Goal: Transaction & Acquisition: Purchase product/service

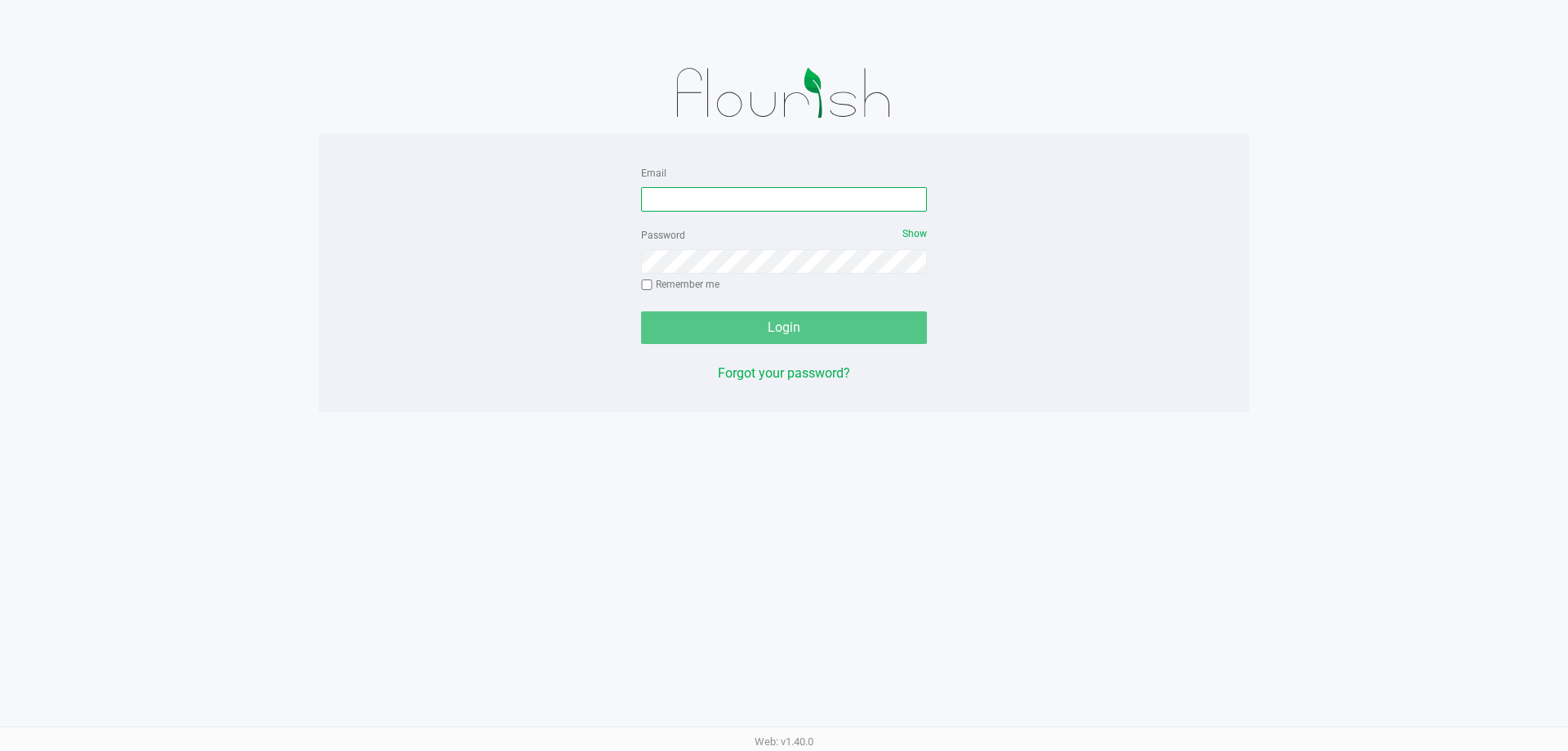
click at [706, 193] on input "Email" at bounding box center [784, 199] width 286 height 25
type input "[EMAIL_ADDRESS][DOMAIN_NAME]"
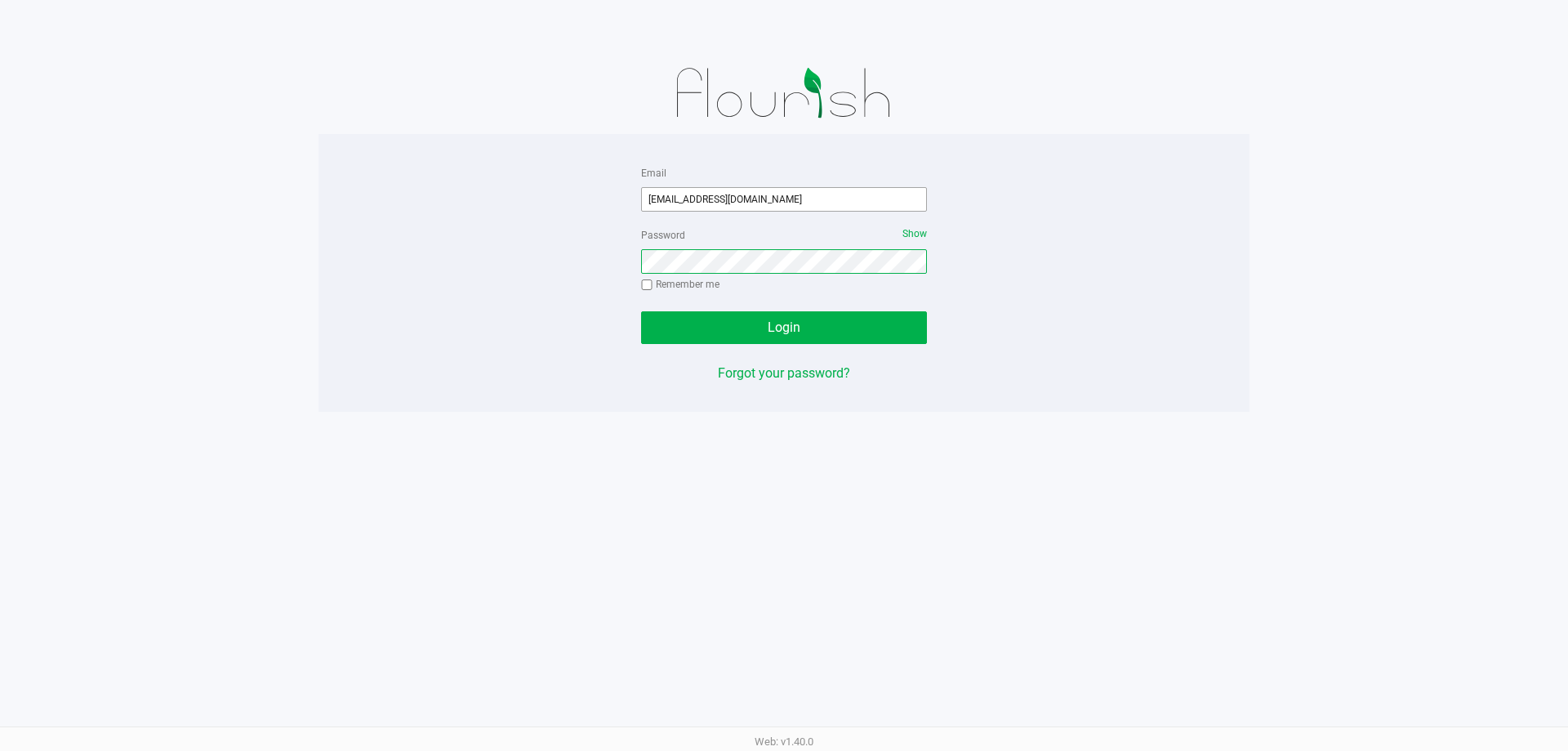
click at [641, 311] on button "Login" at bounding box center [784, 327] width 286 height 32
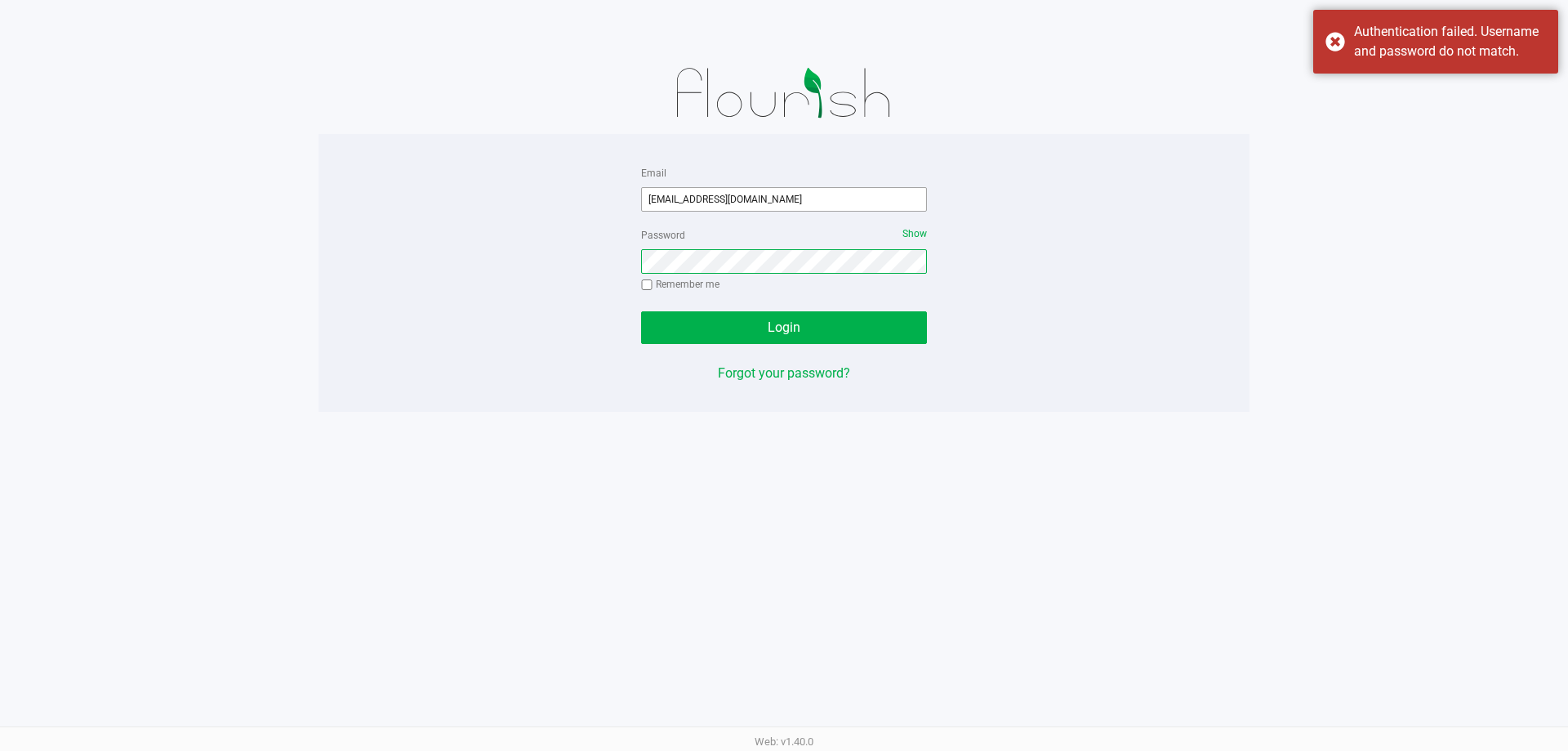
click at [641, 311] on button "Login" at bounding box center [784, 327] width 286 height 32
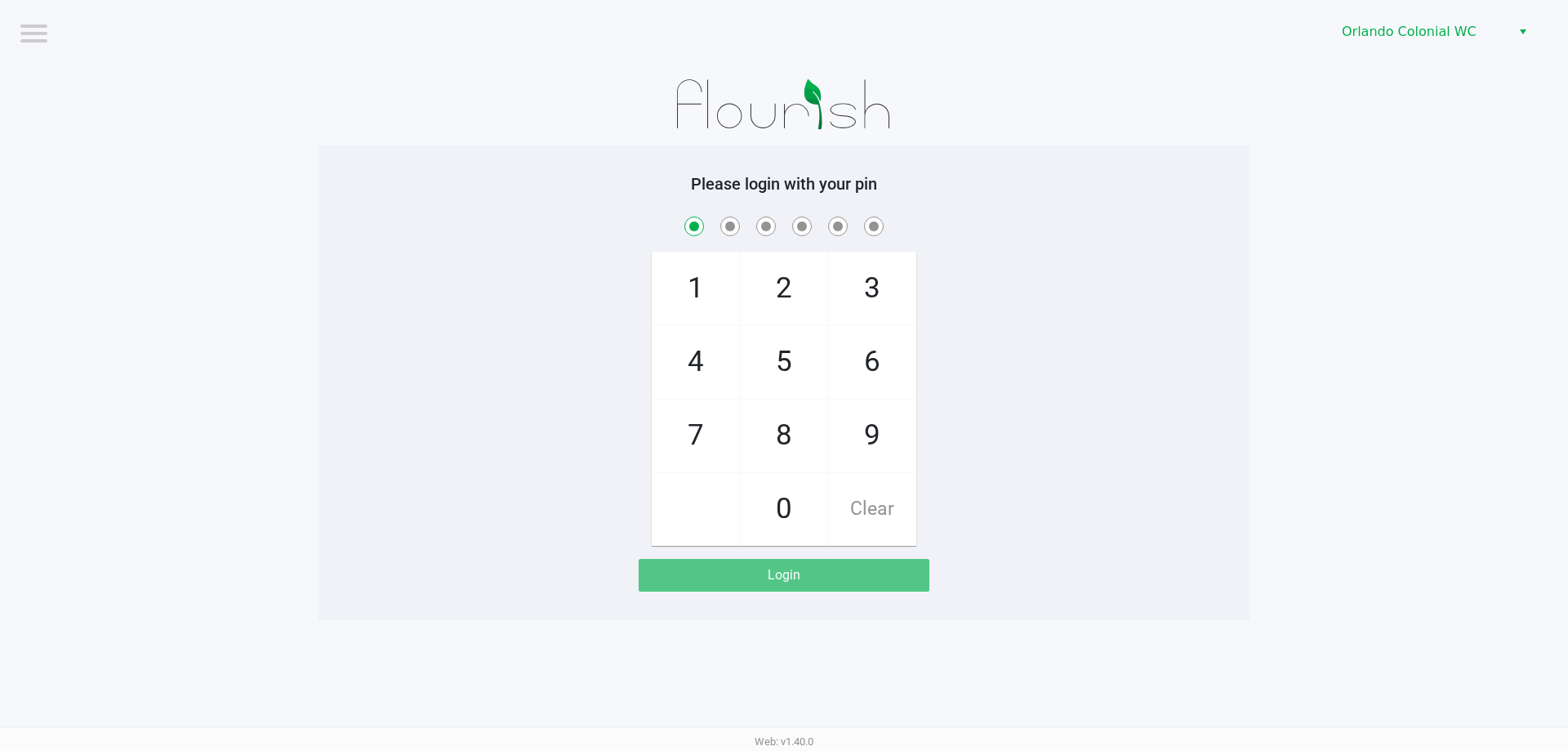
checkbox input "true"
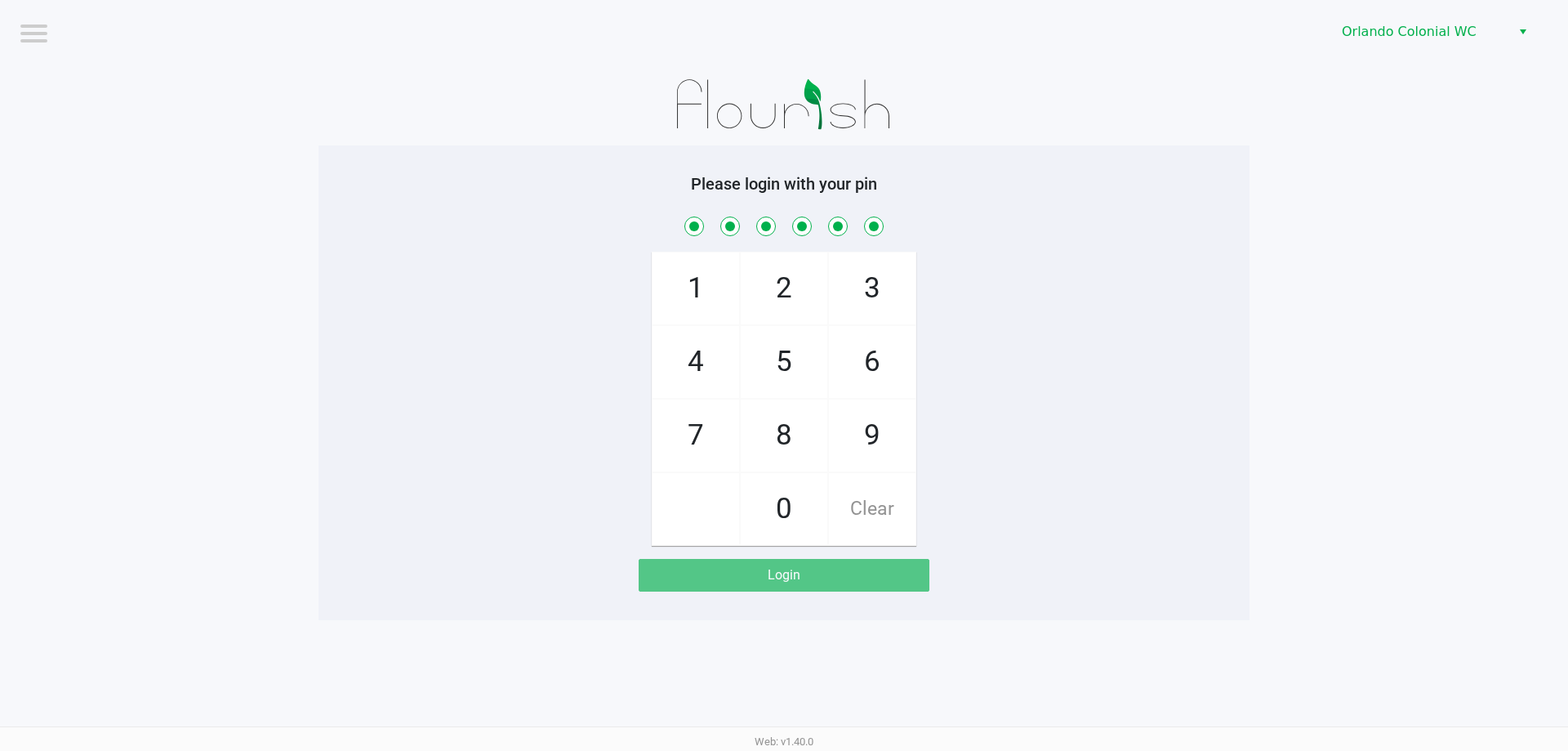
checkbox input "true"
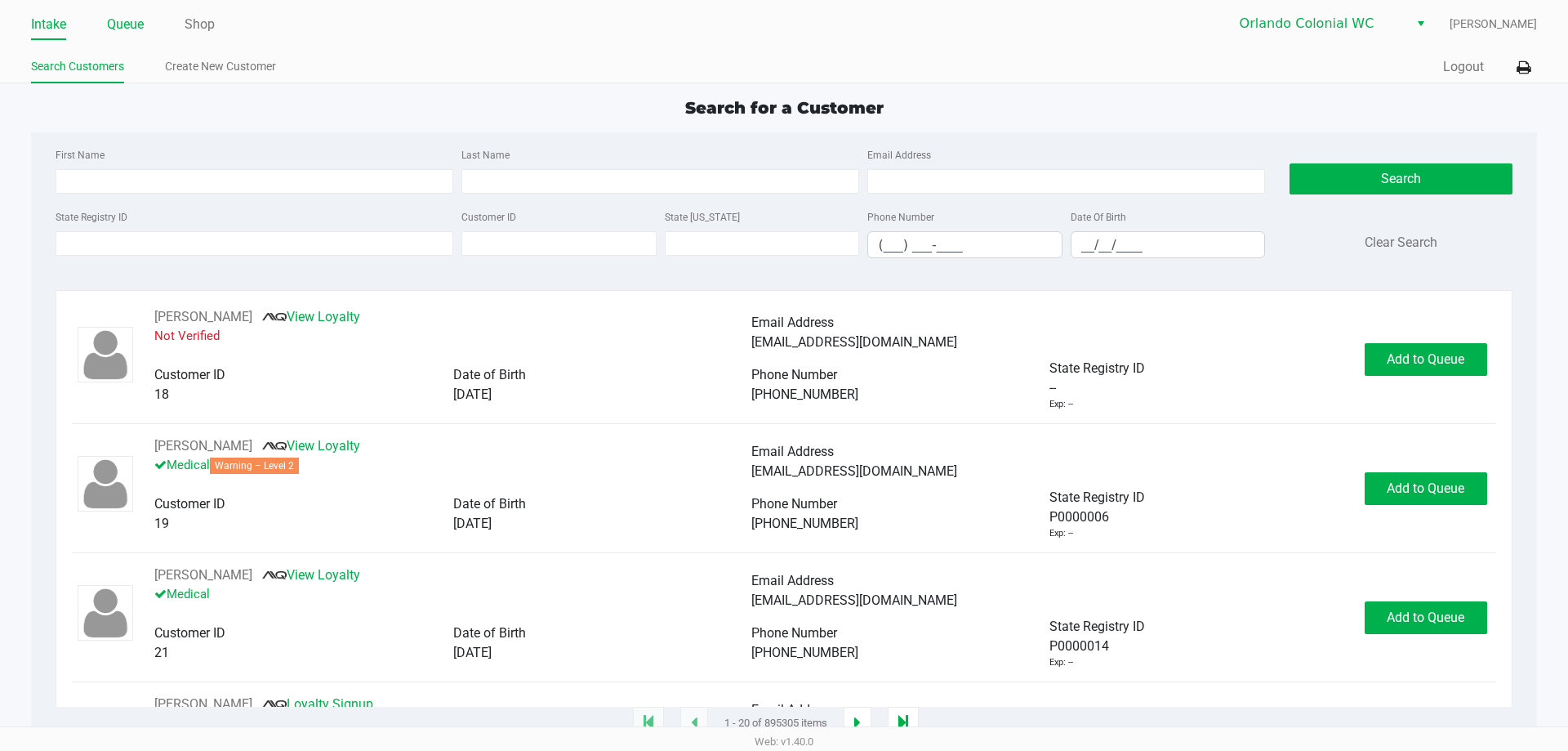
click at [128, 25] on link "Queue" at bounding box center [125, 24] width 37 height 23
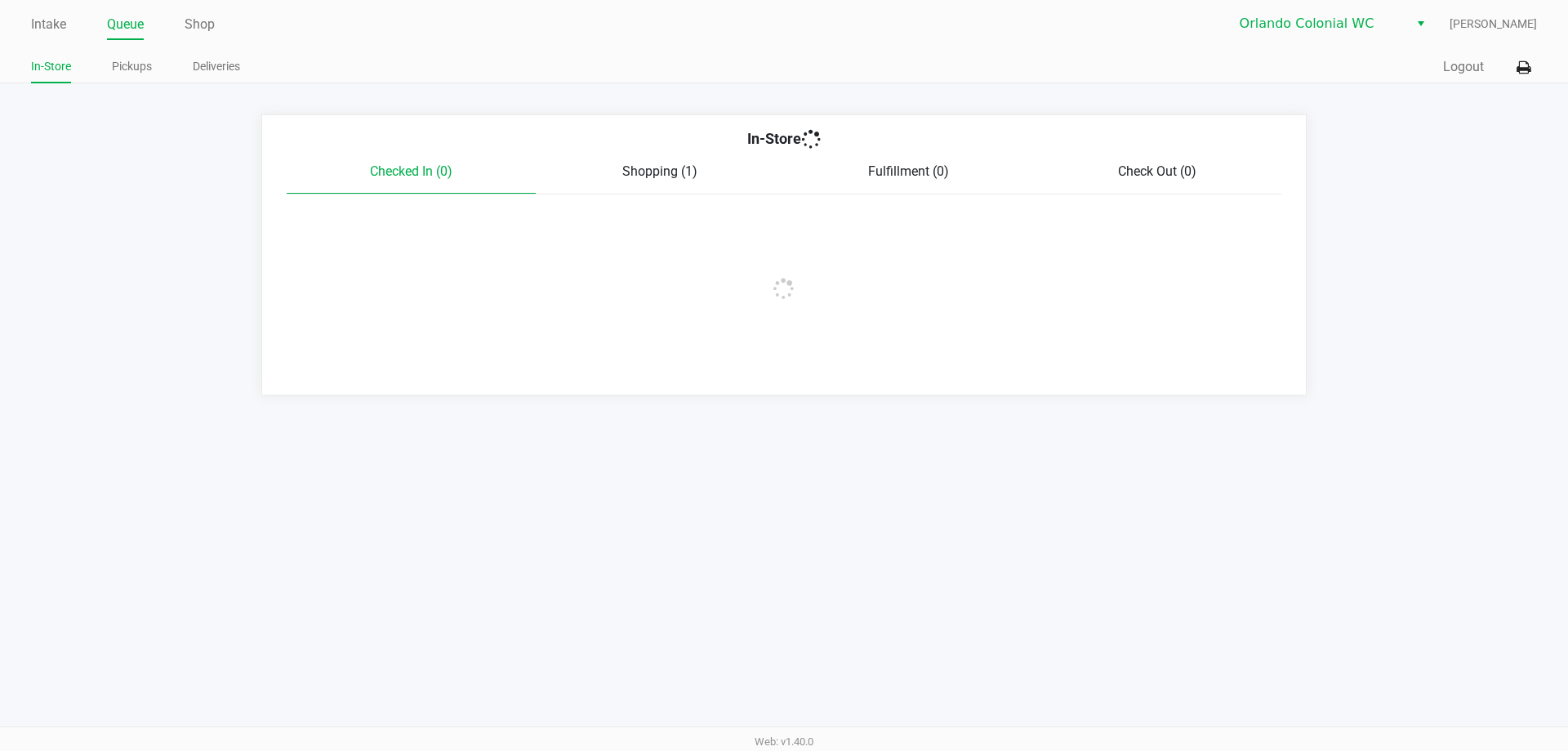
click at [132, 69] on link "Pickups" at bounding box center [132, 66] width 40 height 20
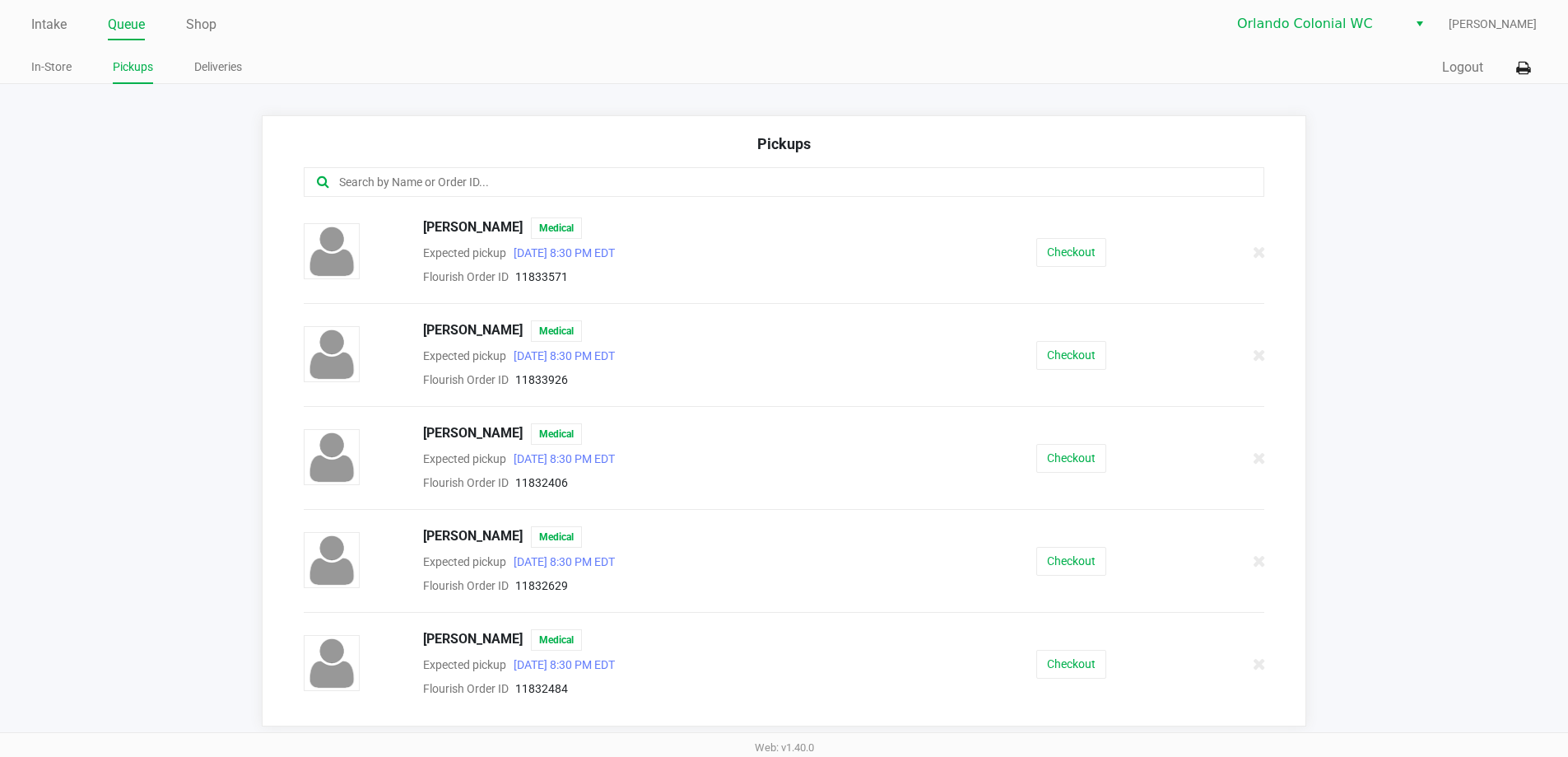
click at [476, 180] on input "text" at bounding box center [758, 183] width 841 height 19
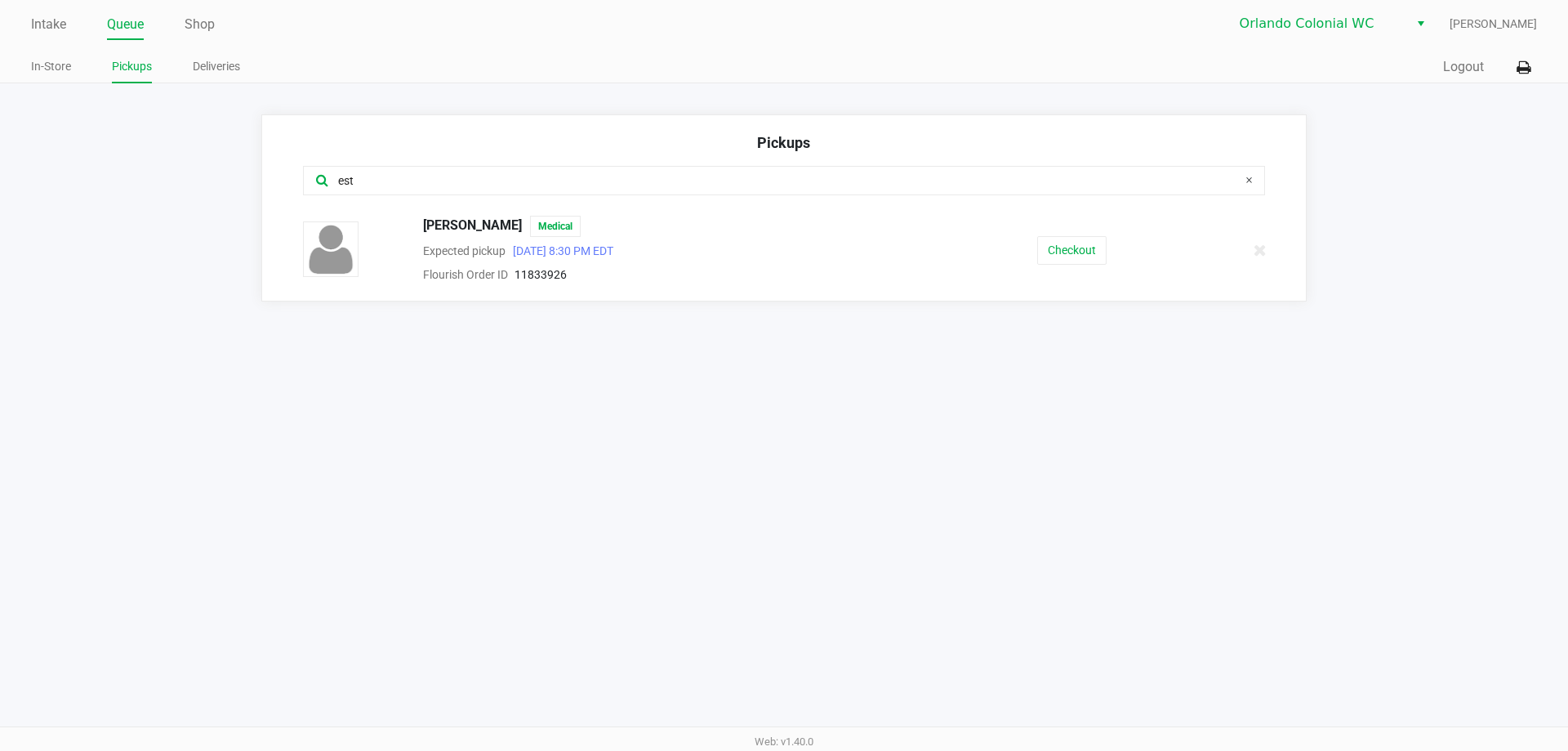
type input "est"
click at [1068, 247] on button "Checkout" at bounding box center [1072, 251] width 70 height 29
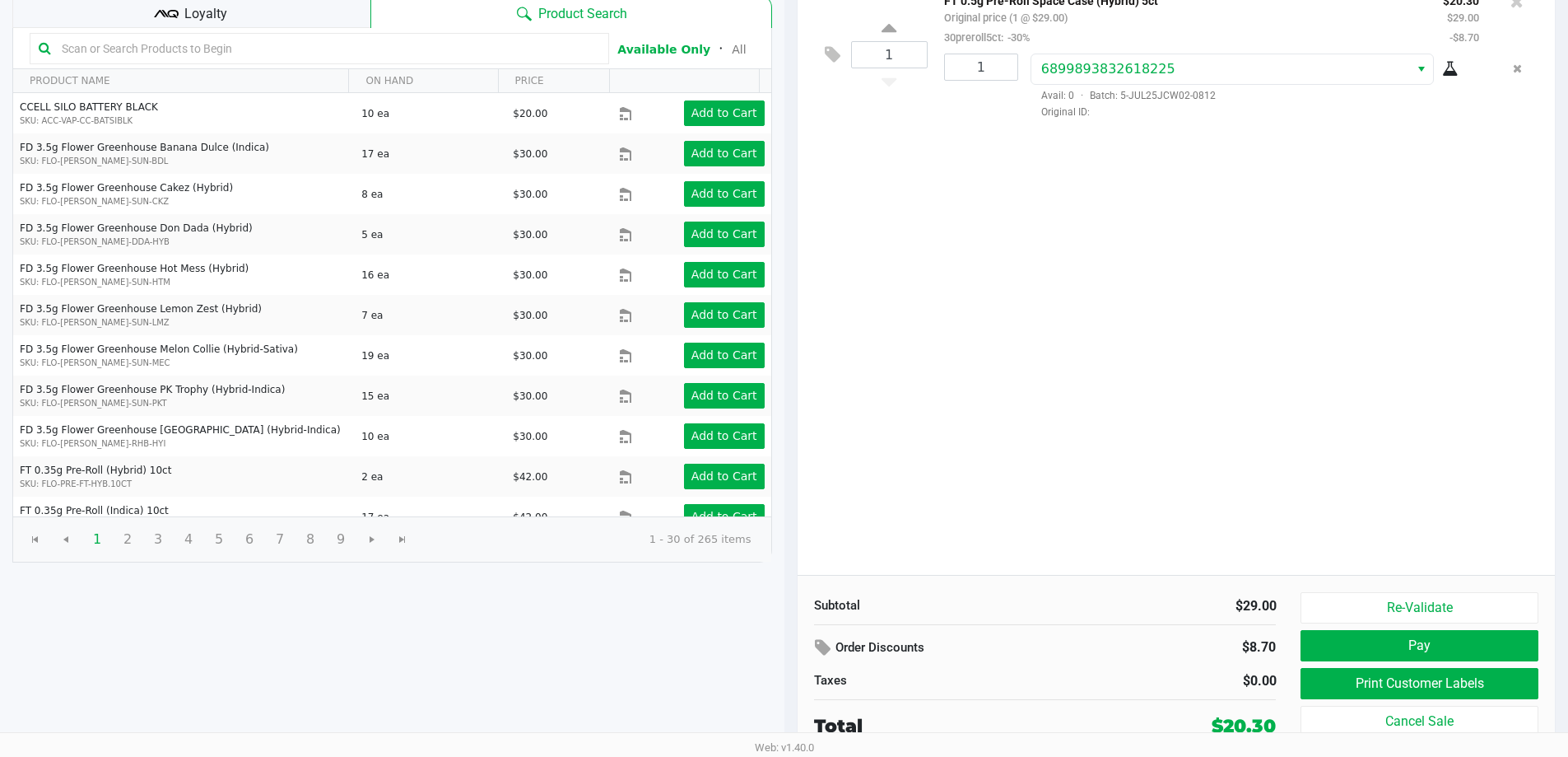
scroll to position [168, 0]
click at [1497, 681] on button "Print Customer Labels" at bounding box center [1419, 684] width 237 height 31
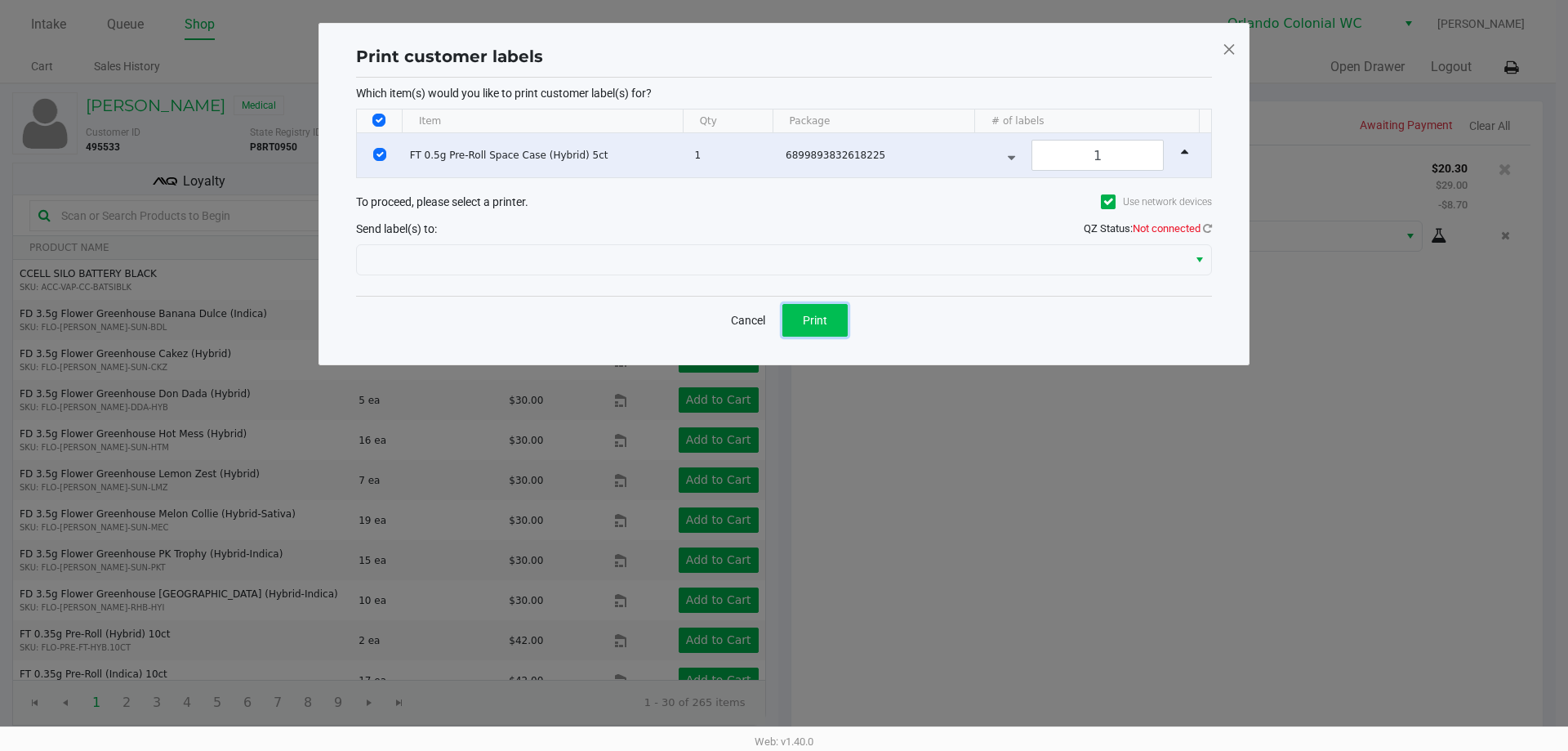
click at [818, 327] on button "Print" at bounding box center [815, 320] width 65 height 32
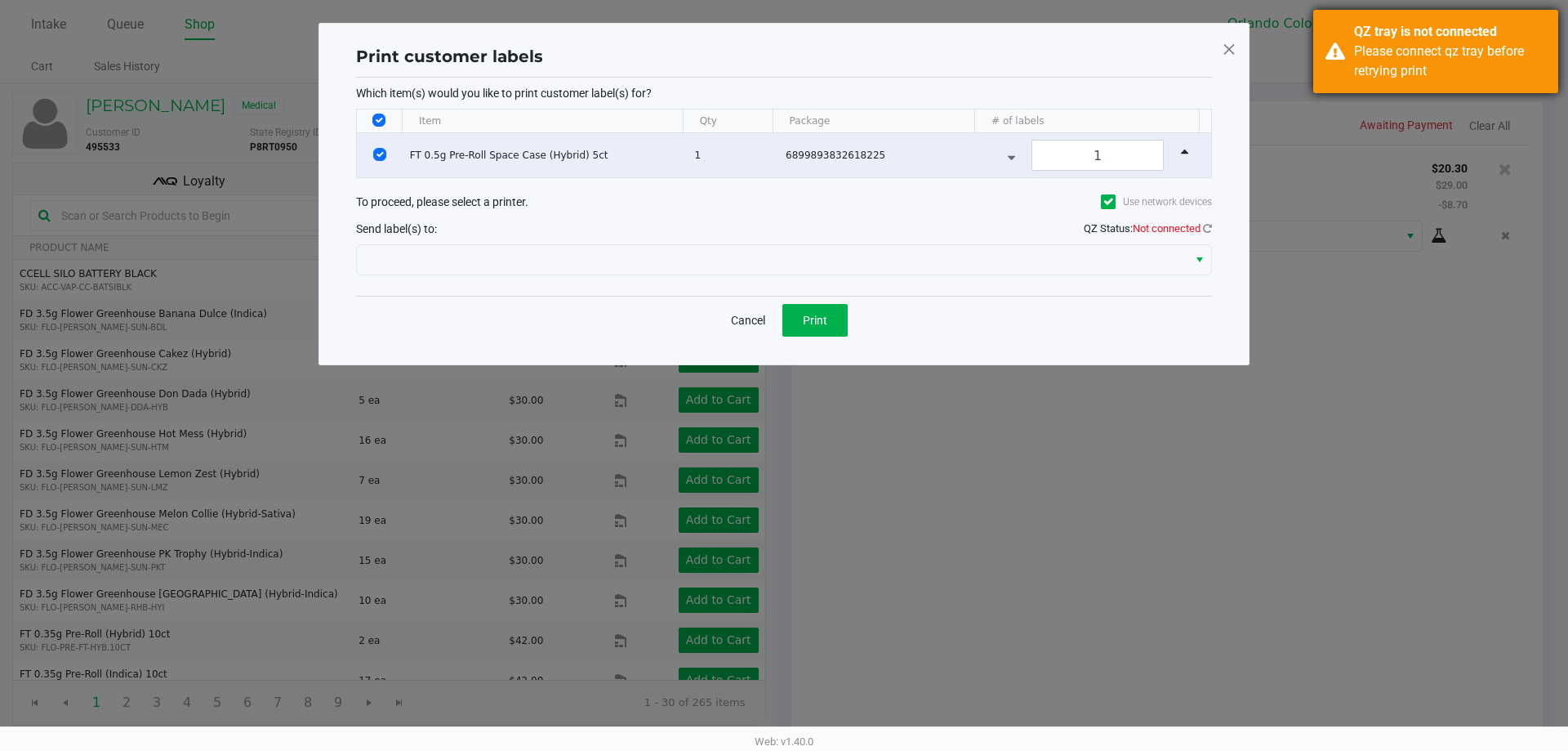
click at [1406, 64] on div "Please connect qz tray before retrying print" at bounding box center [1450, 61] width 192 height 39
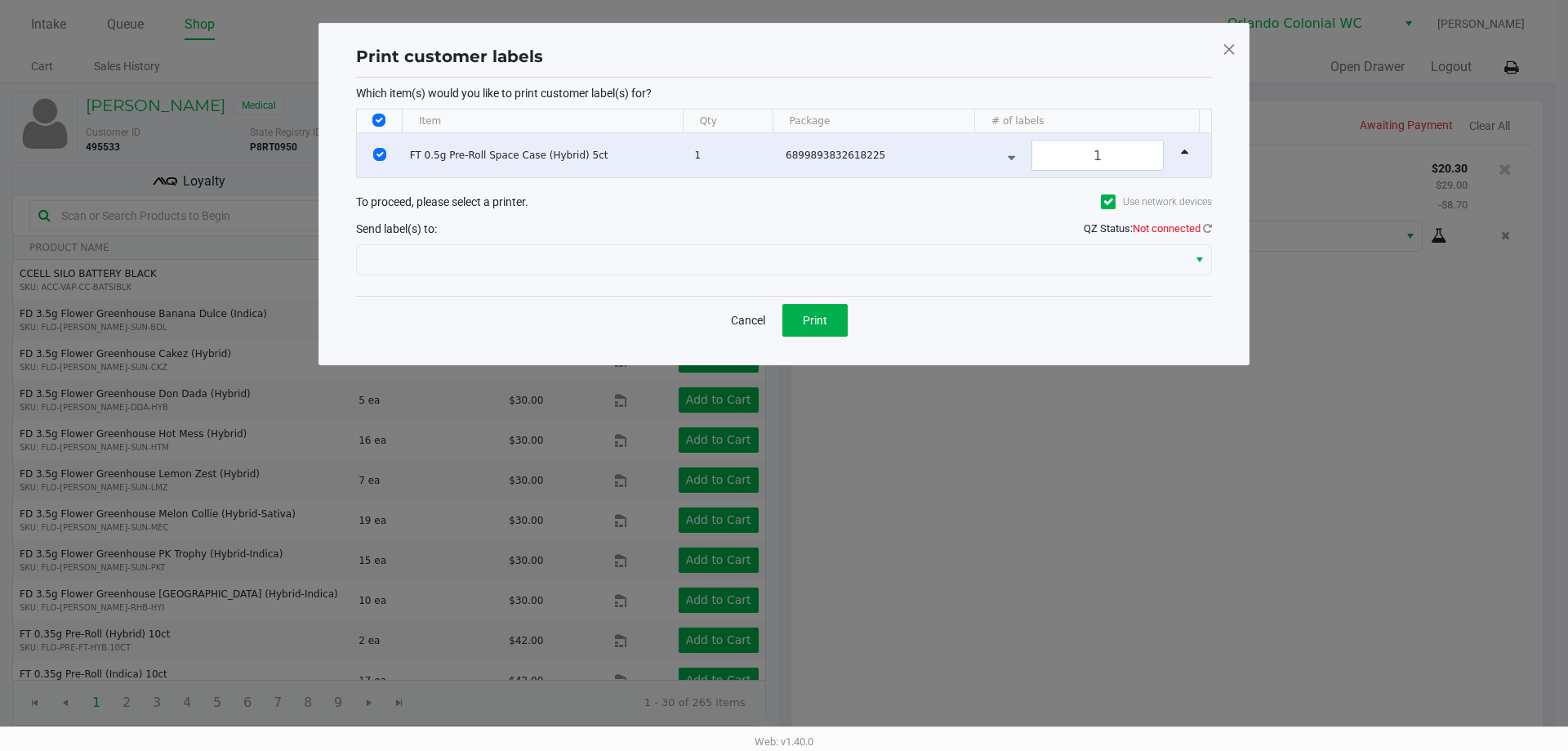
click at [1189, 226] on span "Not connected" at bounding box center [1167, 228] width 68 height 12
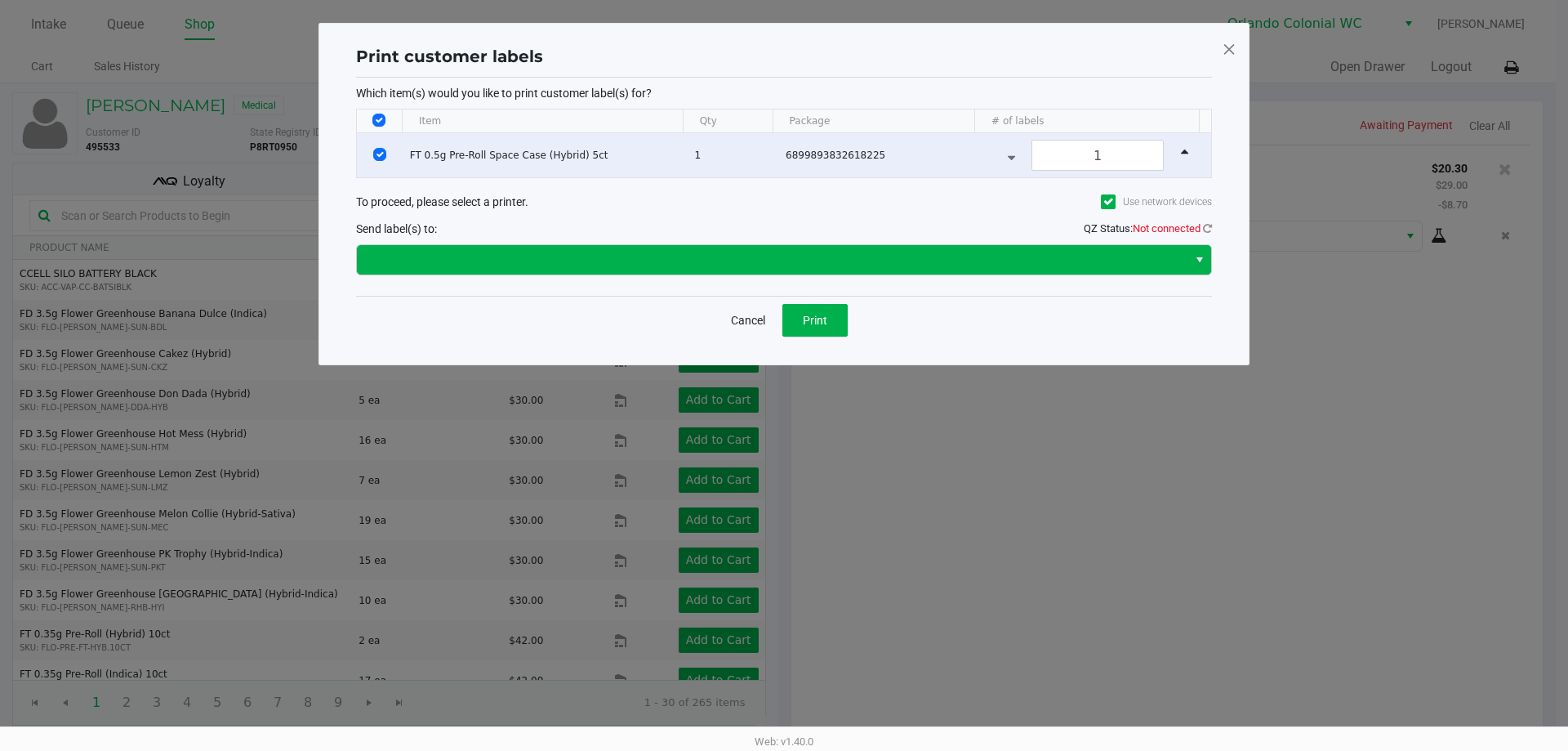
click at [1199, 259] on span "Select" at bounding box center [1199, 259] width 13 height 20
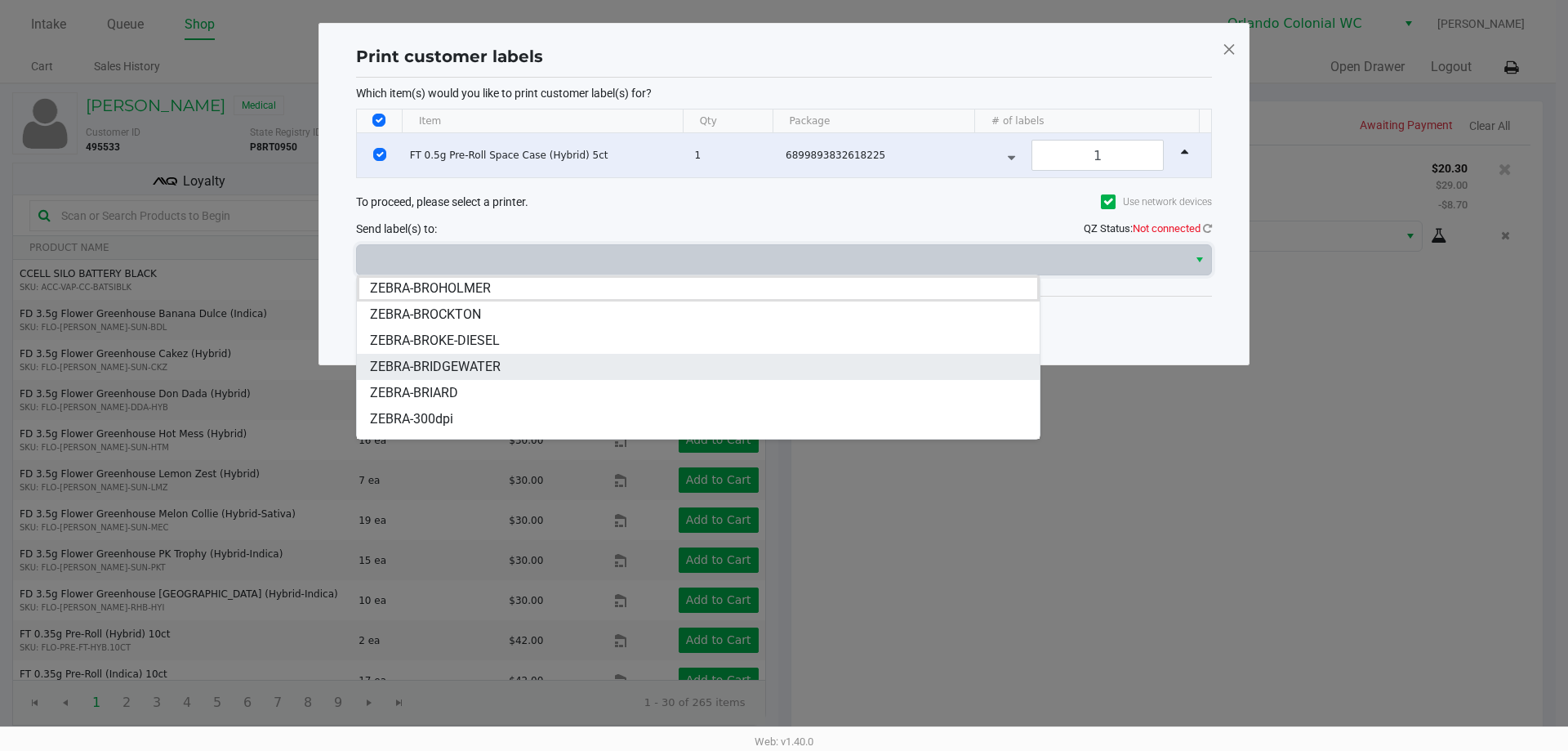
click at [486, 370] on span "ZEBRA-BRIDGEWATER" at bounding box center [435, 367] width 131 height 20
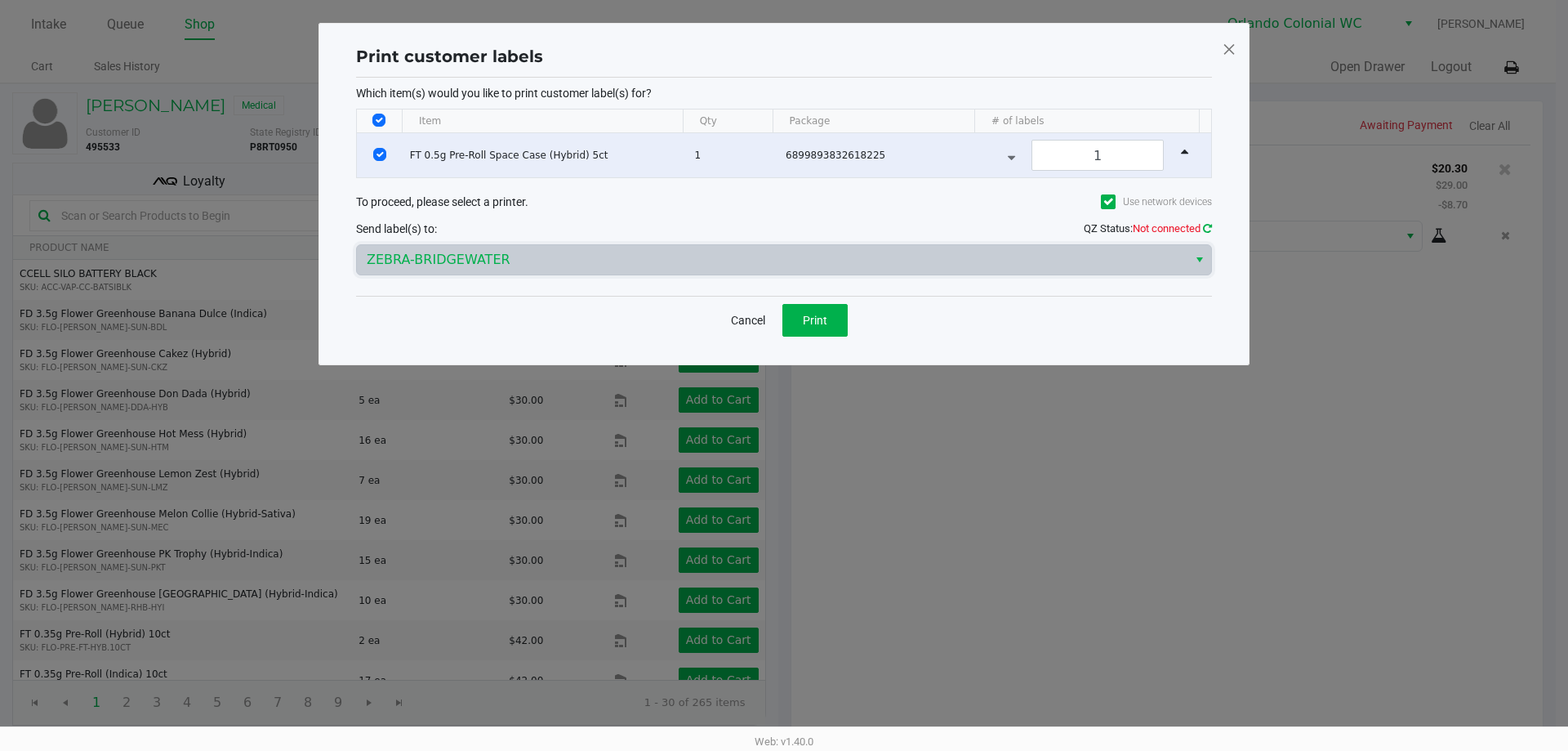
click at [1207, 227] on icon at bounding box center [1207, 228] width 9 height 10
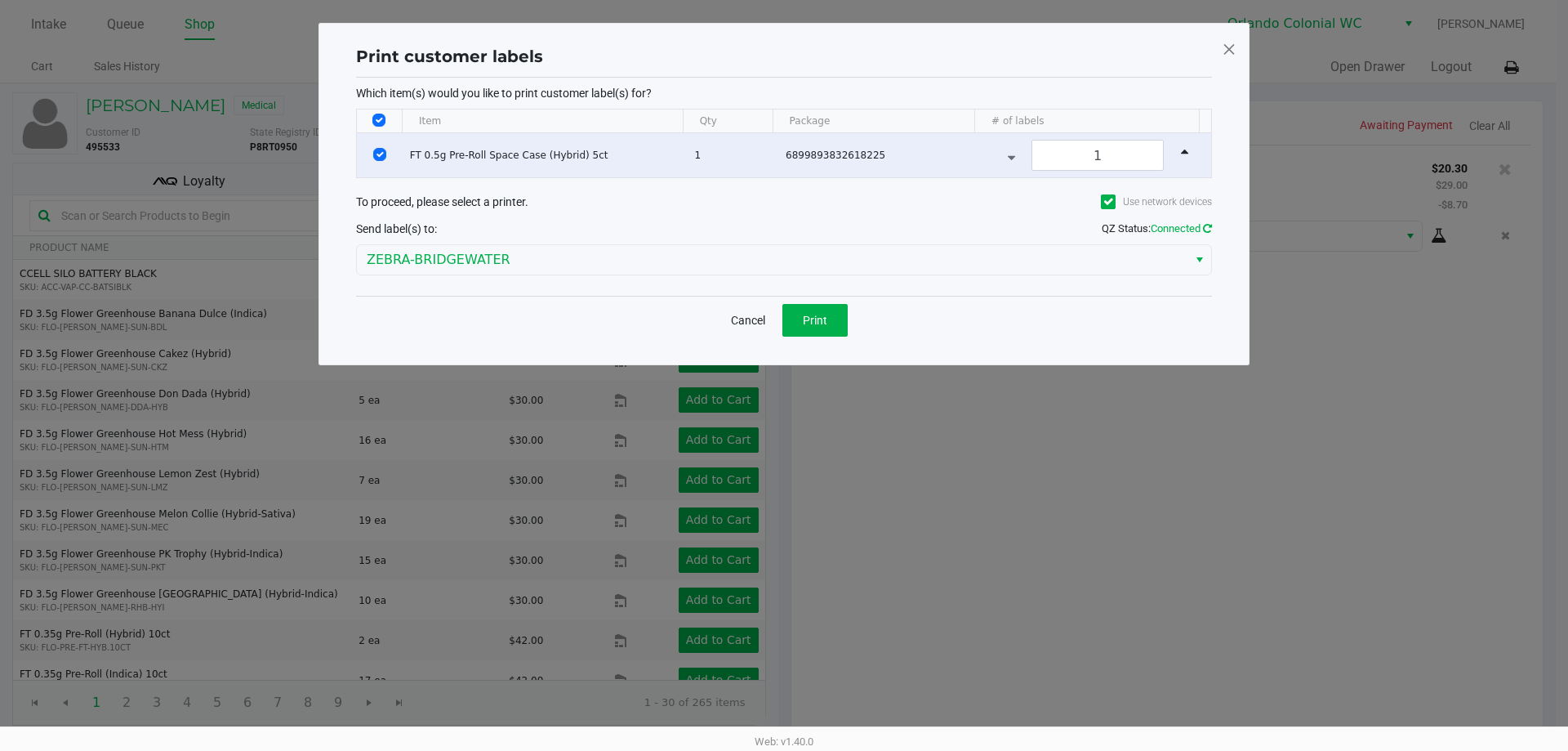
click at [1207, 227] on icon at bounding box center [1207, 228] width 9 height 10
click at [834, 325] on button "Print" at bounding box center [815, 320] width 65 height 32
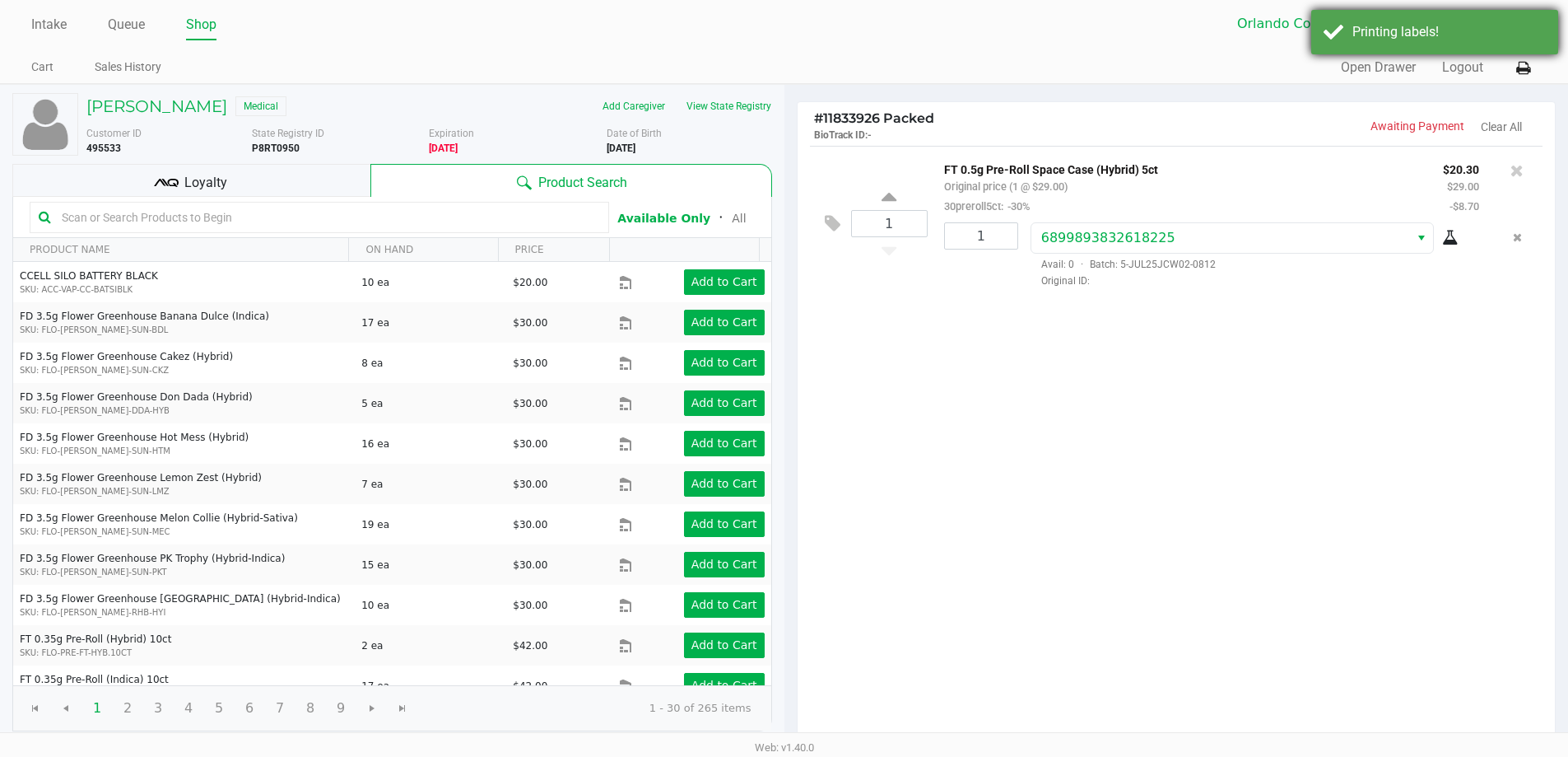
click at [1383, 53] on div "Printing labels!" at bounding box center [1434, 33] width 247 height 45
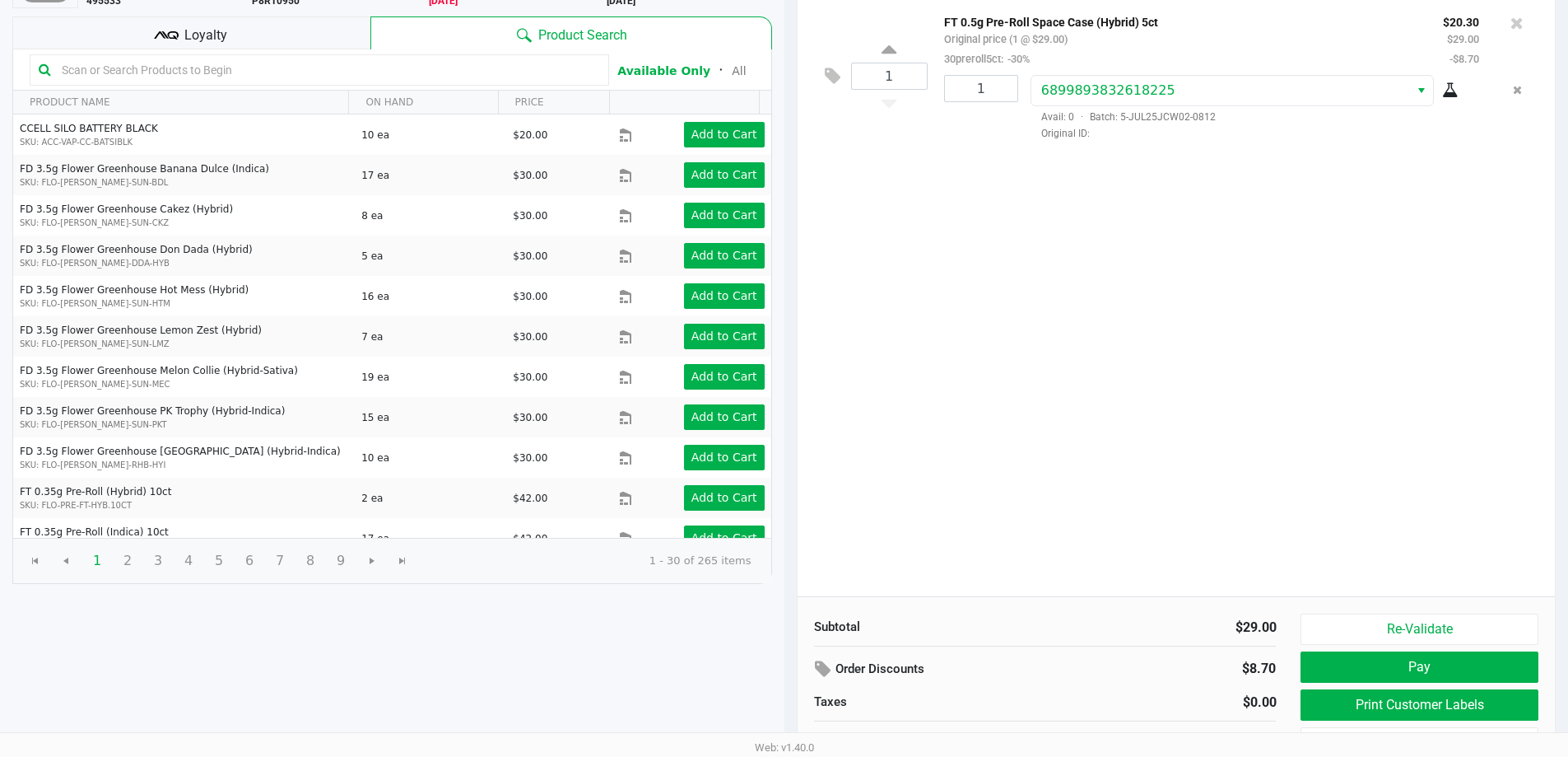
scroll to position [169, 0]
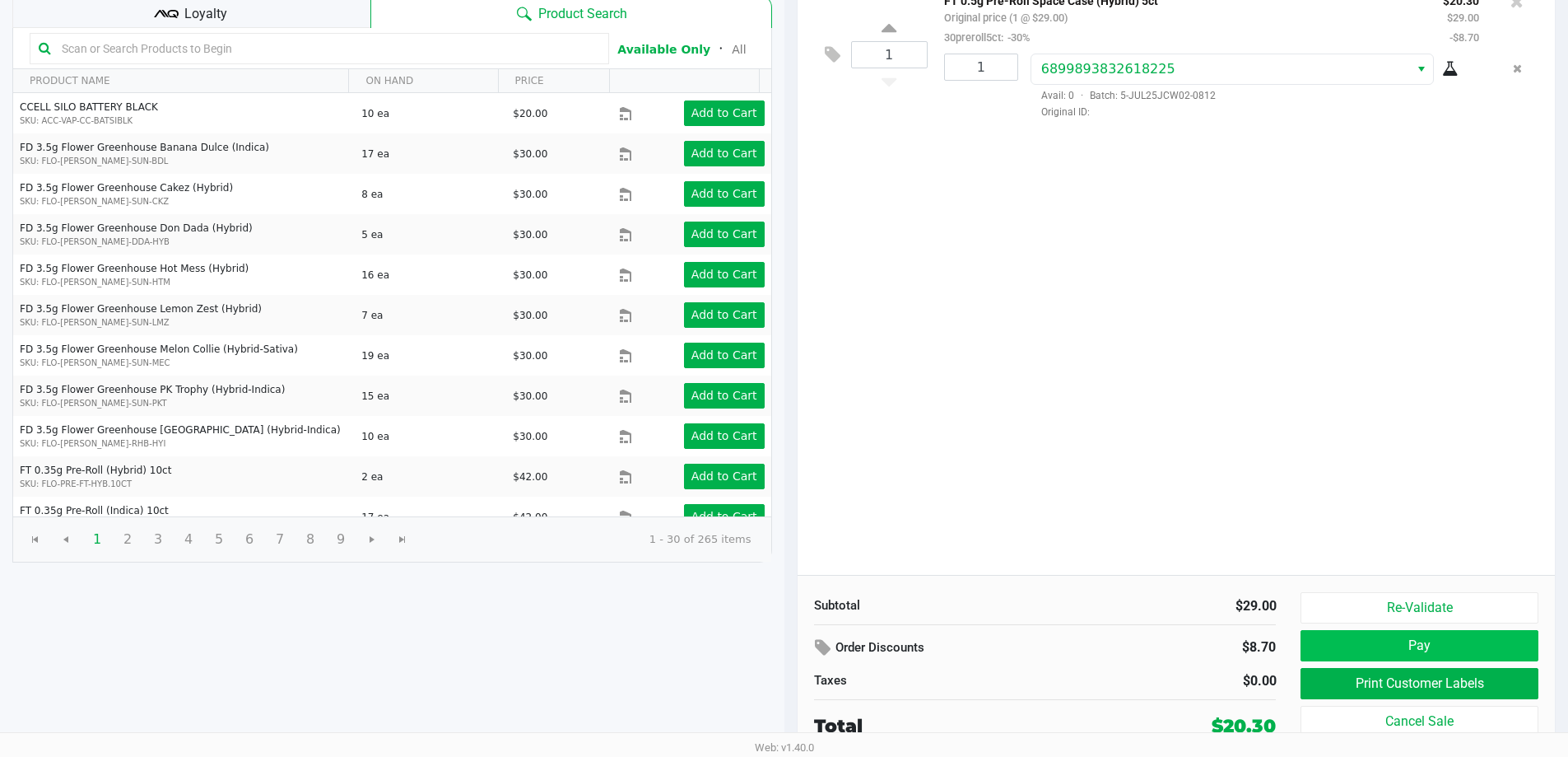
click at [1503, 646] on button "Pay" at bounding box center [1419, 646] width 237 height 31
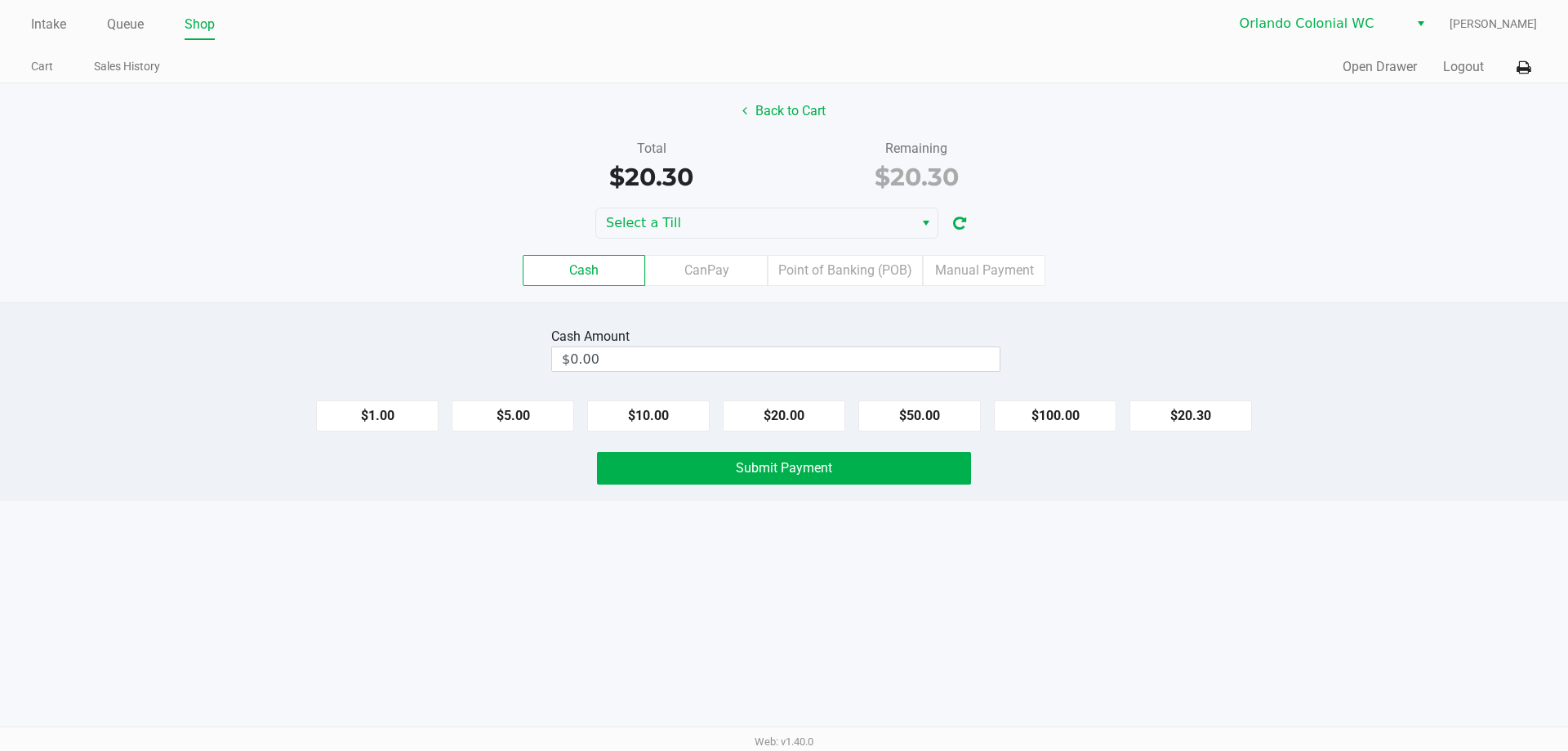
click at [784, 109] on button "Back to Cart" at bounding box center [784, 111] width 105 height 31
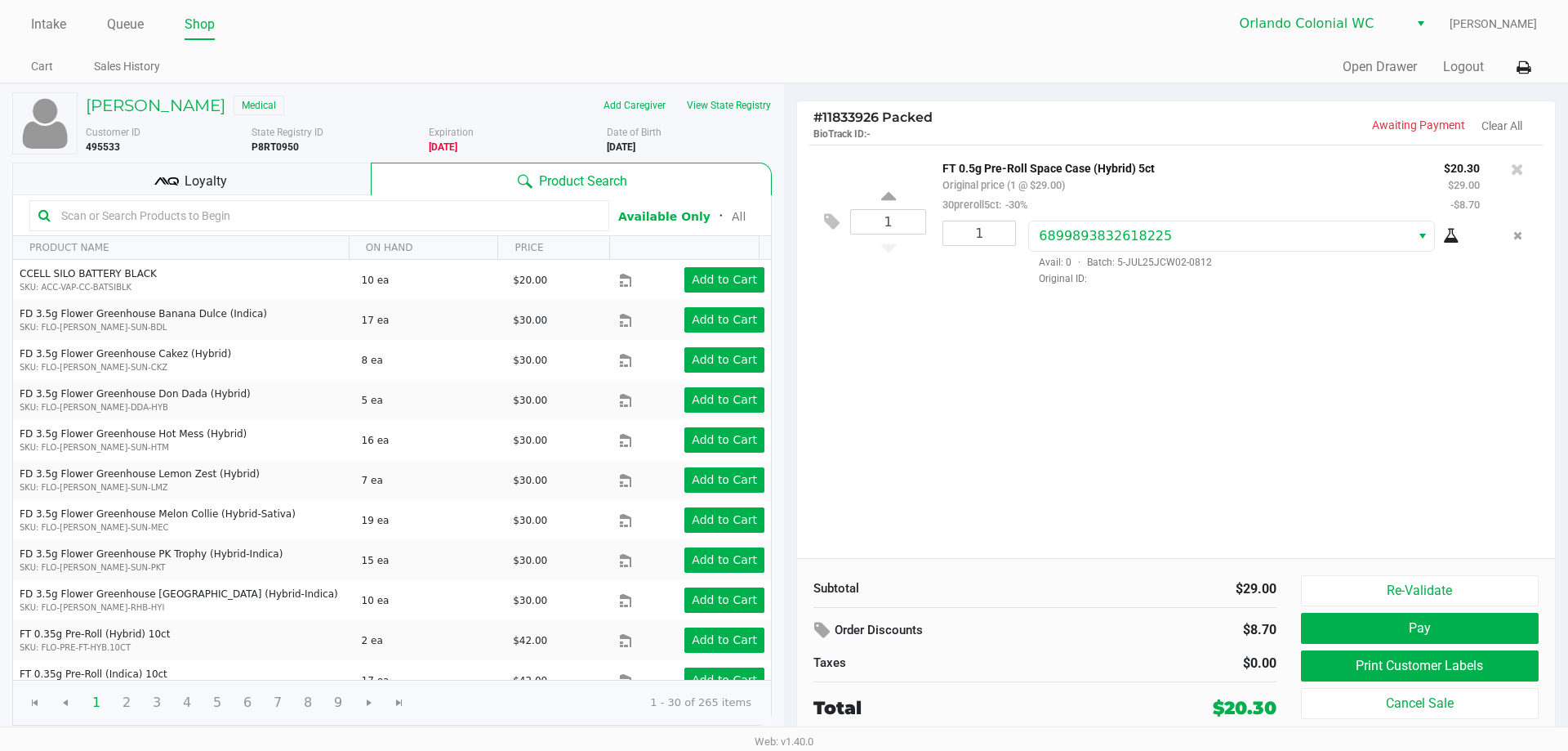
click at [226, 187] on div "Loyalty" at bounding box center [191, 179] width 359 height 32
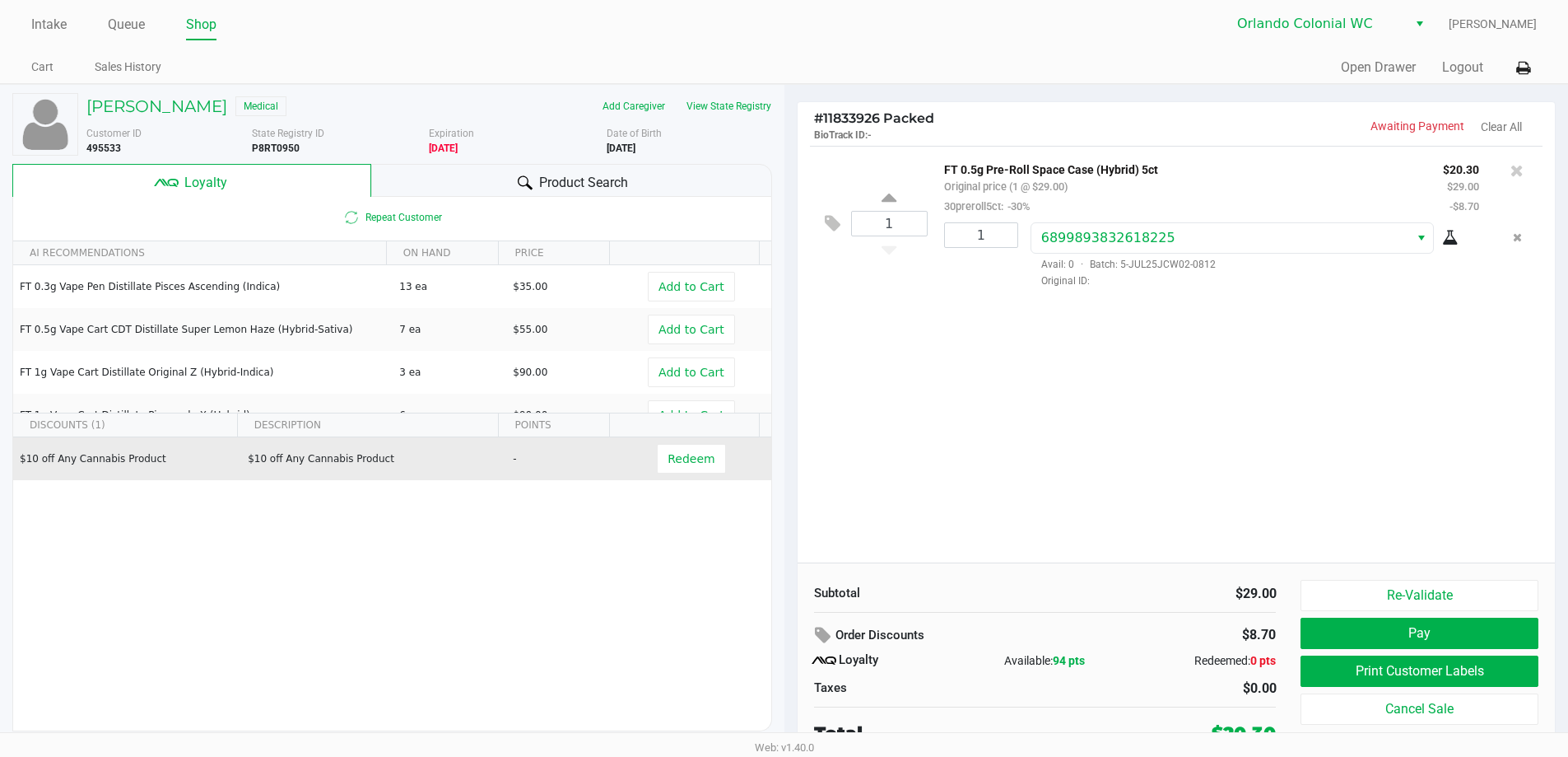
click at [470, 469] on td "$10 off Any Cannabis Product" at bounding box center [372, 459] width 265 height 43
click at [674, 469] on button "Redeem" at bounding box center [691, 459] width 69 height 30
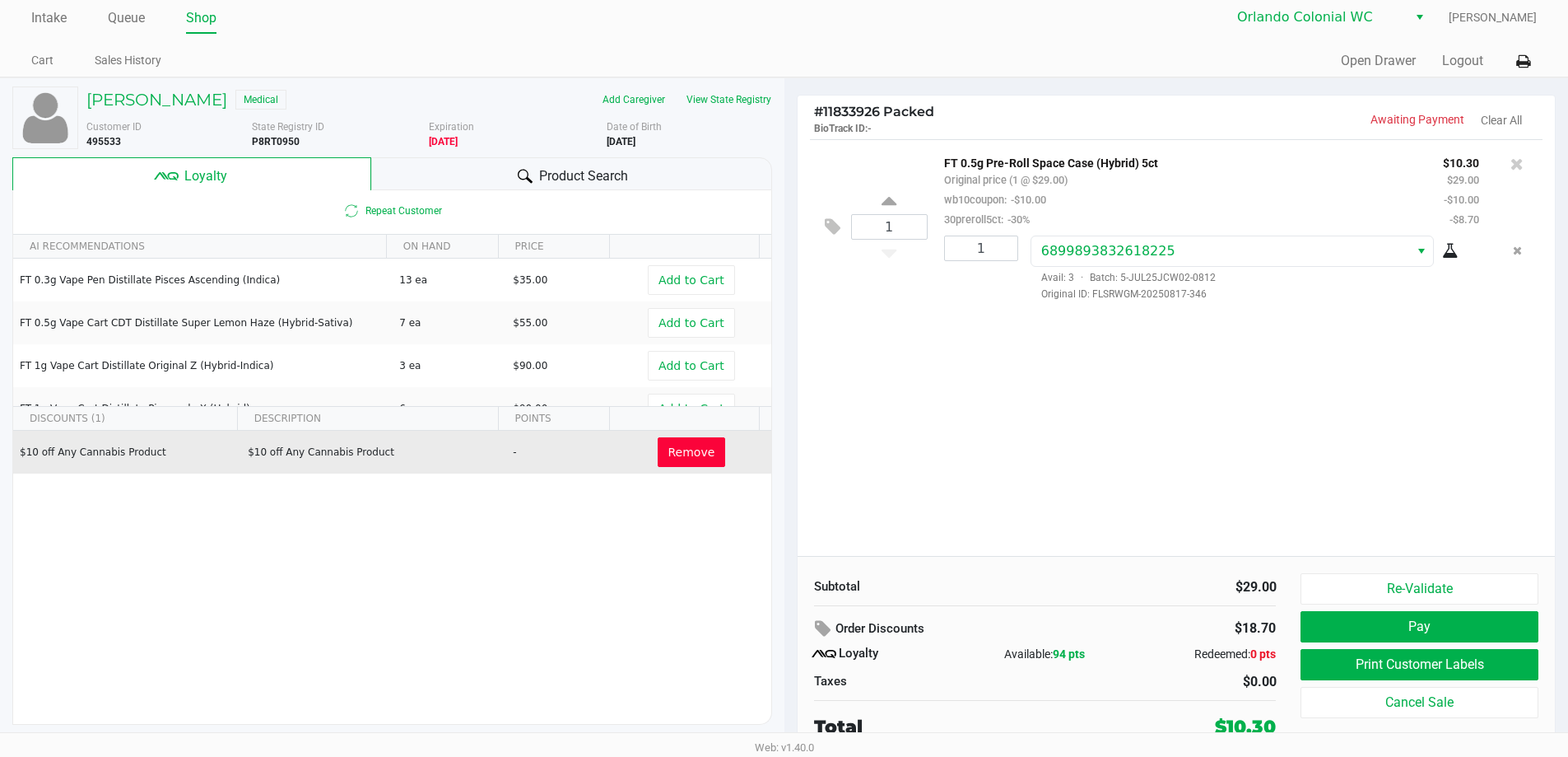
scroll to position [8, 0]
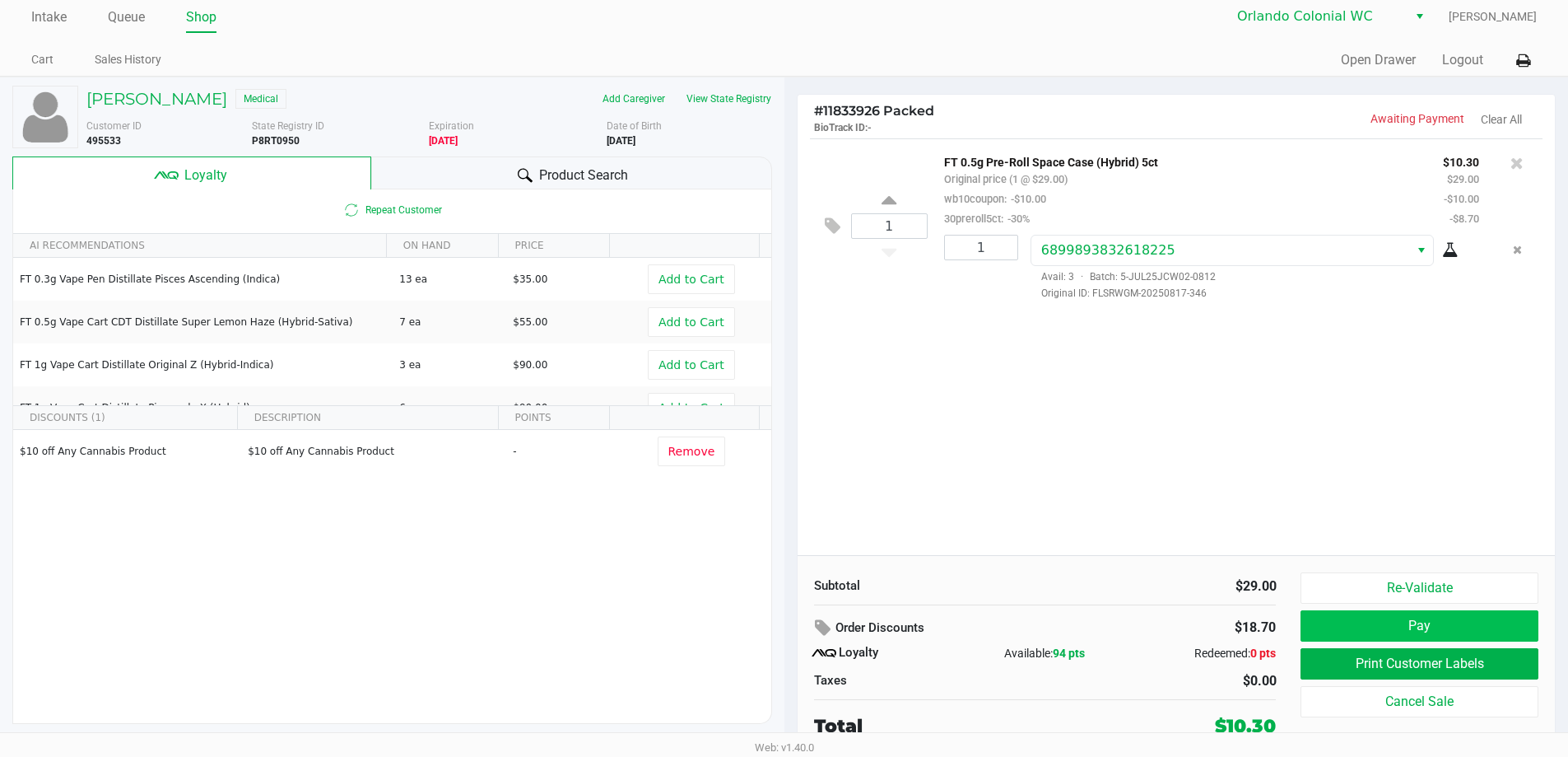
click at [1469, 621] on button "Pay" at bounding box center [1419, 626] width 237 height 31
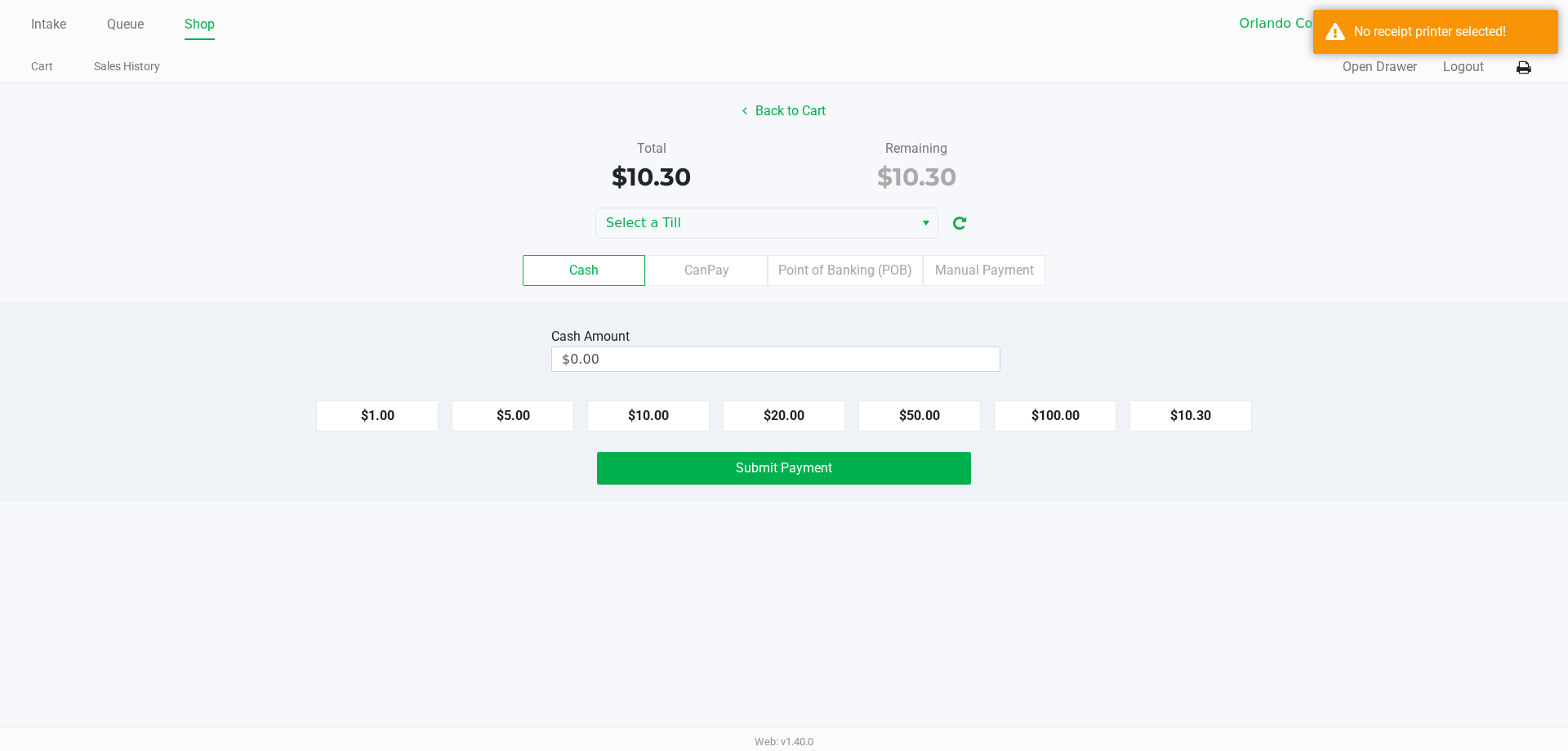
click at [1520, 77] on button at bounding box center [1524, 67] width 27 height 31
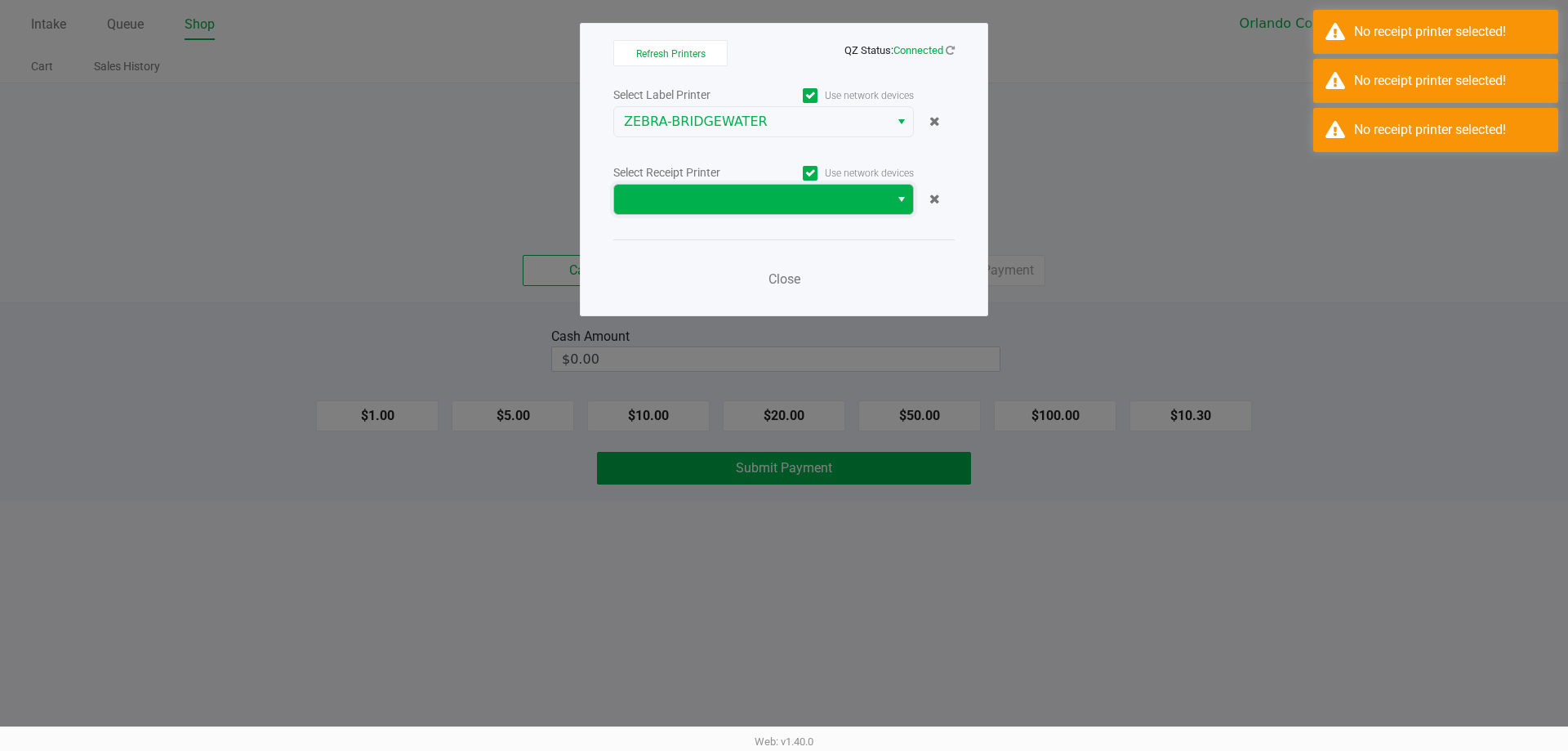
click at [826, 209] on span at bounding box center [752, 199] width 276 height 30
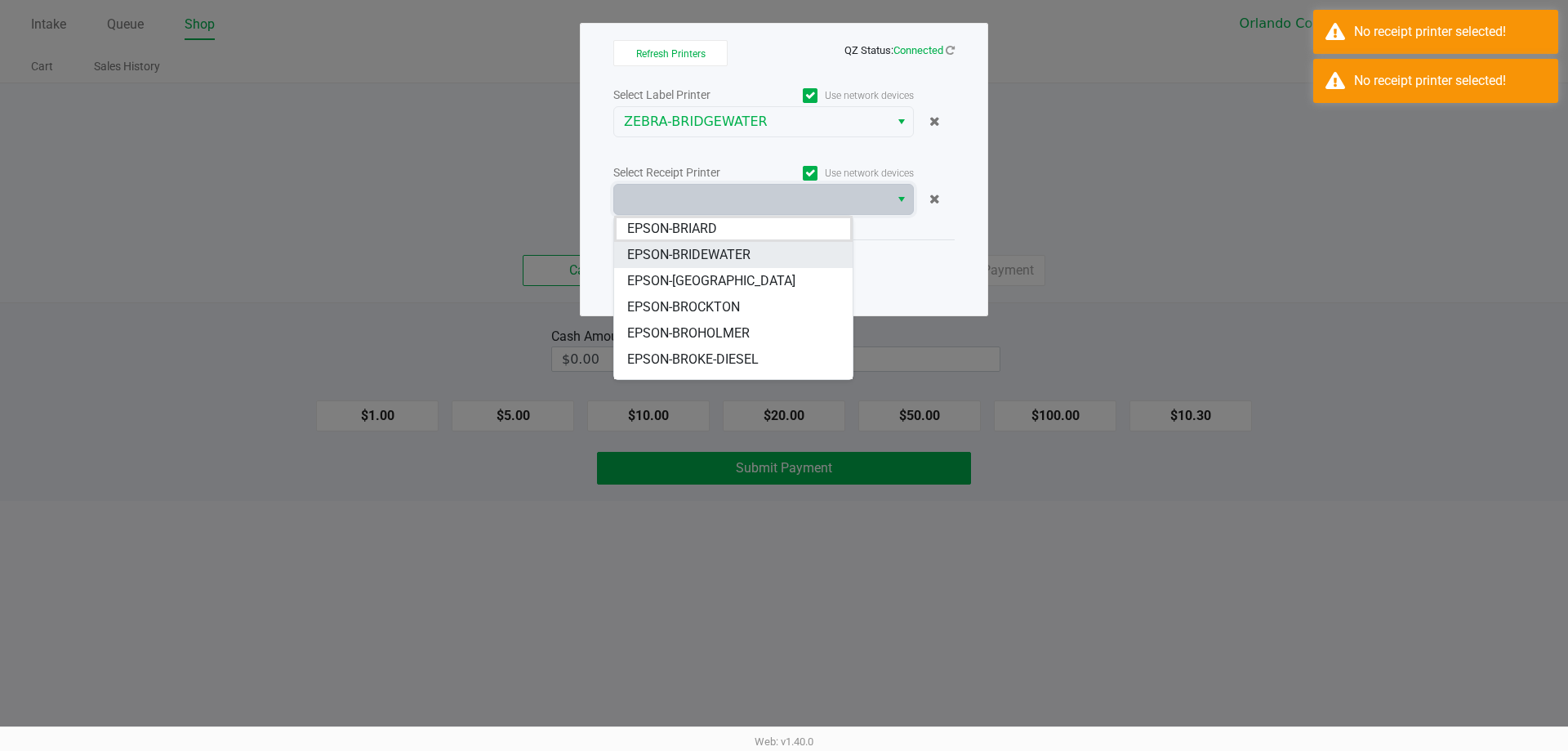
click at [745, 259] on span "EPSON-BRIDEWATER" at bounding box center [689, 254] width 123 height 20
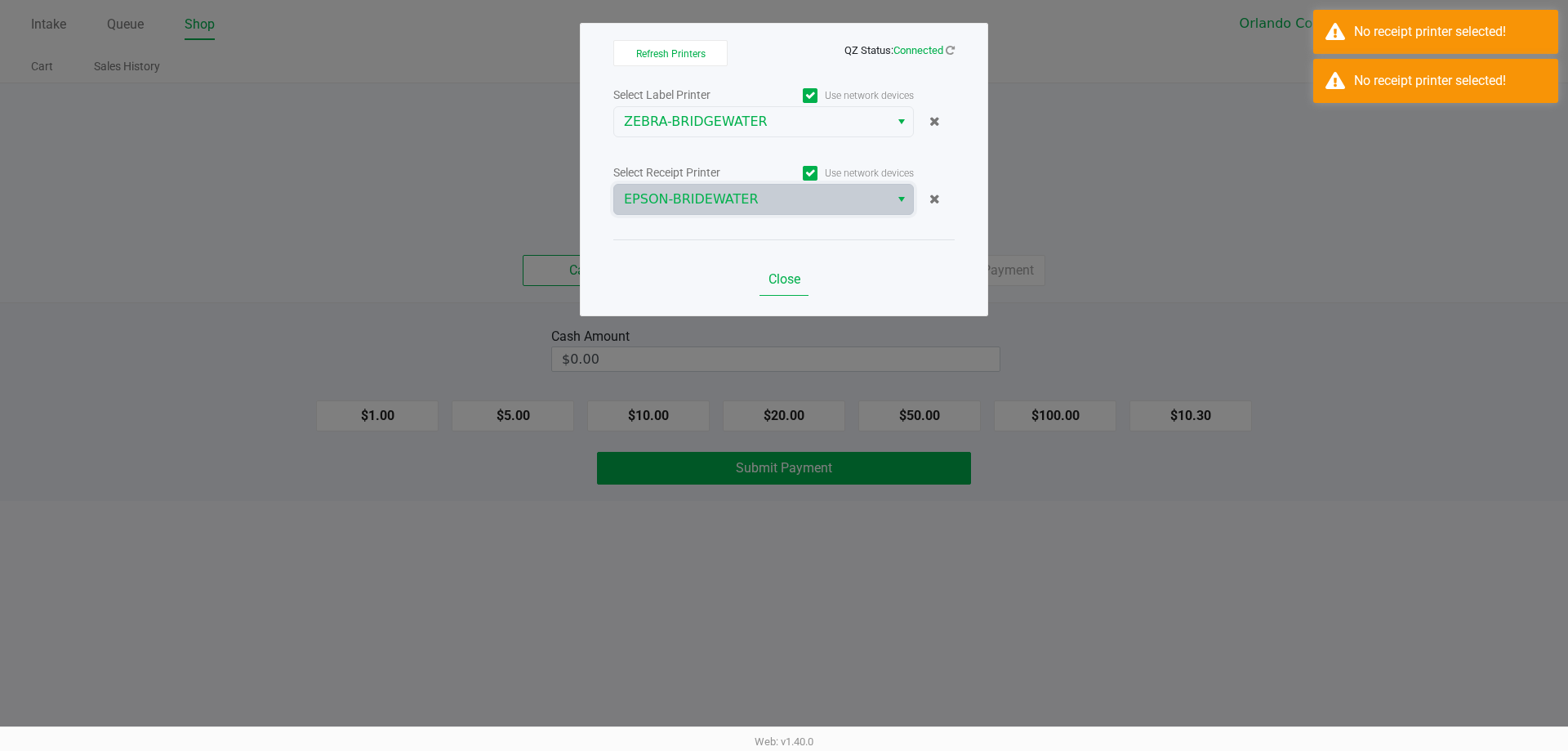
click at [785, 284] on span "Close" at bounding box center [784, 279] width 31 height 15
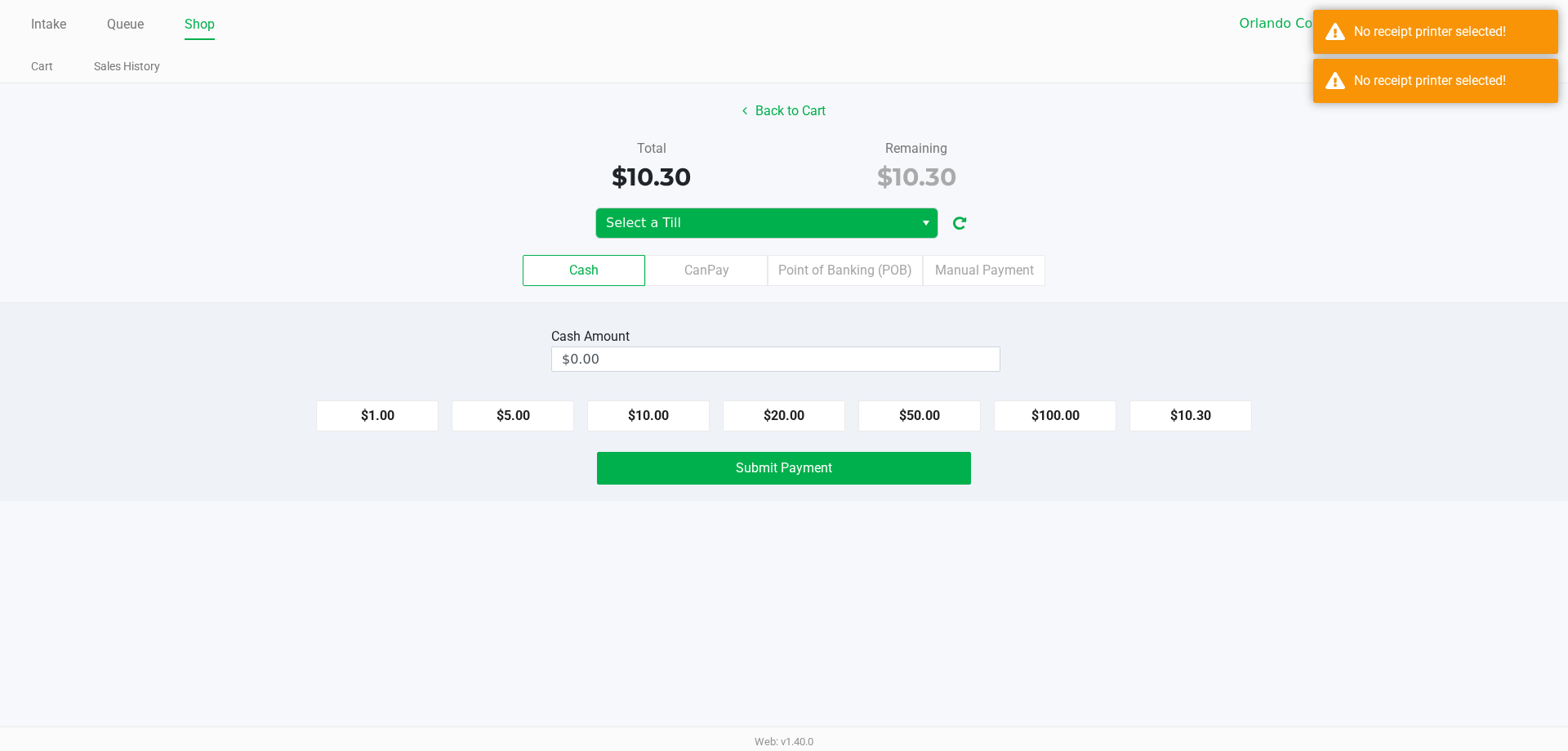
click at [746, 215] on span "Select a Till" at bounding box center [755, 223] width 298 height 20
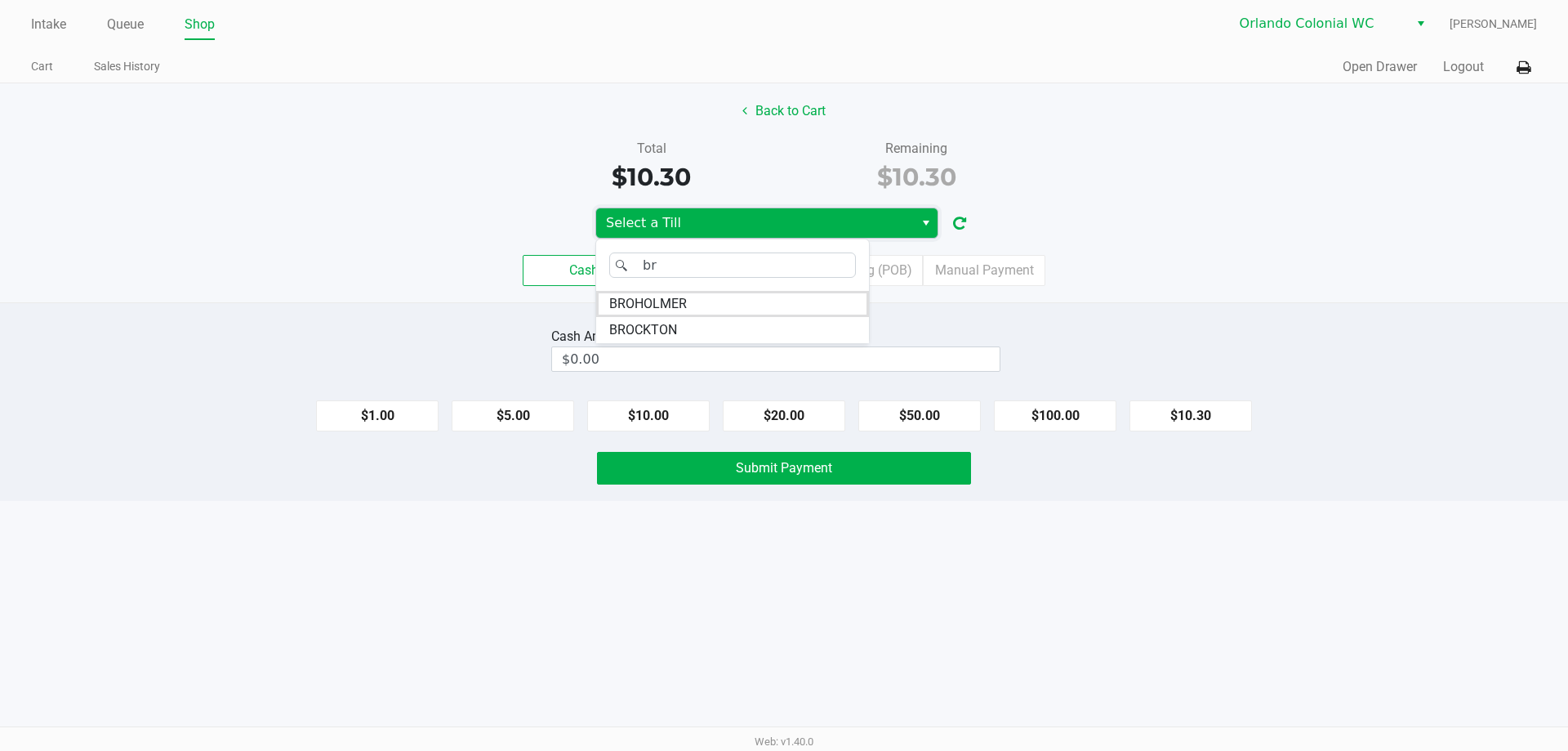
type input "b"
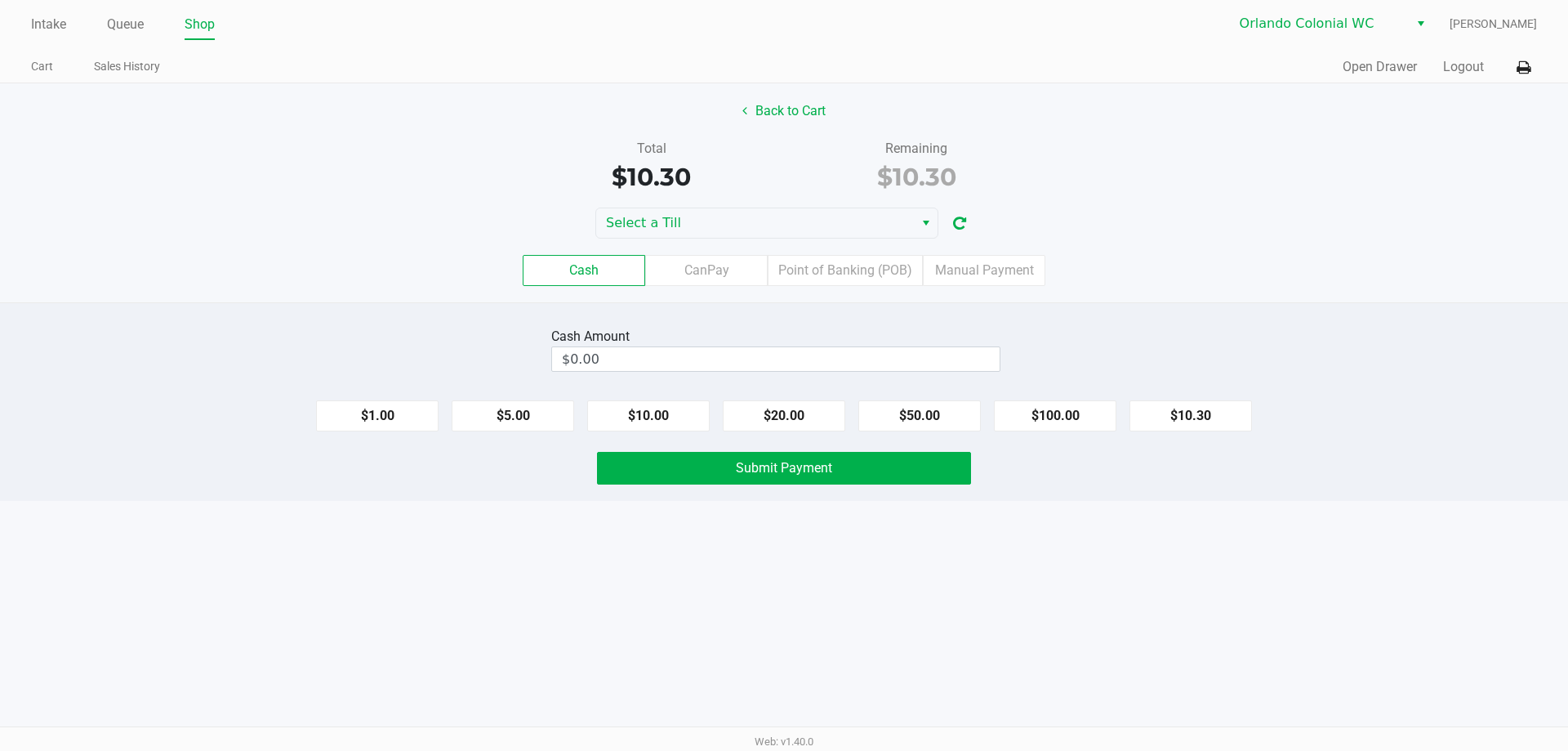
drag, startPoint x: 338, startPoint y: 274, endPoint x: 442, endPoint y: 275, distance: 104.0
click at [338, 274] on div "Cash CanPay Point of Banking (POB) Manual Payment" at bounding box center [784, 270] width 1568 height 31
click at [585, 268] on label "Cash" at bounding box center [584, 270] width 122 height 31
click at [0, 0] on 0 "Cash" at bounding box center [0, 0] width 0 height 0
click at [742, 235] on span "Select a Till" at bounding box center [755, 223] width 318 height 30
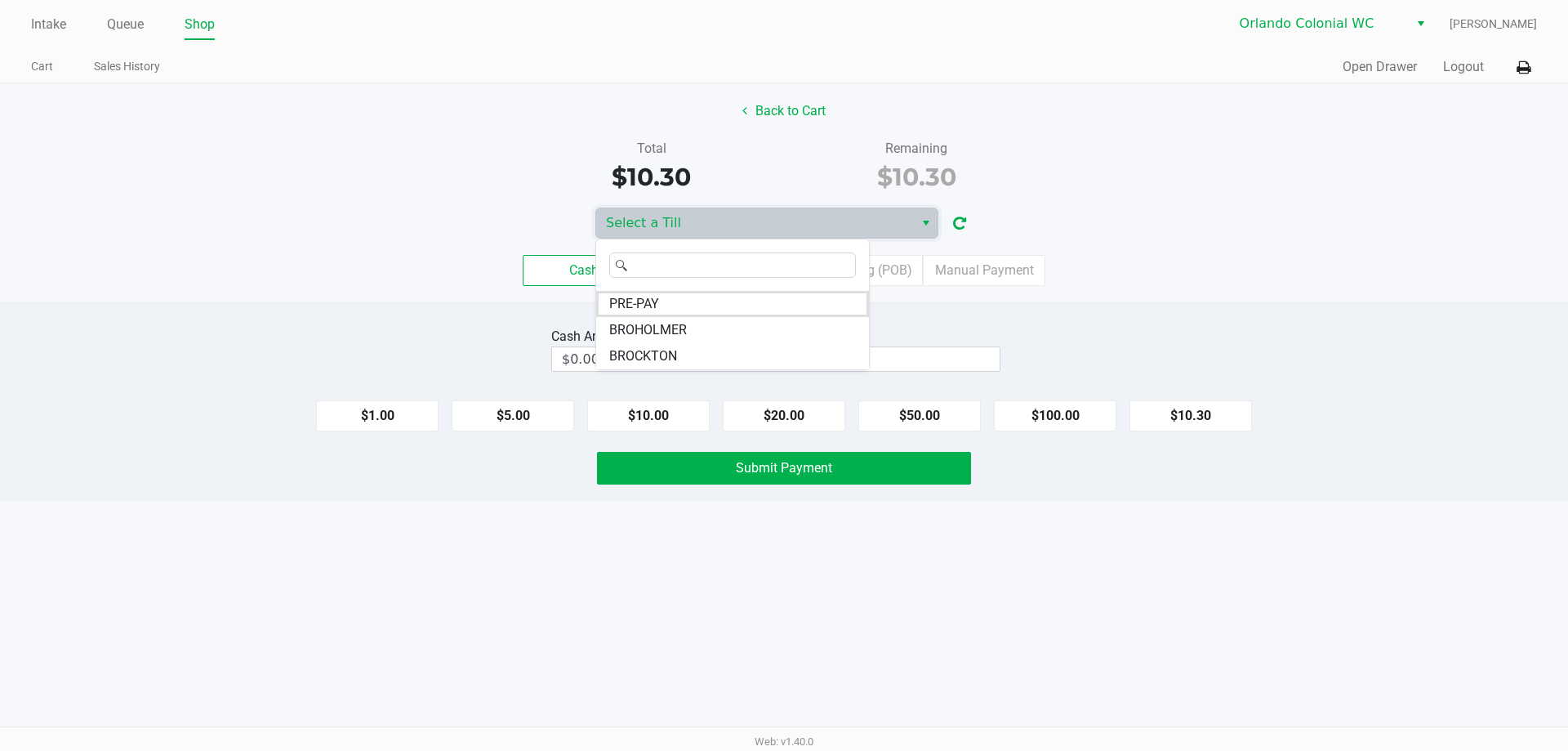
click at [442, 279] on div "Cash CanPay Point of Banking (POB) Manual Payment" at bounding box center [784, 270] width 1568 height 31
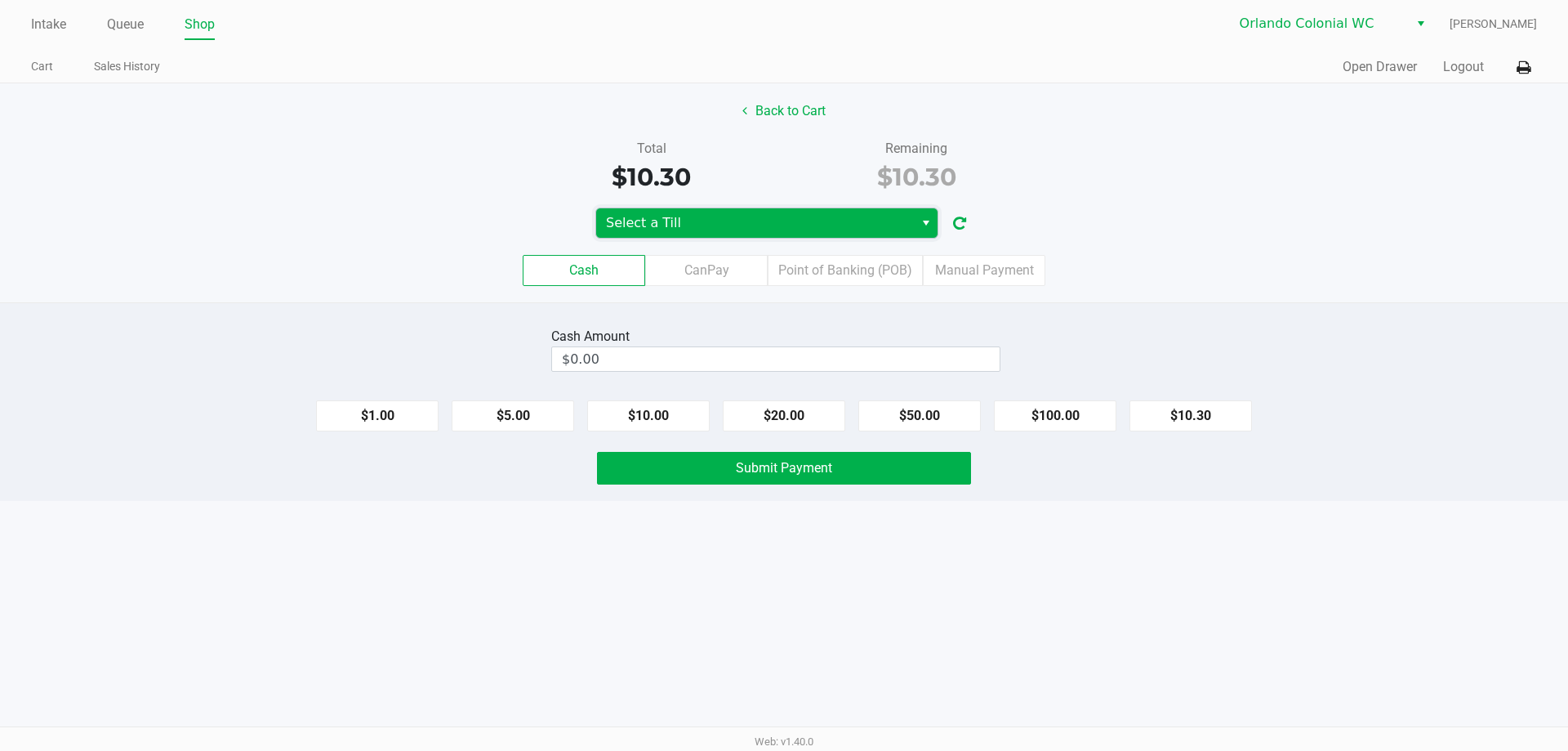
click at [899, 208] on span "Select a Till" at bounding box center [755, 223] width 318 height 30
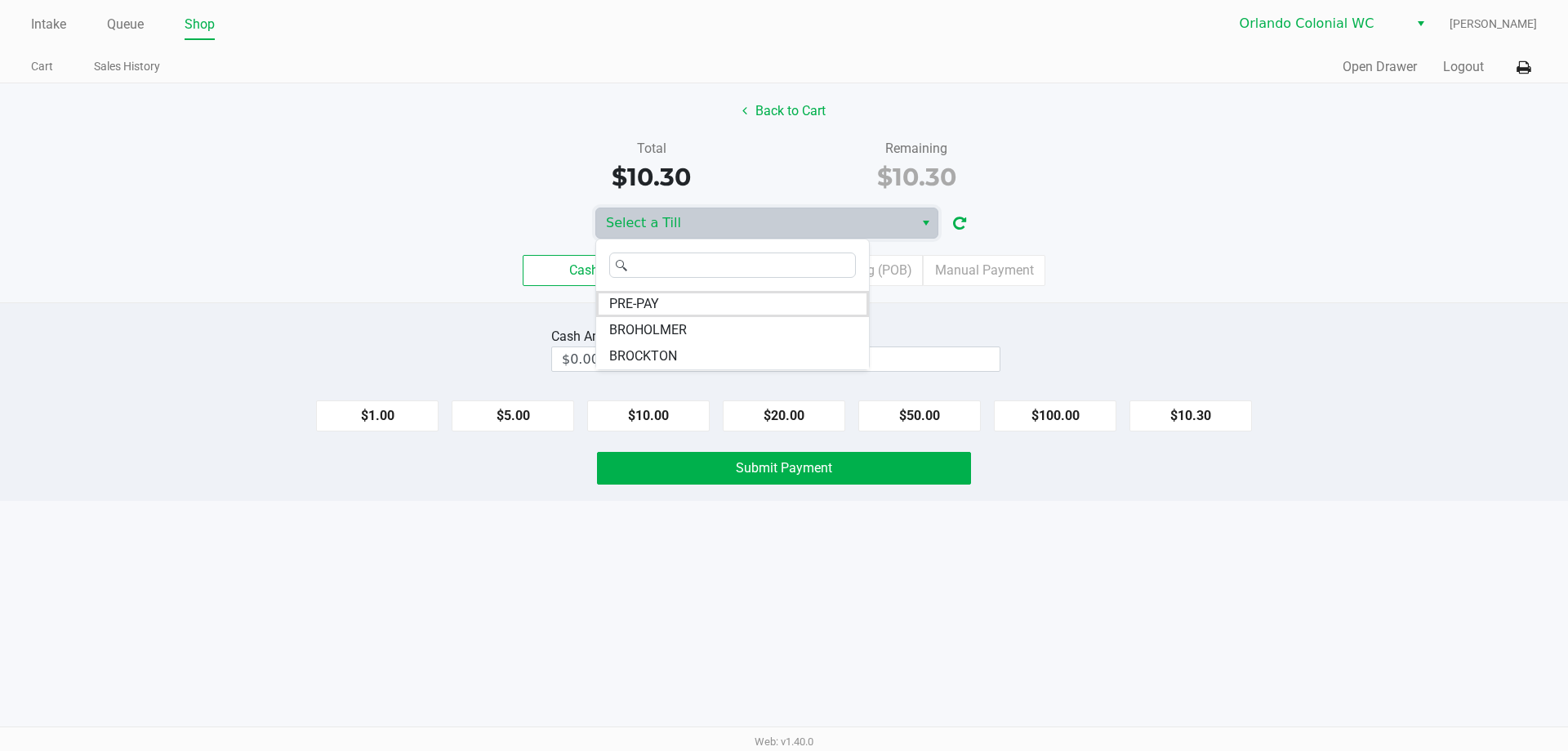
click at [359, 292] on div "Cash CanPay Point of Banking (POB) Manual Payment" at bounding box center [784, 270] width 1593 height 64
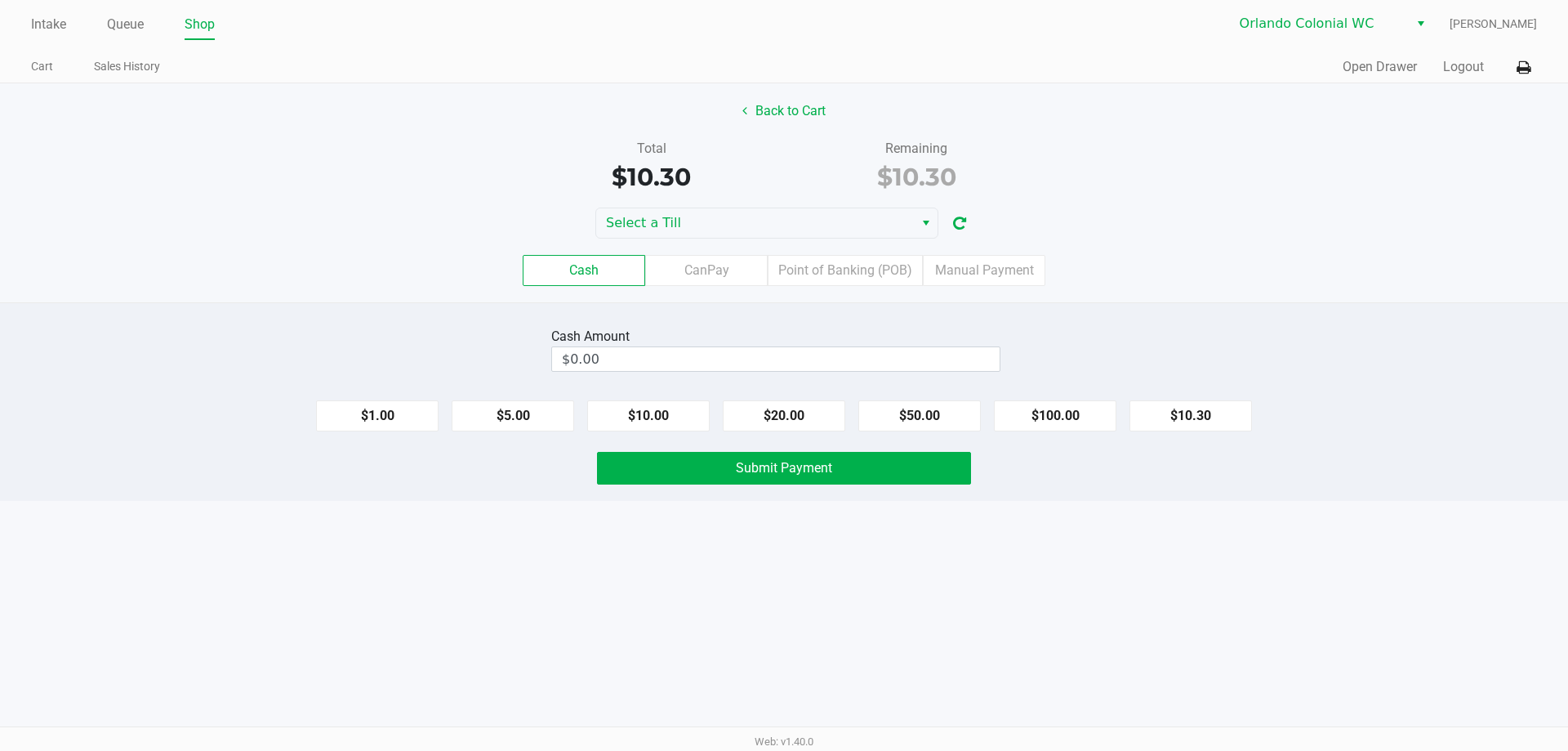
click at [264, 327] on div "Cash Amount $0.00" at bounding box center [784, 349] width 1593 height 52
click at [429, 168] on div "Total $10.30 Remaining $10.30" at bounding box center [784, 167] width 1593 height 56
click at [415, 156] on div "Total $10.30 Remaining $10.30" at bounding box center [784, 167] width 1593 height 56
click at [484, 163] on div "Total $10.30 Remaining $10.30" at bounding box center [784, 167] width 1593 height 56
click at [742, 354] on input "$0.00" at bounding box center [775, 359] width 447 height 24
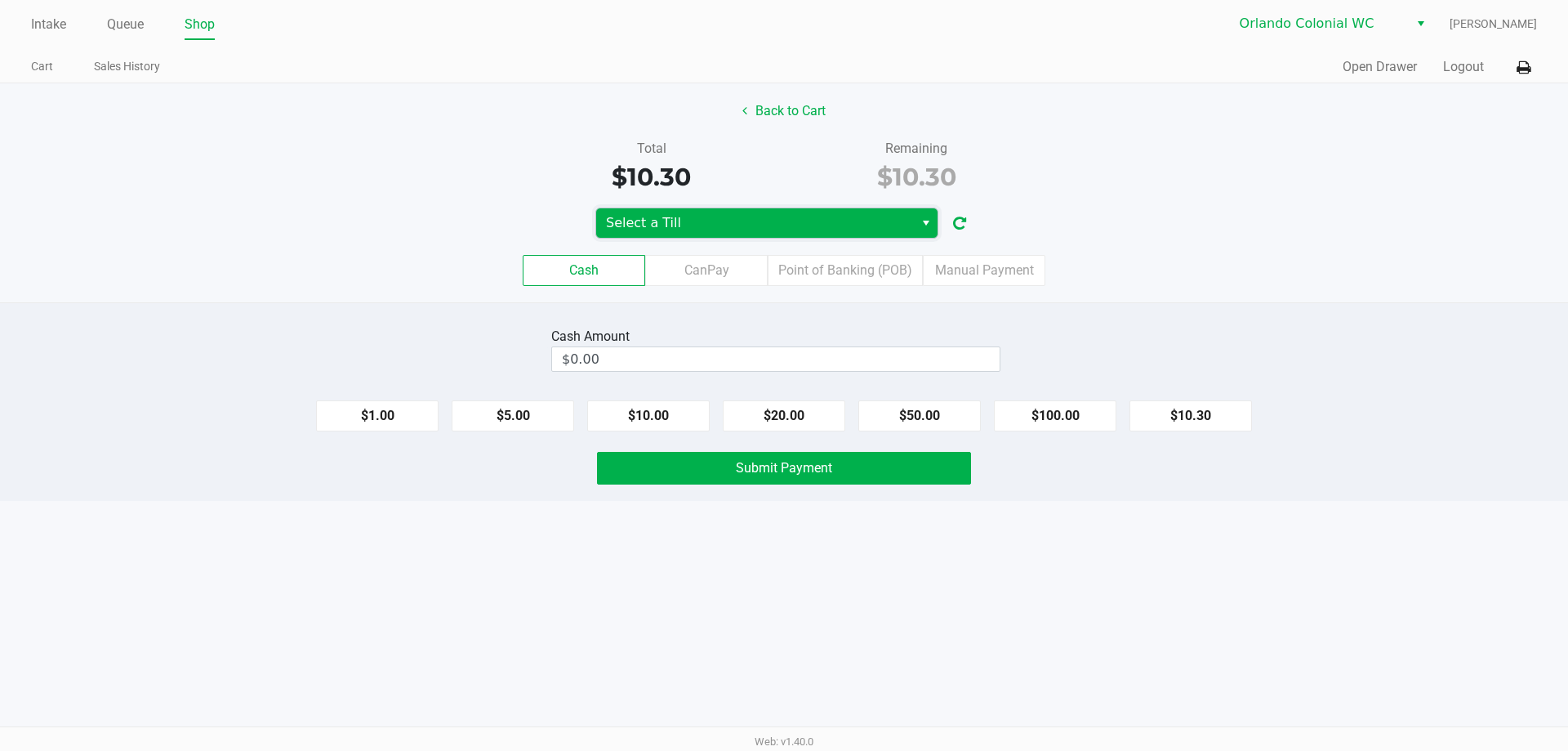
click at [829, 227] on span "Select a Till" at bounding box center [755, 223] width 298 height 20
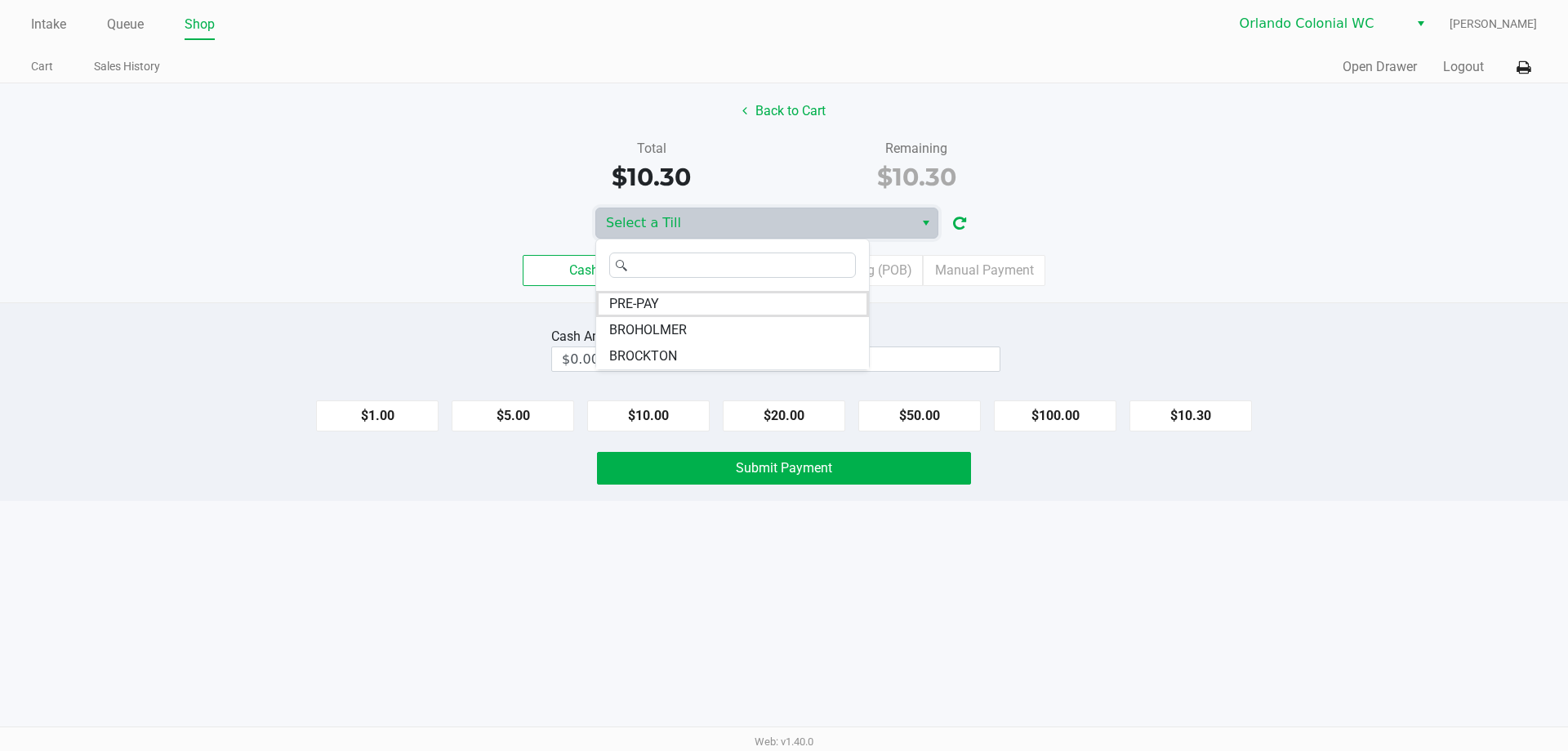
click at [341, 282] on div "Cash CanPay Point of Banking (POB) Manual Payment" at bounding box center [784, 270] width 1568 height 31
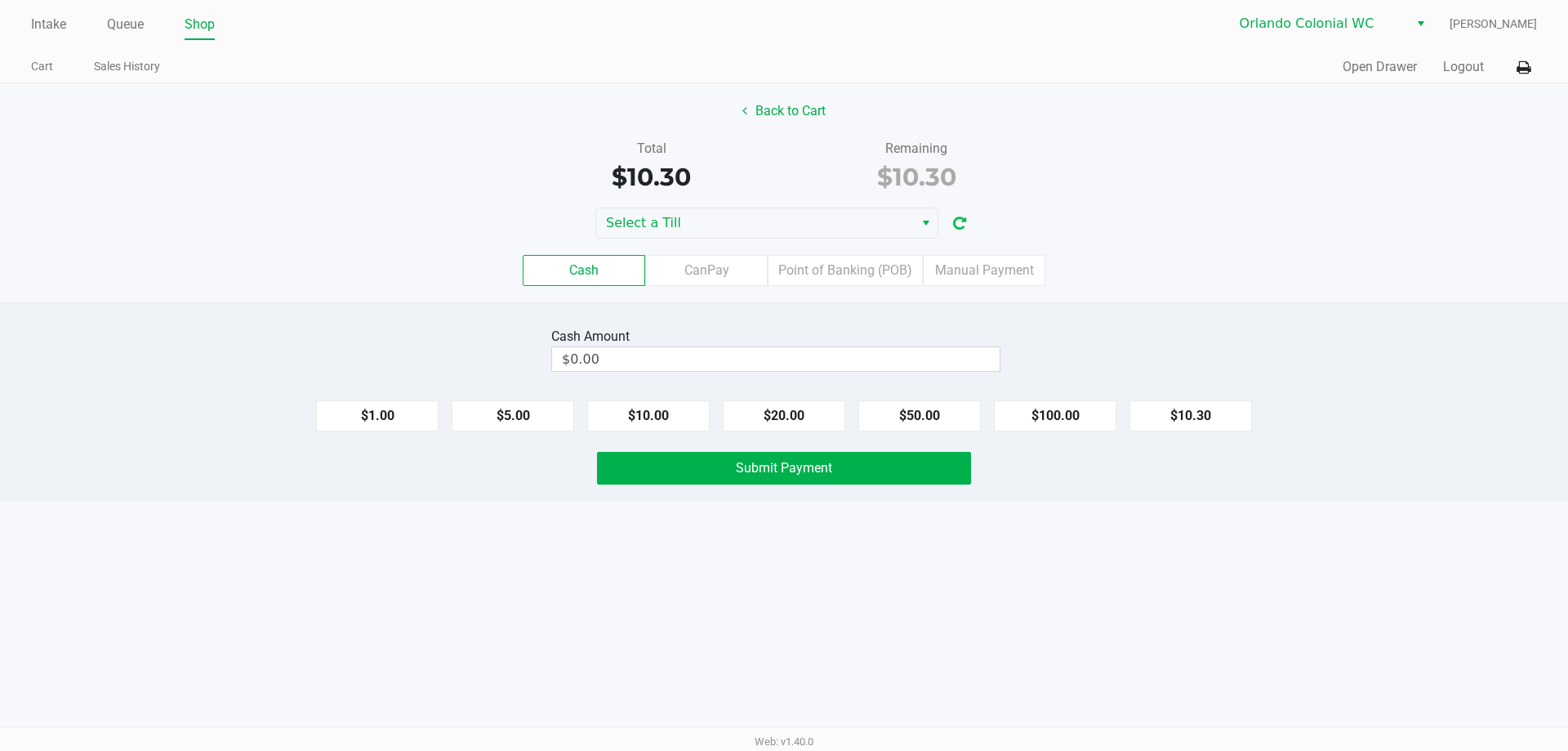
click at [954, 219] on icon "button" at bounding box center [959, 223] width 13 height 11
click at [863, 222] on span "Select a Till" at bounding box center [755, 223] width 298 height 20
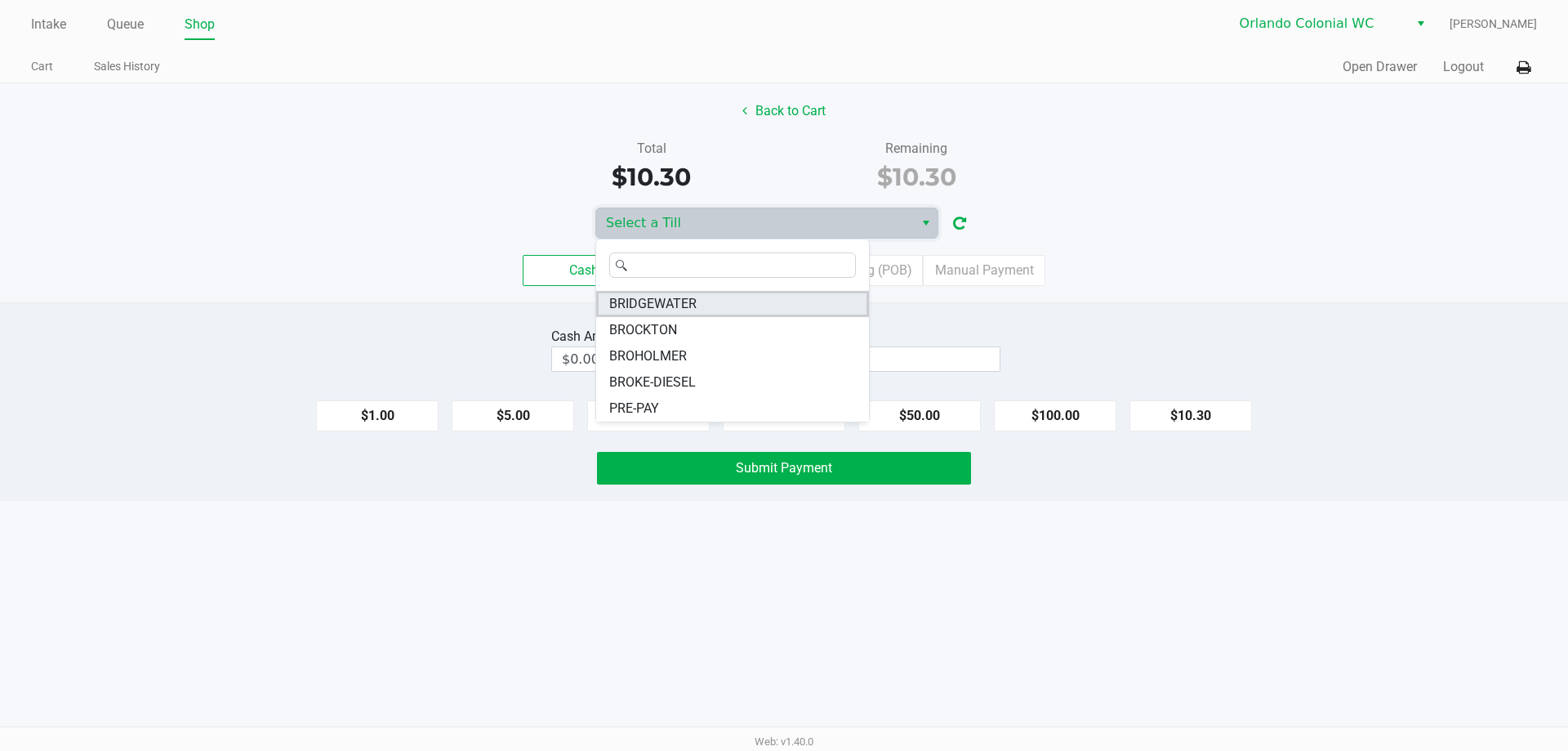
click at [715, 308] on li "BRIDGEWATER" at bounding box center [732, 304] width 273 height 26
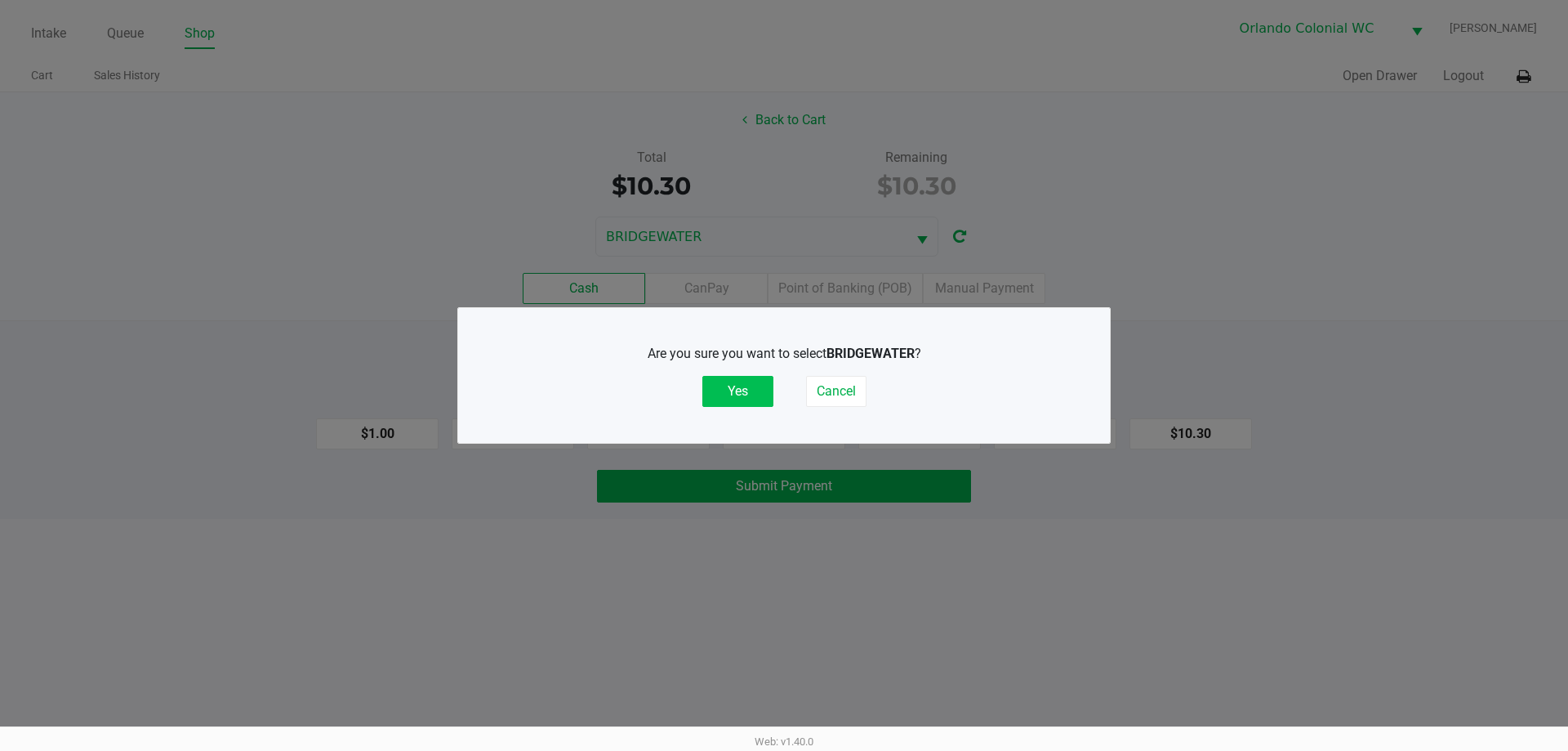
click at [738, 384] on button "Yes" at bounding box center [738, 391] width 71 height 31
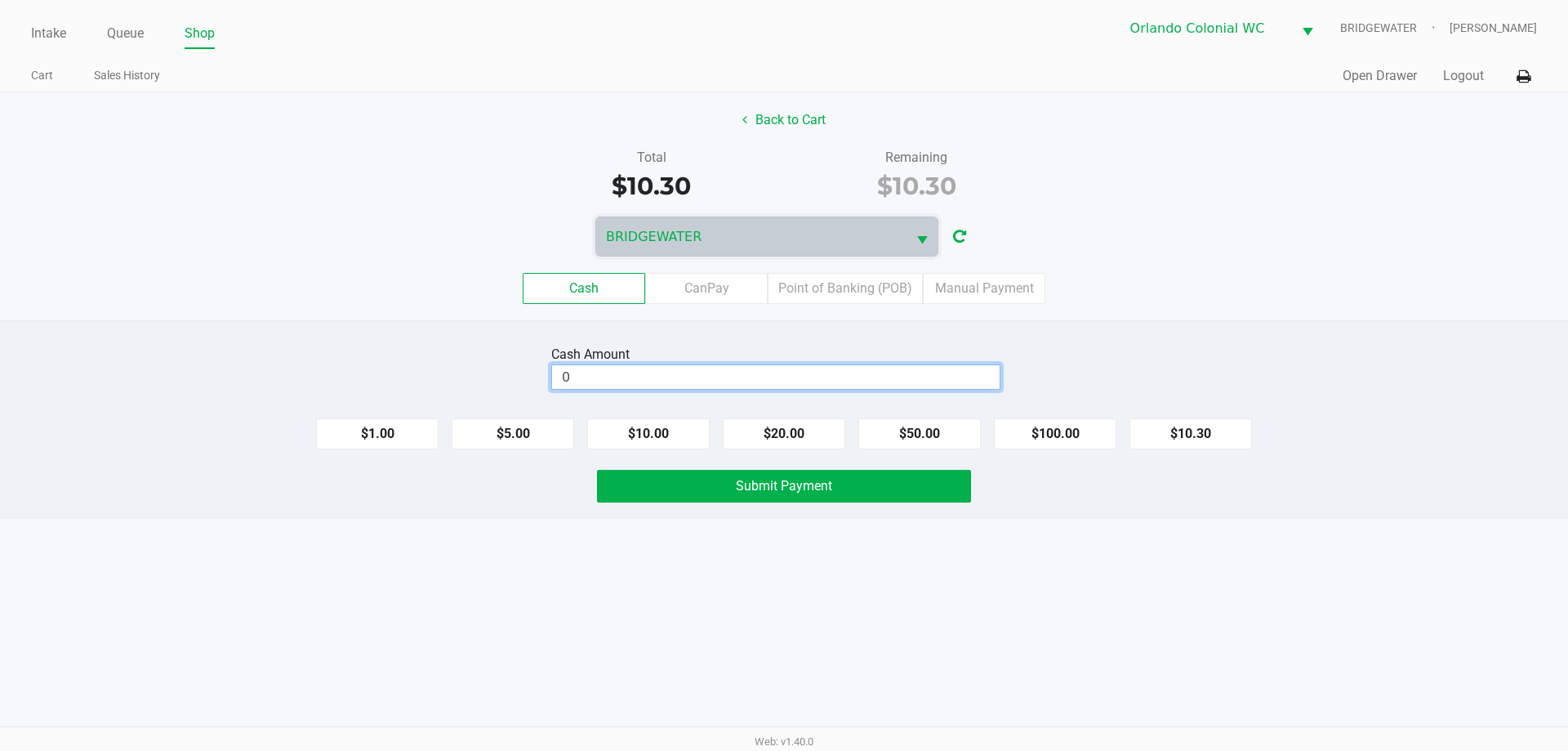
click at [656, 374] on input "0" at bounding box center [775, 377] width 447 height 24
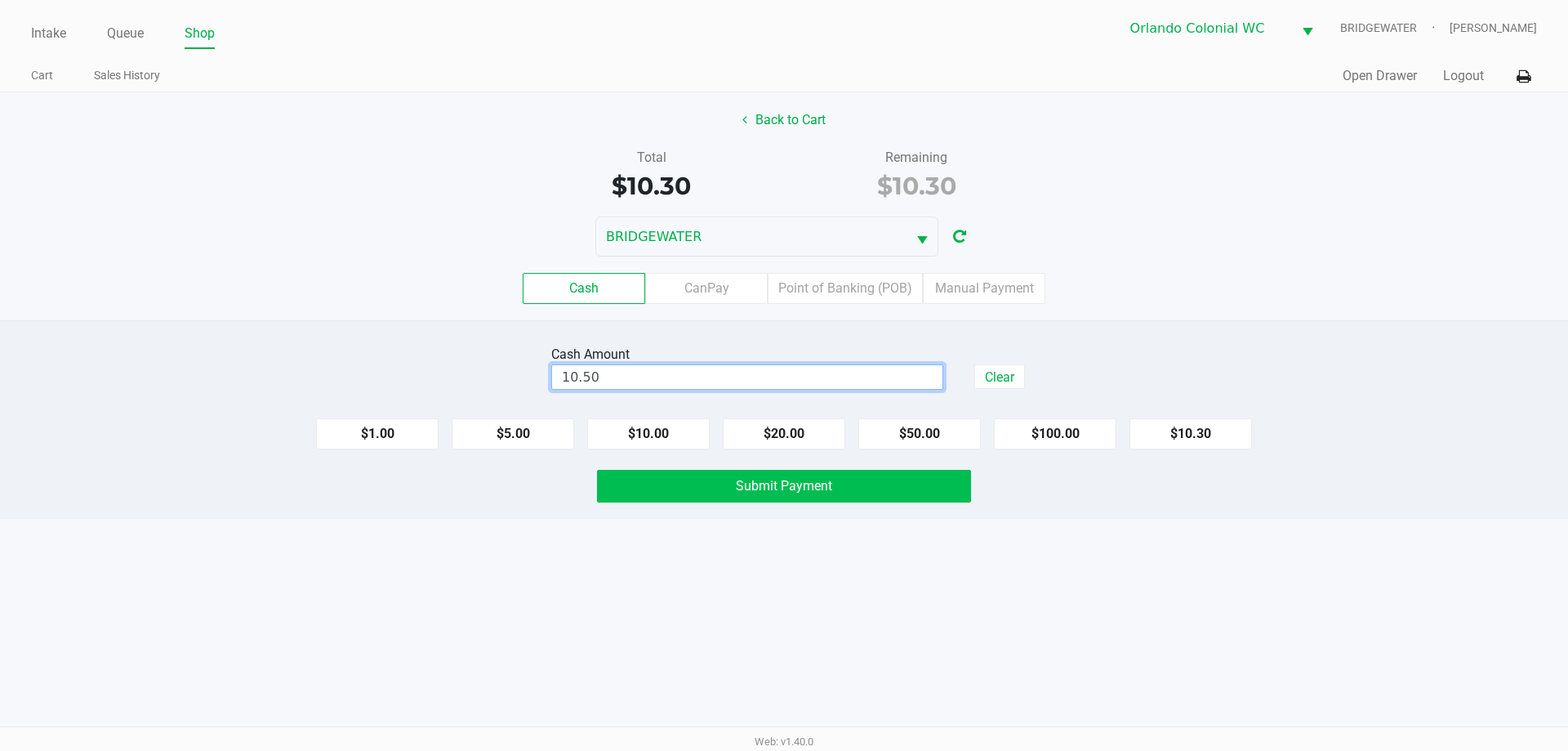
click at [872, 486] on button "Submit Payment" at bounding box center [784, 486] width 374 height 32
type input "$10.50"
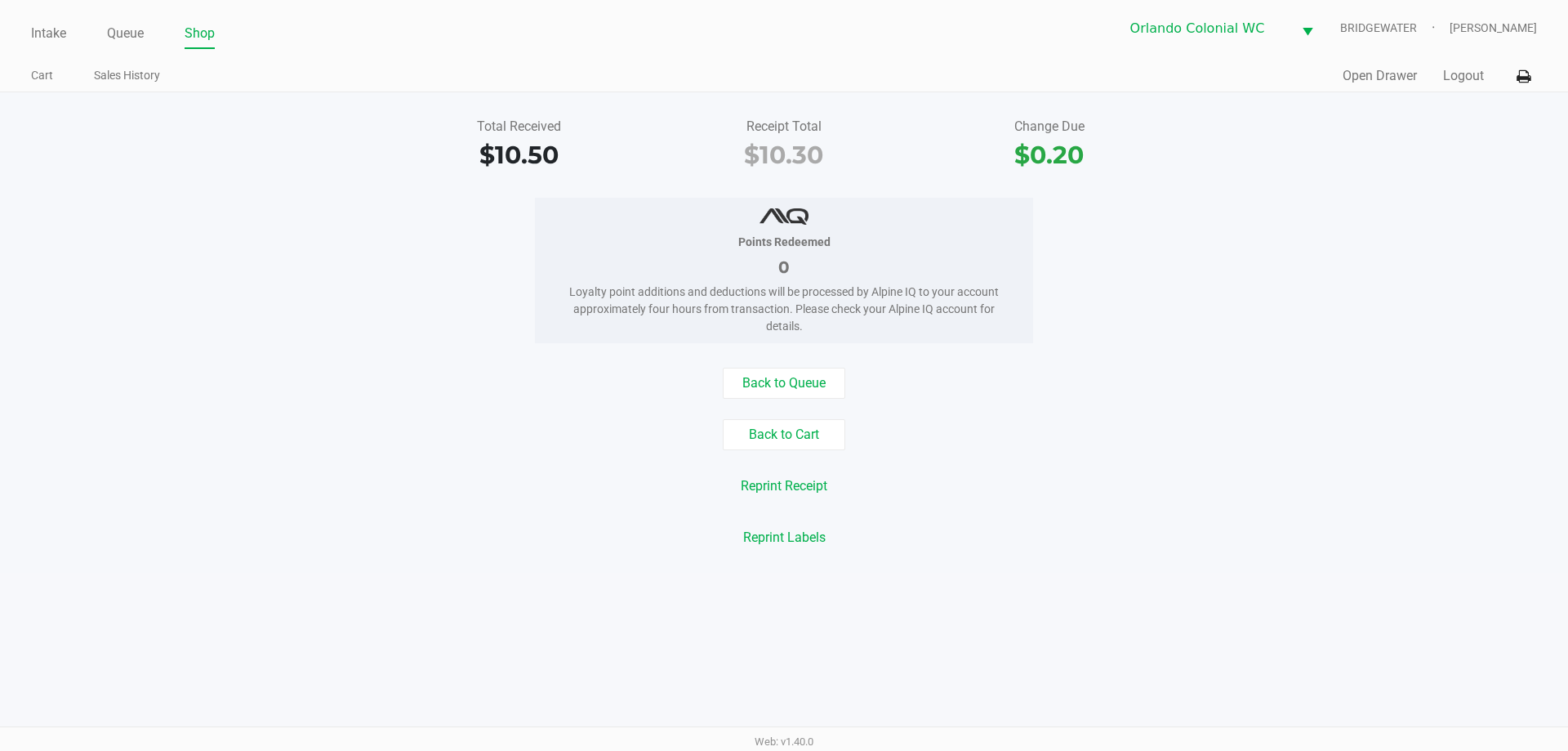
click at [1200, 383] on div "Back to Queue" at bounding box center [784, 383] width 1593 height 31
click at [51, 37] on link "Intake" at bounding box center [48, 33] width 35 height 23
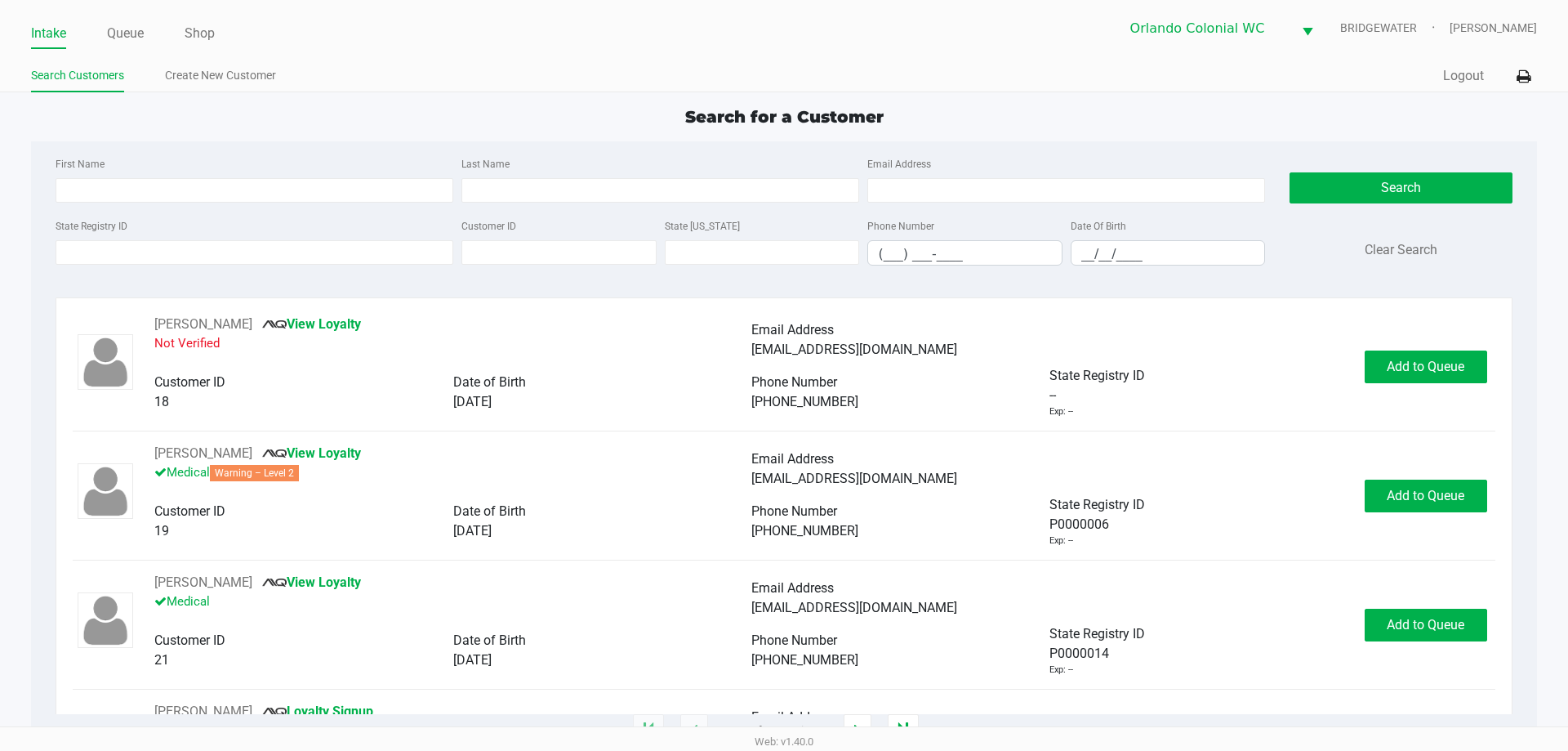
click at [1088, 302] on div "[PERSON_NAME] View Loyalty Not Verified Email Address [EMAIL_ADDRESS][DOMAIN_NA…" at bounding box center [783, 515] width 1457 height 434
click at [1183, 344] on div "[EMAIL_ADDRESS][DOMAIN_NAME]" at bounding box center [1050, 350] width 597 height 20
click at [1223, 299] on div "[PERSON_NAME] View Loyalty Not Verified Email Address [EMAIL_ADDRESS][DOMAIN_NA…" at bounding box center [783, 515] width 1457 height 434
click at [1025, 312] on div "[PERSON_NAME] View Loyalty Not Verified Email Address [EMAIL_ADDRESS][DOMAIN_NA…" at bounding box center [783, 515] width 1457 height 434
click at [1086, 247] on input "__/__/____" at bounding box center [1168, 253] width 194 height 26
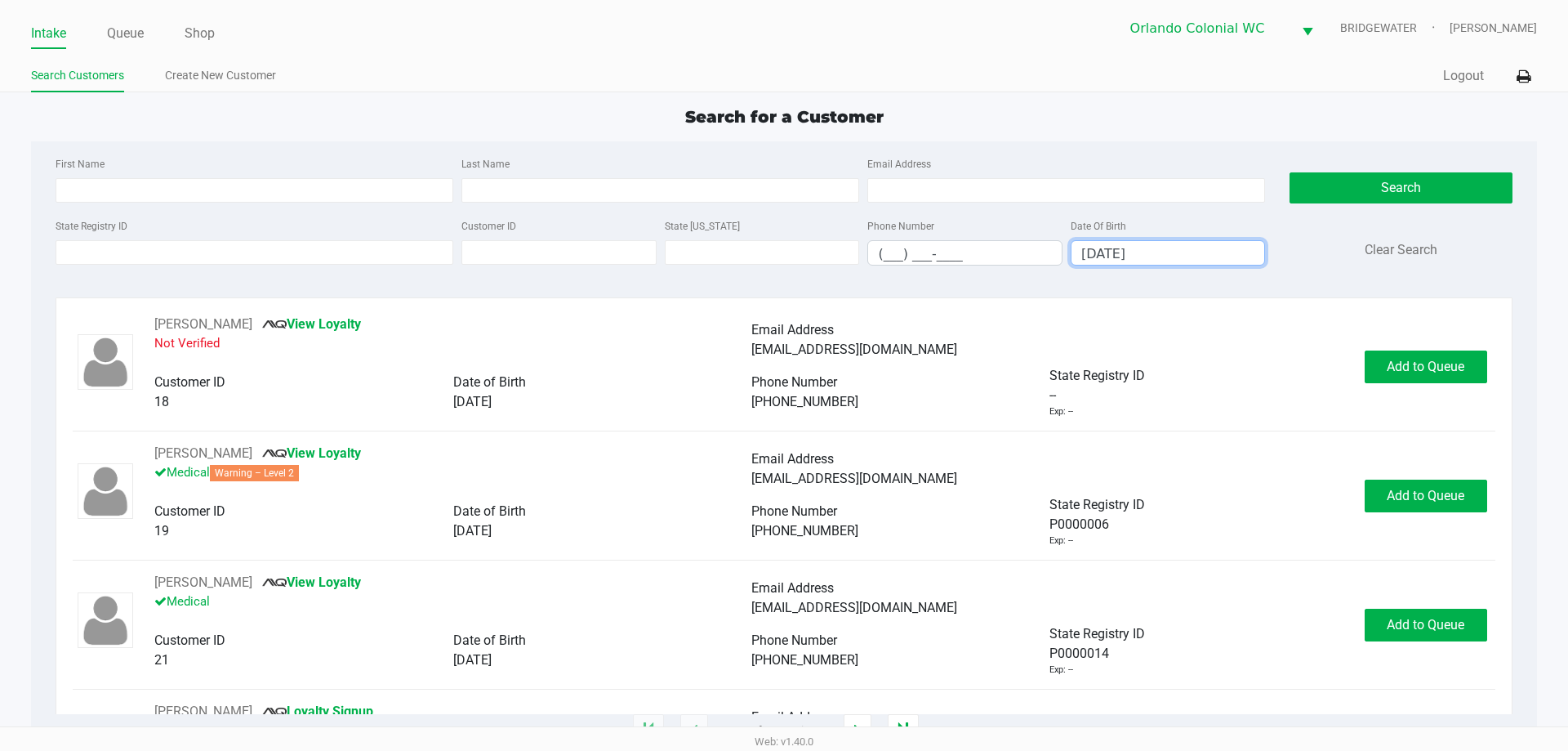
type input "[DATE]"
click at [720, 217] on div "State [US_STATE]" at bounding box center [762, 241] width 203 height 50
click at [746, 202] on input "Last Name" at bounding box center [661, 190] width 398 height 25
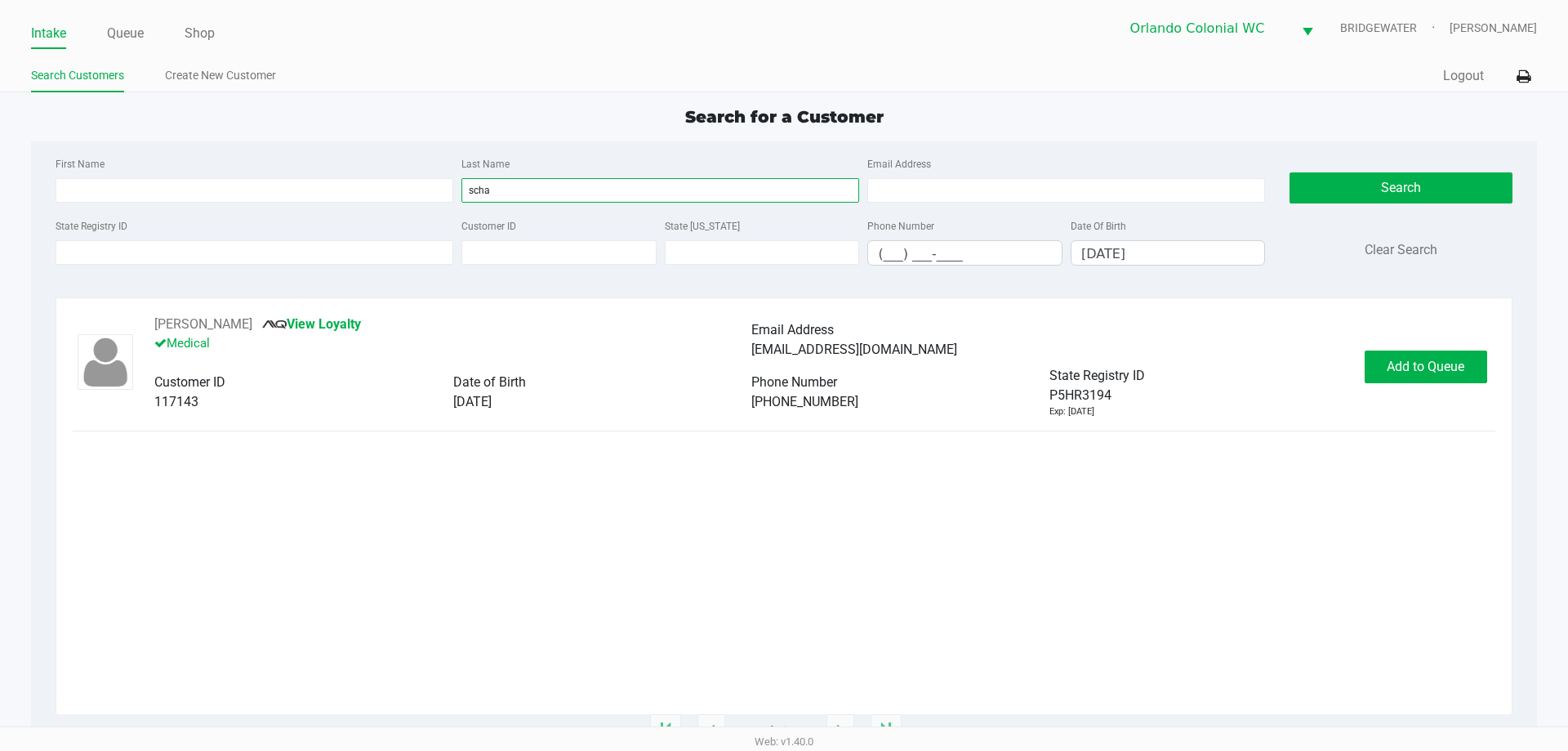
type input "scha"
click at [953, 375] on div "Phone Number" at bounding box center [900, 382] width 298 height 20
click at [1177, 394] on div "P5HR3194 Exp: [DATE]" at bounding box center [1198, 401] width 298 height 33
click at [1257, 378] on div "State Registry ID" at bounding box center [1198, 375] width 298 height 20
click at [1474, 363] on button "Add to Queue" at bounding box center [1426, 367] width 122 height 32
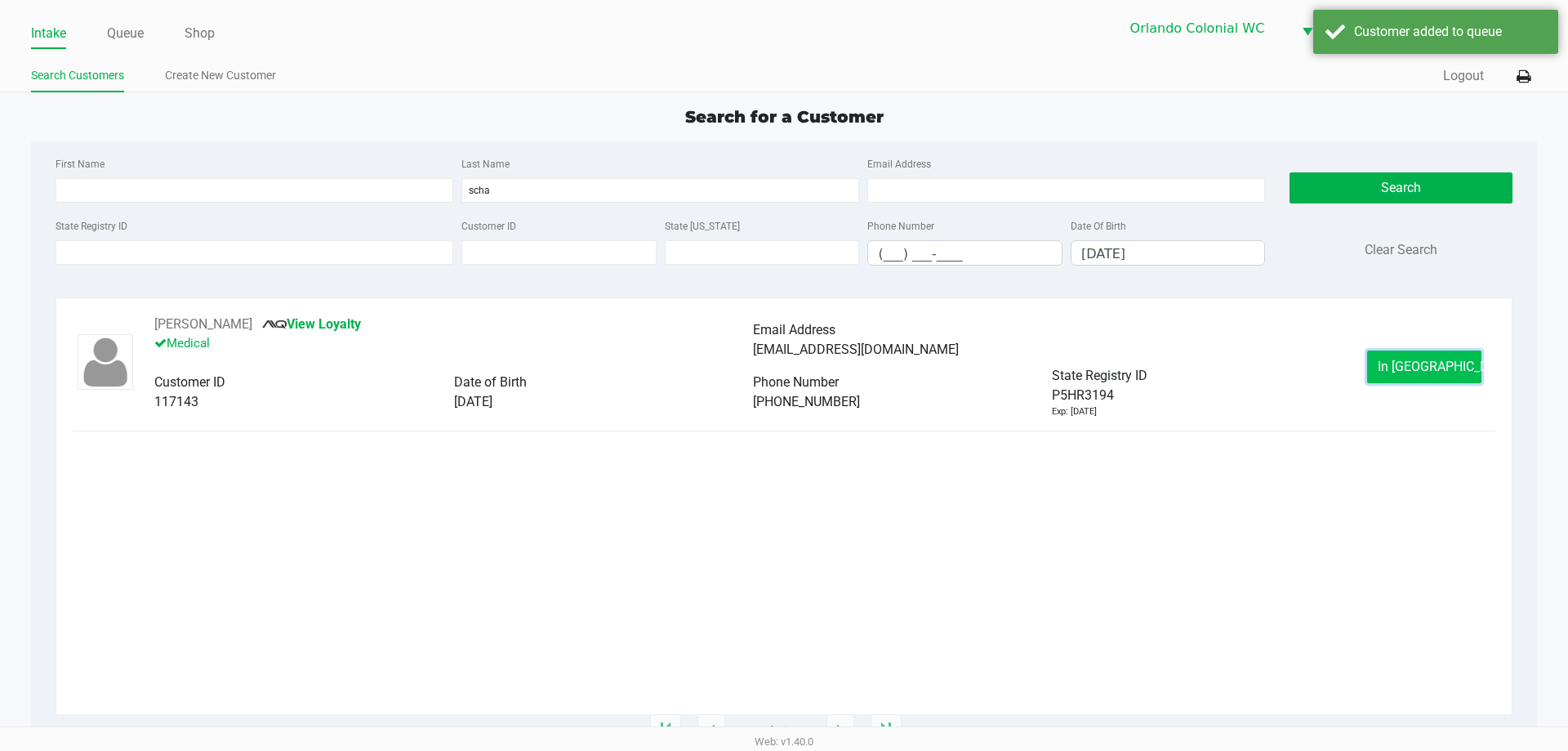
click at [1417, 353] on button "In [GEOGRAPHIC_DATA]" at bounding box center [1424, 367] width 114 height 32
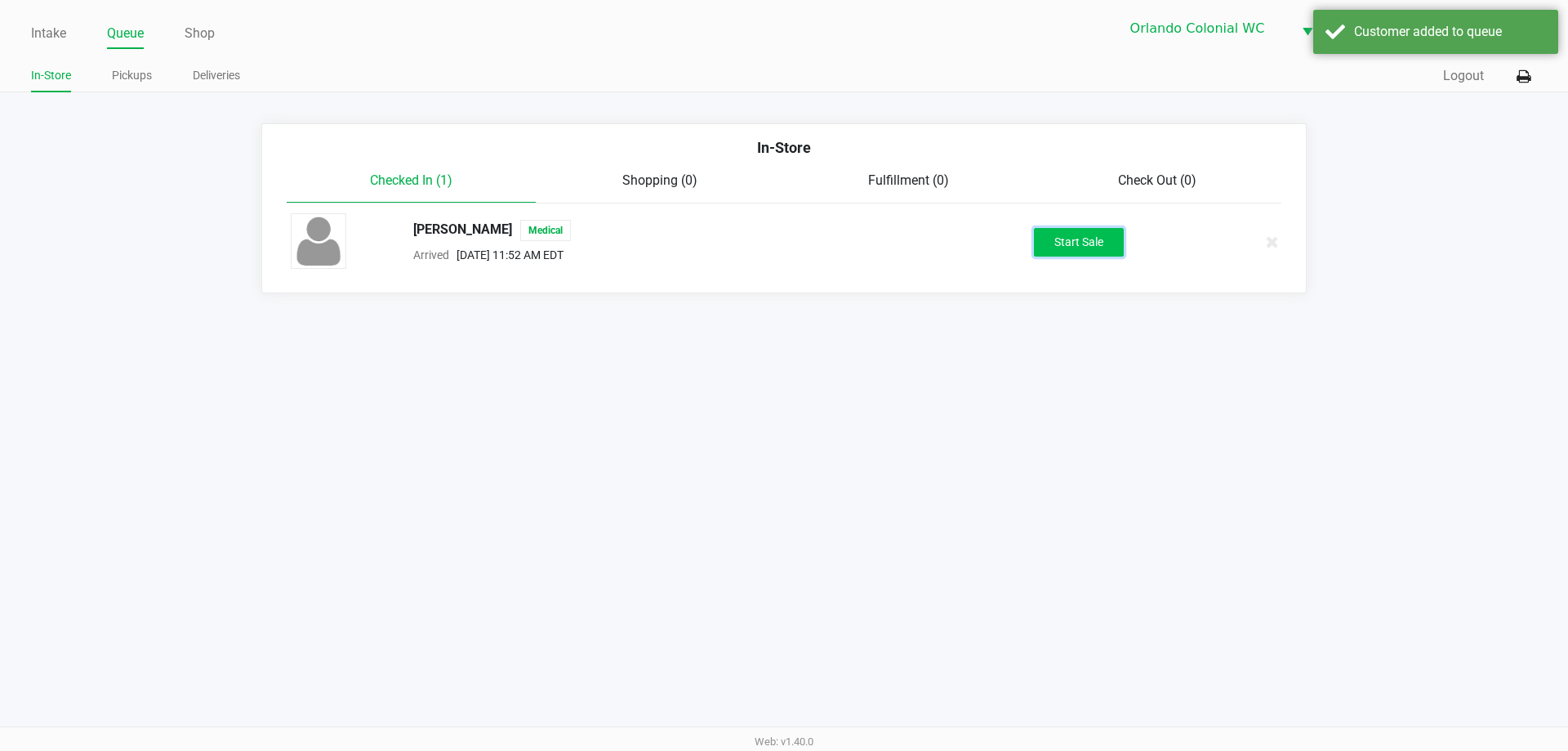
click at [1085, 246] on button "Start Sale" at bounding box center [1079, 242] width 90 height 29
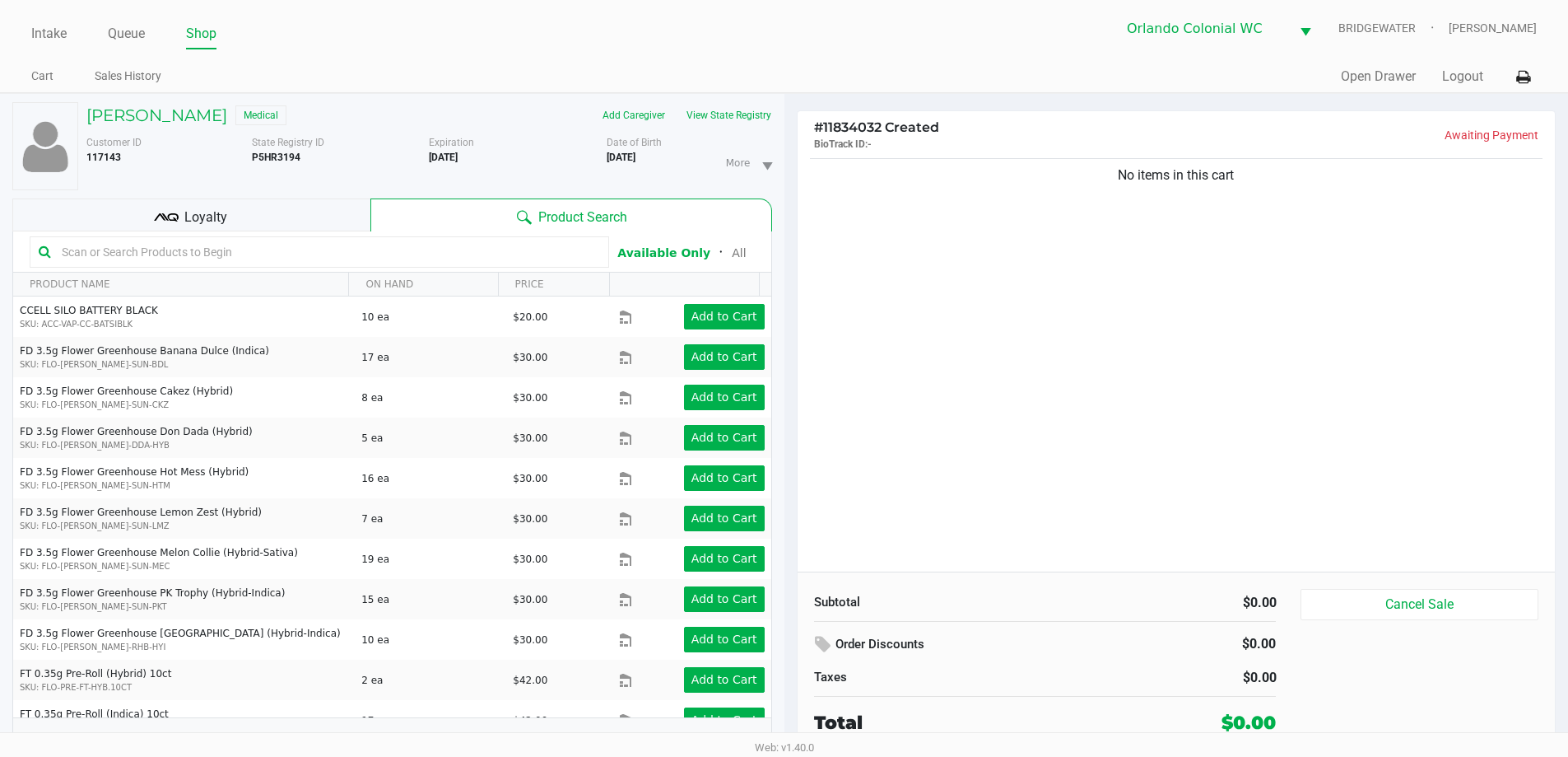
click at [1001, 303] on div "No items in this cart" at bounding box center [1176, 363] width 758 height 417
click at [1048, 316] on div "No items in this cart" at bounding box center [1176, 363] width 758 height 417
click at [1032, 308] on div "No items in this cart" at bounding box center [1176, 363] width 758 height 417
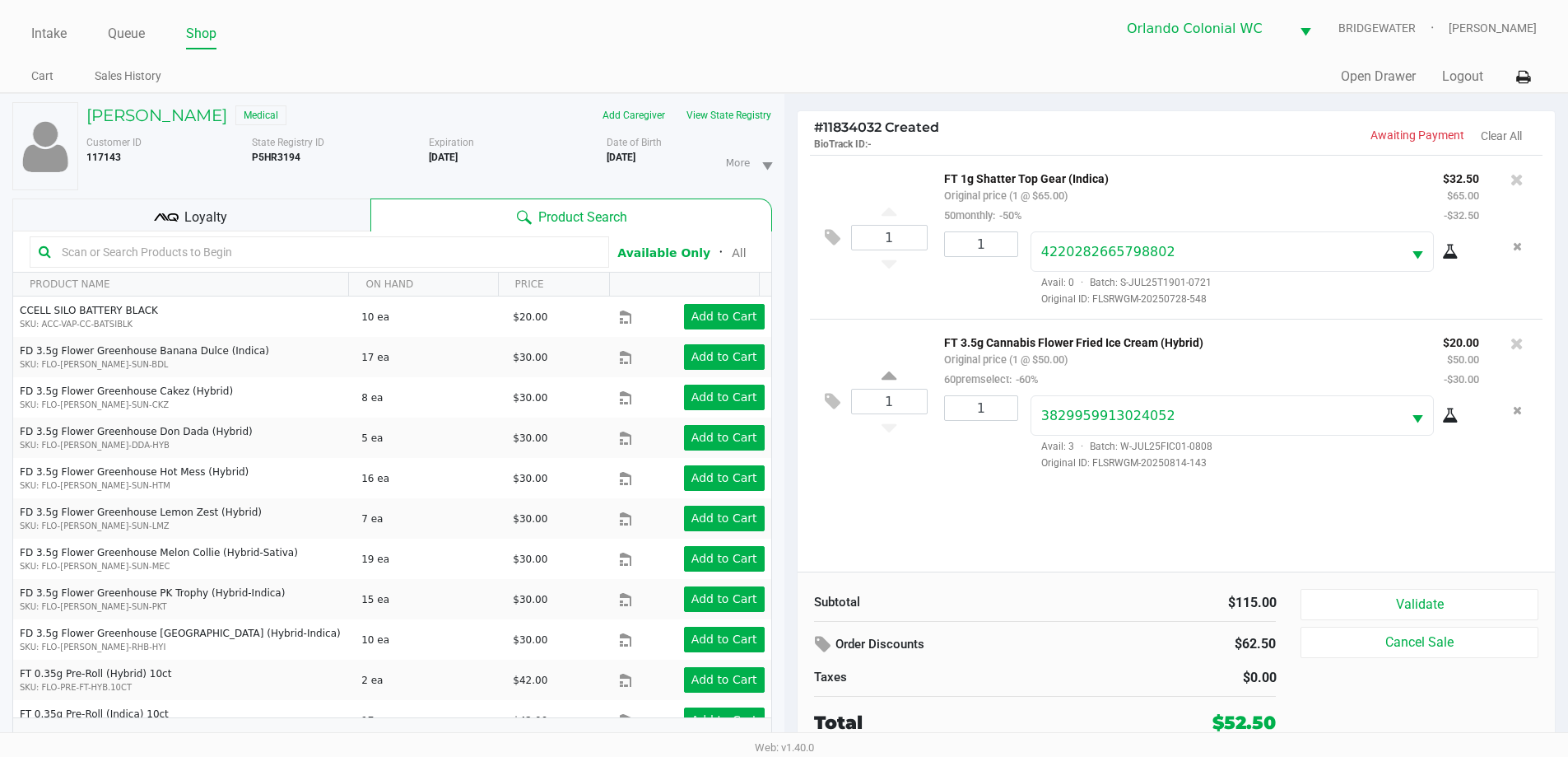
click at [214, 214] on span "Loyalty" at bounding box center [206, 217] width 43 height 20
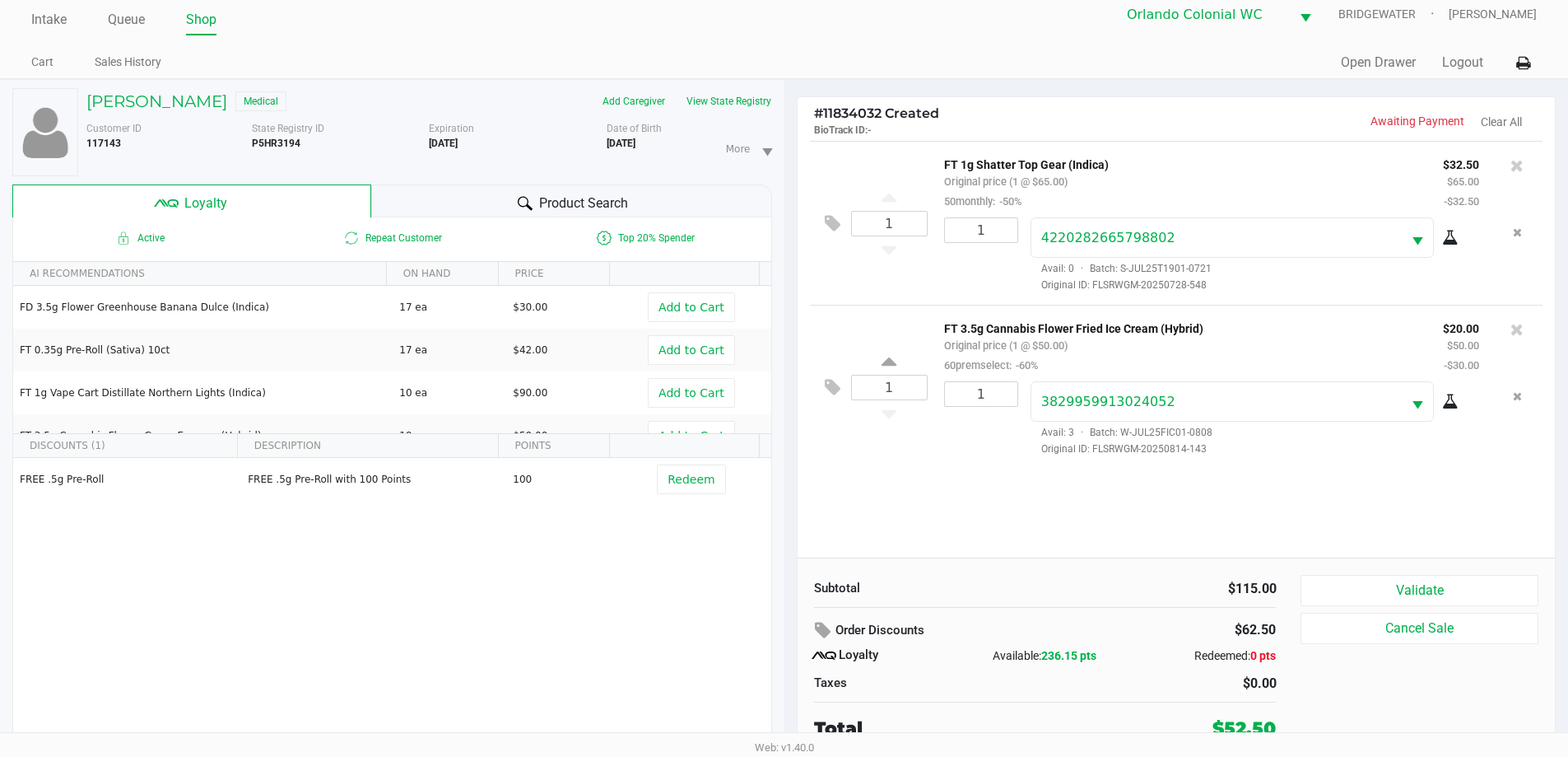
scroll to position [17, 0]
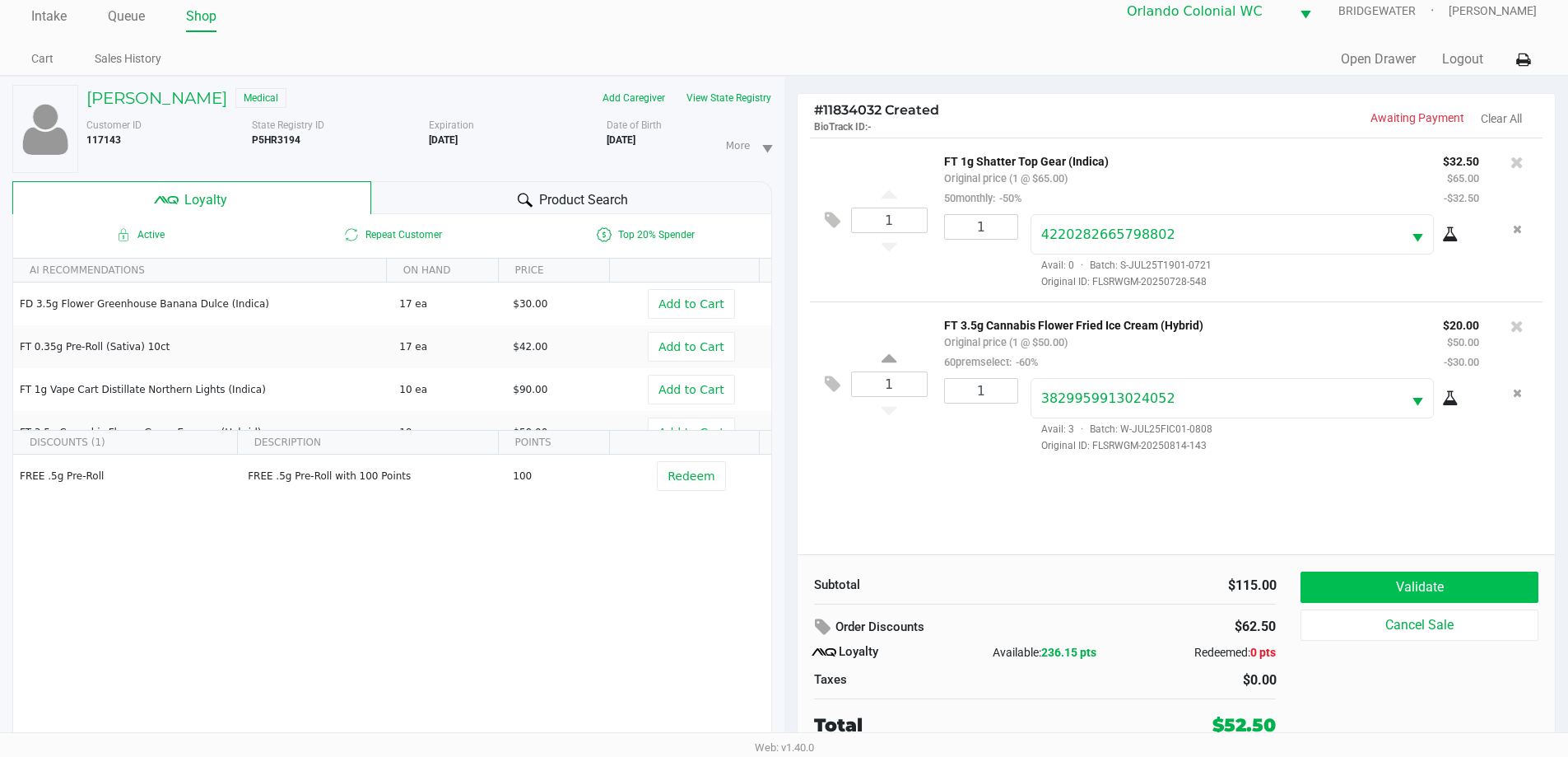
click at [1474, 578] on button "Validate" at bounding box center [1419, 587] width 237 height 31
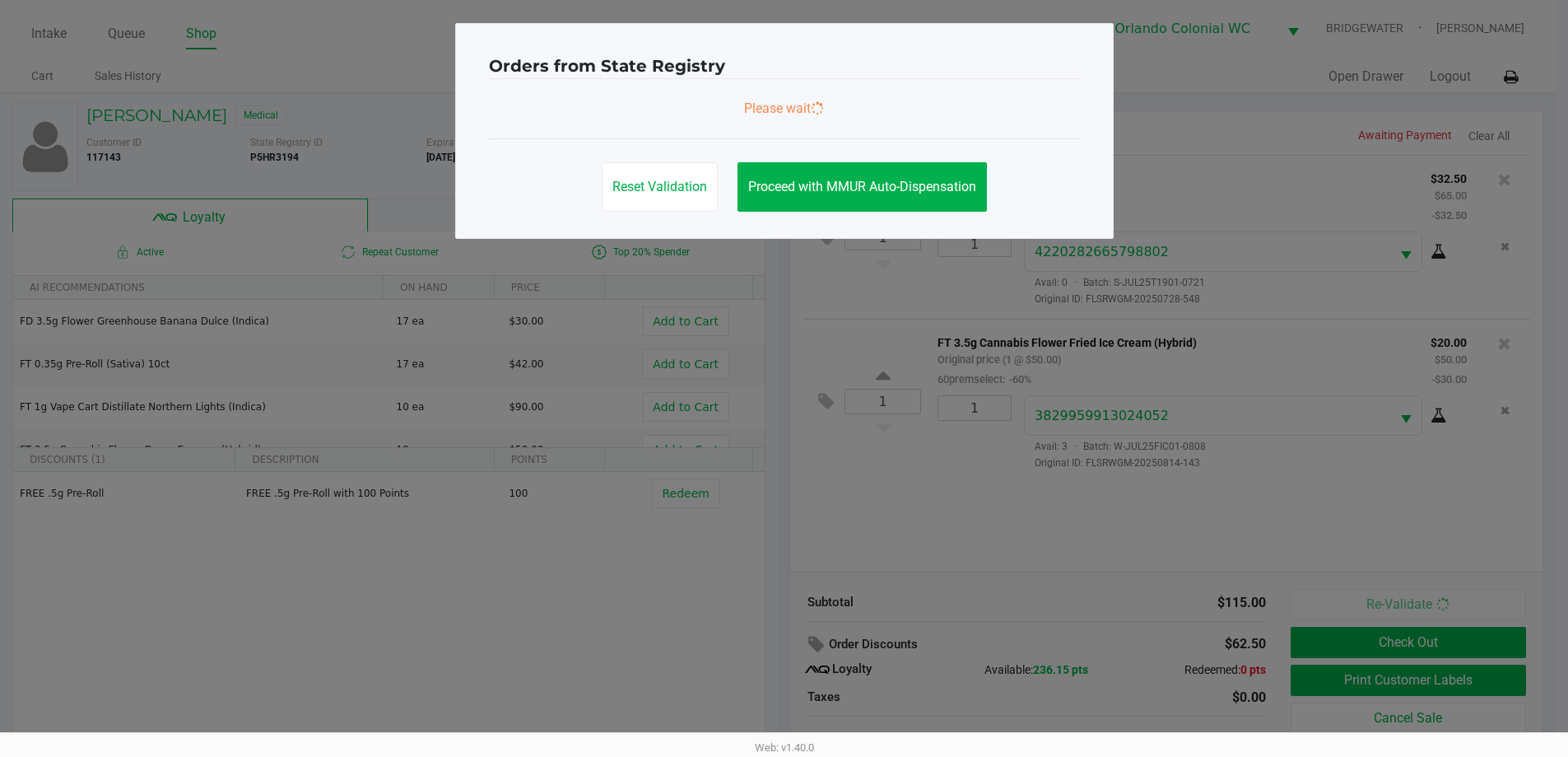
scroll to position [0, 0]
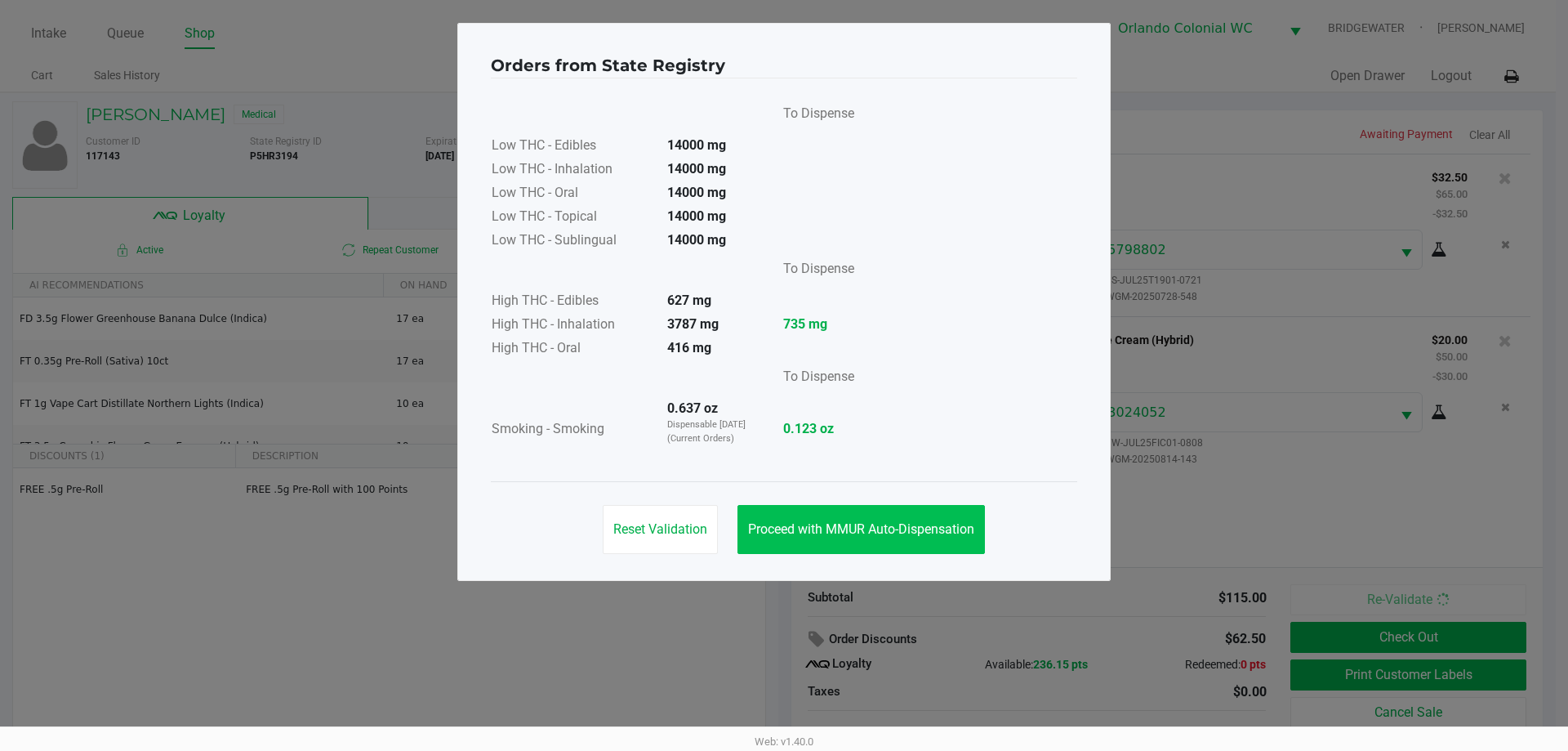
click at [901, 537] on button "Proceed with MMUR Auto-Dispensation" at bounding box center [861, 530] width 247 height 49
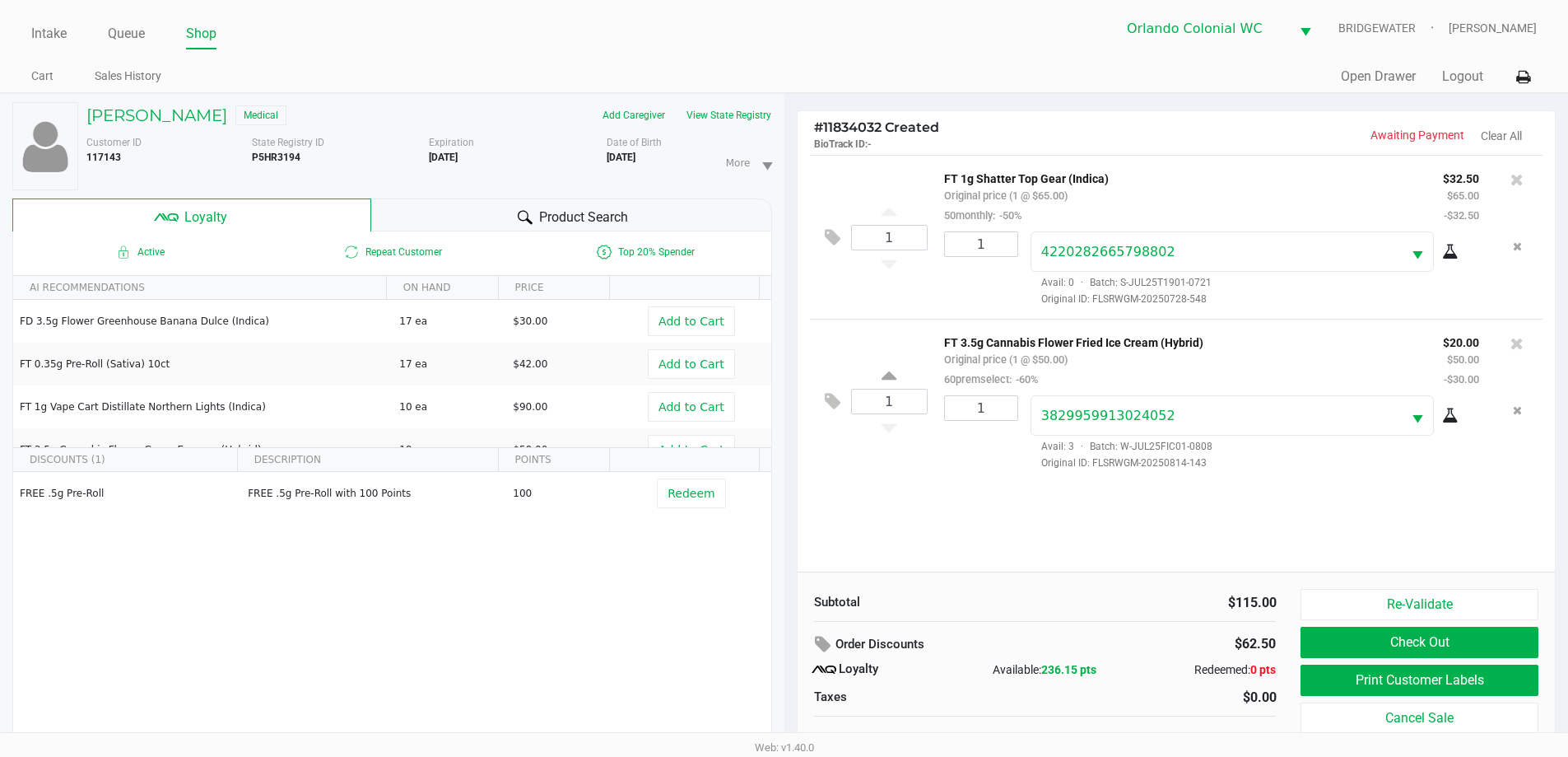
scroll to position [17, 0]
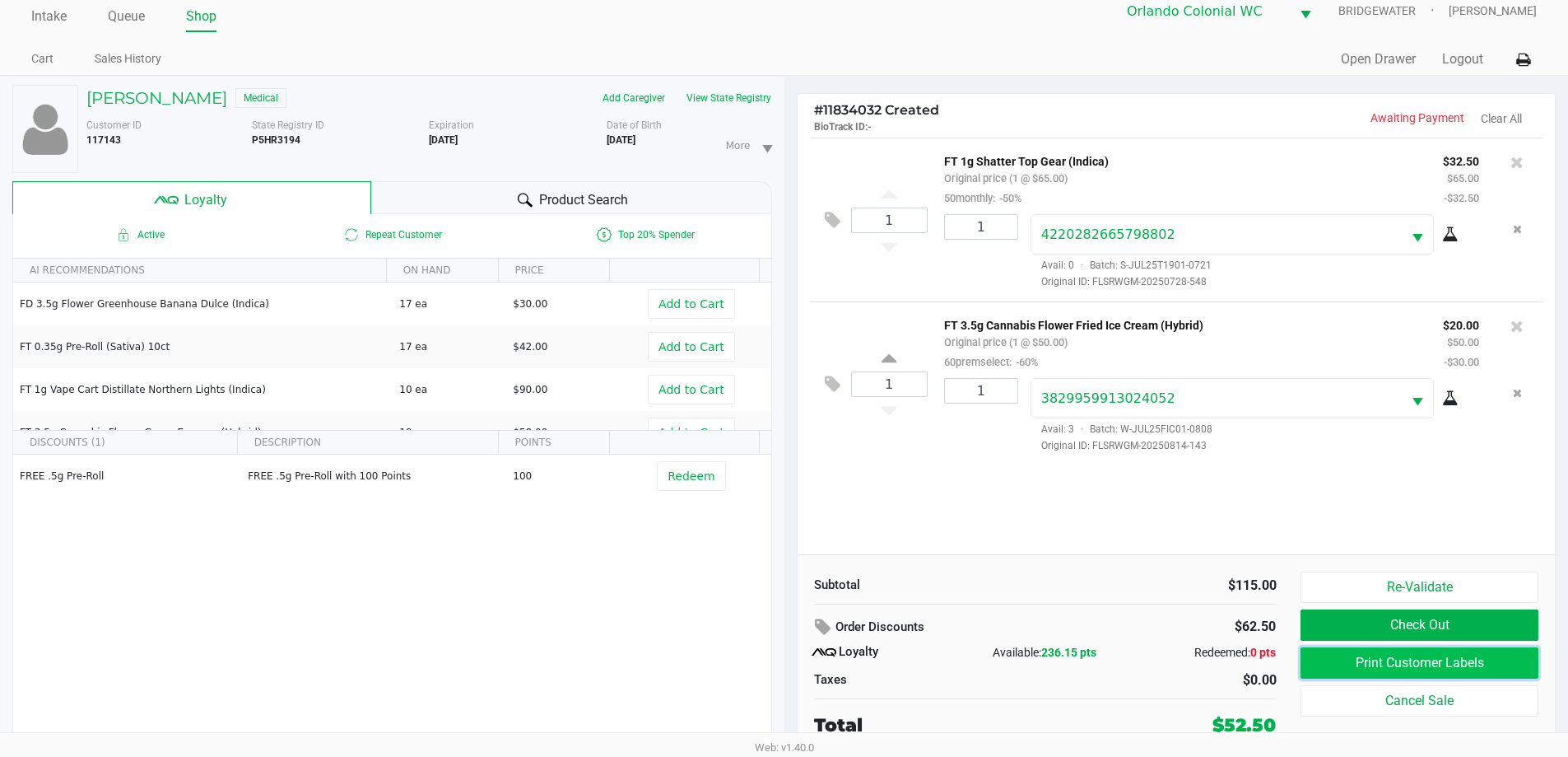
click at [1507, 667] on button "Print Customer Labels" at bounding box center [1419, 663] width 237 height 31
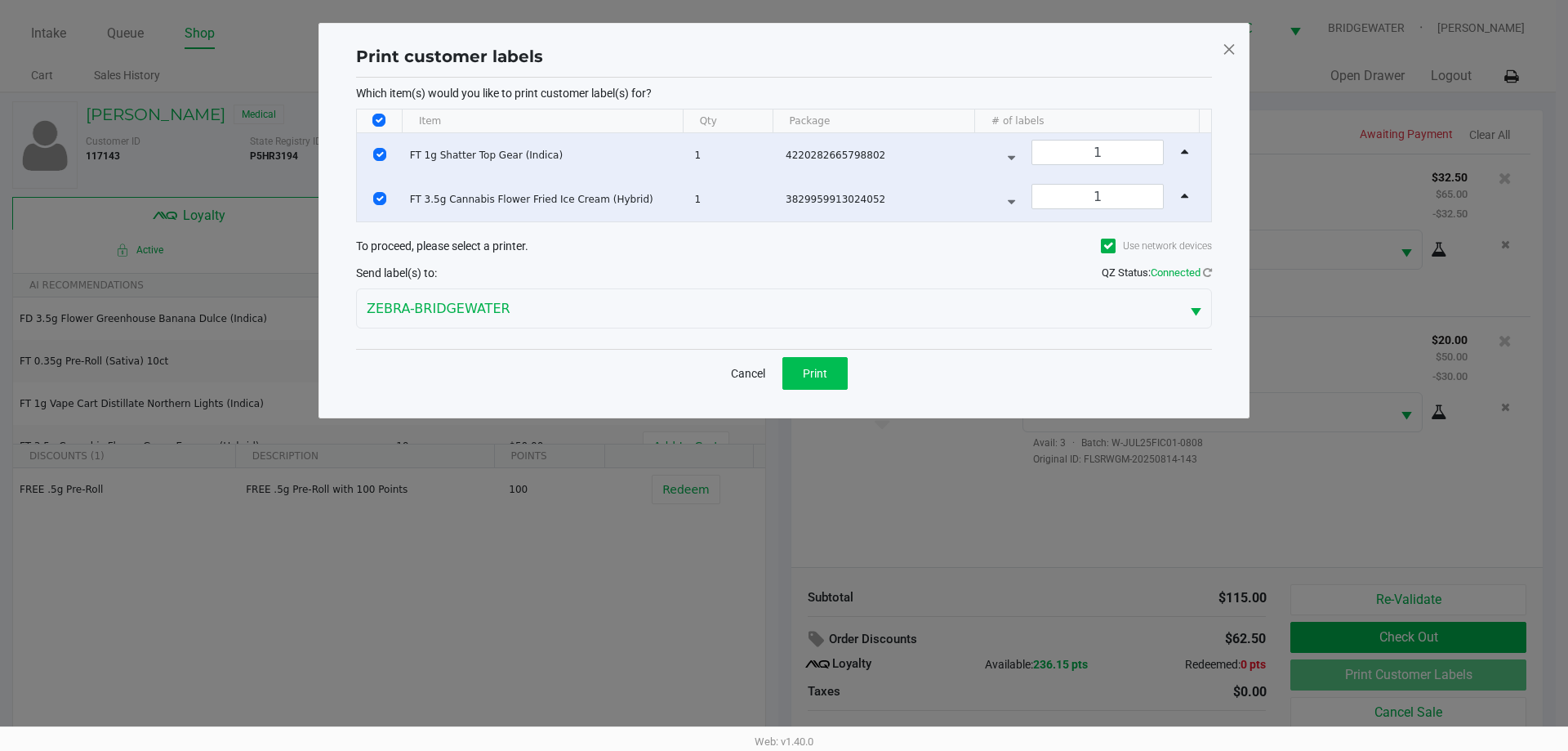
click at [813, 380] on button "Print" at bounding box center [815, 373] width 65 height 32
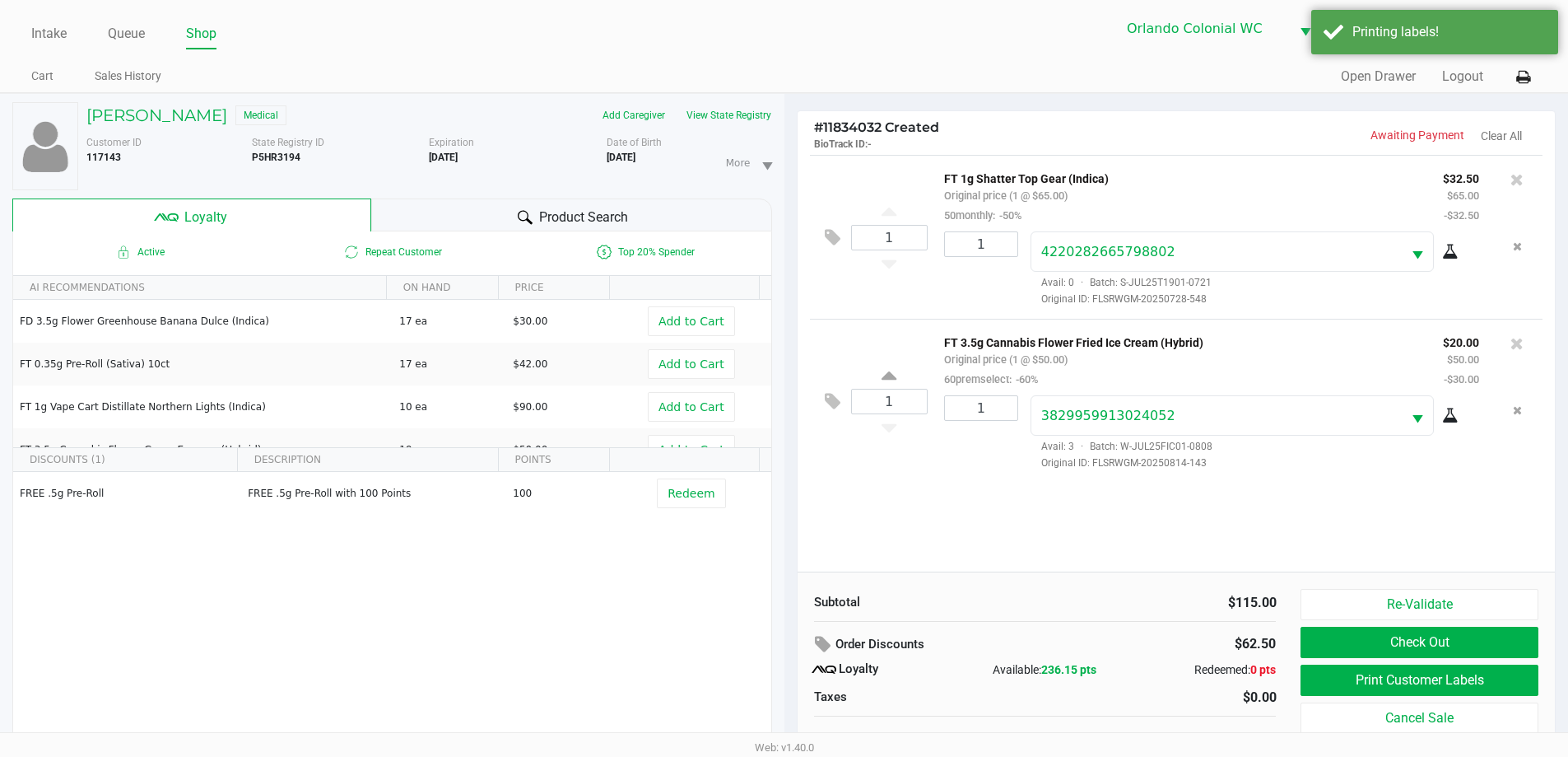
scroll to position [17, 0]
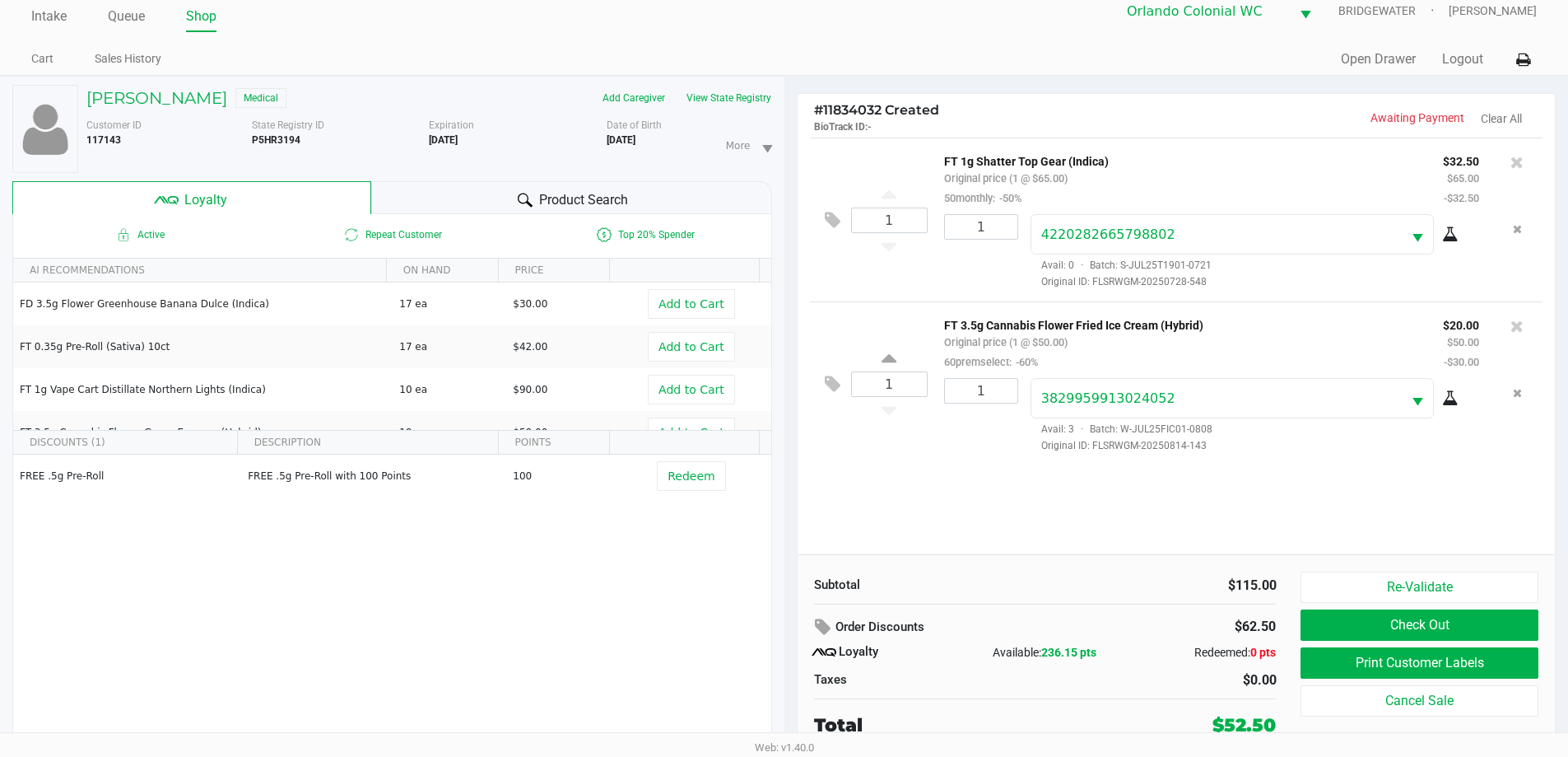
click at [1505, 633] on button "Check Out" at bounding box center [1419, 625] width 237 height 31
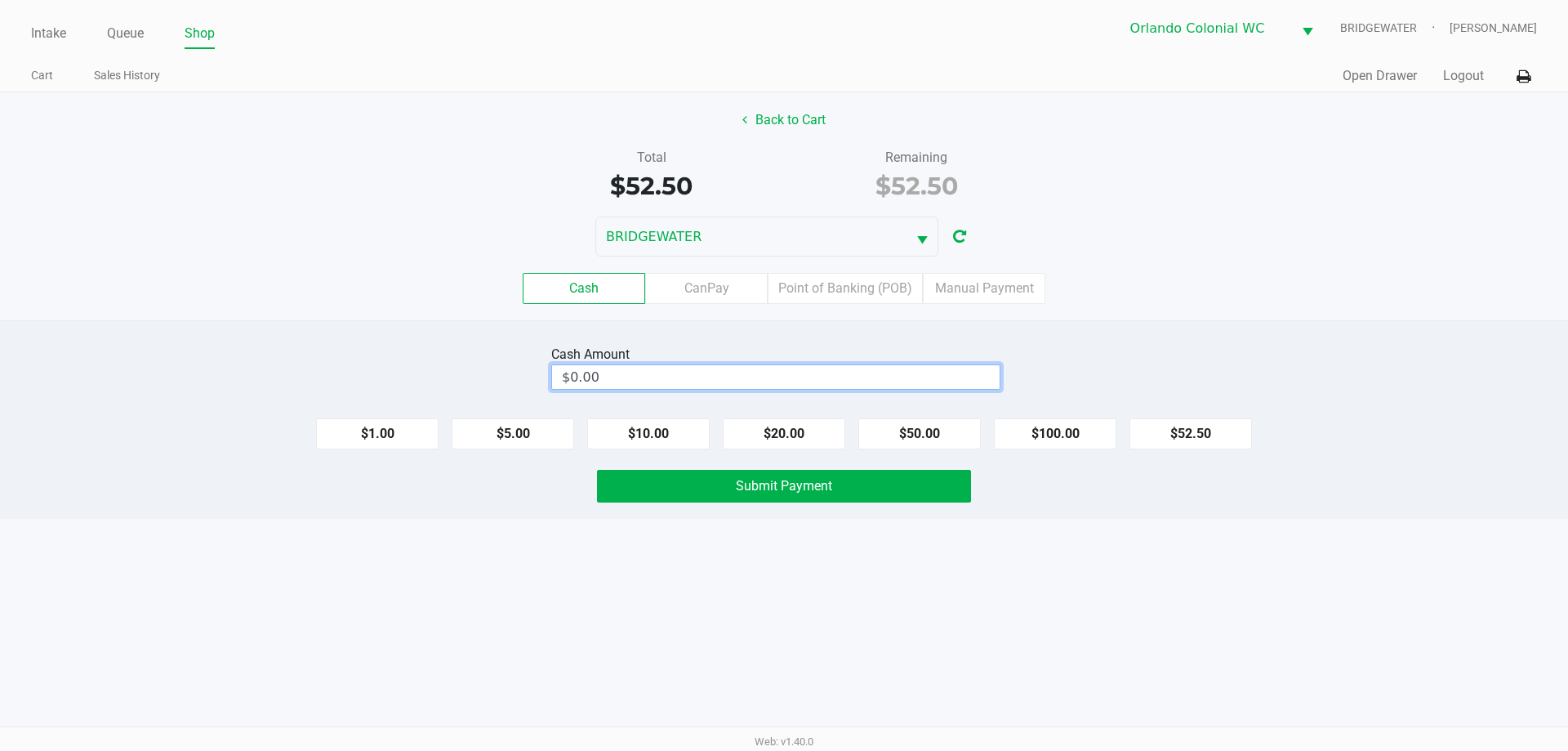
click at [857, 374] on input "$0.00" at bounding box center [775, 377] width 447 height 24
click at [768, 492] on span "Submit Payment" at bounding box center [783, 486] width 96 height 15
type input "$60.00"
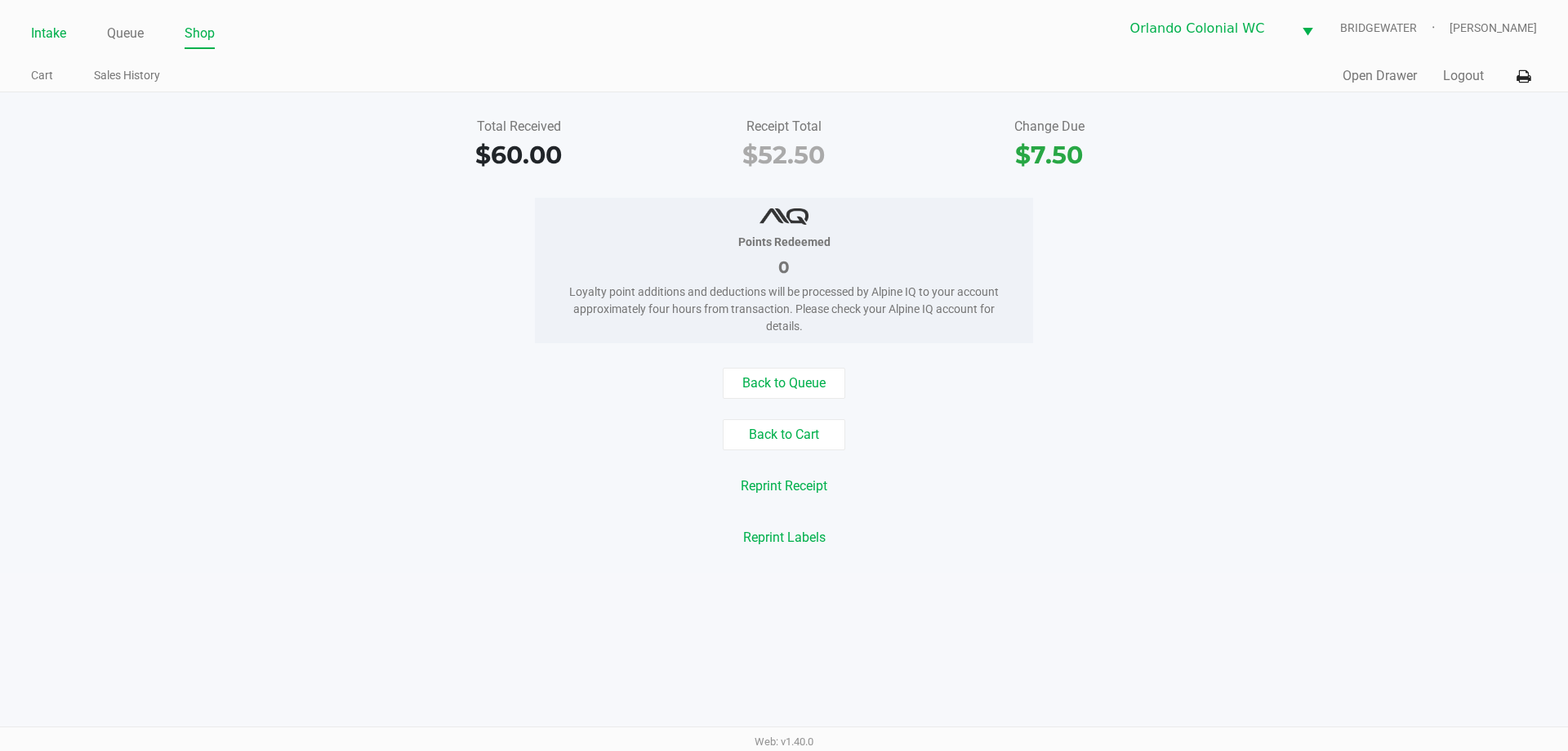
click at [46, 34] on link "Intake" at bounding box center [48, 33] width 35 height 23
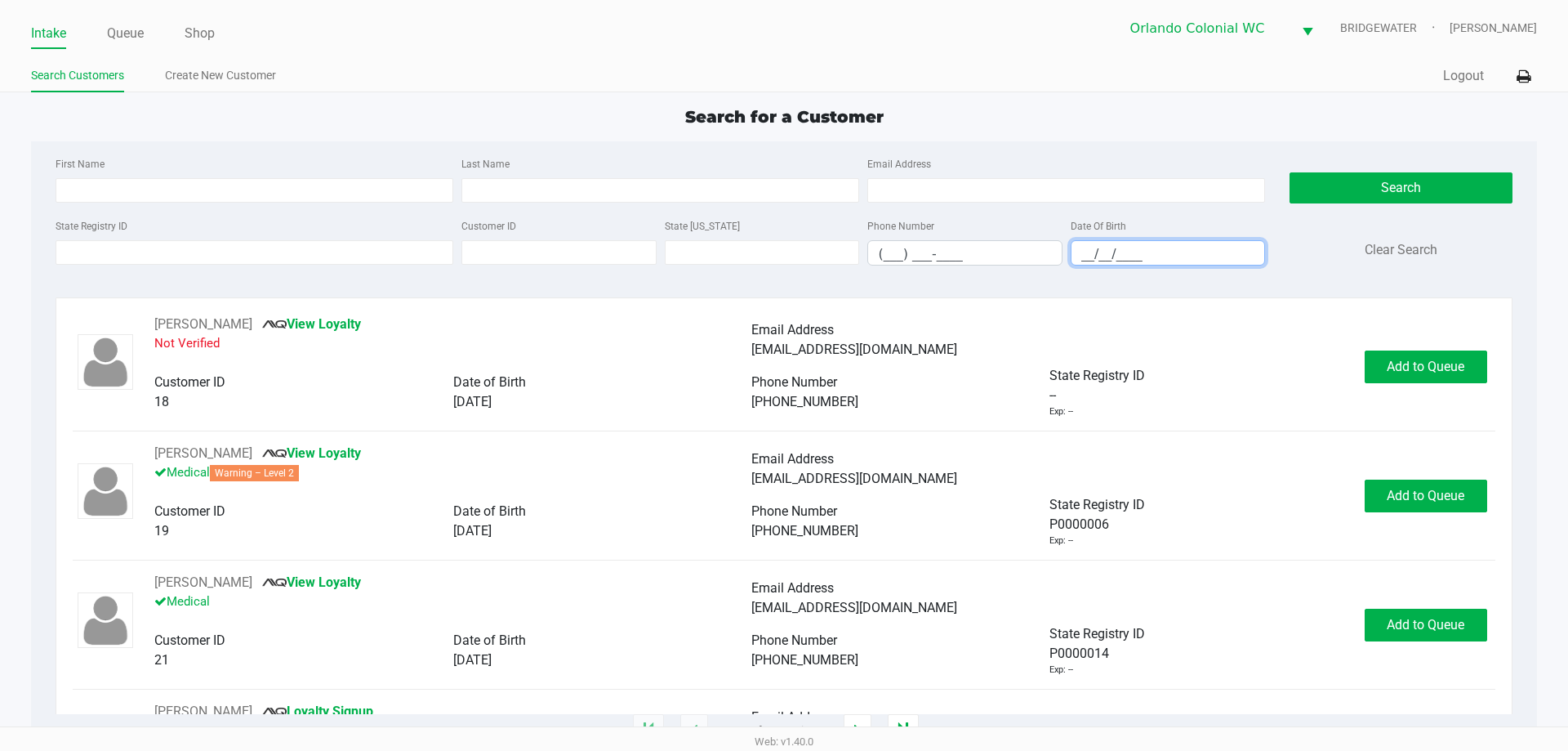
click at [1095, 261] on input "__/__/____" at bounding box center [1168, 253] width 194 height 26
type input "[DATE]"
click at [764, 188] on input "Last Name" at bounding box center [661, 190] width 398 height 25
type input "[PERSON_NAME]"
click at [1375, 186] on button "Search" at bounding box center [1400, 188] width 222 height 31
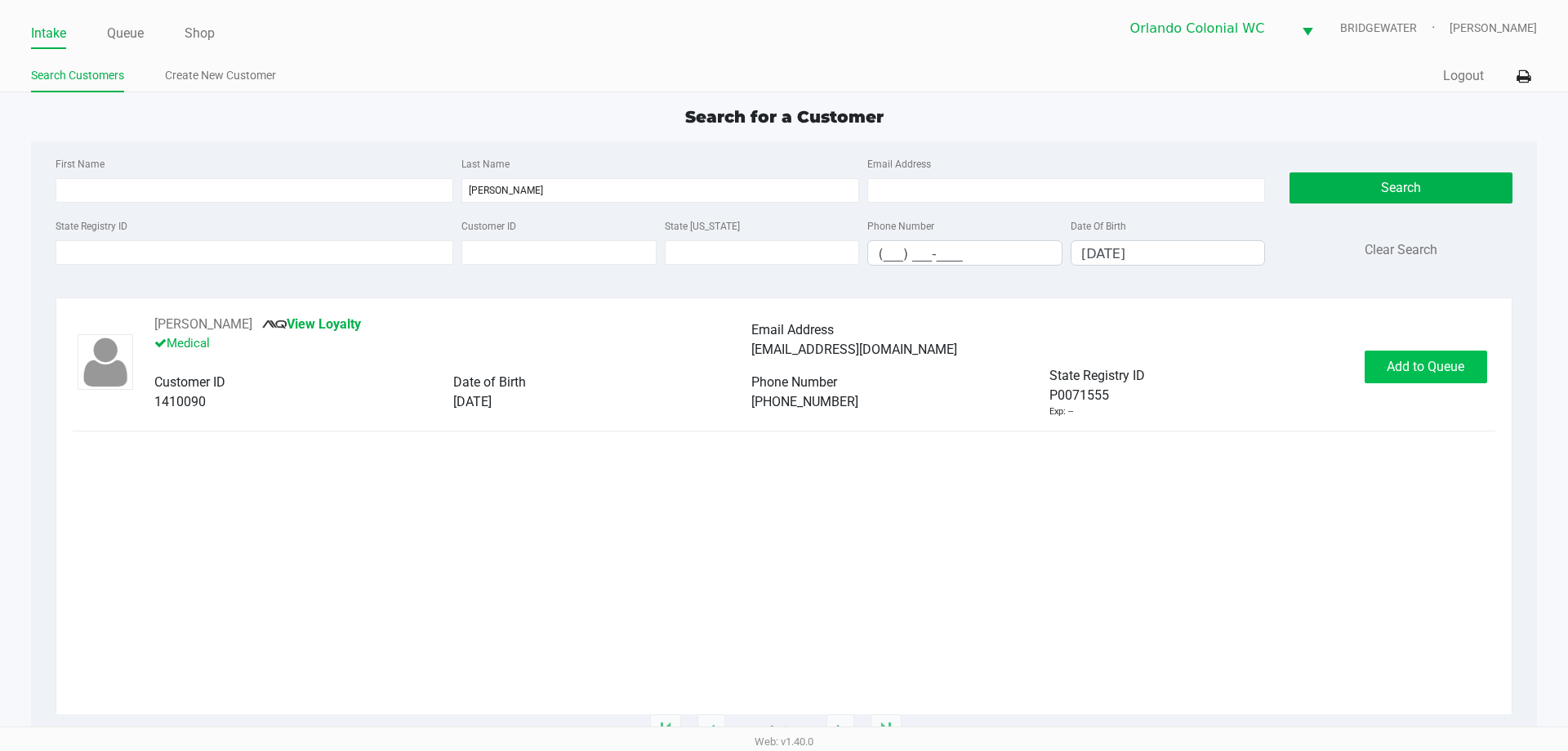
click at [1423, 373] on span "Add to Queue" at bounding box center [1425, 367] width 77 height 15
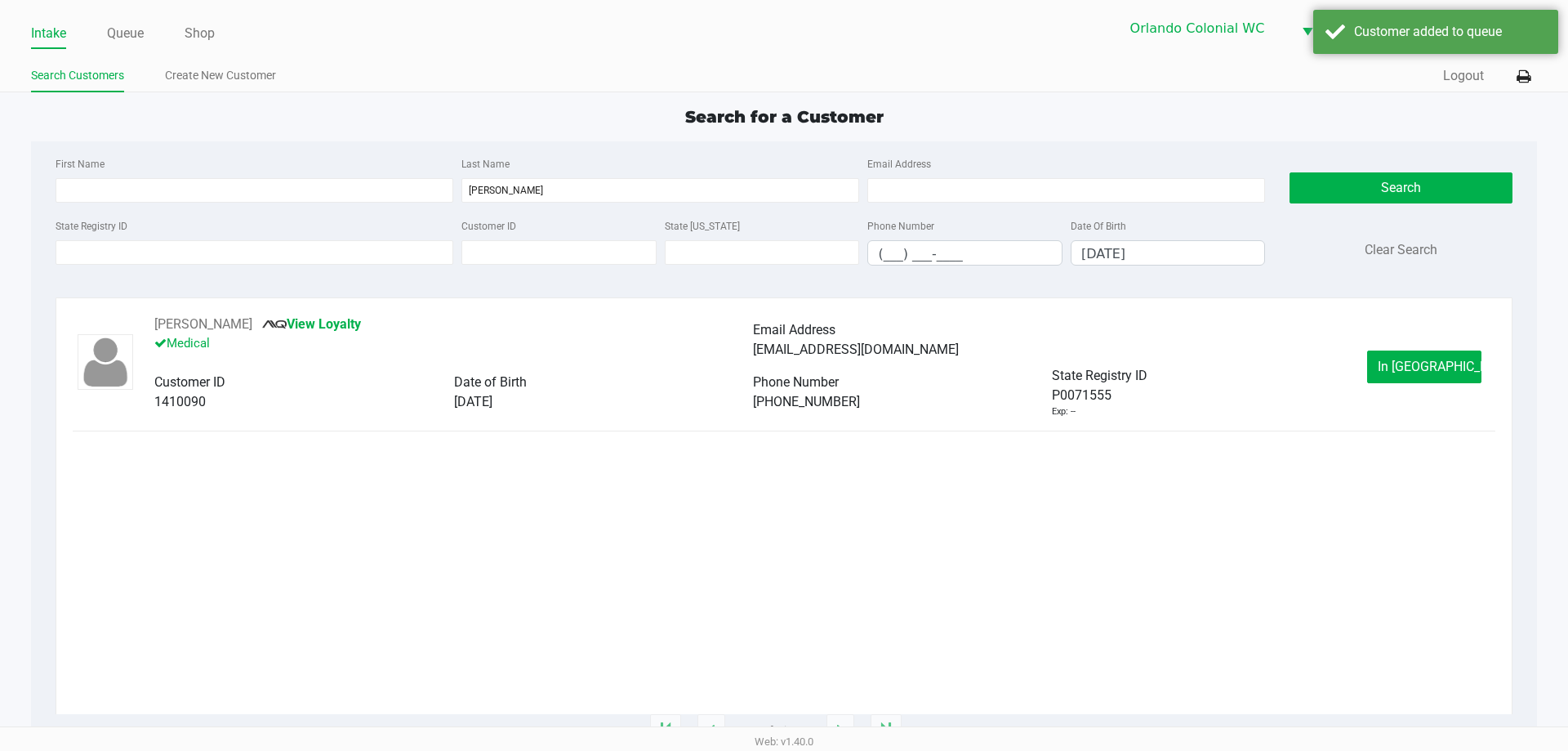
click at [1443, 361] on span "In [GEOGRAPHIC_DATA]" at bounding box center [1446, 367] width 137 height 15
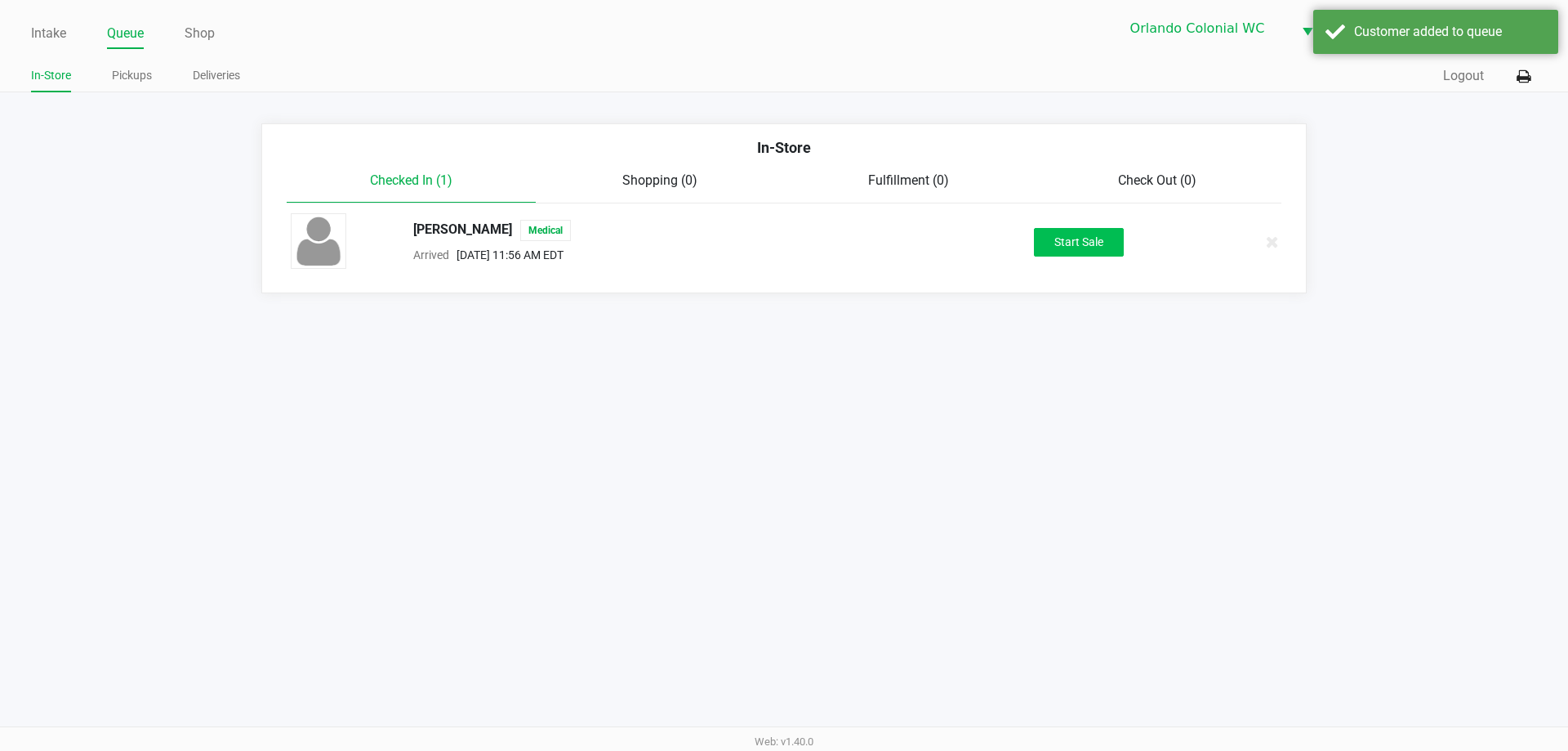
click at [1092, 238] on button "Start Sale" at bounding box center [1079, 242] width 90 height 29
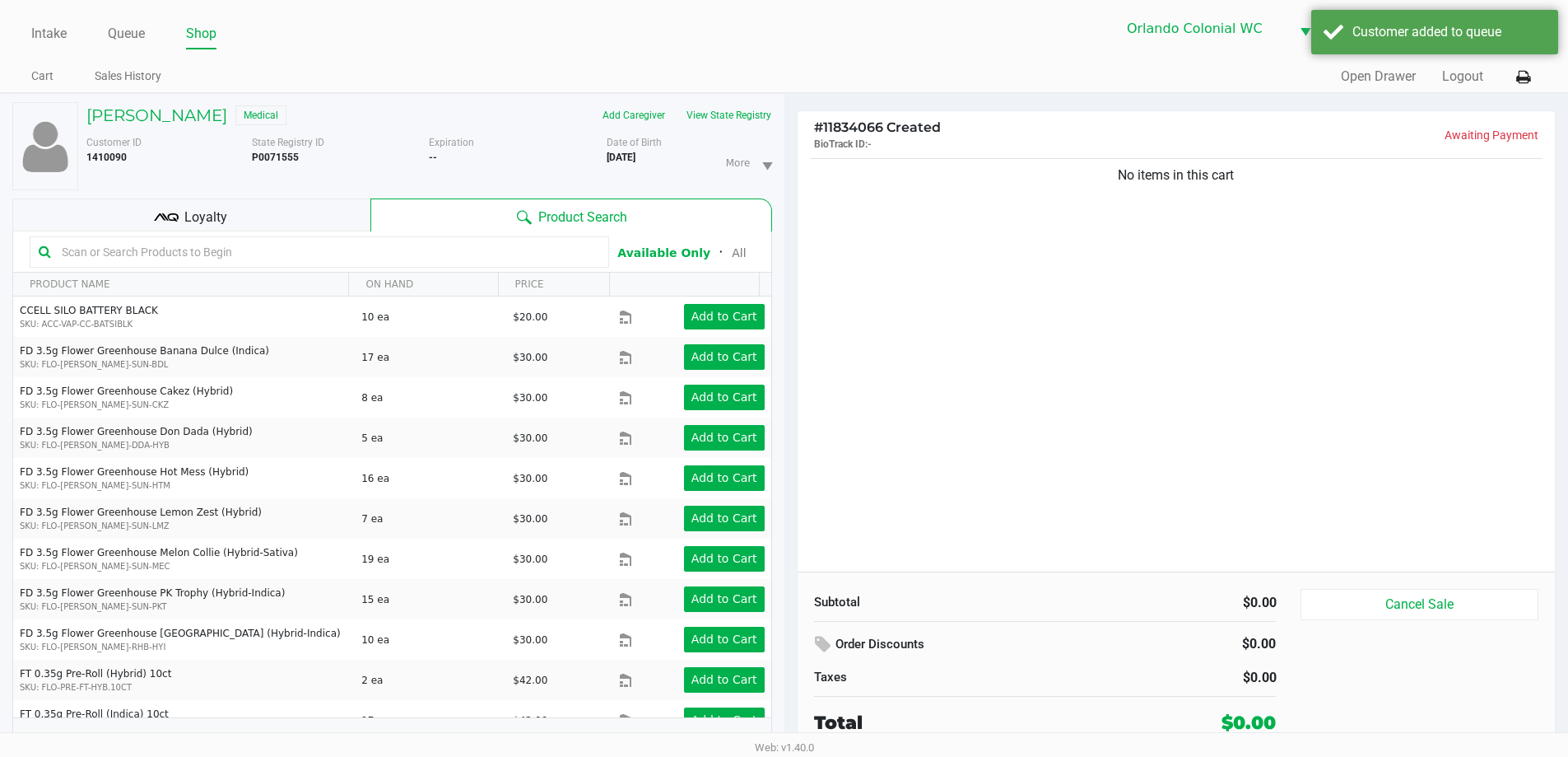
click at [1234, 388] on div "No items in this cart" at bounding box center [1176, 363] width 758 height 417
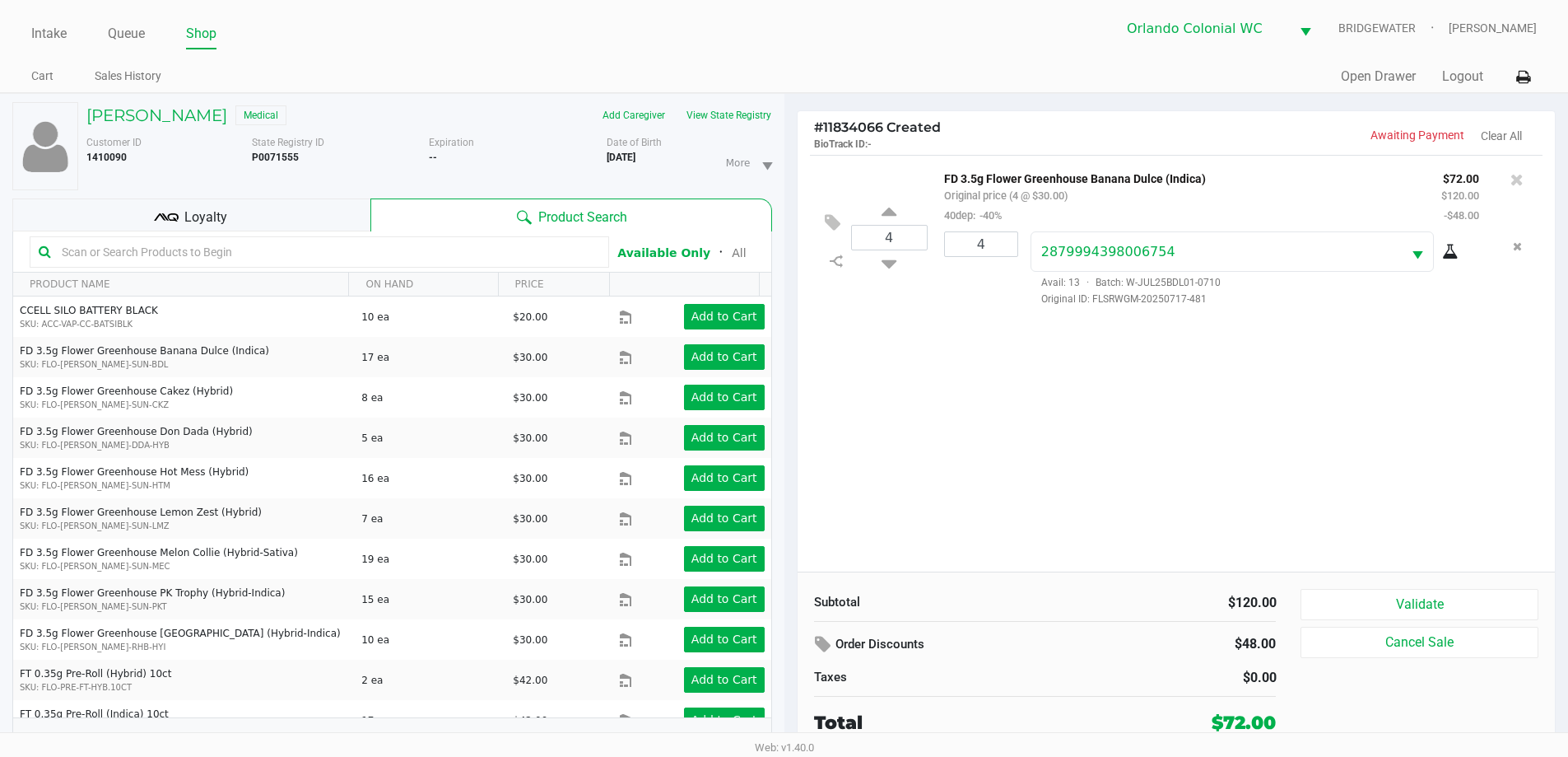
scroll to position [17, 0]
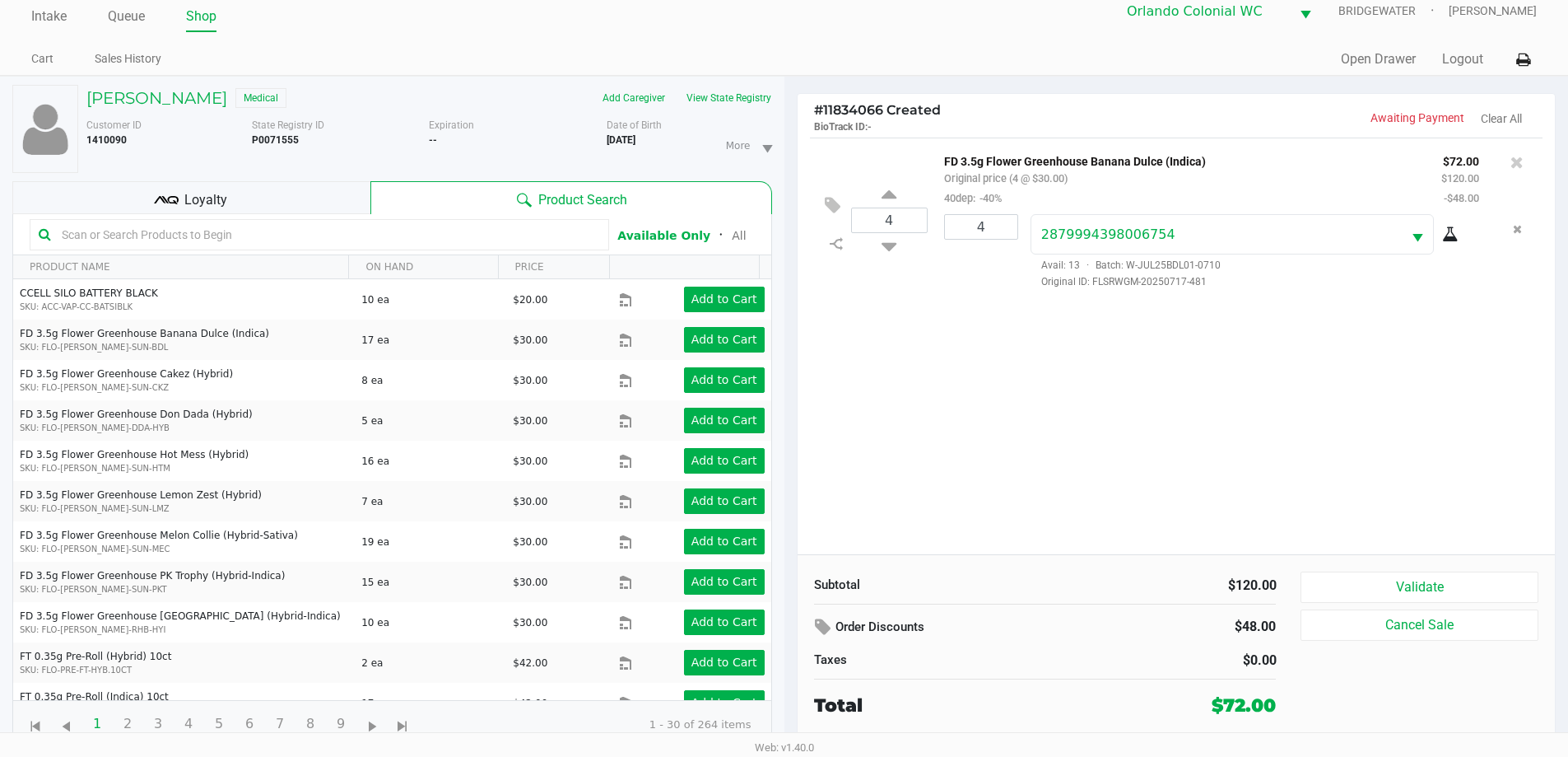
click at [1475, 586] on button "Validate" at bounding box center [1419, 587] width 237 height 31
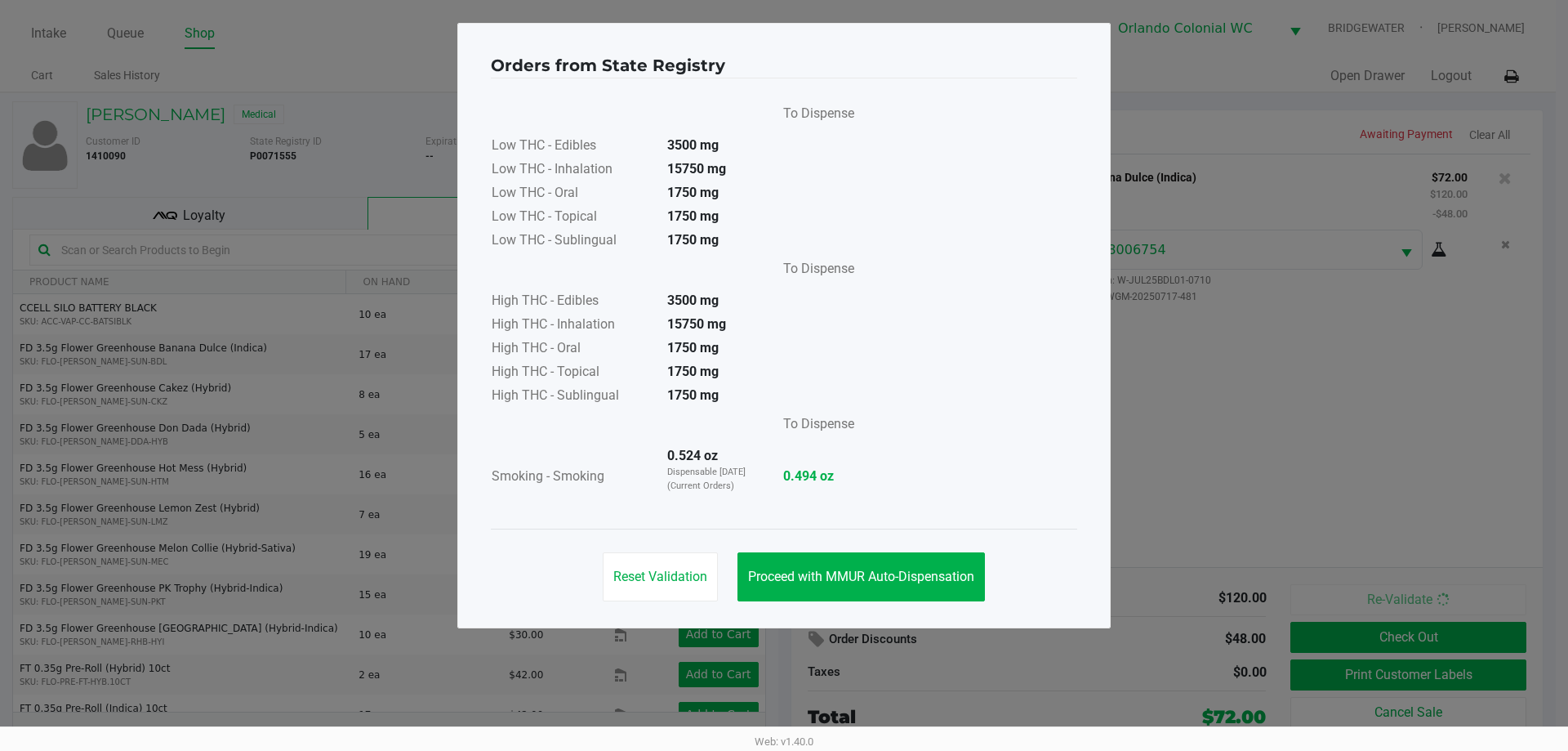
click at [878, 555] on button "Proceed with MMUR Auto-Dispensation" at bounding box center [861, 577] width 247 height 49
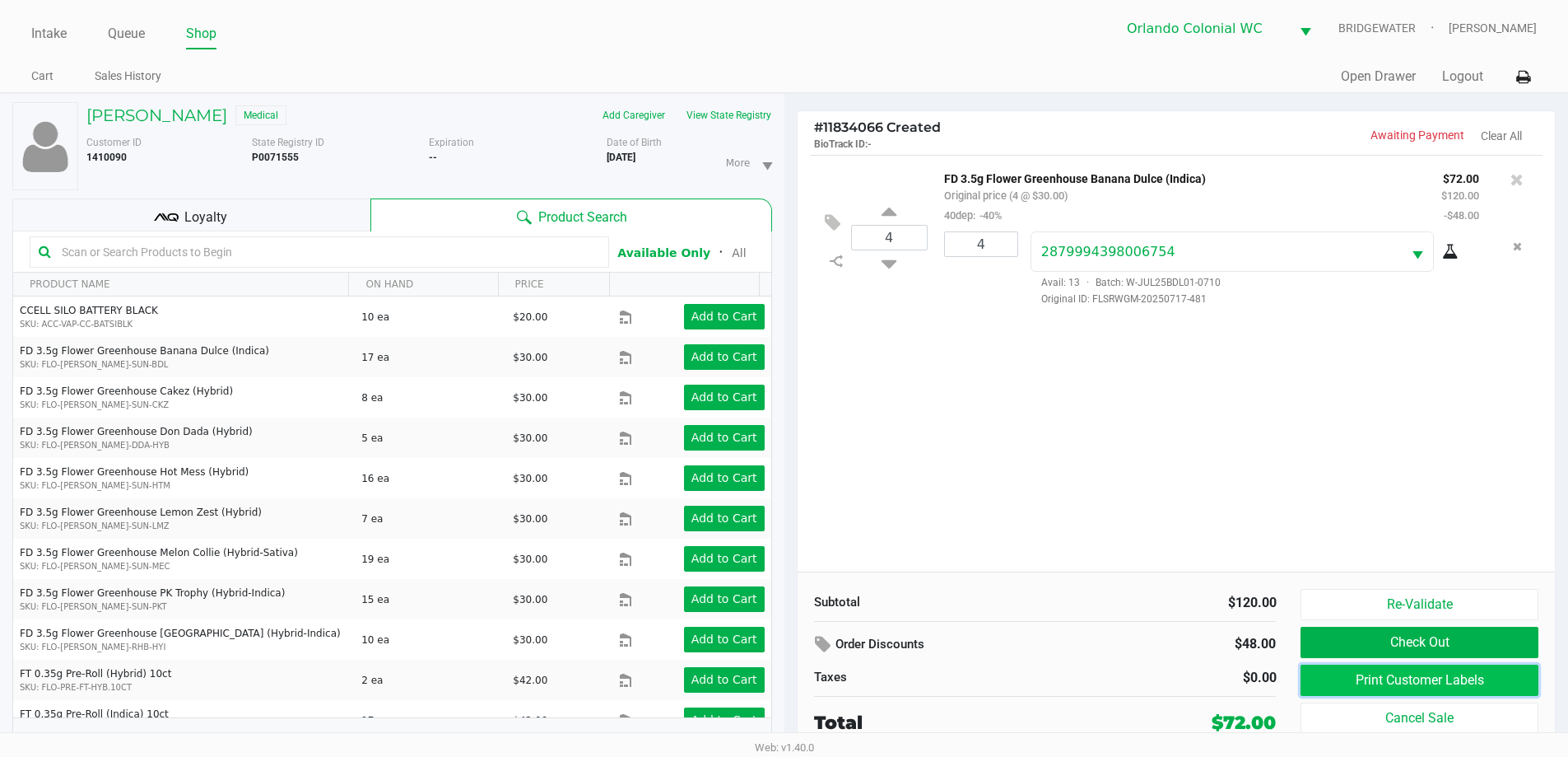
click at [1506, 693] on button "Print Customer Labels" at bounding box center [1419, 680] width 237 height 31
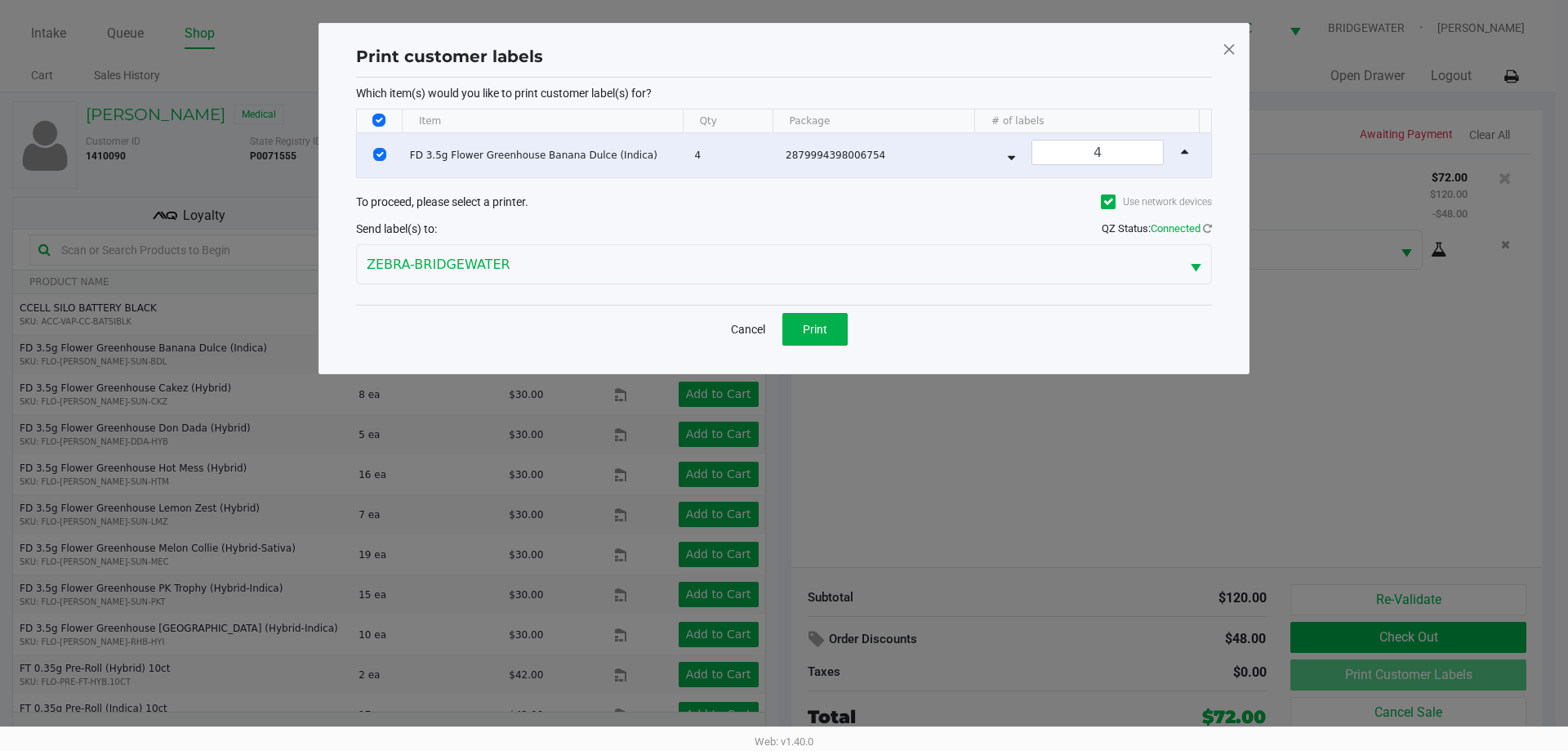
click at [820, 327] on span "Print" at bounding box center [815, 328] width 25 height 13
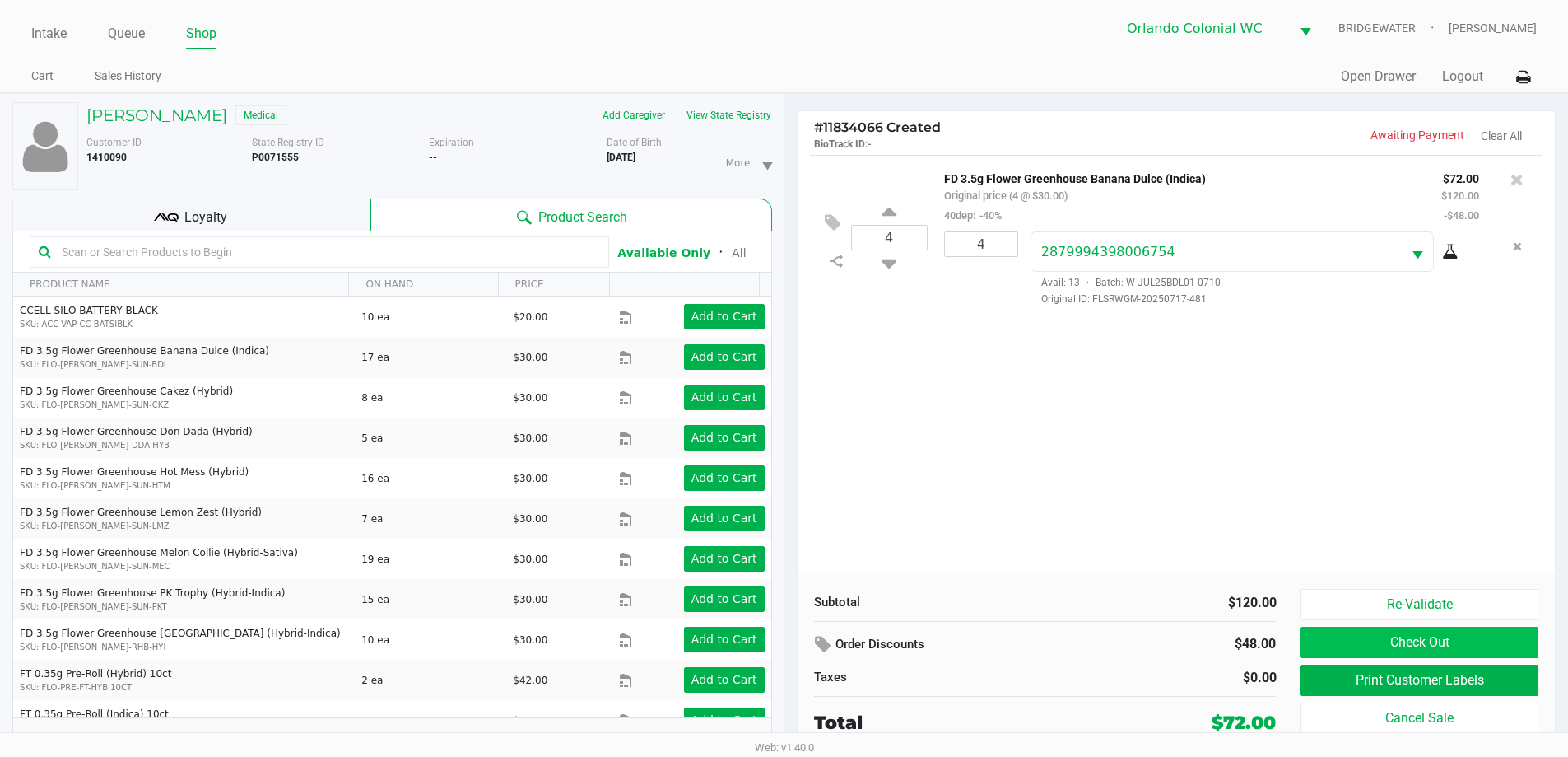
click at [1493, 641] on button "Check Out" at bounding box center [1419, 642] width 237 height 31
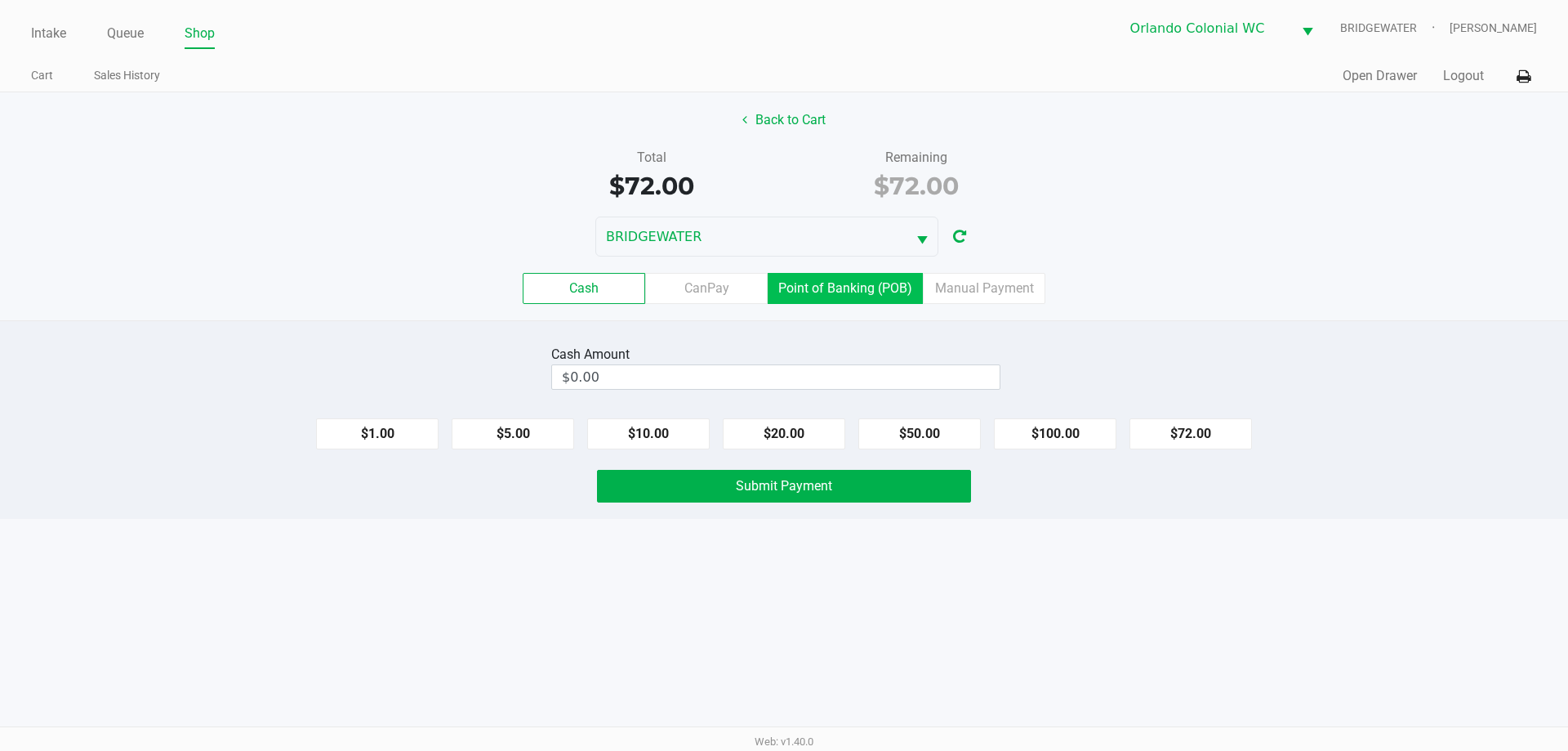
click at [875, 287] on label "Point of Banking (POB)" at bounding box center [845, 288] width 155 height 31
click at [0, 0] on 7 "Point of Banking (POB)" at bounding box center [0, 0] width 0 height 0
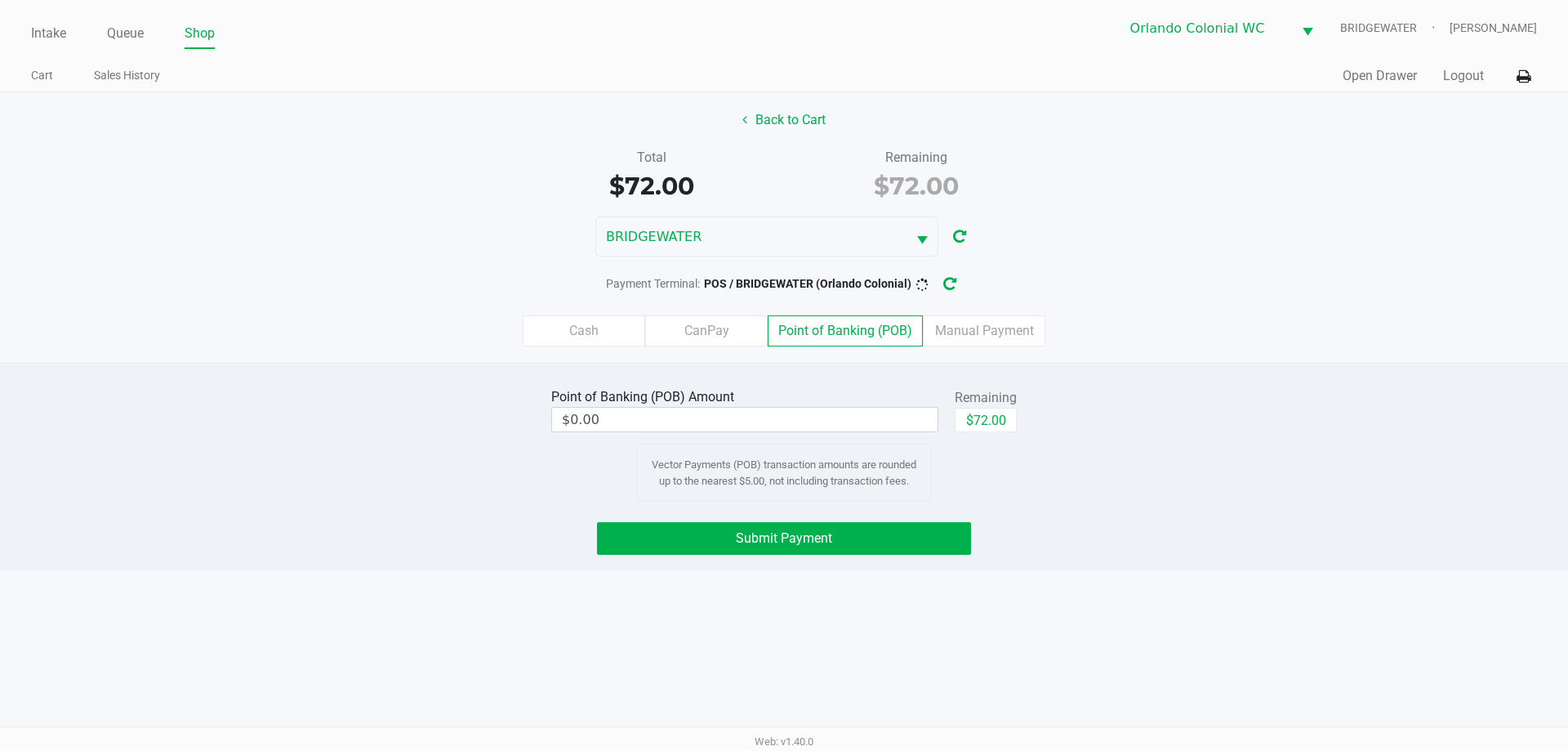
click at [1000, 411] on button "$72.00" at bounding box center [986, 419] width 62 height 25
type input "$72.00"
click at [941, 550] on button "Submit Payment" at bounding box center [784, 538] width 374 height 32
click at [787, 120] on button "Back to Cart" at bounding box center [784, 120] width 105 height 31
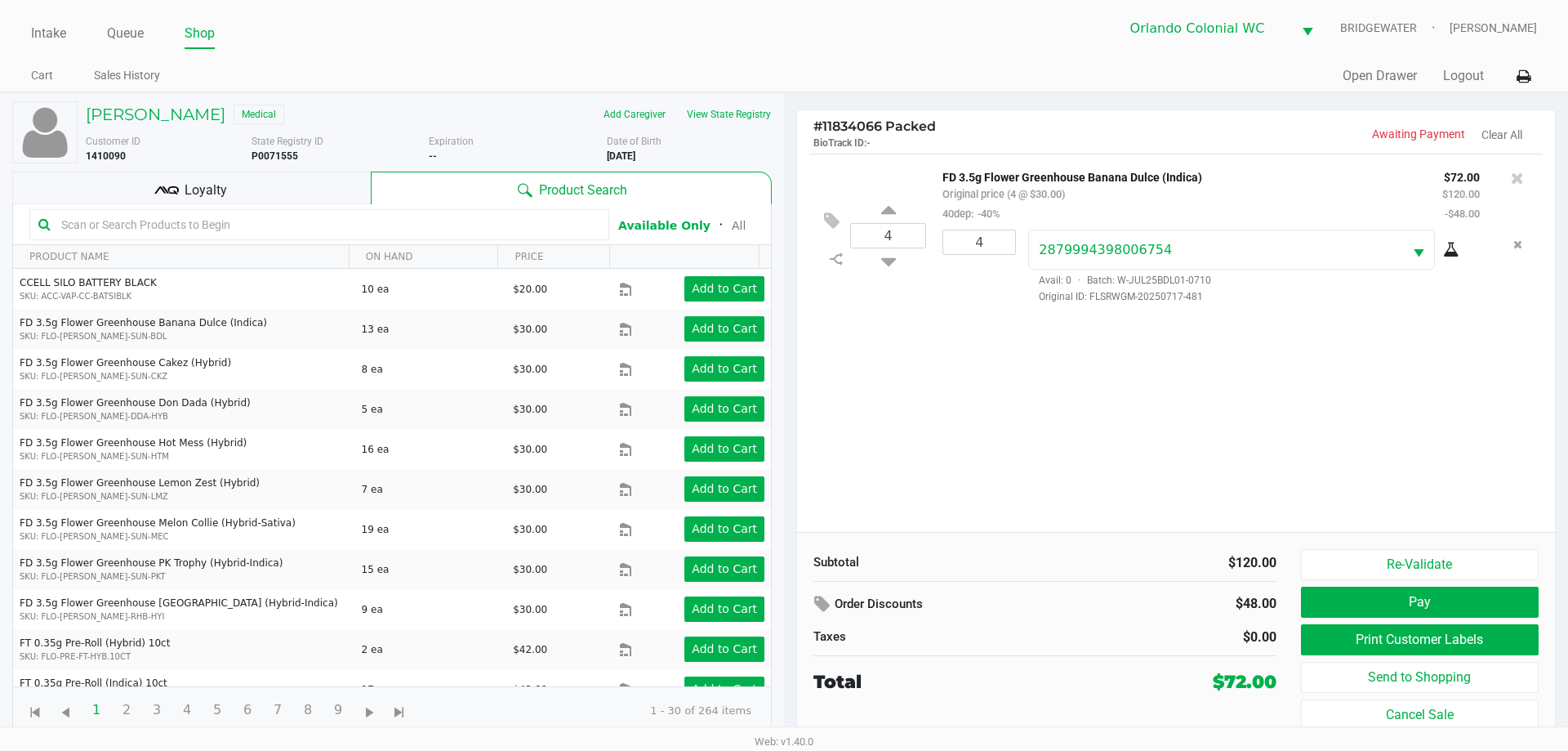
click at [237, 195] on div "Loyalty" at bounding box center [191, 188] width 359 height 32
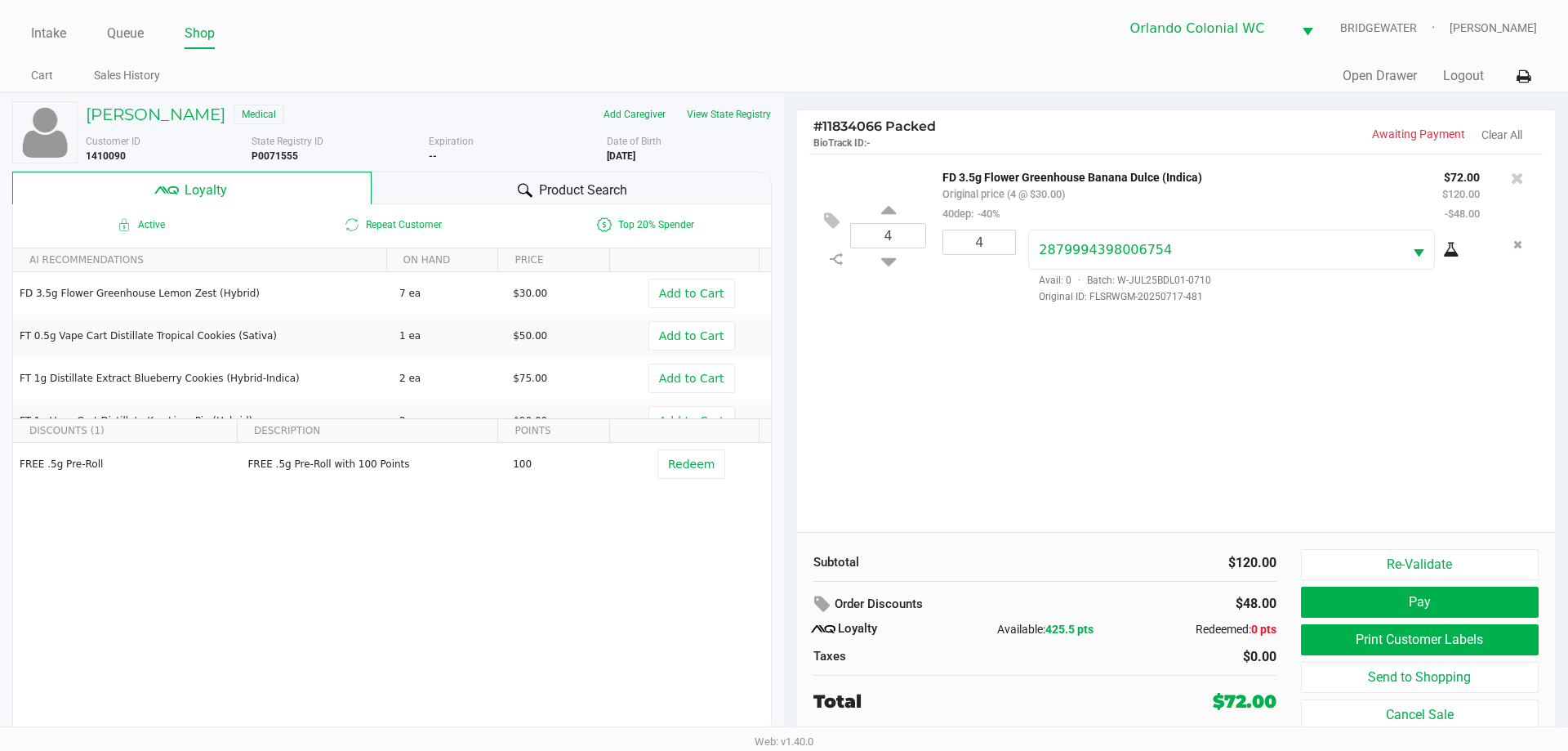
click at [1482, 598] on button "Pay" at bounding box center [1419, 602] width 237 height 31
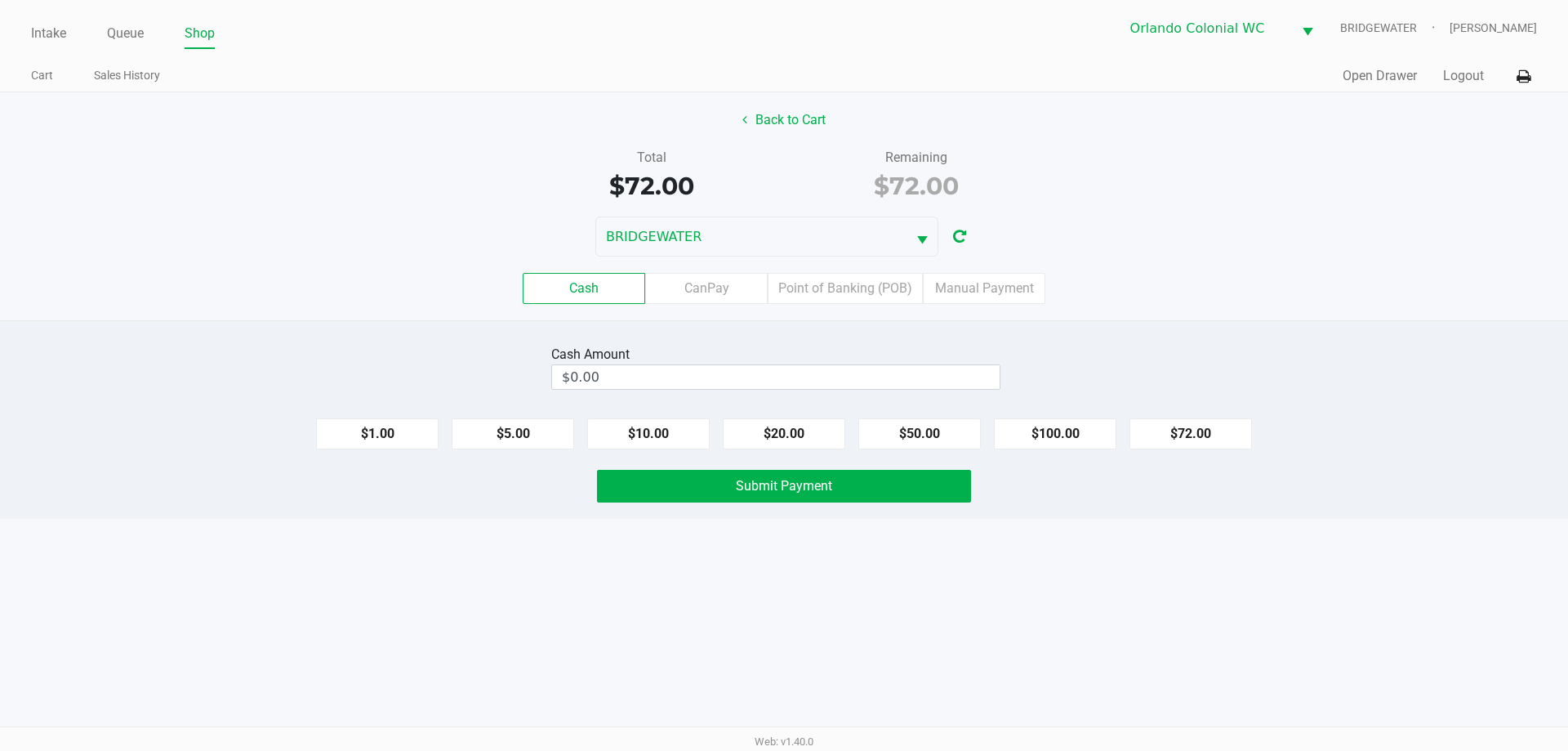
click at [872, 285] on label "Point of Banking (POB)" at bounding box center [845, 288] width 155 height 31
click at [0, 0] on 7 "Point of Banking (POB)" at bounding box center [0, 0] width 0 height 0
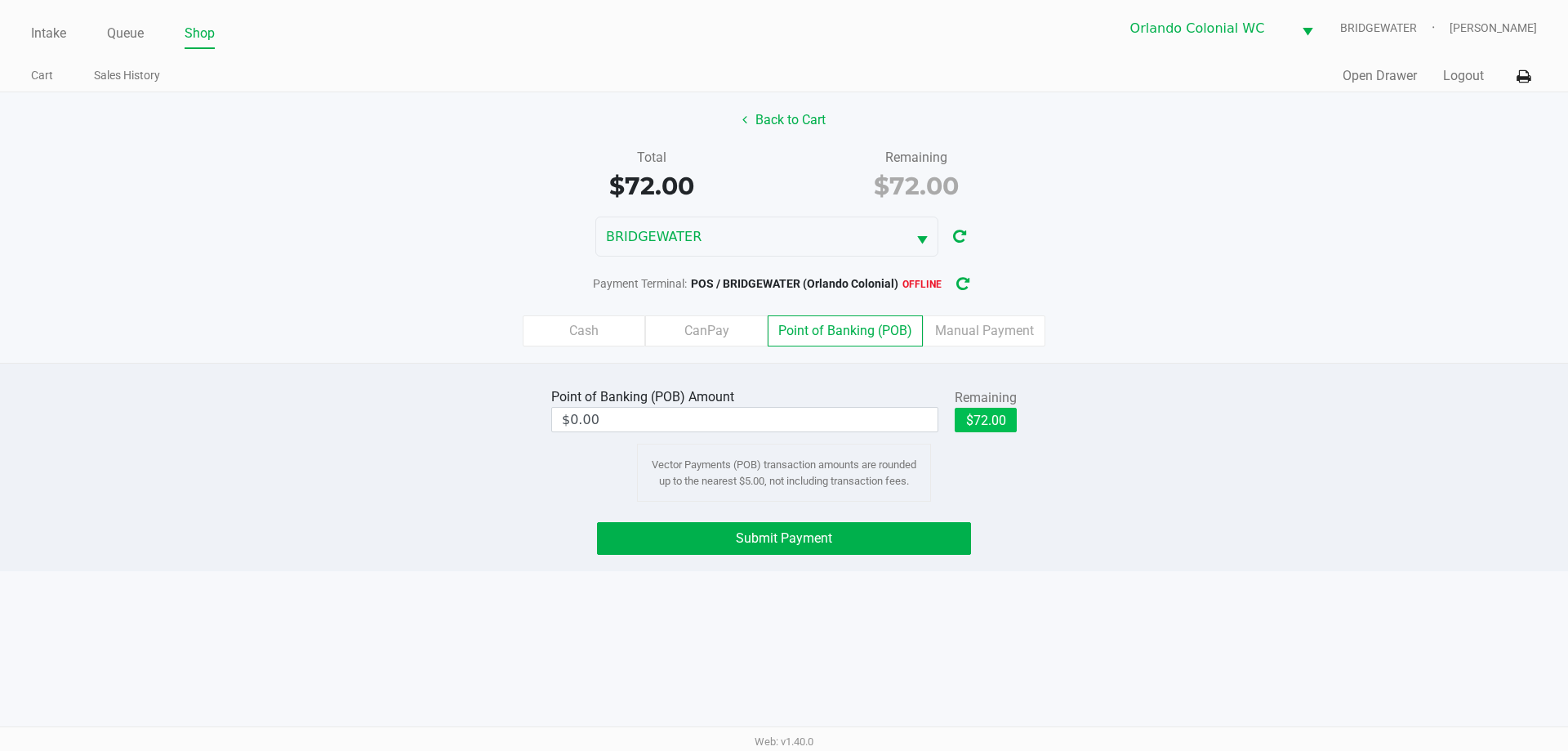
click at [997, 419] on button "$72.00" at bounding box center [986, 419] width 62 height 25
type input "$72.00"
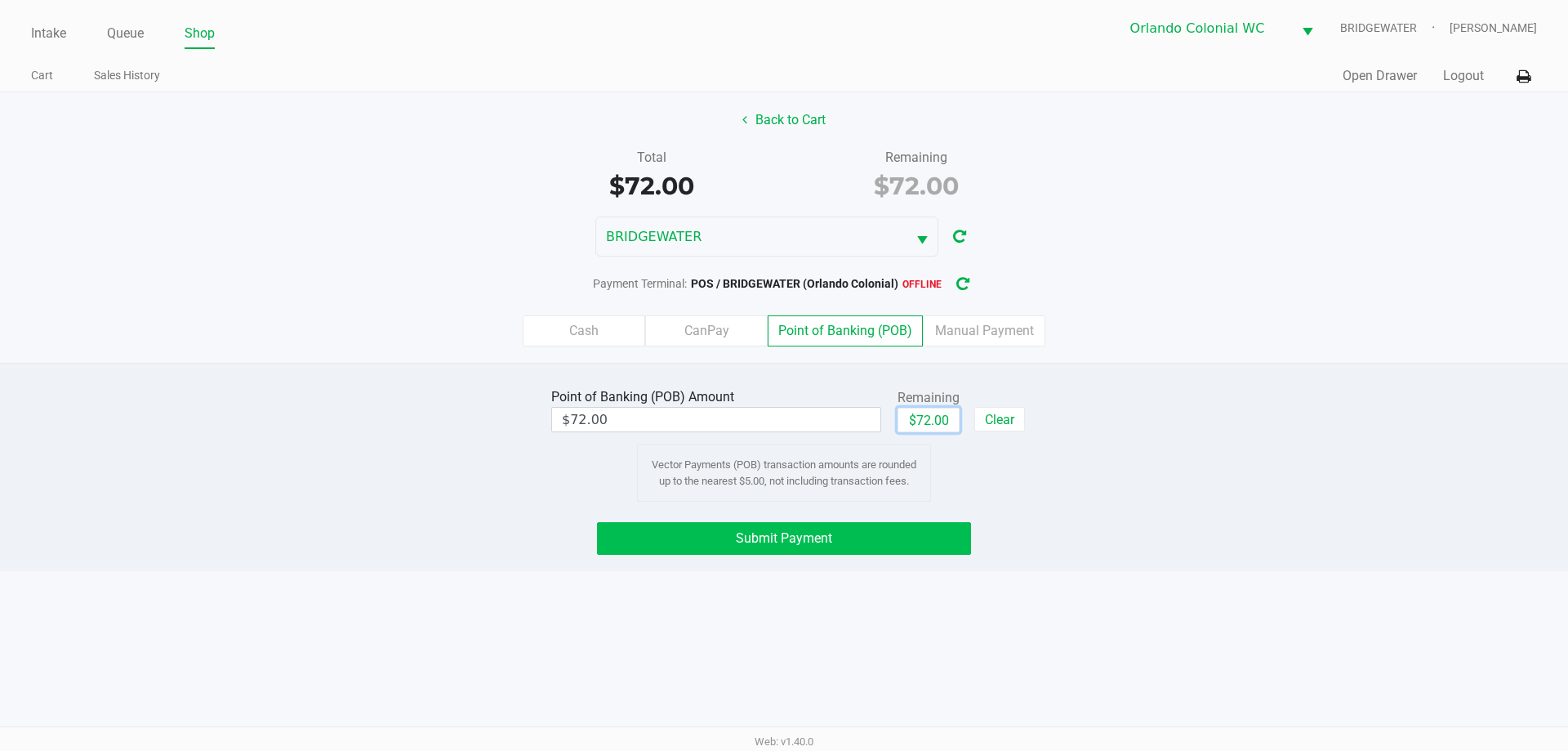
click at [936, 540] on button "Submit Payment" at bounding box center [784, 538] width 374 height 32
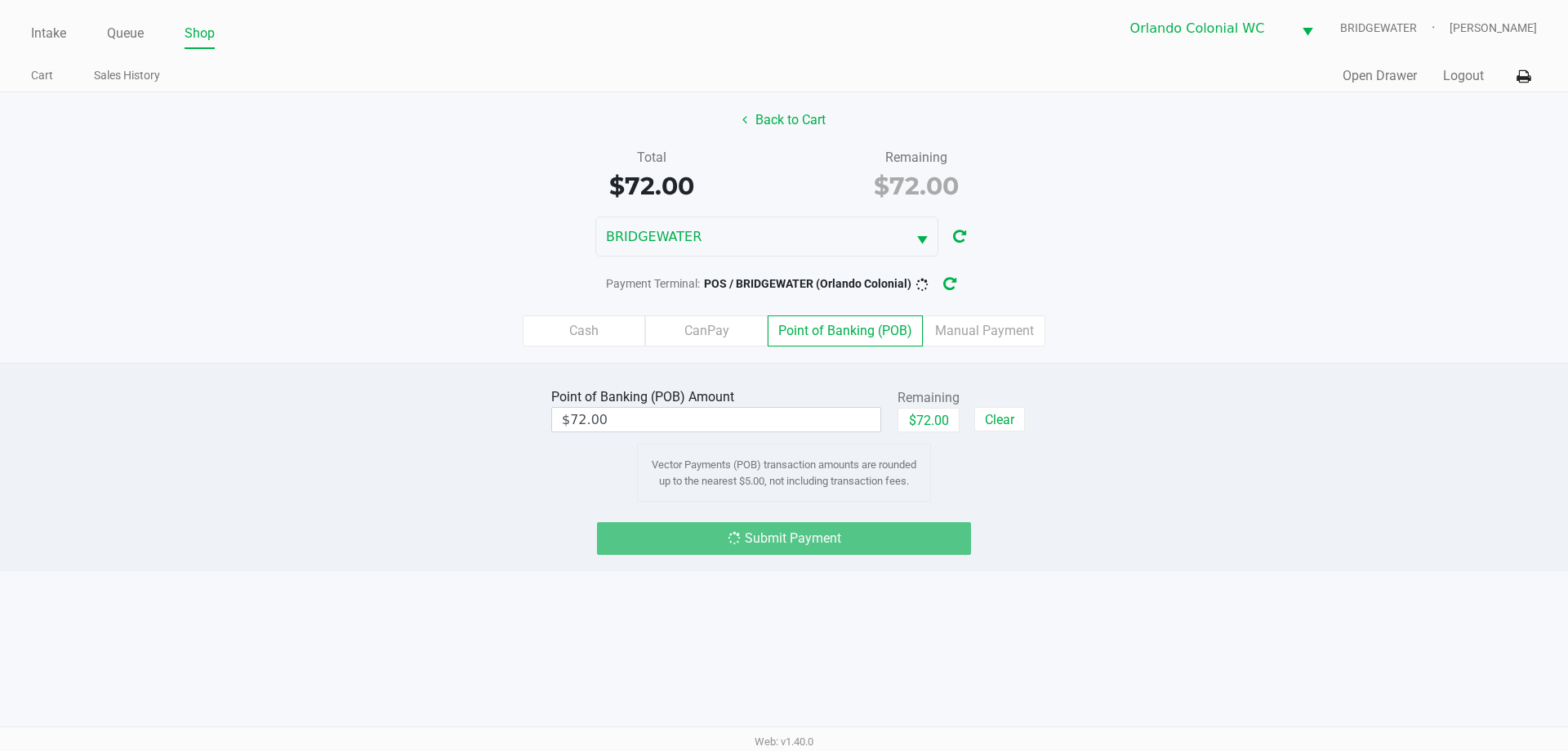
click at [1304, 439] on div "Point of Banking (POB) Amount $72.00 Remaining $72.00 Clear Vector Payments (PO…" at bounding box center [784, 442] width 1593 height 117
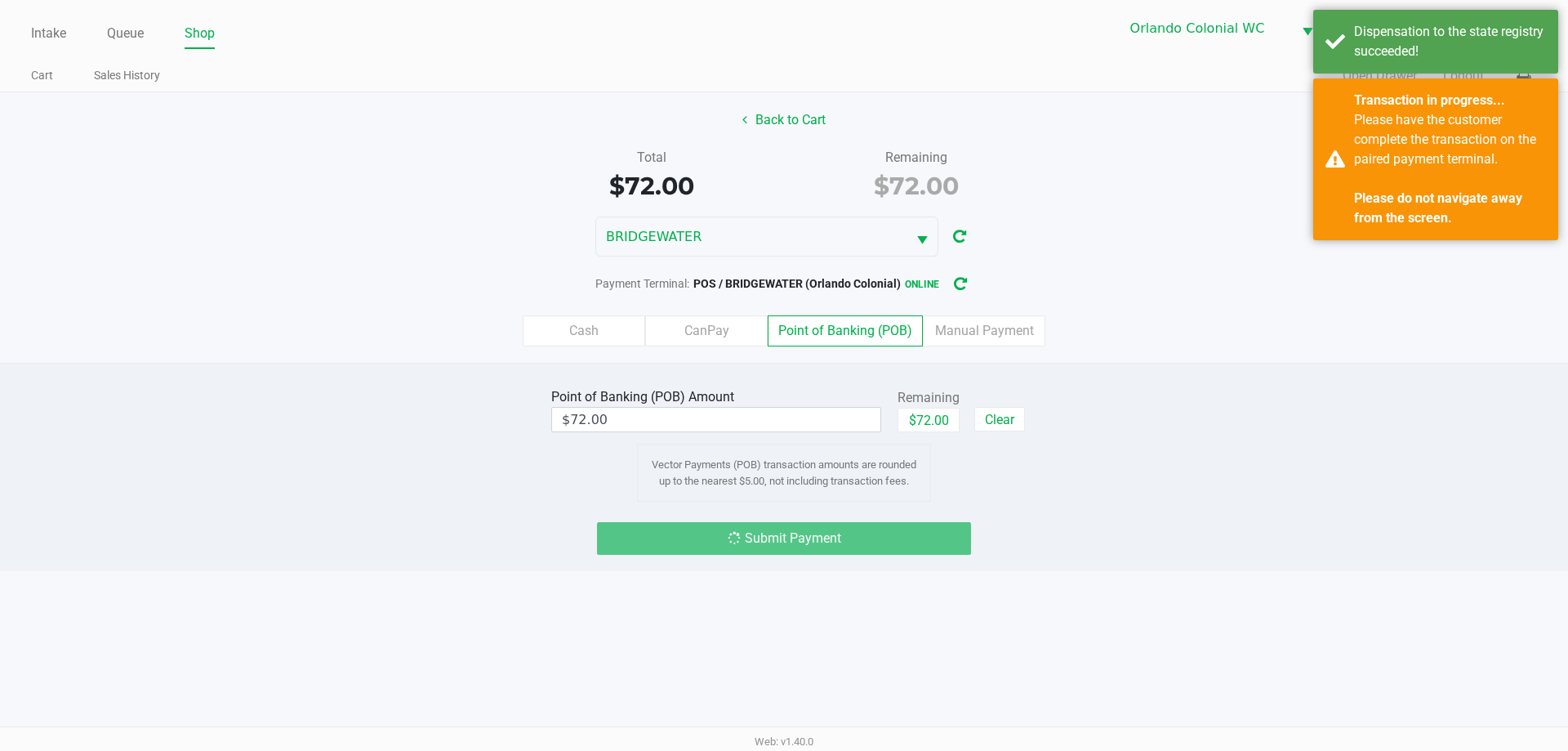
click at [1440, 177] on div "Please have the customer complete the transaction on the paired payment termina…" at bounding box center [1450, 169] width 192 height 117
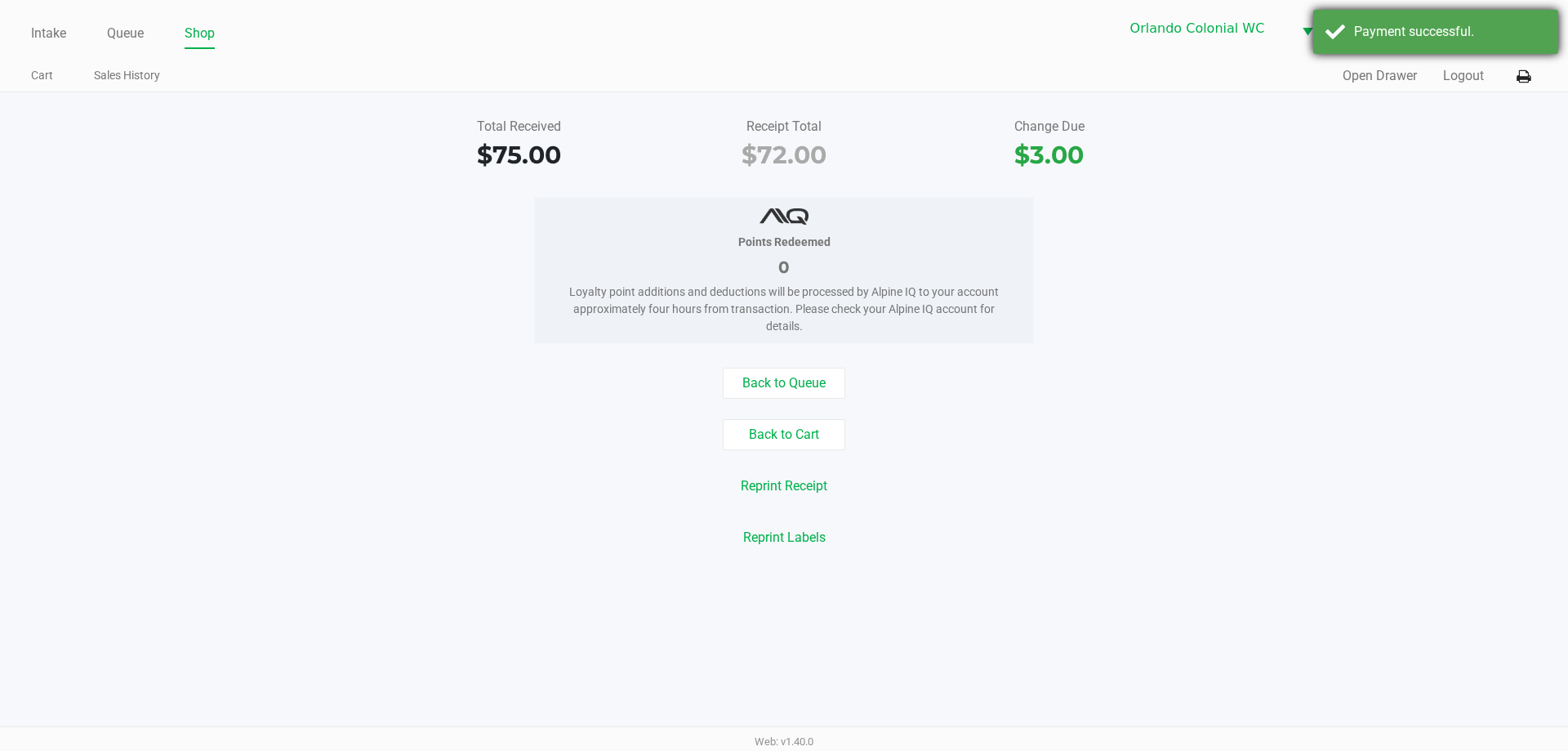
click at [1324, 37] on div "Payment successful." at bounding box center [1435, 32] width 245 height 44
click at [1292, 367] on div "Back to Queue" at bounding box center [784, 383] width 1593 height 31
click at [1266, 419] on div "Back to Cart" at bounding box center [784, 435] width 1593 height 31
click at [260, 299] on div "Points Redeemed 0 Loyalty point additions and deductions will be processed by A…" at bounding box center [784, 270] width 1593 height 145
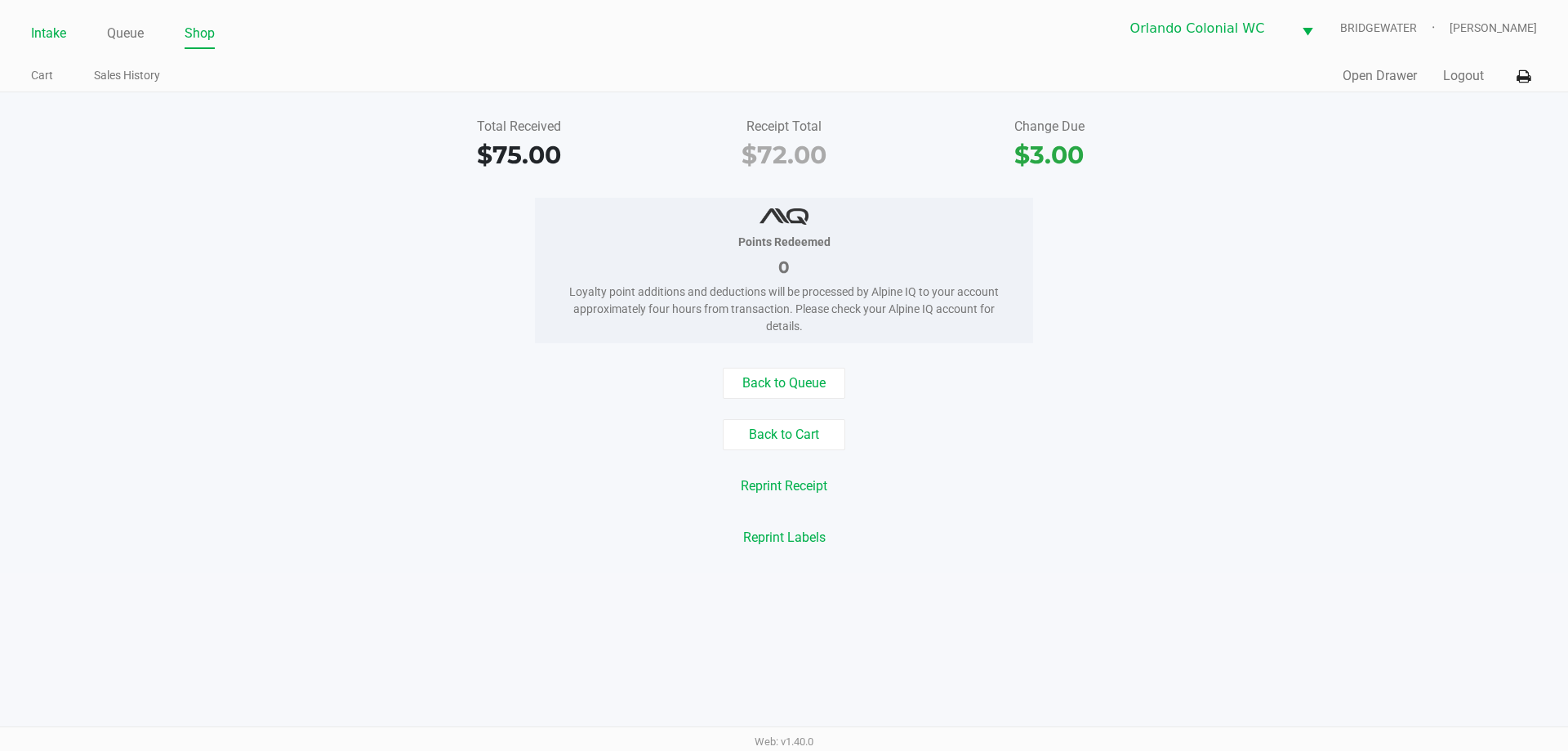
click at [66, 43] on link "Intake" at bounding box center [48, 33] width 35 height 23
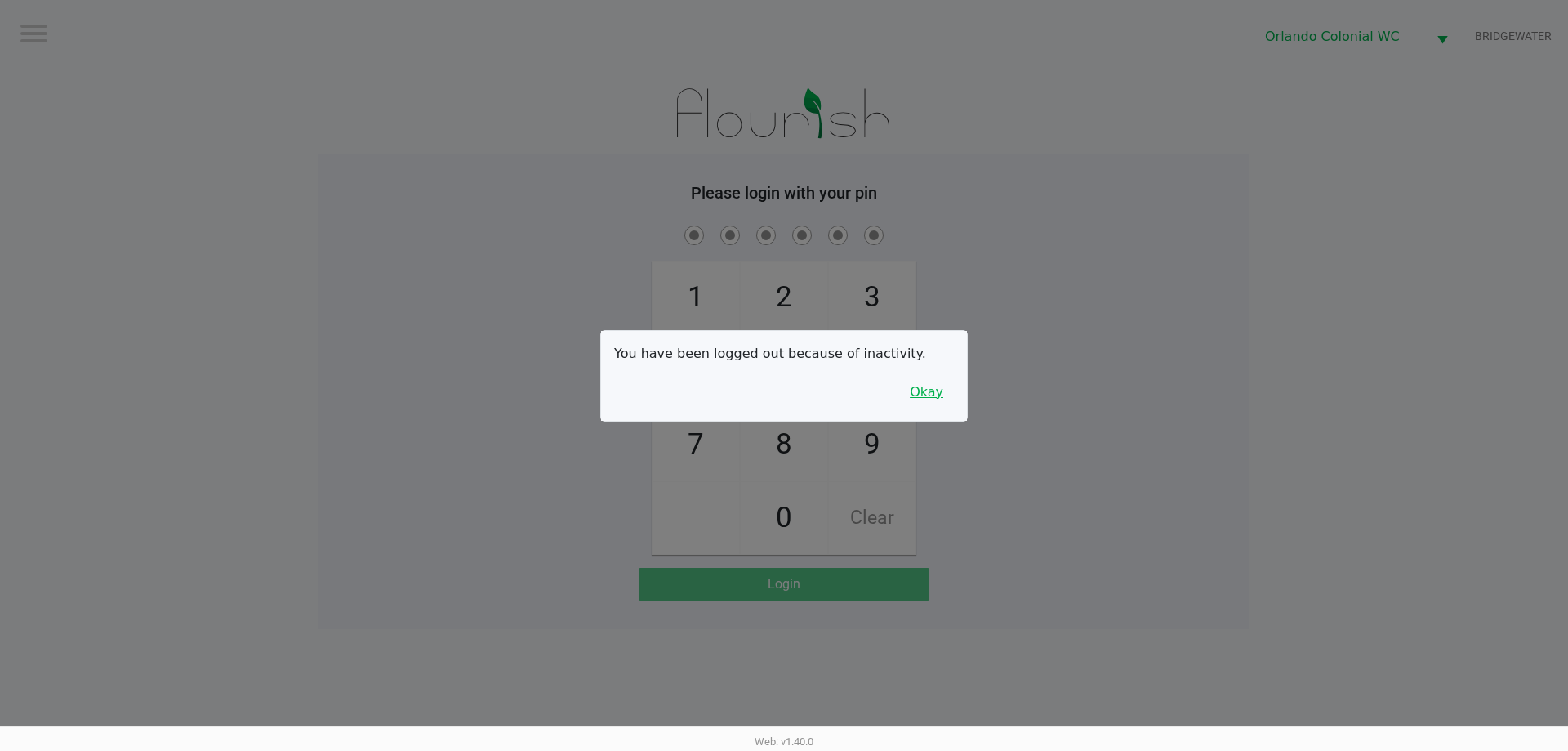
click at [924, 380] on button "Okay" at bounding box center [926, 392] width 54 height 31
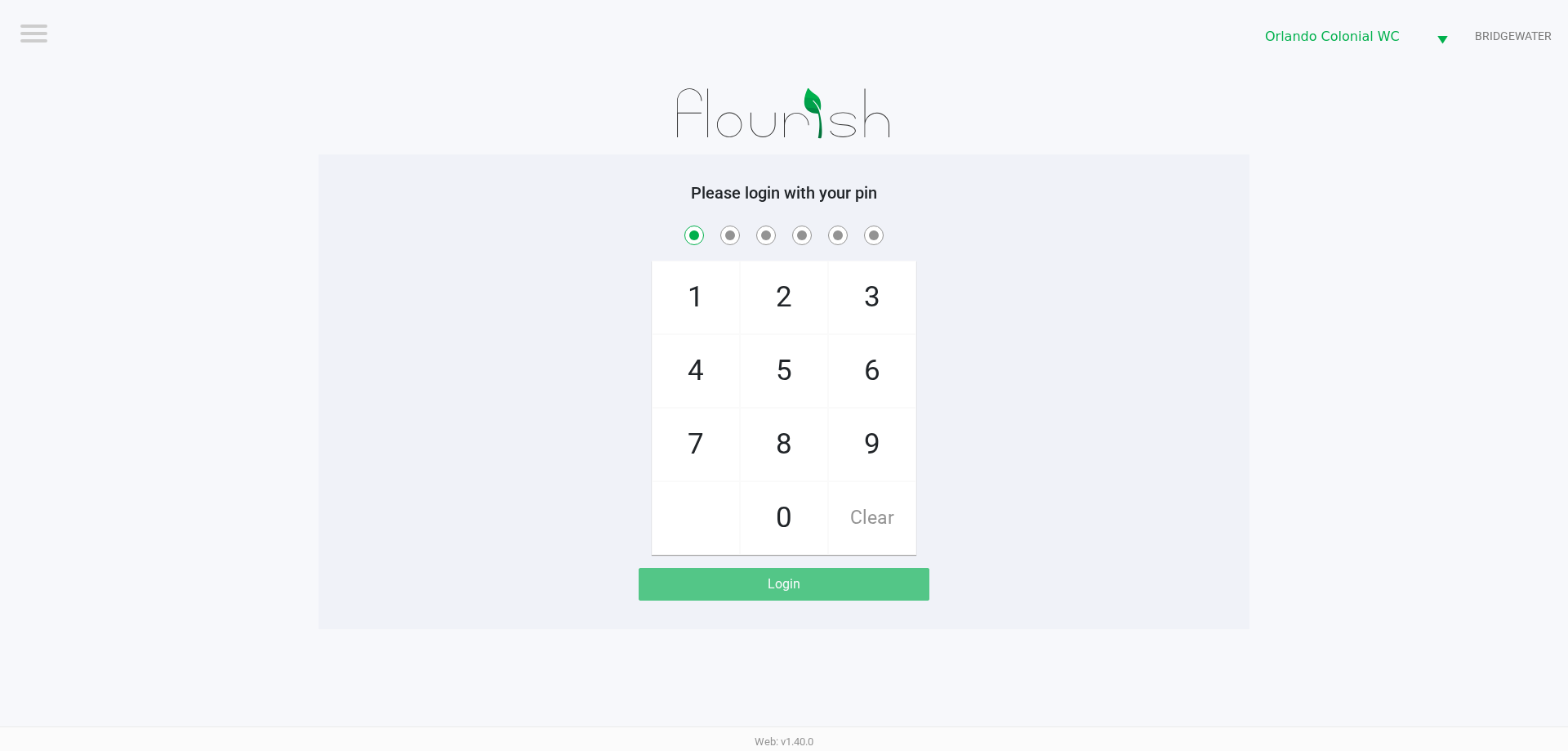
checkbox input "true"
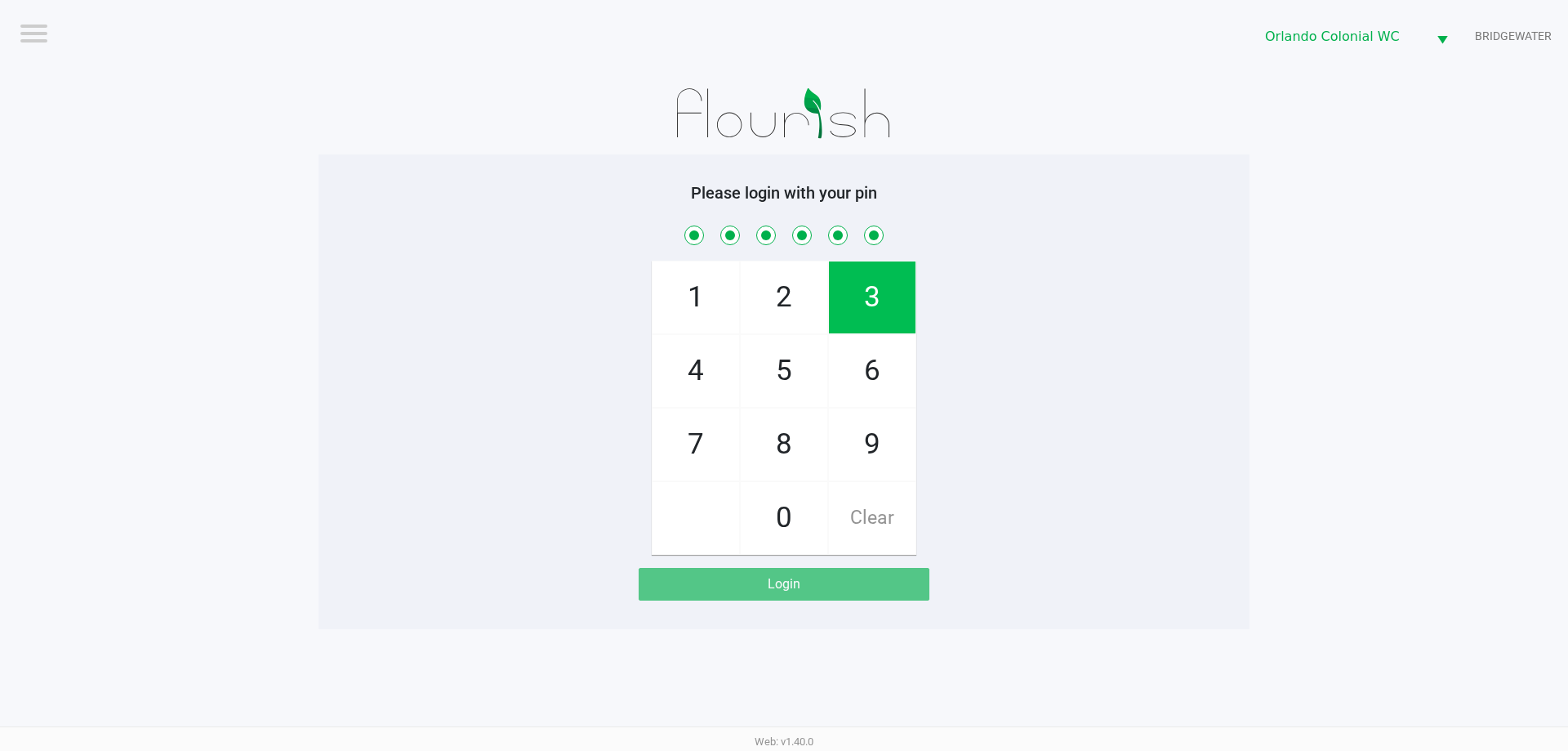
checkbox input "true"
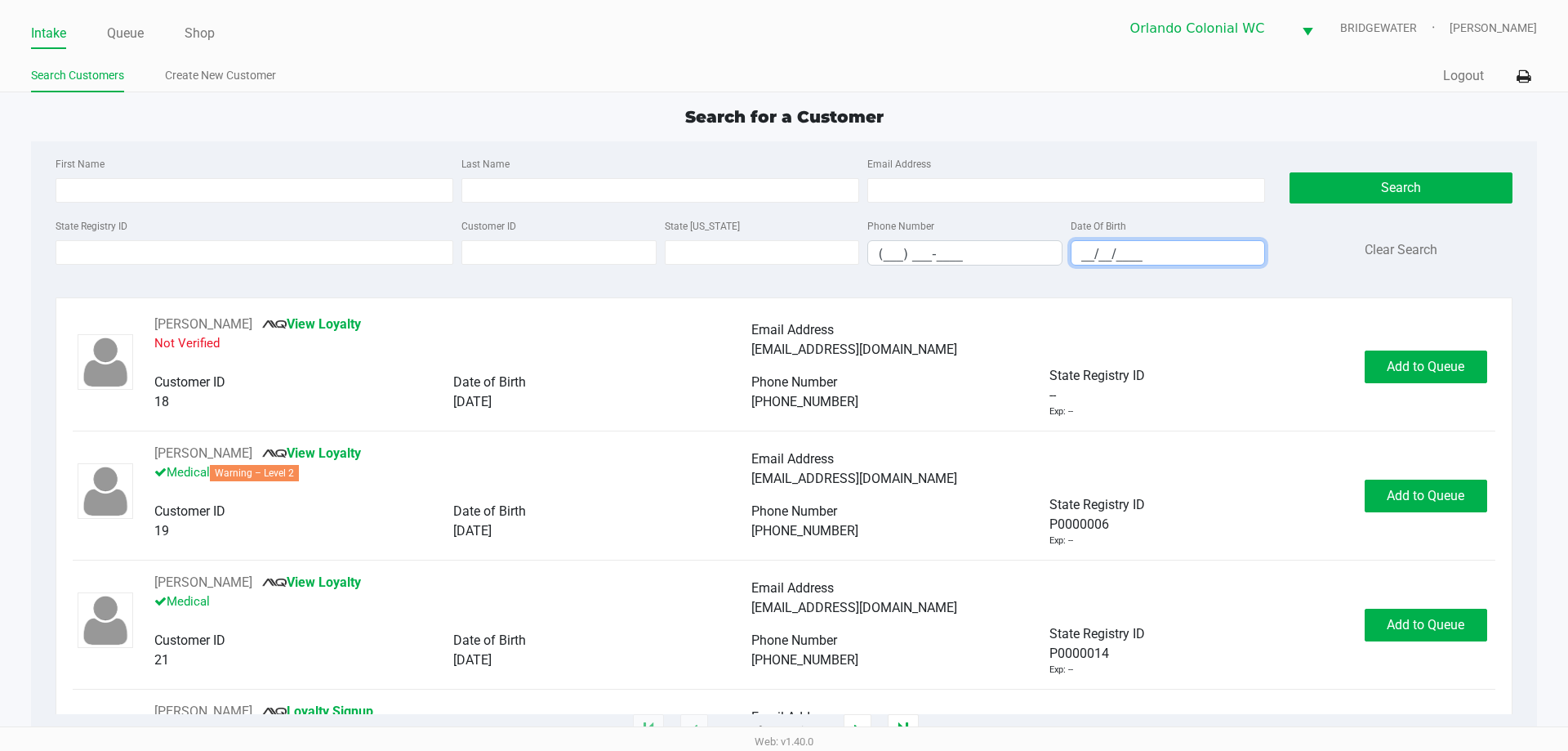
click at [1077, 260] on input "__/__/____" at bounding box center [1168, 253] width 194 height 26
type input "[DATE]"
click at [633, 191] on input "Last Name" at bounding box center [661, 190] width 398 height 25
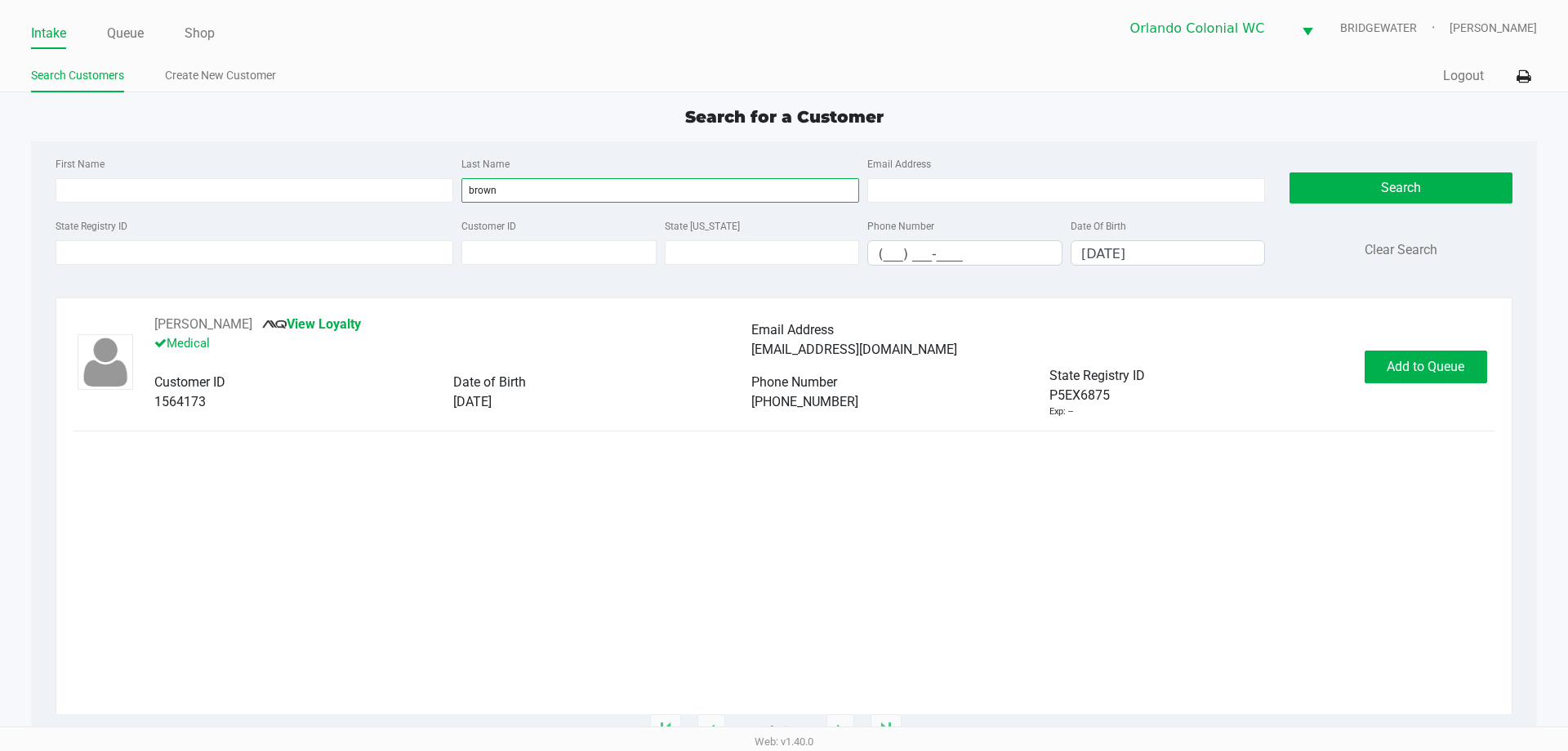
type input "brown"
click at [962, 377] on div "Phone Number" at bounding box center [900, 382] width 298 height 20
click at [1399, 378] on button "Add to Queue" at bounding box center [1426, 367] width 122 height 32
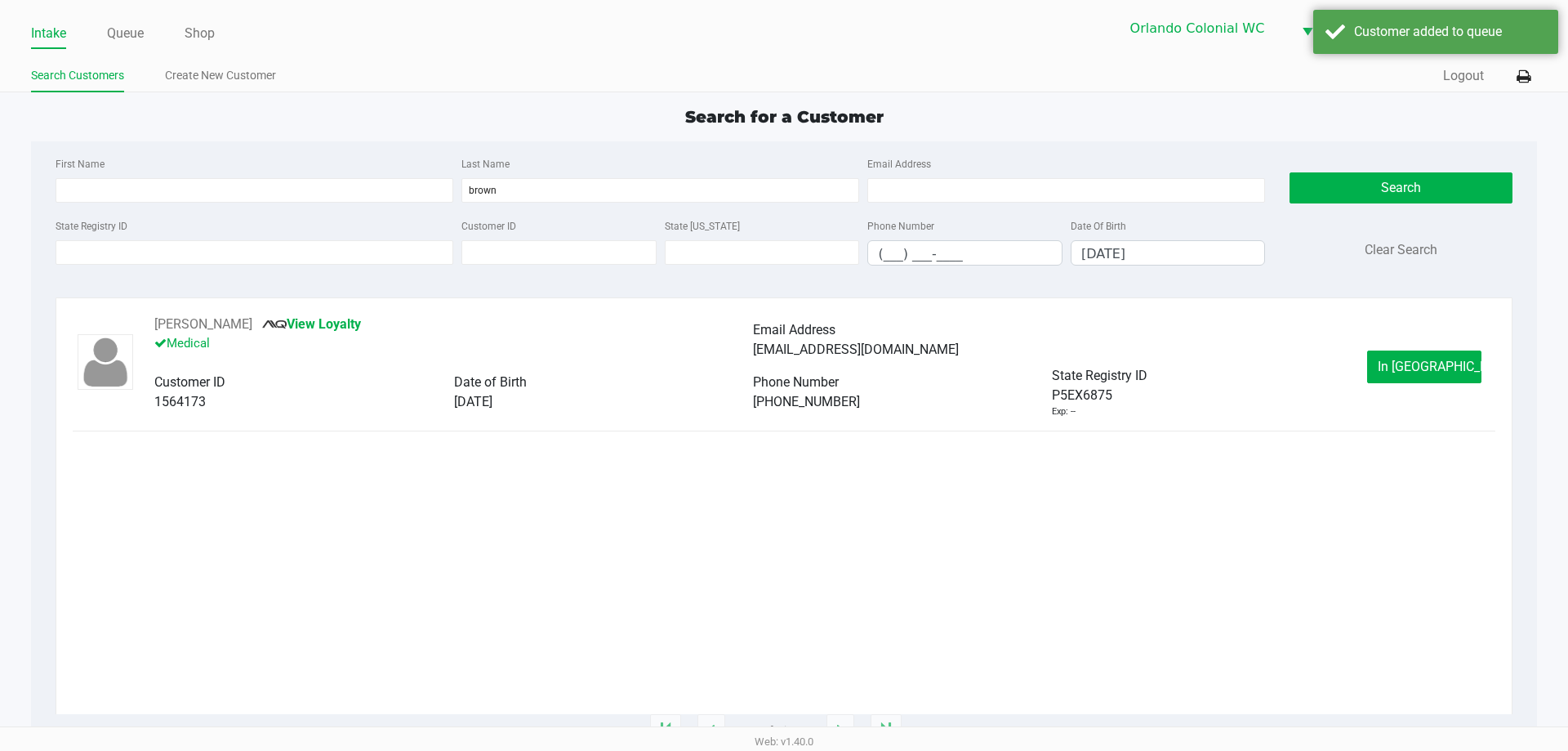
click at [1416, 372] on span "In [GEOGRAPHIC_DATA]" at bounding box center [1446, 367] width 137 height 15
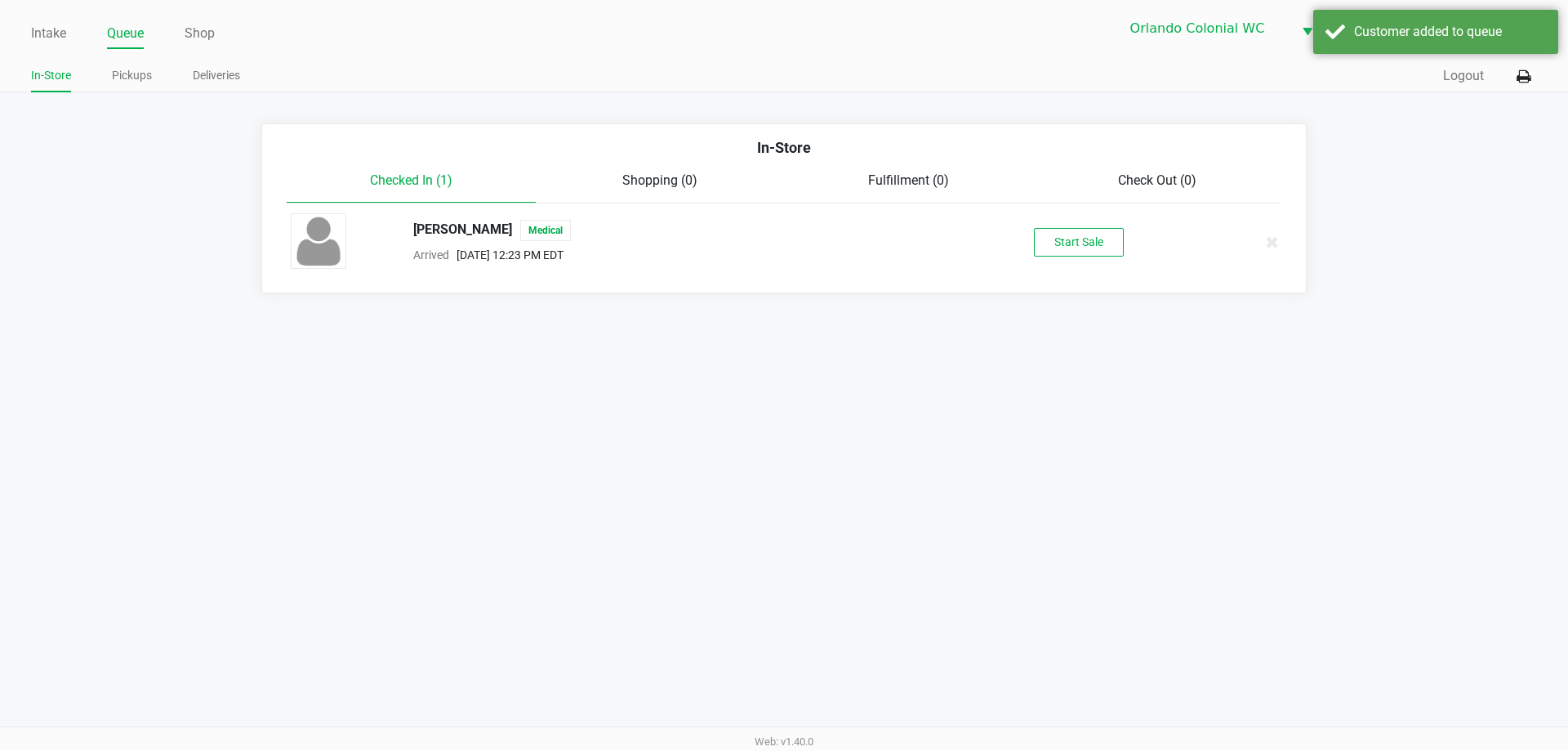
click at [1080, 243] on button "Start Sale" at bounding box center [1079, 242] width 90 height 29
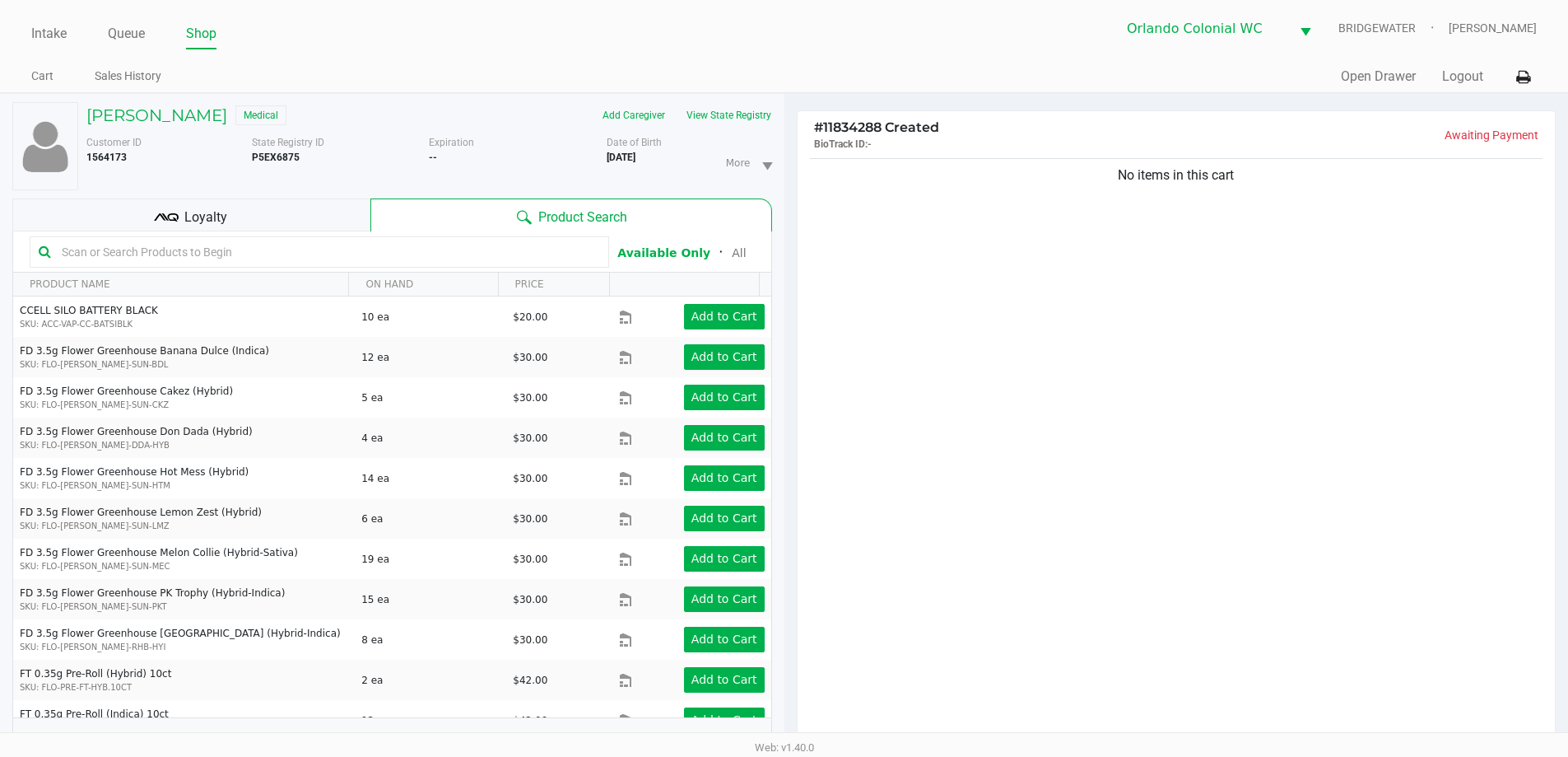
click at [1212, 291] on div "No items in this cart" at bounding box center [1176, 454] width 758 height 598
click at [1211, 387] on div "No items in this cart" at bounding box center [1176, 454] width 758 height 598
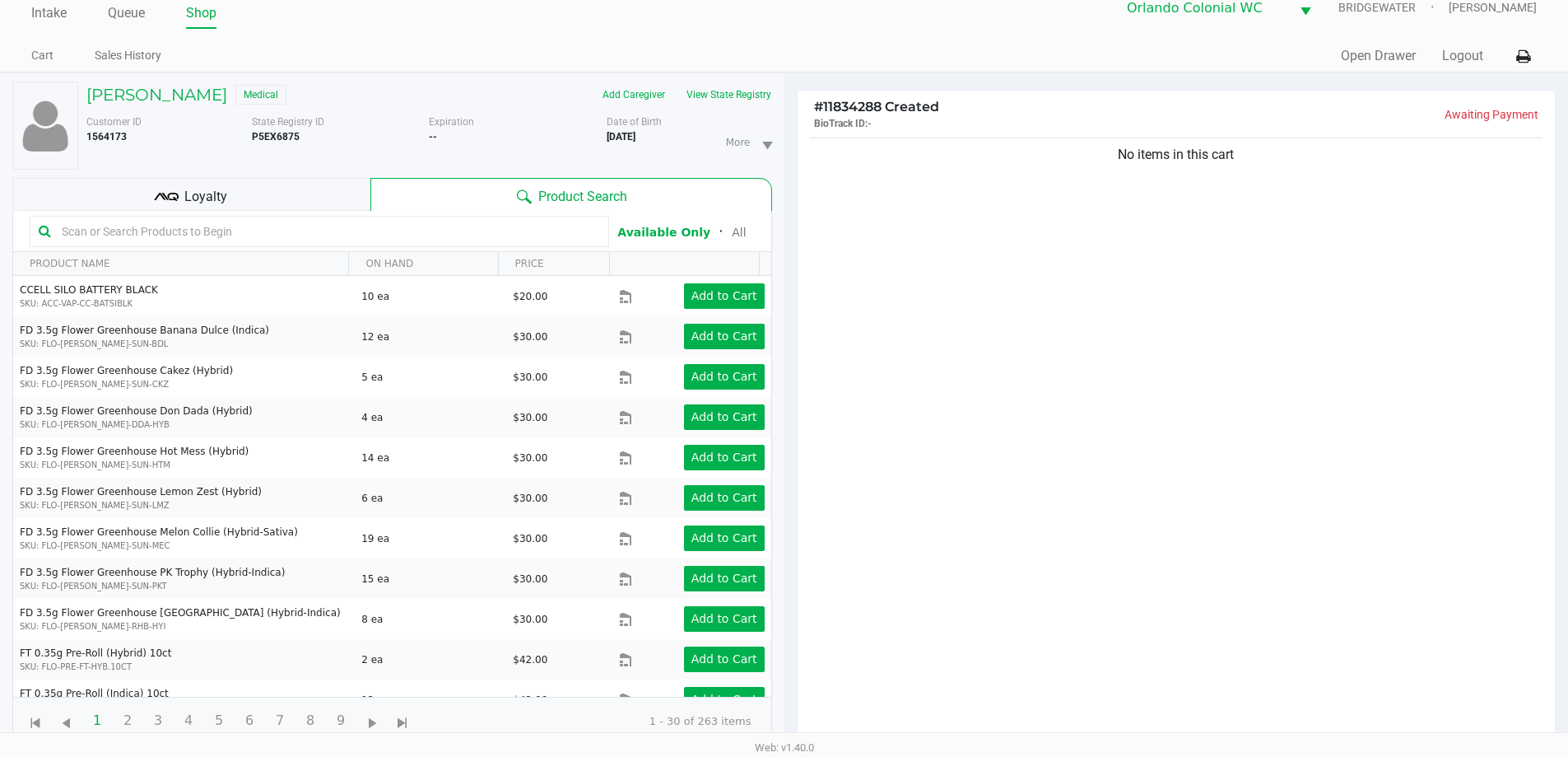
scroll to position [21, 0]
click at [990, 332] on div "No items in this cart" at bounding box center [1176, 432] width 758 height 598
click at [995, 326] on div "No items in this cart" at bounding box center [1176, 432] width 758 height 598
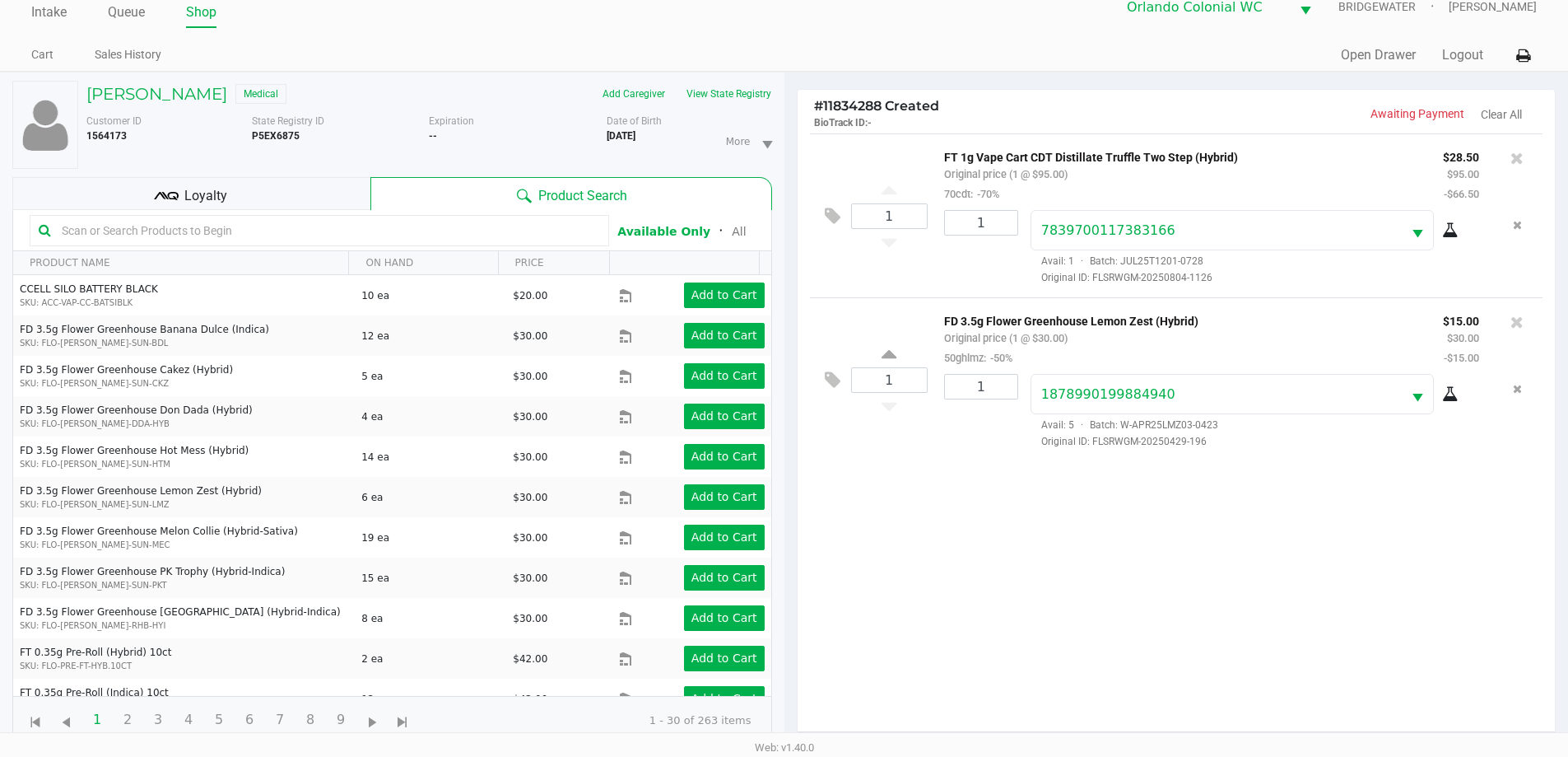
scroll to position [177, 0]
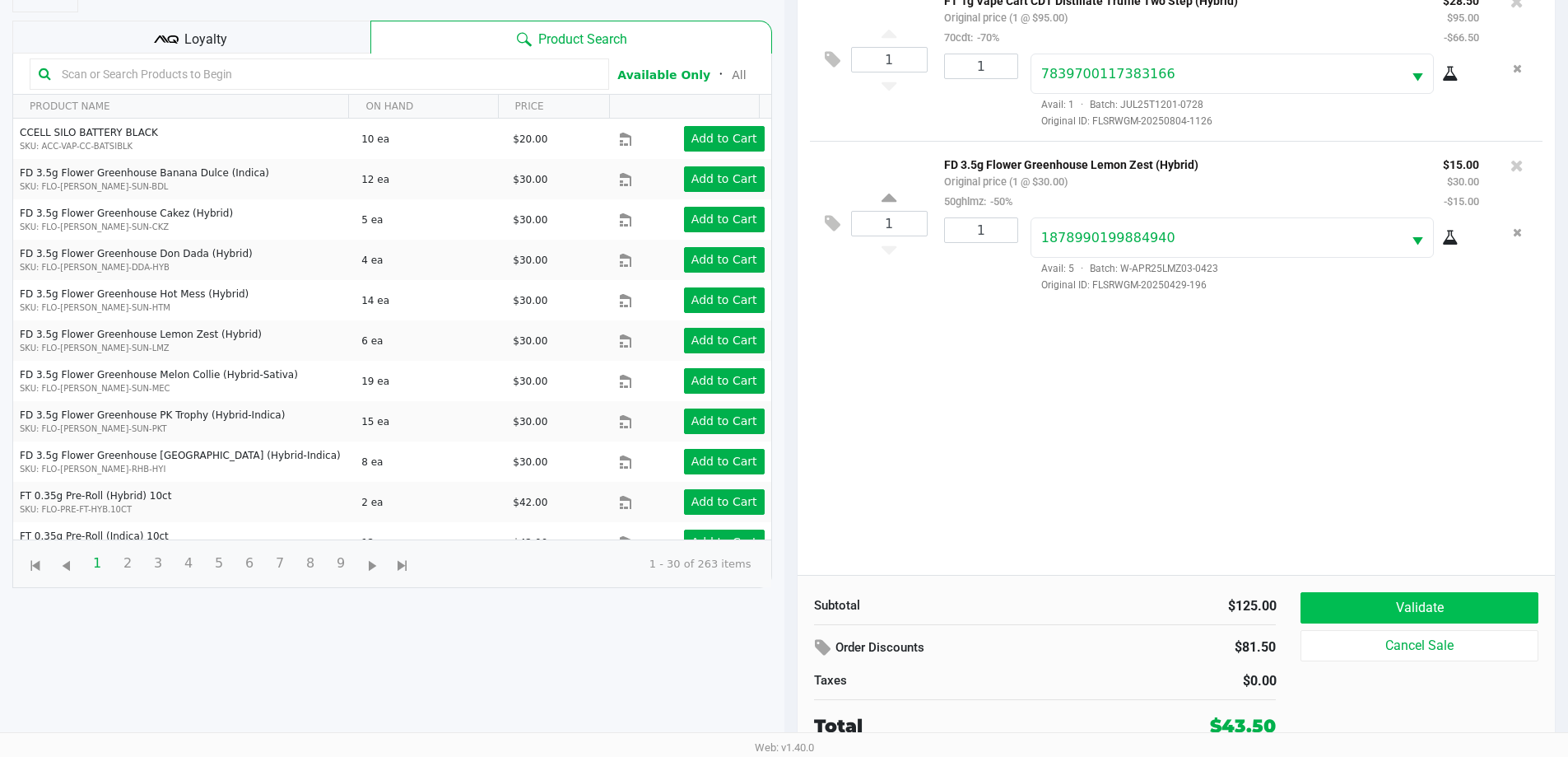
click at [1483, 612] on button "Validate" at bounding box center [1419, 608] width 237 height 31
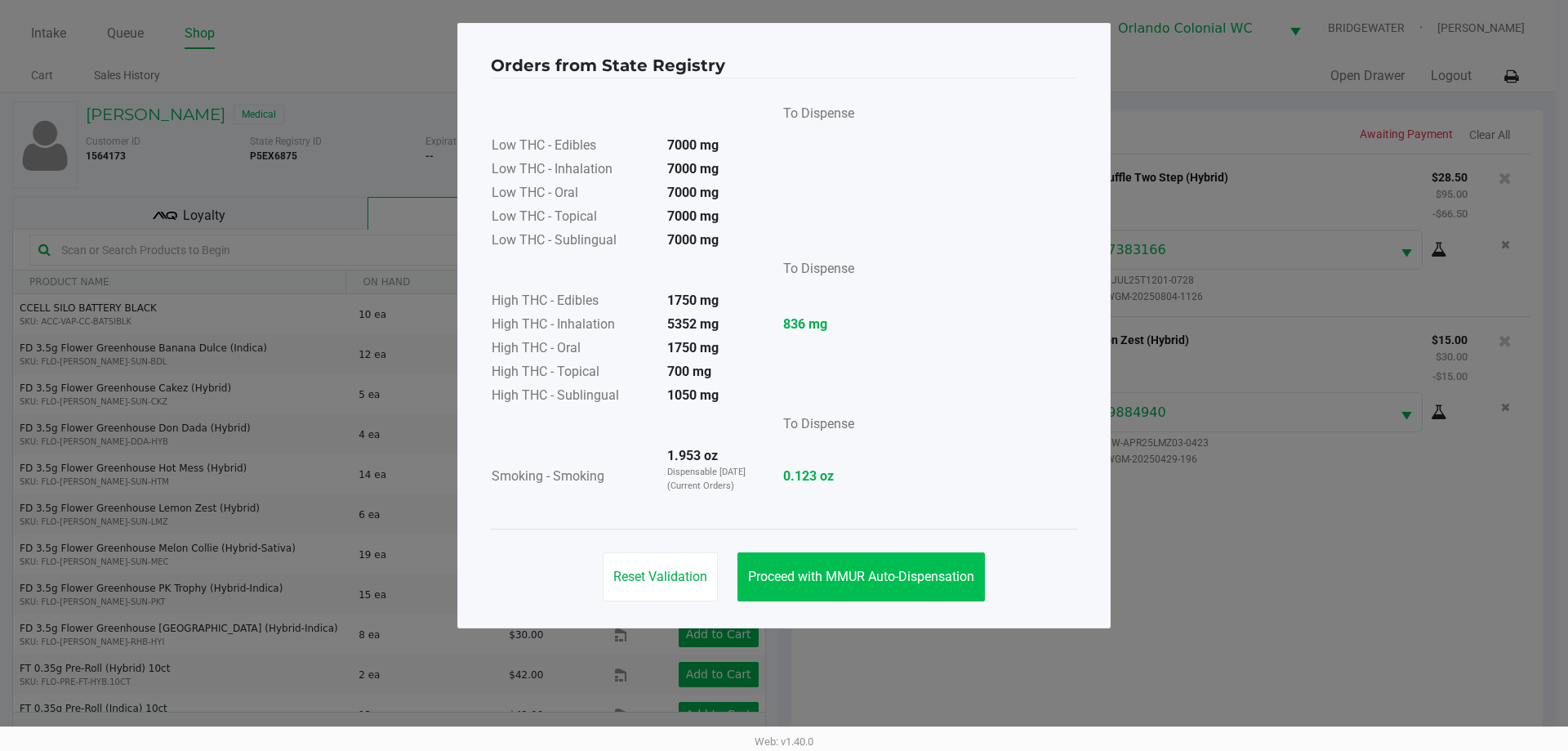
click at [845, 586] on button "Proceed with MMUR Auto-Dispensation" at bounding box center [861, 577] width 247 height 49
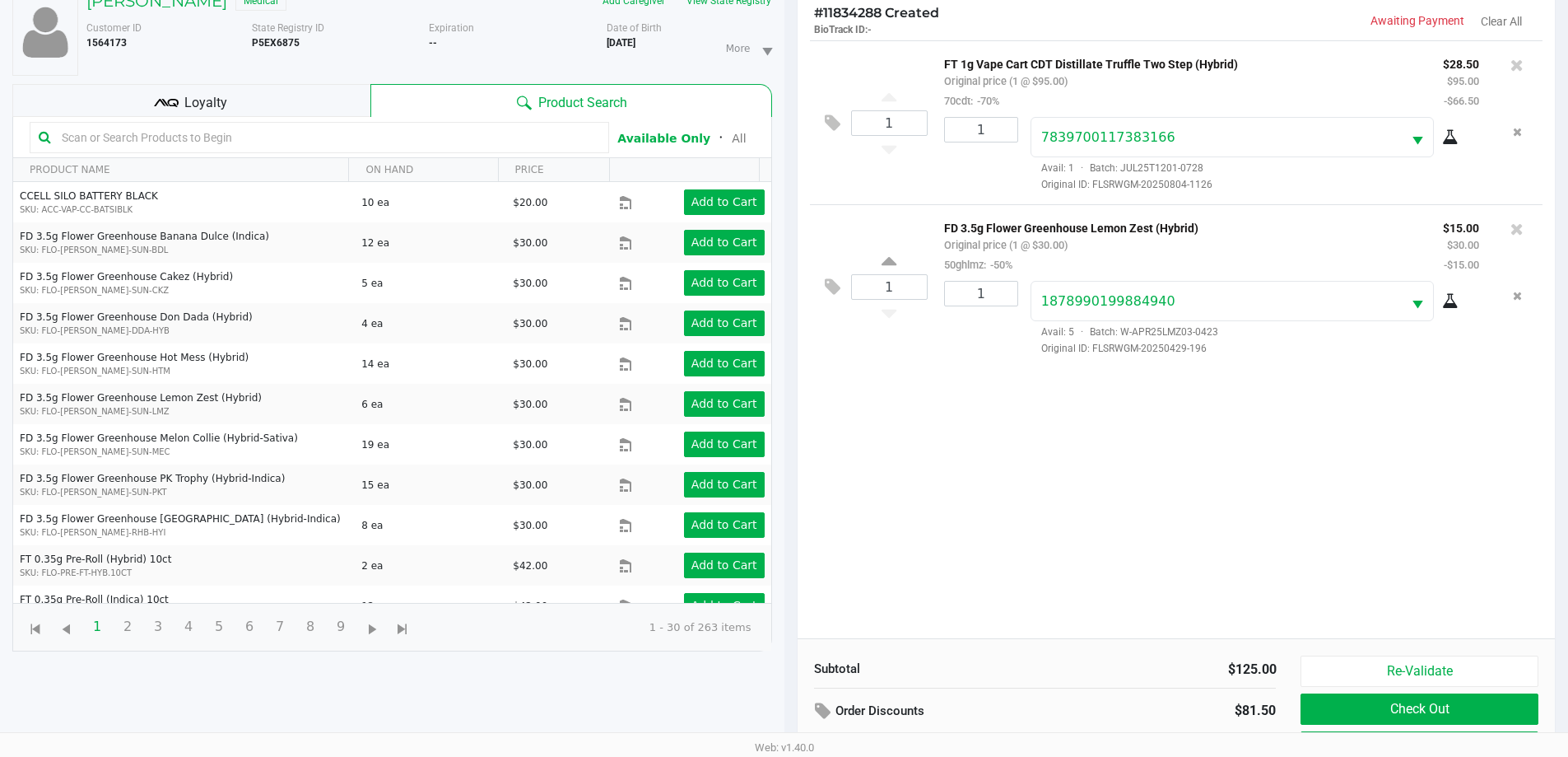
scroll to position [177, 0]
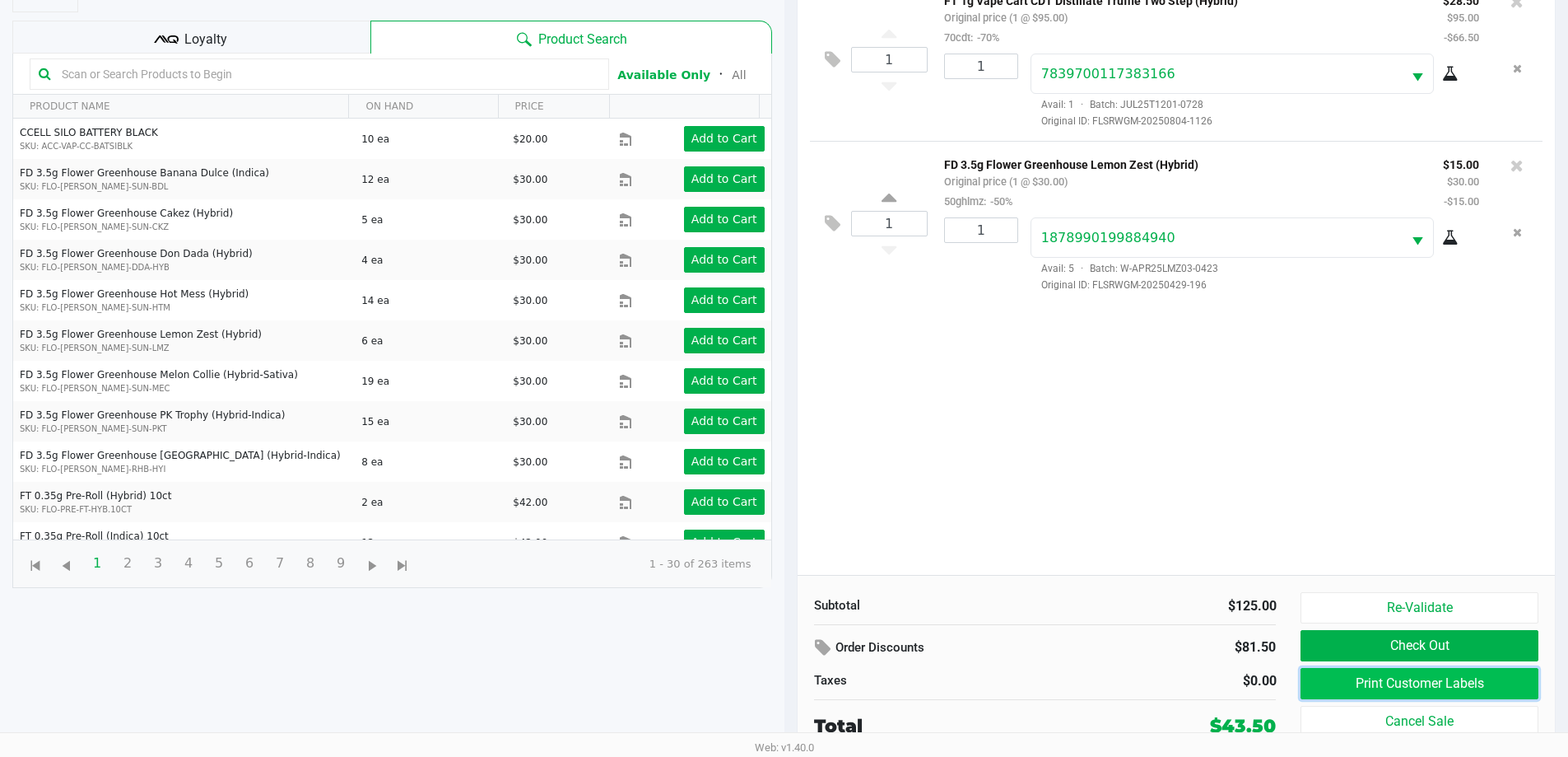
click at [1511, 694] on button "Print Customer Labels" at bounding box center [1419, 683] width 237 height 31
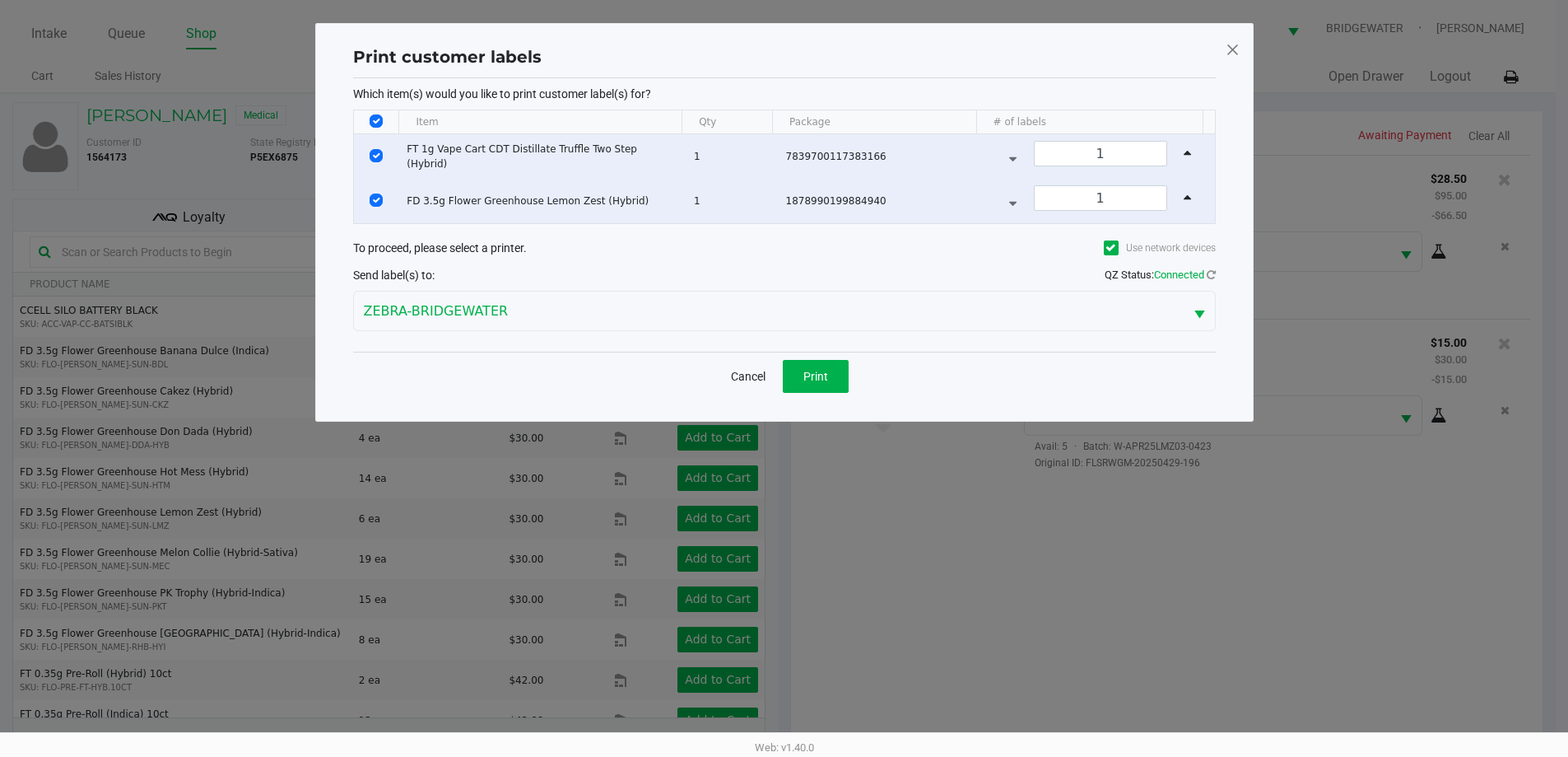
scroll to position [0, 0]
click at [816, 372] on span "Print" at bounding box center [821, 375] width 25 height 13
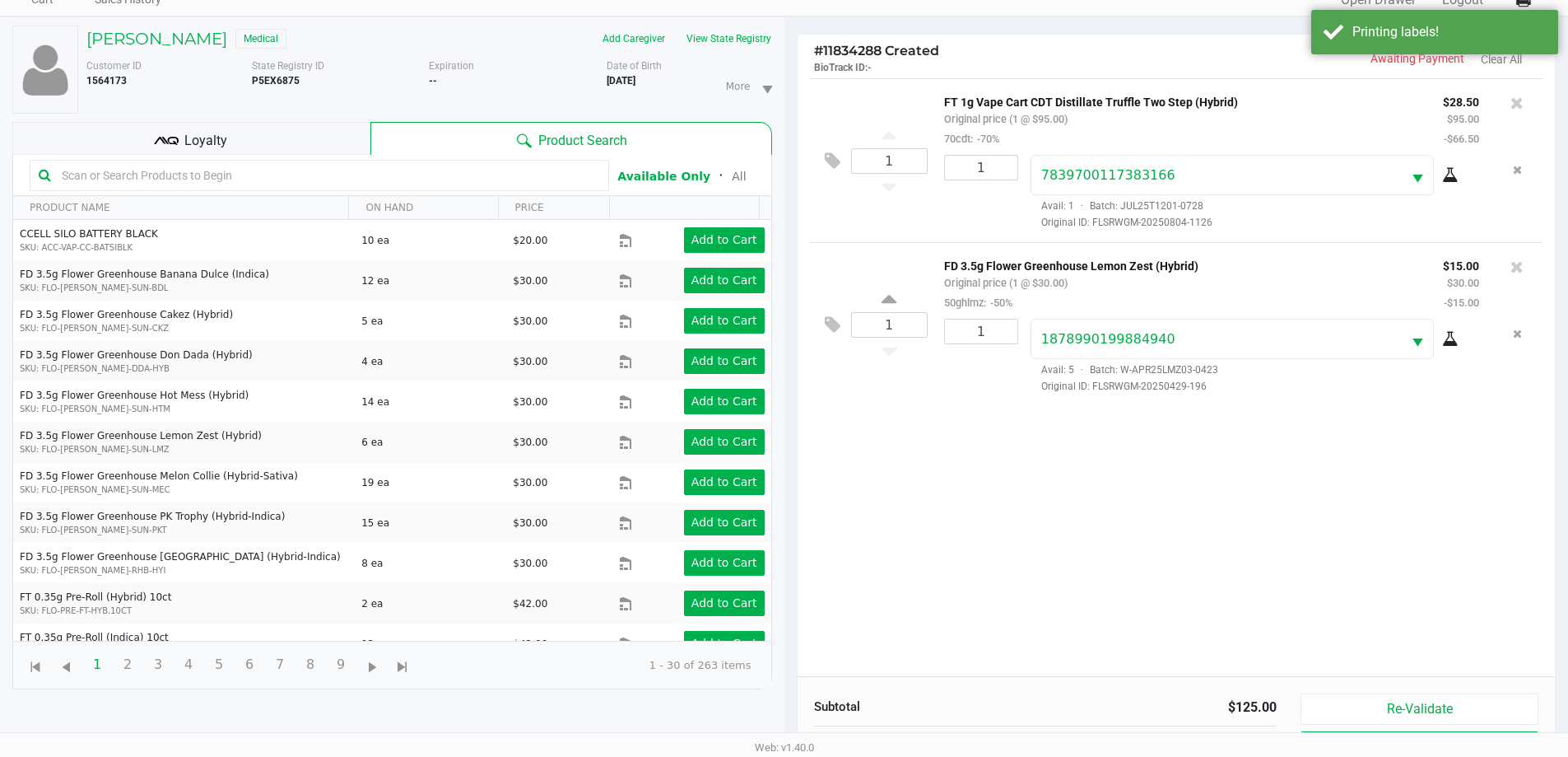
scroll to position [77, 0]
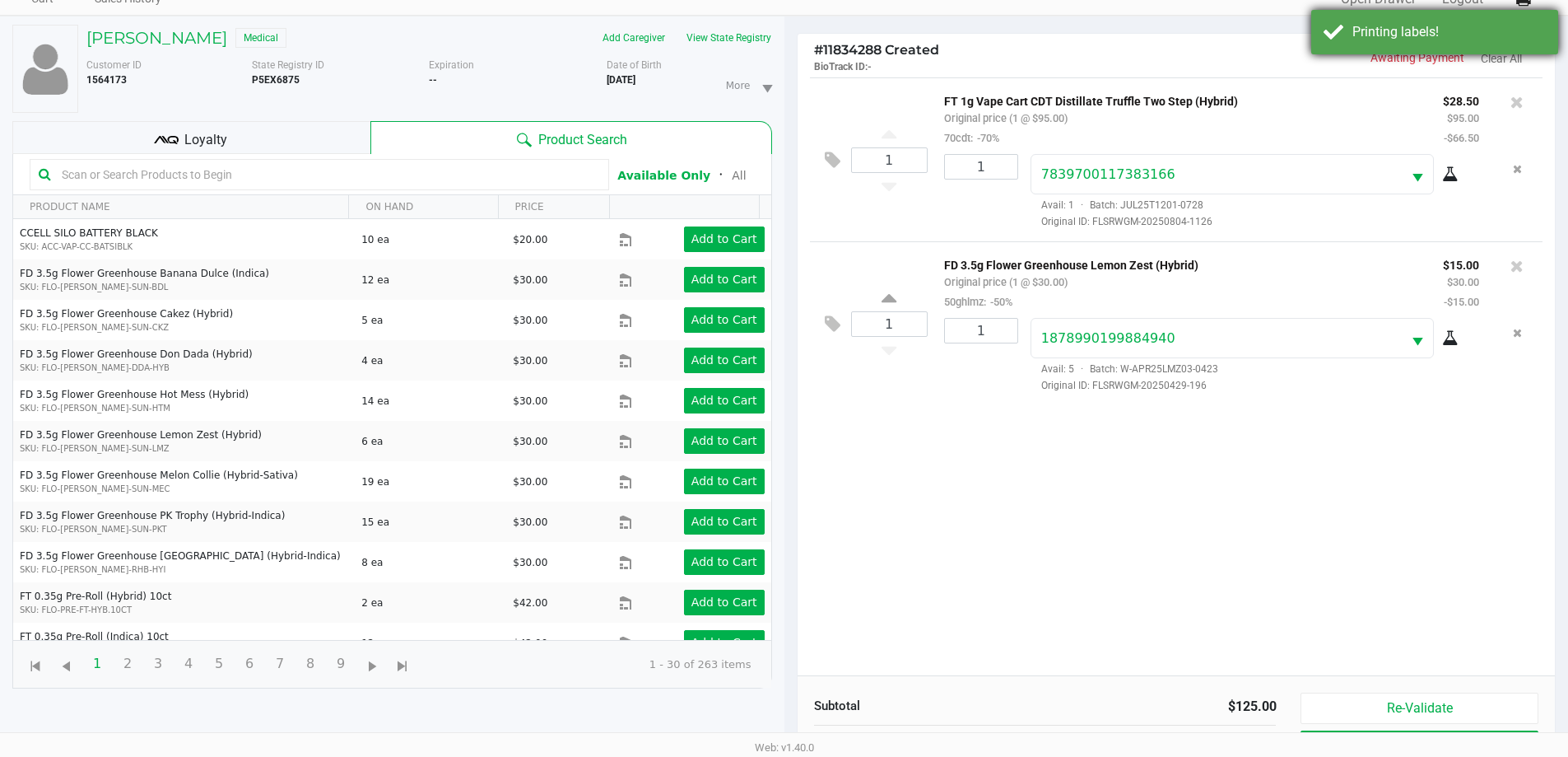
click at [1352, 35] on div "Printing labels!" at bounding box center [1449, 32] width 194 height 20
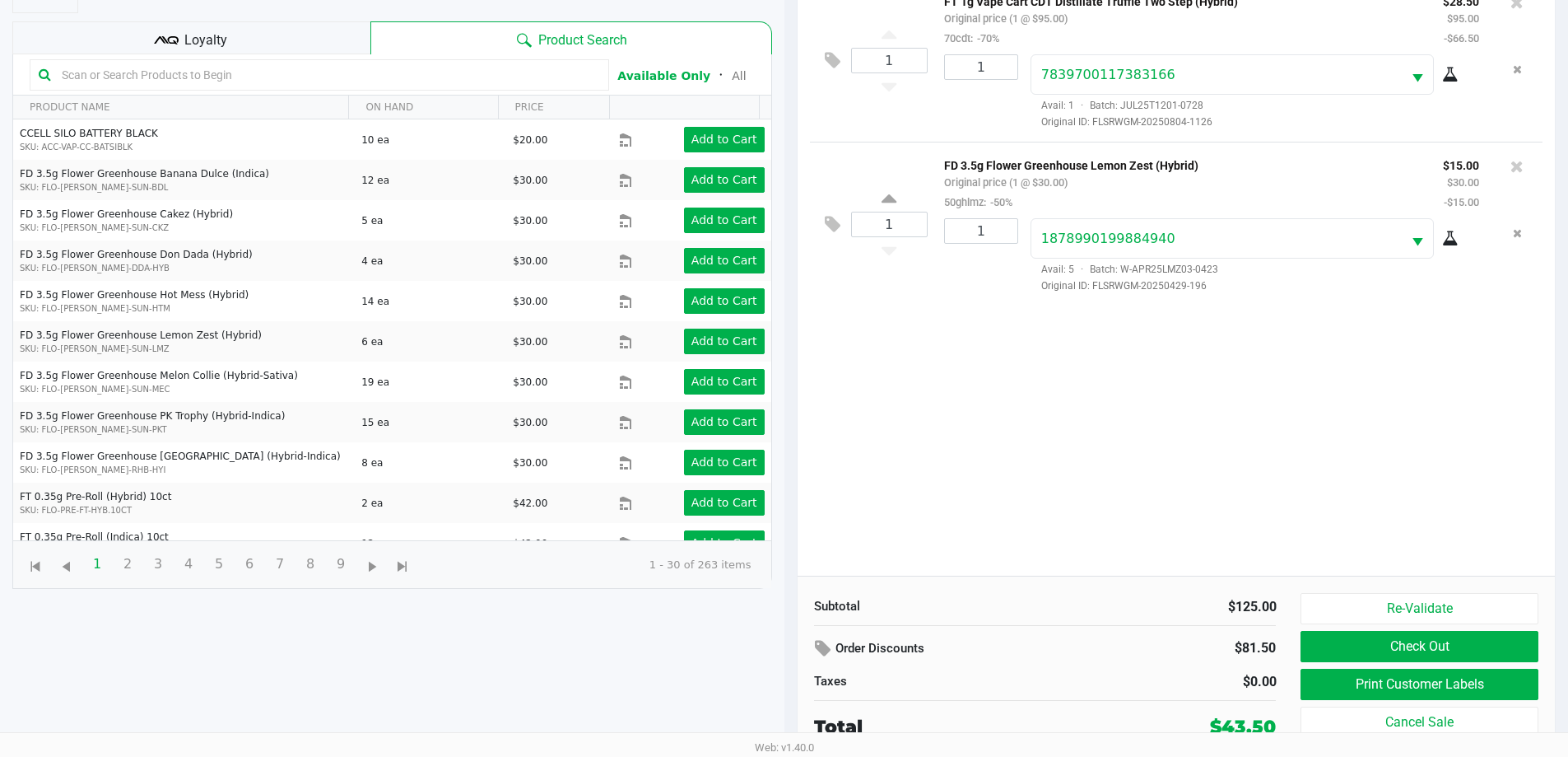
scroll to position [177, 0]
click at [1499, 647] on button "Check Out" at bounding box center [1419, 646] width 237 height 31
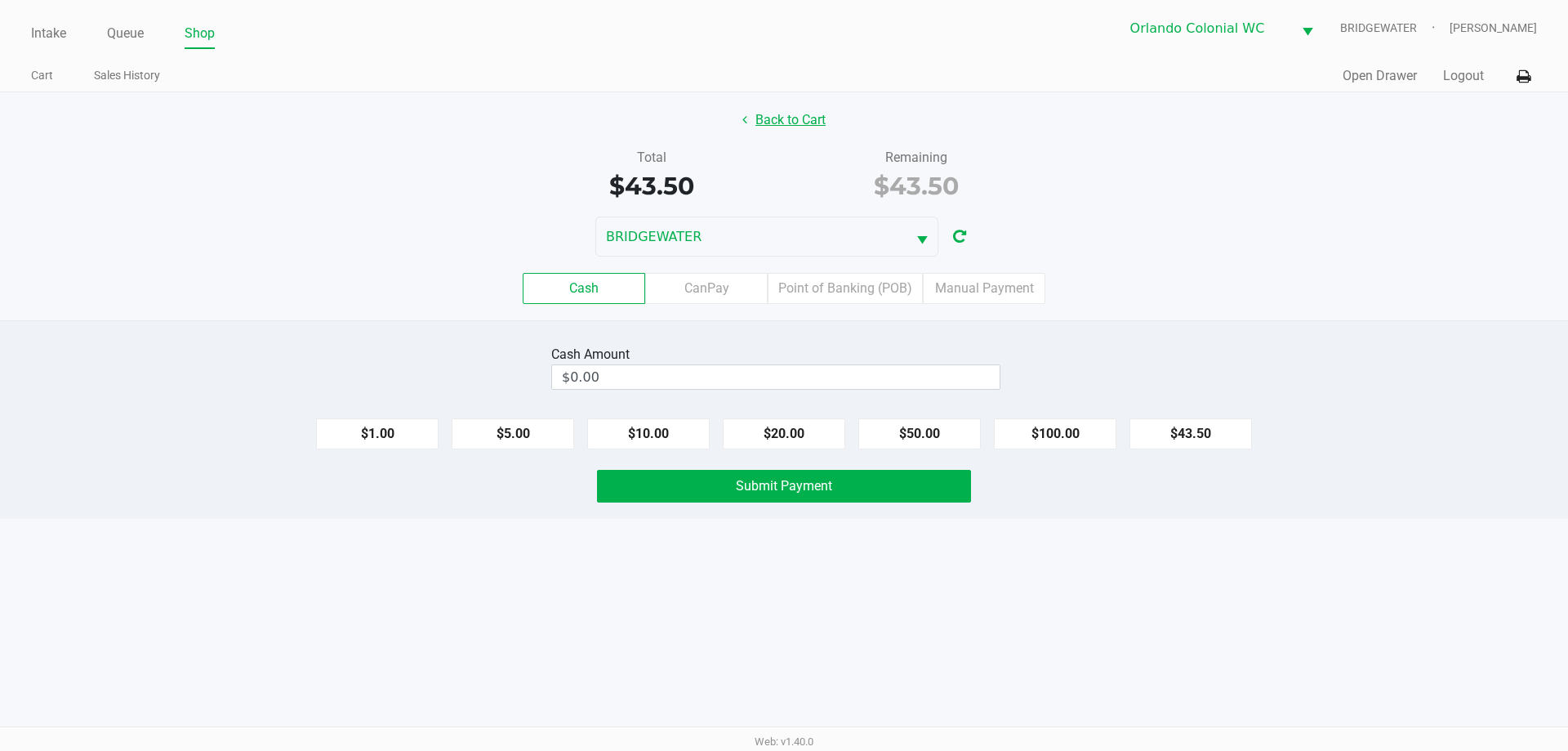
click at [785, 114] on button "Back to Cart" at bounding box center [784, 120] width 105 height 31
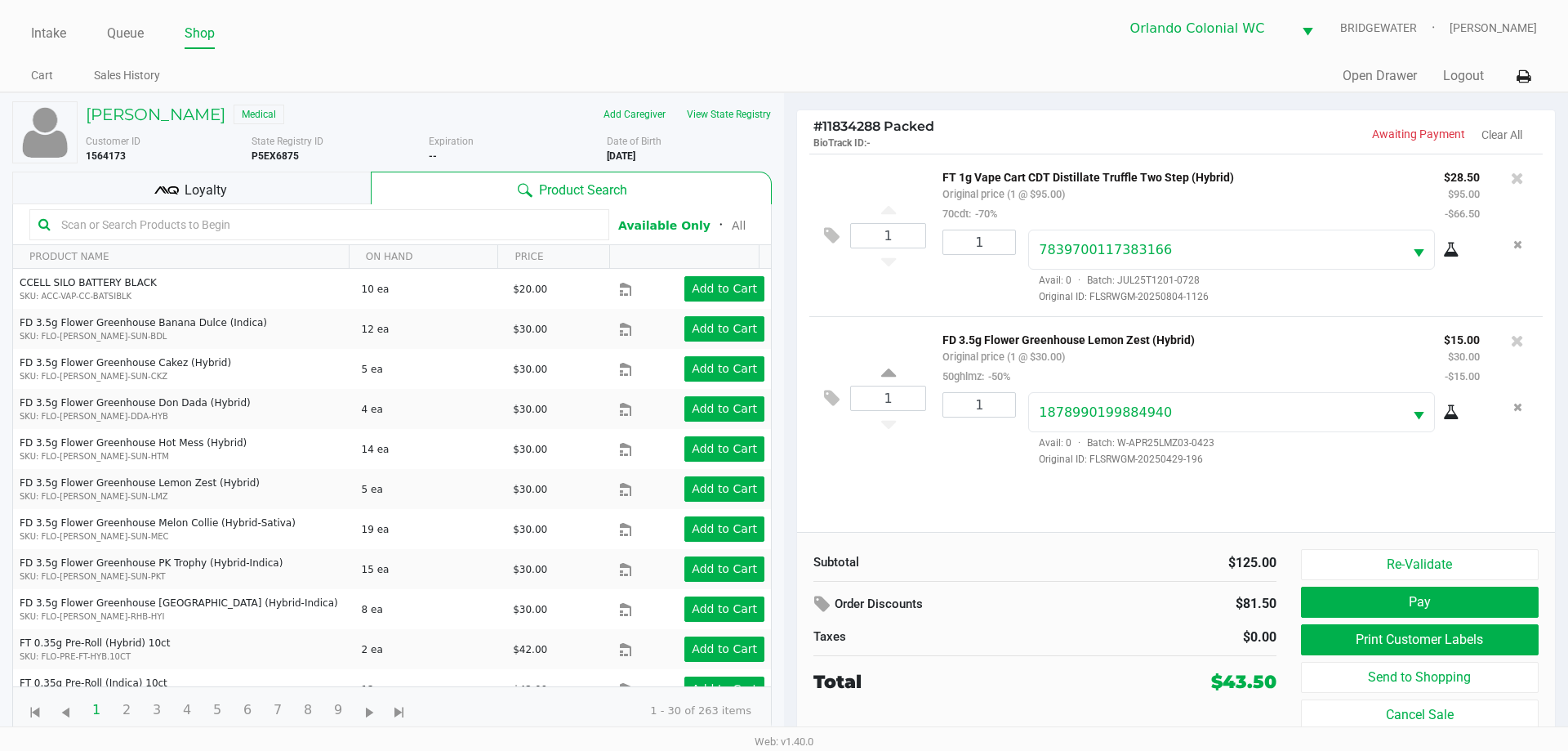
click at [213, 191] on span "Loyalty" at bounding box center [206, 190] width 43 height 20
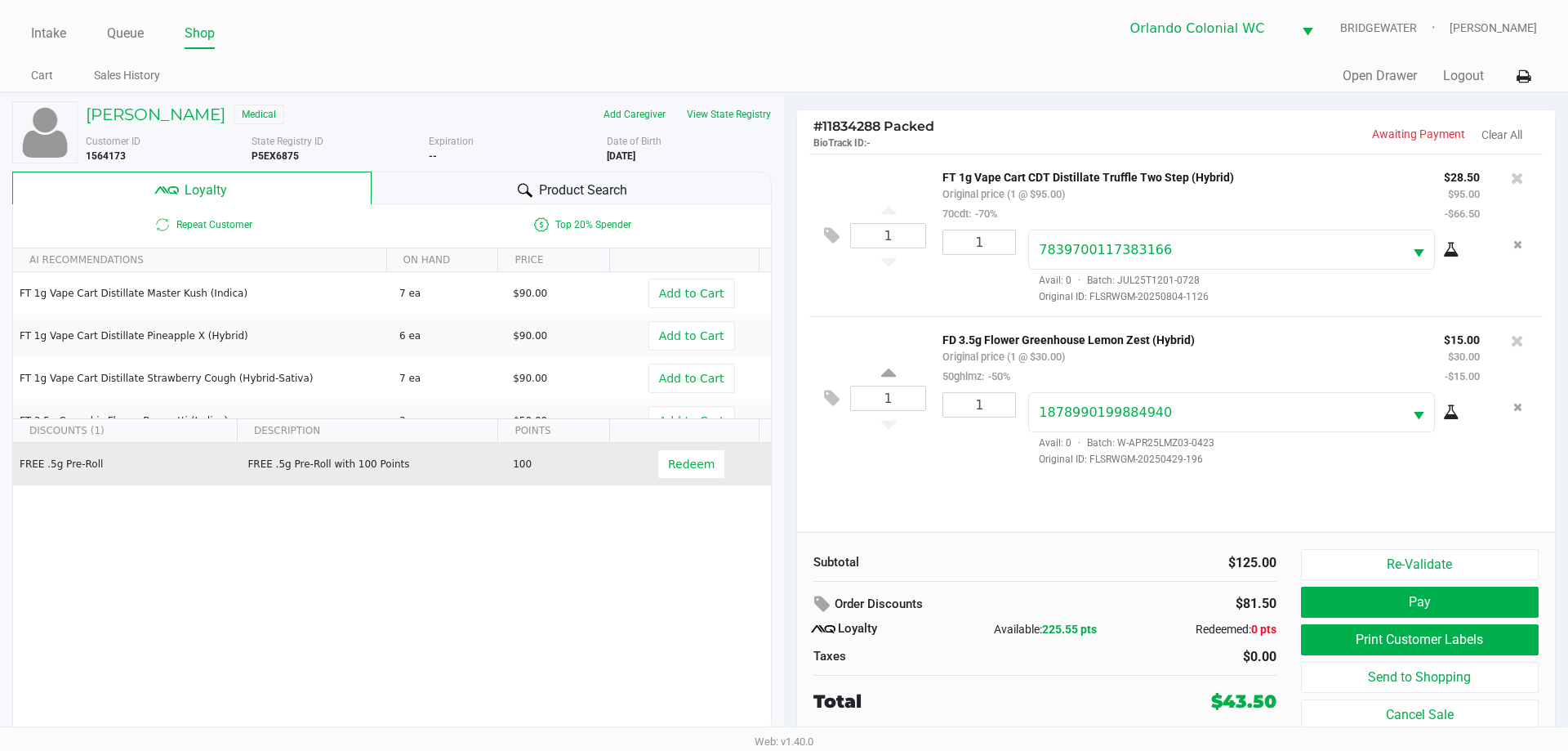
click at [462, 458] on td "FREE .5g Pre-Roll with 100 Points" at bounding box center [372, 464] width 265 height 43
click at [675, 470] on span "Redeem" at bounding box center [691, 464] width 47 height 13
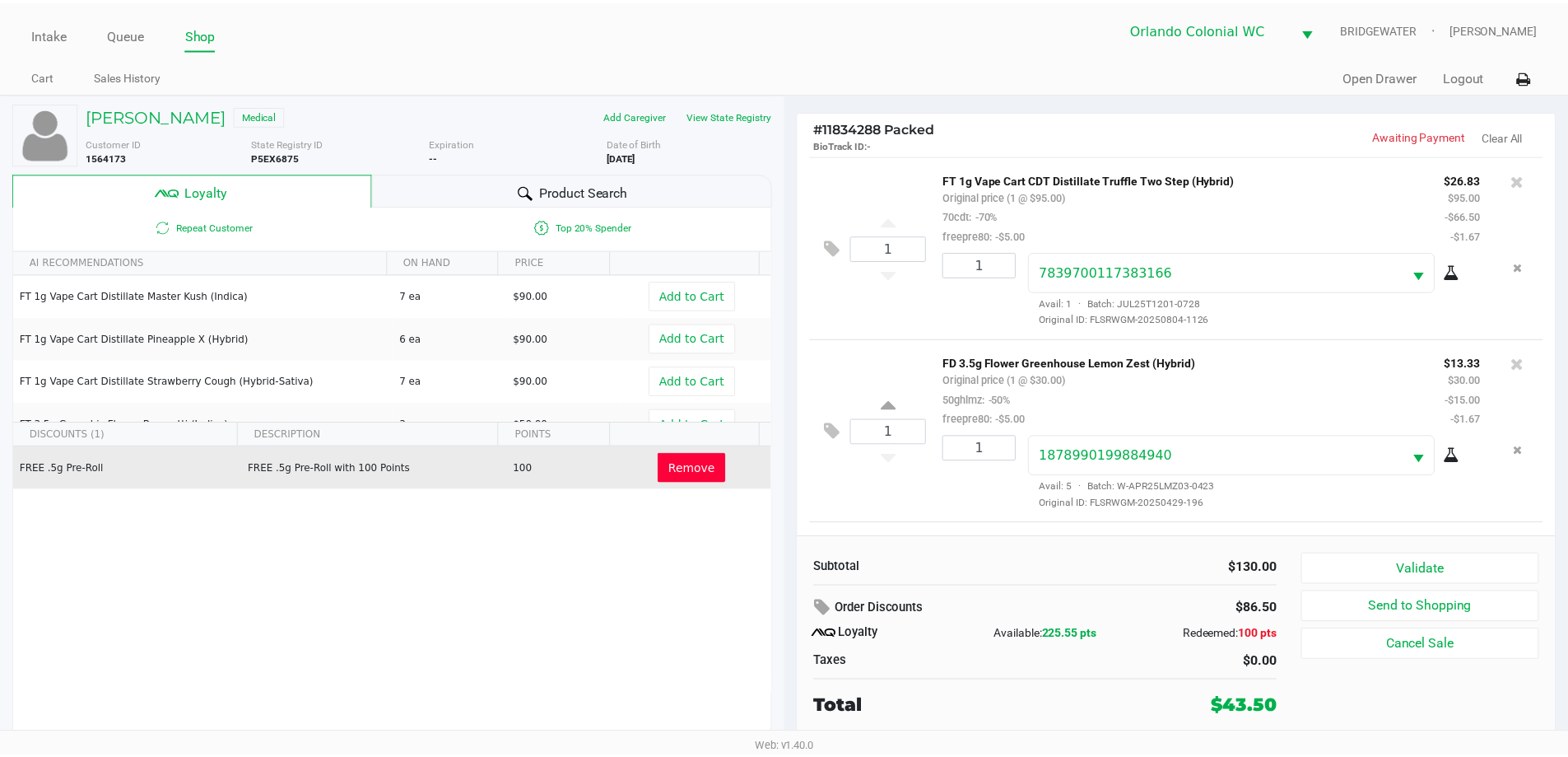
scroll to position [153, 0]
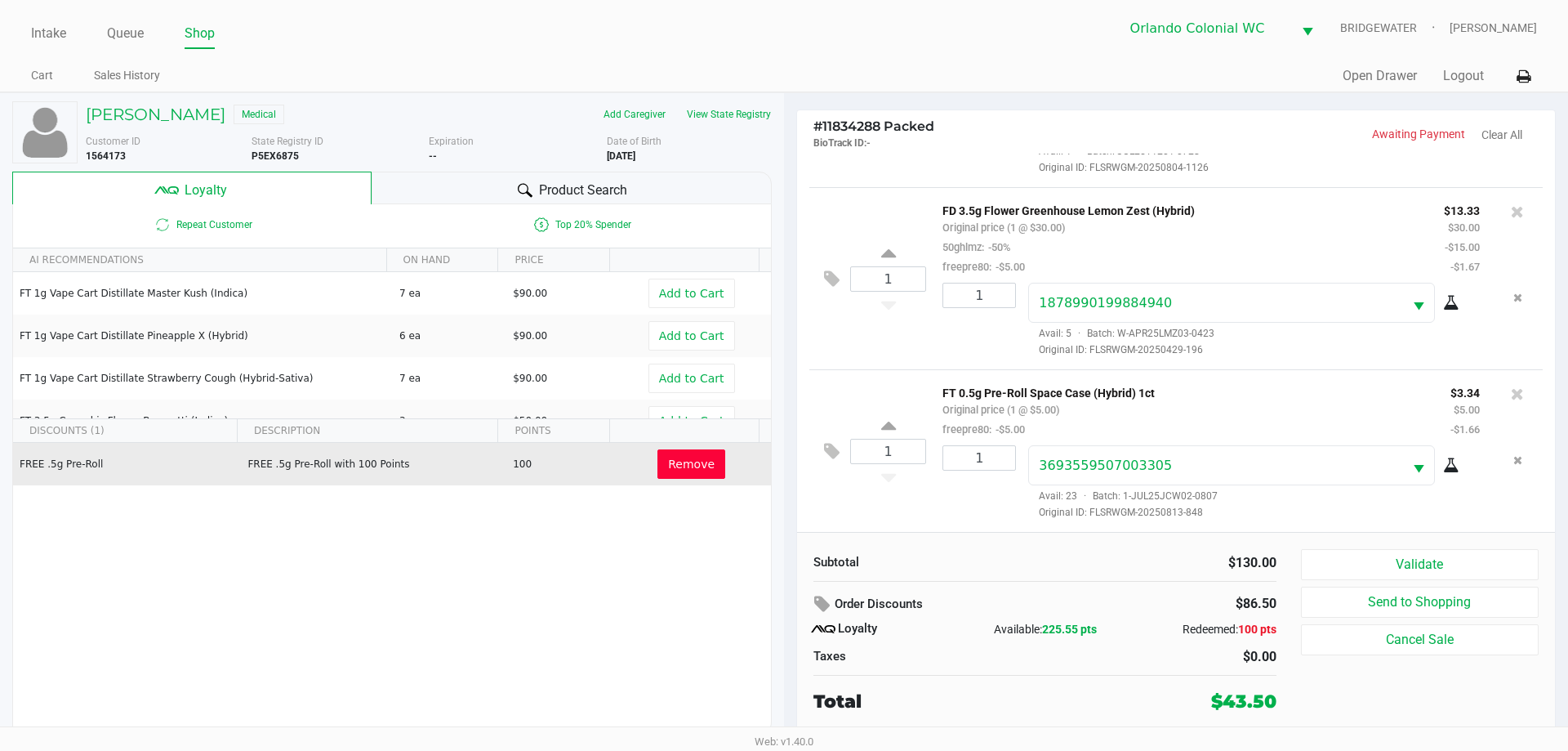
click at [1484, 556] on button "Validate" at bounding box center [1419, 564] width 237 height 31
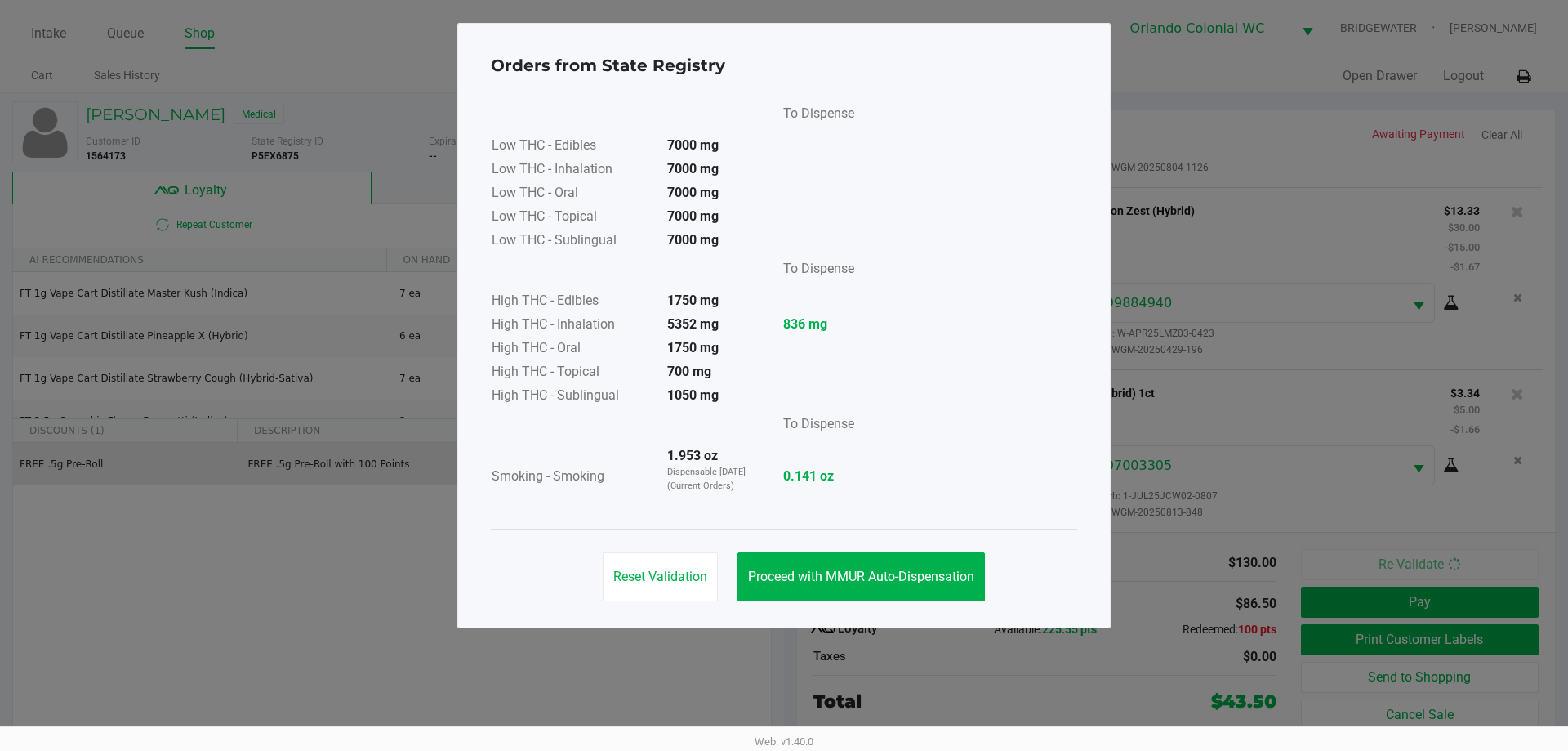
click at [870, 565] on button "Proceed with MMUR Auto-Dispensation" at bounding box center [861, 577] width 247 height 49
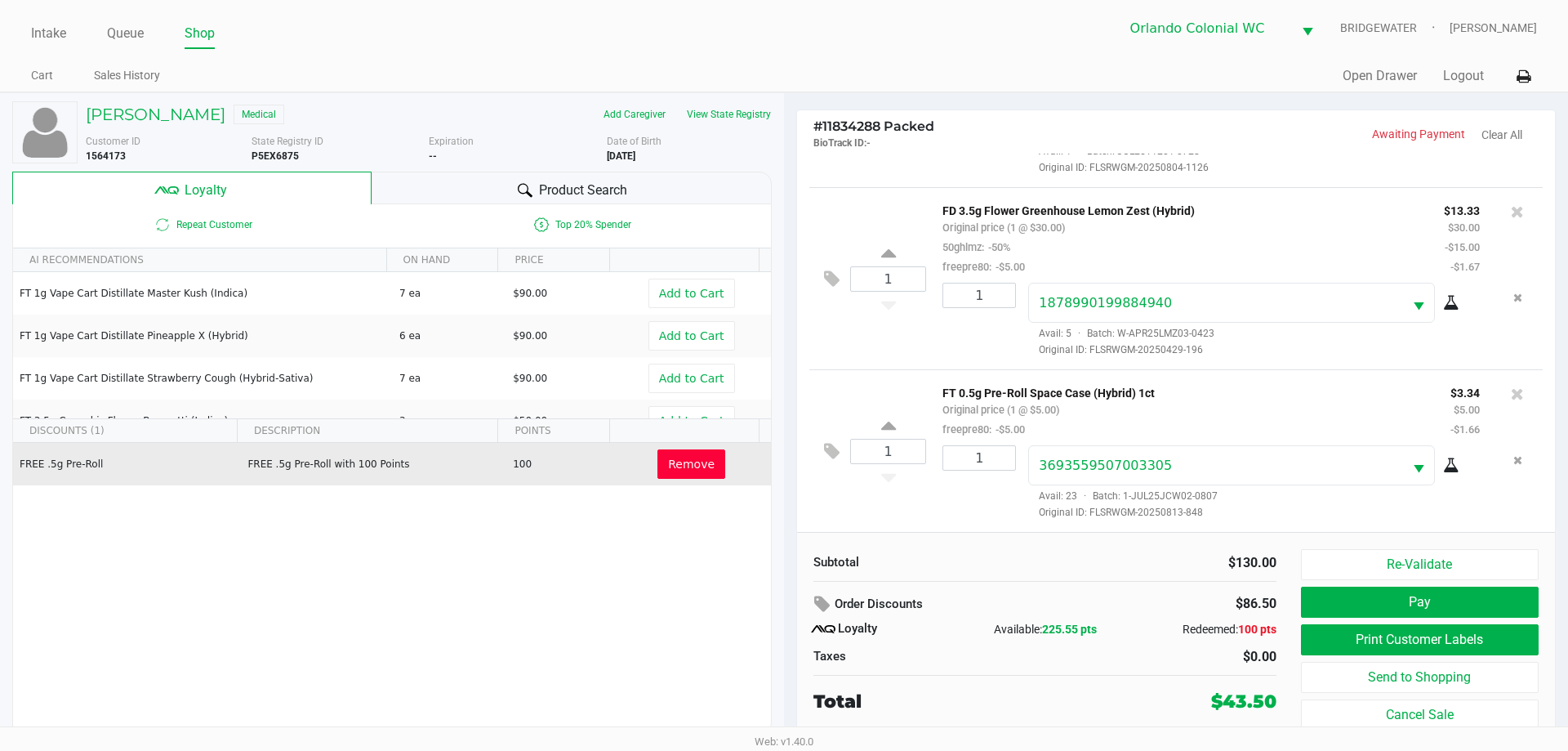
click at [1512, 647] on button "Print Customer Labels" at bounding box center [1419, 640] width 237 height 31
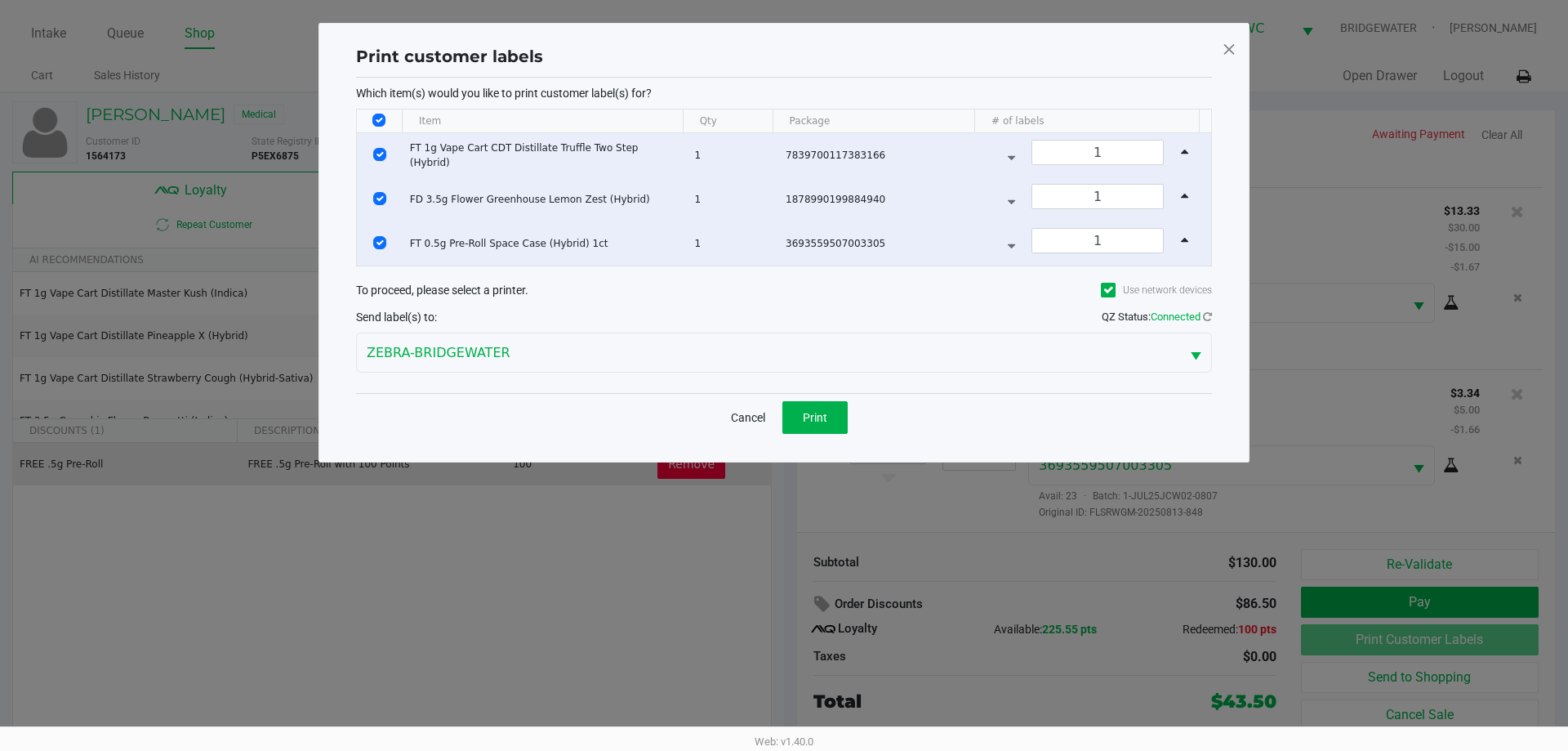
click at [373, 120] on input "Select All Rows" at bounding box center [378, 120] width 13 height 13
checkbox input "false"
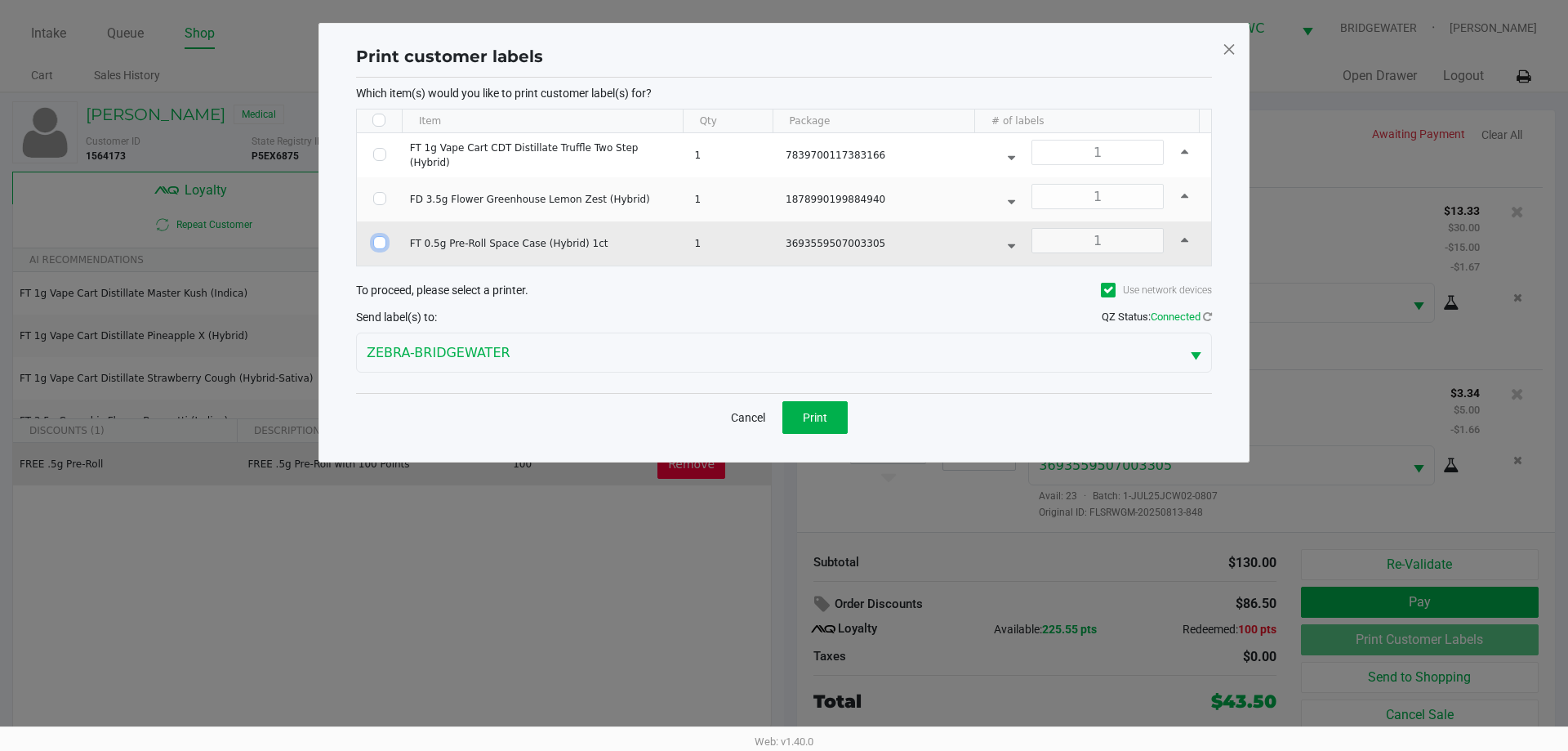
click at [380, 242] on input "Select Row" at bounding box center [379, 242] width 13 height 13
checkbox input "true"
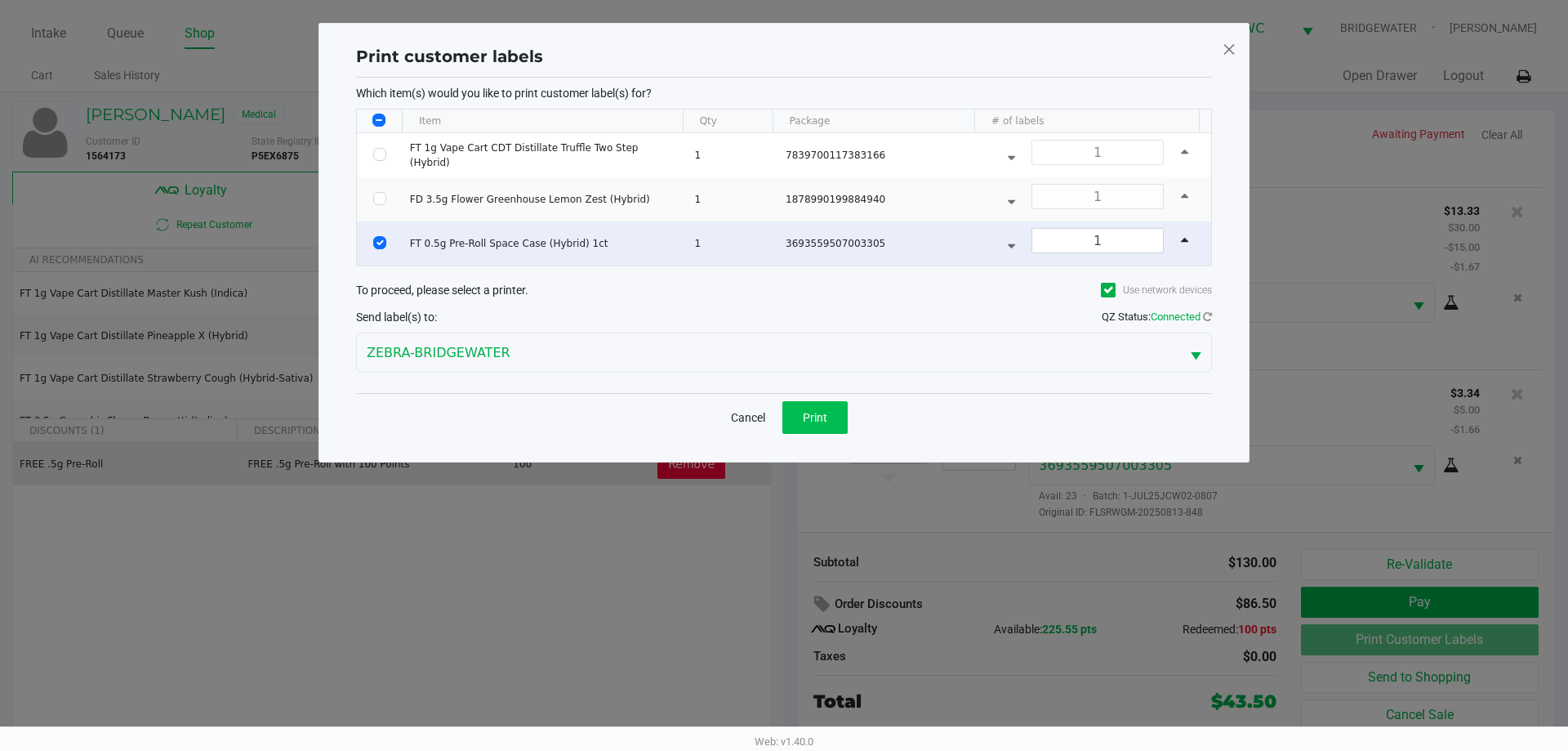
click at [832, 421] on button "Print" at bounding box center [815, 418] width 65 height 32
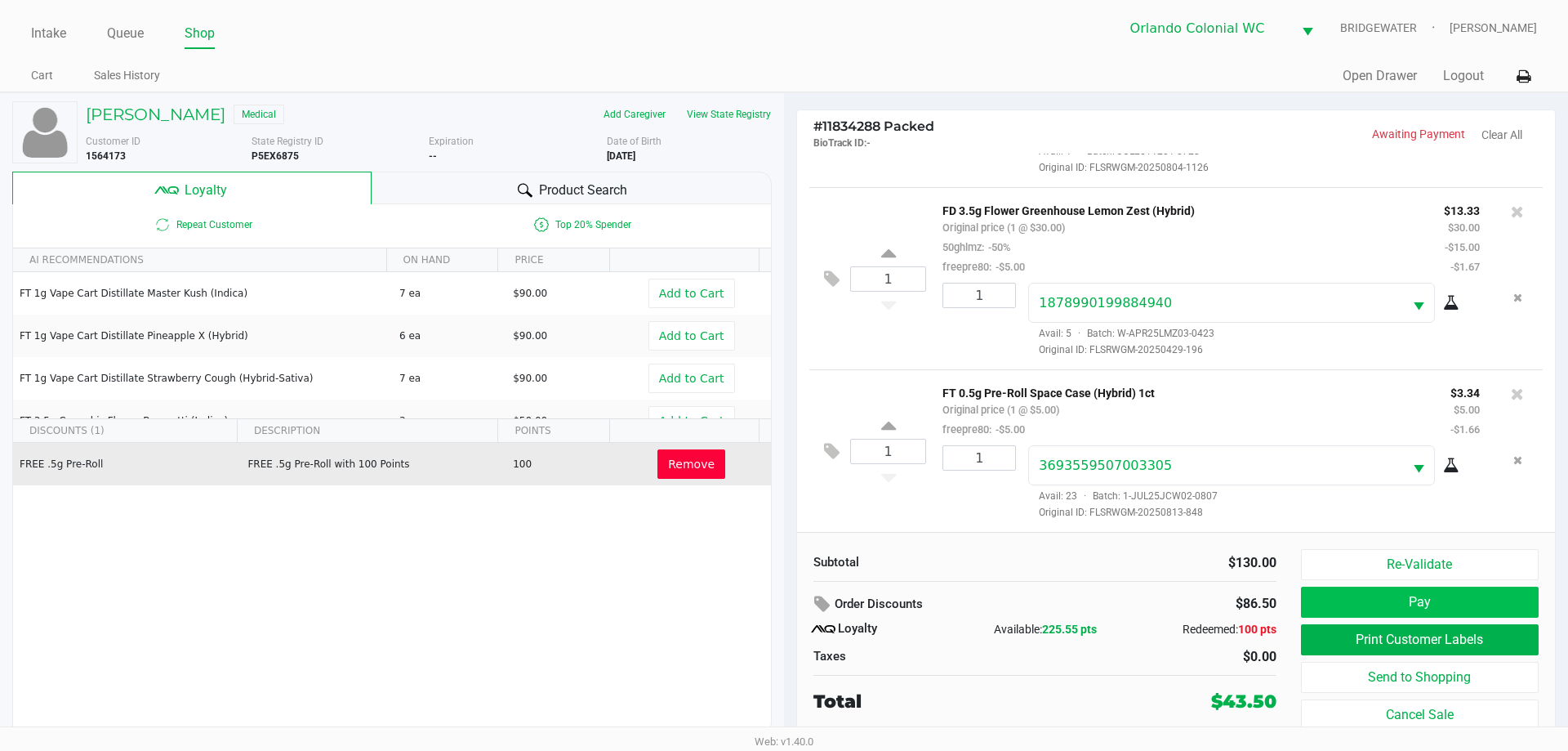
click at [1475, 607] on button "Pay" at bounding box center [1419, 602] width 237 height 31
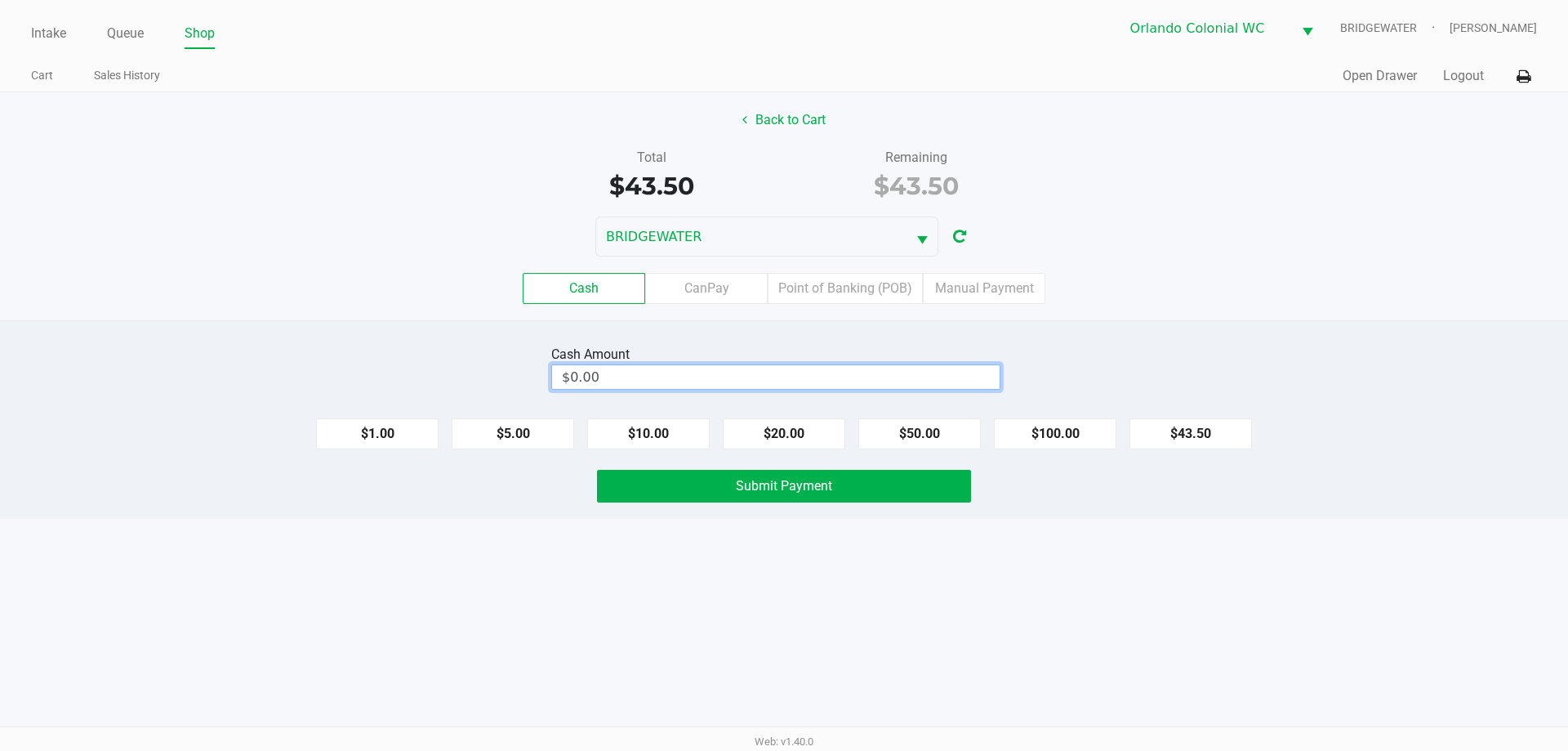
click at [708, 382] on input "$0.00" at bounding box center [775, 377] width 447 height 24
click at [906, 475] on button "Submit Payment" at bounding box center [784, 486] width 374 height 32
type input "$44.00"
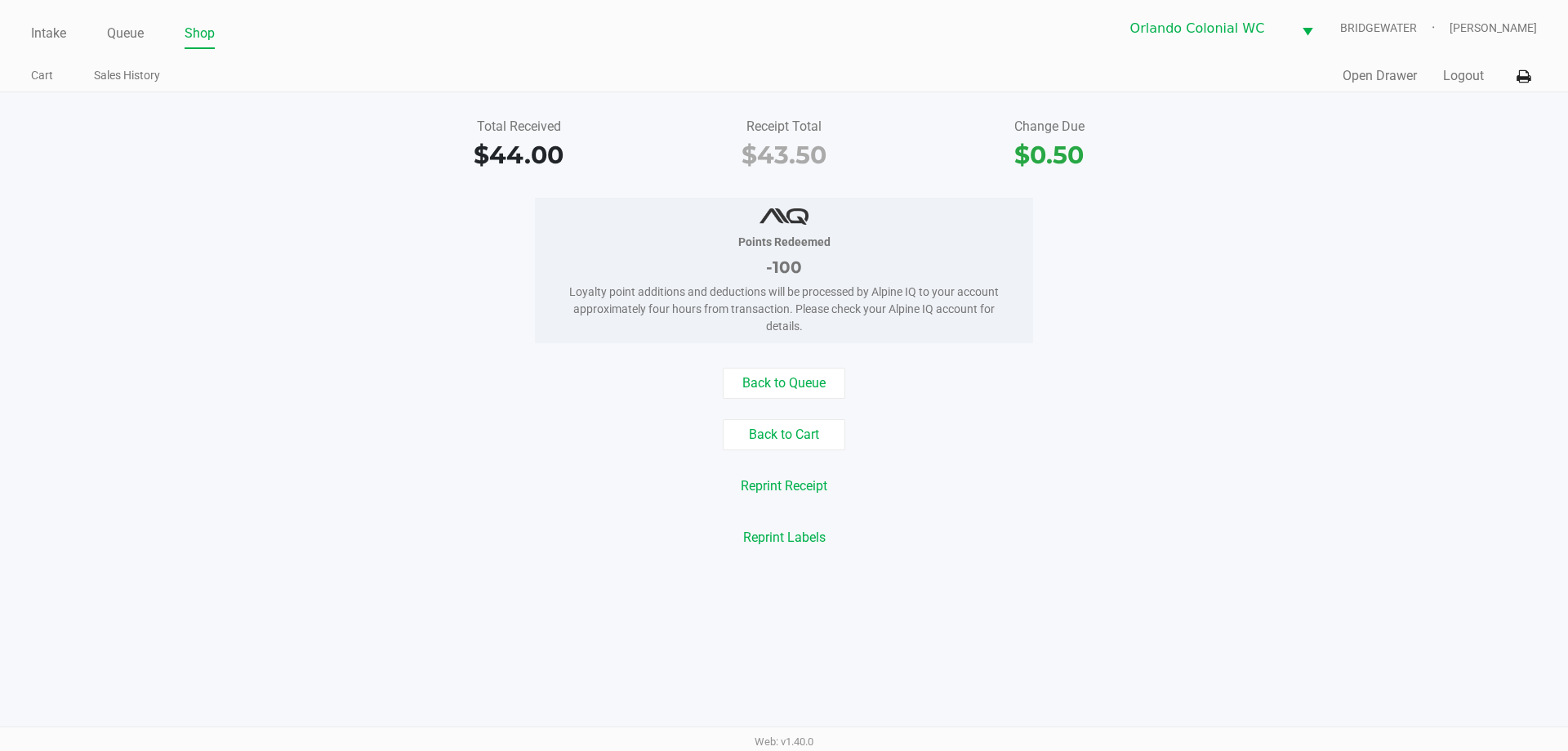
click at [1312, 544] on div "Reprint Labels" at bounding box center [784, 538] width 1593 height 31
click at [54, 38] on link "Intake" at bounding box center [48, 33] width 35 height 23
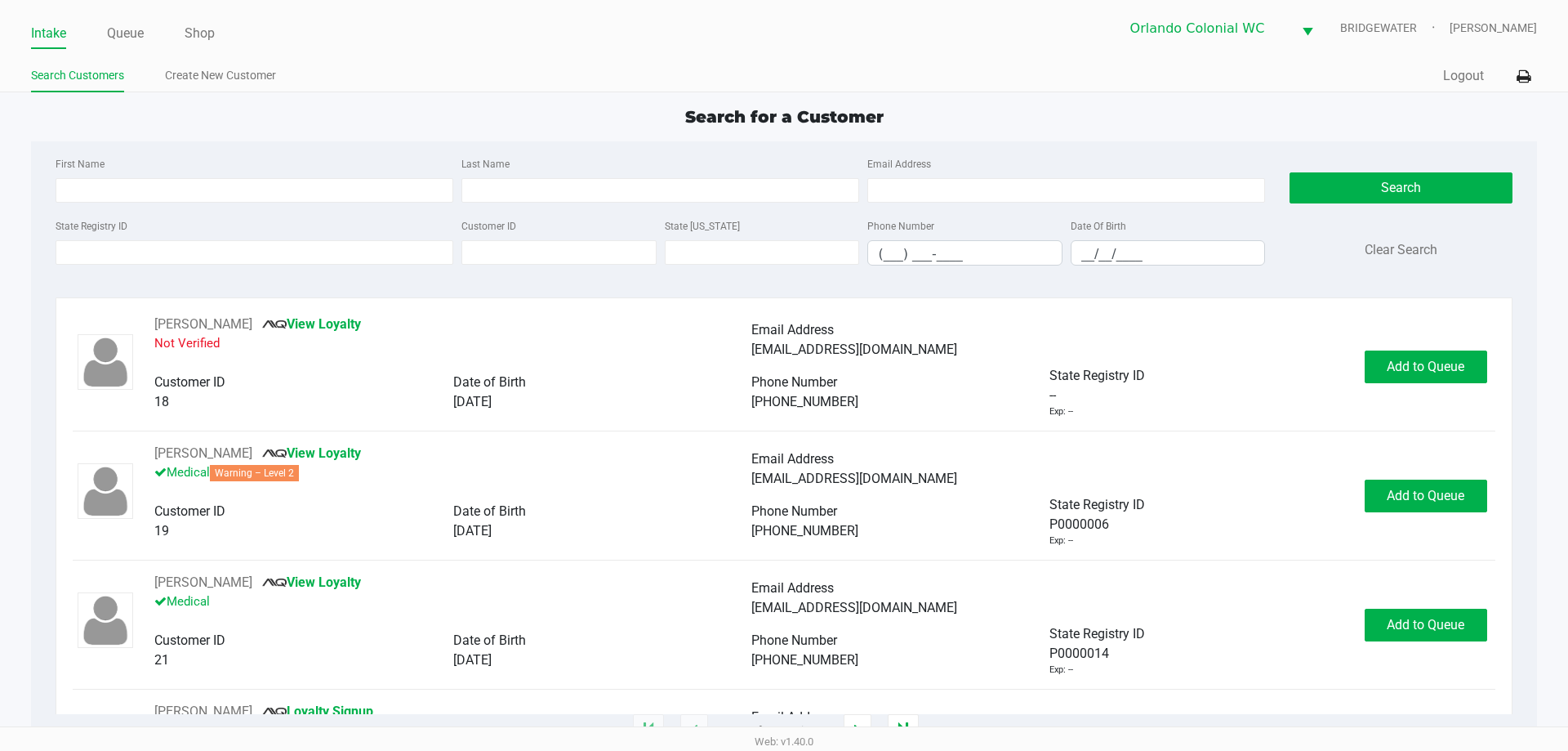
click at [1055, 105] on div "Search for a Customer" at bounding box center [783, 117] width 1530 height 25
click at [1076, 127] on div "Search for a Customer" at bounding box center [783, 117] width 1530 height 25
click at [1057, 250] on input "(___) ___-____" at bounding box center [965, 253] width 194 height 26
click at [1089, 249] on input "__/__/____" at bounding box center [1168, 253] width 194 height 26
type input "[DATE]"
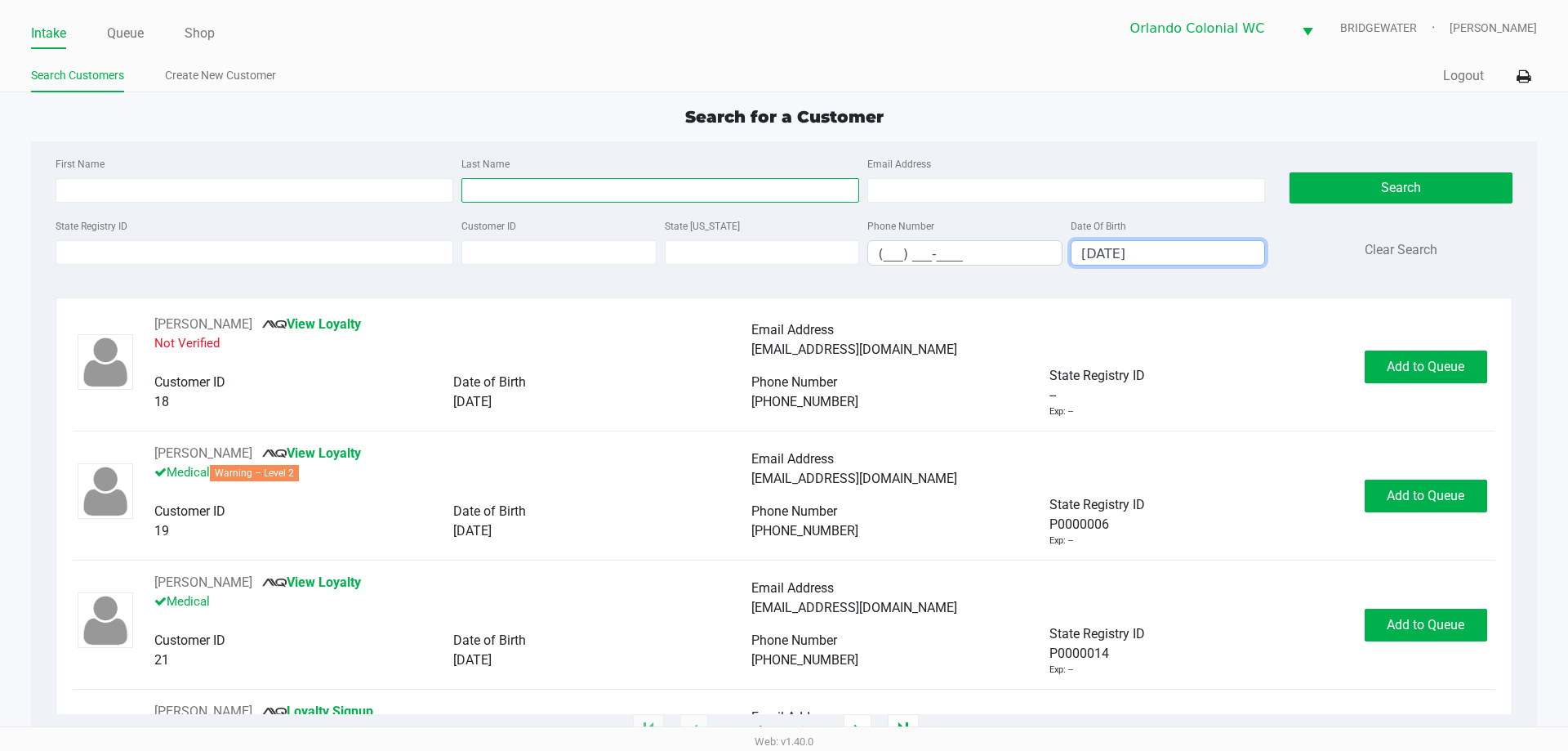
click at [697, 196] on input "Last Name" at bounding box center [661, 190] width 398 height 25
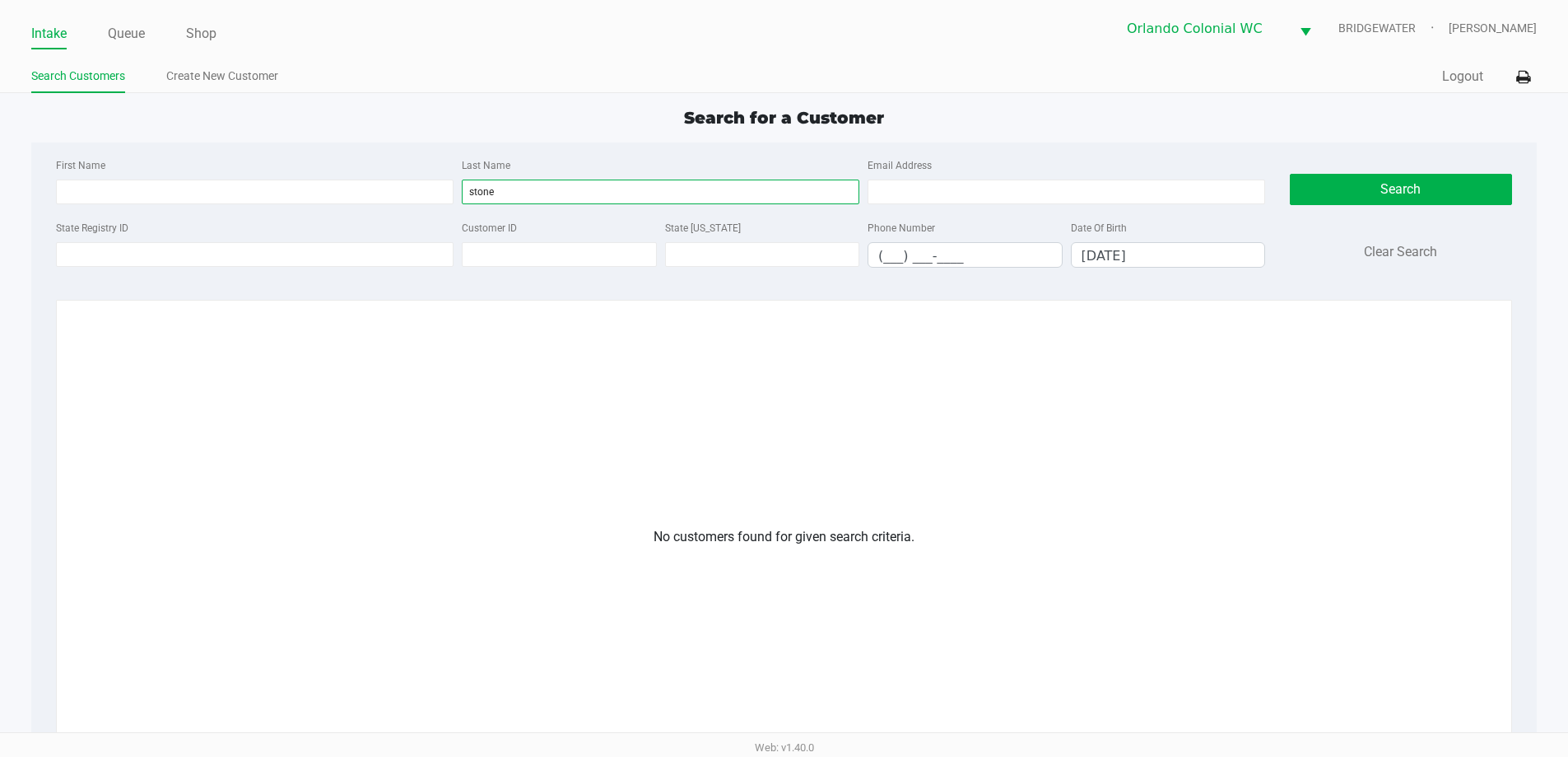
type input "stone"
click at [846, 468] on app-customers-list "No customers found for given search criteria." at bounding box center [783, 623] width 1421 height 613
click at [544, 199] on input "stone" at bounding box center [661, 191] width 398 height 25
click at [1115, 255] on input "[DATE]" at bounding box center [1169, 255] width 194 height 26
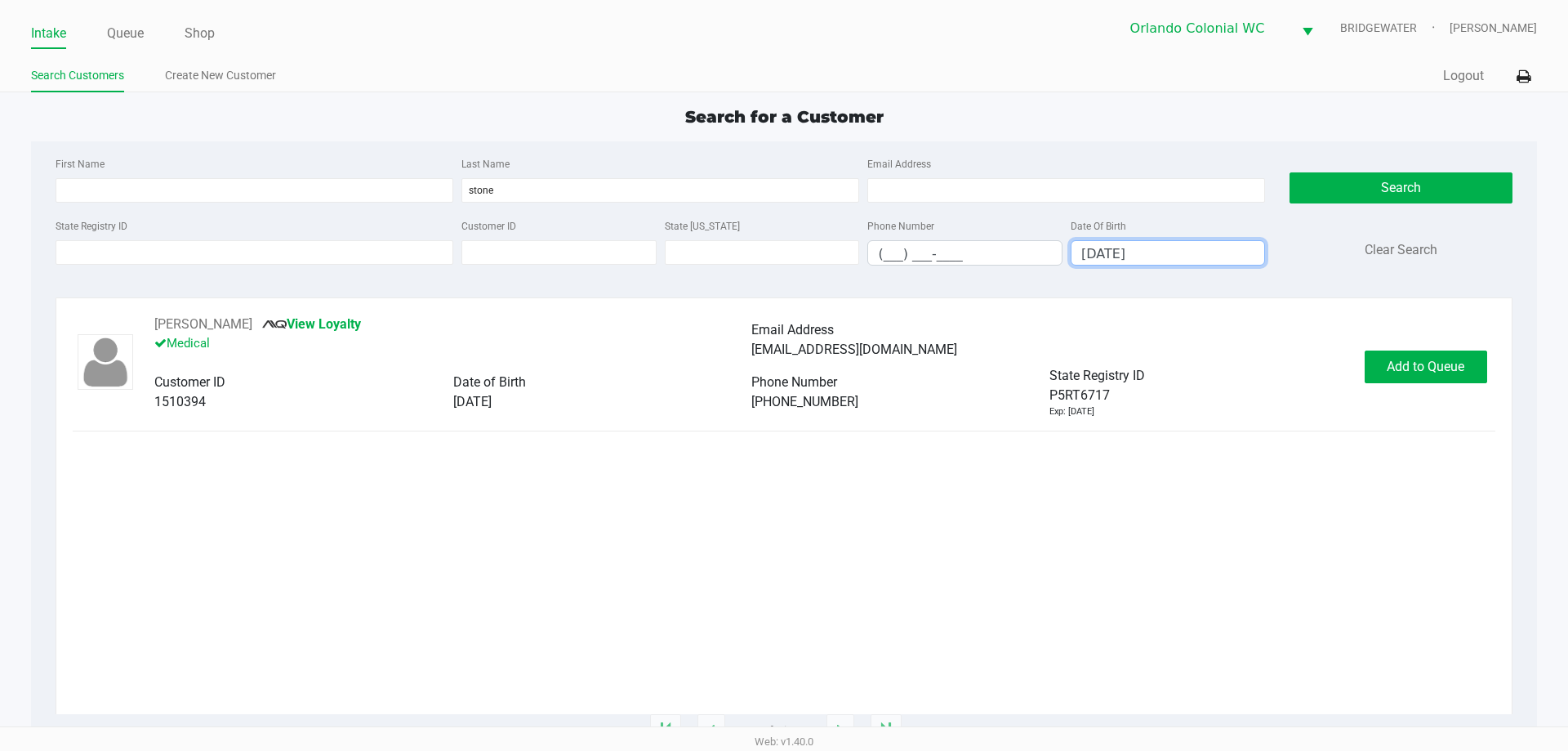
type input "[DATE]"
click at [959, 396] on div "[PHONE_NUMBER]" at bounding box center [900, 401] width 298 height 20
click at [1287, 362] on div "[PERSON_NAME] View Loyalty Medical Email Address [EMAIL_ADDRESS][DOMAIN_NAME]" at bounding box center [751, 340] width 1193 height 52
click at [1465, 361] on button "Add to Queue" at bounding box center [1426, 367] width 122 height 32
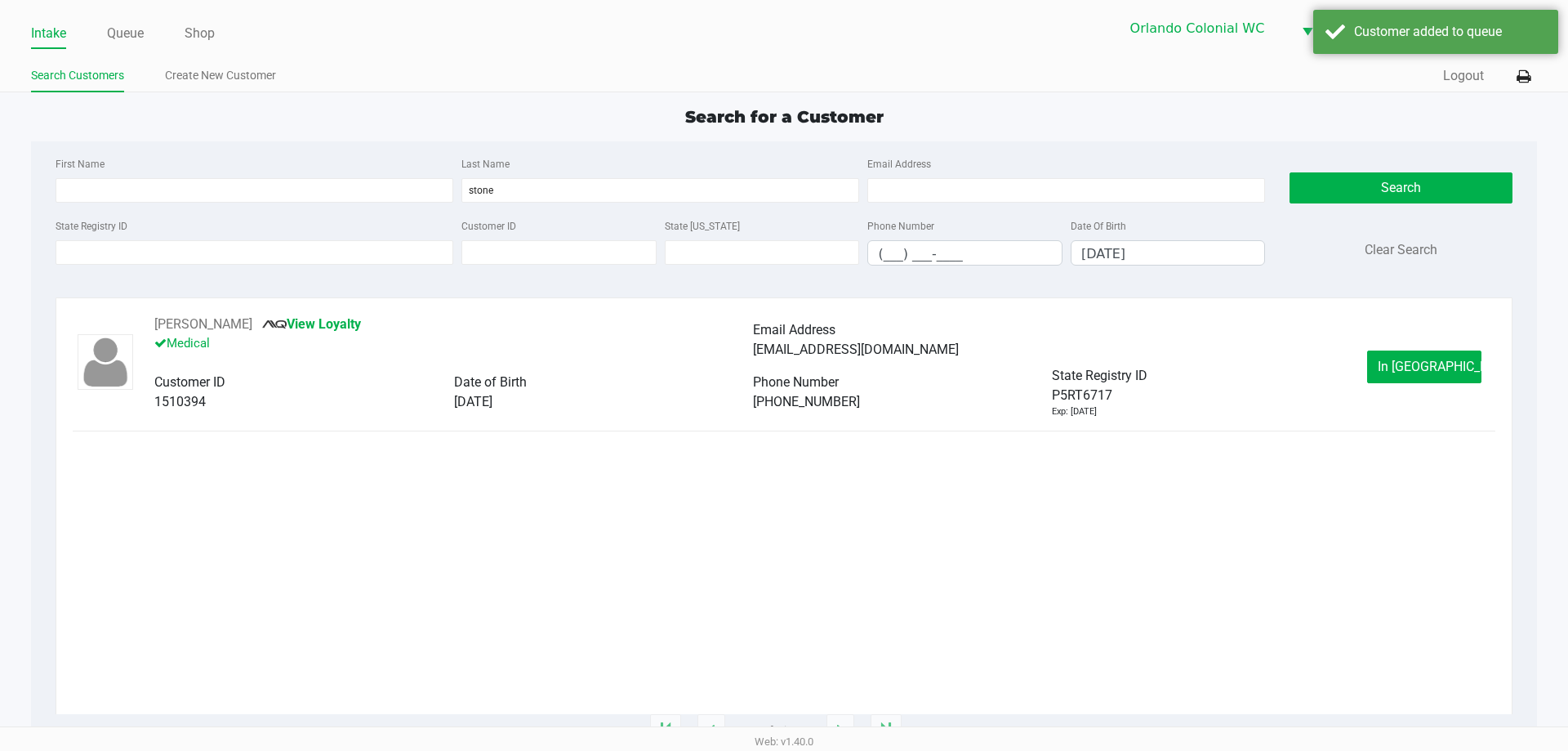
click at [1064, 334] on div "Email Address" at bounding box center [1052, 330] width 598 height 20
drag, startPoint x: 1280, startPoint y: 354, endPoint x: 1310, endPoint y: 354, distance: 30.0
click at [1281, 354] on div "[EMAIL_ADDRESS][DOMAIN_NAME]" at bounding box center [1052, 350] width 598 height 20
click at [1402, 350] on button "In [GEOGRAPHIC_DATA]" at bounding box center [1424, 367] width 114 height 32
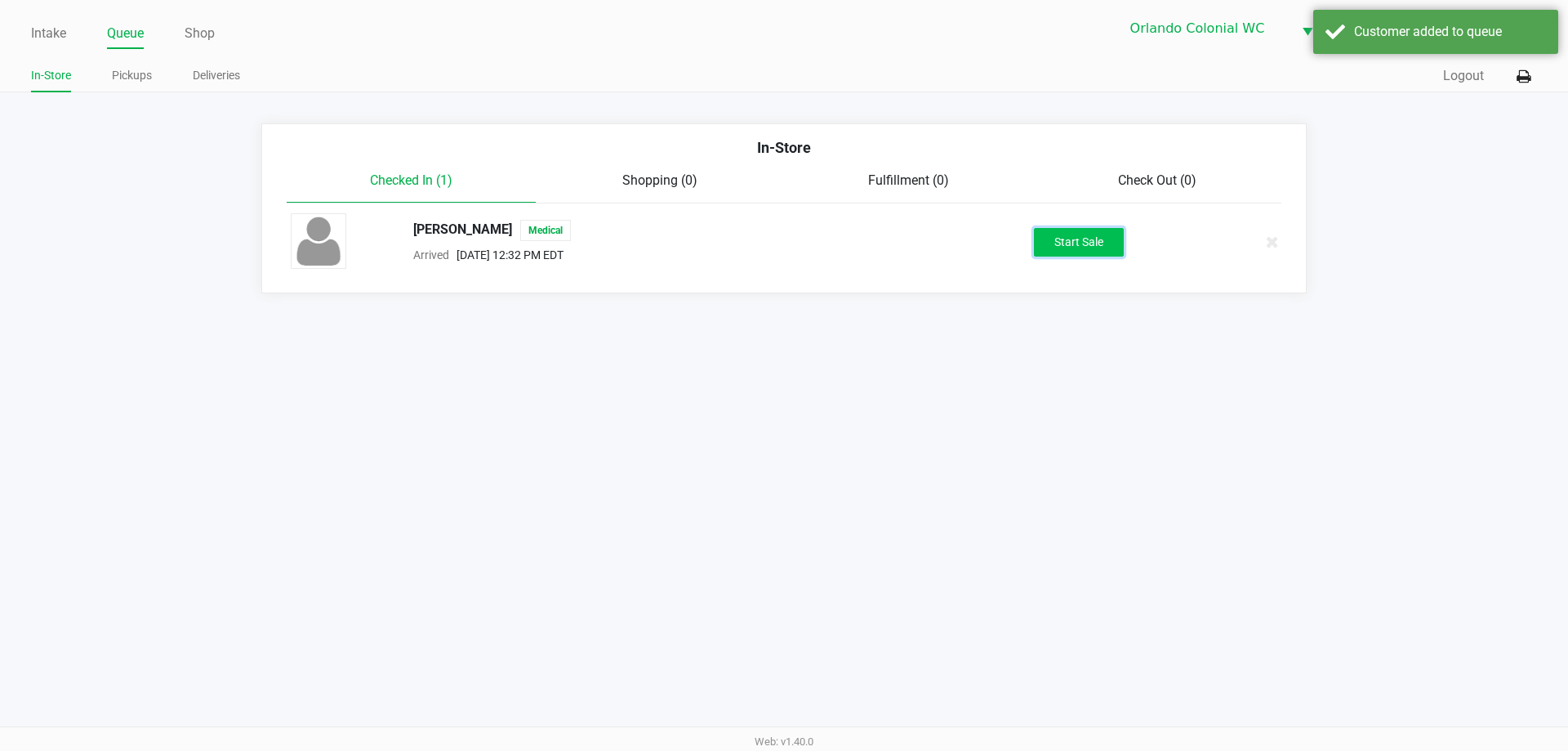
click at [1099, 237] on button "Start Sale" at bounding box center [1079, 242] width 90 height 29
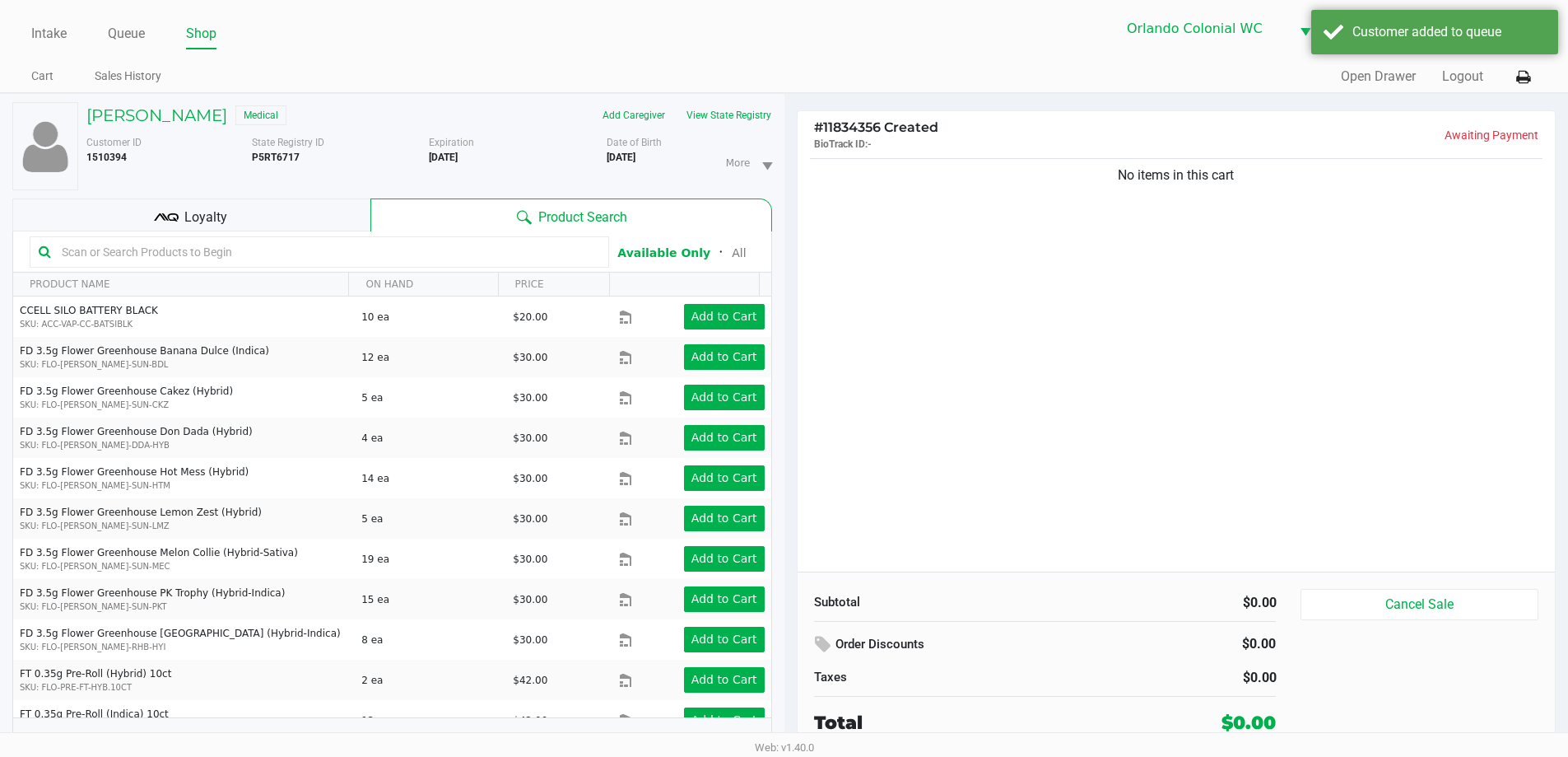
click at [1048, 315] on div "No items in this cart" at bounding box center [1176, 363] width 758 height 417
drag, startPoint x: 1321, startPoint y: 7, endPoint x: 1295, endPoint y: 5, distance: 26.1
click at [1299, 6] on div "Intake Queue Shop Orlando Colonial [PERSON_NAME] [PERSON_NAME] Cart Sales Histo…" at bounding box center [784, 46] width 1568 height 93
click at [1365, 22] on div "Customer added to queue" at bounding box center [1449, 32] width 194 height 20
click at [1245, 339] on div "No items in this cart" at bounding box center [1176, 363] width 758 height 417
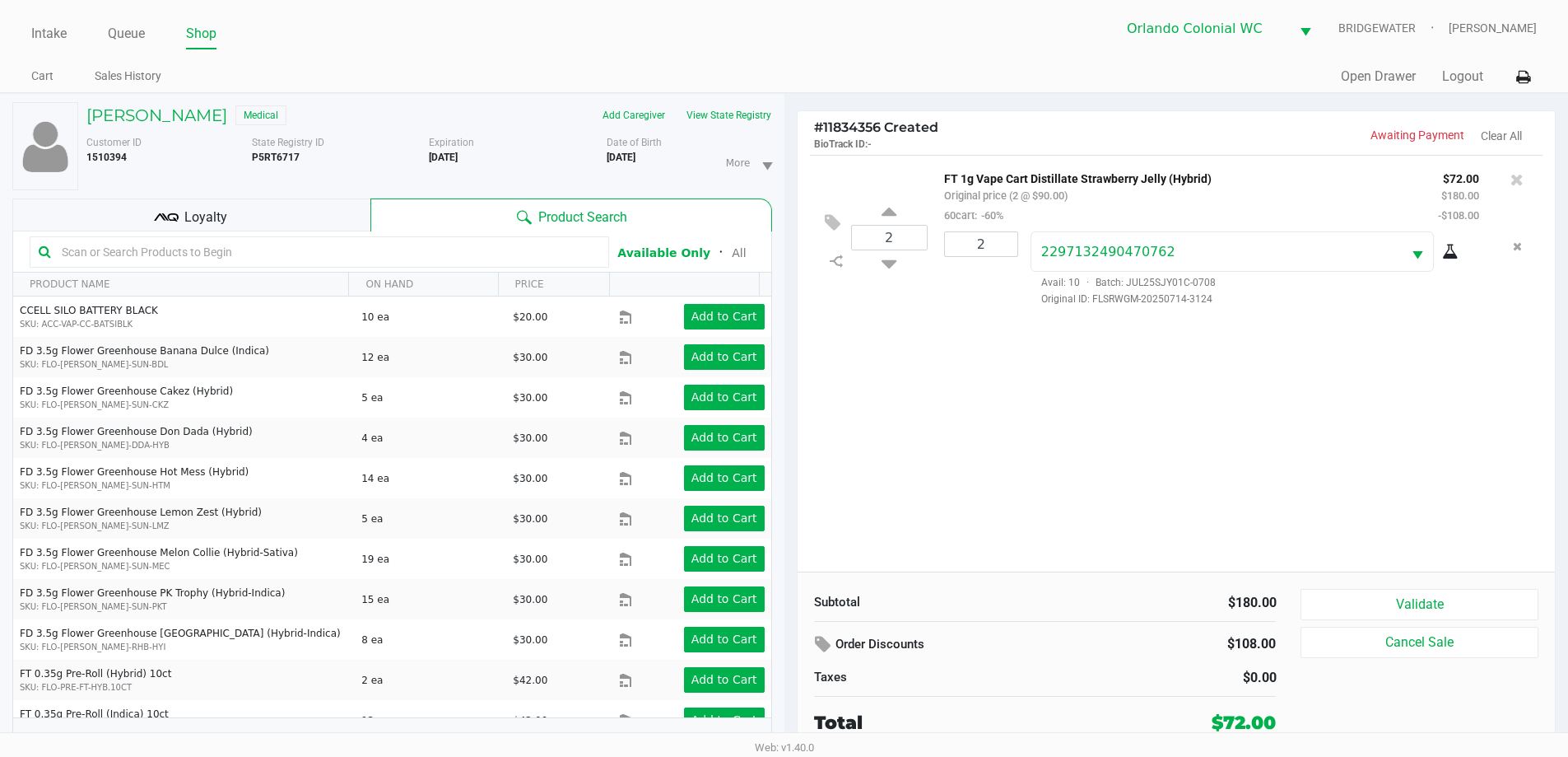
click at [1517, 183] on icon at bounding box center [1516, 179] width 13 height 16
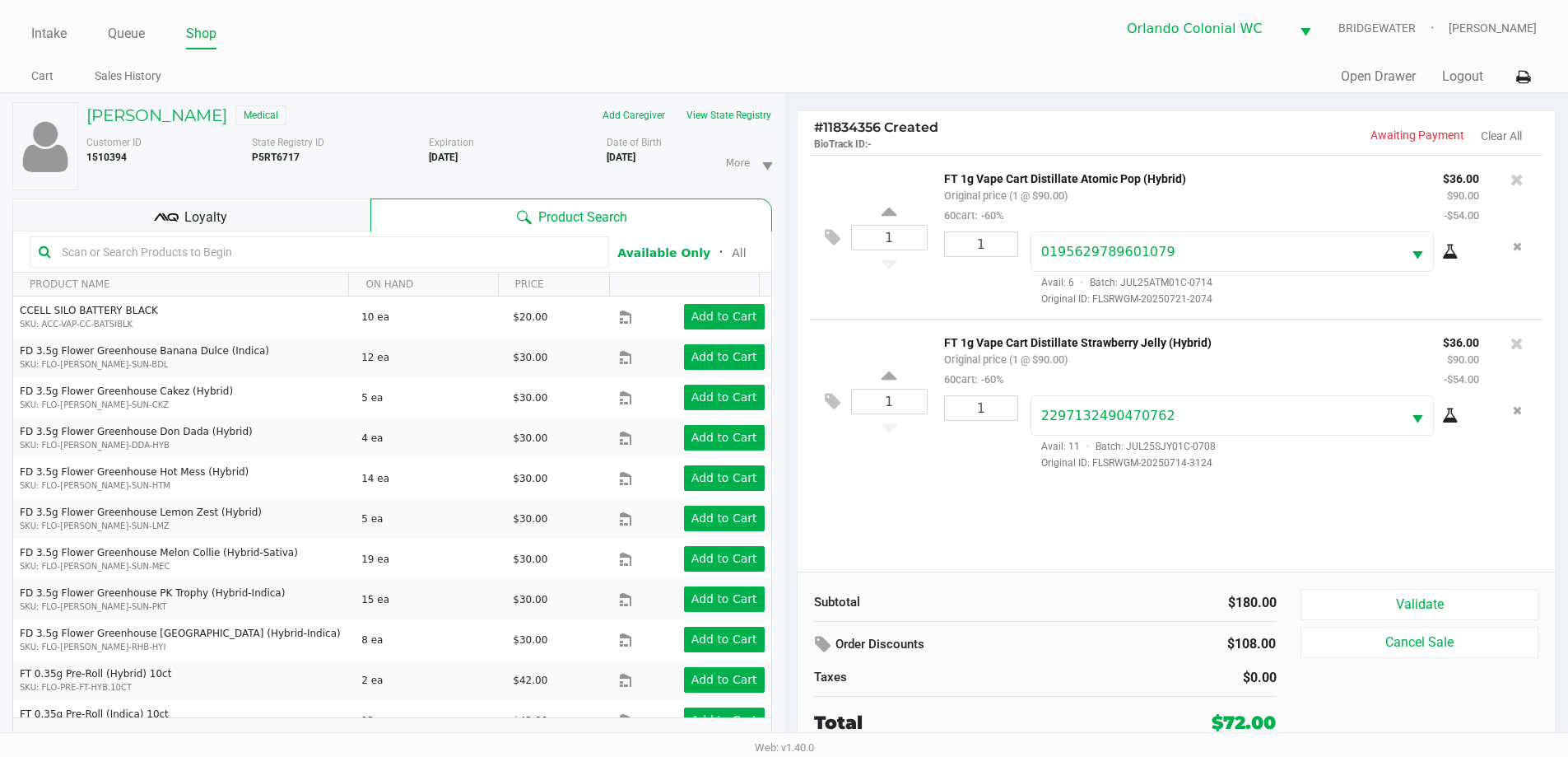
scroll to position [17, 0]
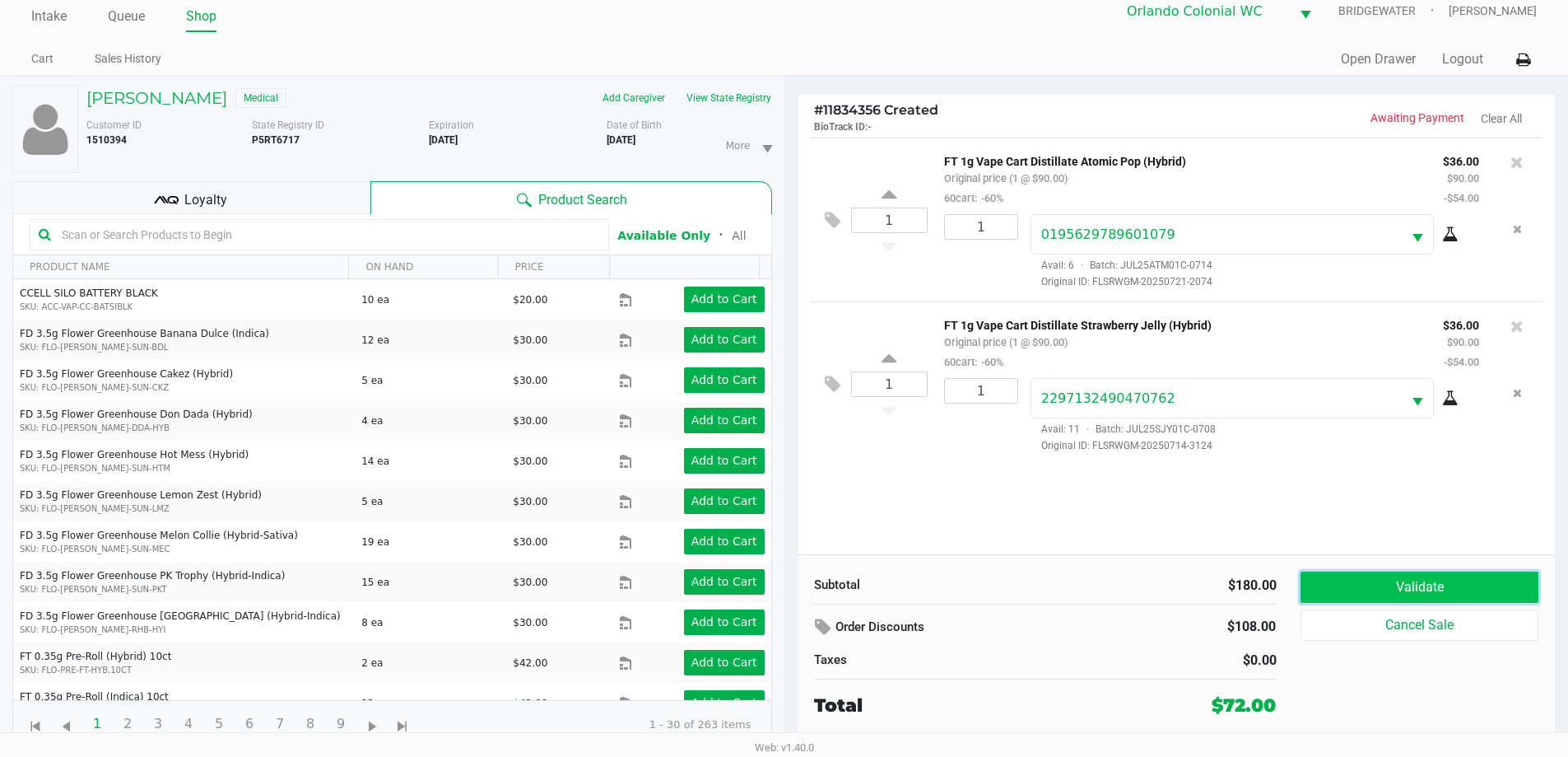
click at [1482, 594] on button "Validate" at bounding box center [1419, 587] width 237 height 31
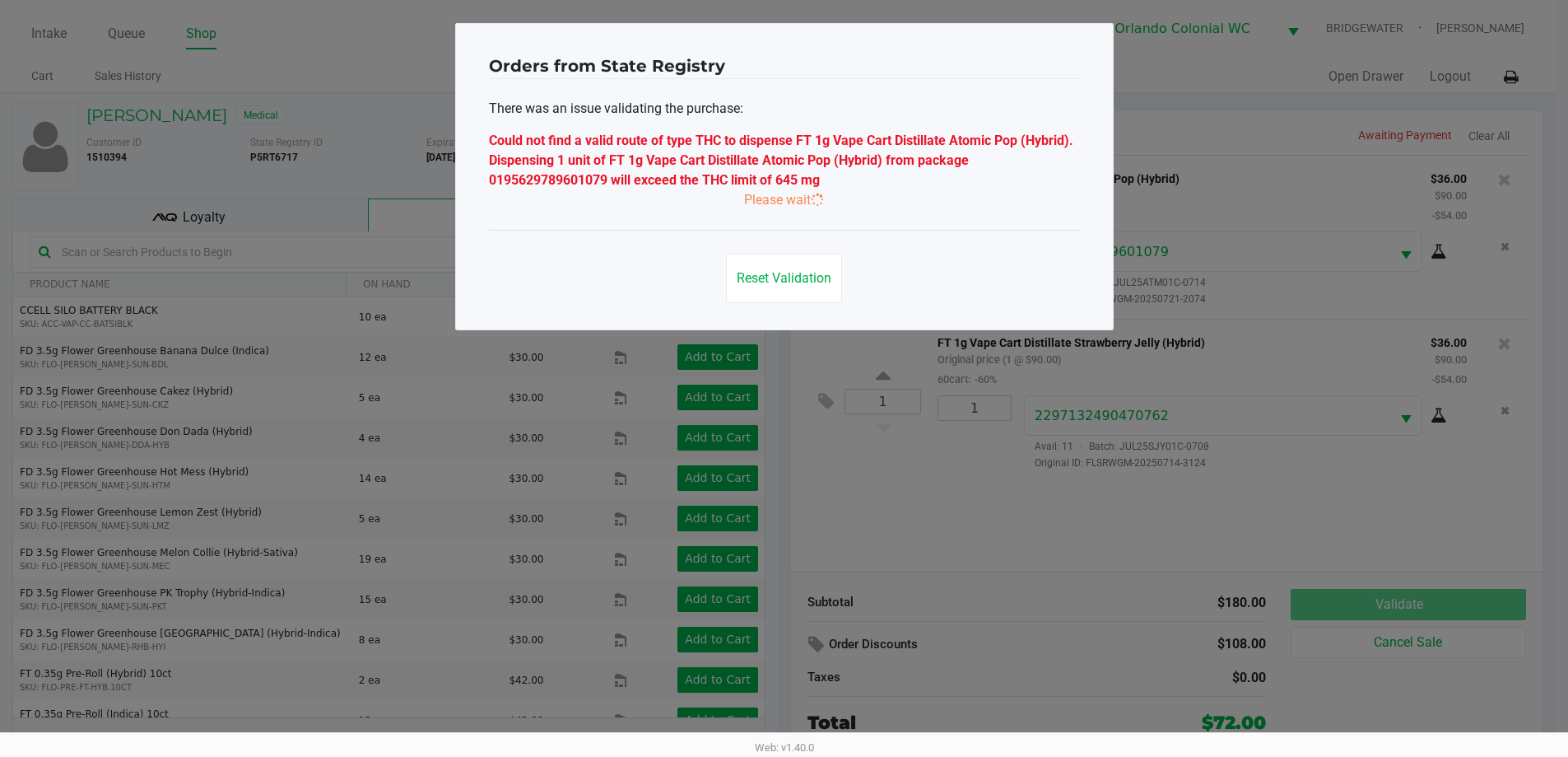
scroll to position [0, 0]
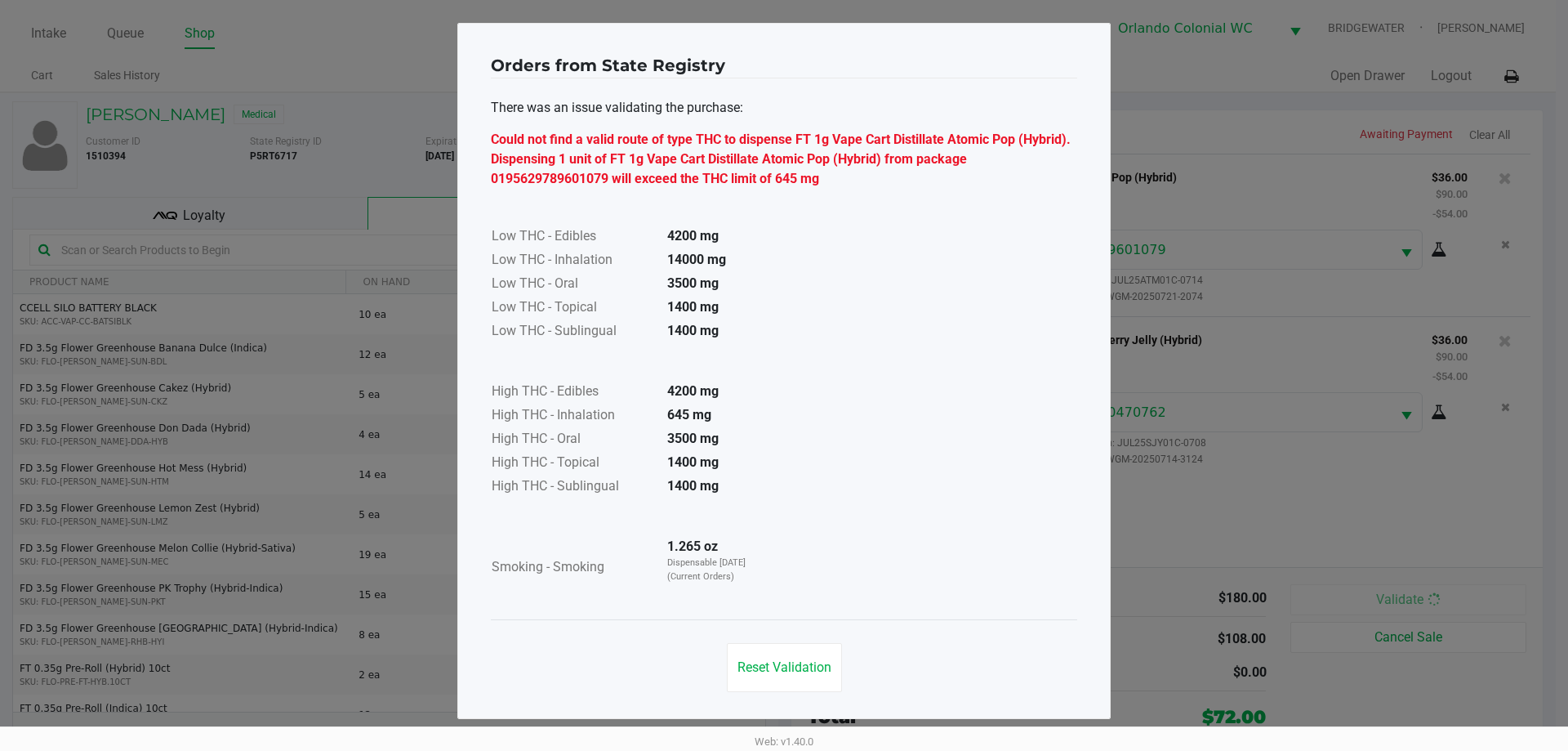
drag, startPoint x: 931, startPoint y: 186, endPoint x: 479, endPoint y: 66, distance: 467.7
click at [479, 66] on div "Orders from State Registry There was an issue validating the purchase: Could no…" at bounding box center [784, 371] width 653 height 696
click at [492, 60] on h4 "Orders from State Registry" at bounding box center [608, 65] width 235 height 25
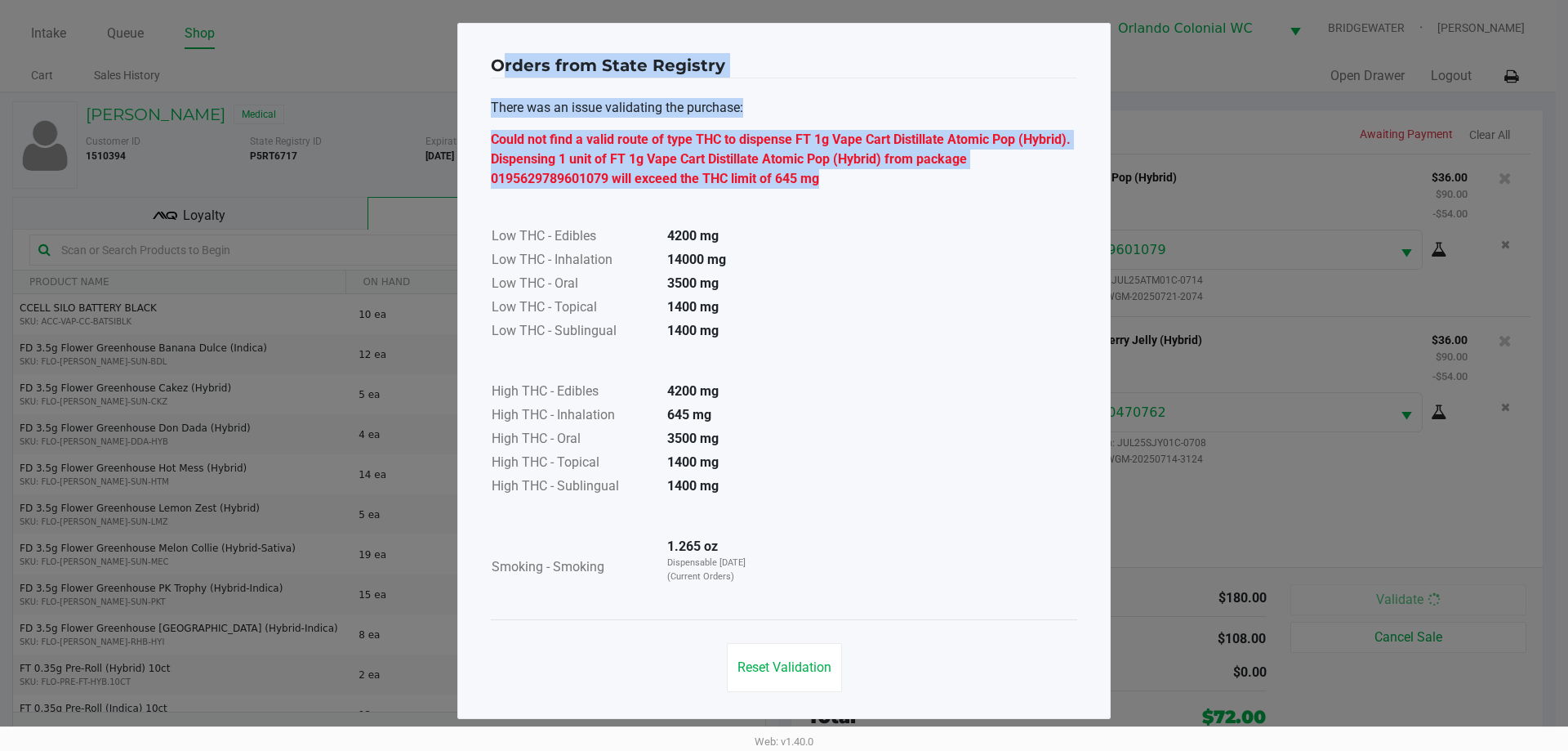
drag, startPoint x: 490, startPoint y: 46, endPoint x: 859, endPoint y: 206, distance: 402.2
click at [859, 206] on div "Orders from State Registry There was an issue validating the purchase: Could no…" at bounding box center [784, 371] width 653 height 696
click at [865, 206] on div "Low THC - Edibles 4200 mg Low THC - Inhalation 14000 mg Low THC - Oral 3500 mg …" at bounding box center [784, 394] width 587 height 411
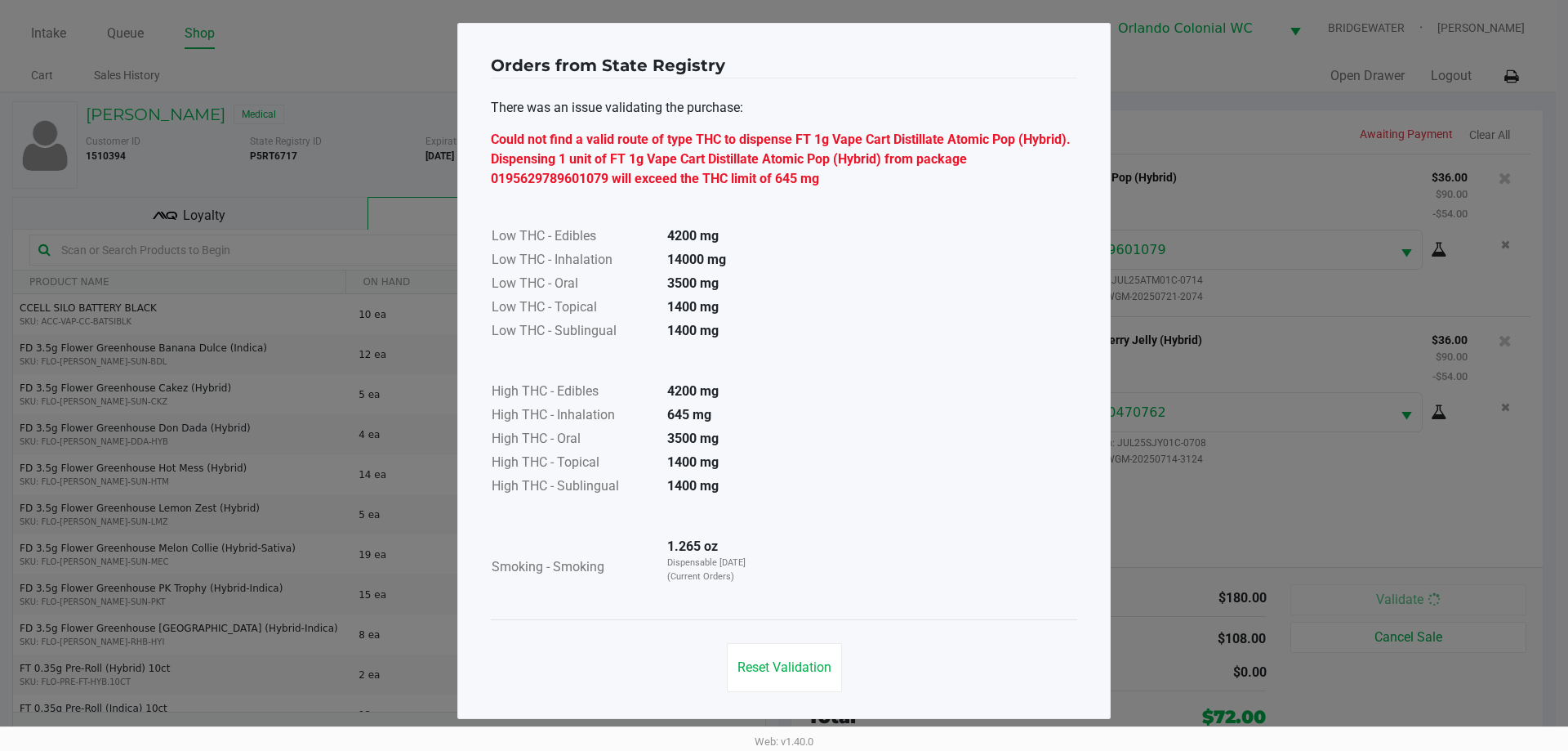
drag, startPoint x: 857, startPoint y: 177, endPoint x: 595, endPoint y: 146, distance: 263.8
click at [595, 146] on div "Could not find a valid route of type THC to dispense FT 1g Vape Cart Distillate…" at bounding box center [784, 159] width 587 height 59
click at [710, 158] on div "Could not find a valid route of type THC to dispense FT 1g Vape Cart Distillate…" at bounding box center [784, 159] width 587 height 59
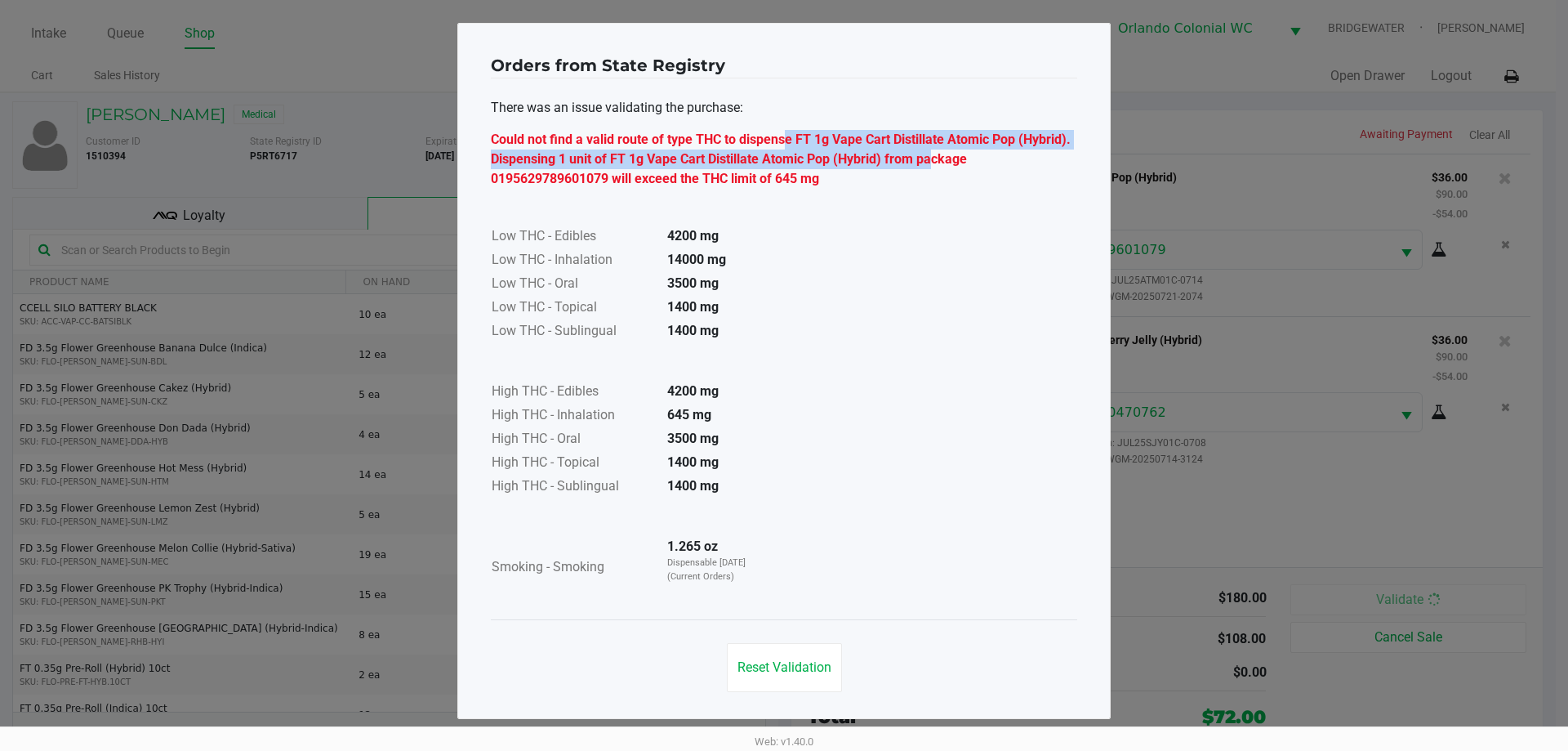
drag, startPoint x: 780, startPoint y: 134, endPoint x: 923, endPoint y: 151, distance: 144.0
click at [923, 151] on div "Could not find a valid route of type THC to dispense FT 1g Vape Cart Distillate…" at bounding box center [784, 159] width 587 height 59
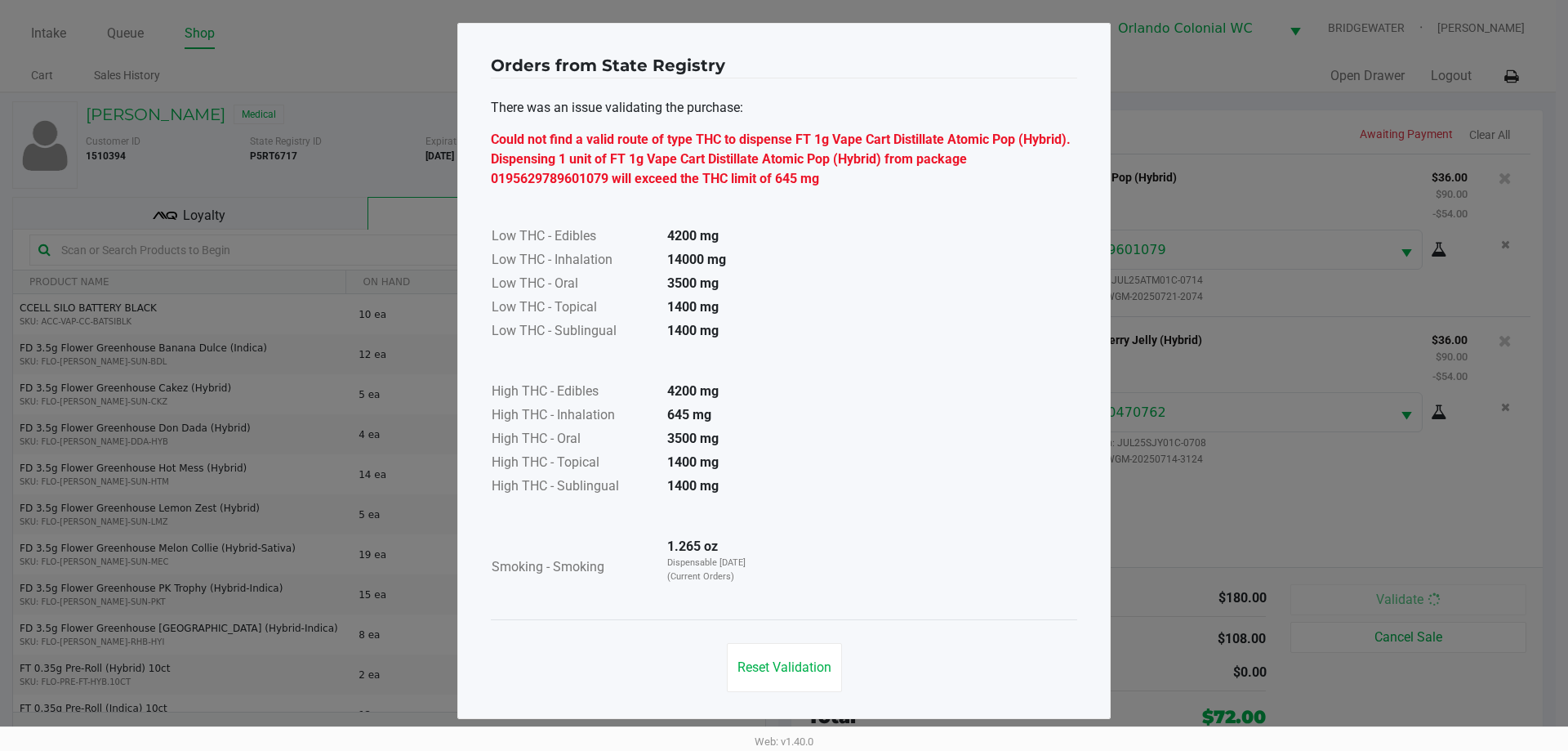
click at [864, 174] on div "Could not find a valid route of type THC to dispense FT 1g Vape Cart Distillate…" at bounding box center [784, 159] width 587 height 59
drag, startPoint x: 773, startPoint y: 183, endPoint x: 860, endPoint y: 179, distance: 87.1
click at [860, 179] on div "Could not find a valid route of type THC to dispense FT 1g Vape Cart Distillate…" at bounding box center [784, 159] width 587 height 59
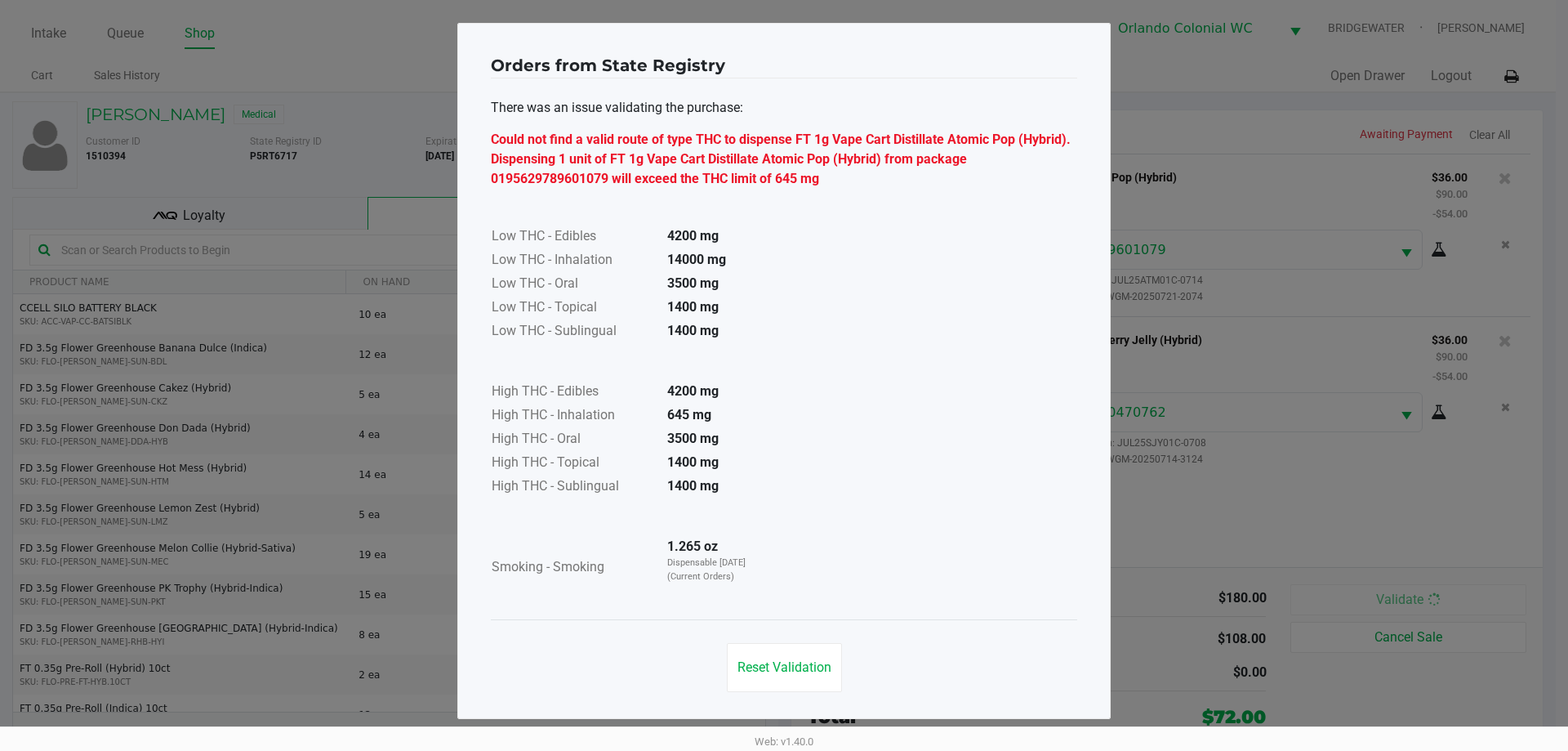
click at [860, 179] on div "Could not find a valid route of type THC to dispense FT 1g Vape Cart Distillate…" at bounding box center [784, 159] width 587 height 59
click at [858, 184] on div "Could not find a valid route of type THC to dispense FT 1g Vape Cart Distillate…" at bounding box center [784, 159] width 587 height 59
click at [852, 182] on div "Could not find a valid route of type THC to dispense FT 1g Vape Cart Distillate…" at bounding box center [784, 159] width 587 height 59
click at [772, 662] on span "Reset Validation" at bounding box center [784, 667] width 94 height 15
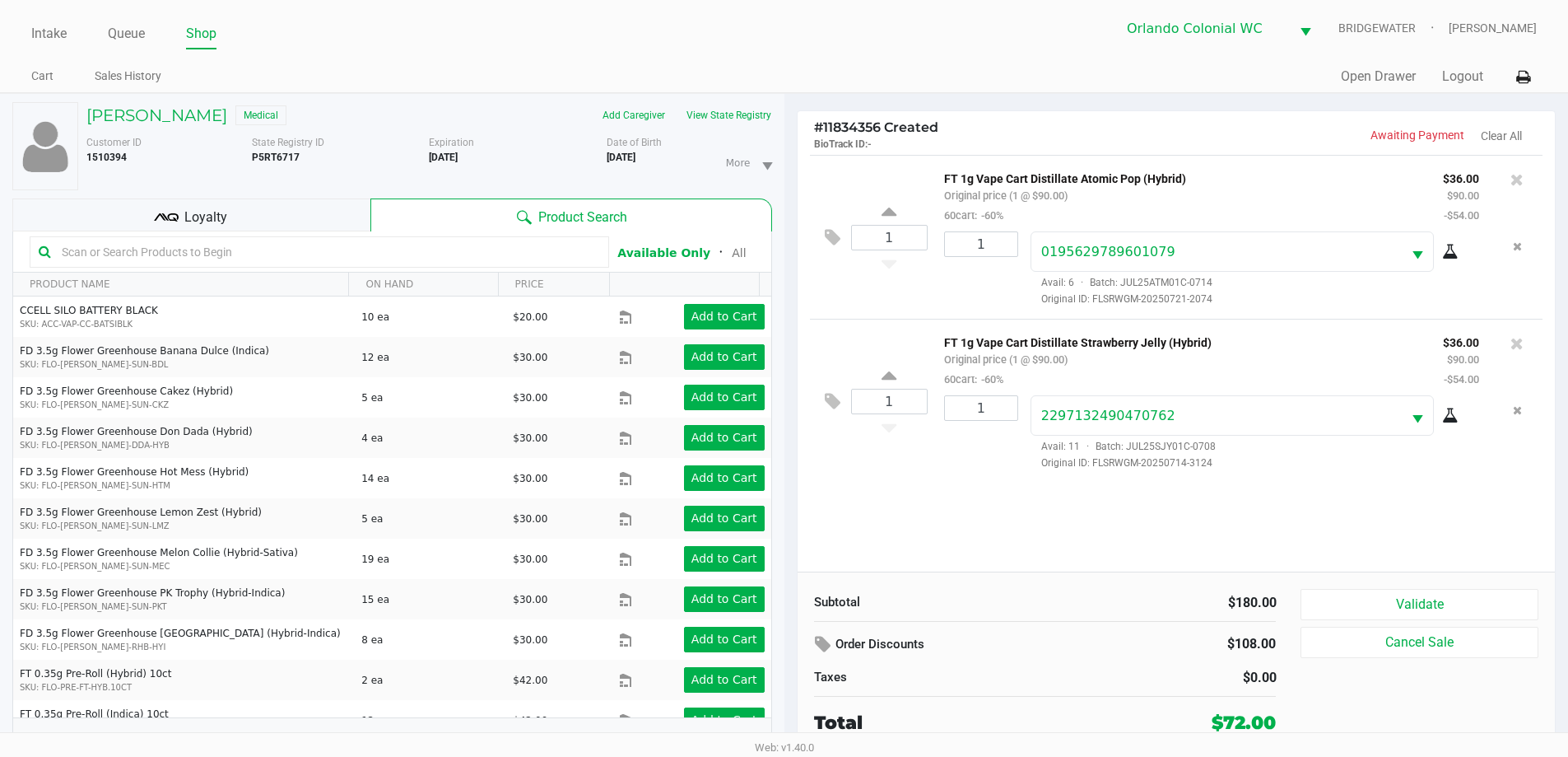
click at [1021, 532] on div "1 FT 1g Vape Cart Distillate Atomic Pop (Hybrid) Original price (1 @ $90.00) 60…" at bounding box center [1176, 363] width 758 height 417
click at [978, 507] on div "1 FT 1g Vape Cart Distillate Atomic Pop (Hybrid) Original price (1 @ $90.00) 60…" at bounding box center [1176, 363] width 758 height 417
click at [918, 479] on div "1 FT 1g Vape Cart Distillate Strawberry Jelly (Hybrid) Original price (1 @ $90.…" at bounding box center [1176, 400] width 733 height 164
click at [1511, 344] on icon at bounding box center [1516, 343] width 13 height 16
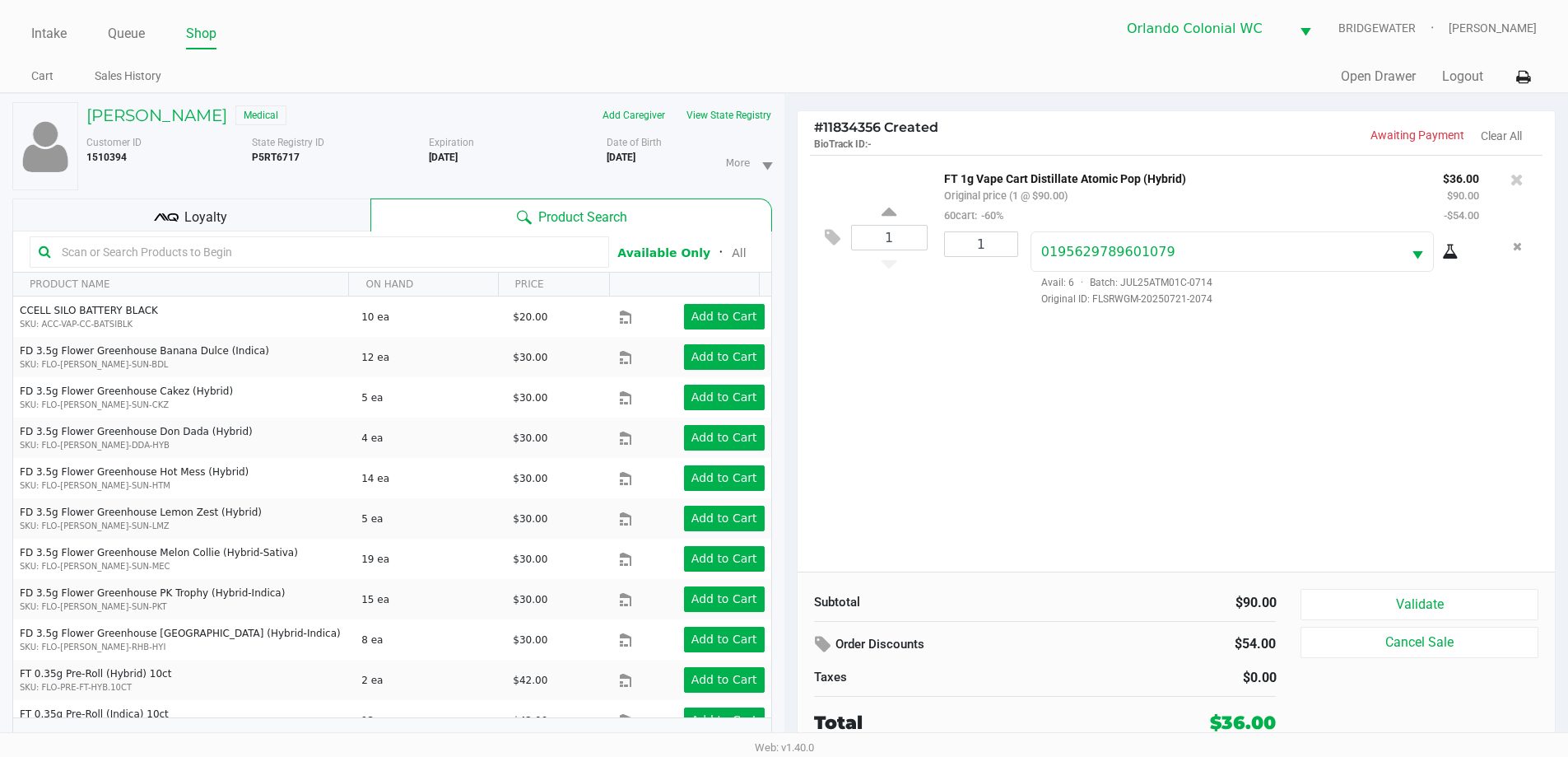
click at [1240, 503] on div "1 FT 1g Vape Cart Distillate Atomic Pop (Hybrid) Original price (1 @ $90.00) 60…" at bounding box center [1176, 363] width 758 height 417
click at [1438, 610] on button "Validate" at bounding box center [1419, 604] width 237 height 31
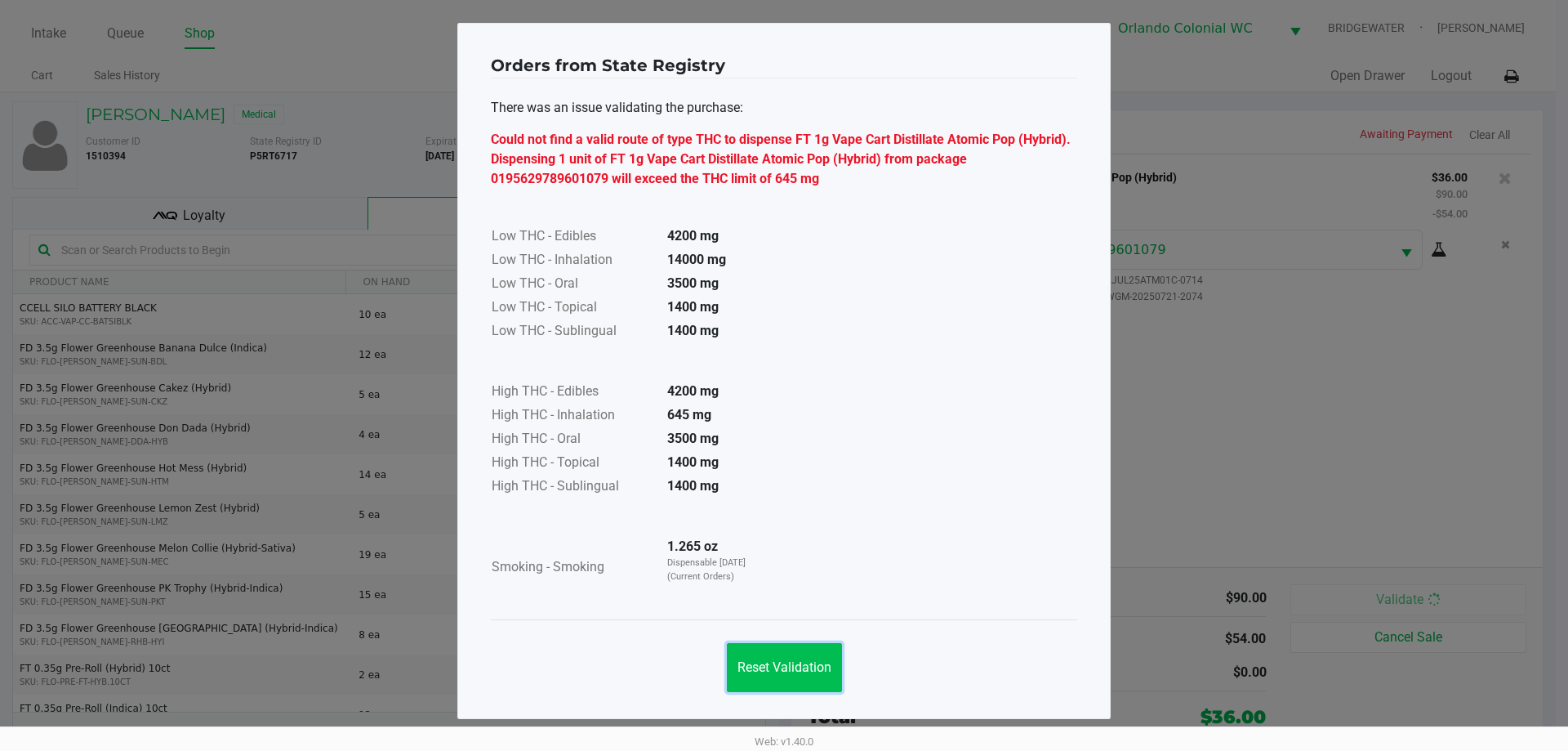
click at [797, 653] on button "Reset Validation" at bounding box center [784, 668] width 115 height 49
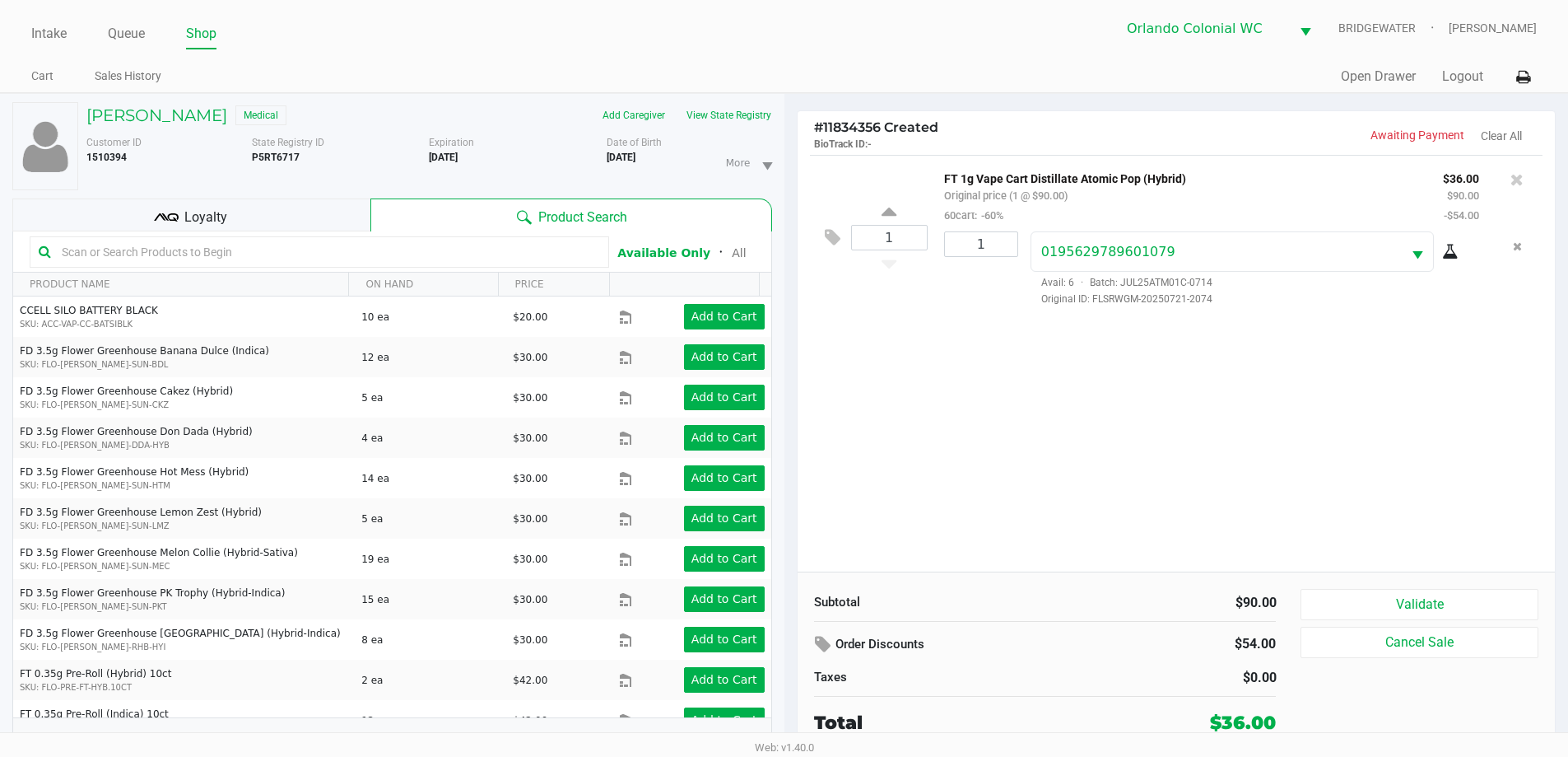
click at [1031, 369] on div "1 FT 1g Vape Cart Distillate Atomic Pop (Hybrid) Original price (1 @ $90.00) 60…" at bounding box center [1176, 363] width 758 height 417
click at [1098, 430] on div "1 FT 1g Vape Cart Distillate Atomic Pop (Hybrid) Original price (1 @ $90.00) 60…" at bounding box center [1176, 363] width 758 height 417
click at [1169, 447] on div "1 FT 1g Vape Cart Distillate Atomic Pop (Hybrid) Original price (1 @ $90.00) 60…" at bounding box center [1176, 363] width 758 height 417
click at [1223, 469] on div "1 FT 1g Vape Cart Distillate Atomic Pop (Hybrid) Original price (1 @ $90.00) 60…" at bounding box center [1176, 363] width 758 height 417
click at [1260, 480] on div "1 FT 1g Vape Cart Distillate Atomic Pop (Hybrid) Original price (1 @ $90.00) 60…" at bounding box center [1176, 363] width 758 height 417
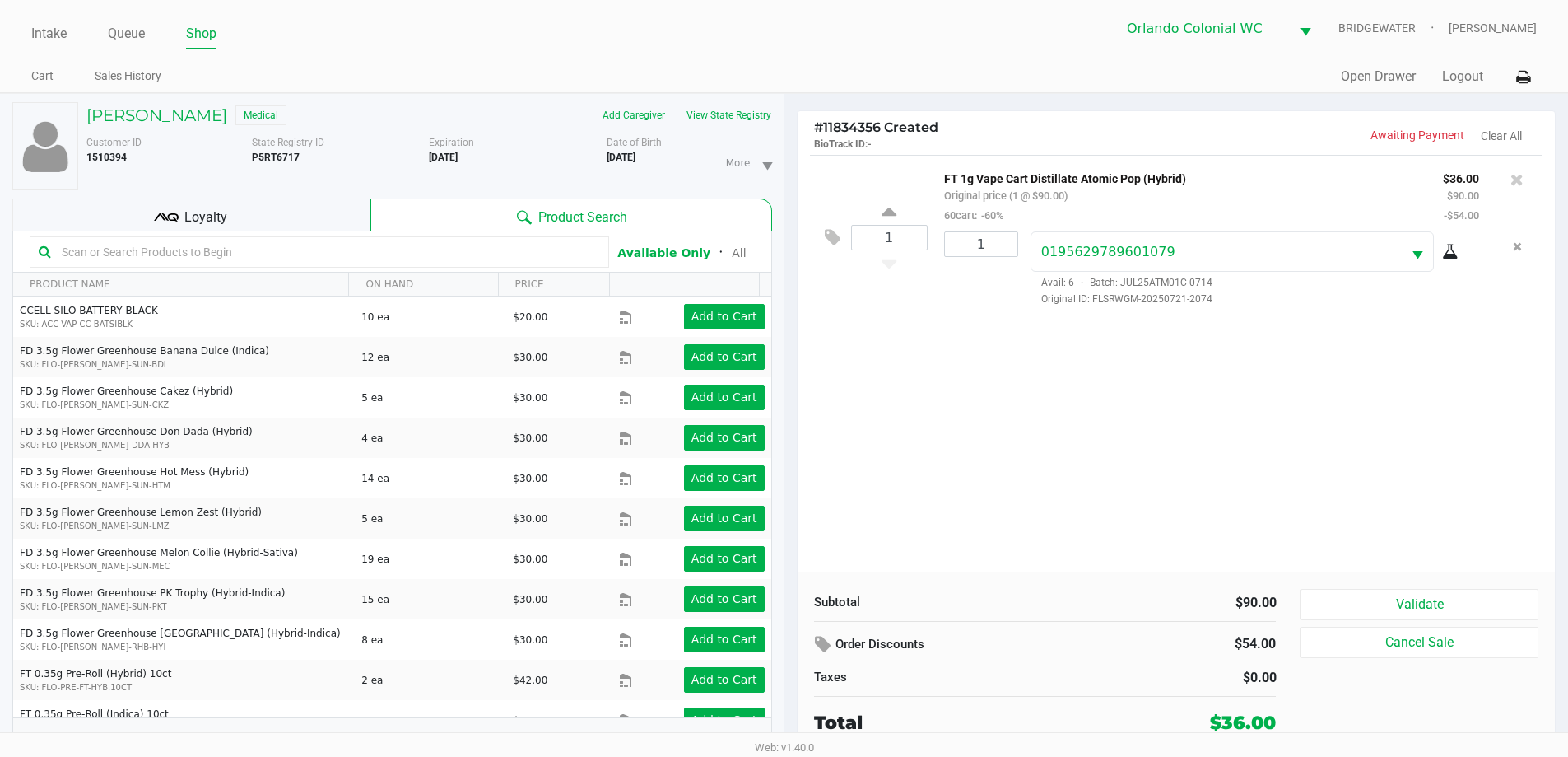
click at [1302, 490] on div "1 FT 1g Vape Cart Distillate Atomic Pop (Hybrid) Original price (1 @ $90.00) 60…" at bounding box center [1176, 363] width 758 height 417
click at [1385, 586] on div "Subtotal $90.00 Order Discounts $54.00 Taxes $0.00 Total $36.00 Validate Cancel…" at bounding box center [1176, 662] width 758 height 181
click at [1390, 596] on button "Validate" at bounding box center [1419, 604] width 237 height 31
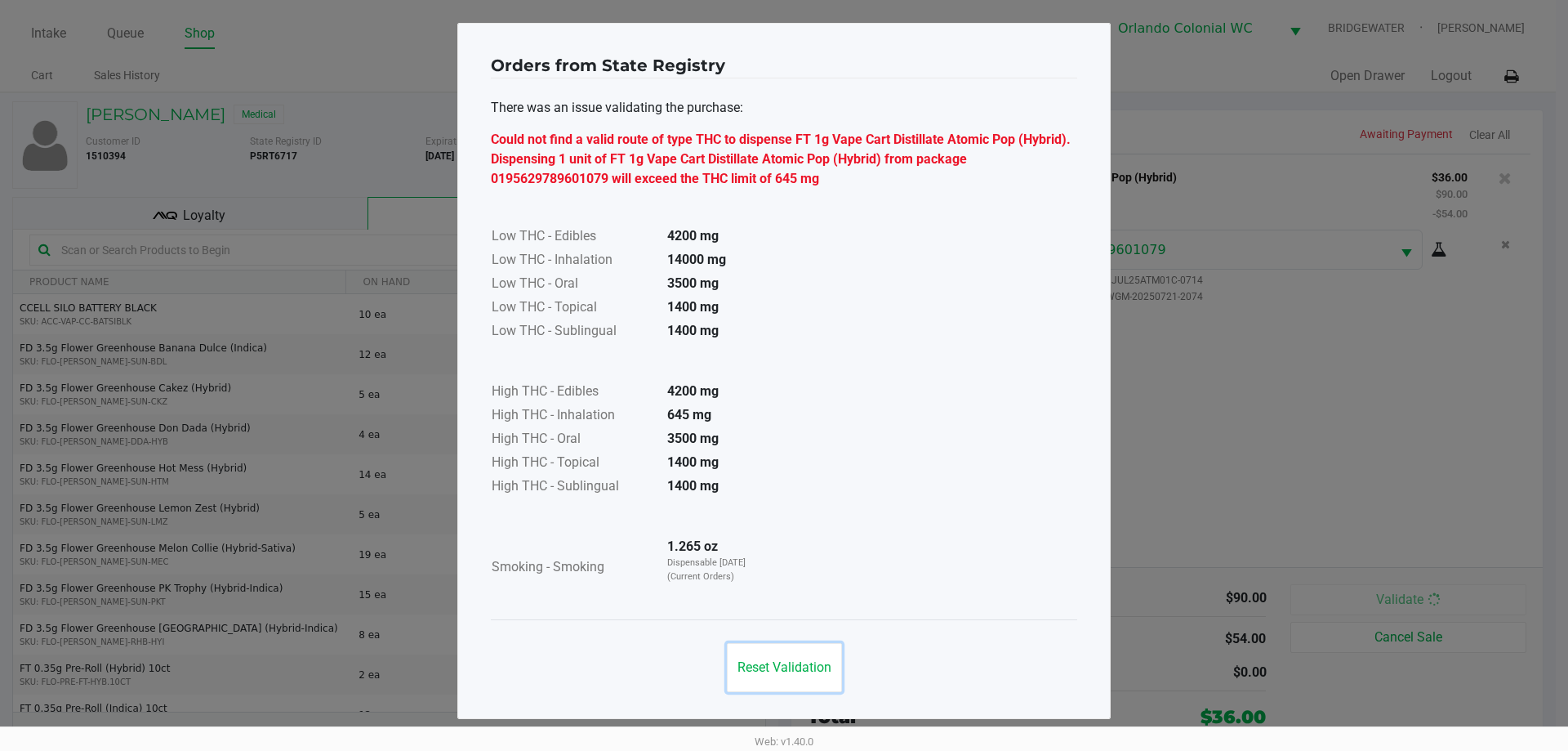
click at [787, 652] on button "Reset Validation" at bounding box center [784, 668] width 115 height 49
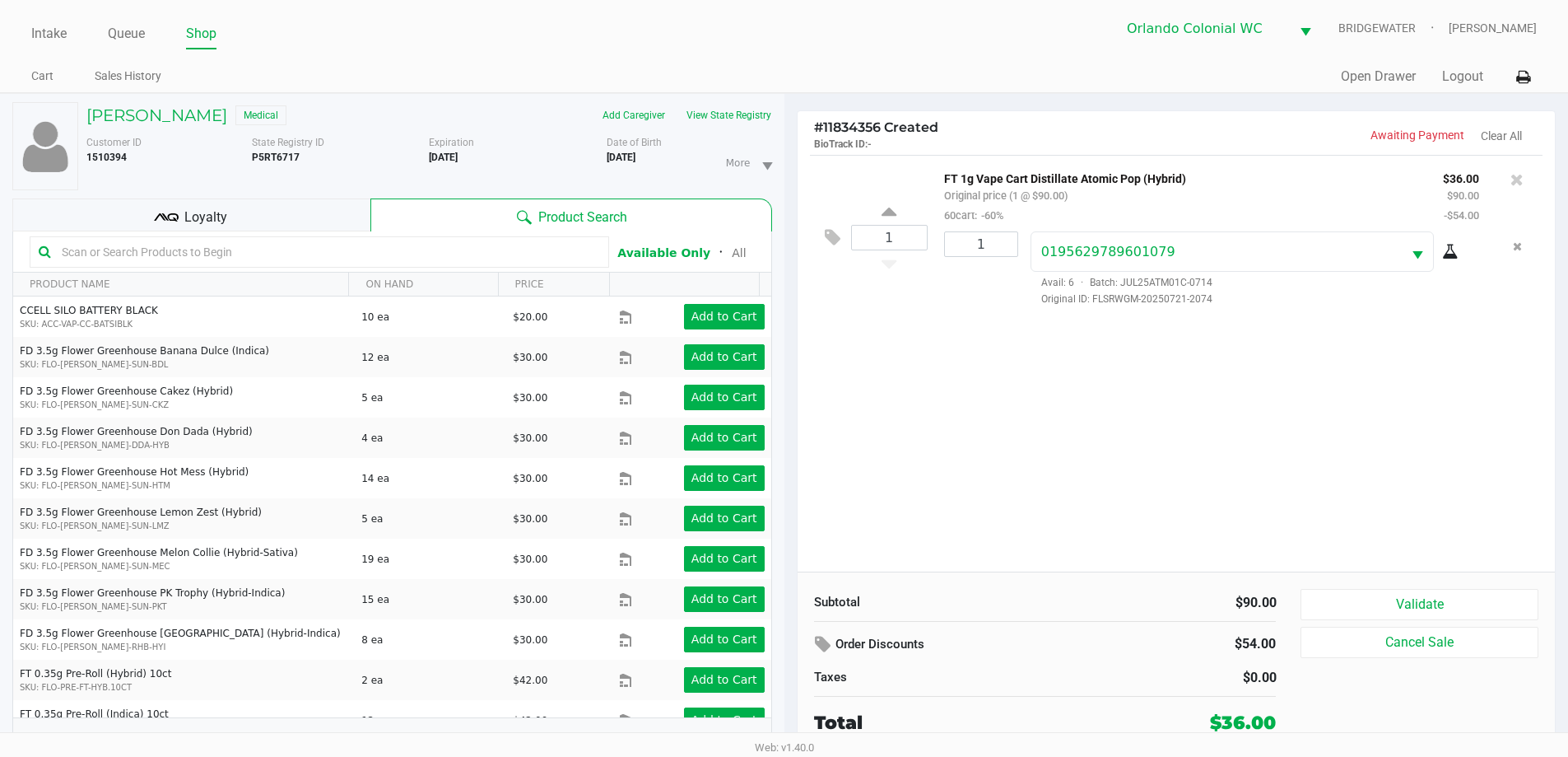
click at [889, 449] on div "1 FT 1g Vape Cart Distillate Atomic Pop (Hybrid) Original price (1 @ $90.00) 60…" at bounding box center [1176, 363] width 758 height 417
click at [1518, 177] on icon at bounding box center [1516, 179] width 13 height 16
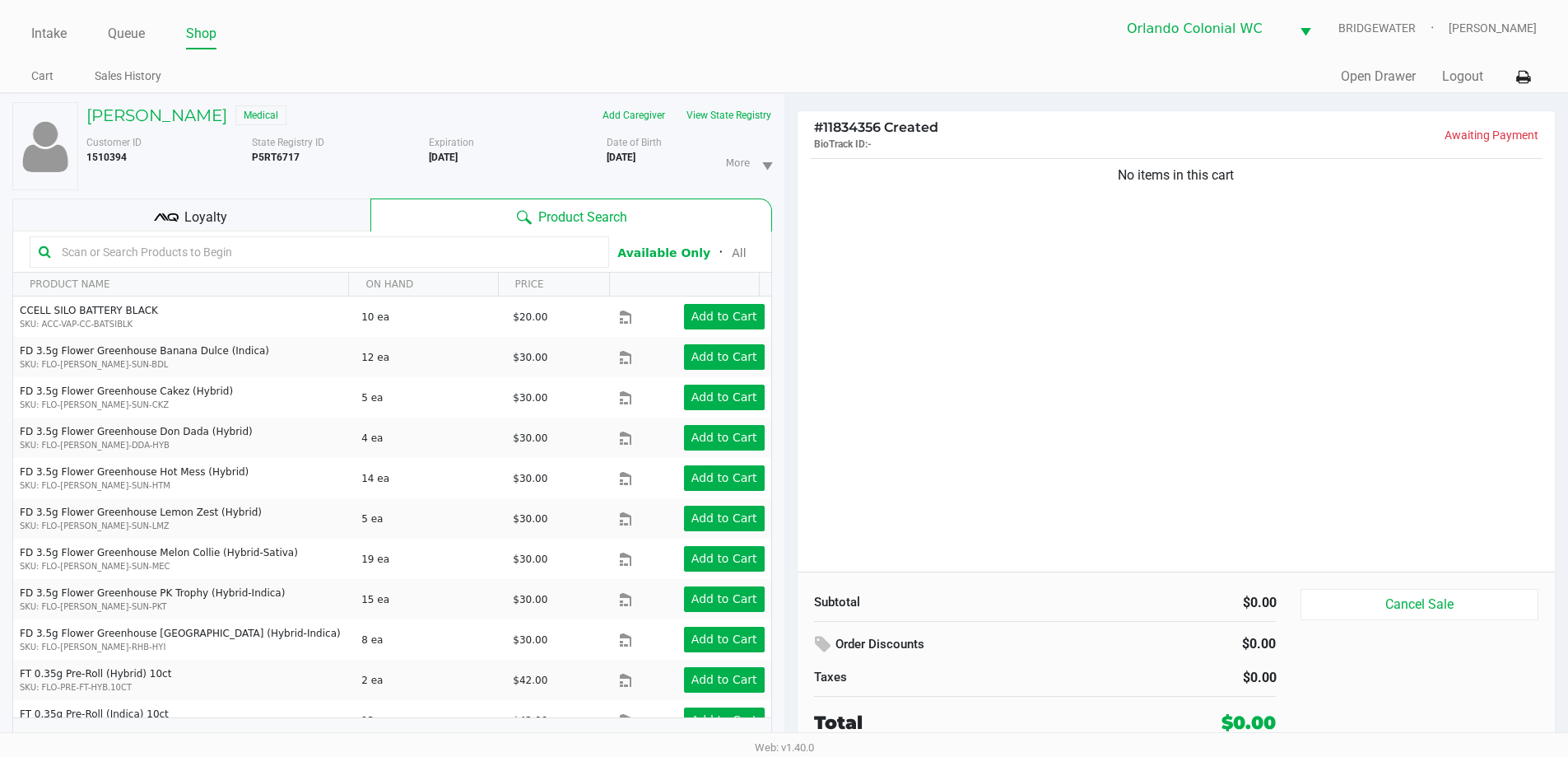
click at [899, 364] on div "No items in this cart" at bounding box center [1176, 363] width 758 height 417
drag, startPoint x: 414, startPoint y: 117, endPoint x: 338, endPoint y: 12, distance: 129.6
click at [412, 116] on div "[PERSON_NAME] Medical" at bounding box center [251, 115] width 355 height 27
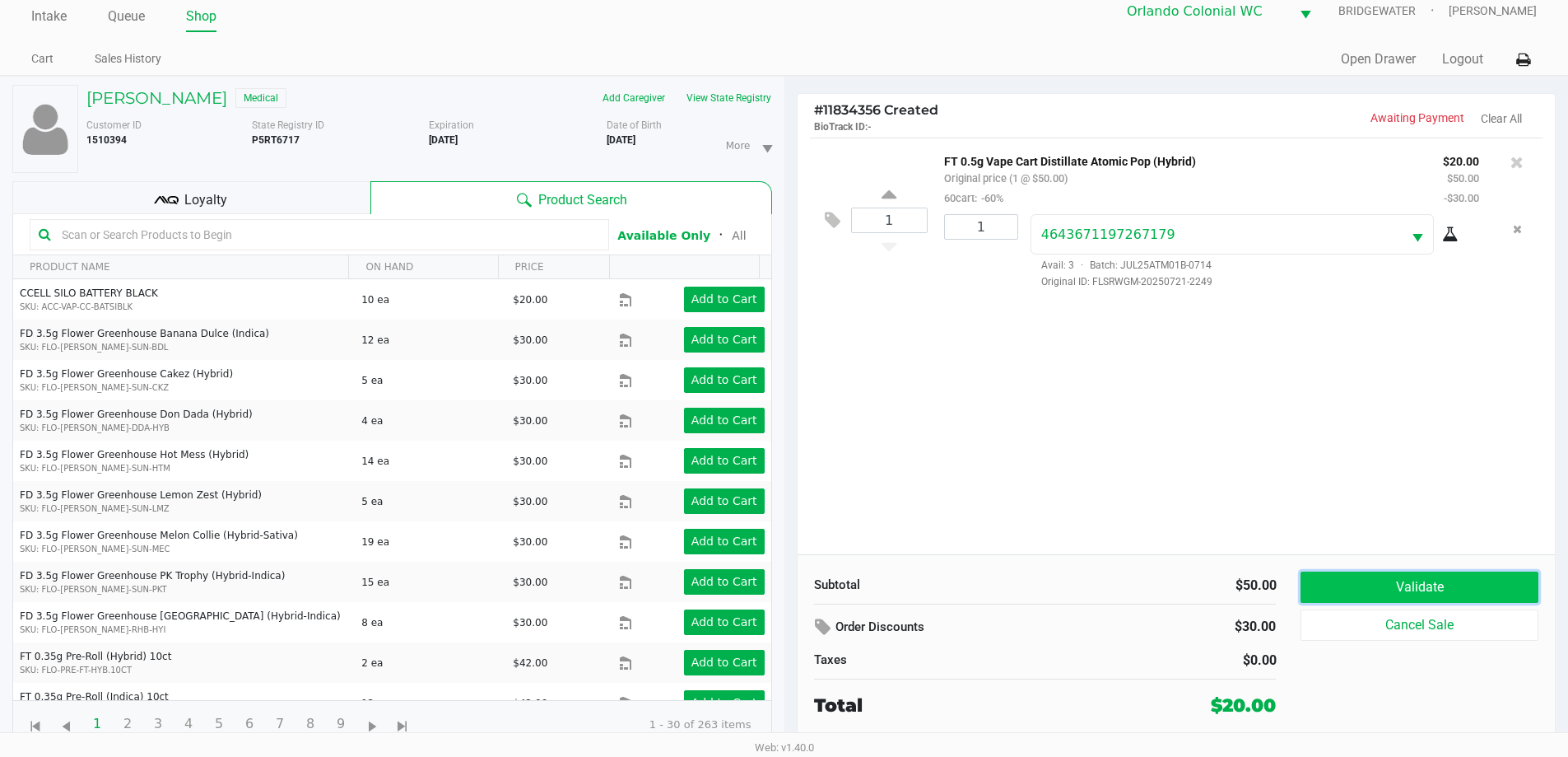
click at [1488, 591] on button "Validate" at bounding box center [1419, 587] width 237 height 31
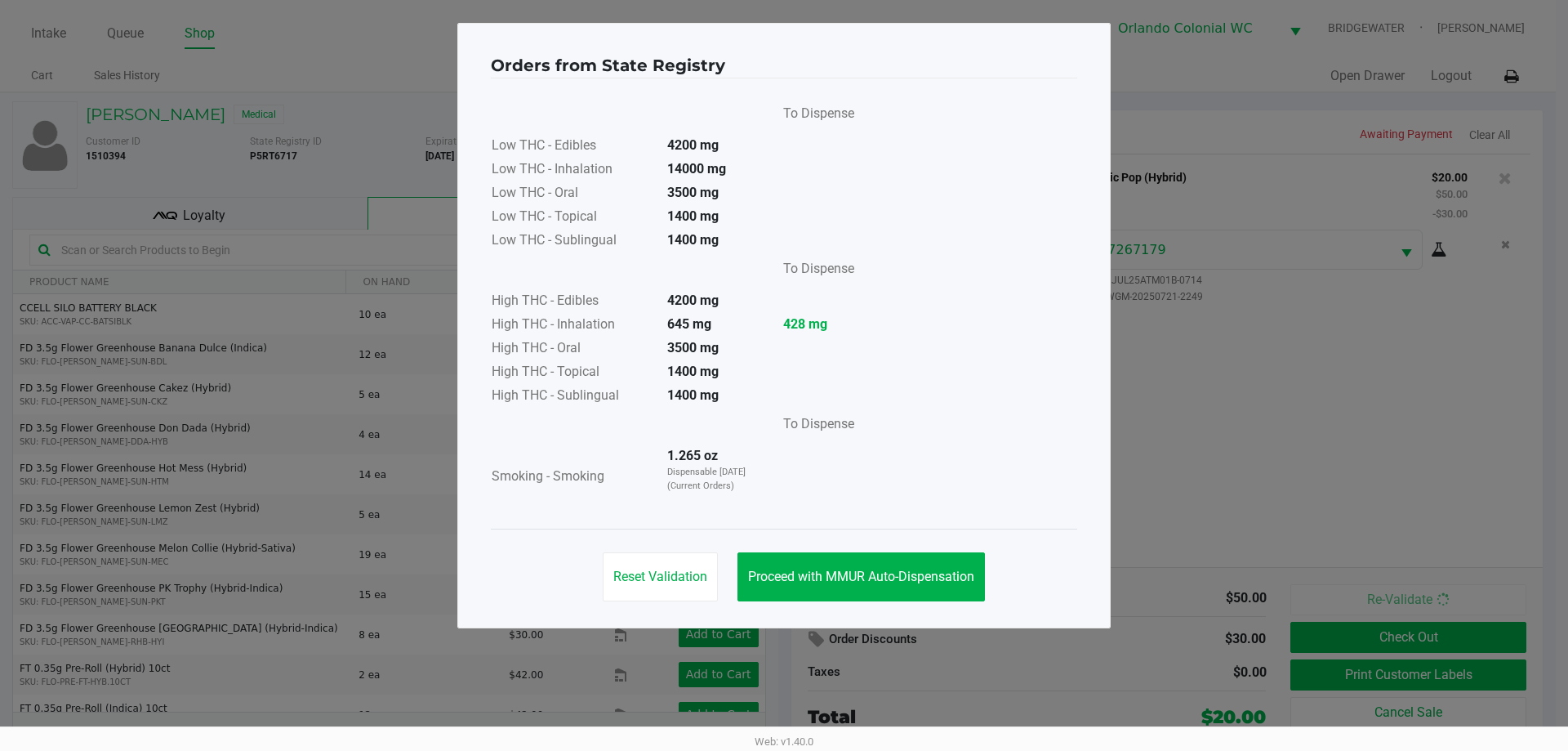
click at [895, 564] on button "Proceed with MMUR Auto-Dispensation" at bounding box center [861, 577] width 247 height 49
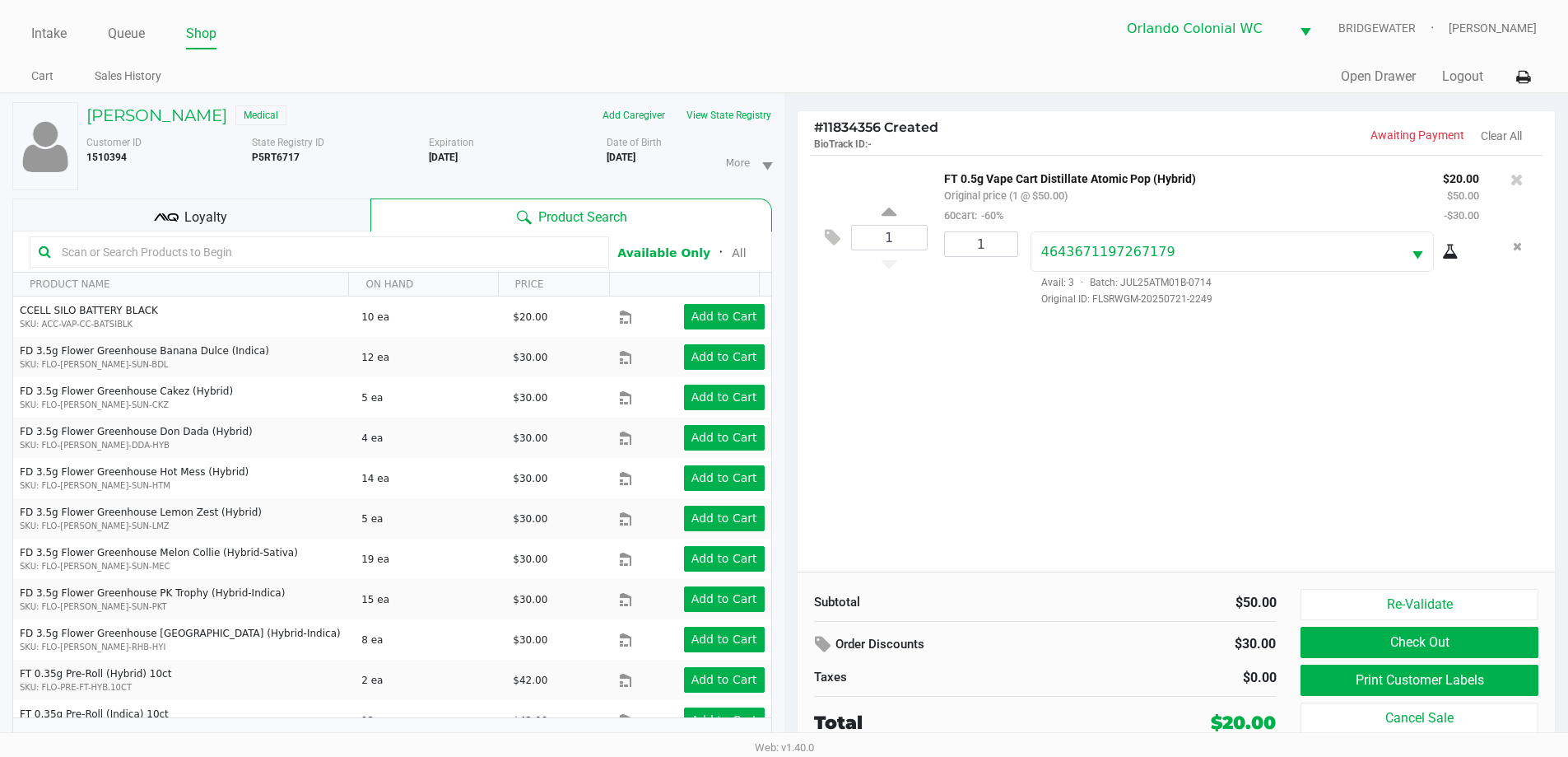
click at [1441, 605] on button "Re-Validate" at bounding box center [1419, 604] width 237 height 31
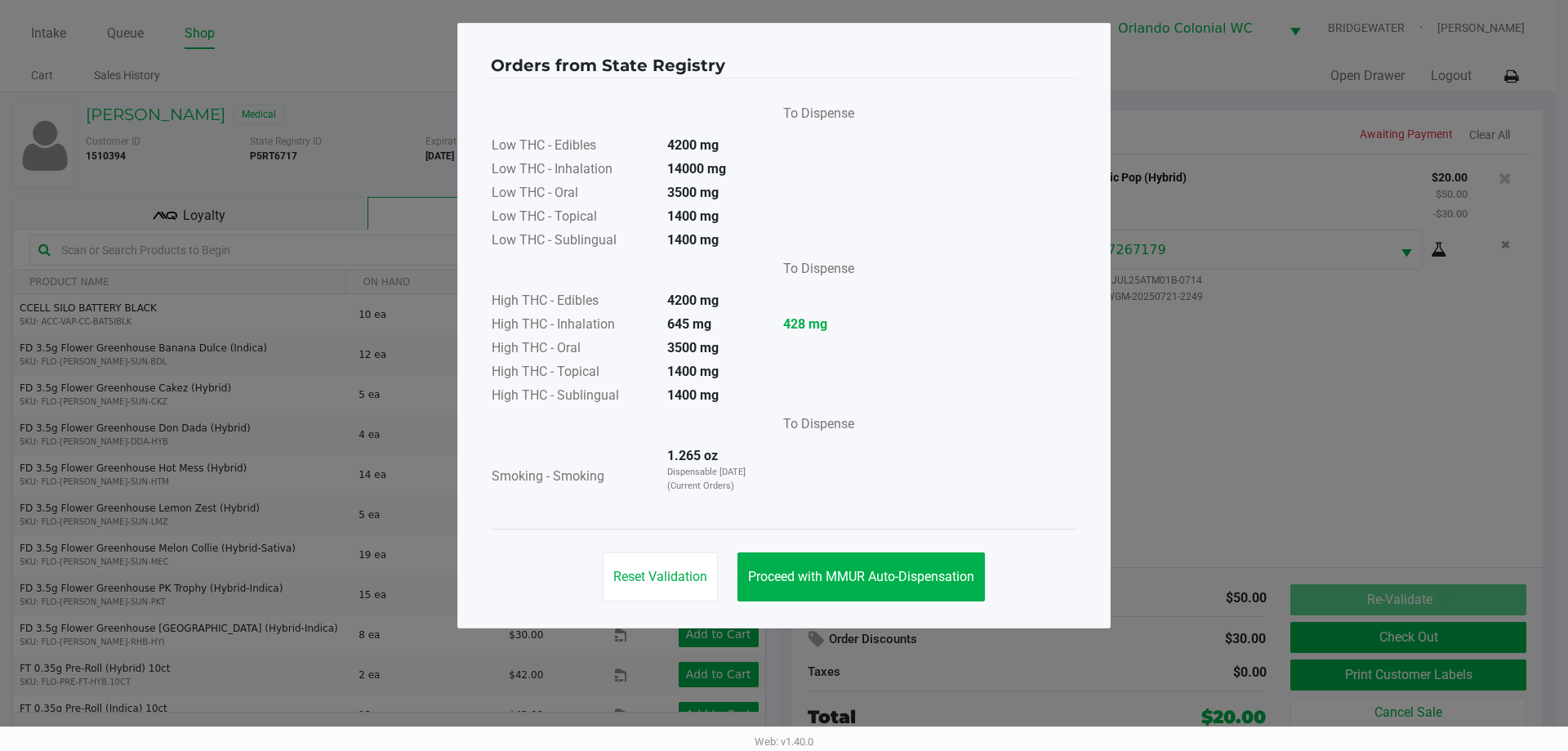
click at [931, 573] on span "Proceed with MMUR Auto-Dispensation" at bounding box center [861, 576] width 226 height 15
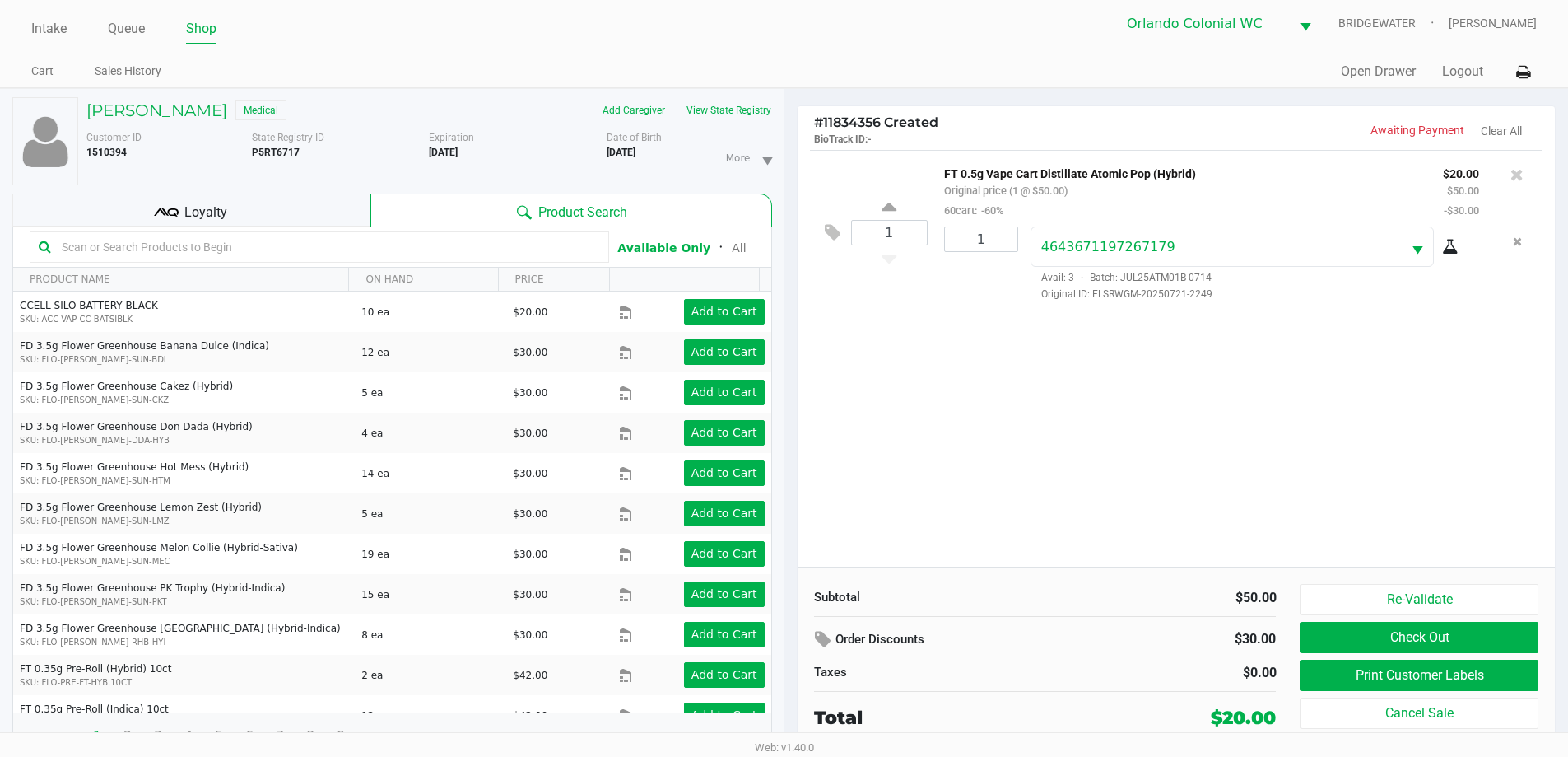
scroll to position [17, 0]
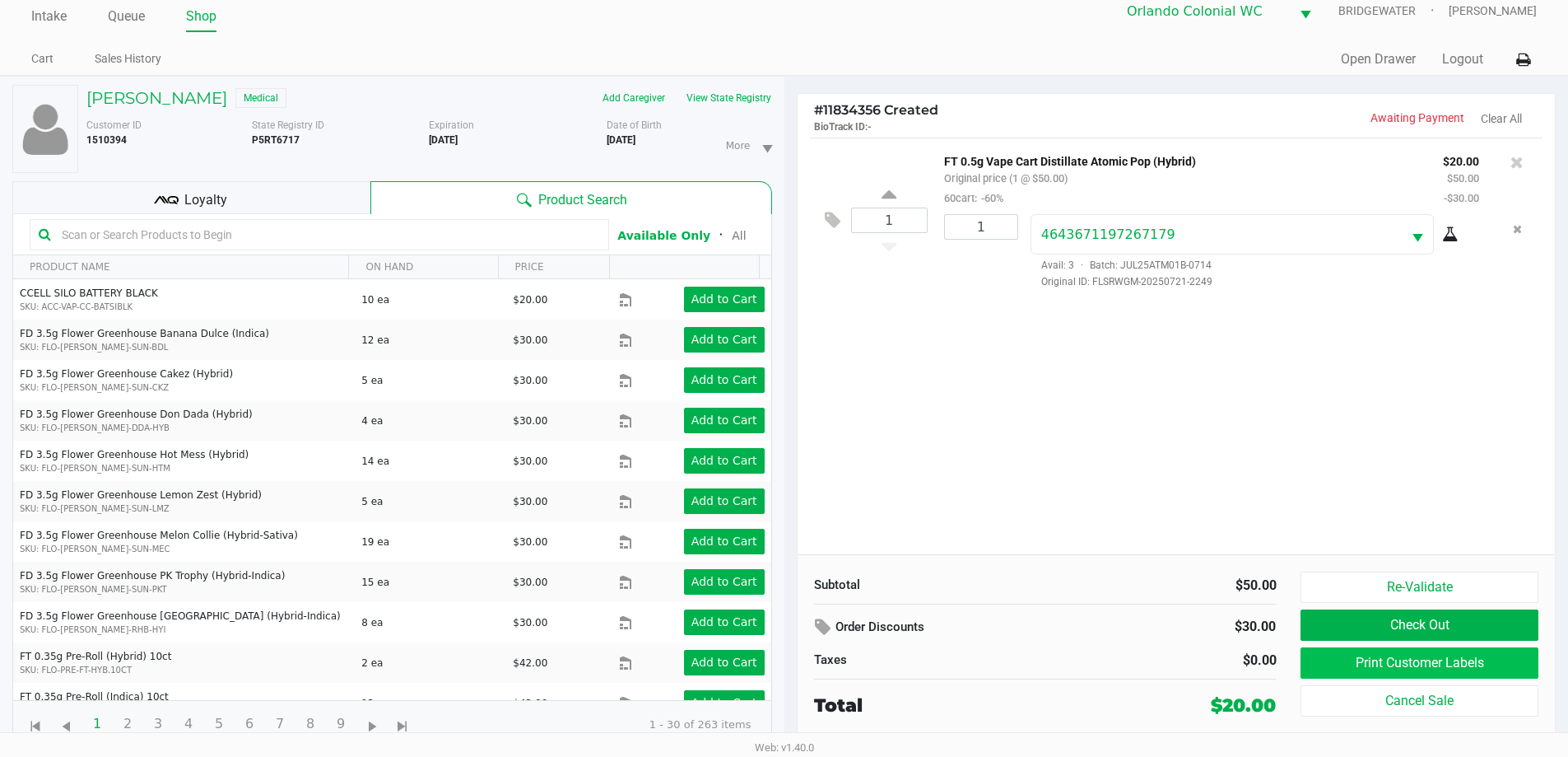
click at [1500, 664] on button "Print Customer Labels" at bounding box center [1419, 663] width 237 height 31
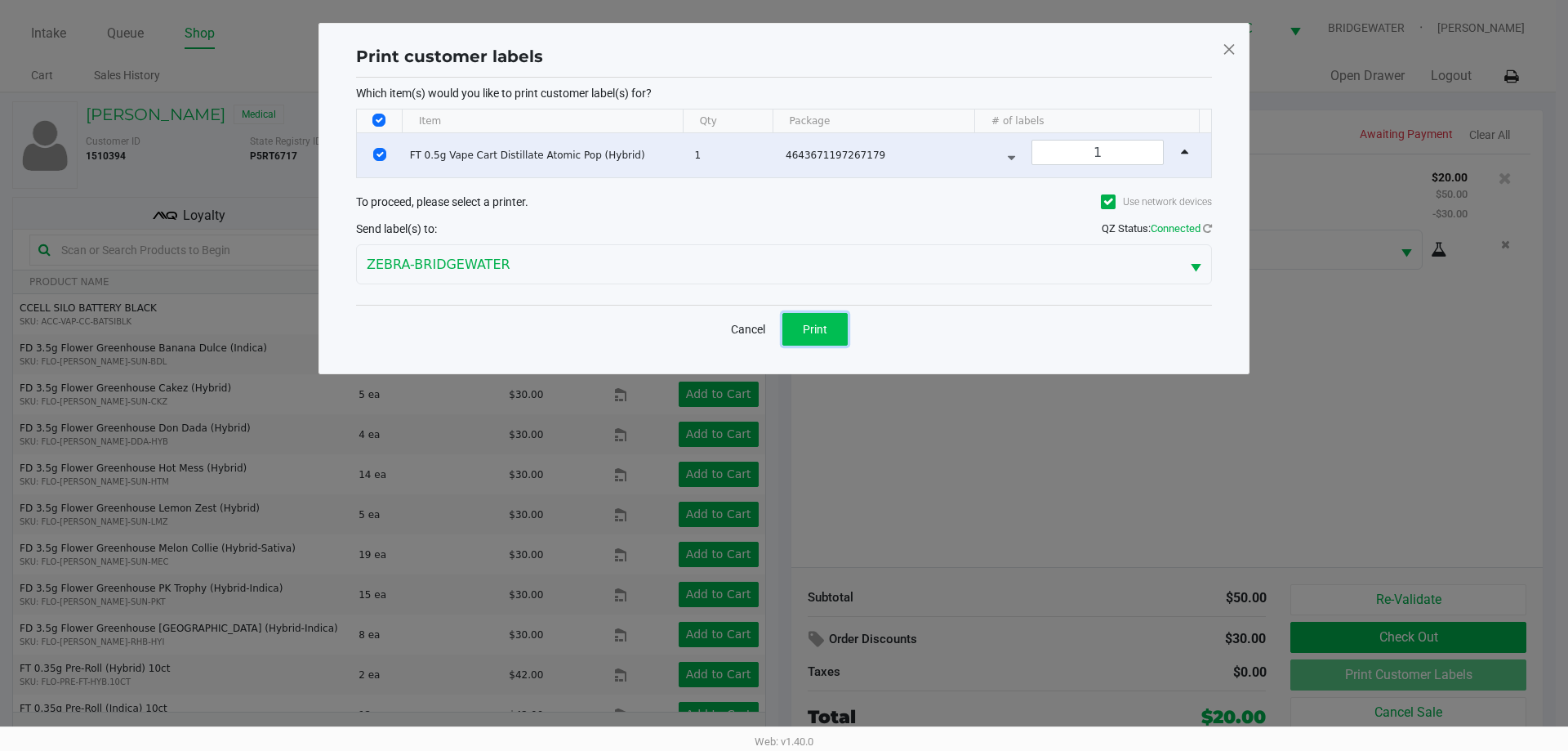
click at [829, 333] on button "Print" at bounding box center [815, 329] width 65 height 32
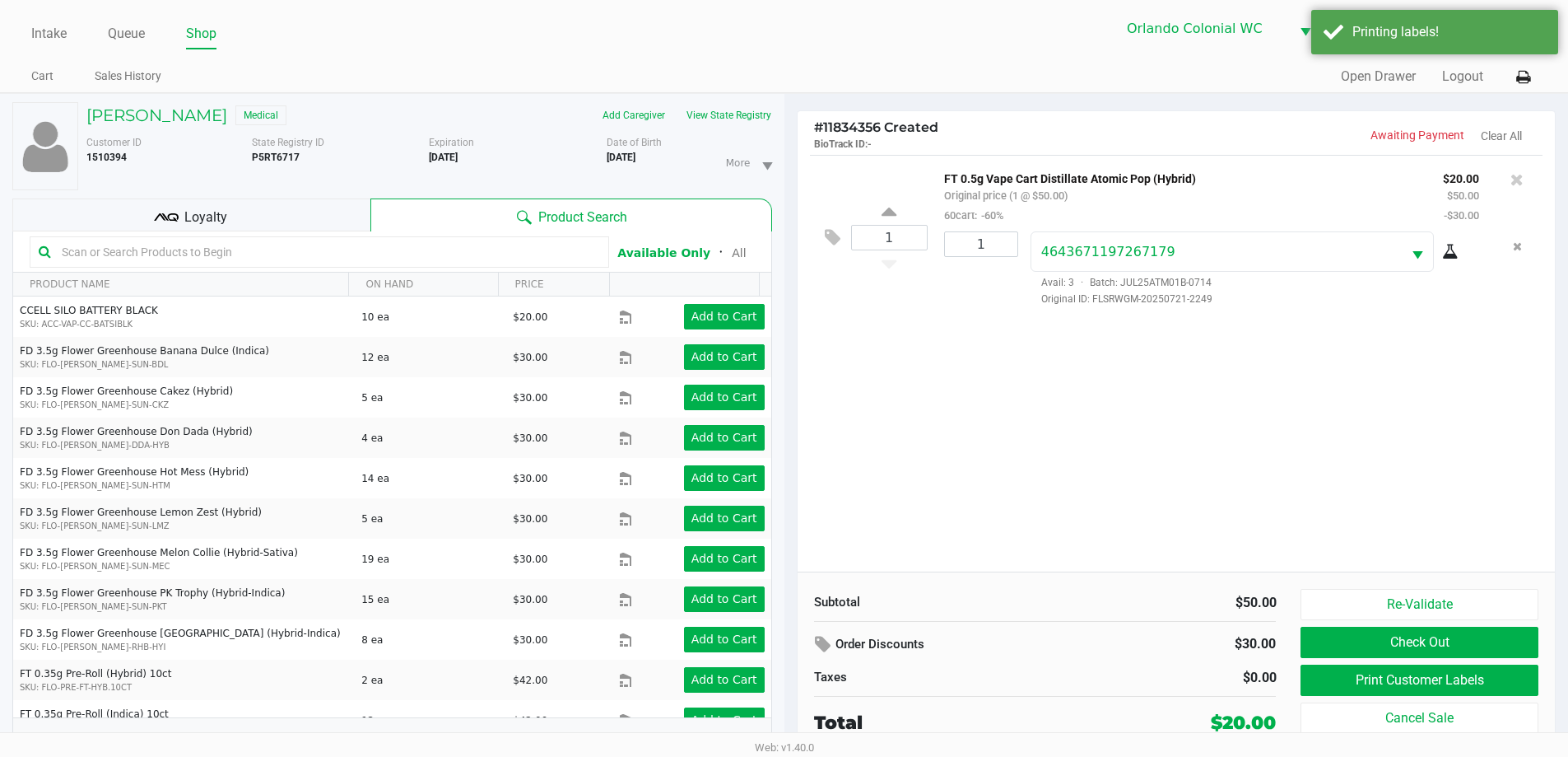
scroll to position [17, 0]
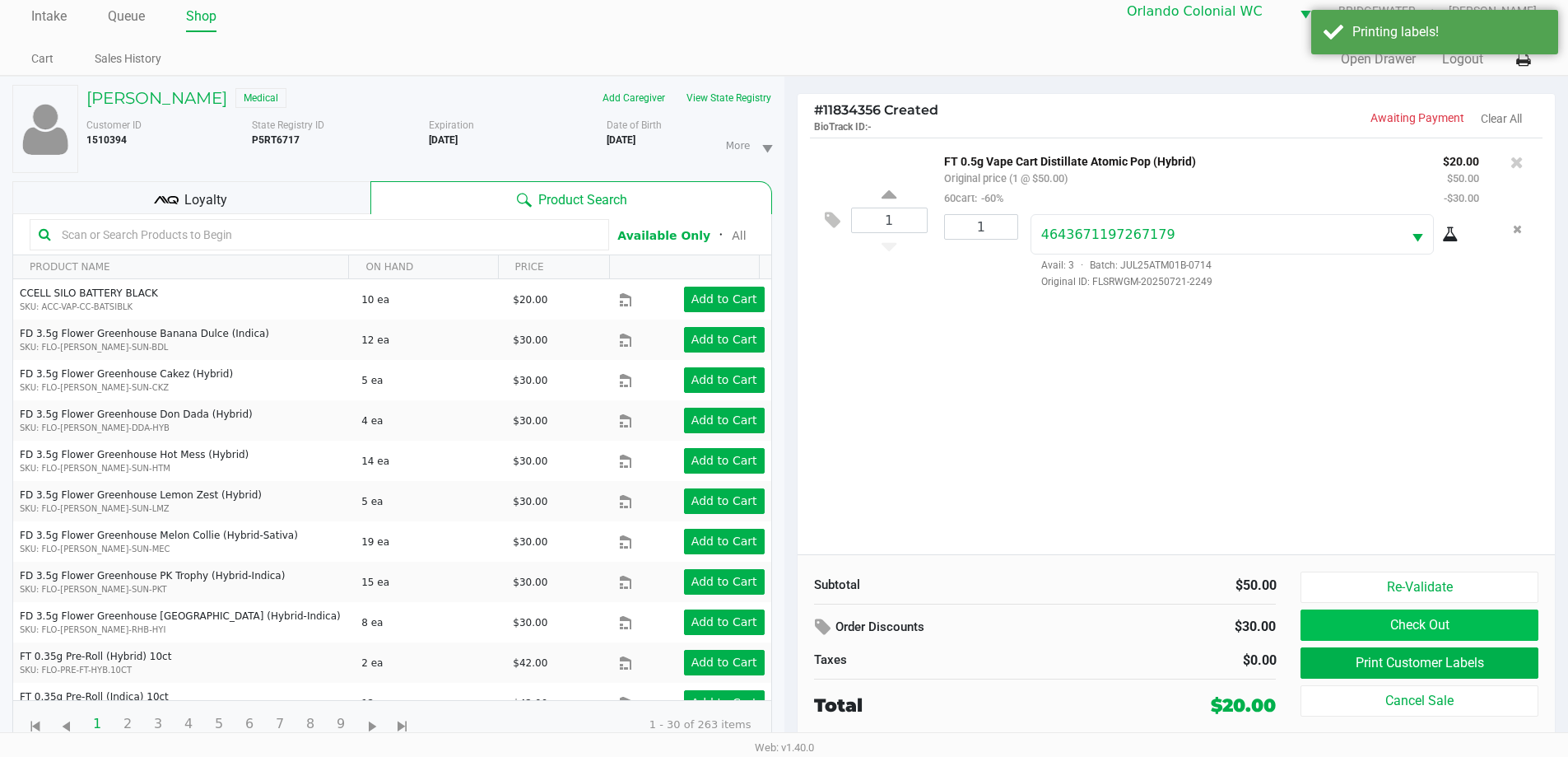
click at [1508, 625] on button "Check Out" at bounding box center [1419, 625] width 237 height 31
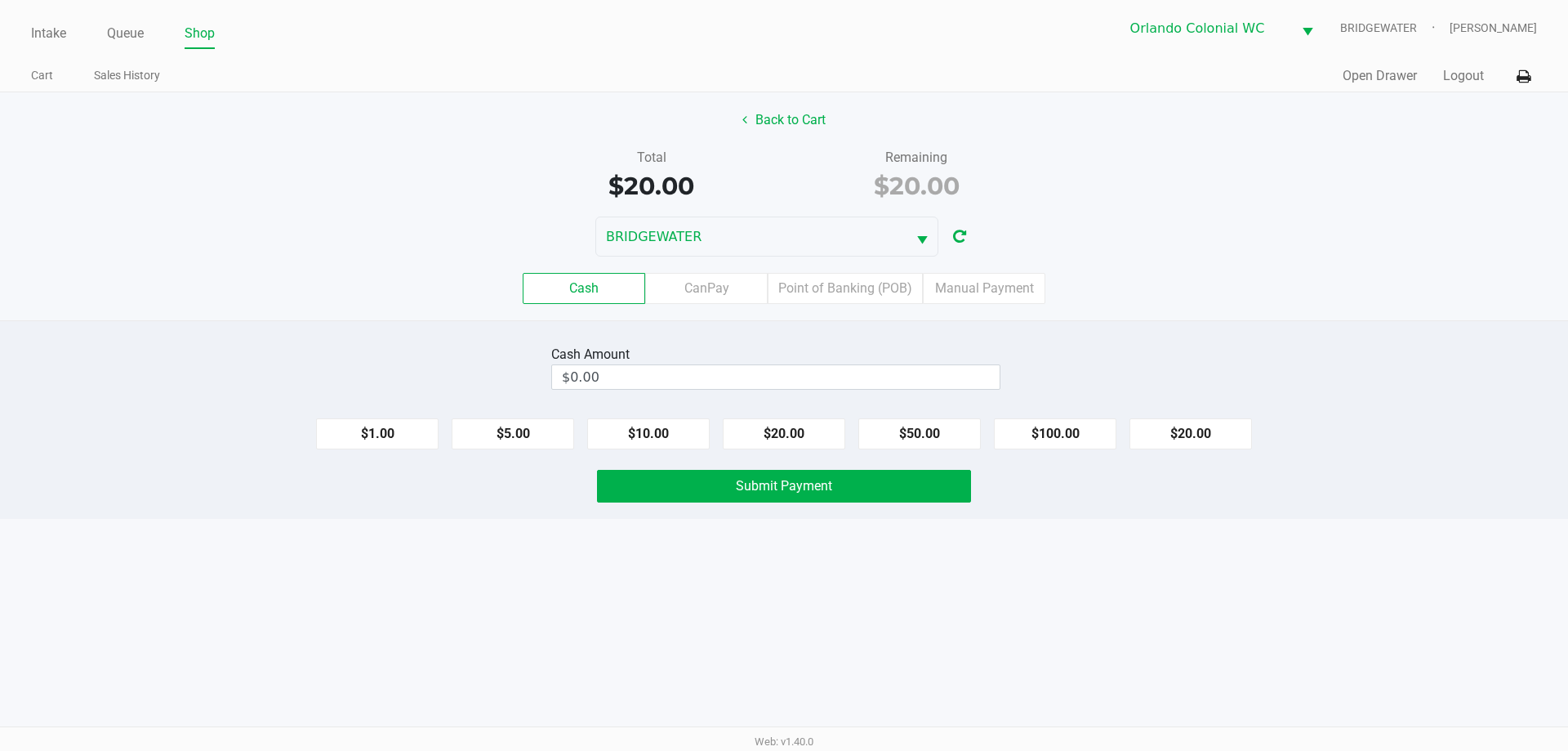
click at [850, 289] on label "Point of Banking (POB)" at bounding box center [845, 288] width 155 height 31
click at [0, 0] on 7 "Point of Banking (POB)" at bounding box center [0, 0] width 0 height 0
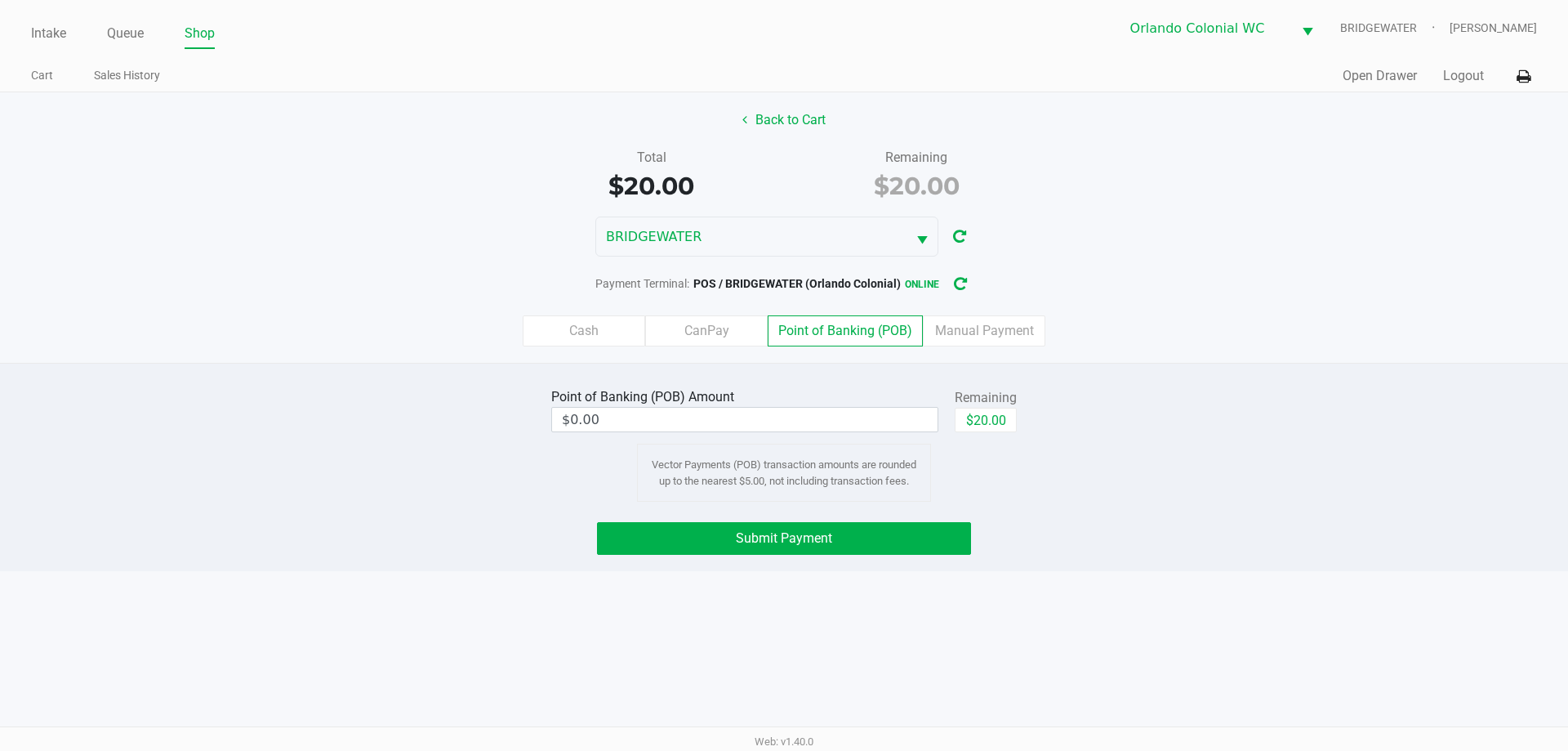
click at [993, 421] on button "$20.00" at bounding box center [986, 419] width 62 height 25
type input "$20.00"
click at [935, 537] on button "Submit Payment" at bounding box center [784, 538] width 374 height 32
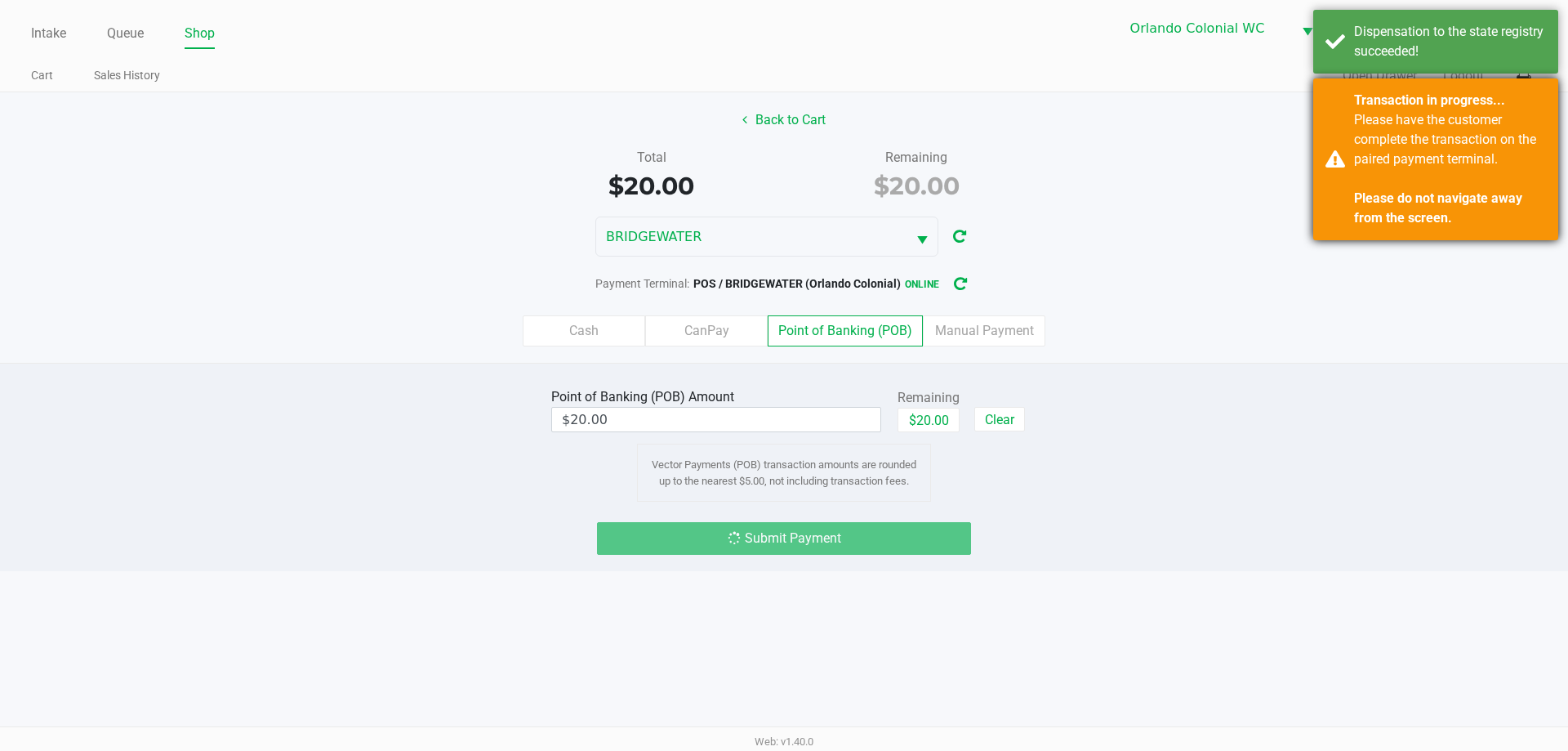
click at [1389, 185] on div "Please have the customer complete the transaction on the paired payment termina…" at bounding box center [1450, 169] width 192 height 117
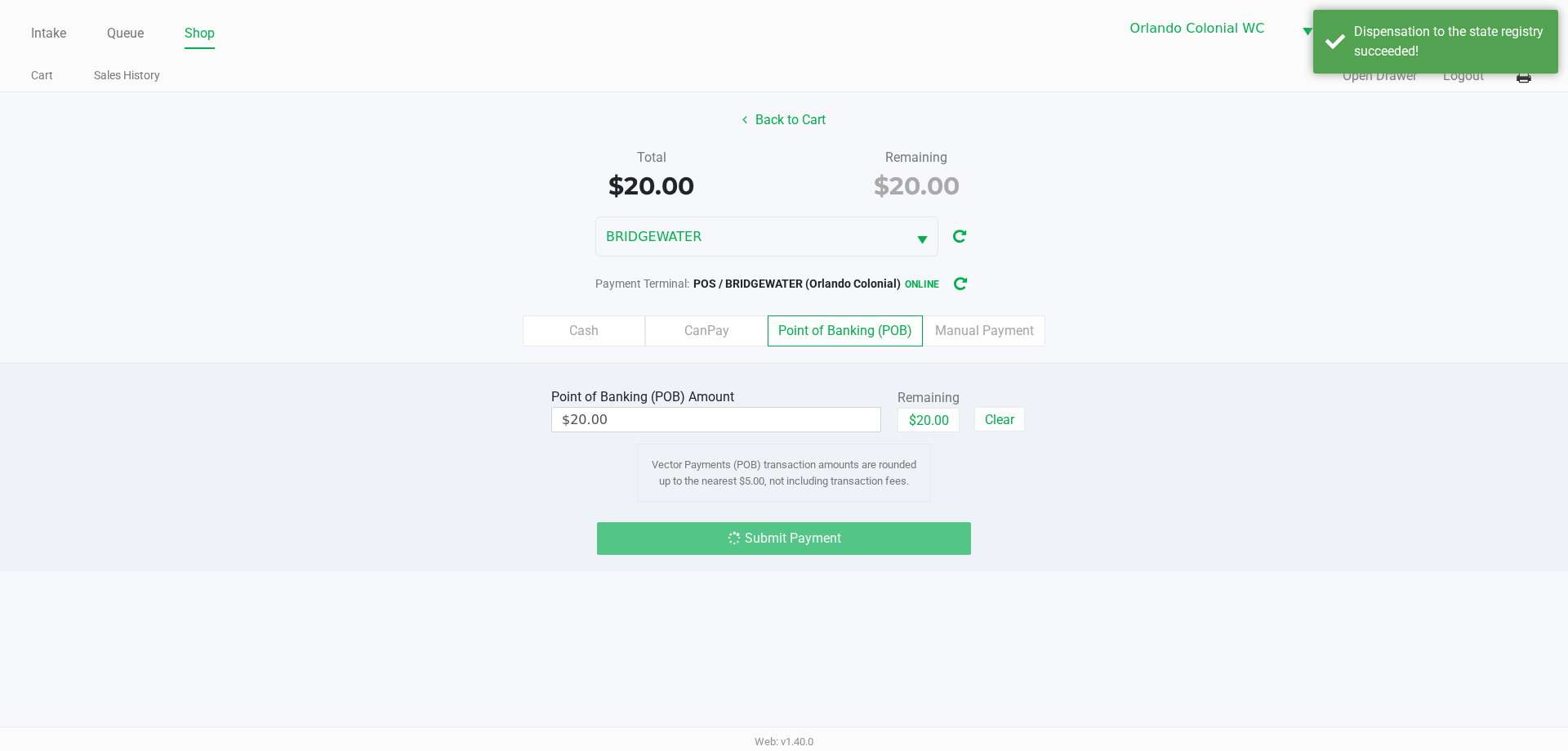
click at [1345, 48] on div "Dispensation to the state registry succeeded!" at bounding box center [1435, 42] width 245 height 64
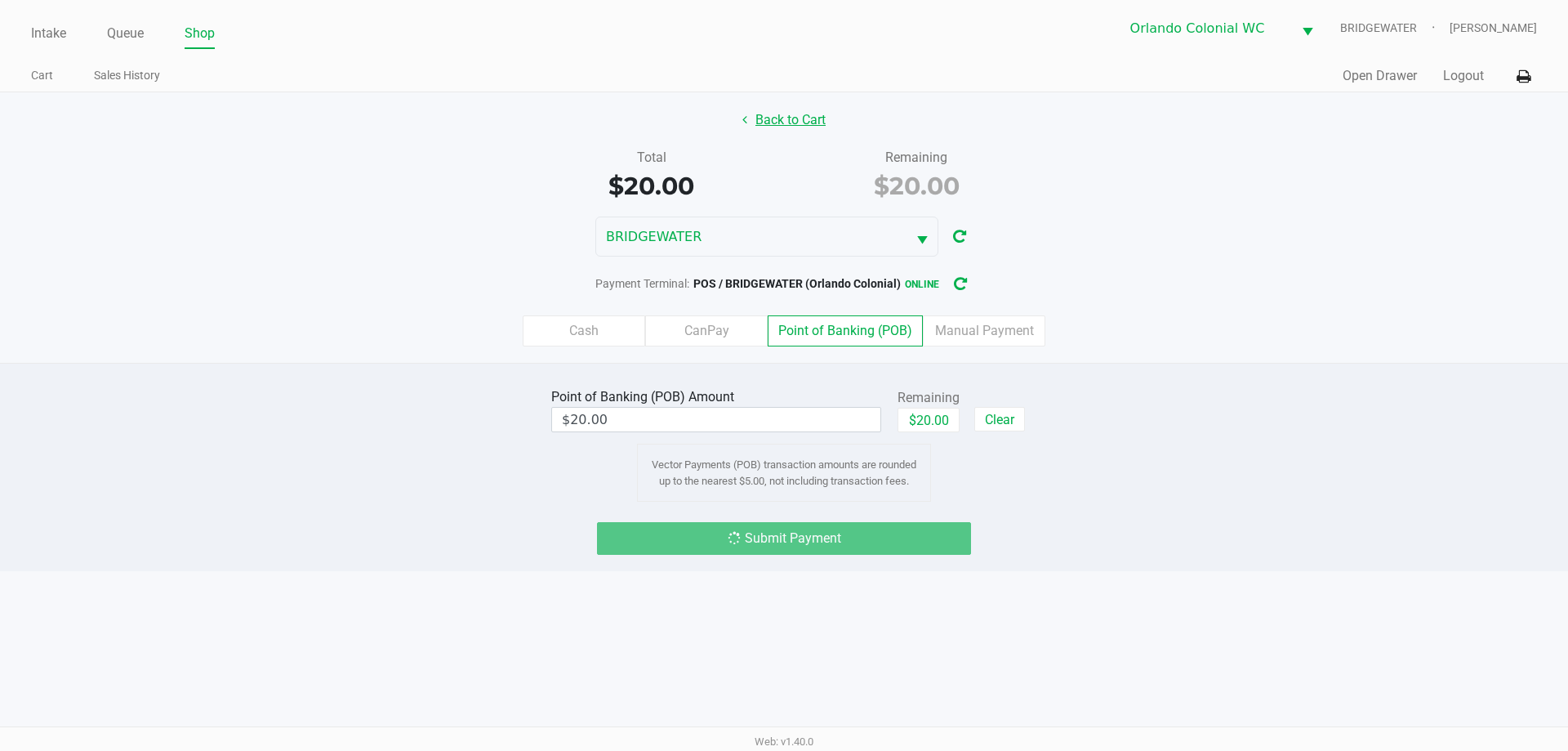
click at [774, 128] on button "Back to Cart" at bounding box center [784, 120] width 105 height 31
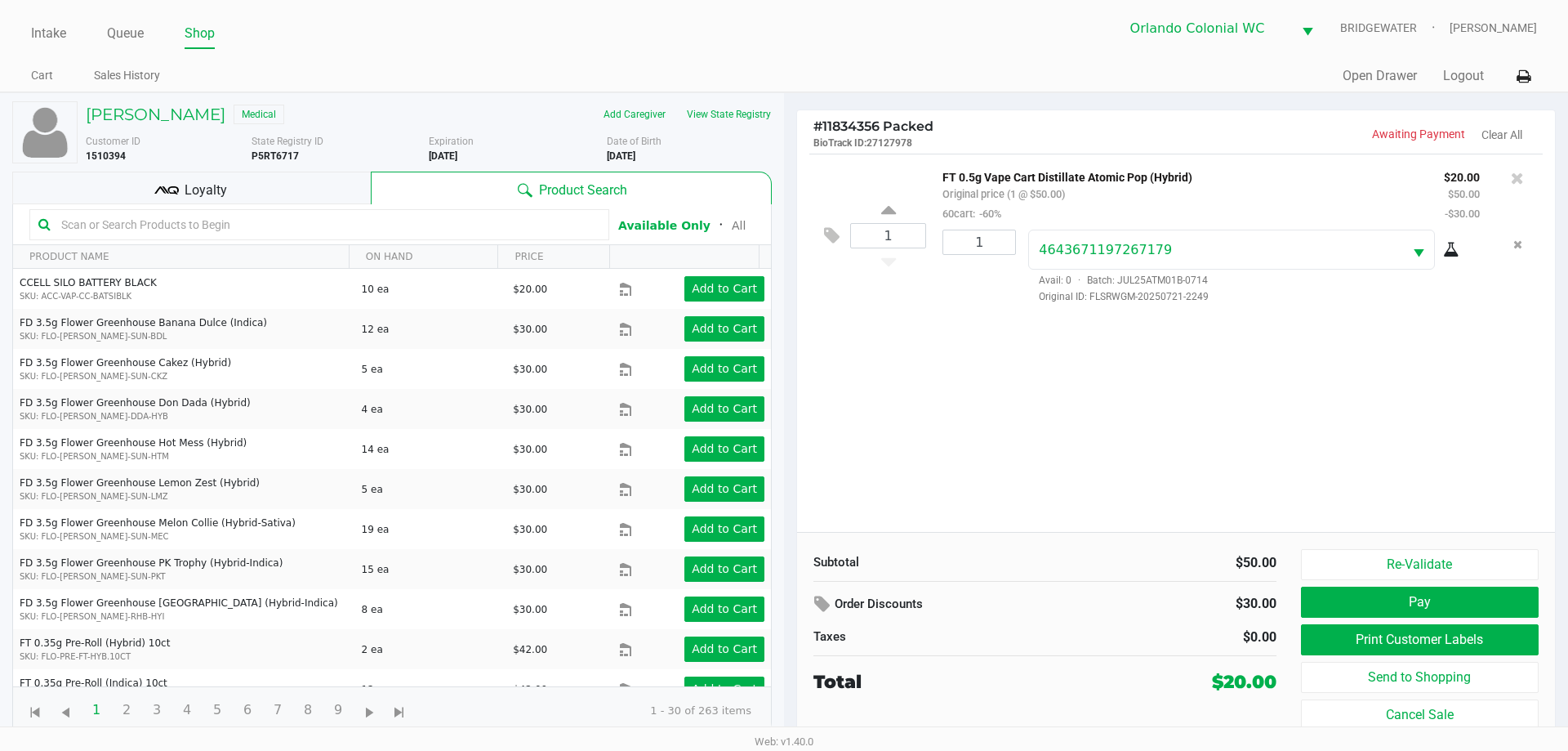
click at [1374, 502] on div "1 FT 0.5g Vape Cart Distillate Atomic Pop (Hybrid) Original price (1 @ $50.00) …" at bounding box center [1175, 343] width 758 height 378
click at [1452, 606] on button "Pay" at bounding box center [1419, 602] width 237 height 31
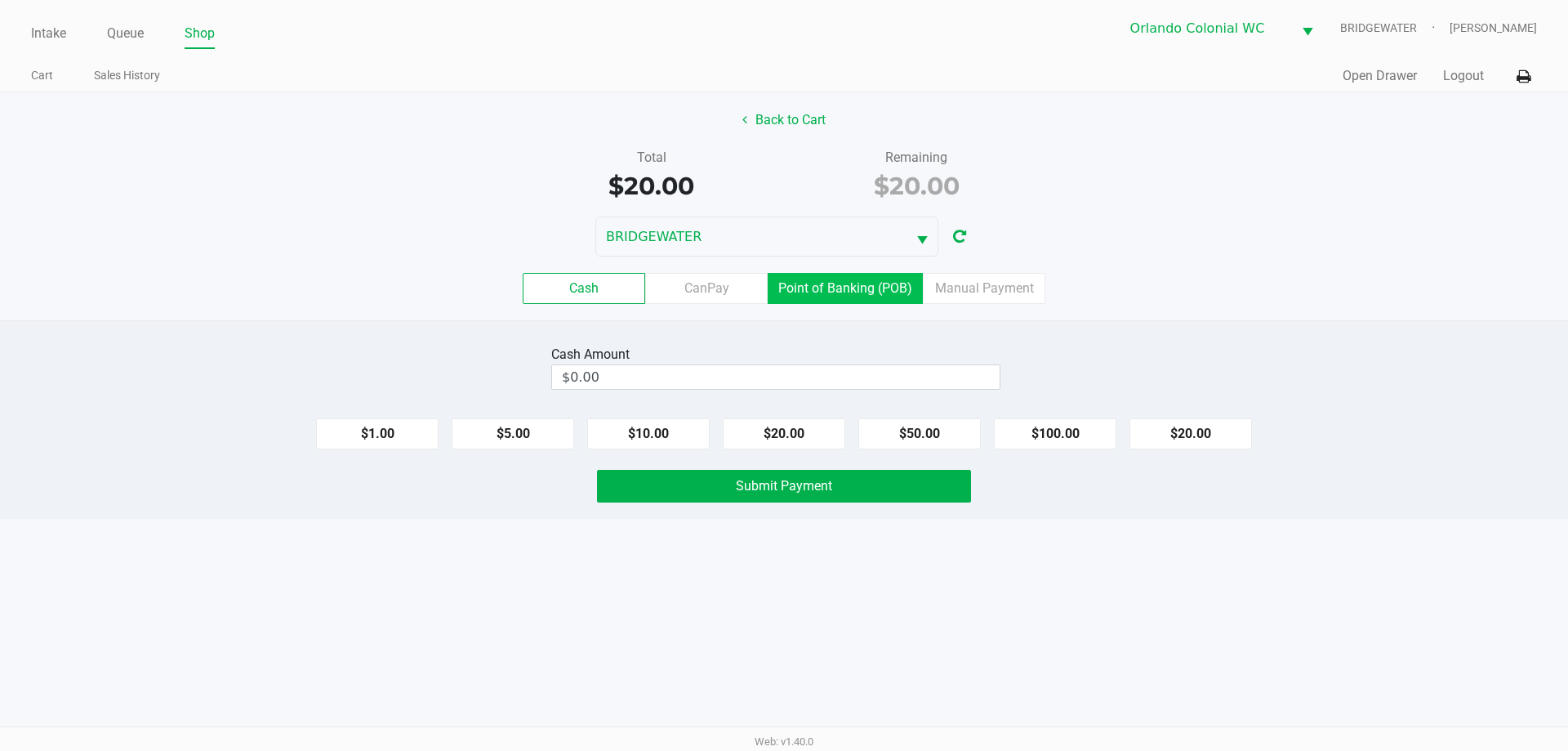
click at [863, 298] on label "Point of Banking (POB)" at bounding box center [845, 288] width 155 height 31
click at [0, 0] on 7 "Point of Banking (POB)" at bounding box center [0, 0] width 0 height 0
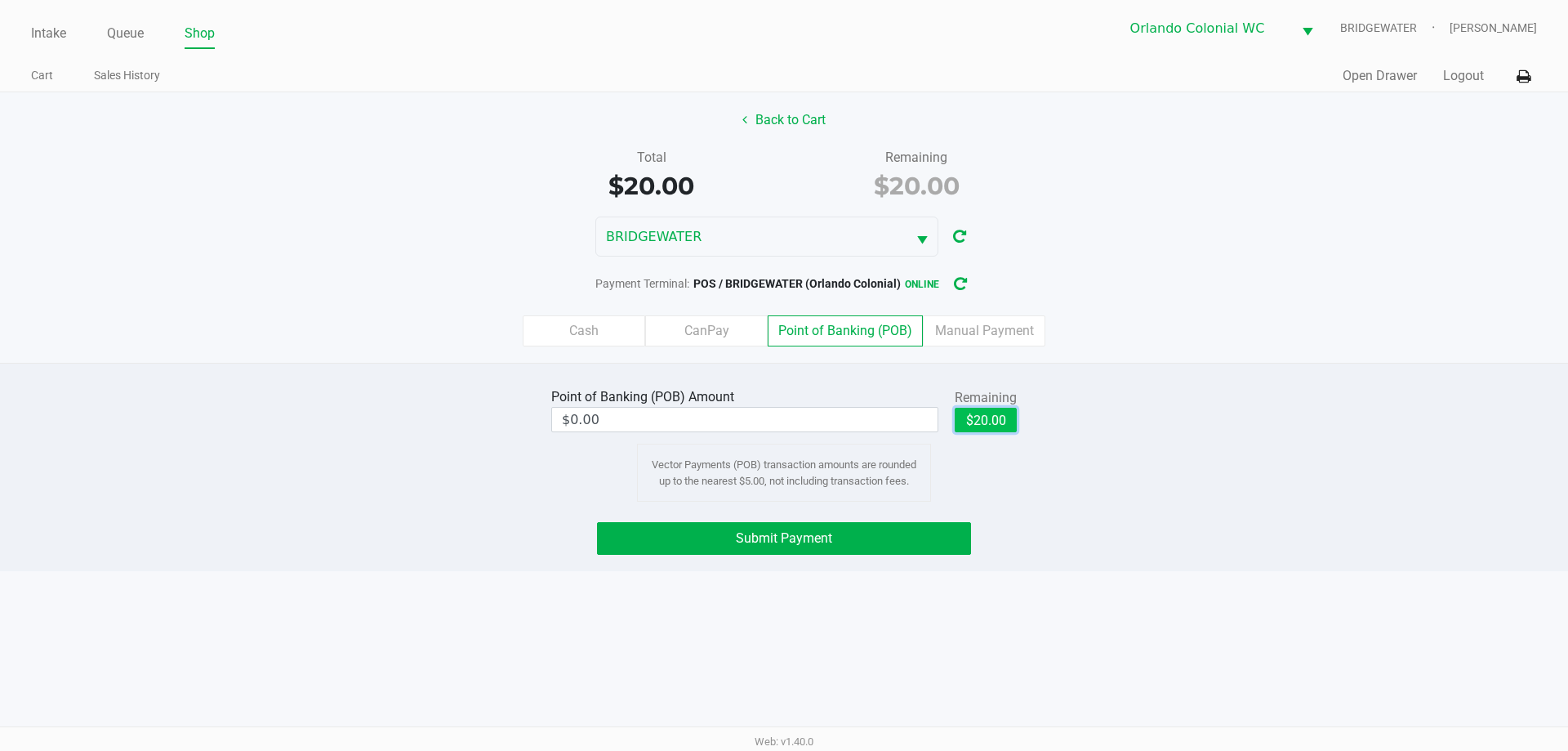
click at [996, 422] on button "$20.00" at bounding box center [986, 419] width 62 height 25
type input "$20.00"
click at [925, 554] on button "Submit Payment" at bounding box center [784, 538] width 374 height 32
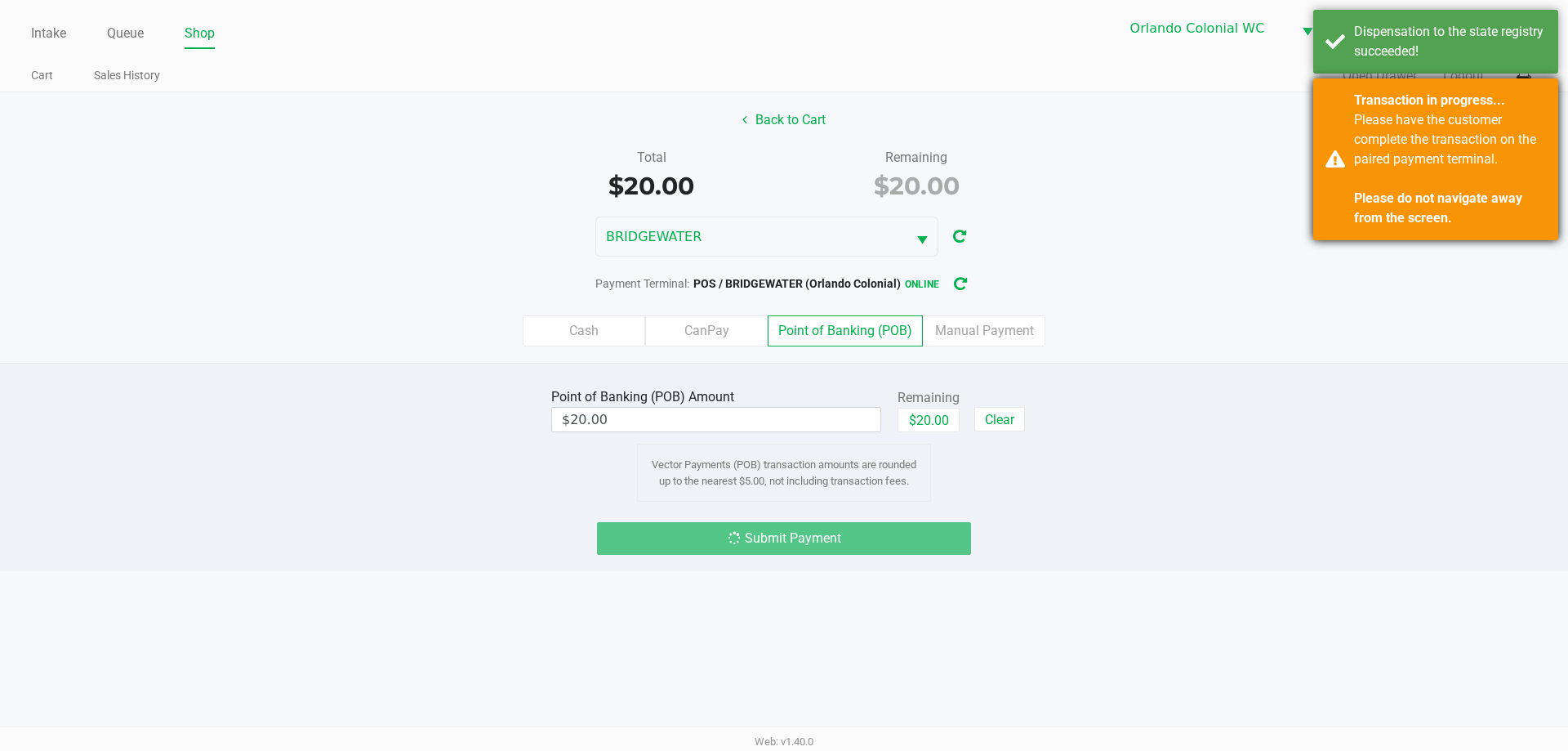
click at [1332, 208] on div "Transaction in progress... Please have the customer complete the transaction on…" at bounding box center [1435, 159] width 245 height 162
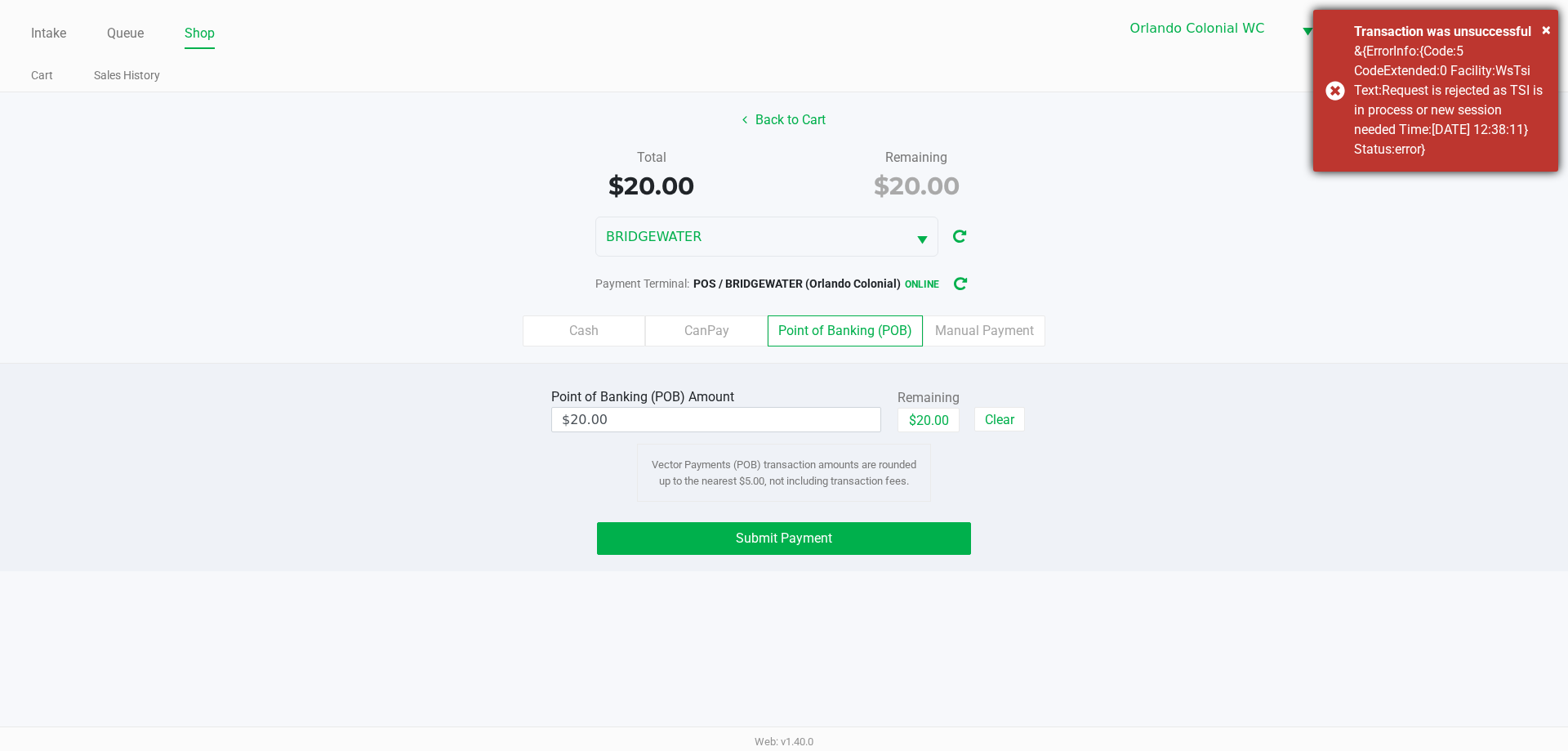
click at [1336, 93] on div "× Transaction was unsuccessful &{ErrorInfo:{Code:5 CodeExtended:0 Facility:WsTs…" at bounding box center [1435, 91] width 245 height 162
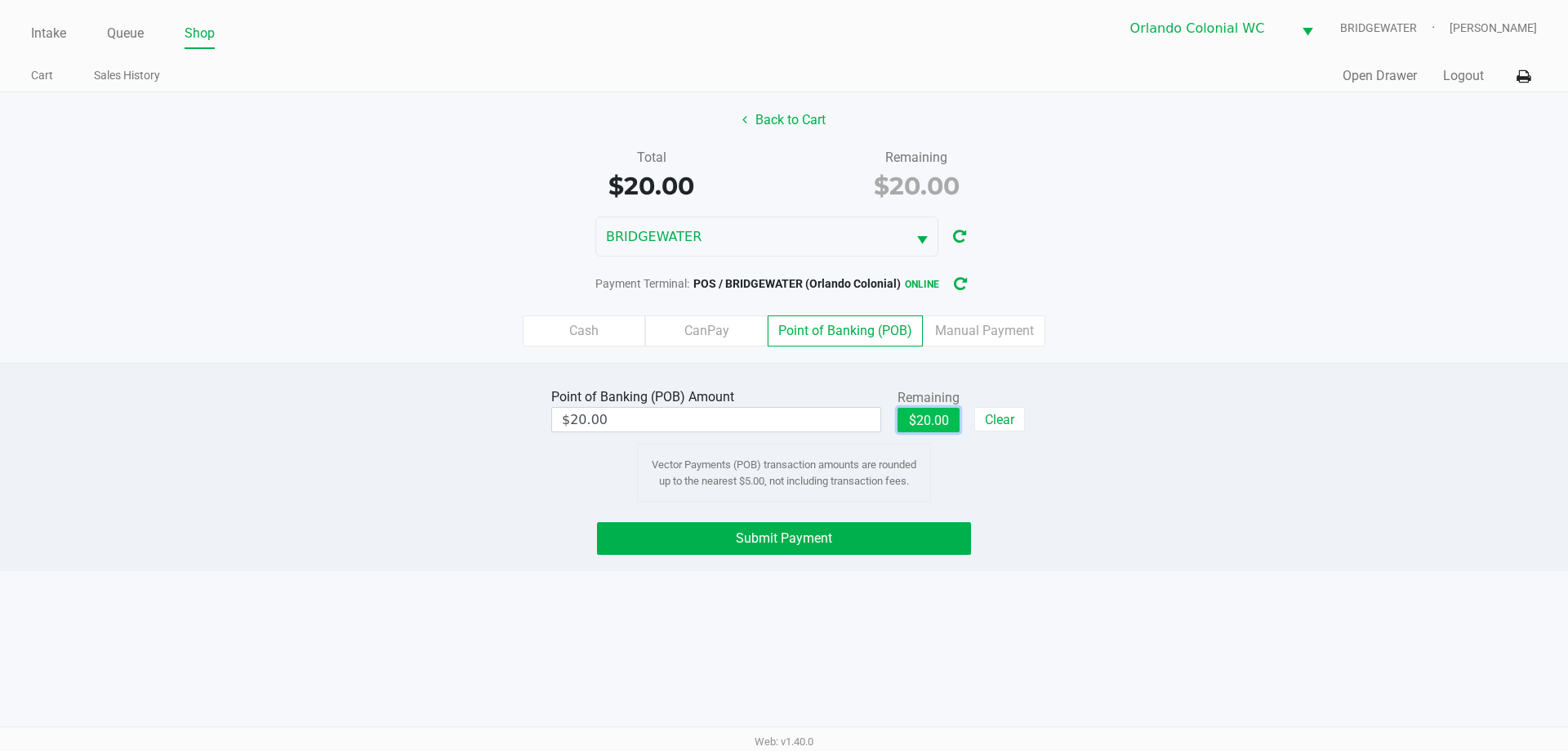
click at [937, 422] on button "$20.00" at bounding box center [929, 419] width 62 height 25
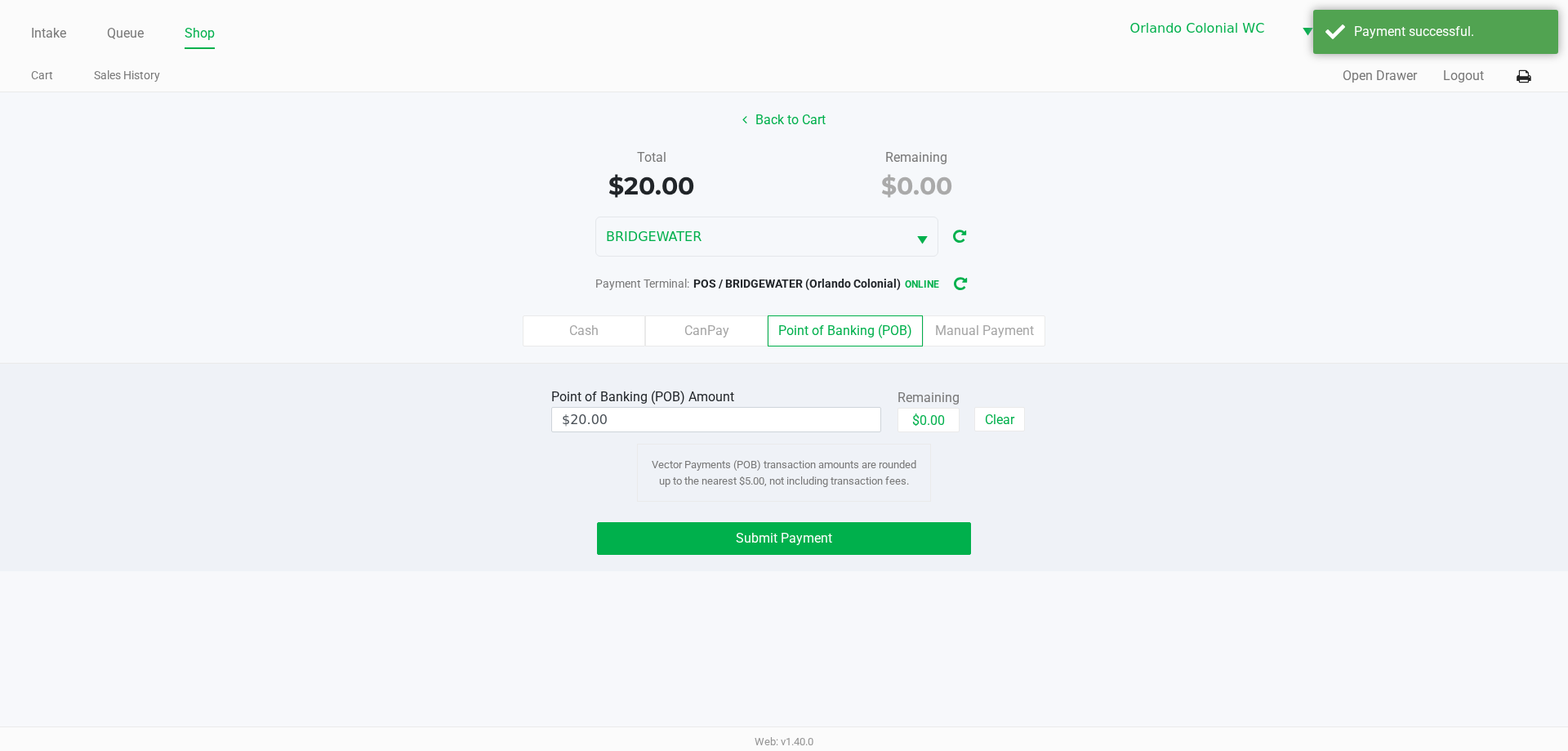
click at [1107, 247] on div "BRIDGEWATER" at bounding box center [784, 236] width 1568 height 40
click at [1332, 40] on div "Payment successful." at bounding box center [1435, 32] width 245 height 44
click at [1264, 177] on div "Total $20.00 Remaining $0.00" at bounding box center [784, 176] width 1593 height 56
click at [791, 121] on button "Back to Cart" at bounding box center [784, 120] width 105 height 31
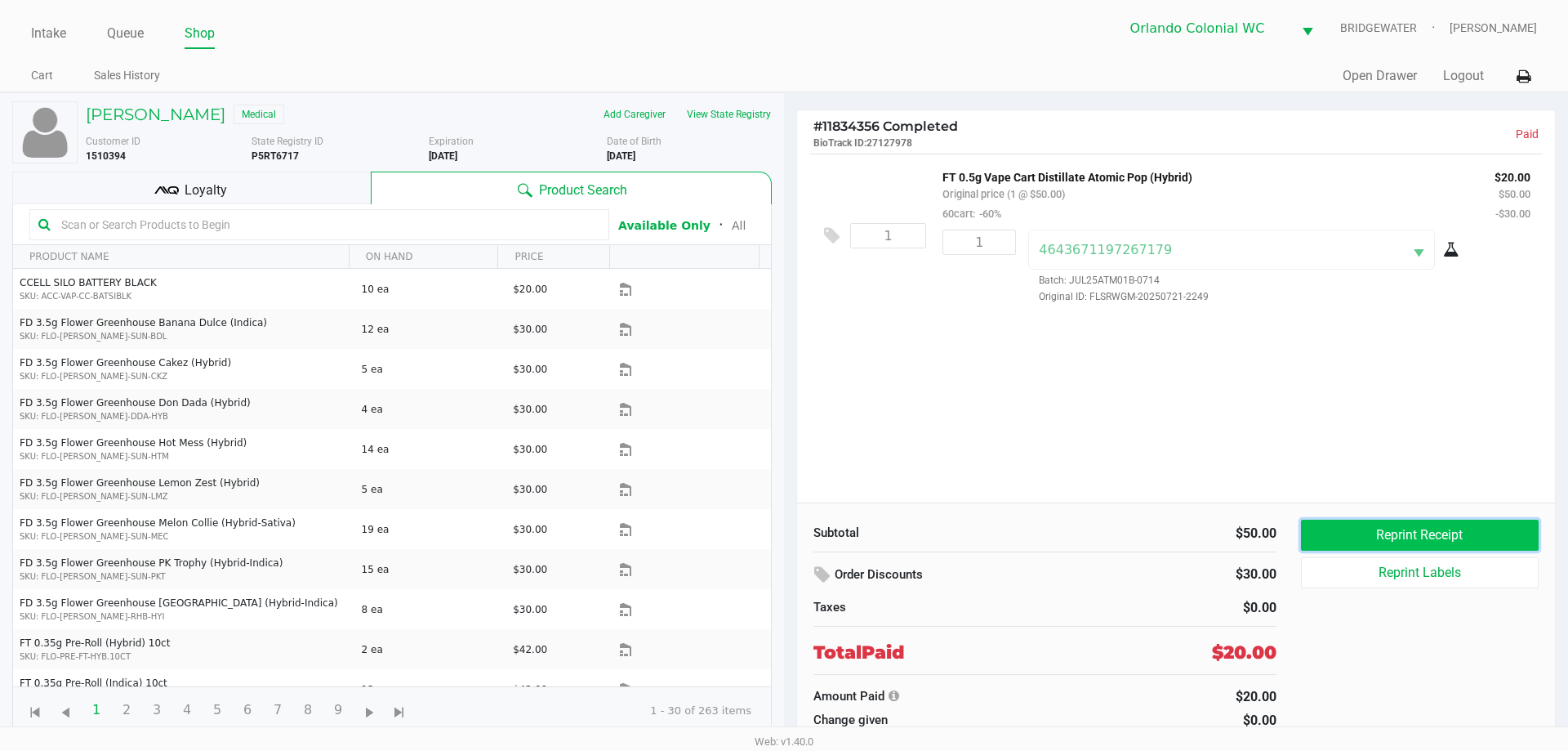
click at [1461, 538] on button "Reprint Receipt" at bounding box center [1419, 535] width 237 height 31
click at [55, 37] on link "Intake" at bounding box center [48, 33] width 35 height 23
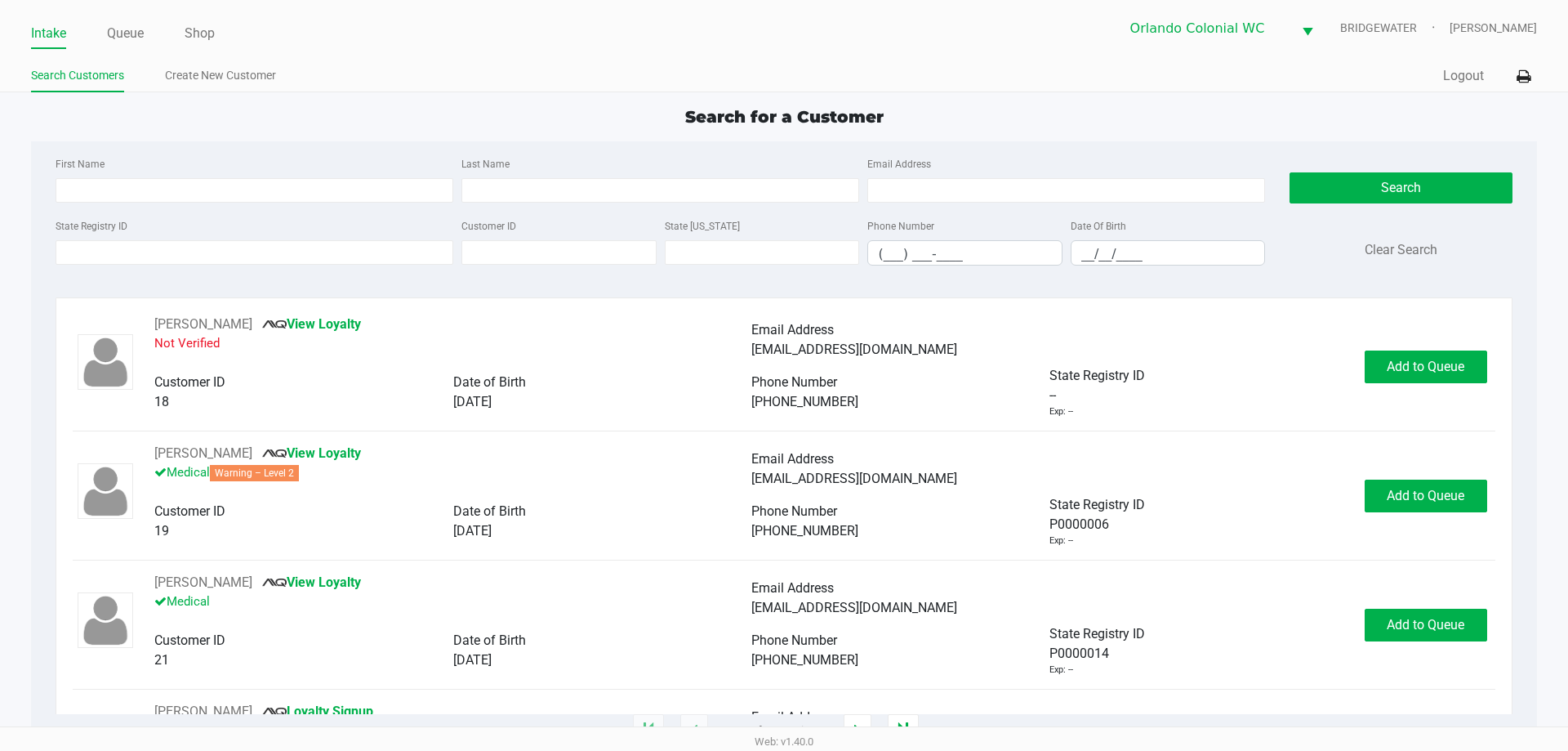
click at [644, 306] on div "[PERSON_NAME] View Loyalty Not Verified Email Address [EMAIL_ADDRESS][DOMAIN_NA…" at bounding box center [783, 515] width 1457 height 434
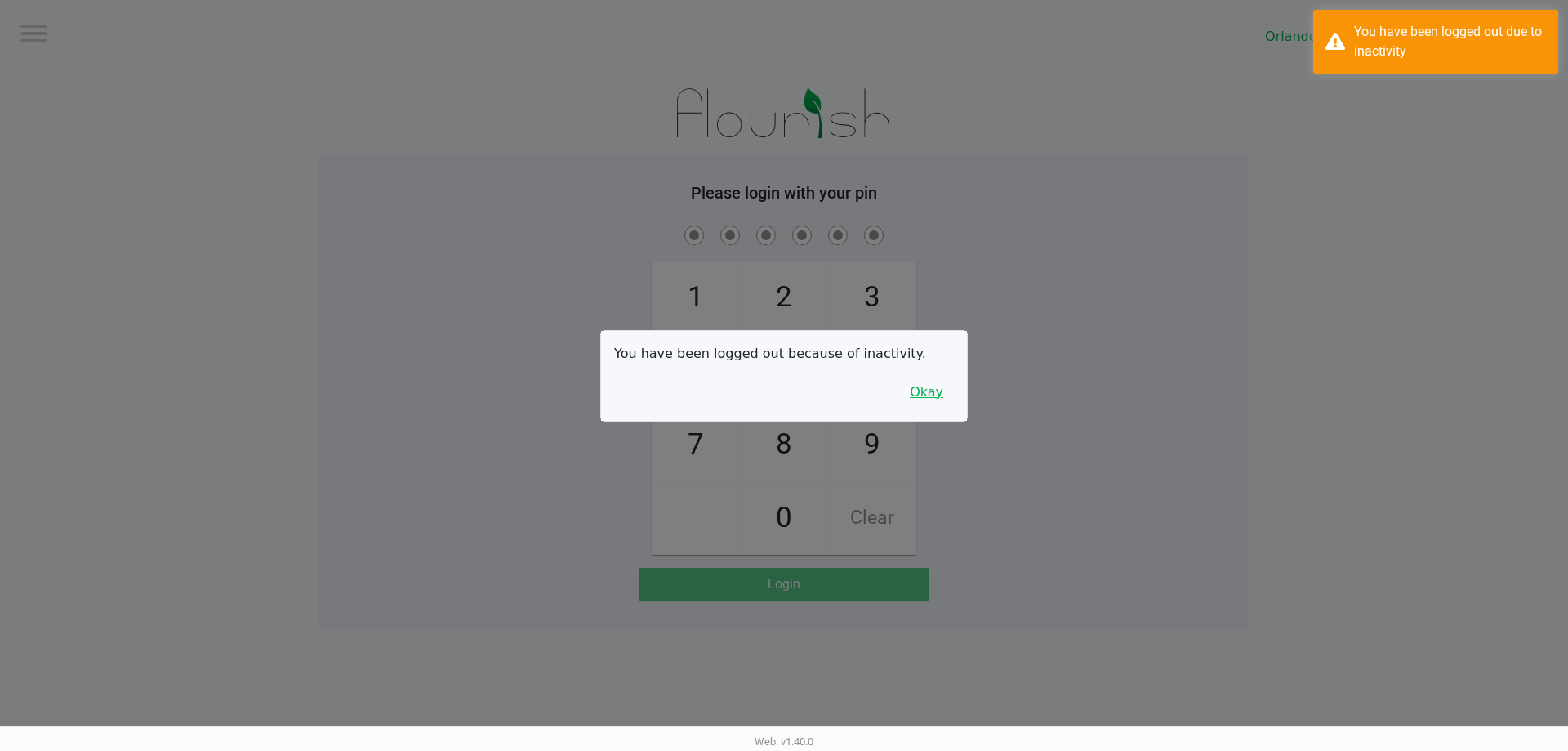
click at [932, 389] on button "Okay" at bounding box center [926, 392] width 54 height 31
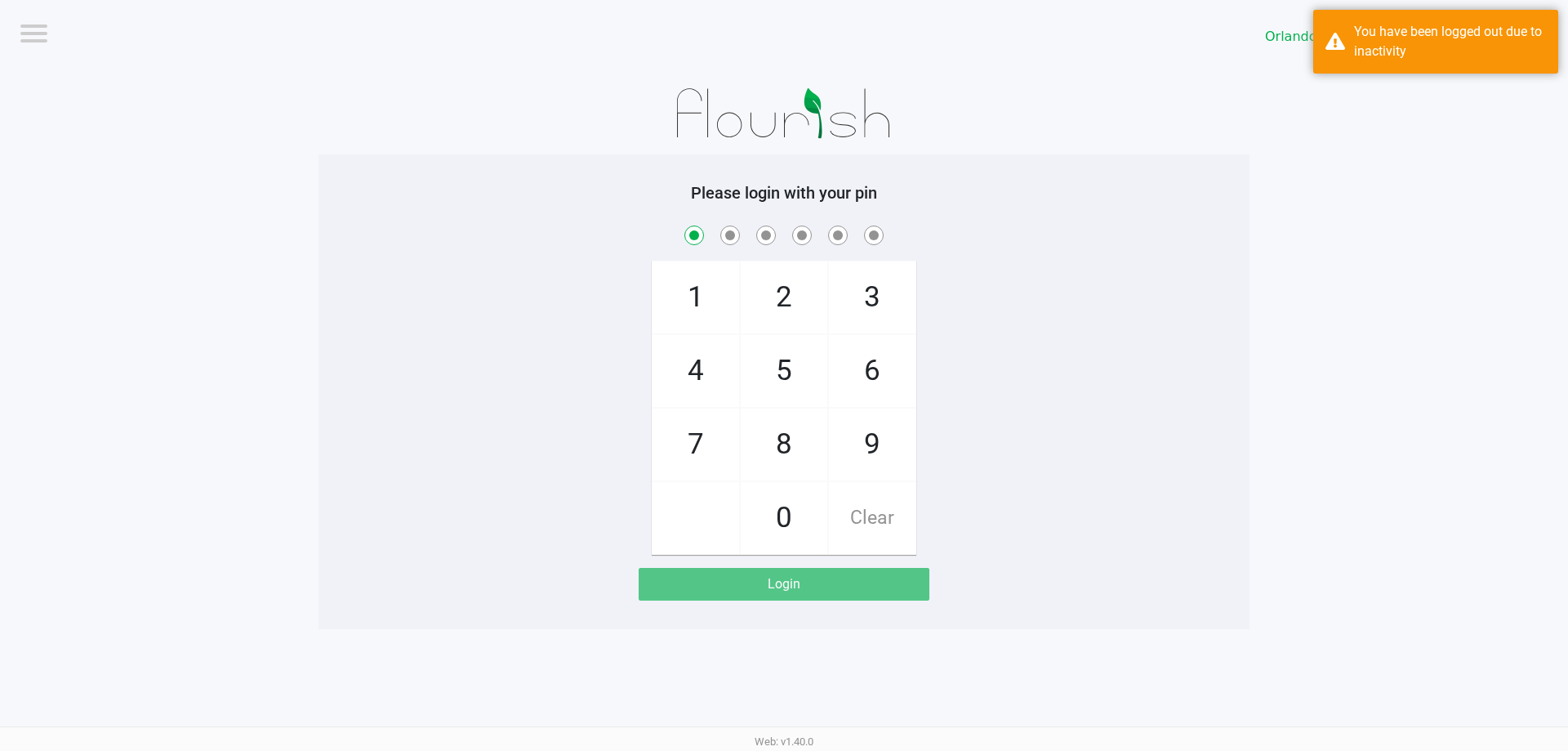
checkbox input "true"
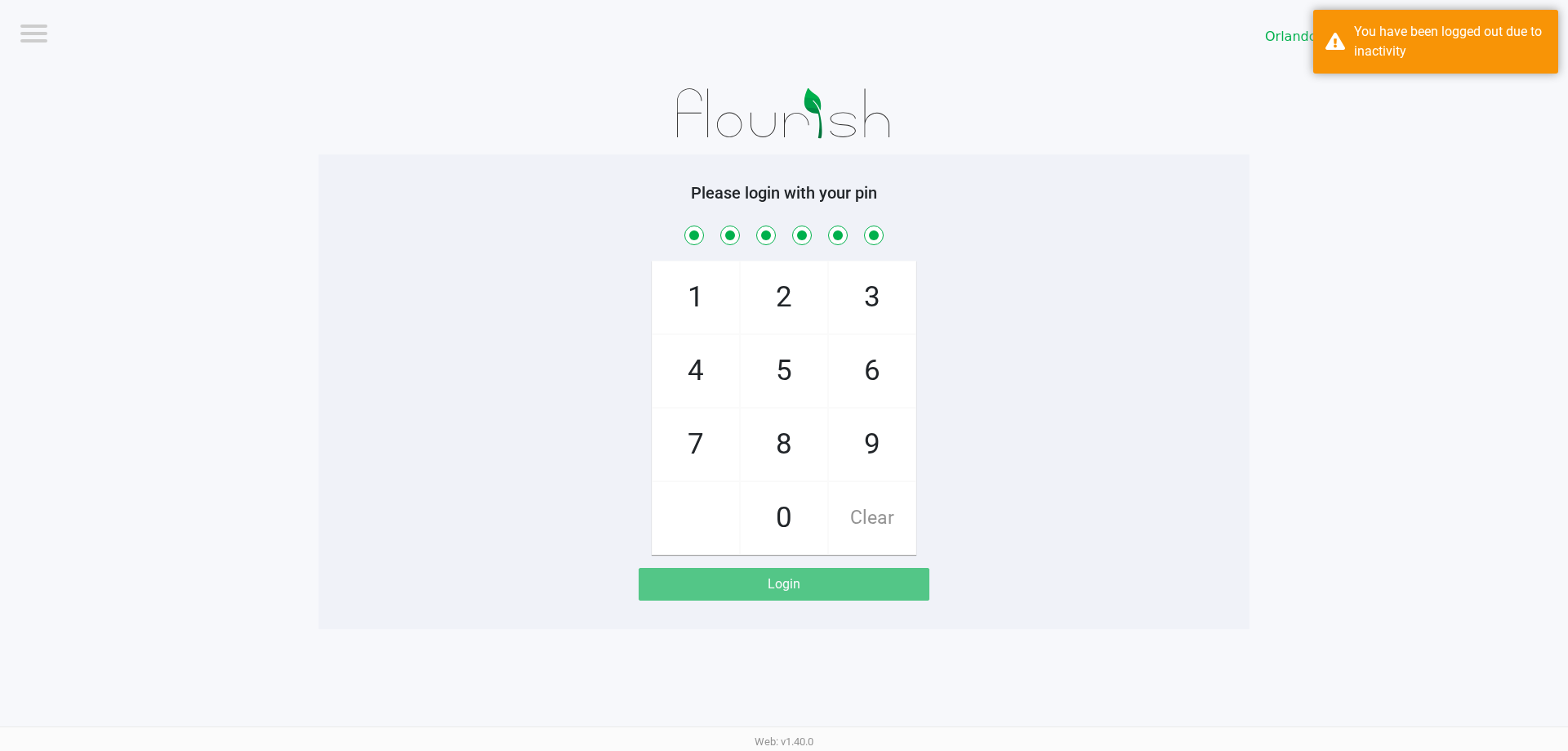
checkbox input "true"
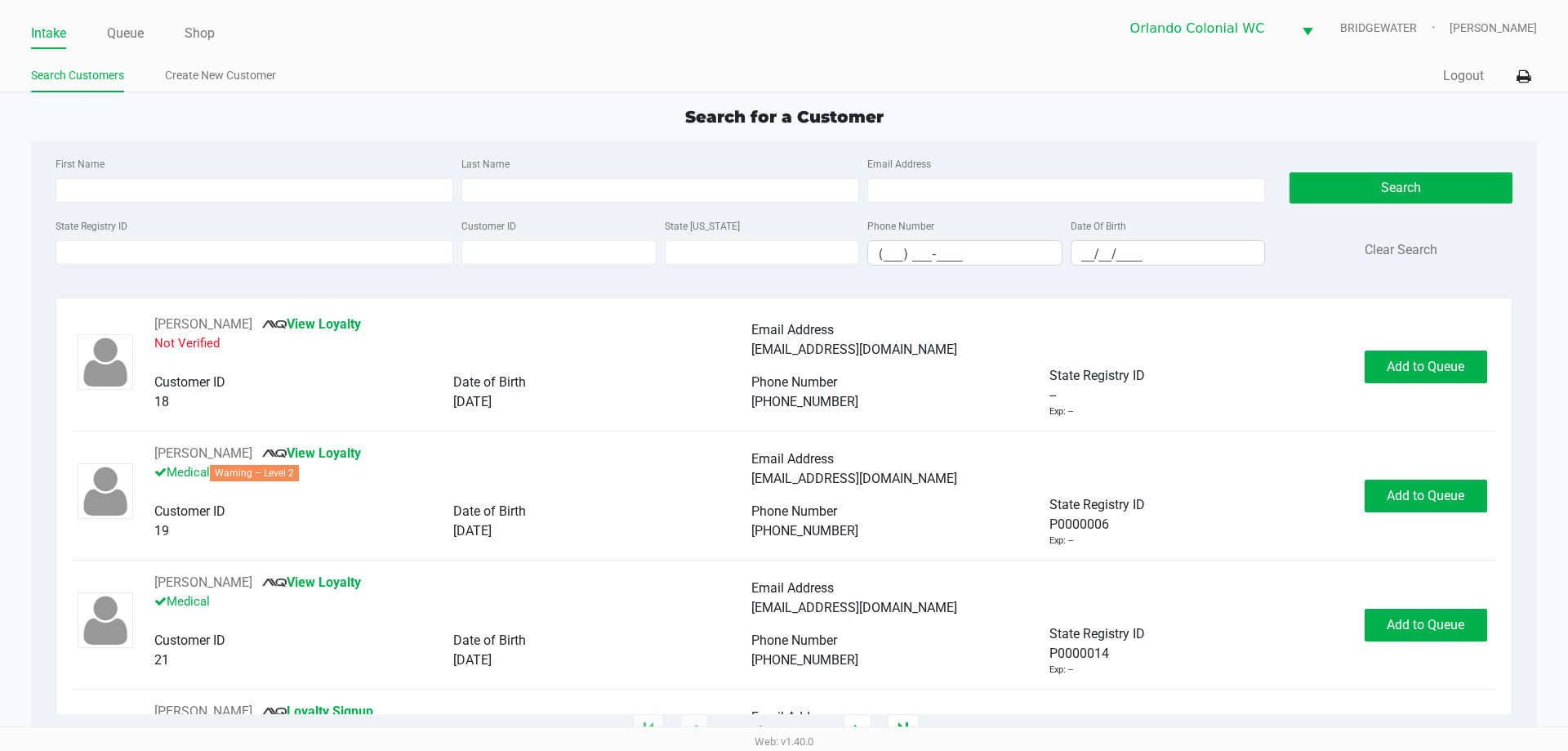
click at [1243, 124] on div "Search for a Customer" at bounding box center [783, 117] width 1530 height 25
drag, startPoint x: 478, startPoint y: 60, endPoint x: 1277, endPoint y: 321, distance: 840.5
click at [1277, 321] on app-point-of-sale "Intake Queue Shop [GEOGRAPHIC_DATA] Colonial [PERSON_NAME] [PERSON_NAME] Search…" at bounding box center [784, 366] width 1568 height 731
click at [1284, 283] on div "First Name Last Name Email Address State Registry ID Customer ID State [US_STAT…" at bounding box center [783, 216] width 1480 height 150
click at [730, 65] on ul "Search Customers Create New Customer" at bounding box center [407, 77] width 753 height 28
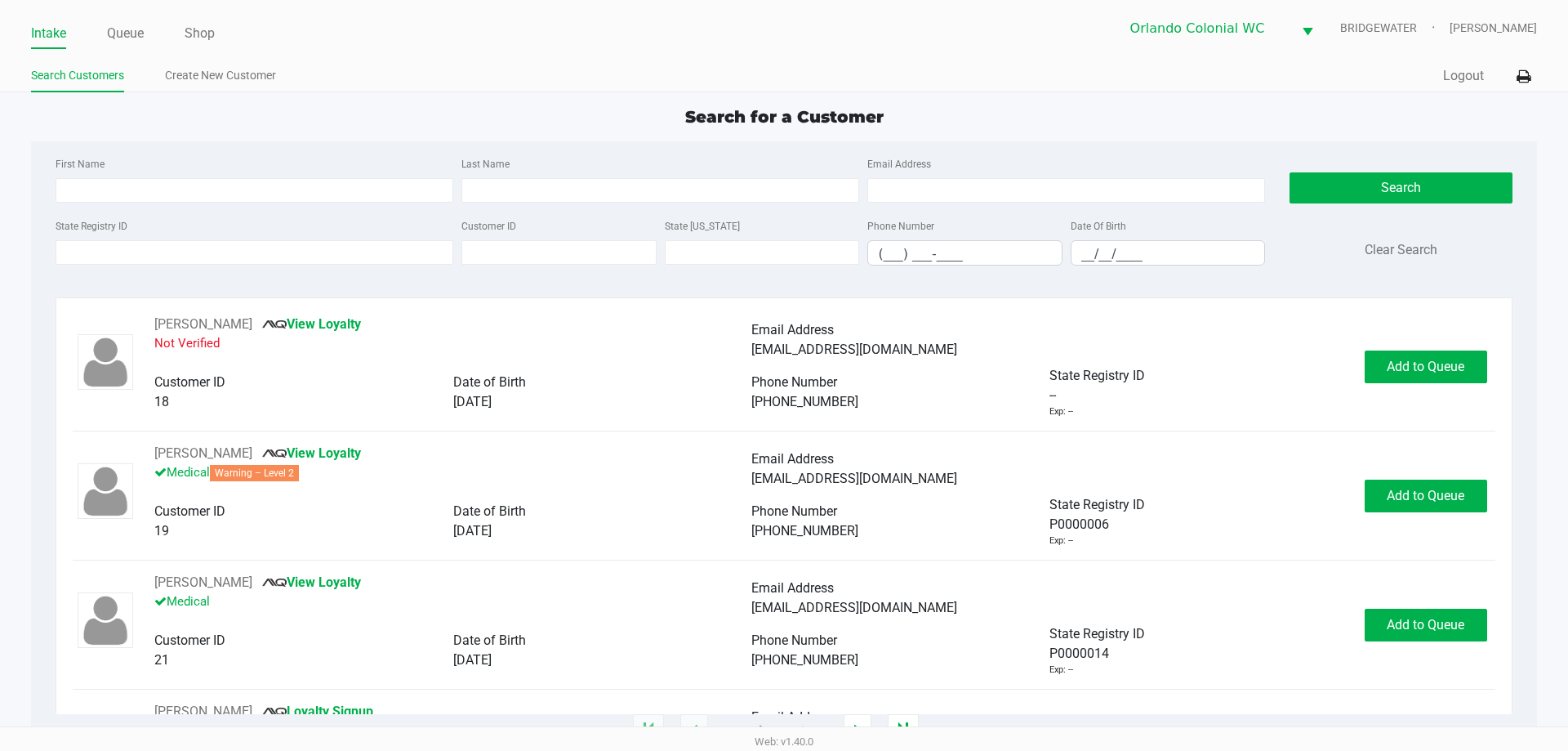
click at [289, 114] on div "Search for a Customer" at bounding box center [783, 117] width 1530 height 25
click at [590, 105] on div "Search for a Customer" at bounding box center [783, 117] width 1530 height 25
click at [142, 36] on link "Queue" at bounding box center [125, 33] width 37 height 23
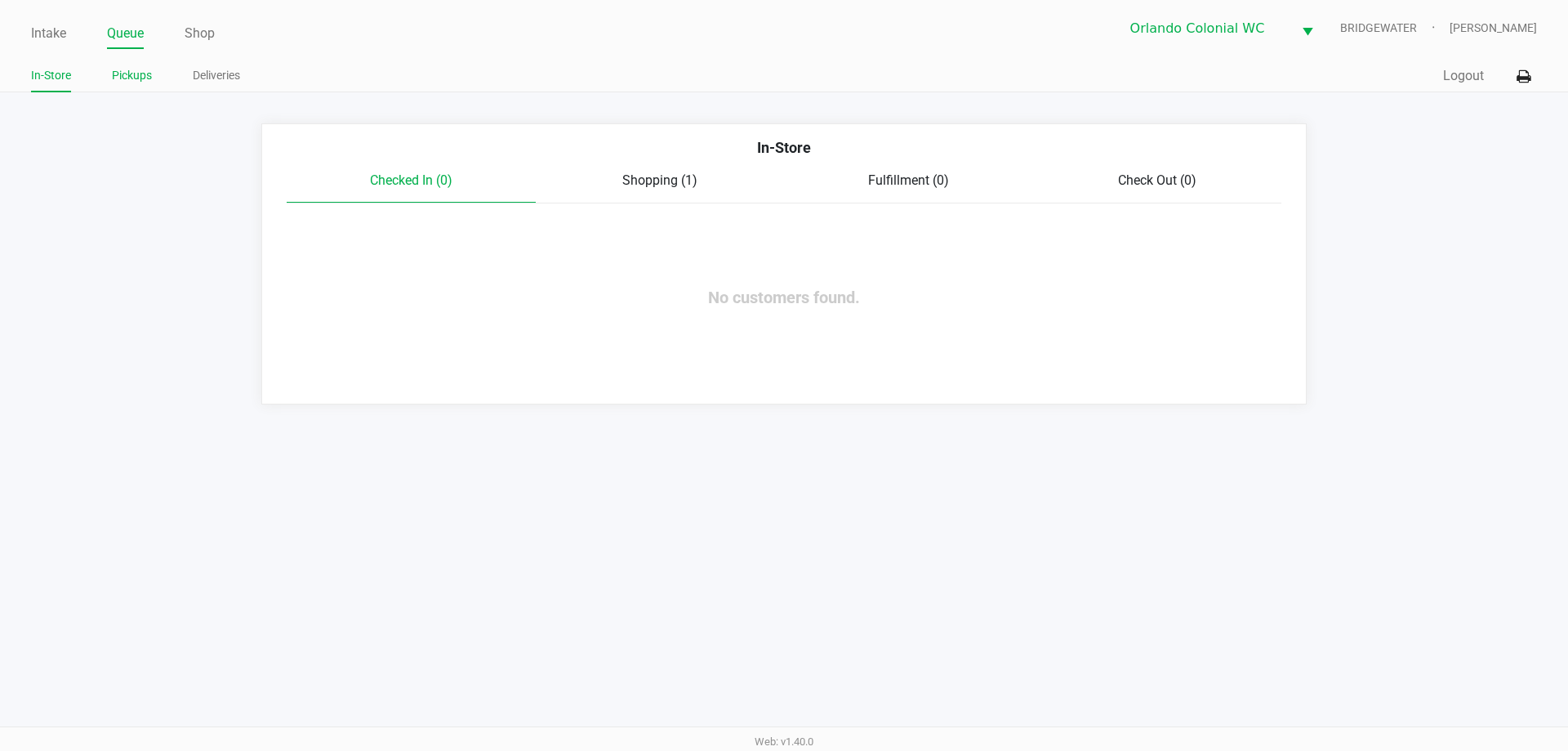
click at [147, 69] on link "Pickups" at bounding box center [132, 76] width 40 height 20
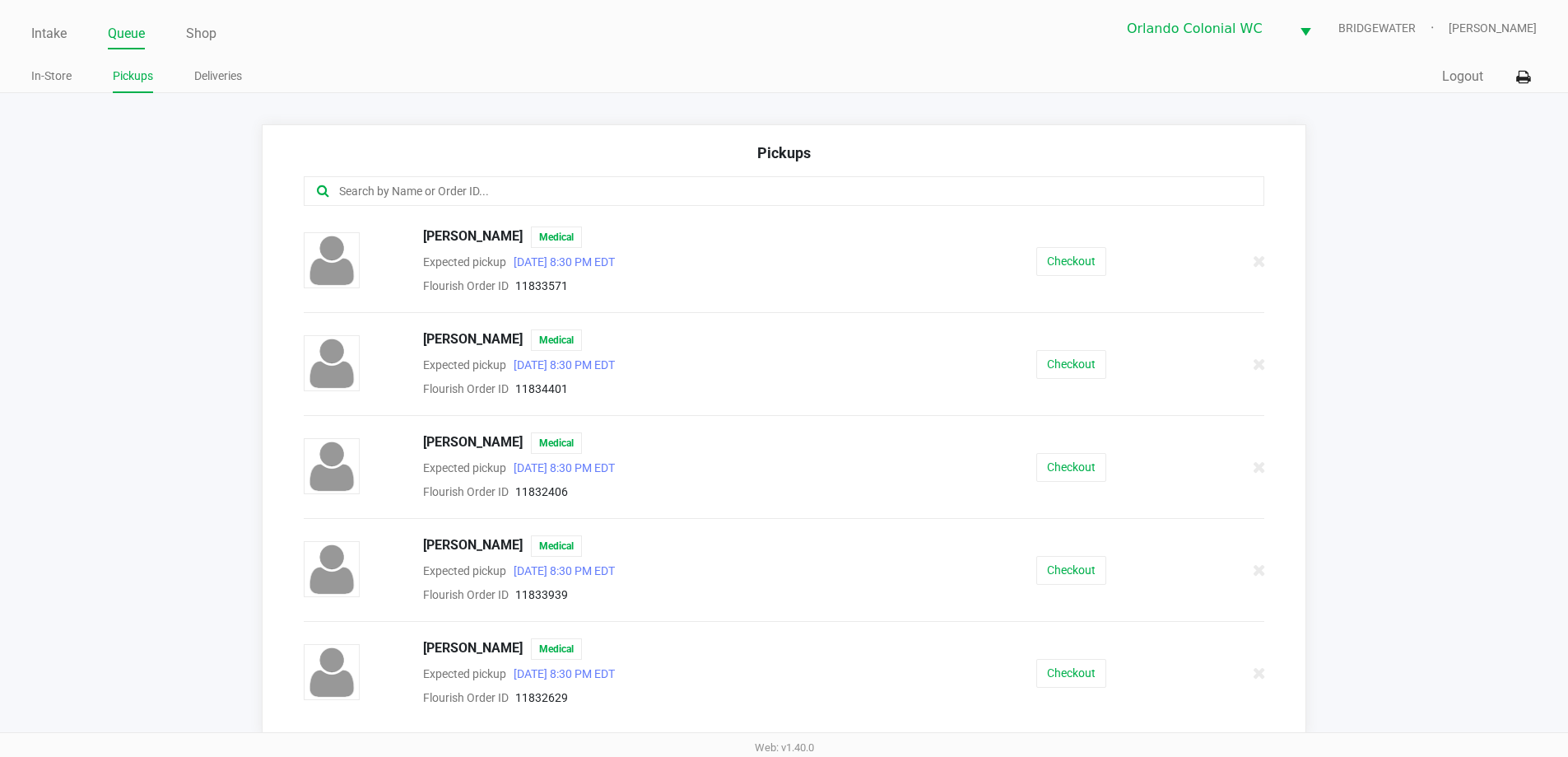
click at [415, 191] on input "text" at bounding box center [758, 191] width 841 height 19
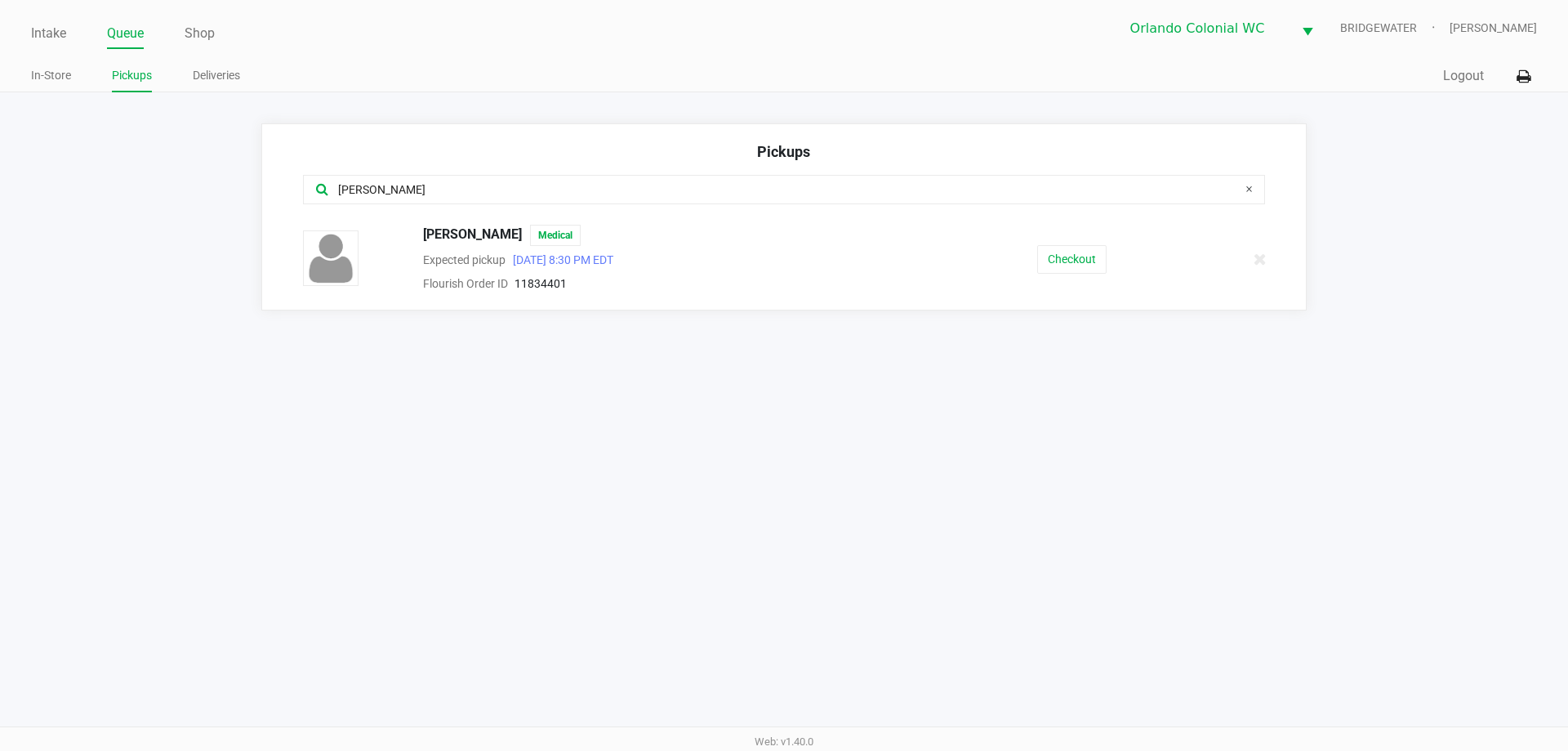
type input "[PERSON_NAME]"
click at [1065, 271] on button "Checkout" at bounding box center [1072, 259] width 70 height 29
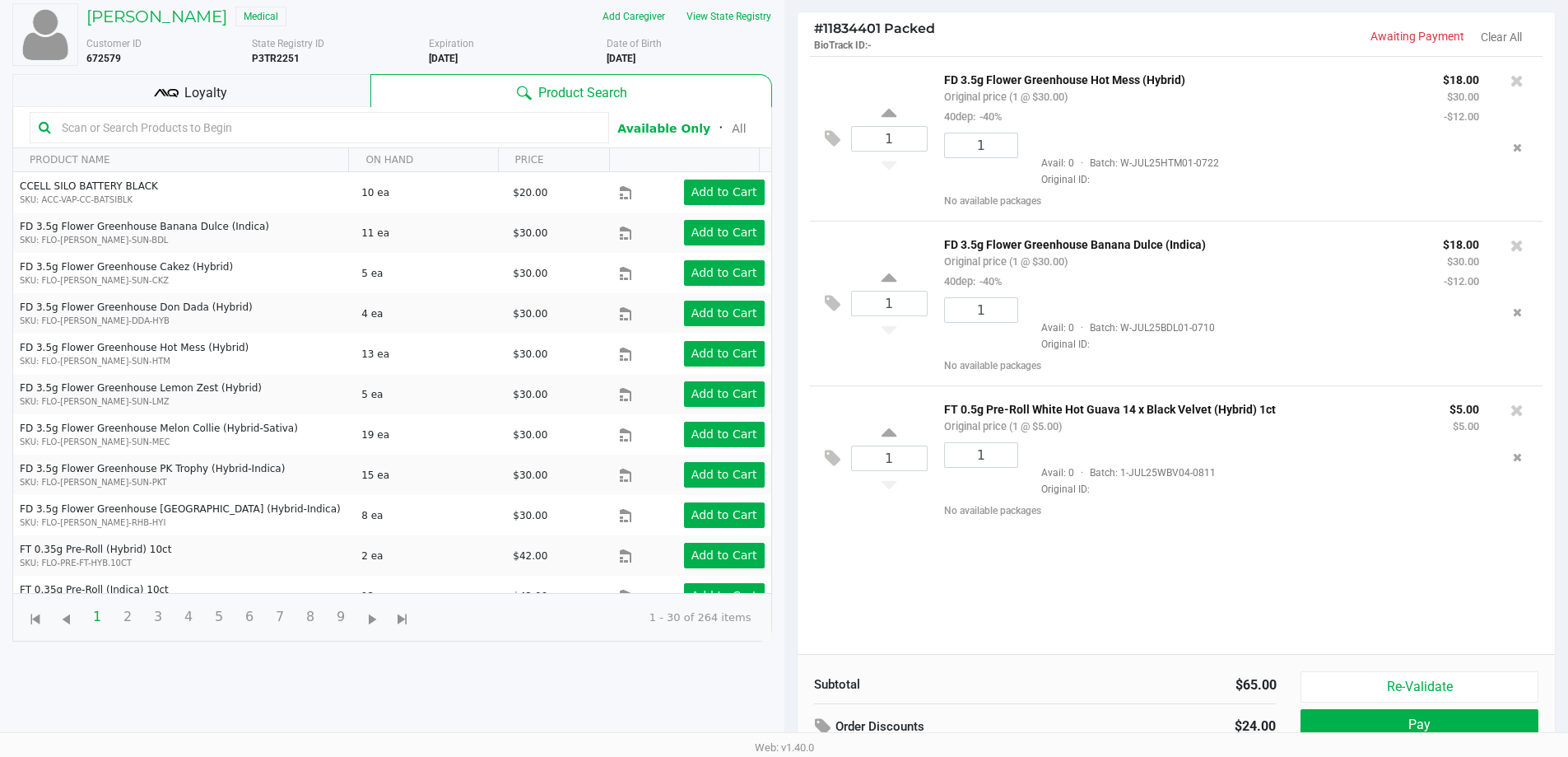
scroll to position [177, 0]
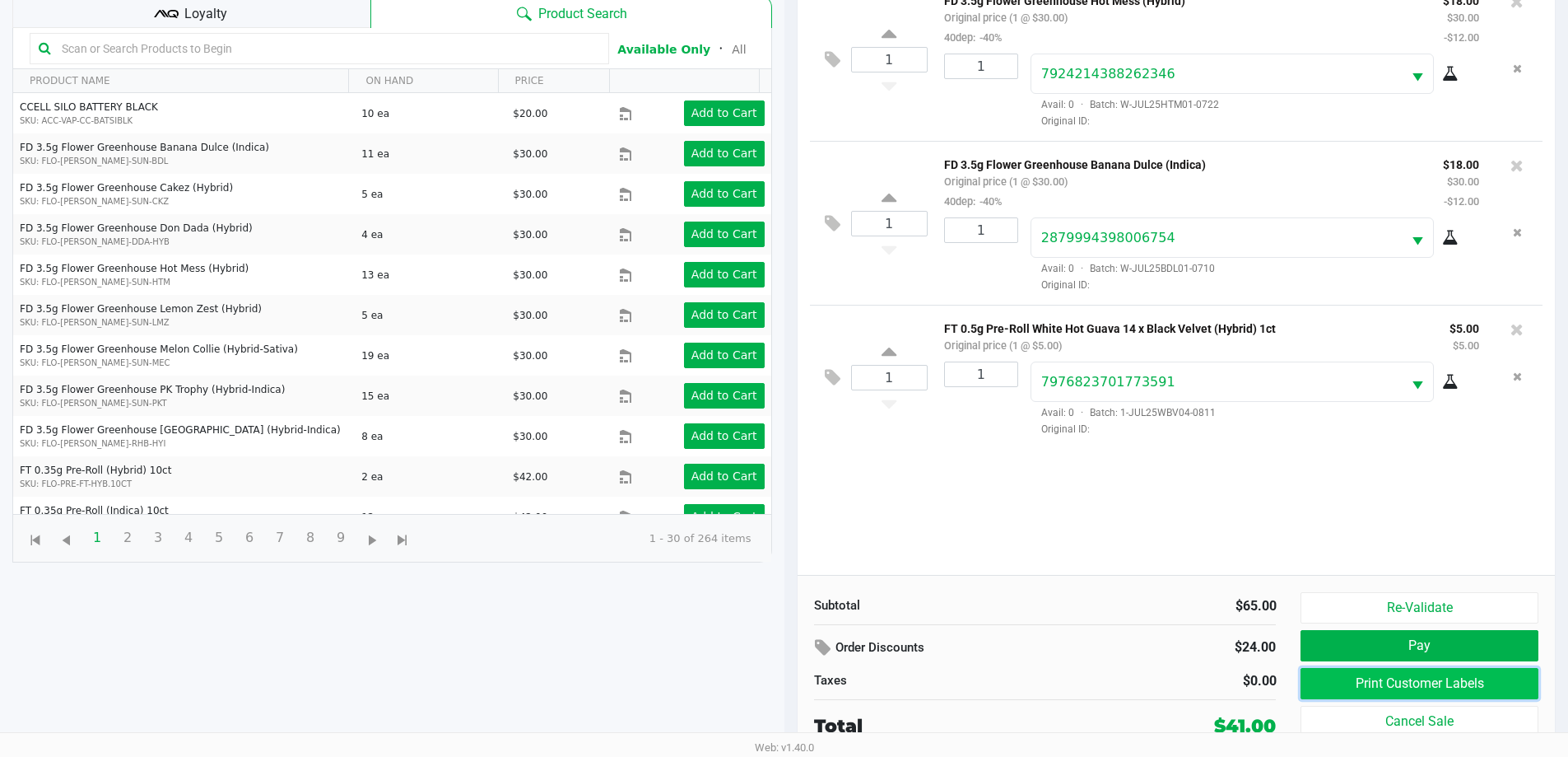
click at [1463, 689] on button "Print Customer Labels" at bounding box center [1419, 683] width 237 height 31
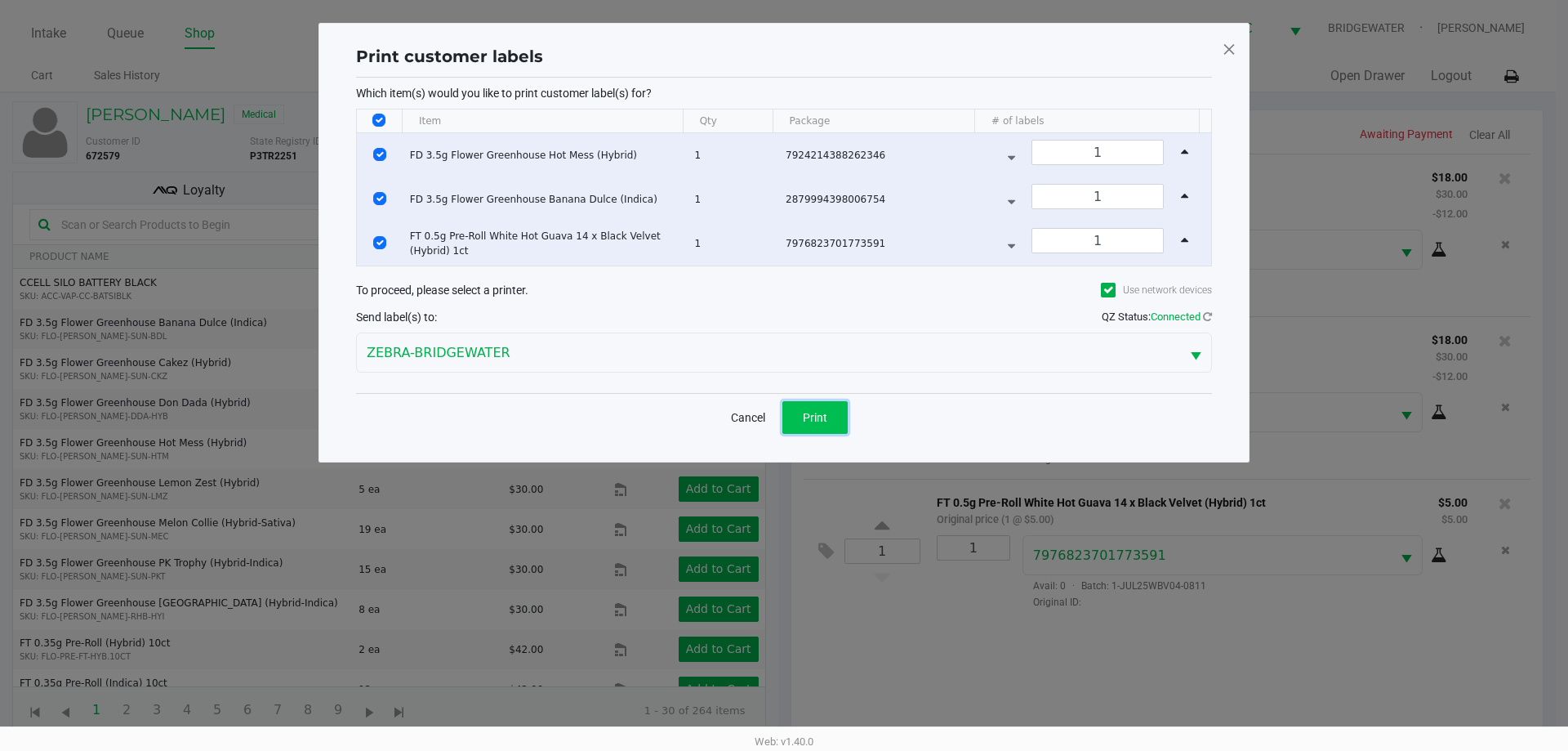
click at [844, 420] on button "Print" at bounding box center [815, 418] width 65 height 32
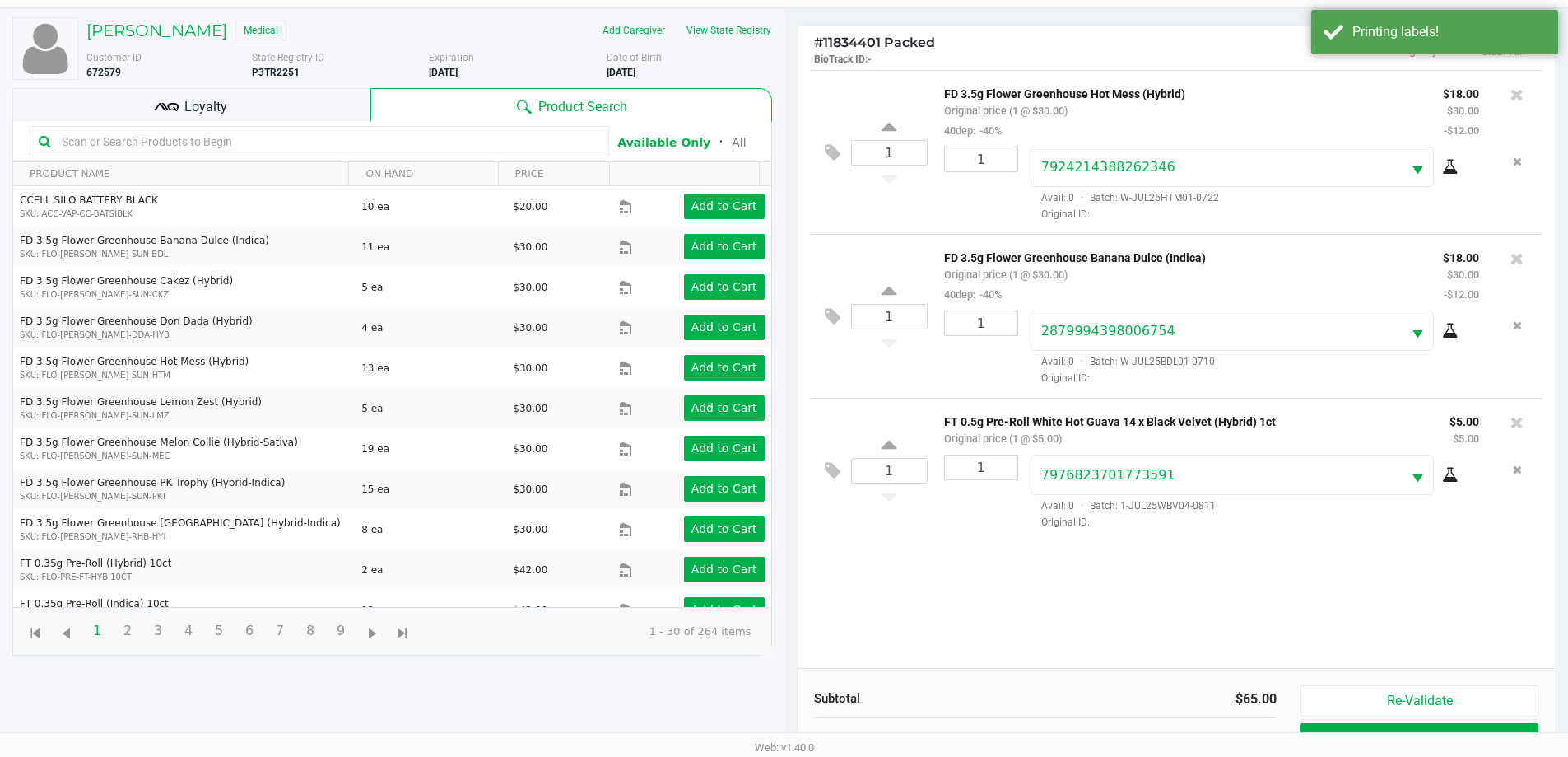
scroll to position [177, 0]
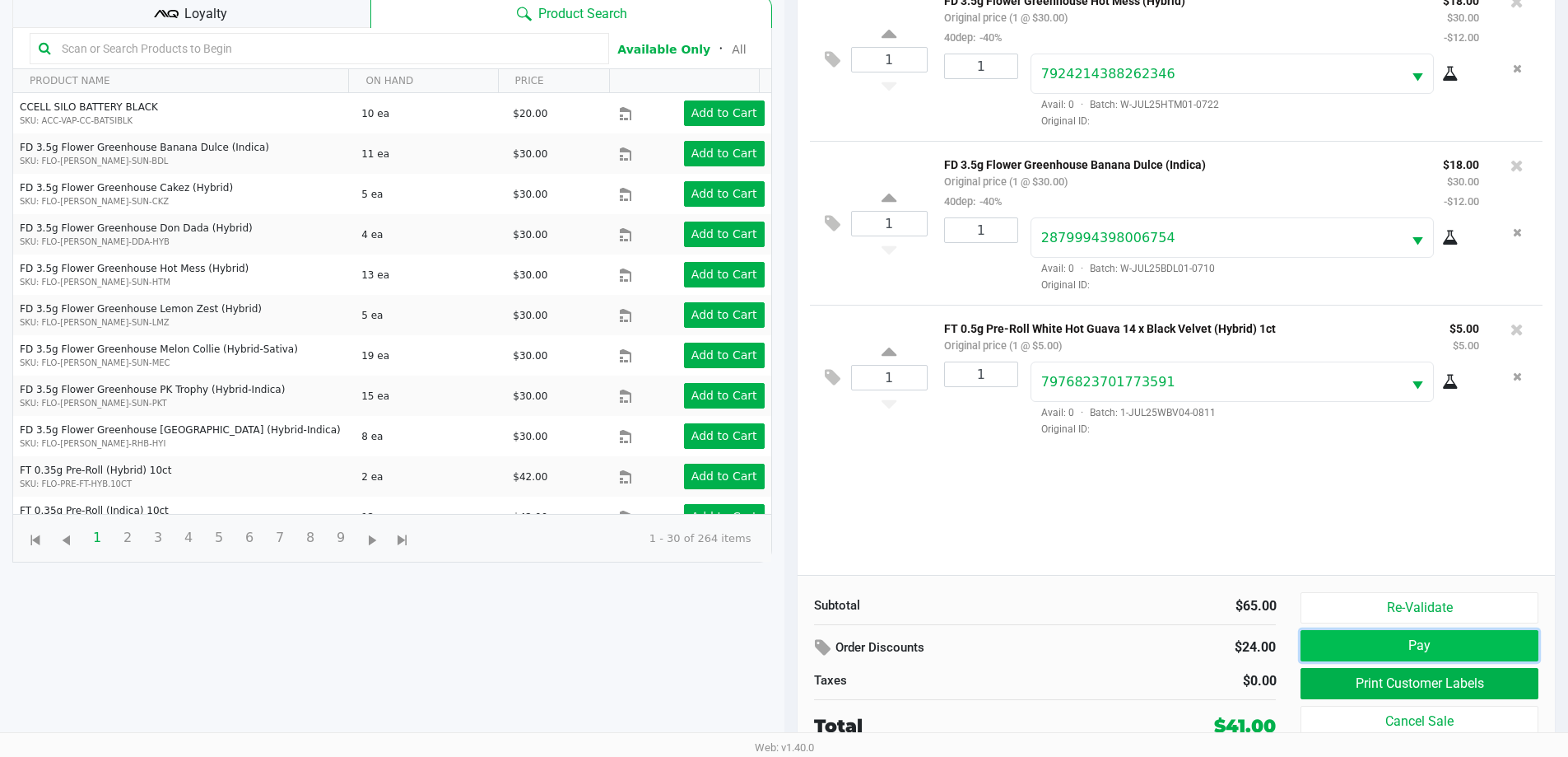
click at [1458, 647] on button "Pay" at bounding box center [1419, 646] width 237 height 31
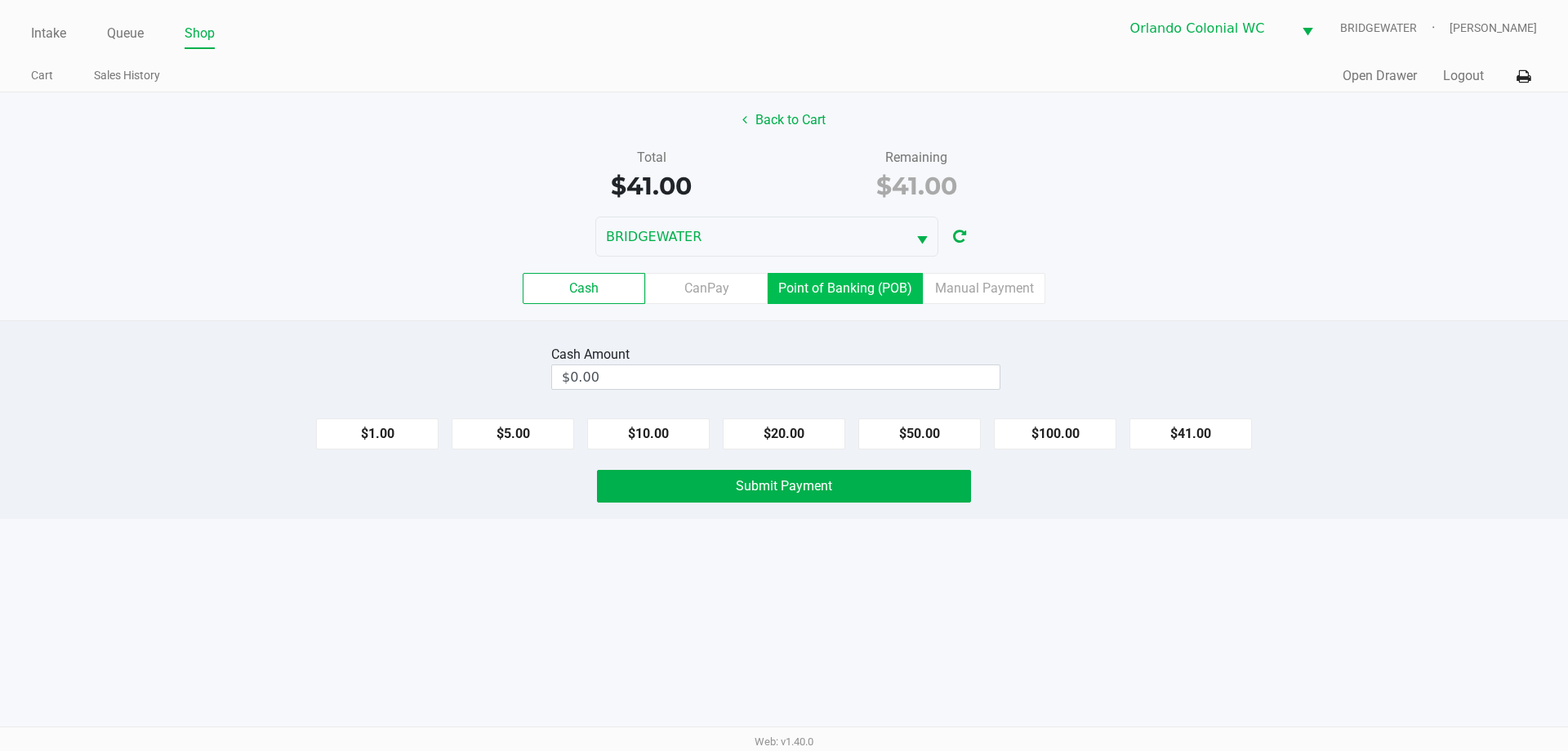
click at [889, 288] on label "Point of Banking (POB)" at bounding box center [845, 288] width 155 height 31
click at [0, 0] on 7 "Point of Banking (POB)" at bounding box center [0, 0] width 0 height 0
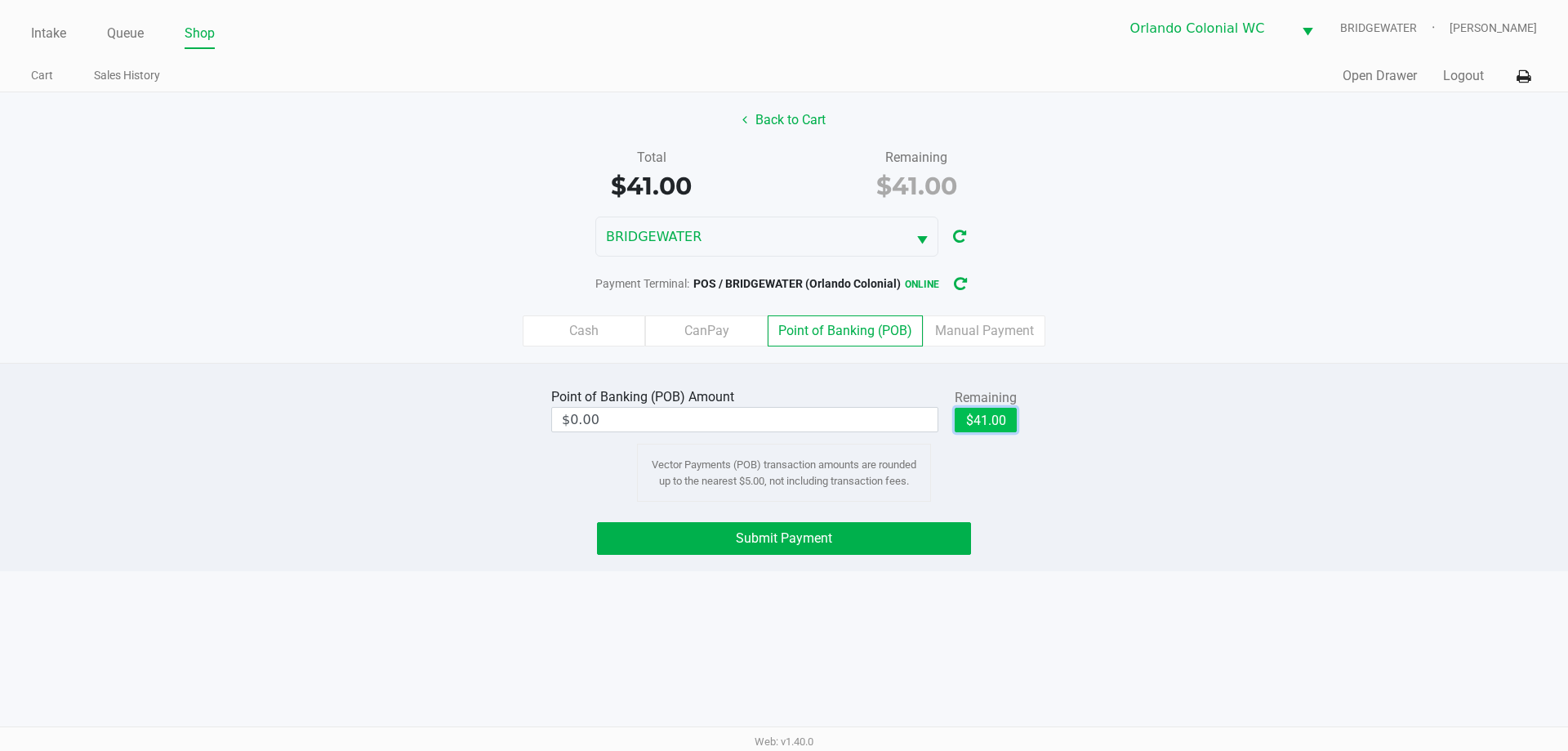
click at [986, 424] on button "$41.00" at bounding box center [986, 419] width 62 height 25
type input "$41.00"
click at [968, 528] on button "Submit Payment" at bounding box center [784, 538] width 374 height 32
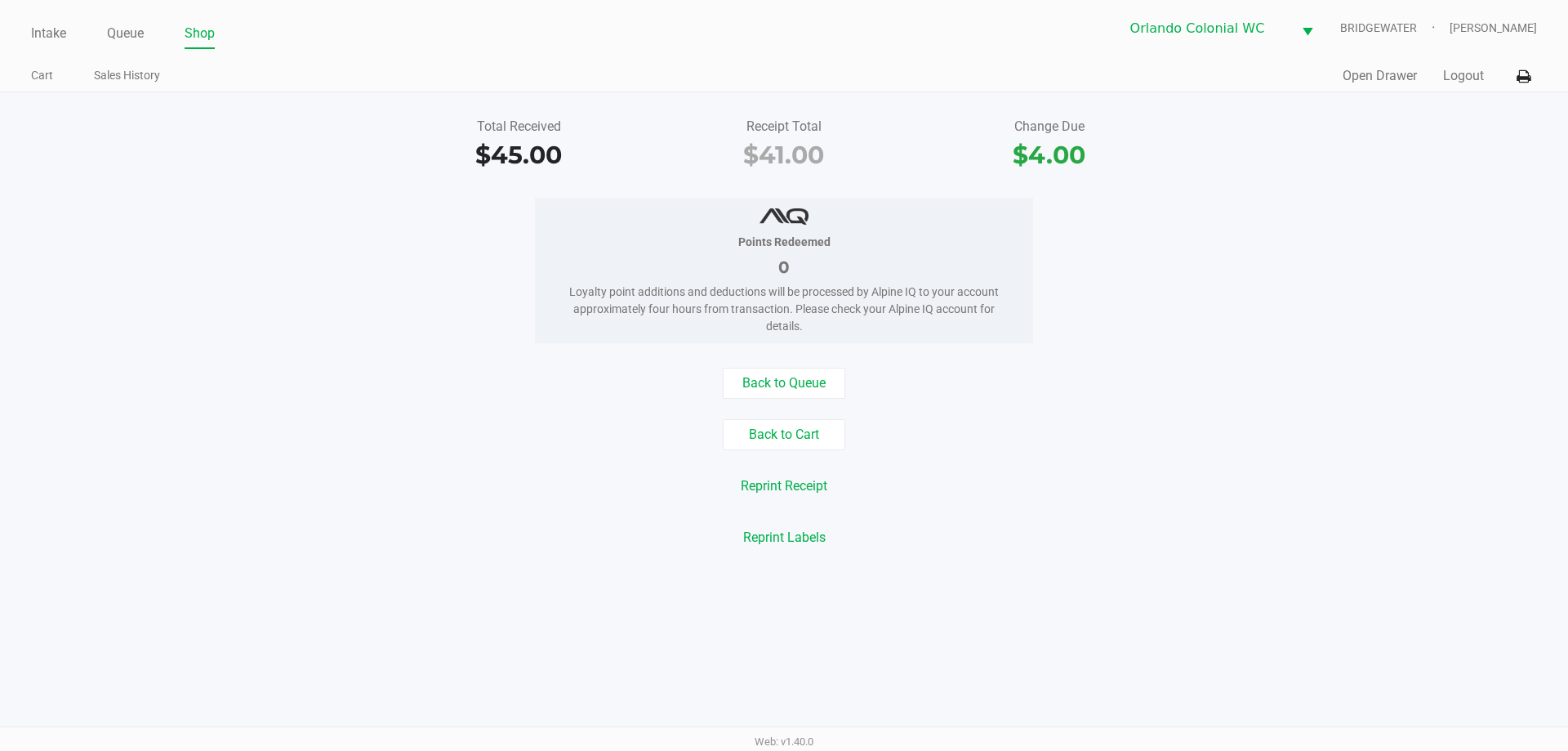
click at [1008, 266] on div "Points Redeemed 0 Loyalty point additions and deductions will be processed by A…" at bounding box center [784, 270] width 498 height 145
click at [1136, 218] on div "Points Redeemed 0 Loyalty point additions and deductions will be processed by A…" at bounding box center [784, 270] width 1593 height 145
click at [52, 19] on div "Intake Queue Shop" at bounding box center [407, 33] width 753 height 31
click at [52, 34] on link "Intake" at bounding box center [48, 33] width 35 height 23
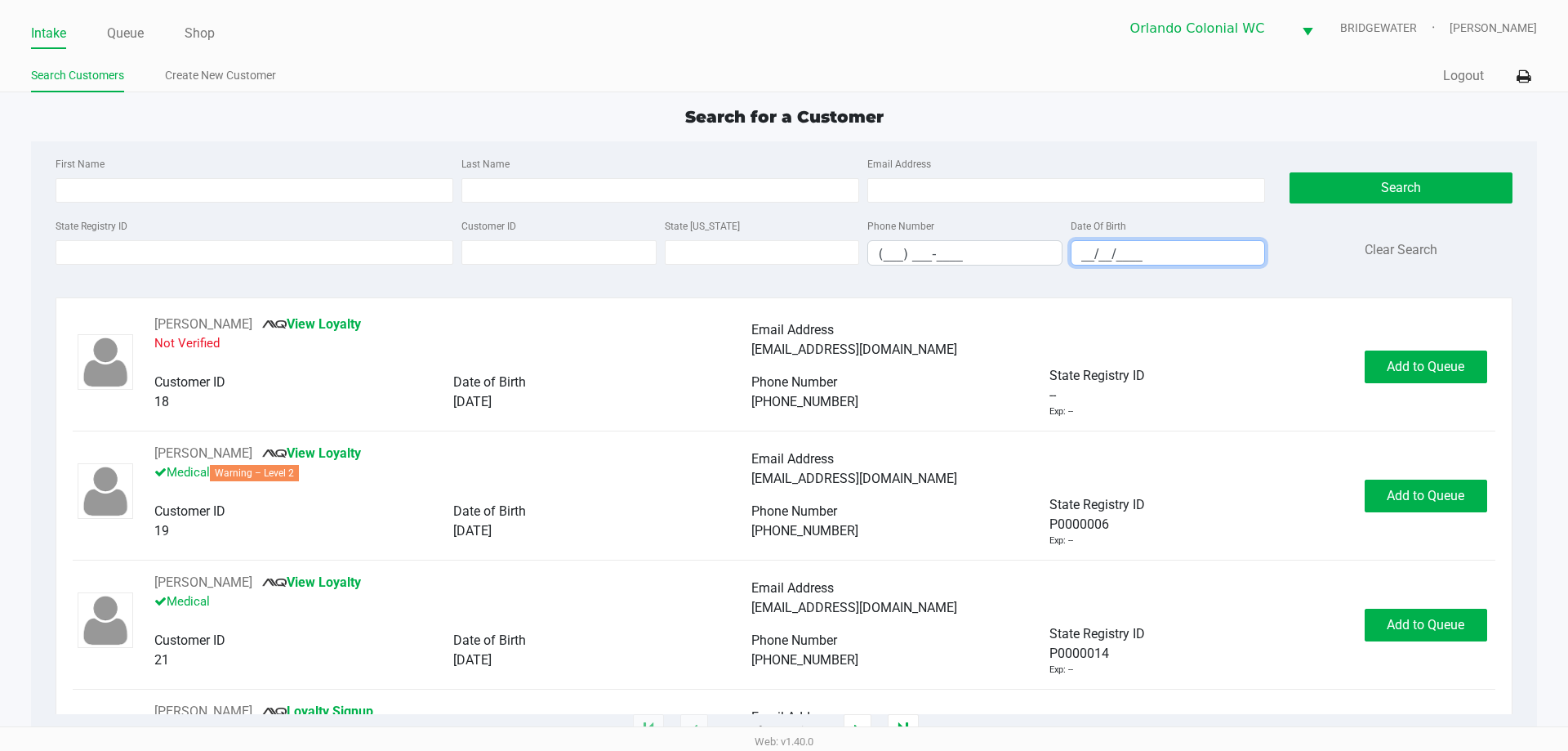
click at [1090, 253] on input "__/__/____" at bounding box center [1168, 253] width 194 height 26
type input "[DATE]"
click at [690, 193] on input "Last Name" at bounding box center [661, 190] width 398 height 25
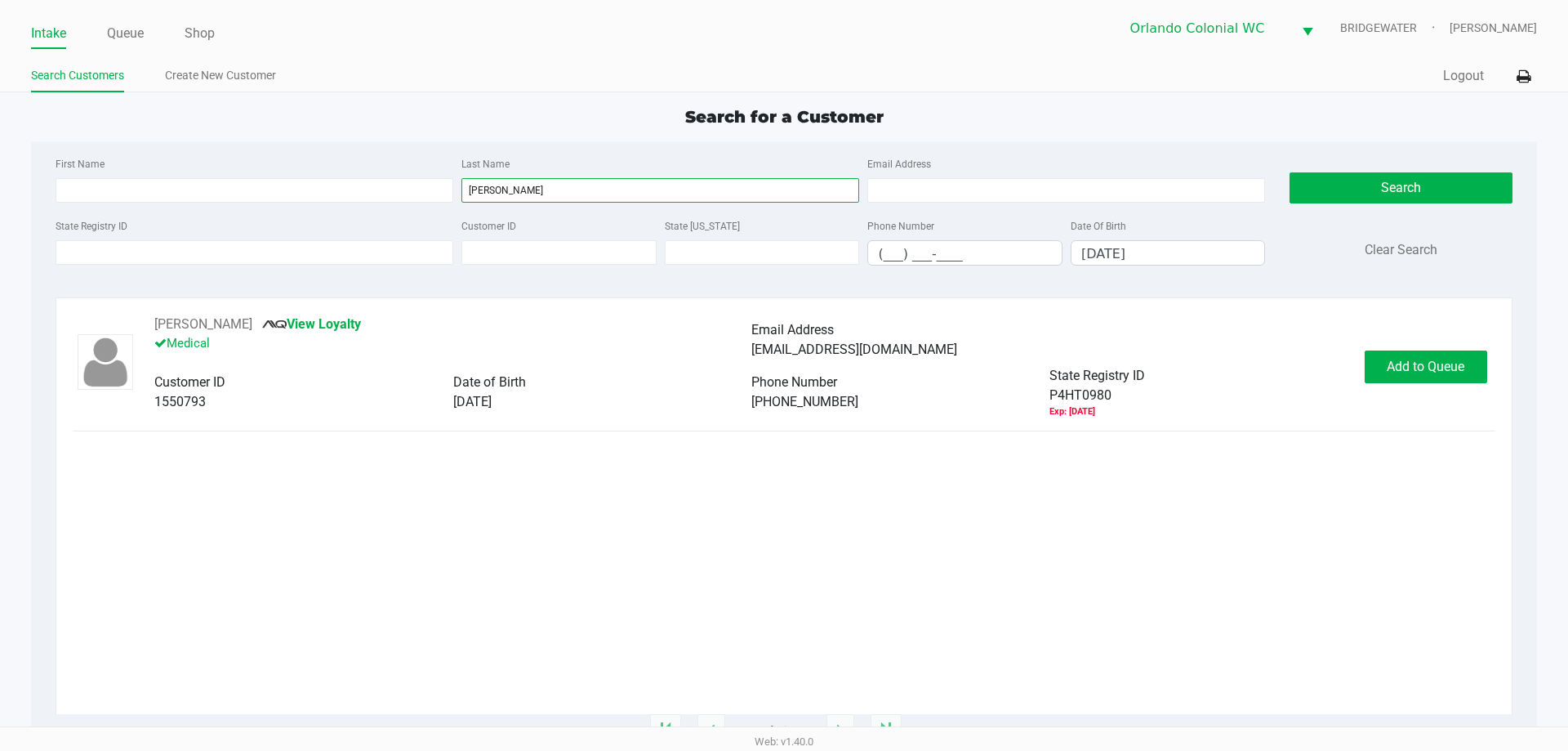
type input "[PERSON_NAME]"
click at [1074, 361] on div "[PERSON_NAME] View Loyalty Medical Email Address [EMAIL_ADDRESS][DOMAIN_NAME]" at bounding box center [751, 340] width 1193 height 52
click at [1430, 355] on button "Add to Queue" at bounding box center [1426, 367] width 122 height 32
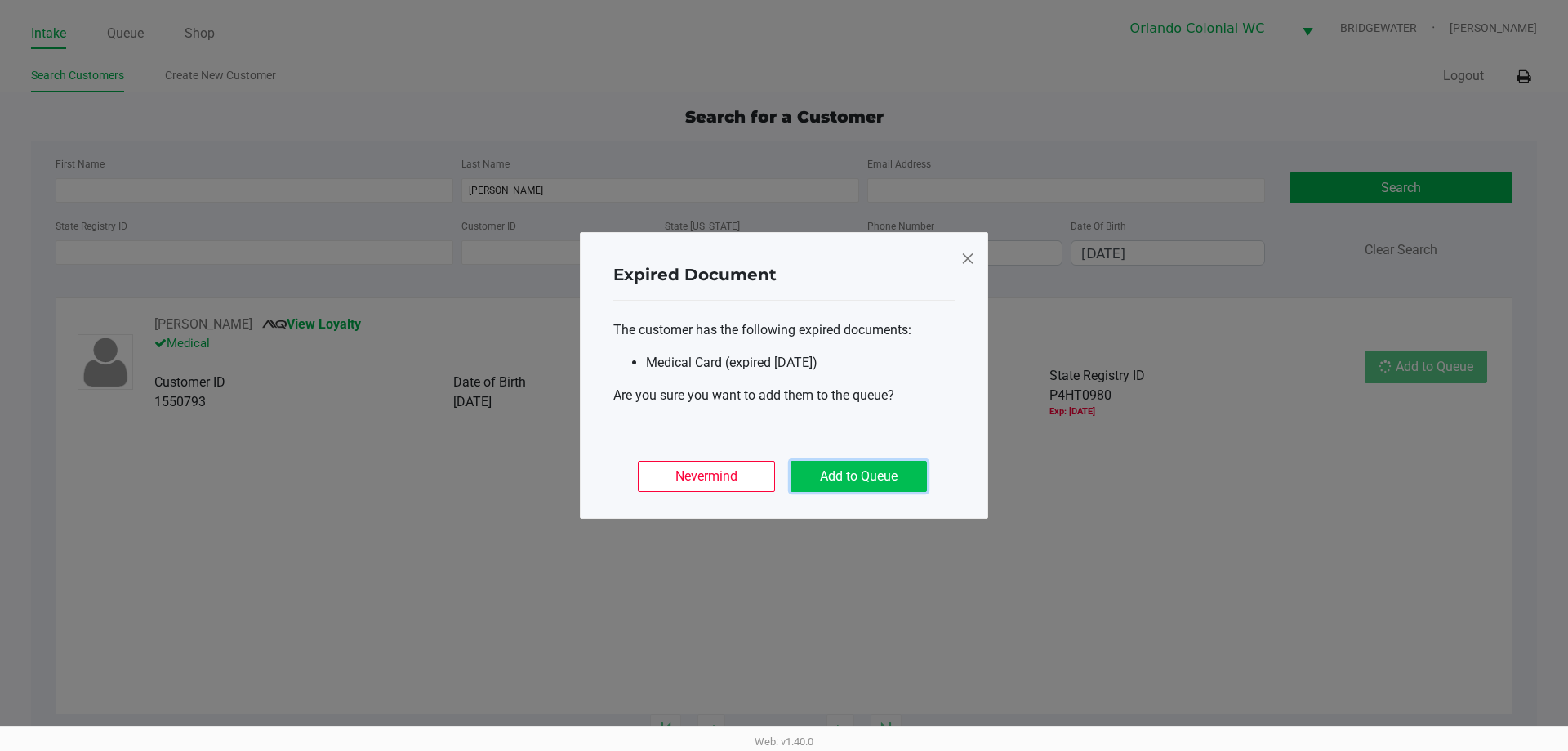
click at [899, 478] on button "Add to Queue" at bounding box center [859, 476] width 136 height 31
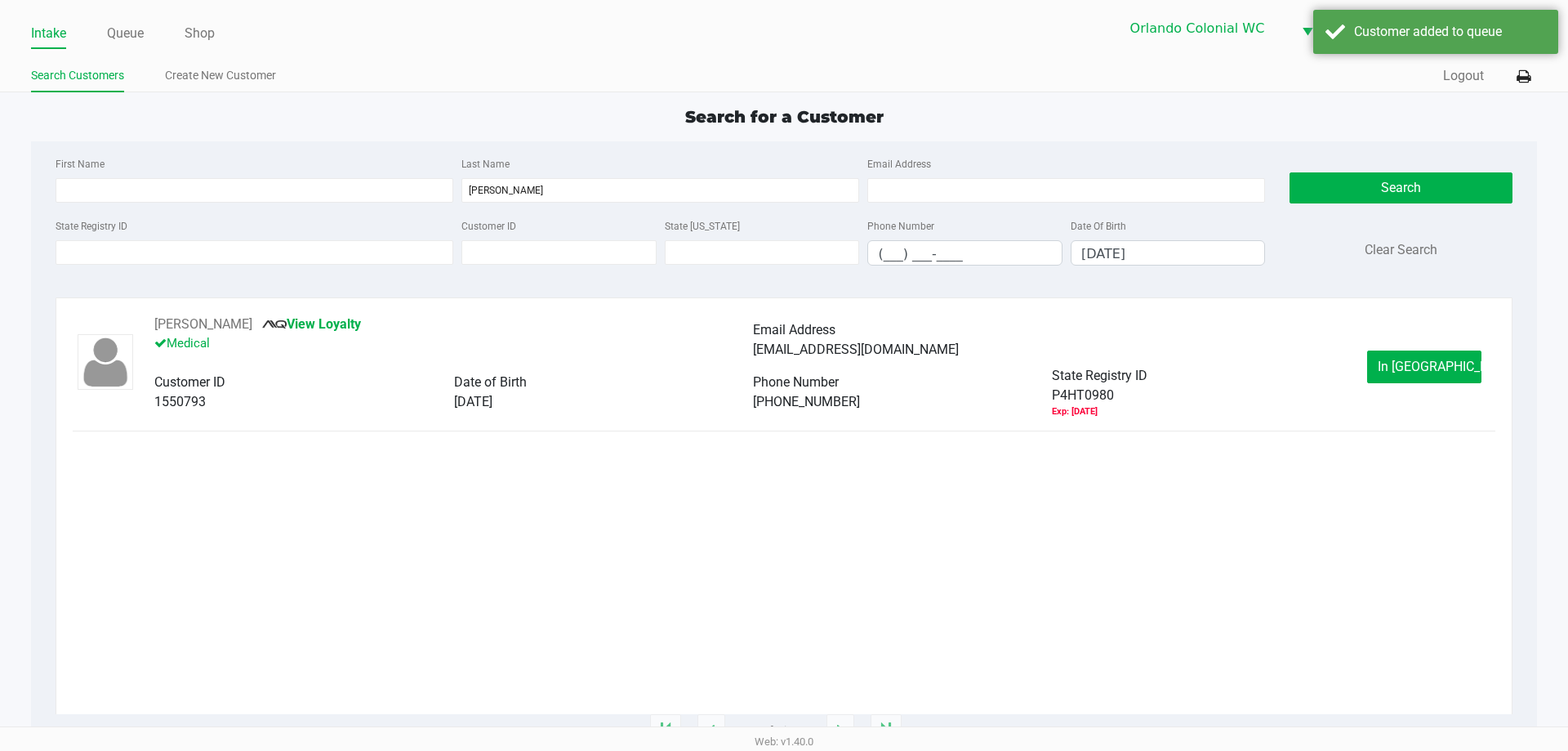
click at [1270, 388] on div "P4HT0980 Exp: [DATE]" at bounding box center [1202, 401] width 299 height 33
click at [1392, 368] on button "In [GEOGRAPHIC_DATA]" at bounding box center [1424, 367] width 114 height 32
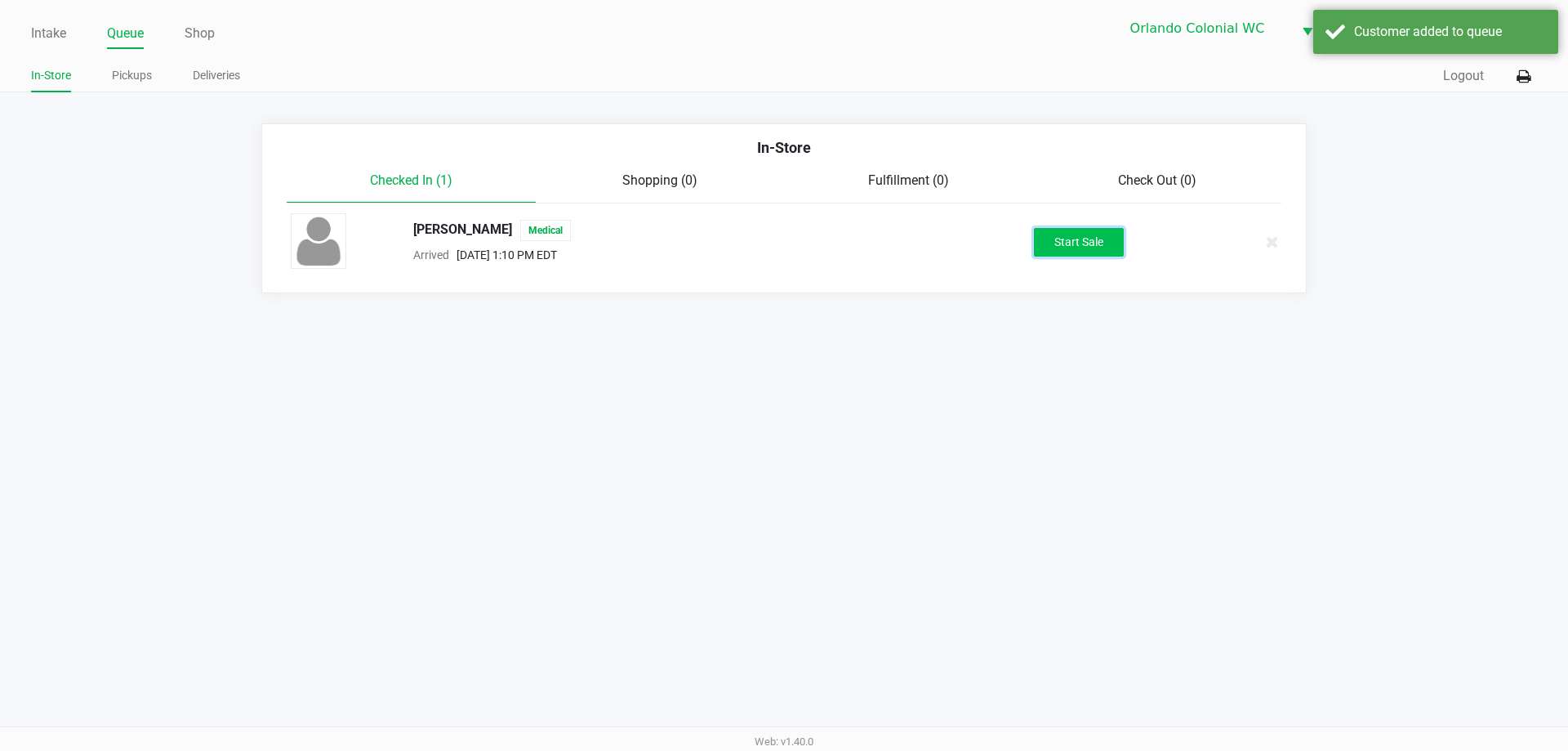
click at [1082, 249] on button "Start Sale" at bounding box center [1079, 242] width 90 height 29
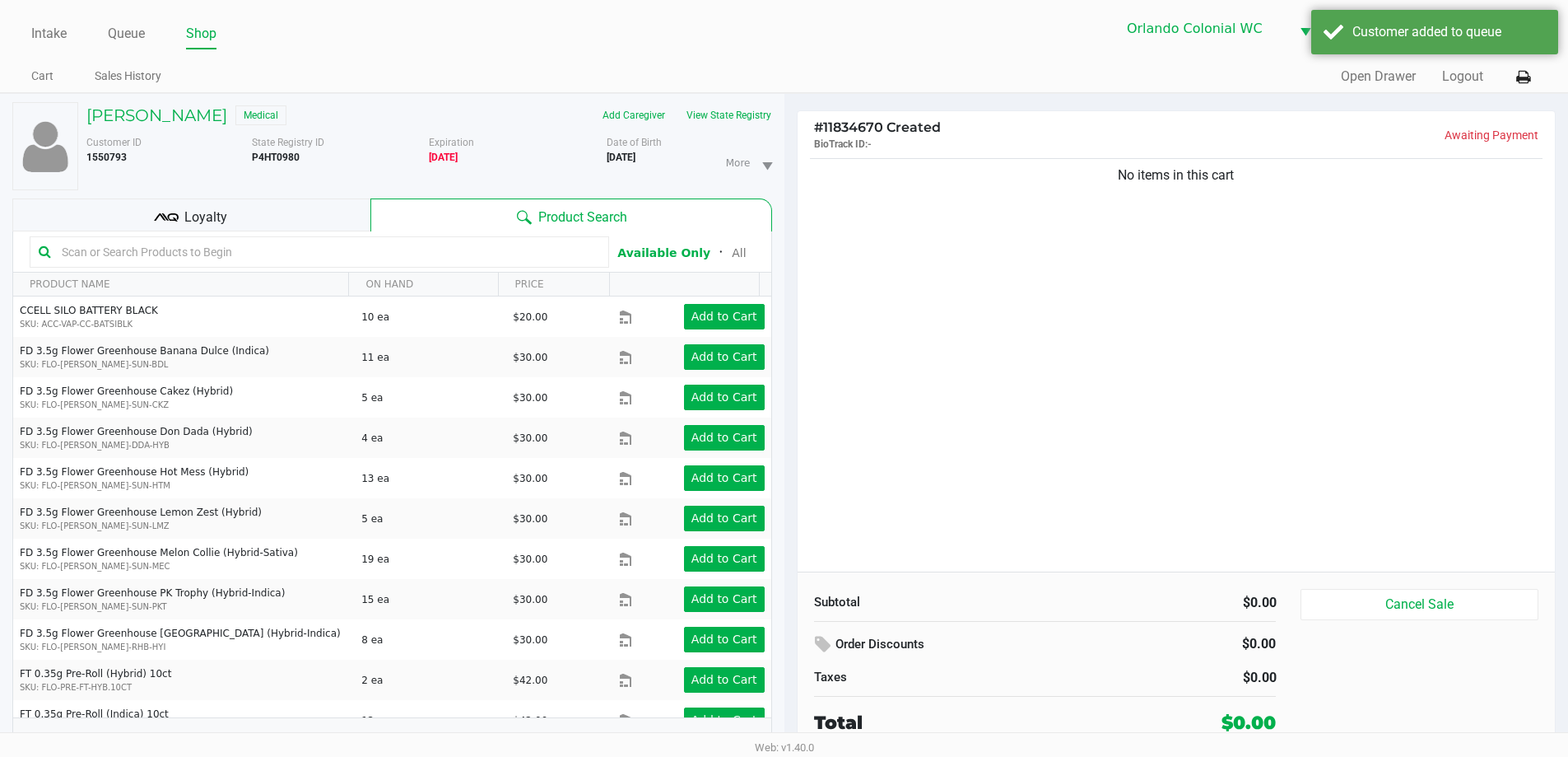
click at [1097, 279] on div "No items in this cart" at bounding box center [1176, 363] width 758 height 417
click at [1357, 32] on div "Customer added to queue" at bounding box center [1449, 32] width 194 height 20
click at [1230, 258] on div "No items in this cart" at bounding box center [1176, 363] width 758 height 417
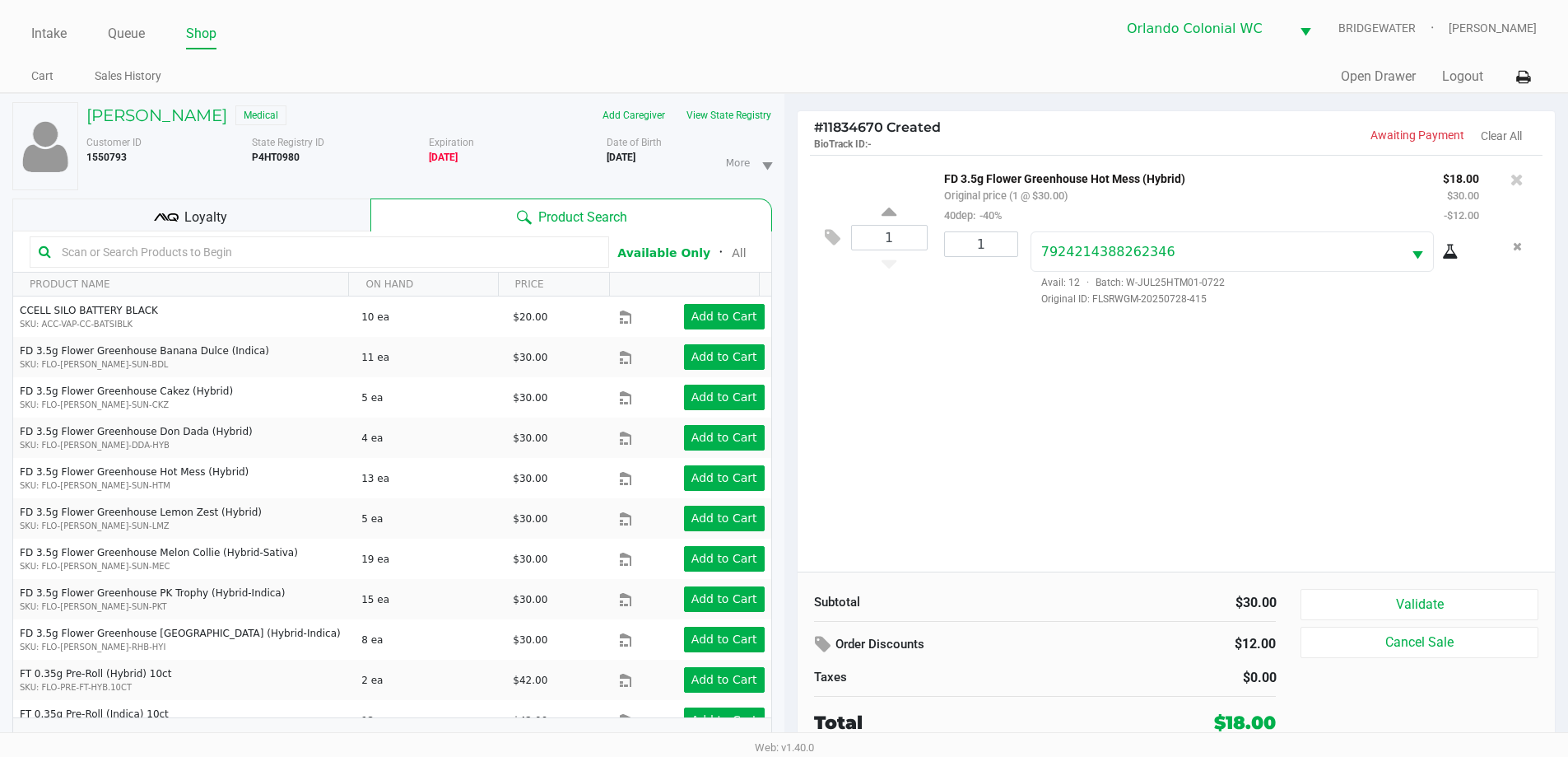
click at [1142, 382] on div "1 FD 3.5g Flower Greenhouse Hot Mess (Hybrid) Original price (1 @ $30.00) 40dep…" at bounding box center [1176, 363] width 758 height 417
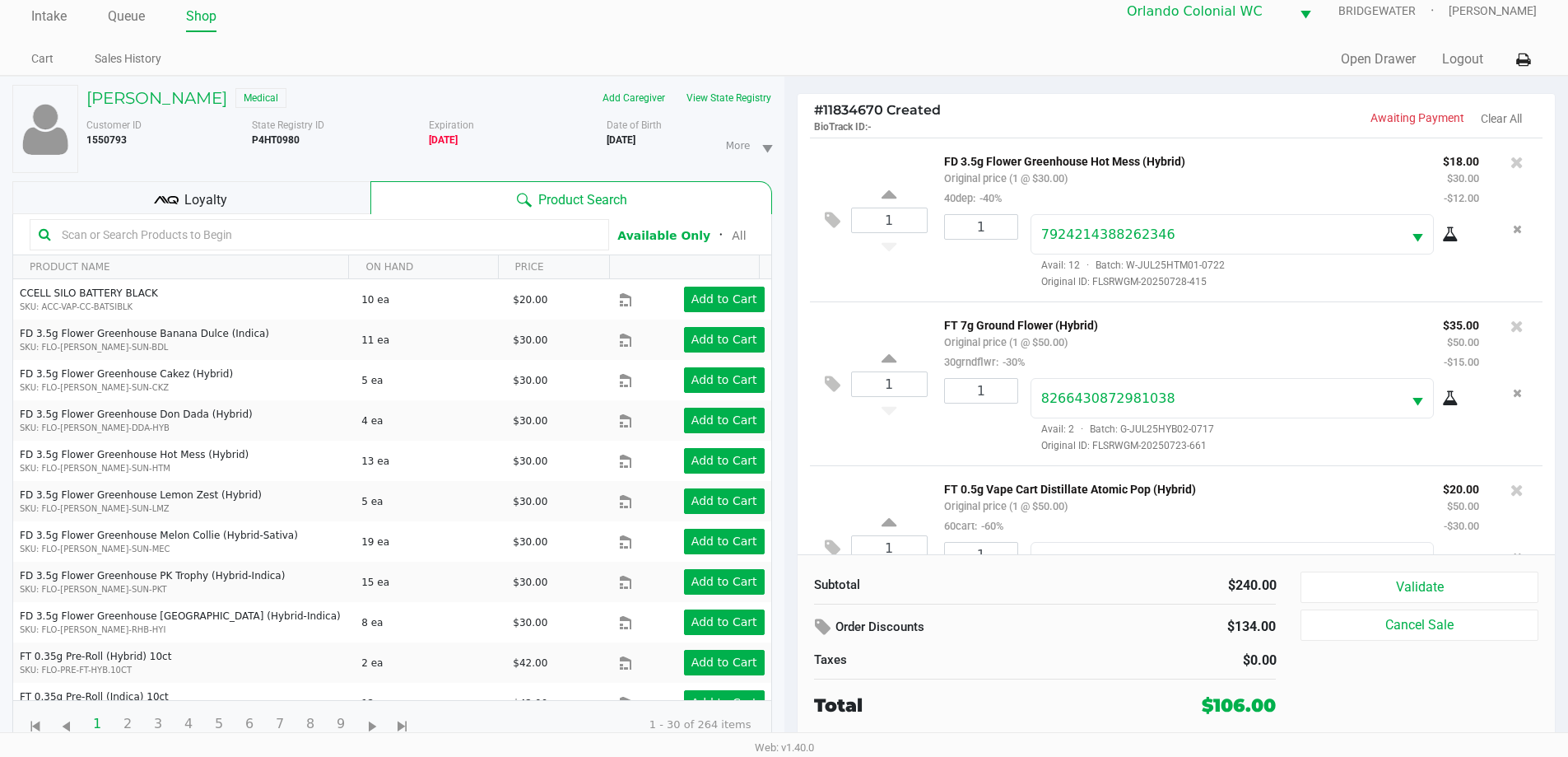
scroll to position [247, 0]
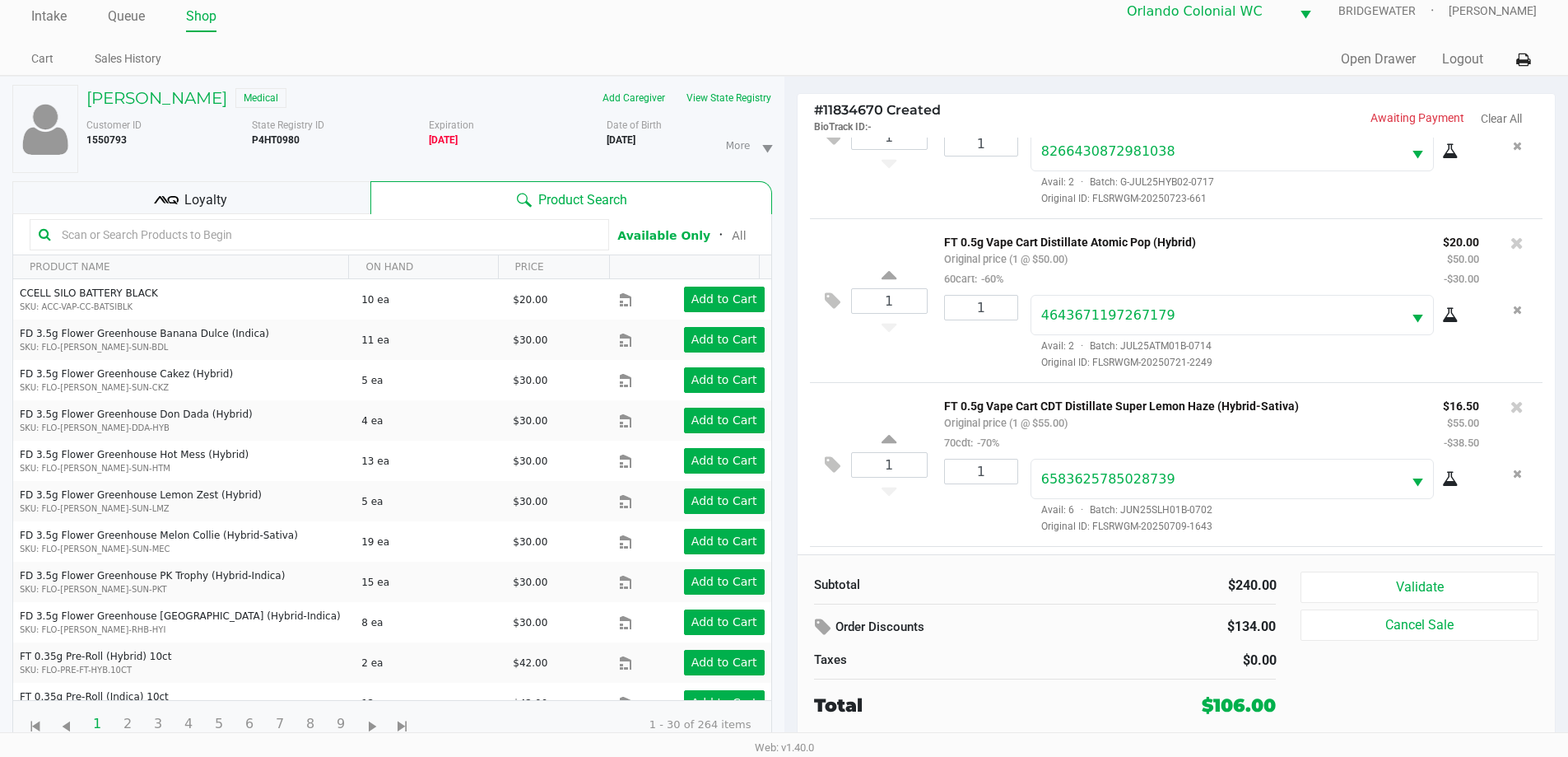
click at [313, 195] on div "Loyalty" at bounding box center [191, 197] width 358 height 33
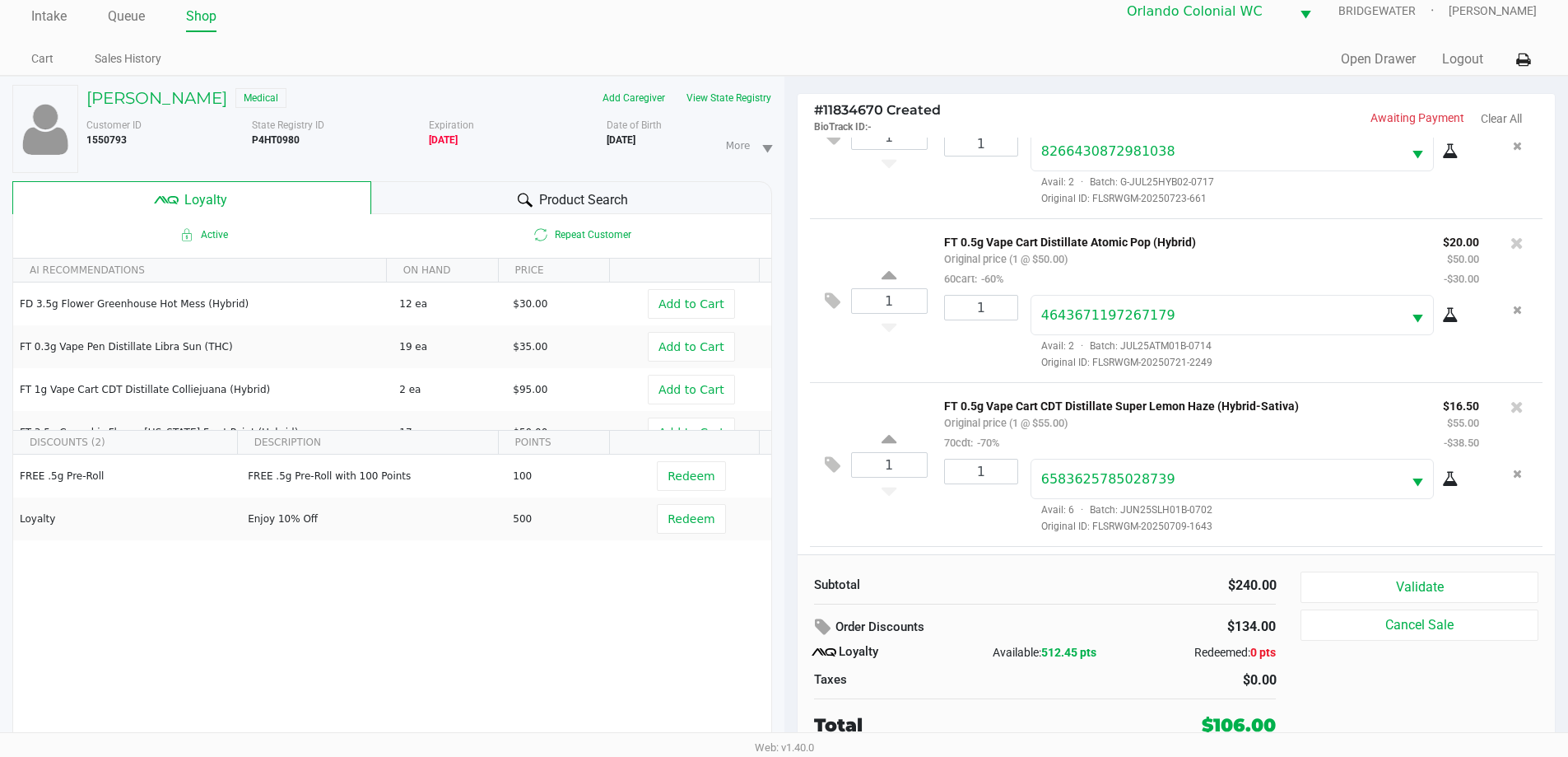
click at [451, 597] on div "FREE .5g Pre-Roll FREE .5g Pre-Roll with 100 Points 100 Redeem Loyalty Enjoy 10…" at bounding box center [392, 578] width 758 height 248
drag, startPoint x: 1107, startPoint y: 647, endPoint x: 1051, endPoint y: 647, distance: 56.0
click at [1051, 647] on div "Available: 512.45 pts" at bounding box center [1045, 652] width 154 height 17
click at [733, 640] on div "FREE .5g Pre-Roll FREE .5g Pre-Roll with 100 Points 100 Redeem Loyalty Enjoy 10…" at bounding box center [392, 578] width 758 height 248
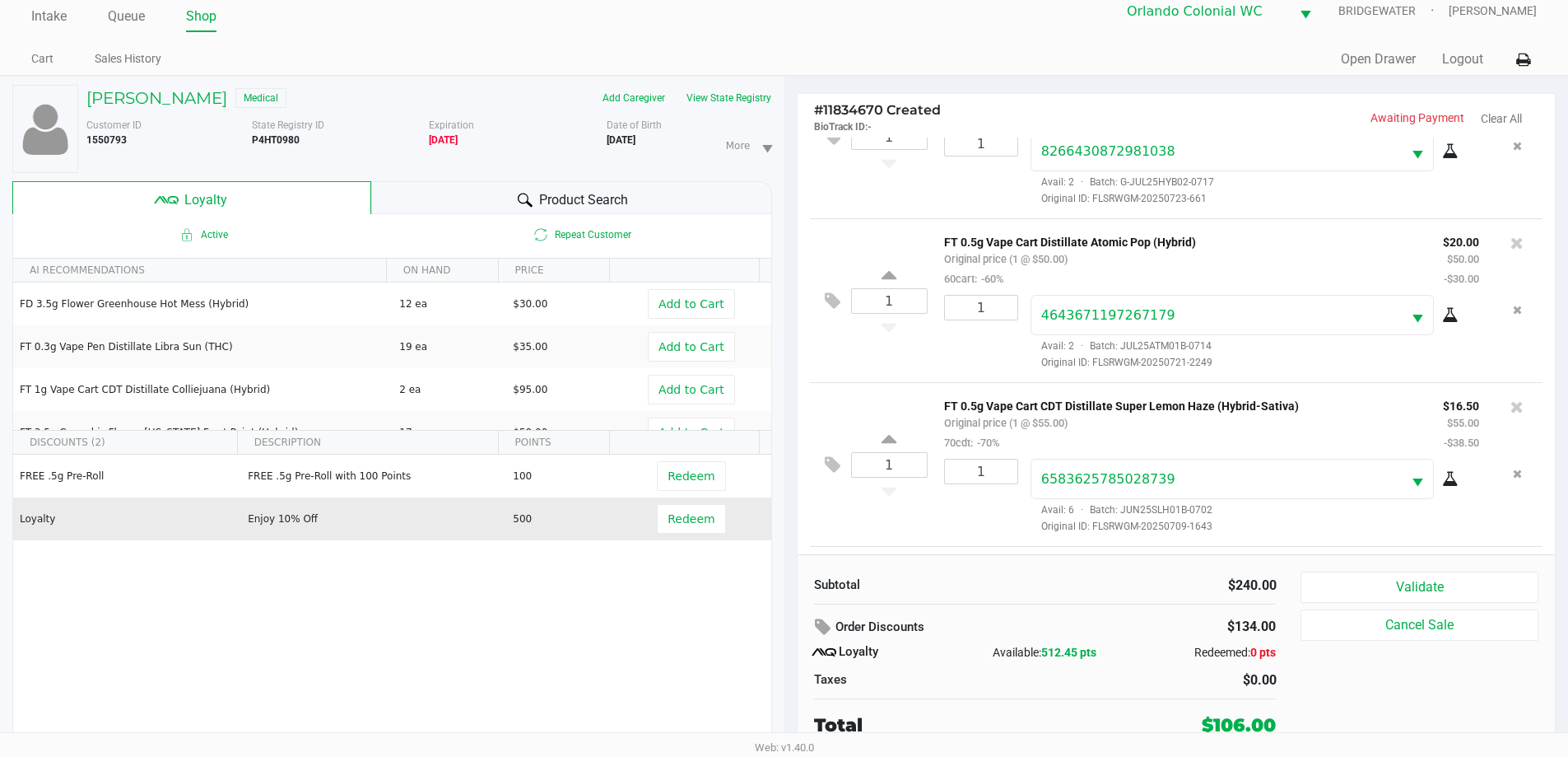
drag, startPoint x: 558, startPoint y: 530, endPoint x: 232, endPoint y: 525, distance: 326.0
click at [232, 525] on tr "Loyalty Enjoy 10% Off 500 Redeem" at bounding box center [392, 519] width 758 height 43
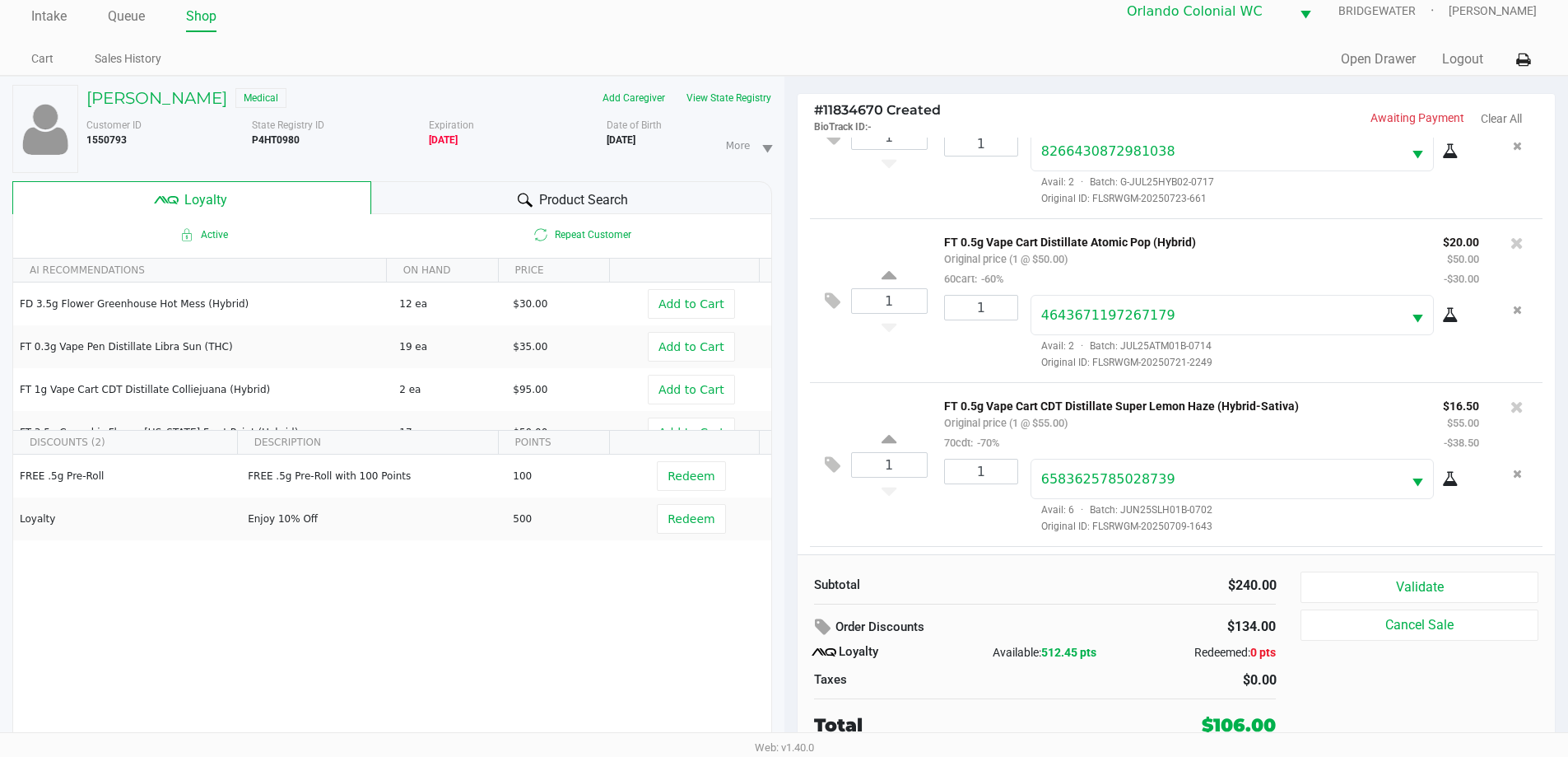
click at [391, 564] on div "FREE .5g Pre-Roll FREE .5g Pre-Roll with 100 Points 100 Redeem Loyalty Enjoy 10…" at bounding box center [392, 578] width 758 height 248
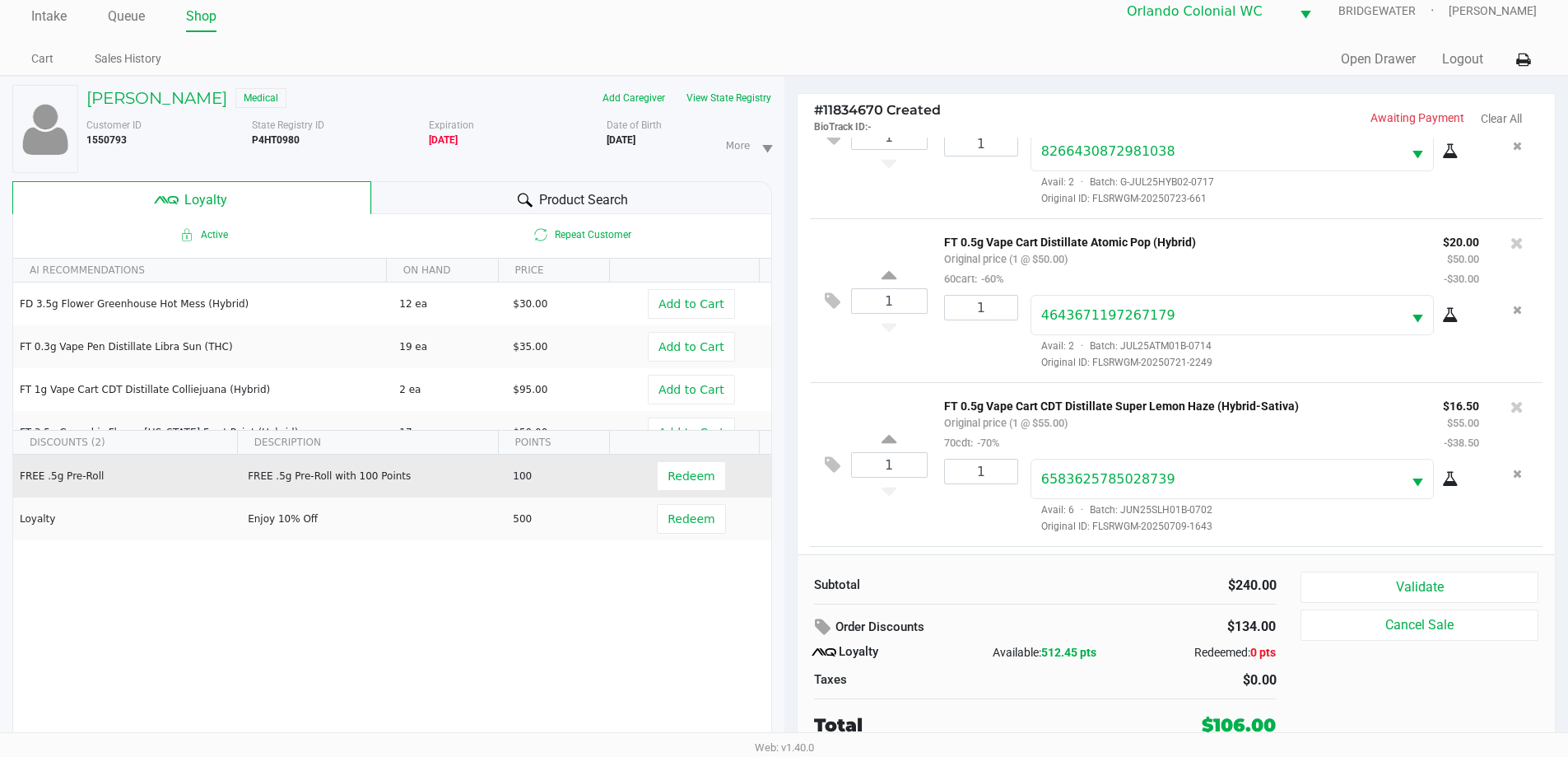
drag, startPoint x: 536, startPoint y: 473, endPoint x: 245, endPoint y: 494, distance: 291.8
click at [245, 494] on tr "FREE .5g Pre-Roll FREE .5g Pre-Roll with 100 Points 100 Redeem" at bounding box center [392, 476] width 758 height 43
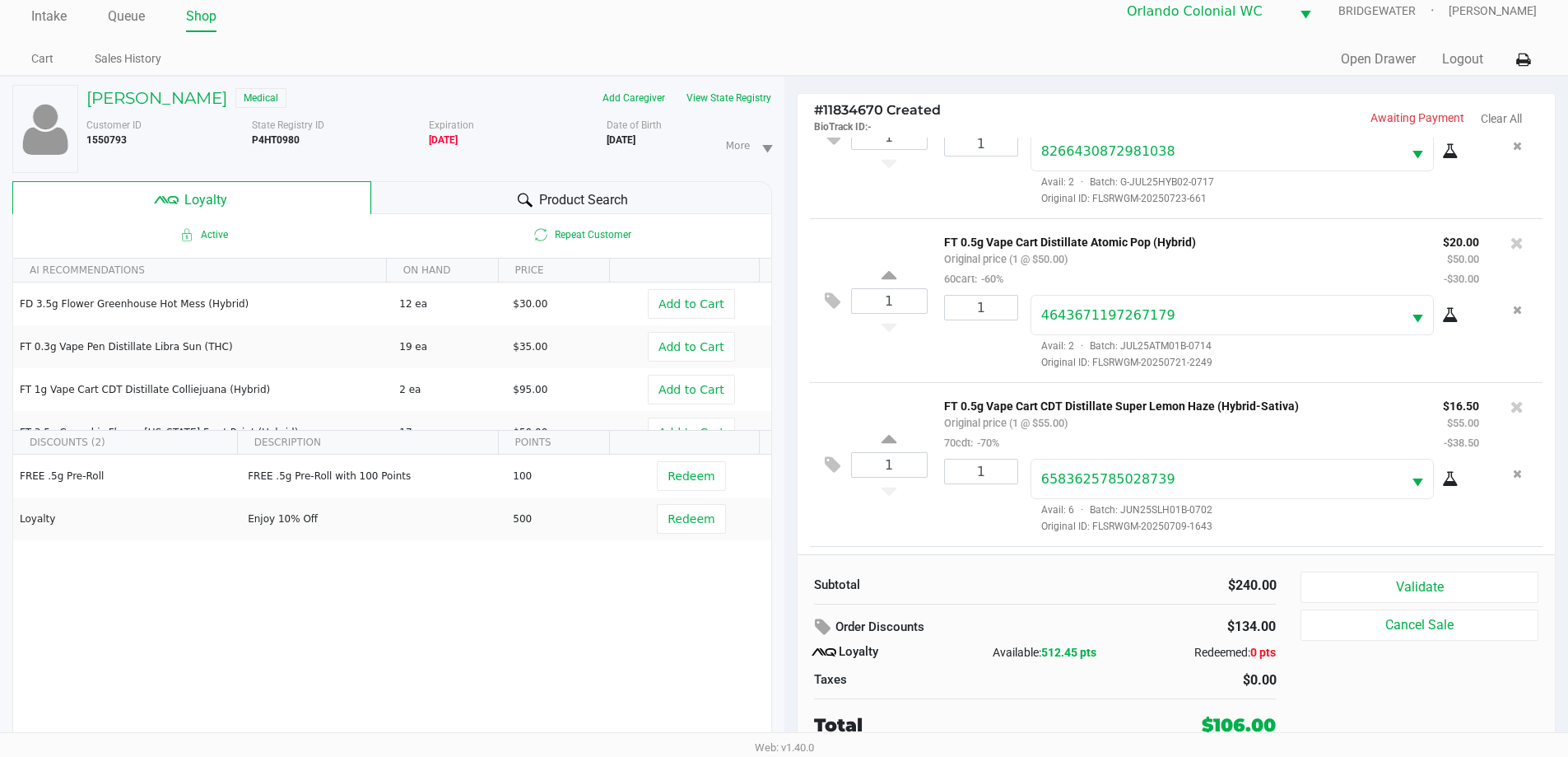
click at [446, 603] on div "FREE .5g Pre-Roll FREE .5g Pre-Roll with 100 Points 100 Redeem Loyalty Enjoy 10…" at bounding box center [392, 578] width 758 height 248
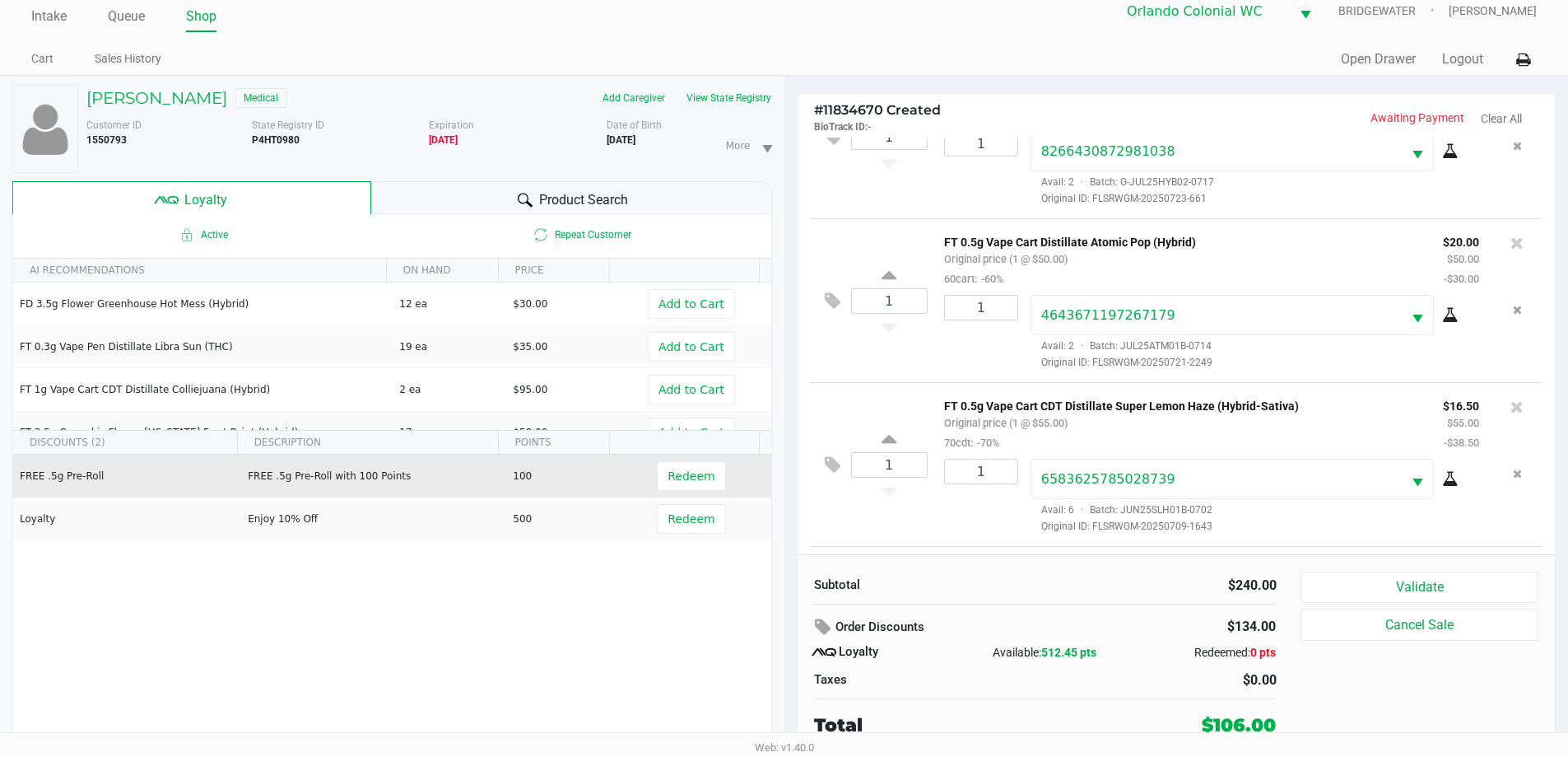
drag, startPoint x: 464, startPoint y: 492, endPoint x: 504, endPoint y: 478, distance: 42.4
click at [462, 492] on td "FREE .5g Pre-Roll with 100 Points" at bounding box center [372, 476] width 265 height 43
click at [673, 486] on button "Redeem" at bounding box center [691, 476] width 69 height 30
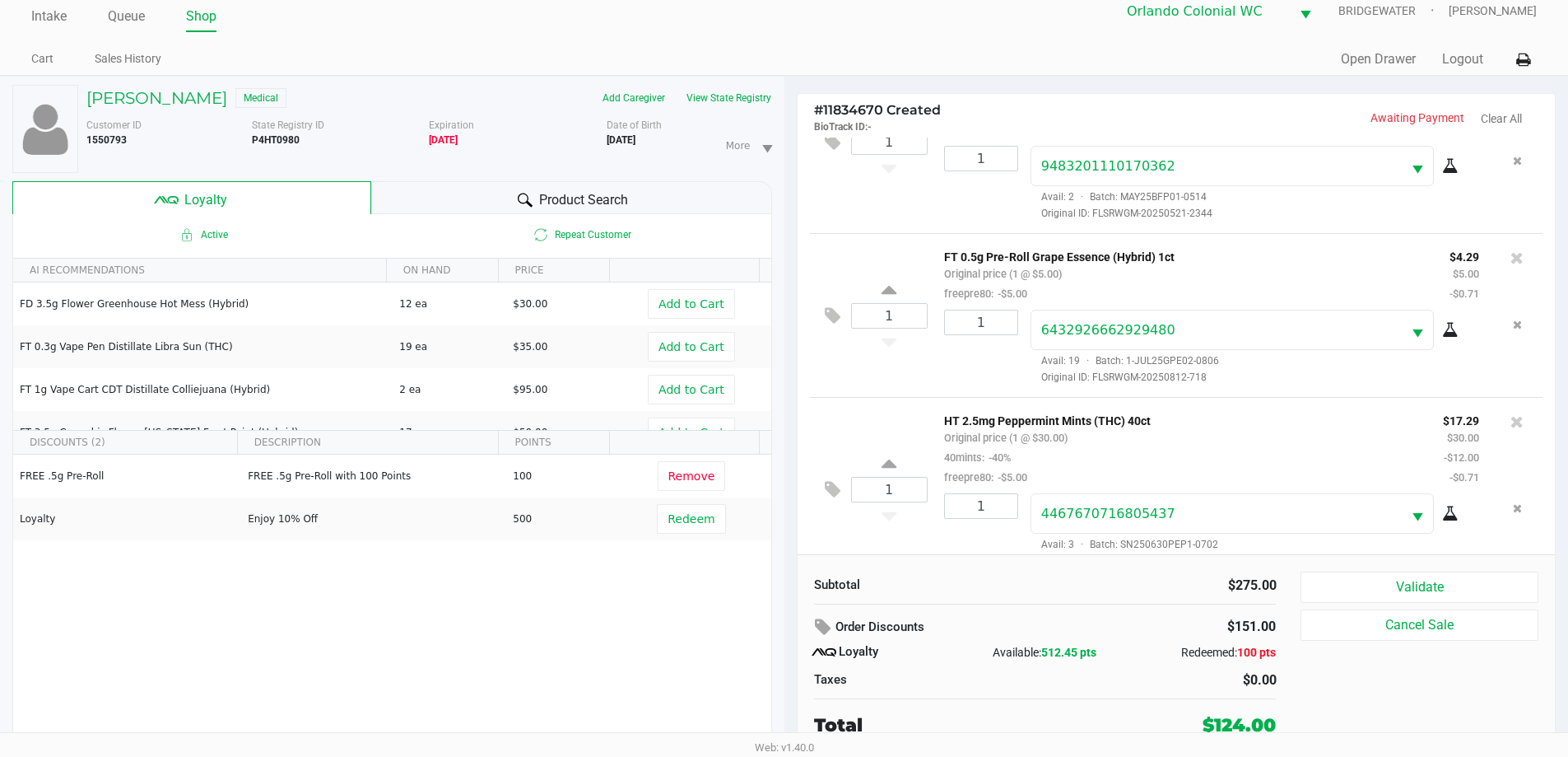
scroll to position [855, 0]
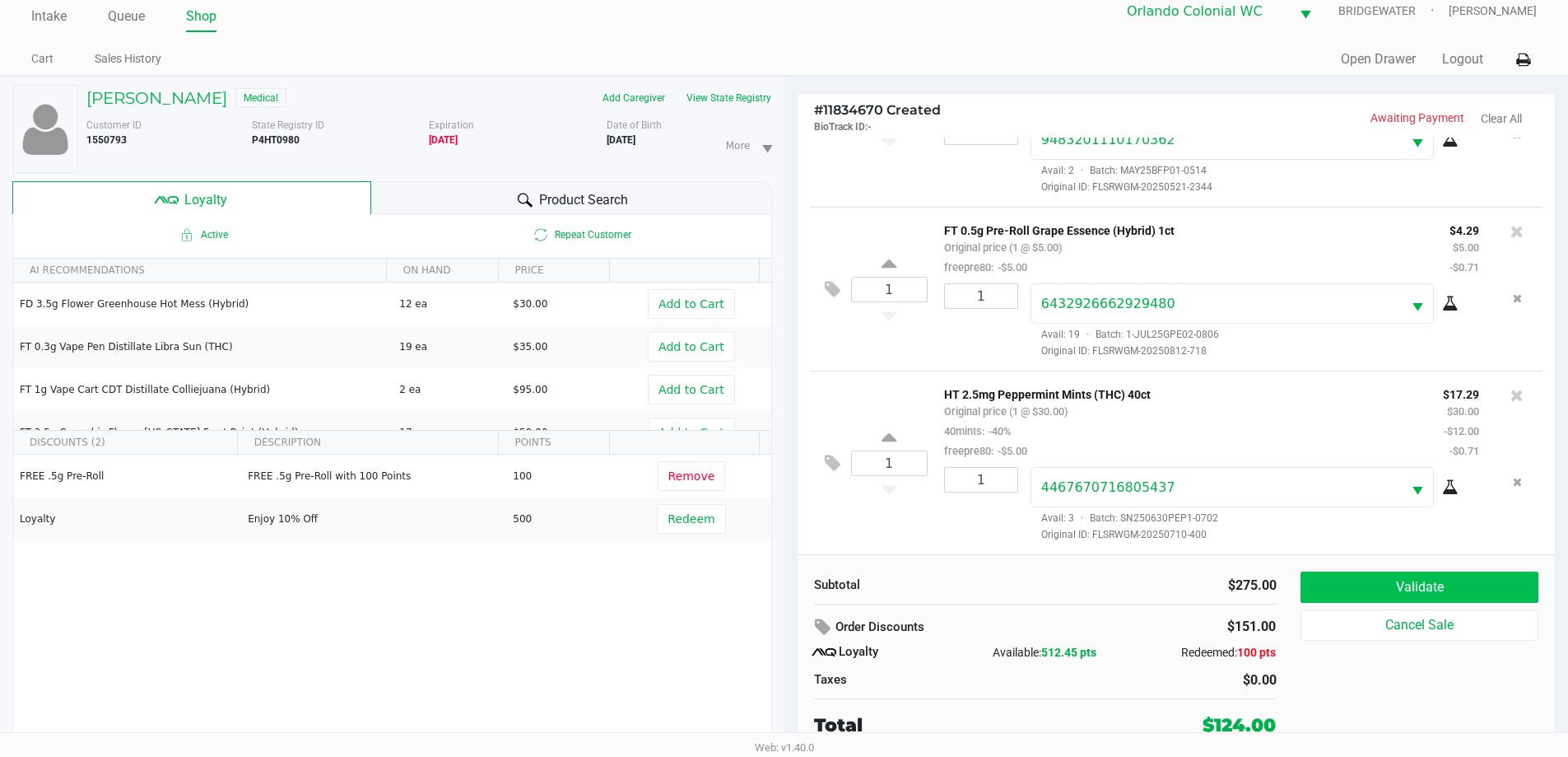
click at [1379, 575] on button "Validate" at bounding box center [1419, 587] width 237 height 31
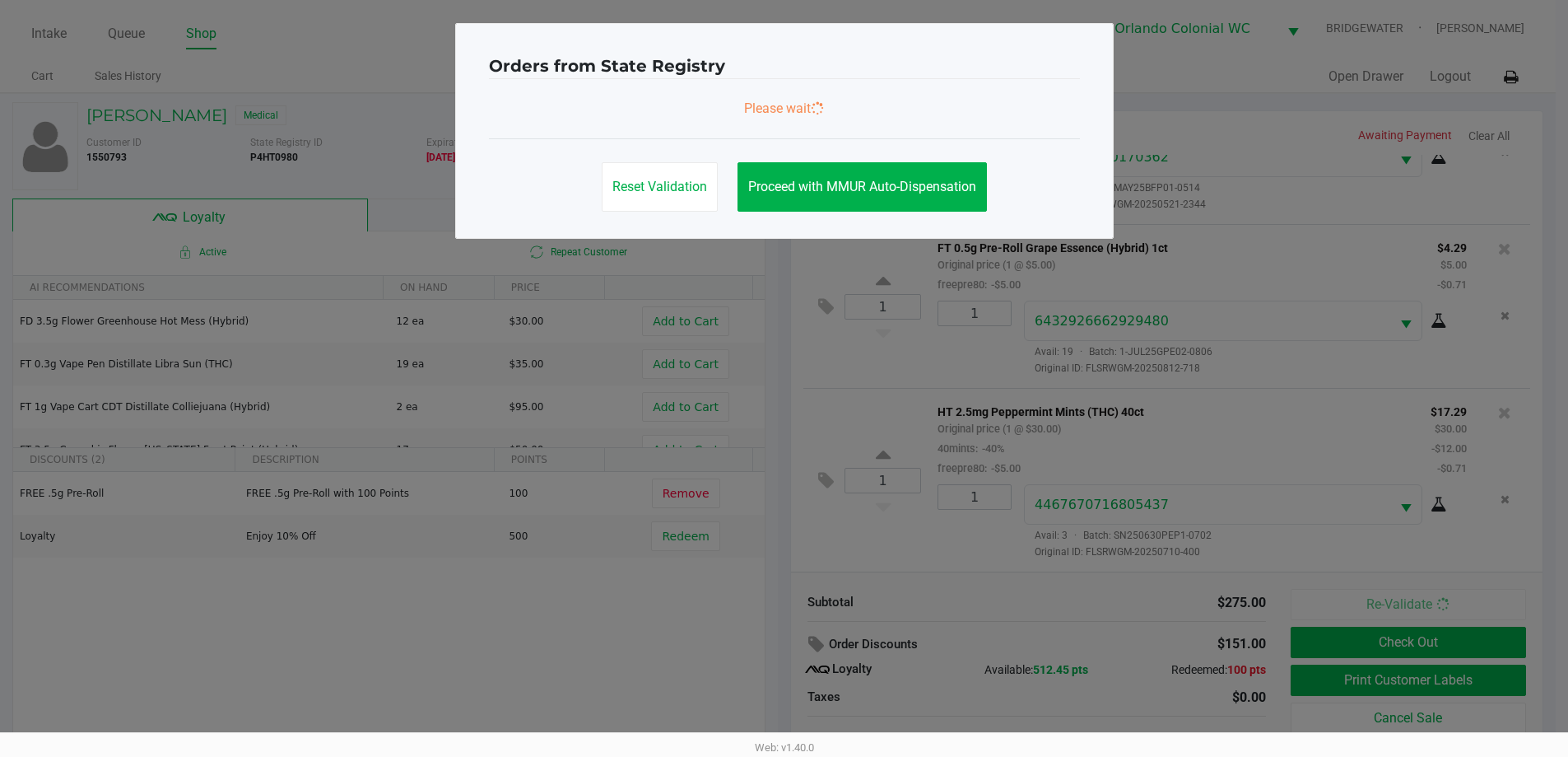
scroll to position [0, 0]
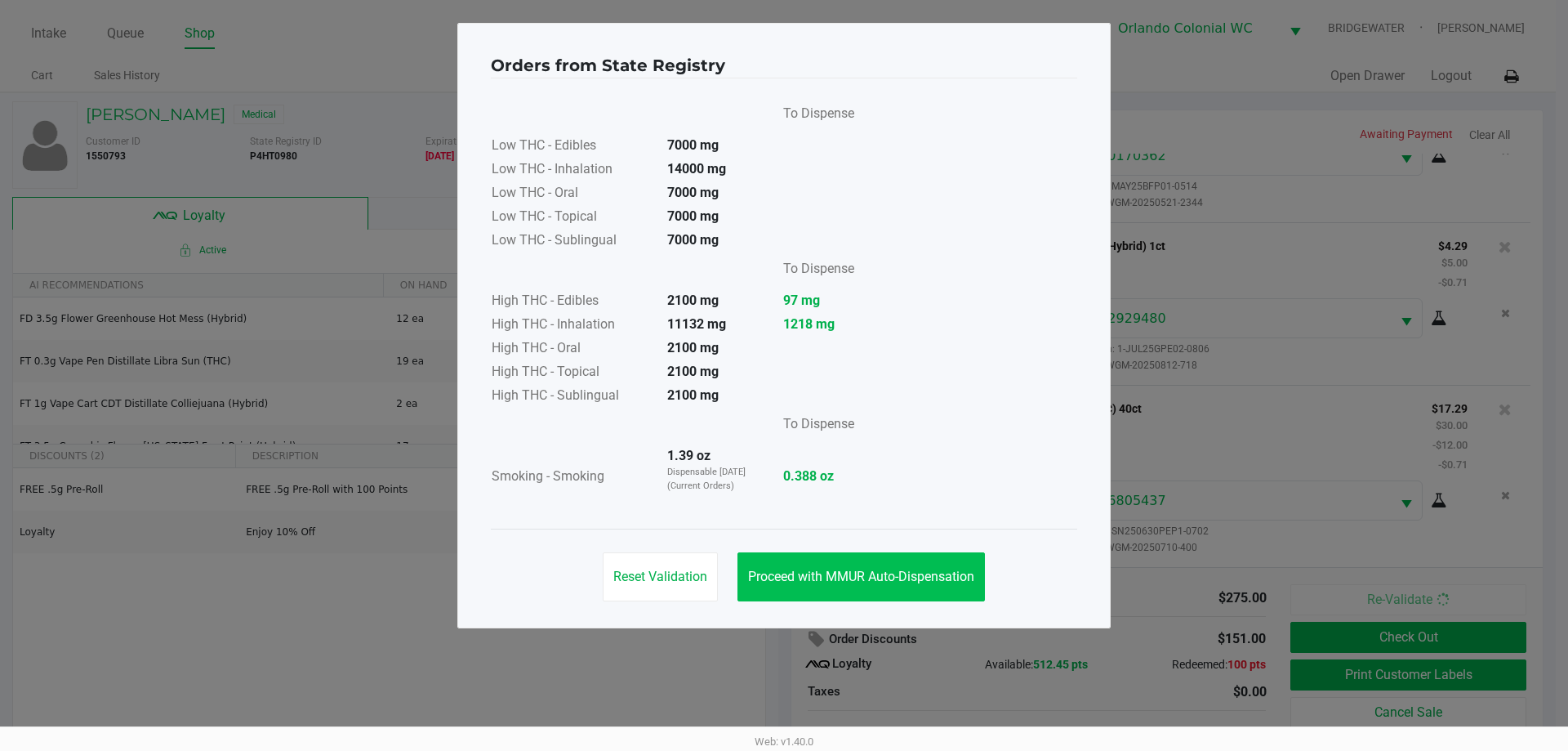
click at [895, 568] on span "Proceed with MMUR Auto-Dispensation" at bounding box center [861, 576] width 226 height 15
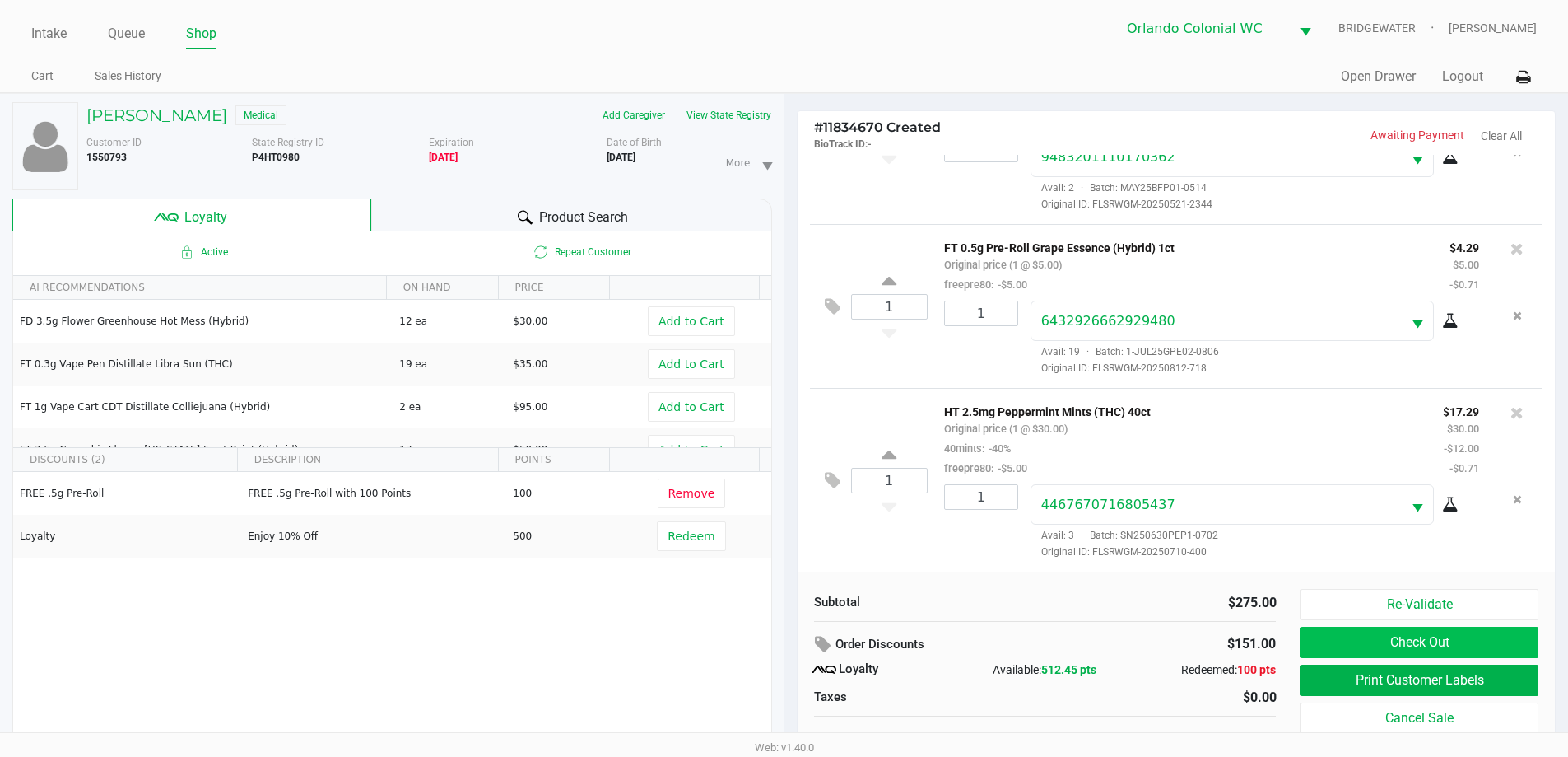
click at [1373, 677] on button "Print Customer Labels" at bounding box center [1419, 680] width 237 height 31
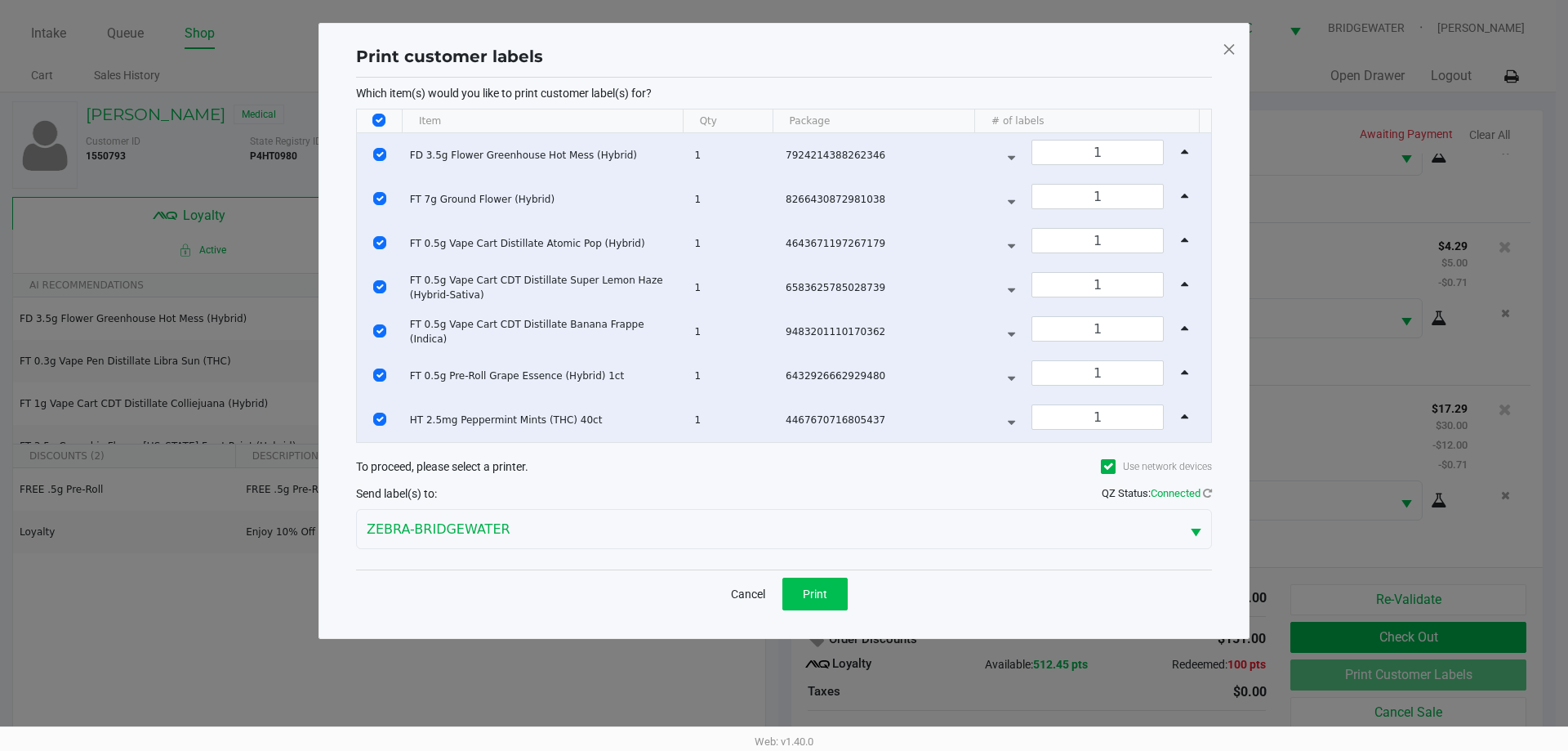
click at [827, 598] on span "Print" at bounding box center [815, 594] width 25 height 13
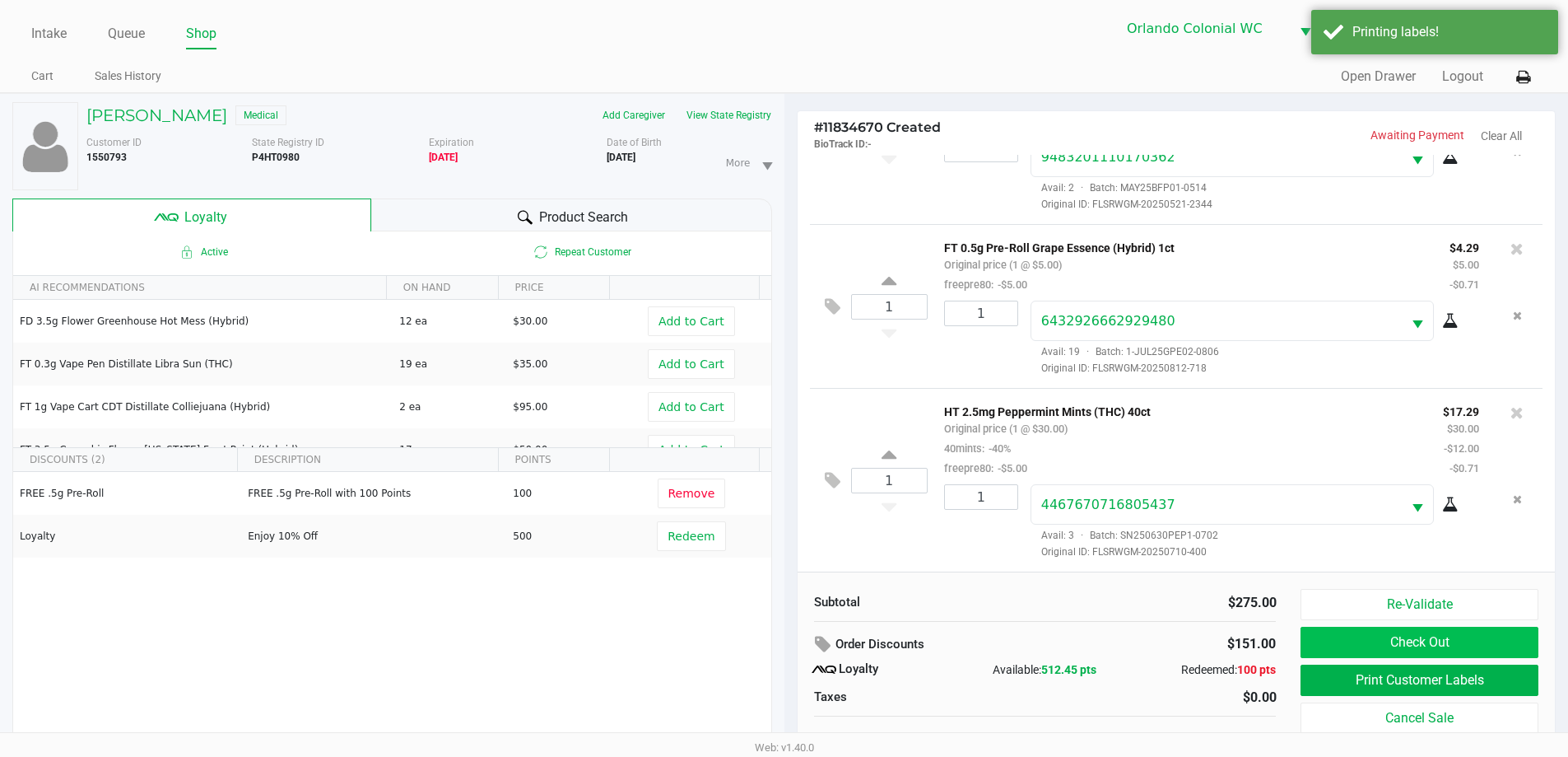
click at [1489, 652] on button "Check Out" at bounding box center [1419, 642] width 237 height 31
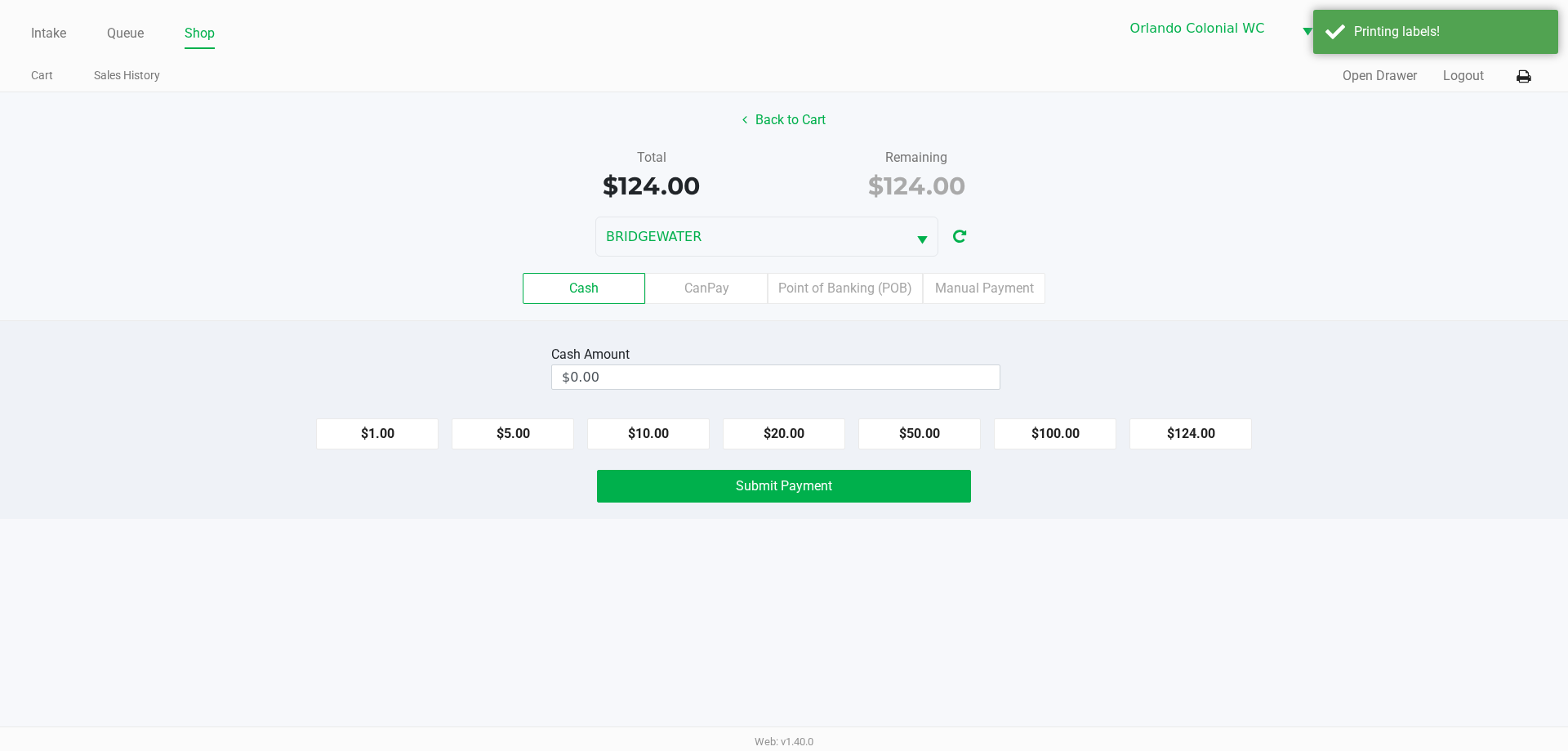
click at [850, 295] on label "Point of Banking (POB)" at bounding box center [845, 288] width 155 height 31
click at [0, 0] on 7 "Point of Banking (POB)" at bounding box center [0, 0] width 0 height 0
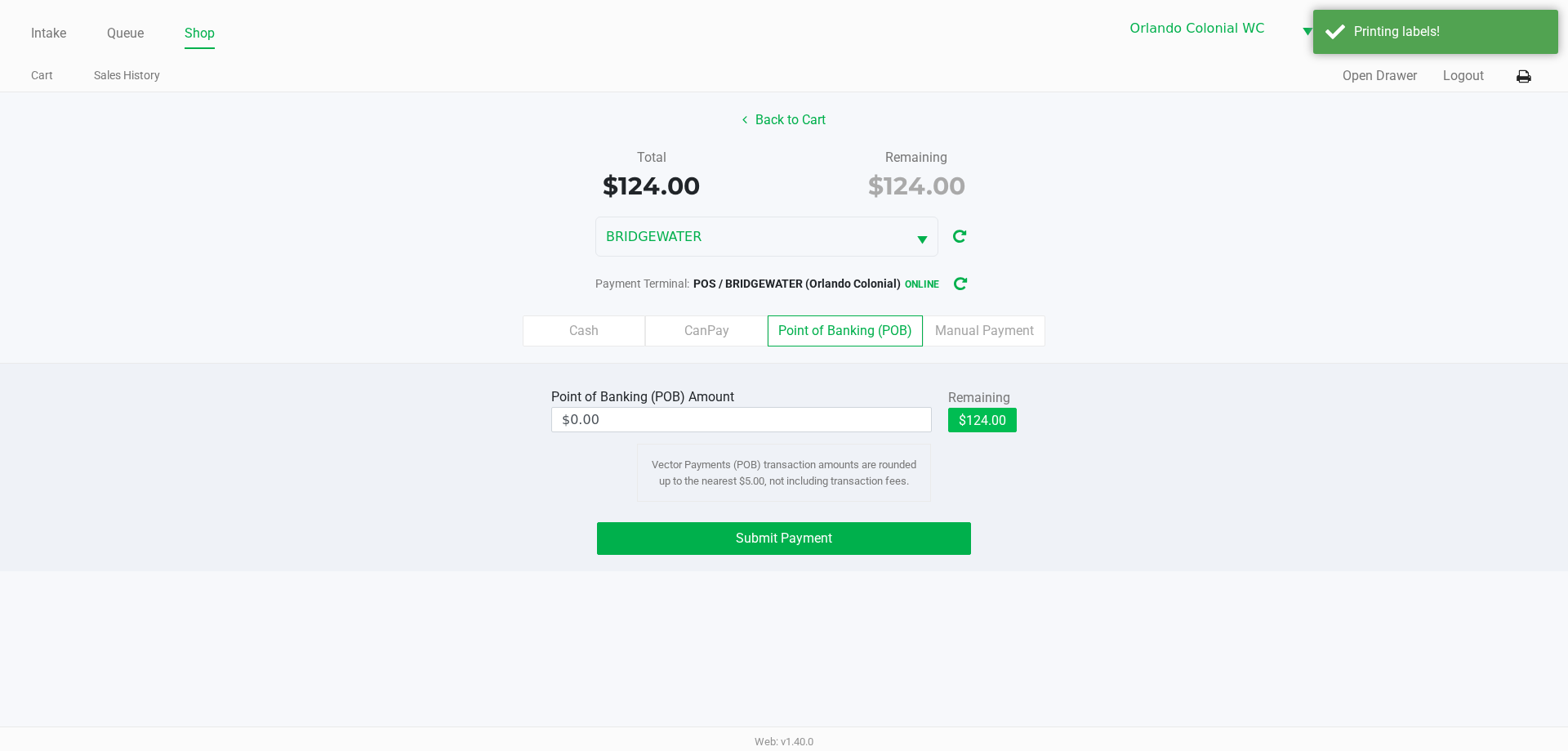
click at [986, 424] on button "$124.00" at bounding box center [982, 419] width 69 height 25
type input "$124.00"
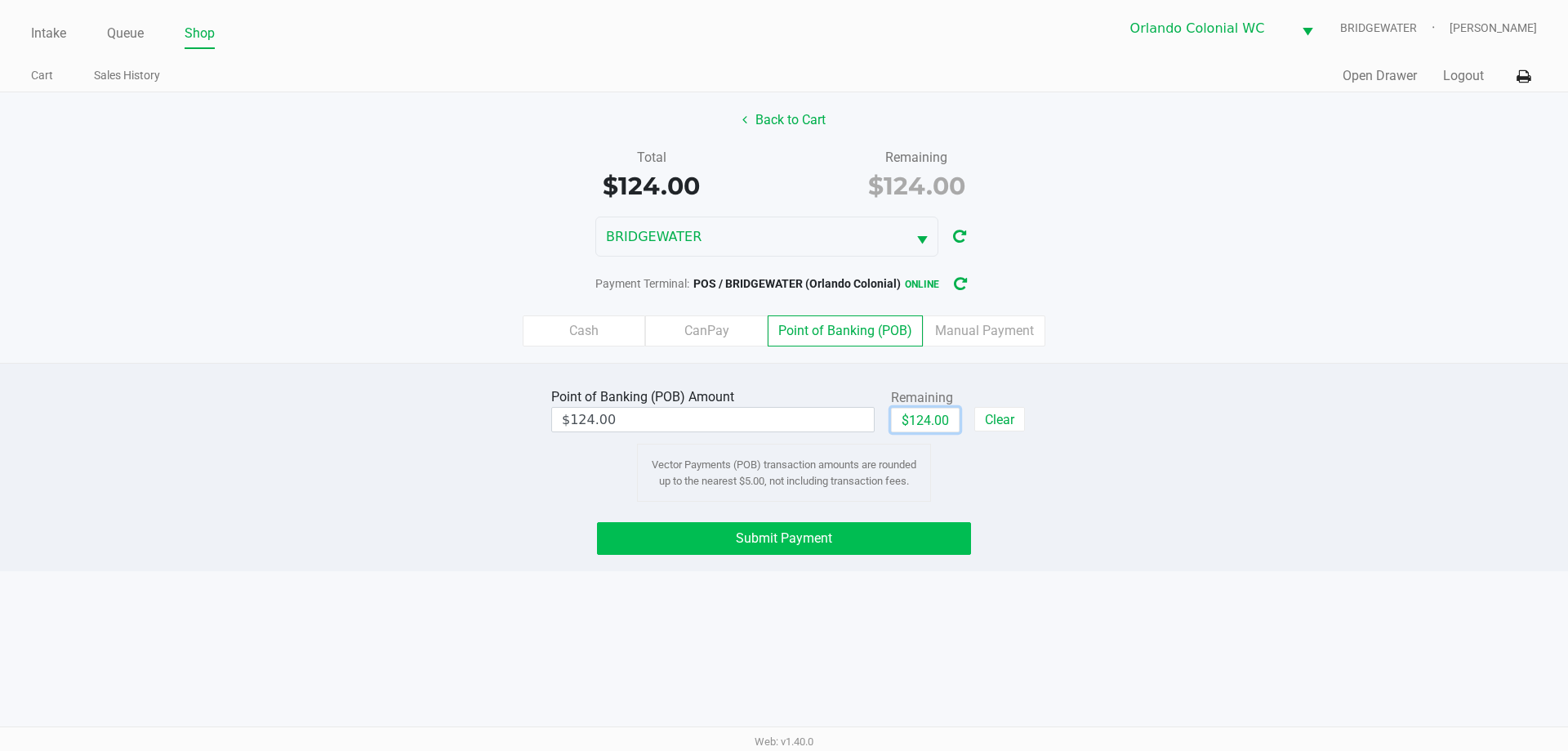
click at [943, 547] on button "Submit Payment" at bounding box center [784, 538] width 374 height 32
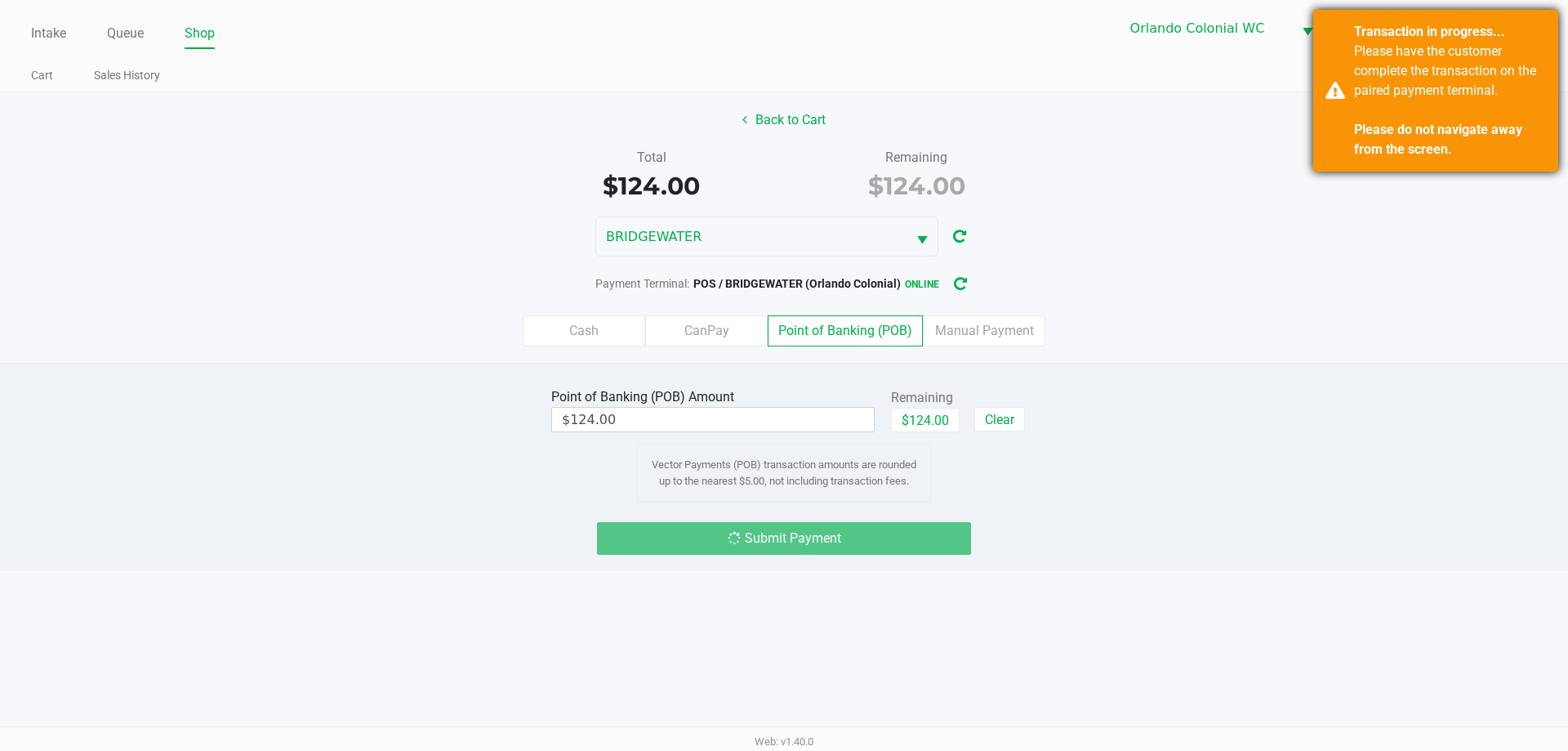
click at [1339, 114] on div "Transaction in progress... Please have the customer complete the transaction on…" at bounding box center [1435, 91] width 245 height 162
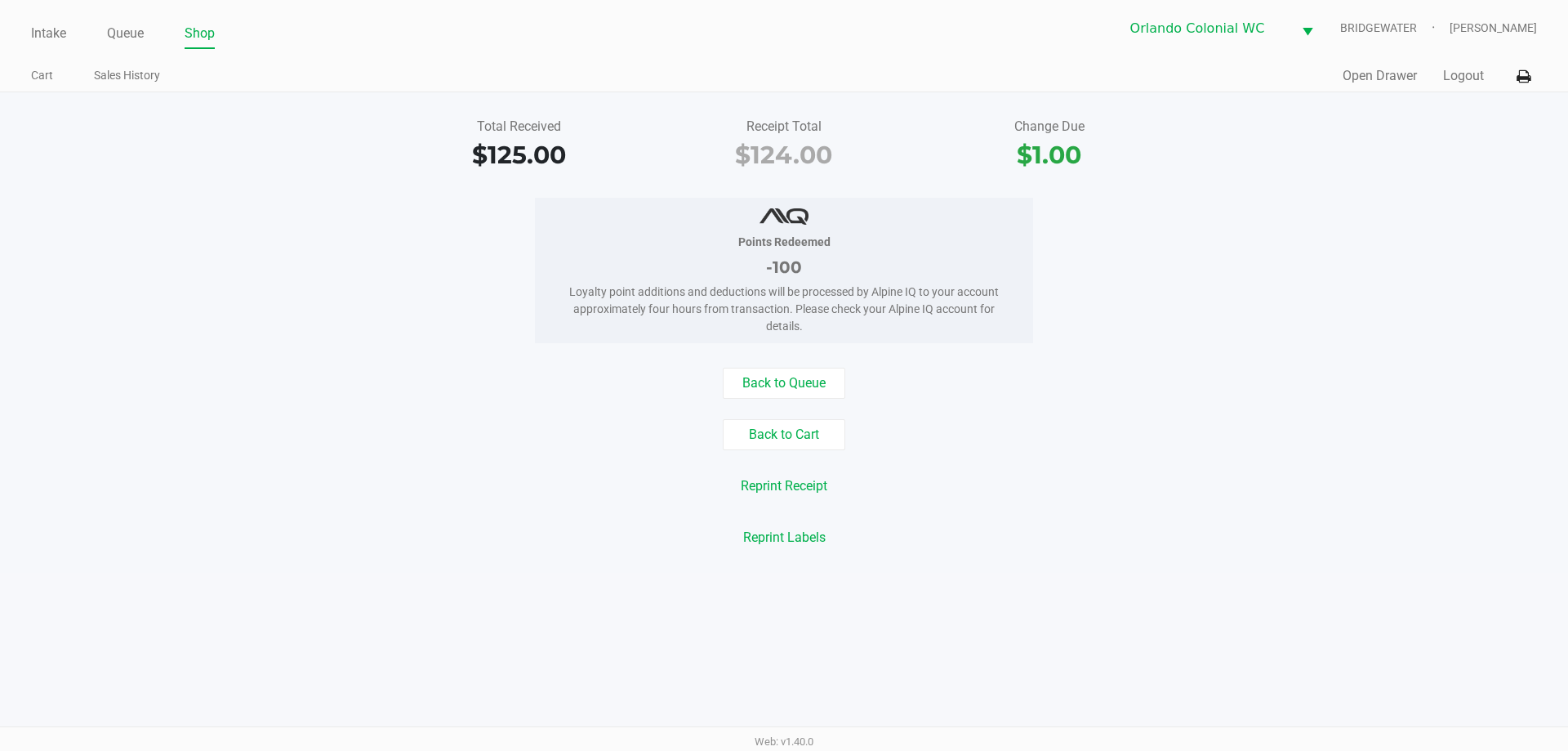
drag, startPoint x: 379, startPoint y: 301, endPoint x: 486, endPoint y: 129, distance: 202.6
click at [367, 309] on div "Points Redeemed -100 Loyalty point additions and deductions will be processed b…" at bounding box center [784, 270] width 1593 height 145
click at [512, 166] on div "$125.00" at bounding box center [519, 154] width 241 height 37
click at [63, 26] on link "Intake" at bounding box center [48, 33] width 35 height 23
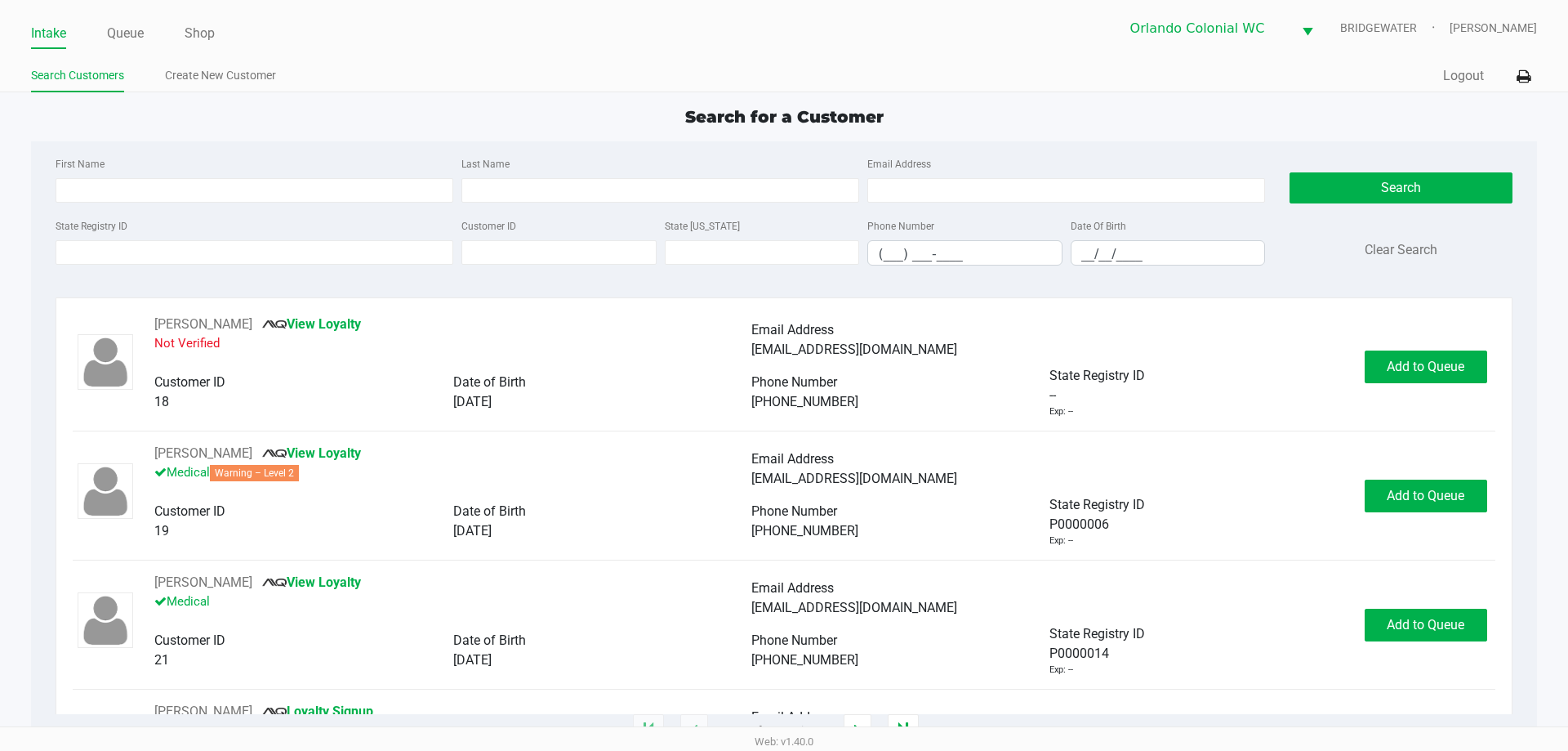
drag, startPoint x: 428, startPoint y: 112, endPoint x: 424, endPoint y: 51, distance: 61.1
click at [428, 96] on app-point-of-sale "Intake Queue Shop [GEOGRAPHIC_DATA] Colonial [PERSON_NAME] [PERSON_NAME] Search…" at bounding box center [784, 366] width 1568 height 731
click at [475, 121] on div "Search for a Customer" at bounding box center [783, 117] width 1530 height 25
click at [508, 139] on div "Search for a Customer First Name Last Name Email Address State Registry ID Cust…" at bounding box center [783, 418] width 1505 height 627
click at [1079, 253] on input "__/__/____" at bounding box center [1168, 253] width 194 height 26
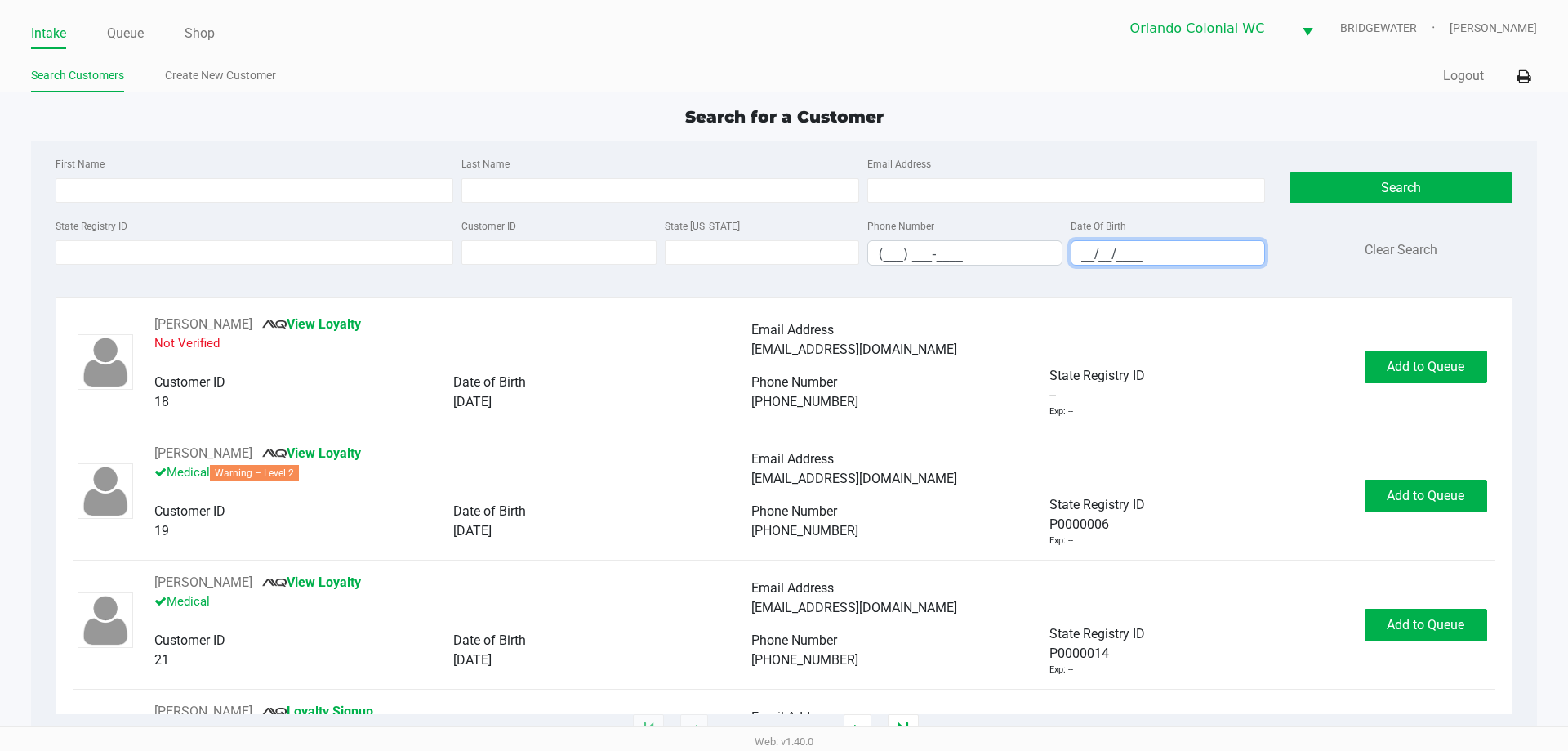
click at [1112, 287] on div "First Name Last Name Email Address State Registry ID Customer ID State [US_STAT…" at bounding box center [783, 216] width 1480 height 150
click at [1079, 254] on input "__/__/____" at bounding box center [1168, 253] width 194 height 26
type input "[DATE]"
click at [737, 197] on input "Last Name" at bounding box center [661, 190] width 398 height 25
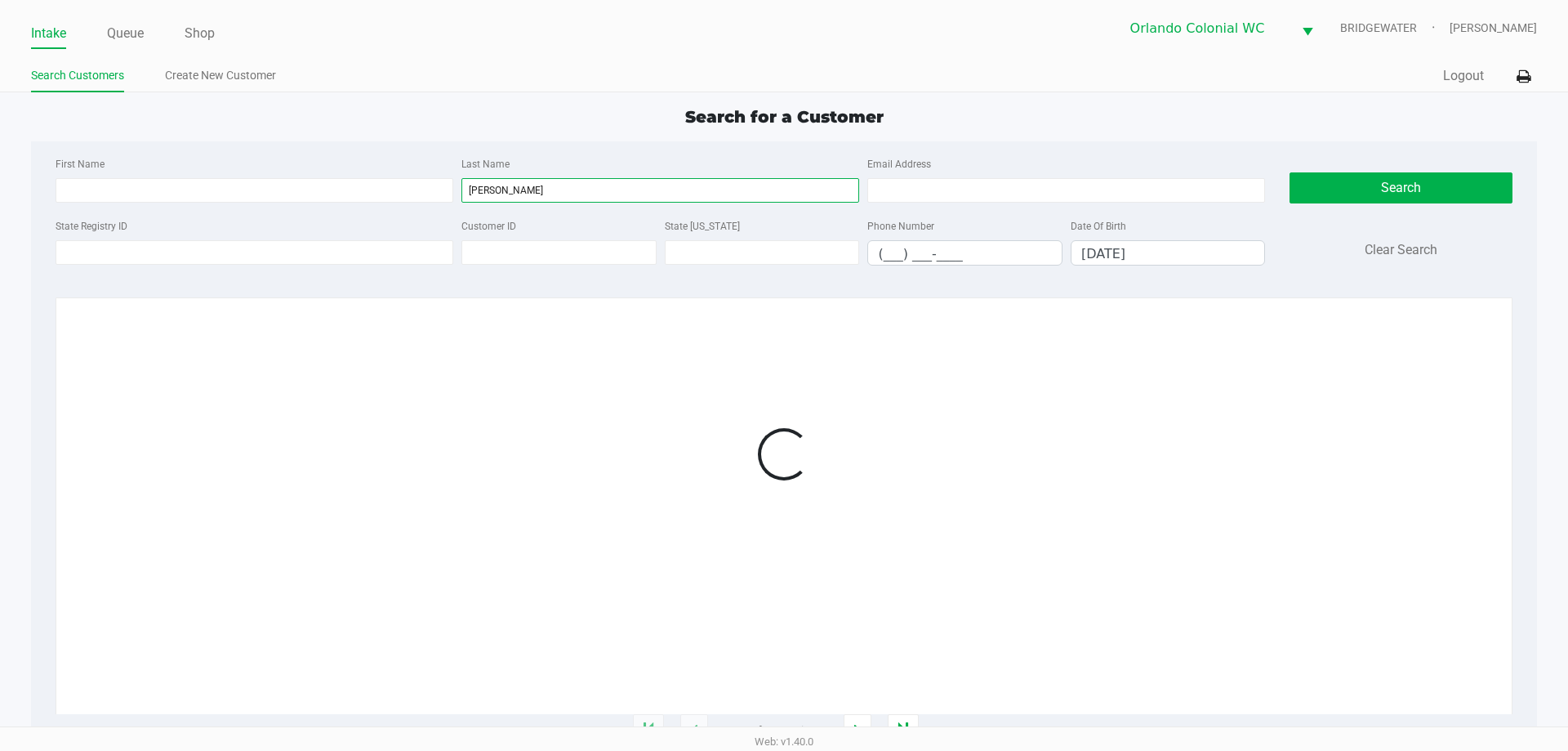
type input "[PERSON_NAME]"
click at [846, 350] on div at bounding box center [783, 454] width 1422 height 279
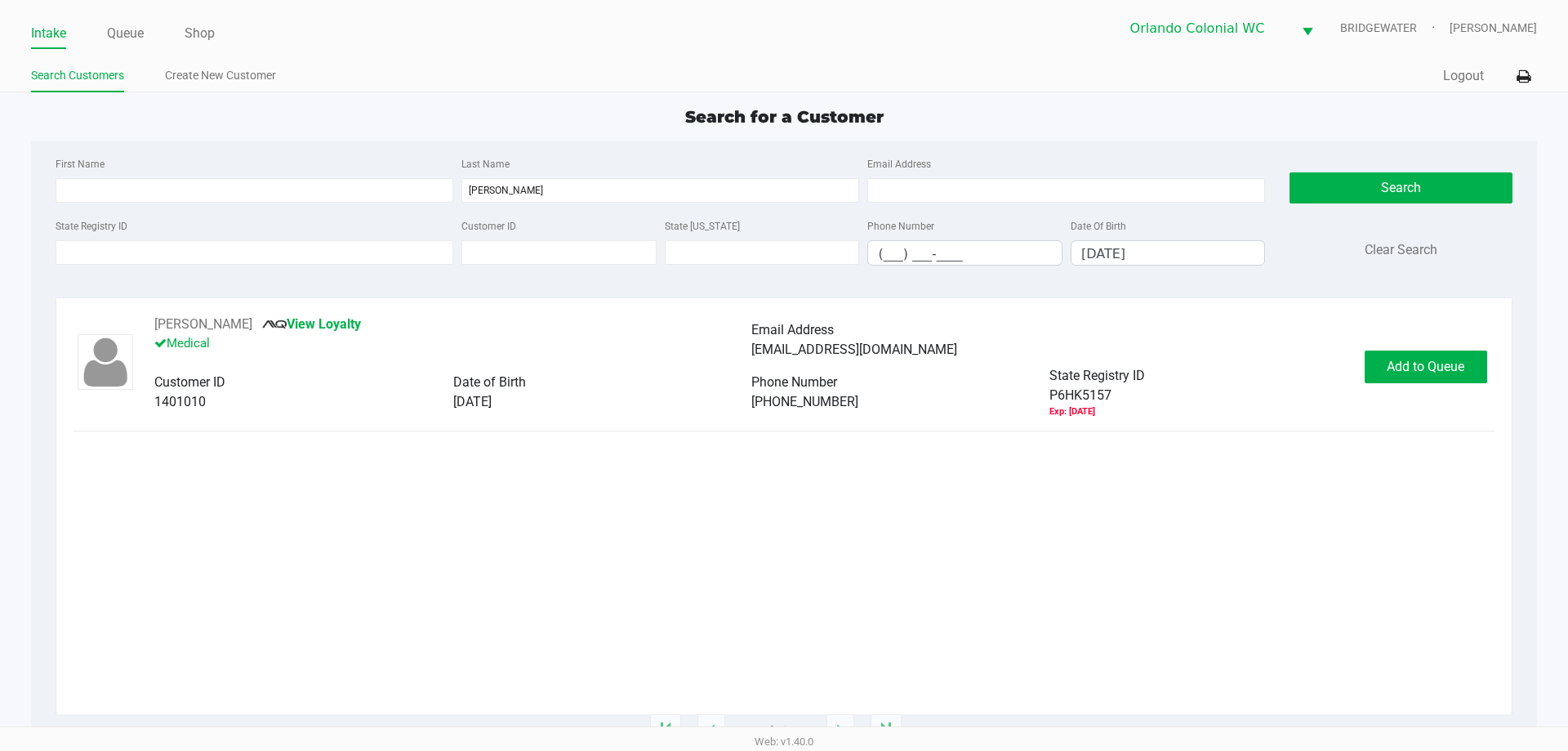
drag, startPoint x: 969, startPoint y: 343, endPoint x: 1033, endPoint y: 339, distance: 64.1
click at [969, 343] on div "[EMAIL_ADDRESS][DOMAIN_NAME]" at bounding box center [1050, 350] width 597 height 20
click at [1162, 319] on div "[PERSON_NAME] View Loyalty Medical Email Address [EMAIL_ADDRESS][DOMAIN_NAME]" at bounding box center [751, 340] width 1193 height 52
click at [1275, 321] on div "Email Address" at bounding box center [1050, 330] width 597 height 20
click at [1478, 370] on button "Add to Queue" at bounding box center [1426, 367] width 122 height 32
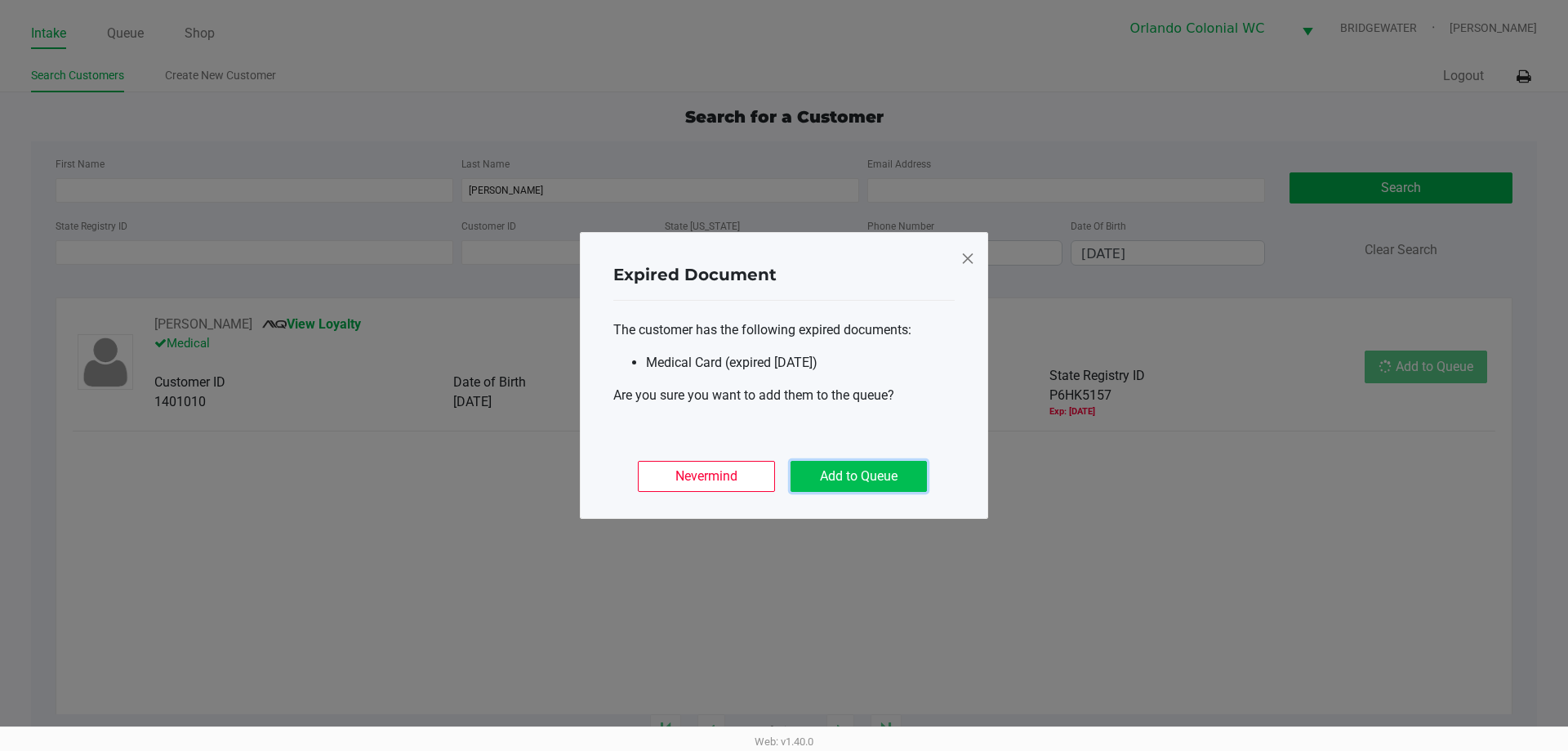
click at [906, 482] on button "Add to Queue" at bounding box center [859, 476] width 136 height 31
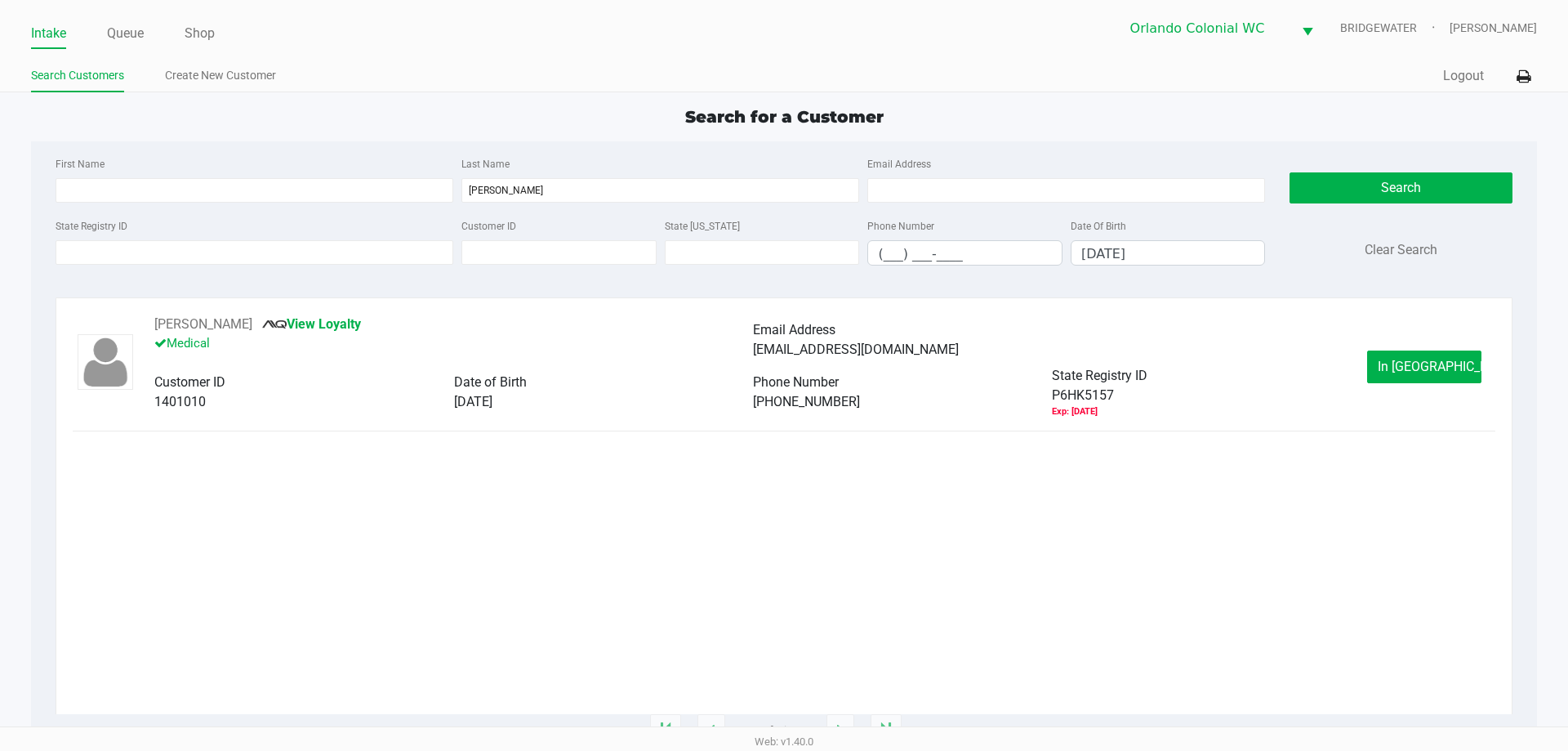
click at [1219, 394] on div "P6HK5157 Exp: [DATE]" at bounding box center [1202, 401] width 299 height 33
click at [1447, 378] on button "In [GEOGRAPHIC_DATA]" at bounding box center [1424, 367] width 114 height 32
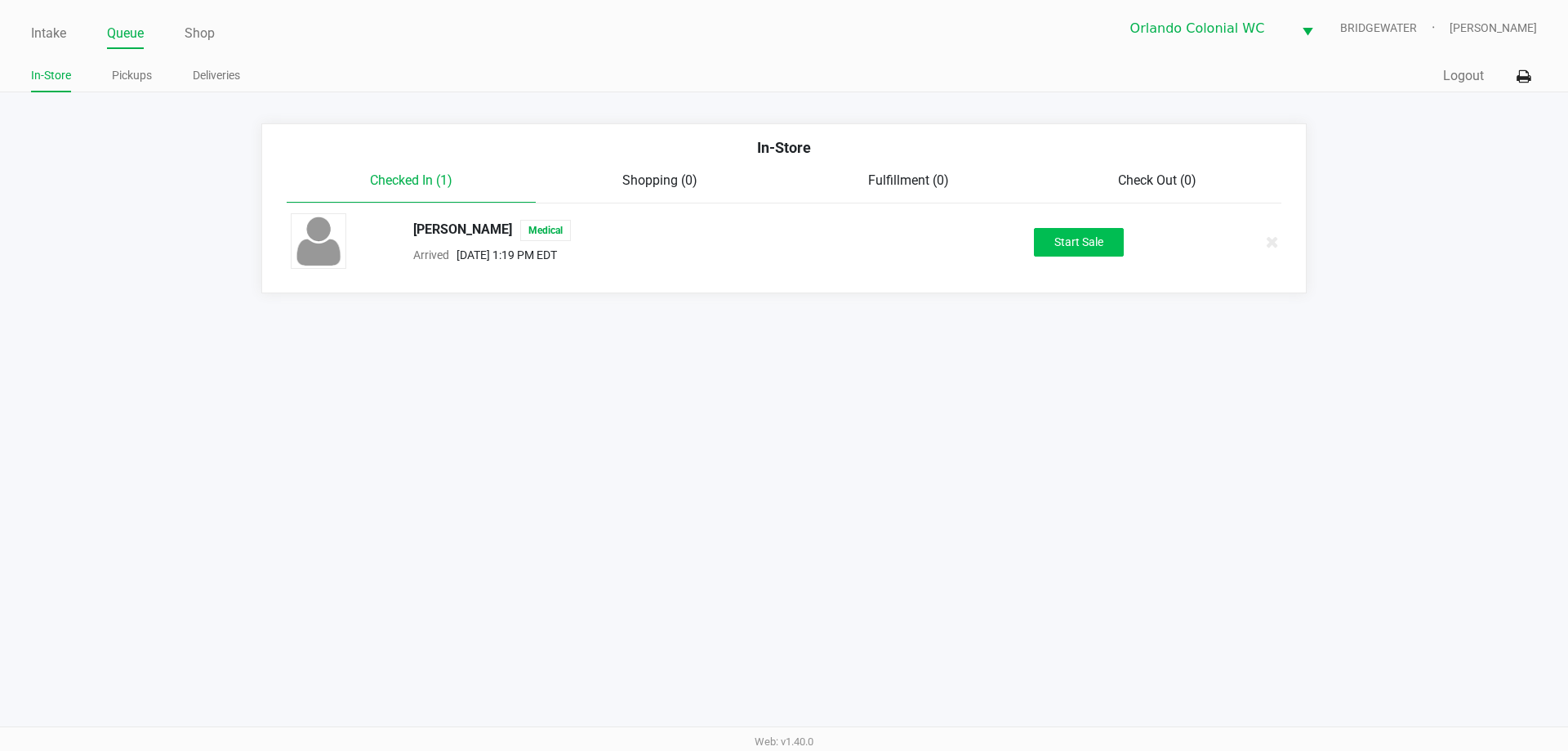
click at [1102, 247] on button "Start Sale" at bounding box center [1079, 242] width 90 height 29
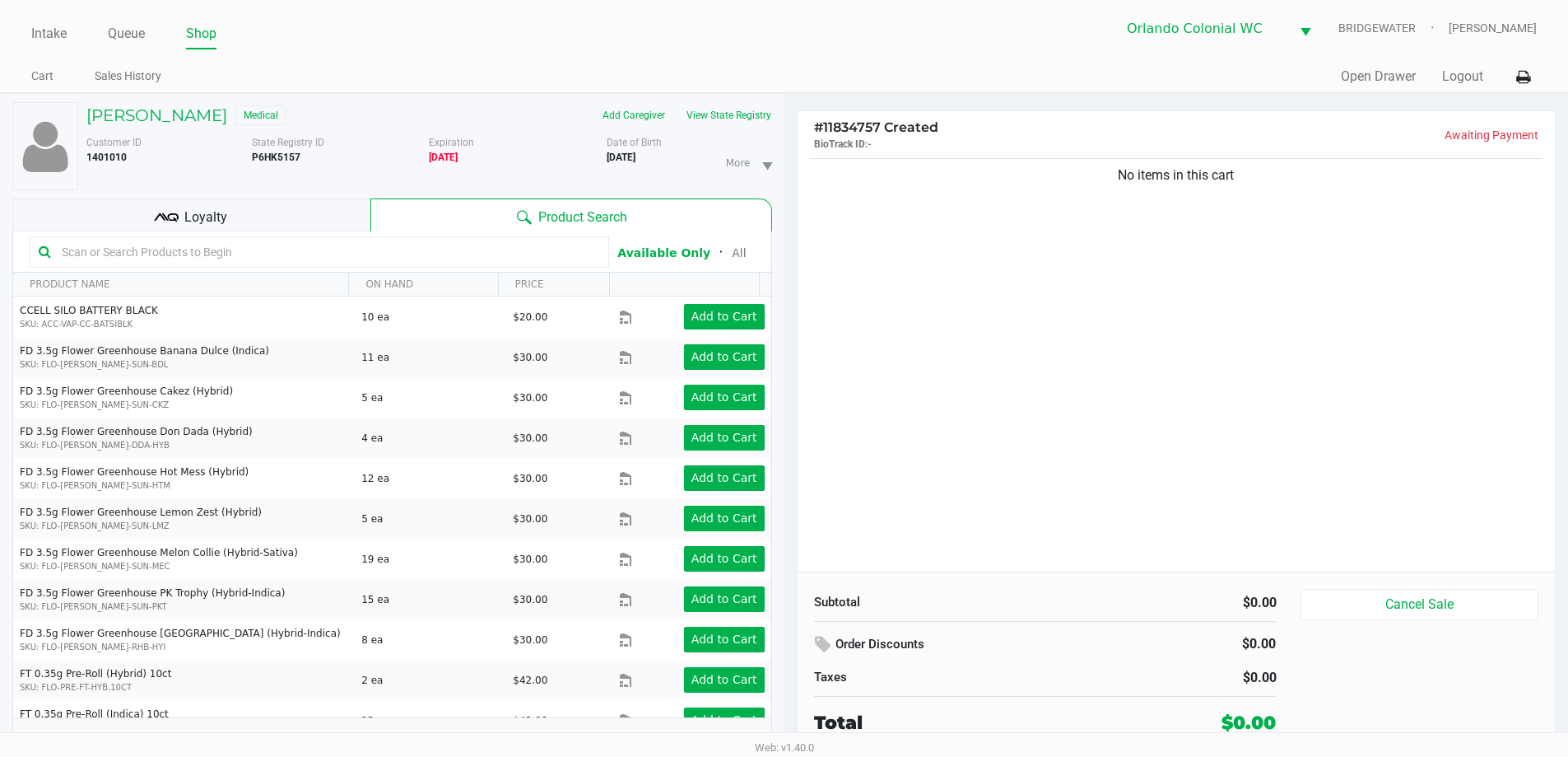
click at [1080, 390] on div "No items in this cart" at bounding box center [1176, 363] width 758 height 417
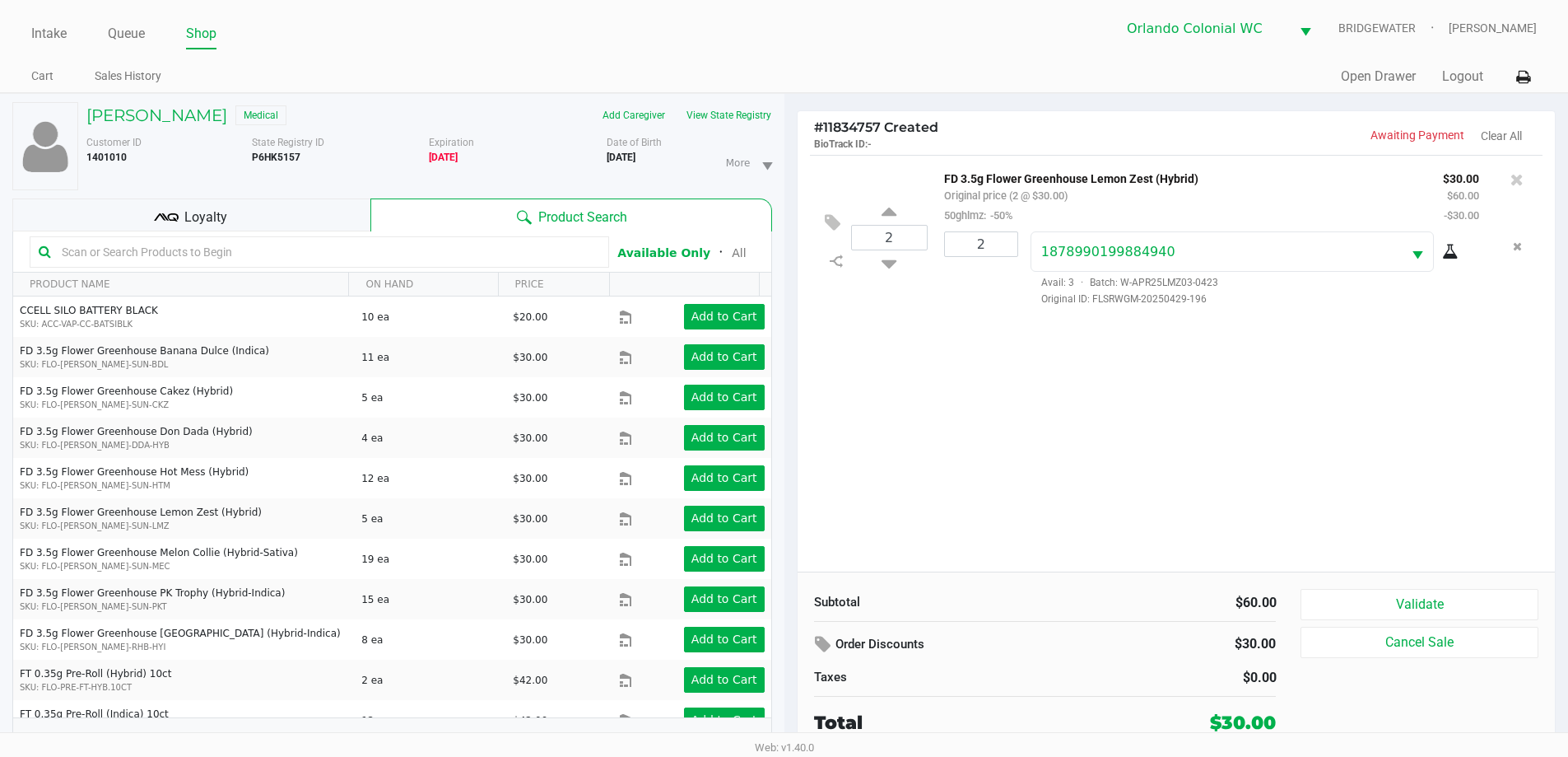
click at [1134, 490] on div "2 FD 3.5g Flower Greenhouse Lemon Zest (Hybrid) Original price (2 @ $30.00) 50g…" at bounding box center [1176, 363] width 758 height 417
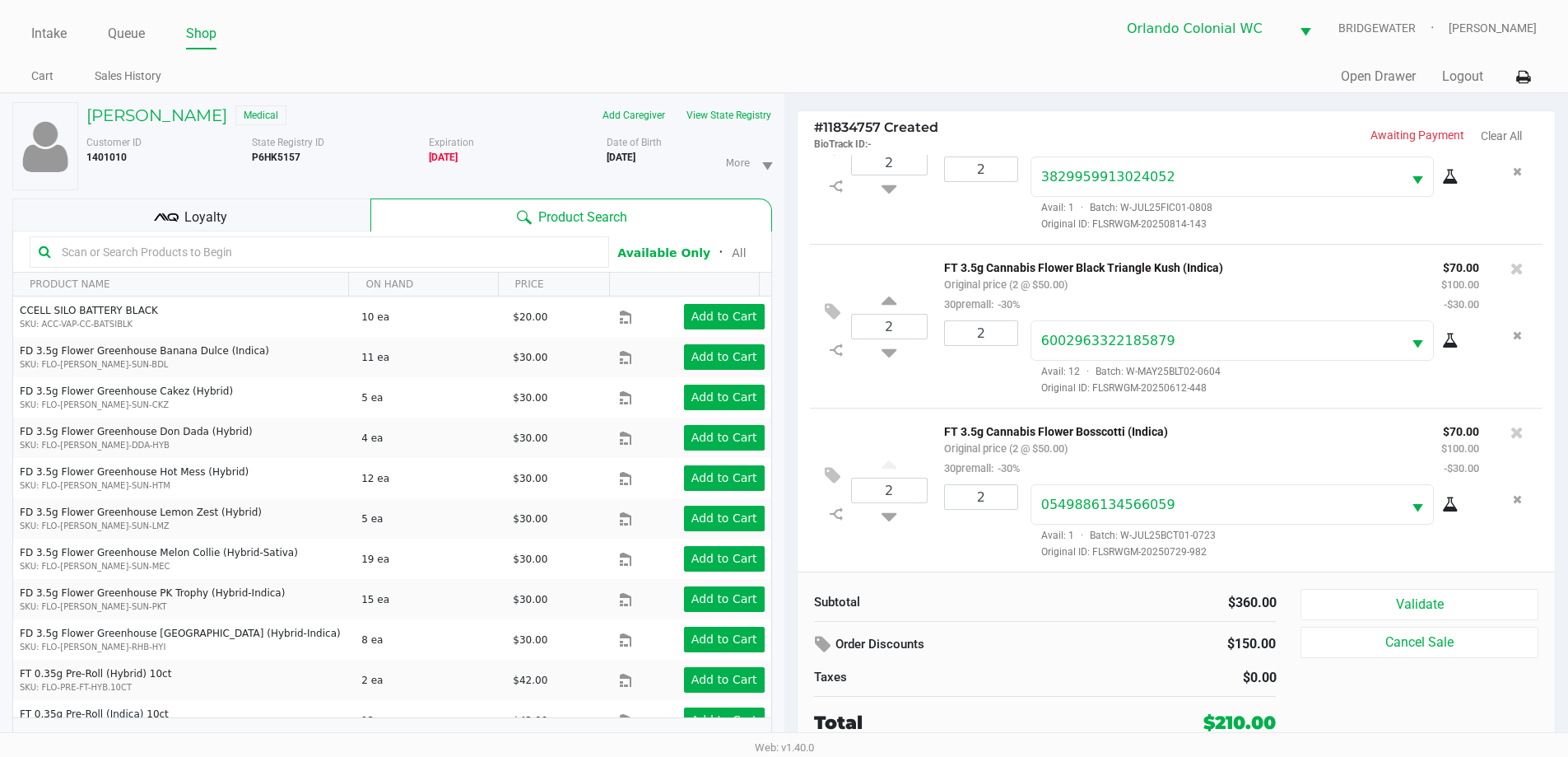
scroll to position [17, 0]
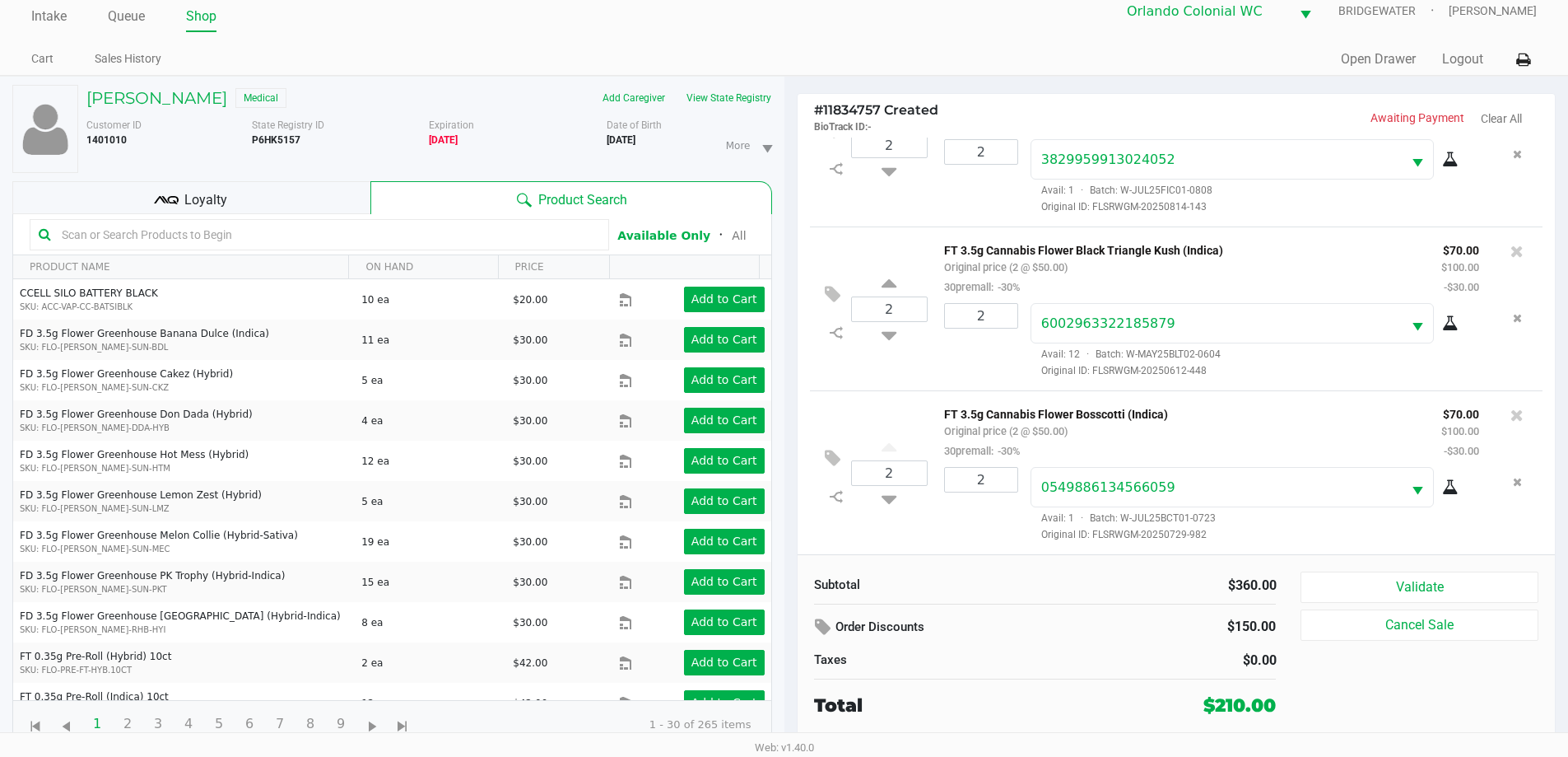
click at [1481, 597] on button "Validate" at bounding box center [1419, 587] width 237 height 31
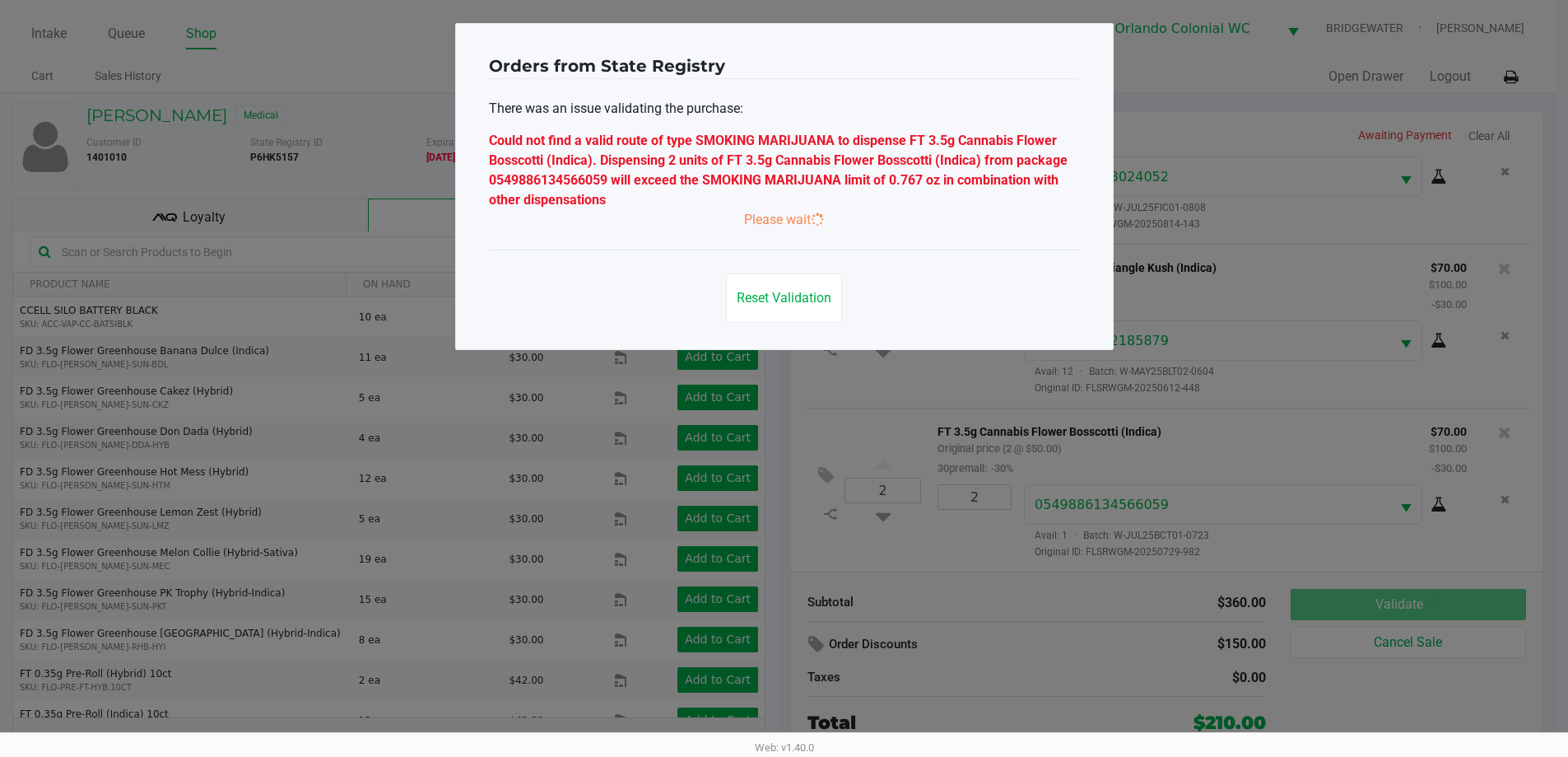
scroll to position [0, 0]
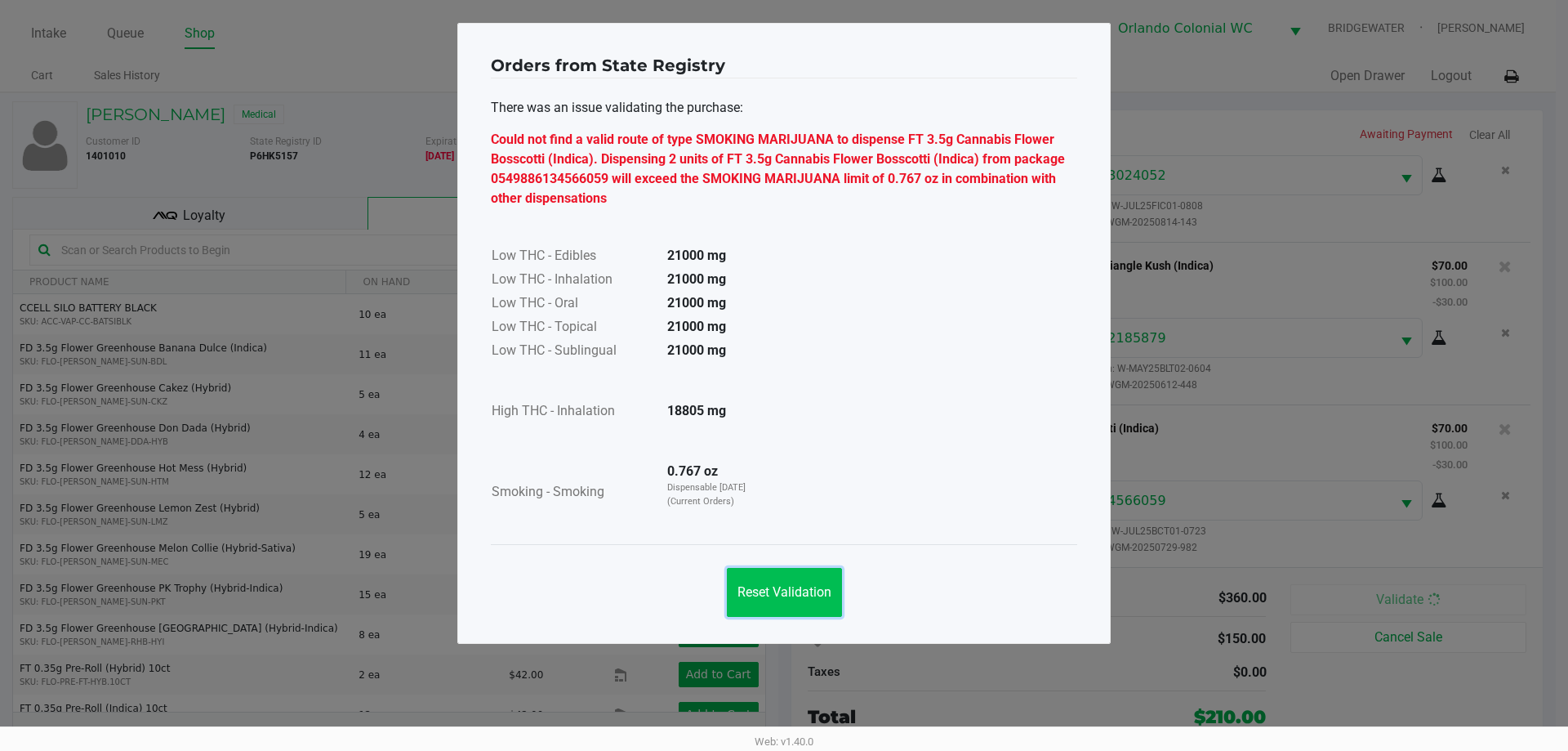
click at [780, 588] on span "Reset Validation" at bounding box center [784, 592] width 94 height 15
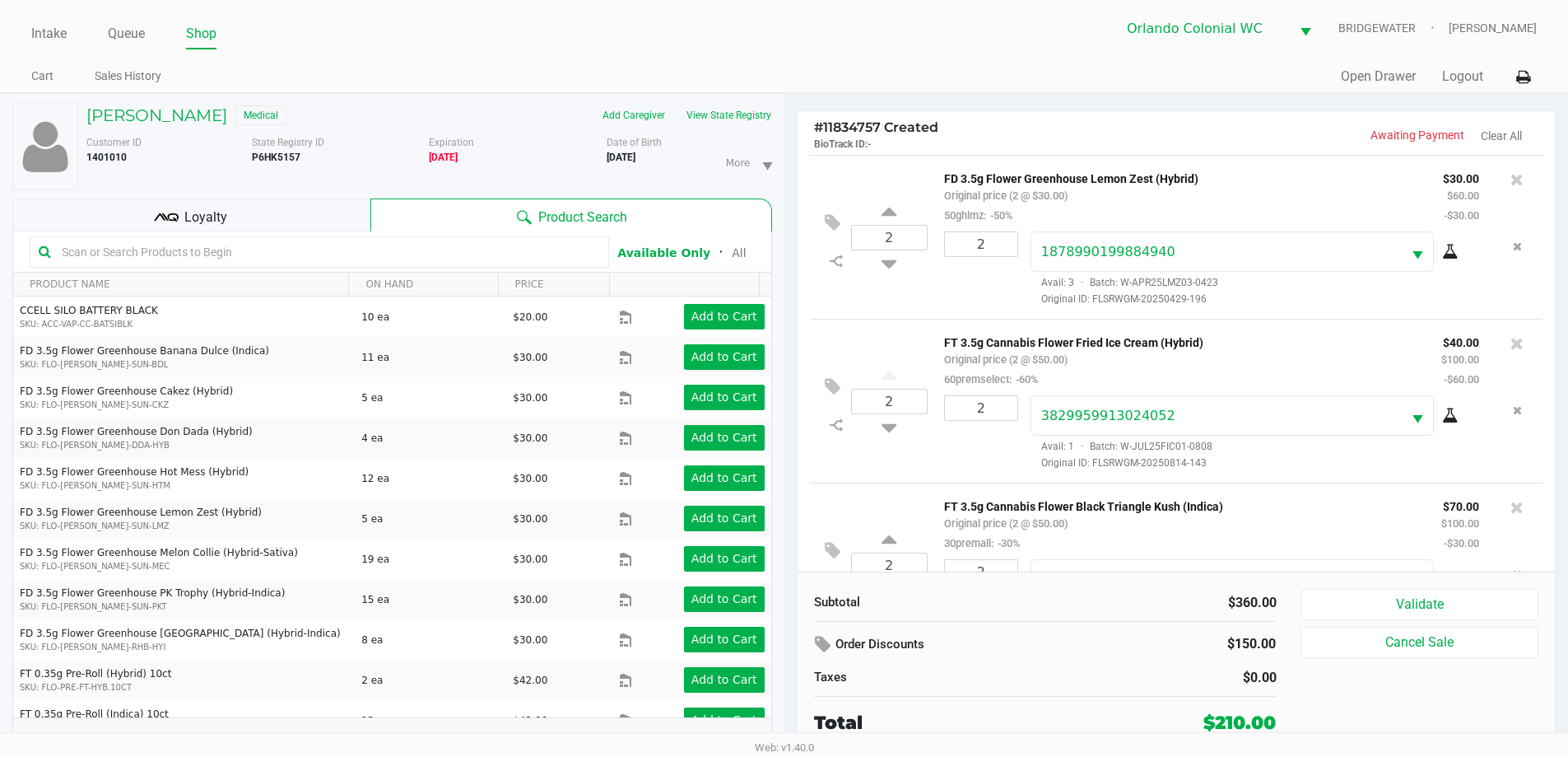
click at [1338, 178] on p "FD 3.5g Flower Greenhouse Lemon Zest (Hybrid)" at bounding box center [1181, 177] width 474 height 17
click at [1510, 178] on icon at bounding box center [1516, 179] width 13 height 16
click at [1510, 182] on icon at bounding box center [1516, 179] width 13 height 16
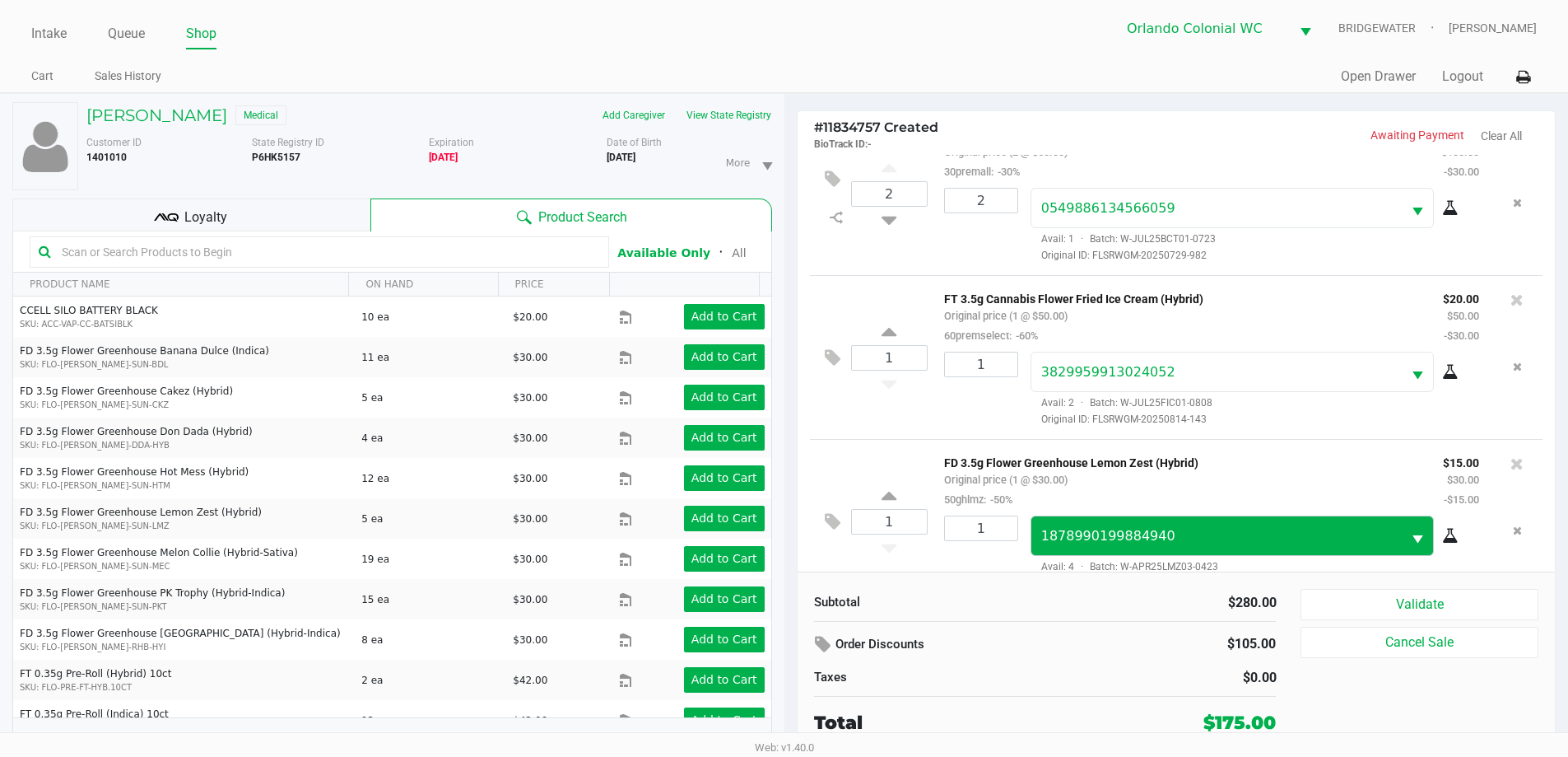
scroll to position [242, 0]
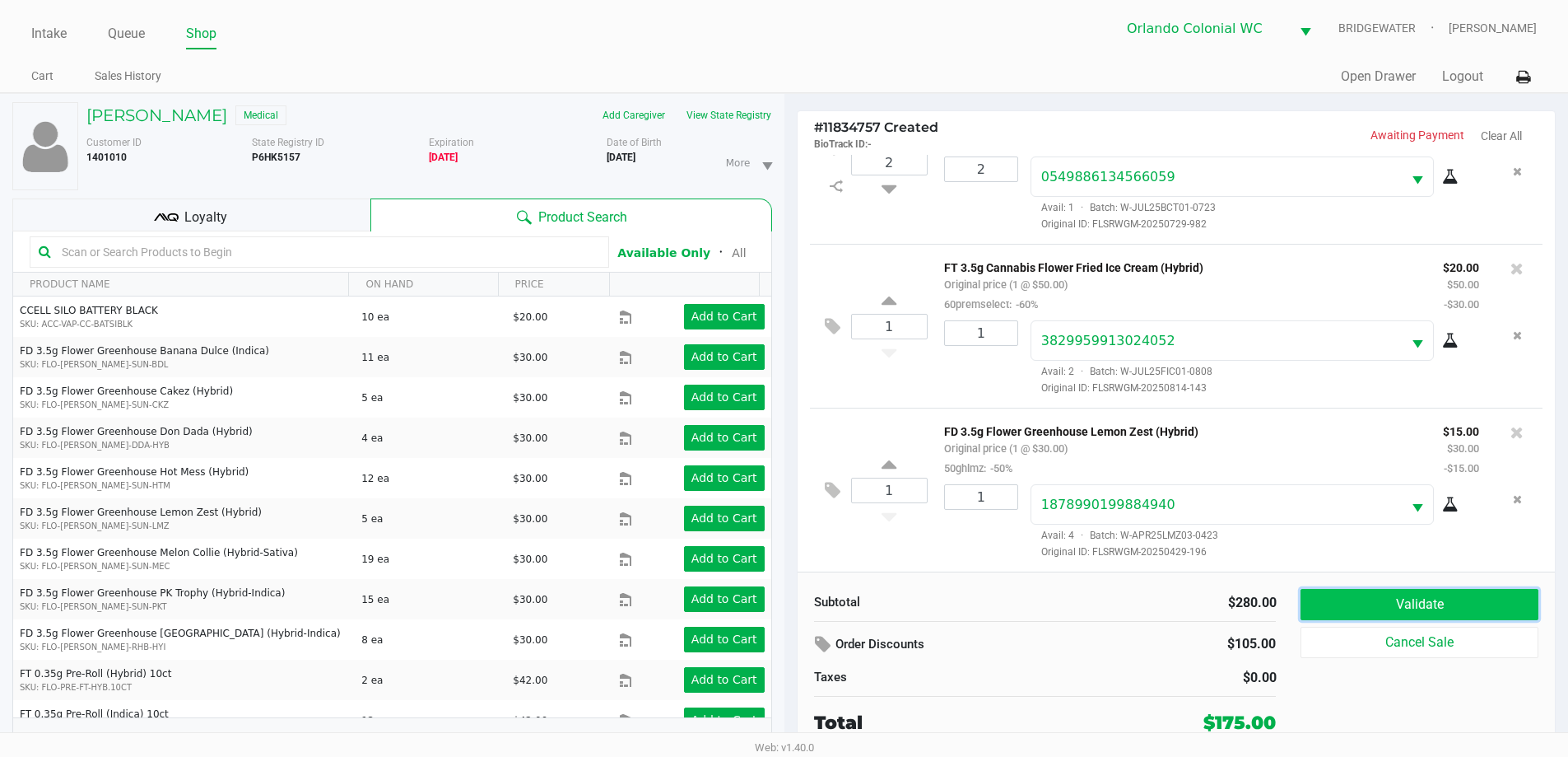
click at [1439, 604] on button "Validate" at bounding box center [1419, 604] width 237 height 31
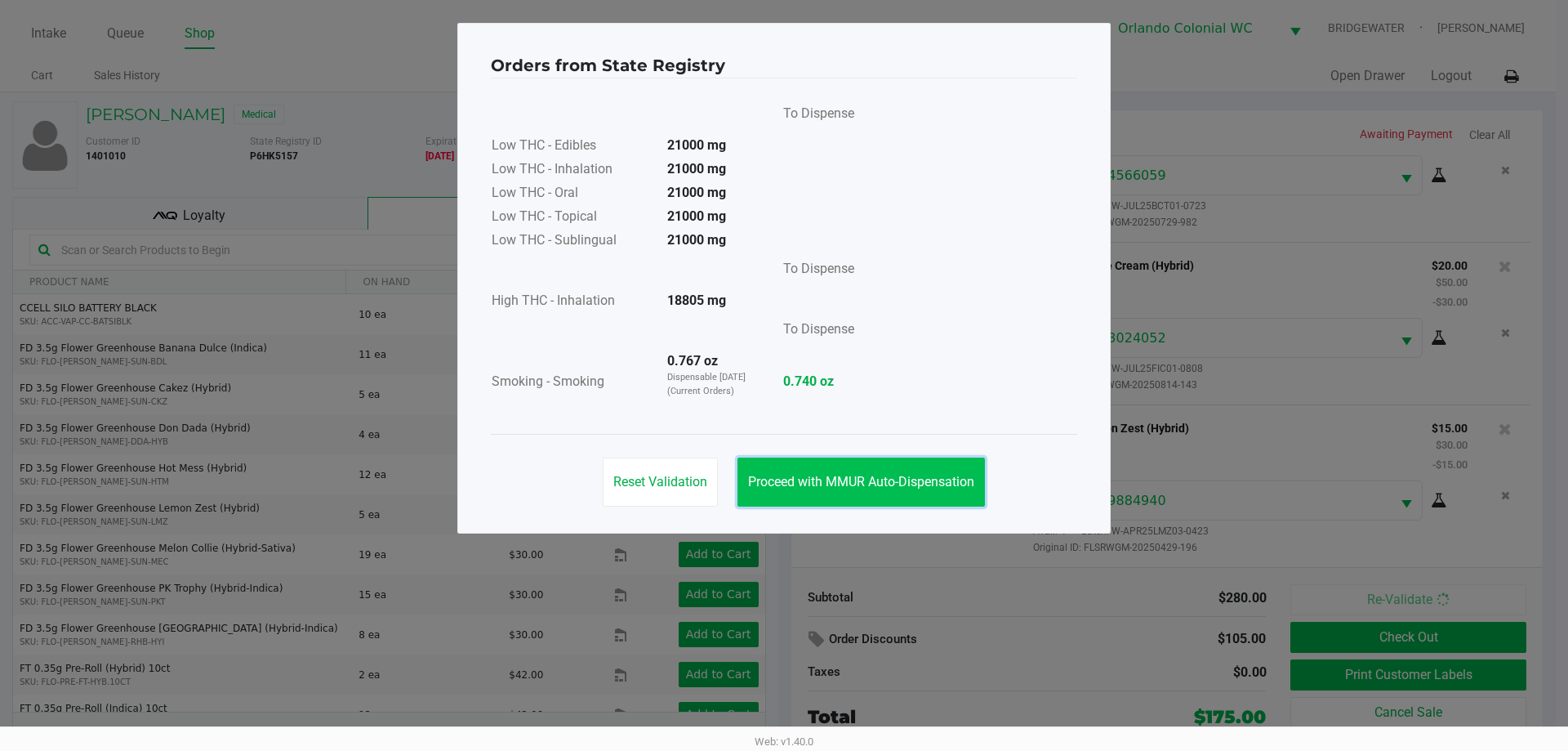
click at [919, 482] on span "Proceed with MMUR Auto-Dispensation" at bounding box center [861, 481] width 226 height 15
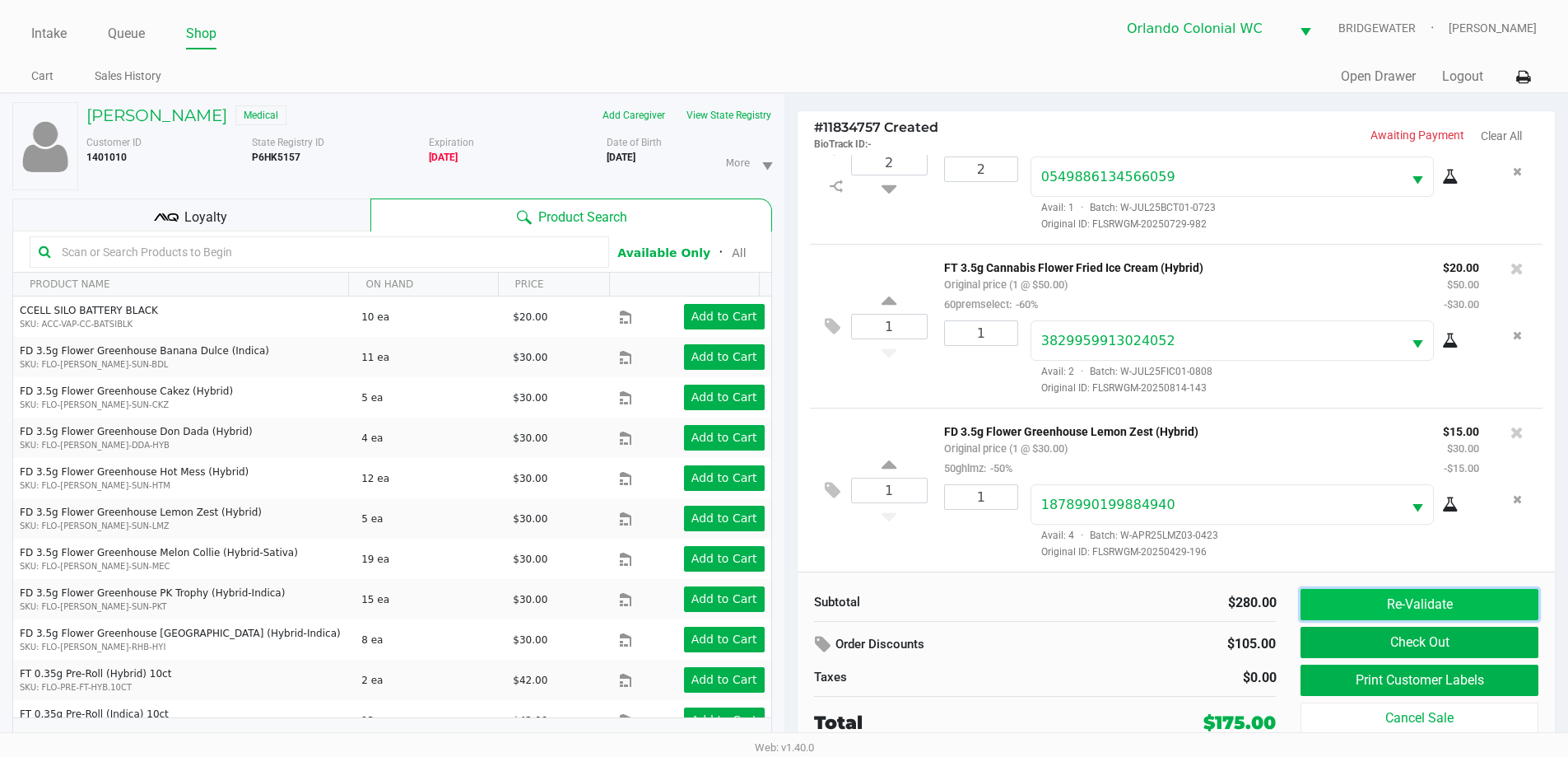
click at [1399, 608] on button "Re-Validate" at bounding box center [1419, 604] width 237 height 31
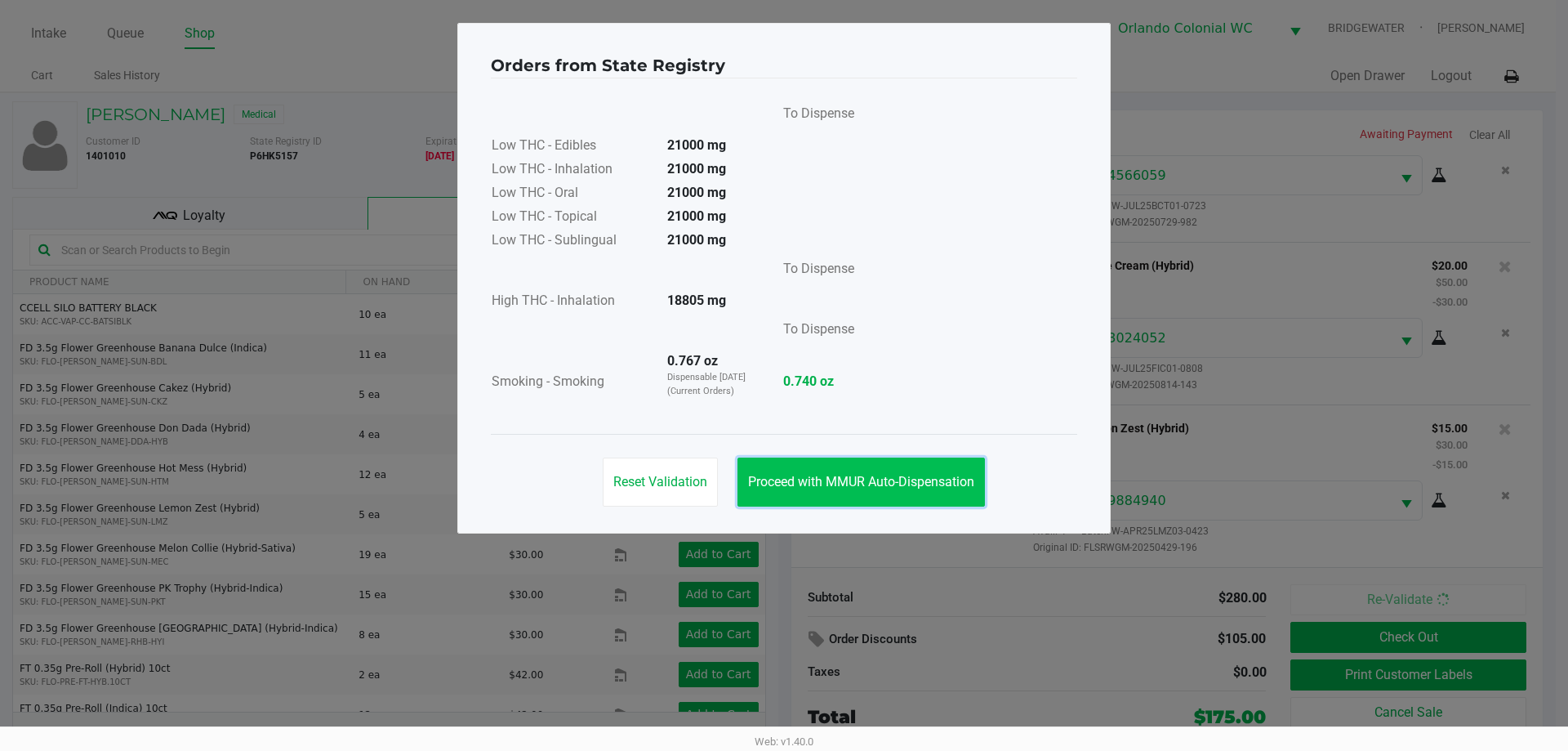
click at [841, 477] on span "Proceed with MMUR Auto-Dispensation" at bounding box center [861, 481] width 226 height 15
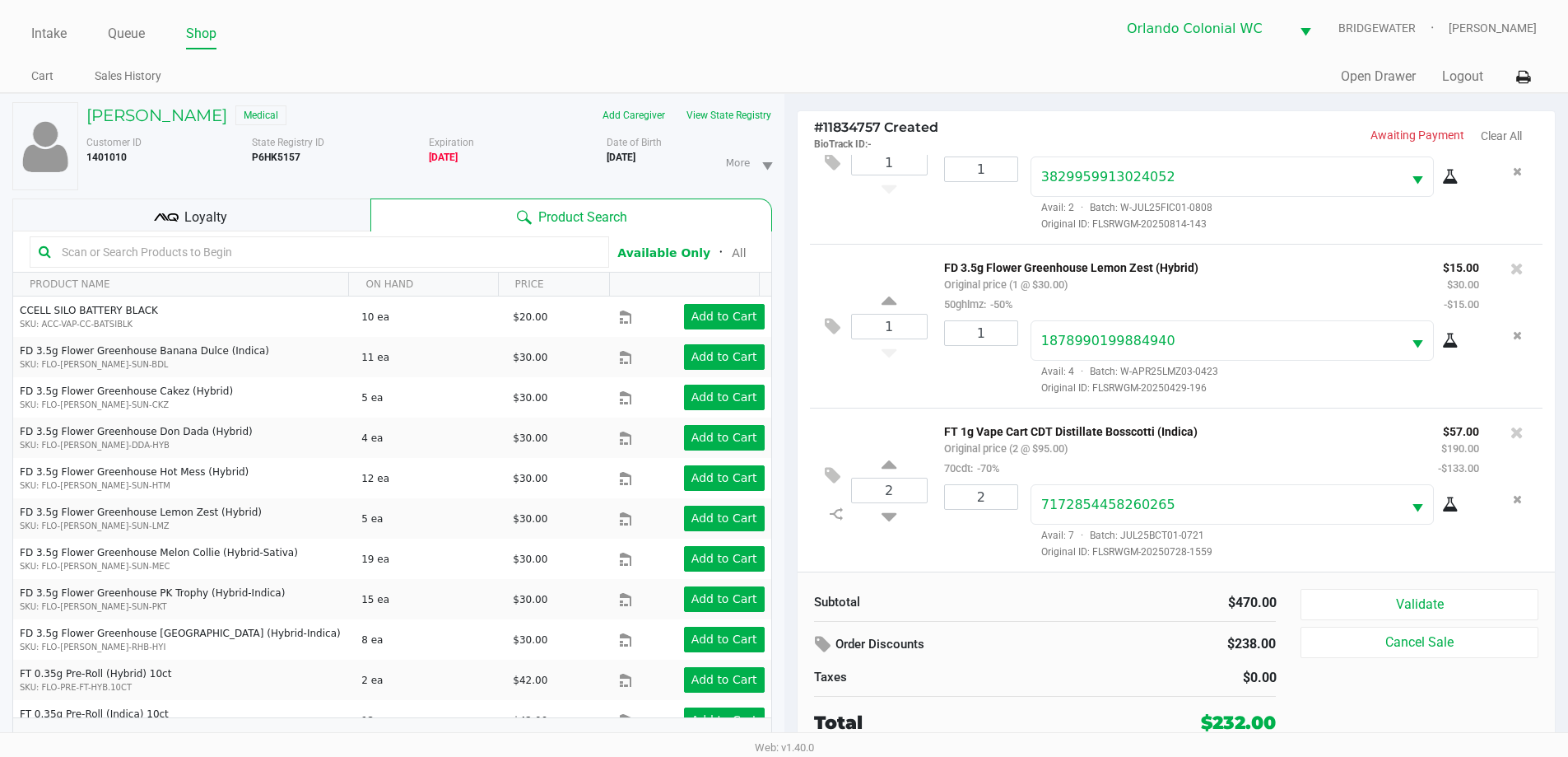
scroll to position [17, 0]
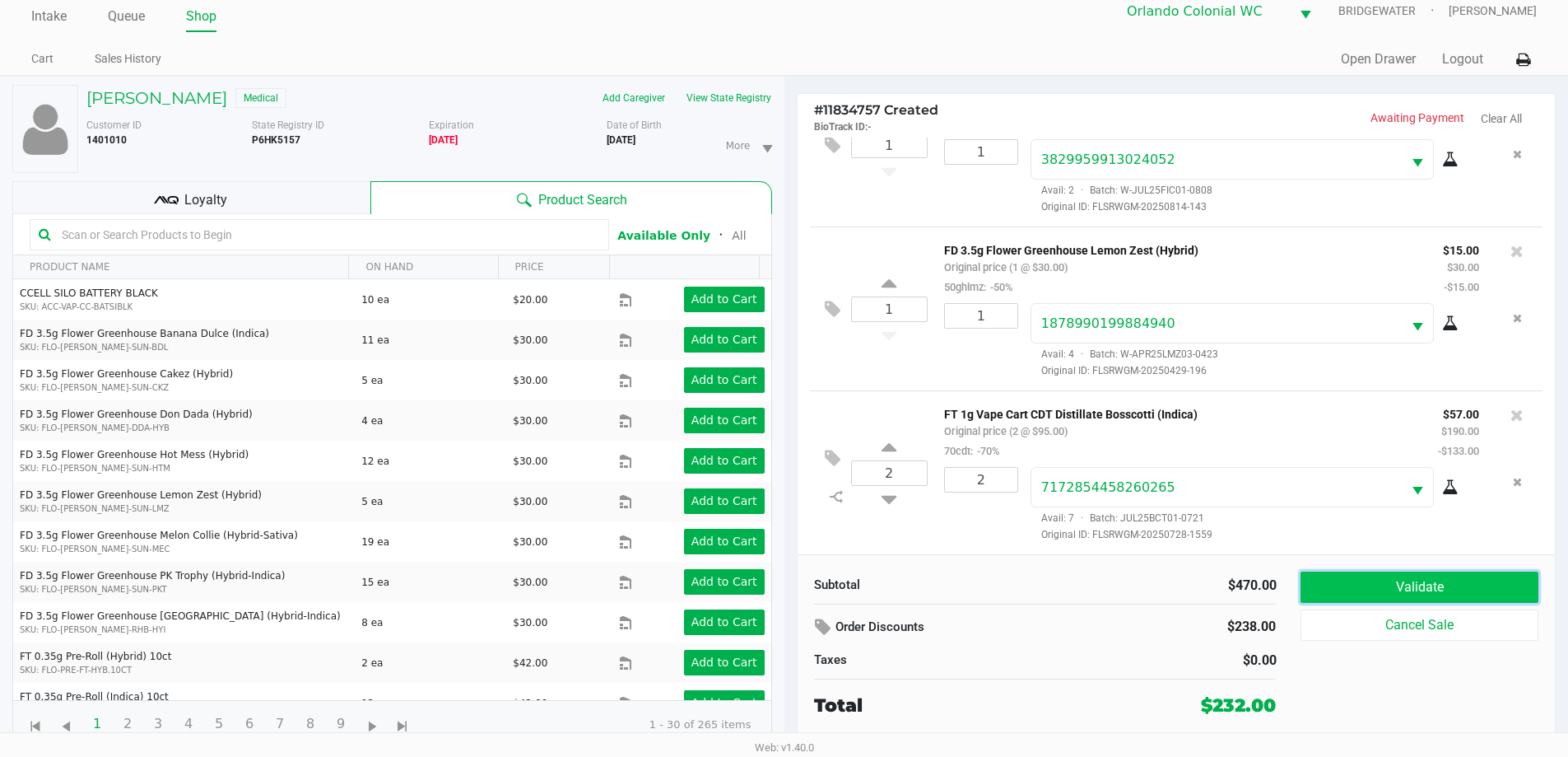
click at [1494, 593] on button "Validate" at bounding box center [1419, 587] width 237 height 31
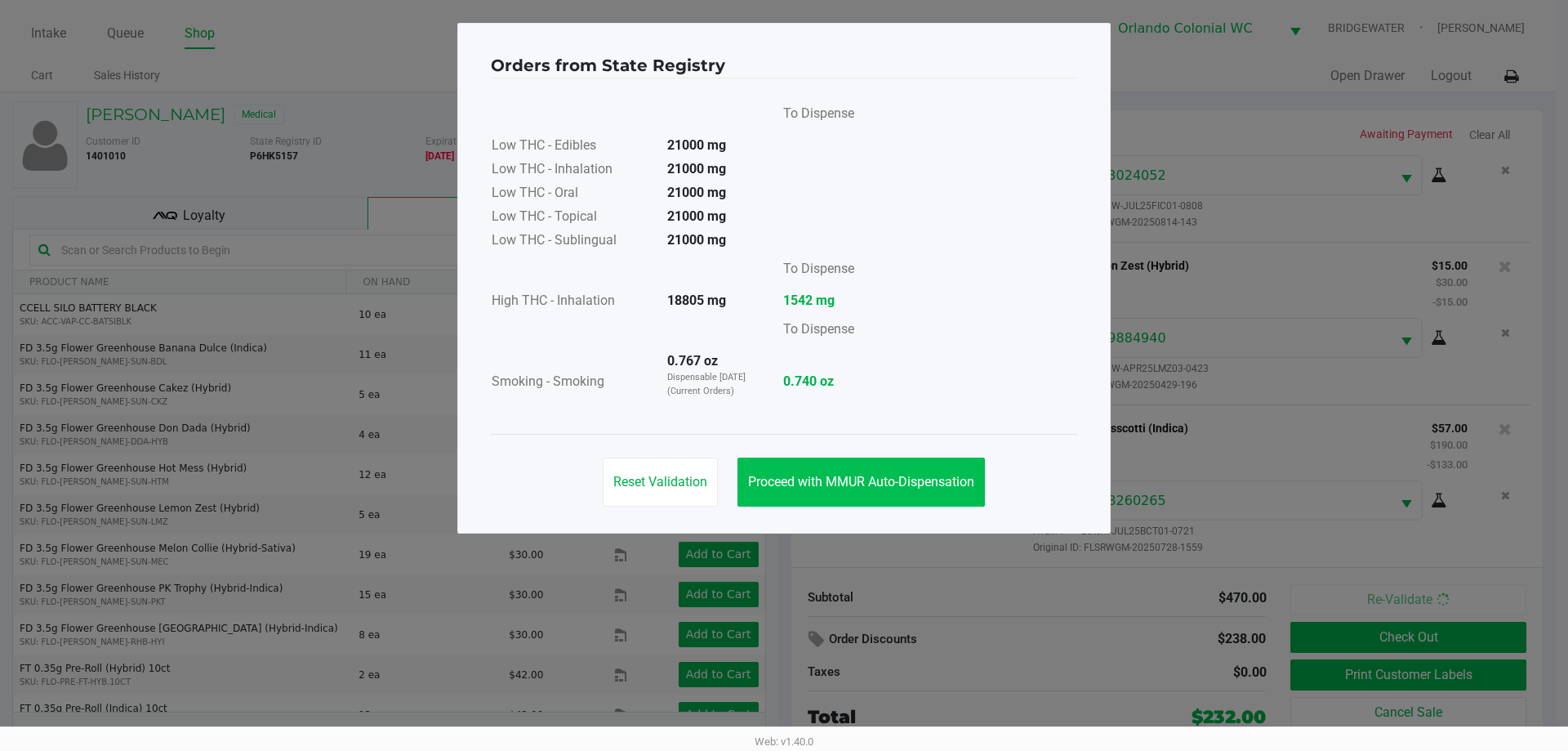
click at [918, 492] on button "Proceed with MMUR Auto-Dispensation" at bounding box center [861, 482] width 247 height 49
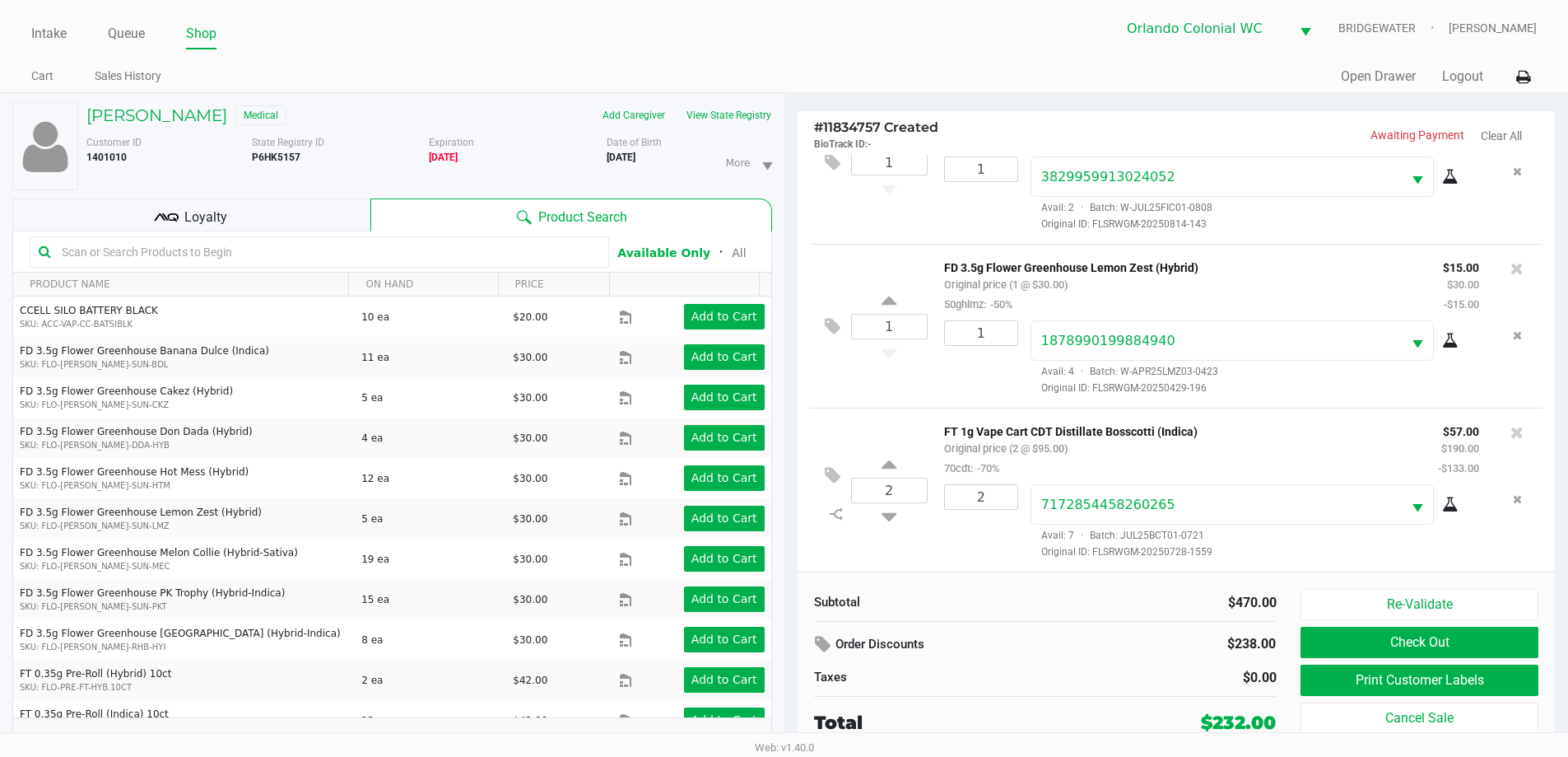
scroll to position [17, 0]
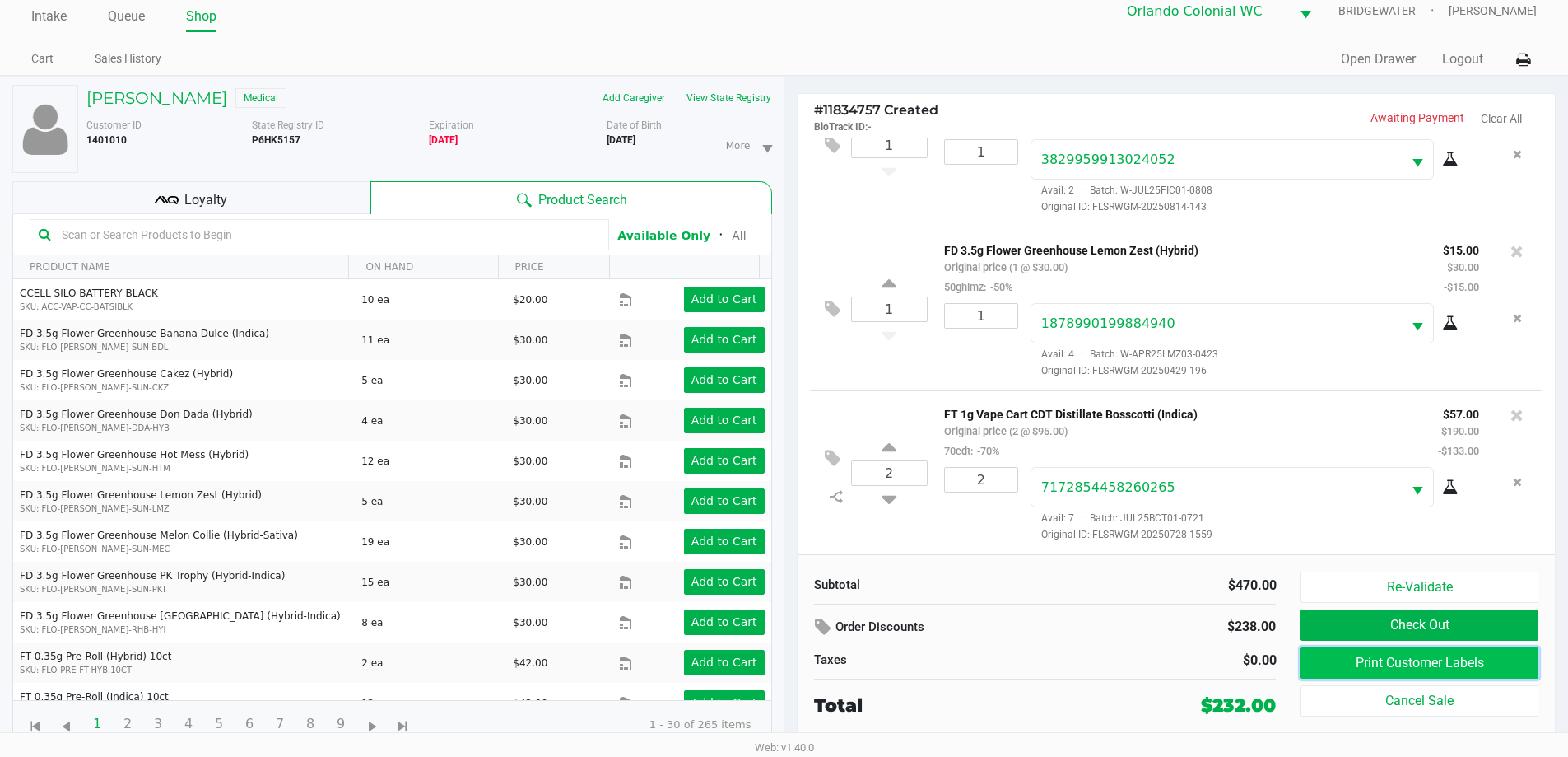
click at [1503, 663] on button "Print Customer Labels" at bounding box center [1419, 663] width 237 height 31
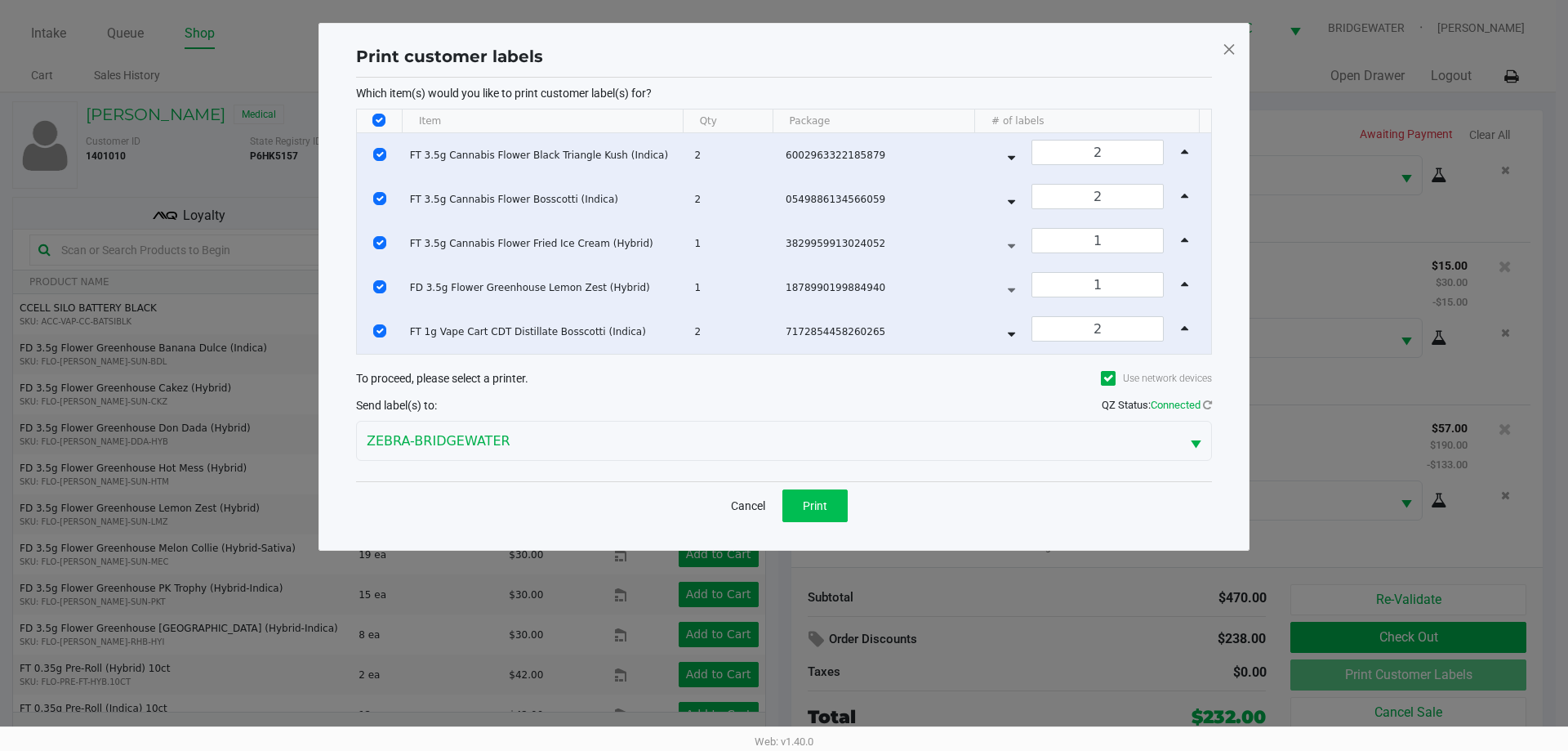
click at [822, 509] on span "Print" at bounding box center [815, 505] width 25 height 13
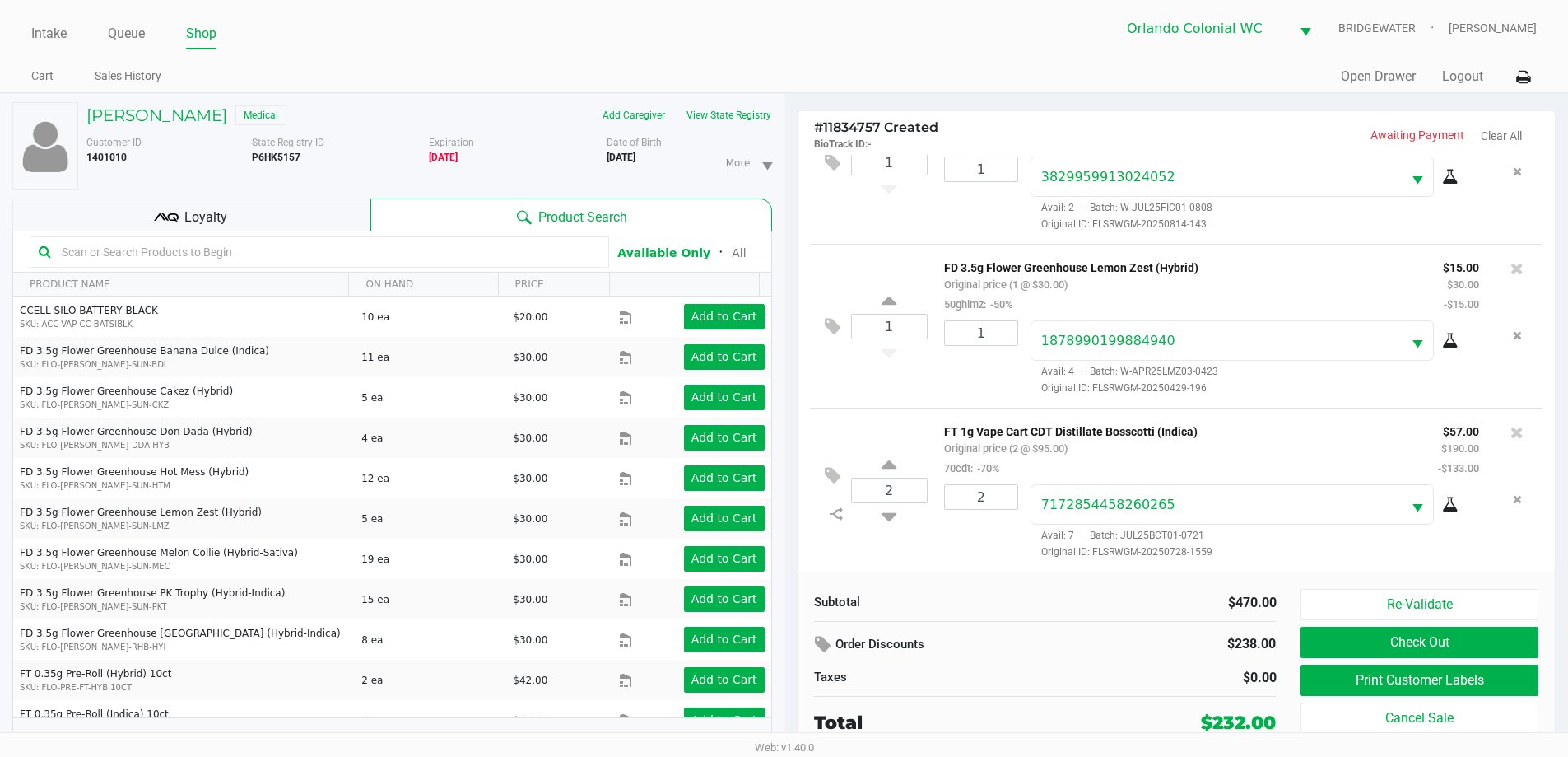
scroll to position [17, 0]
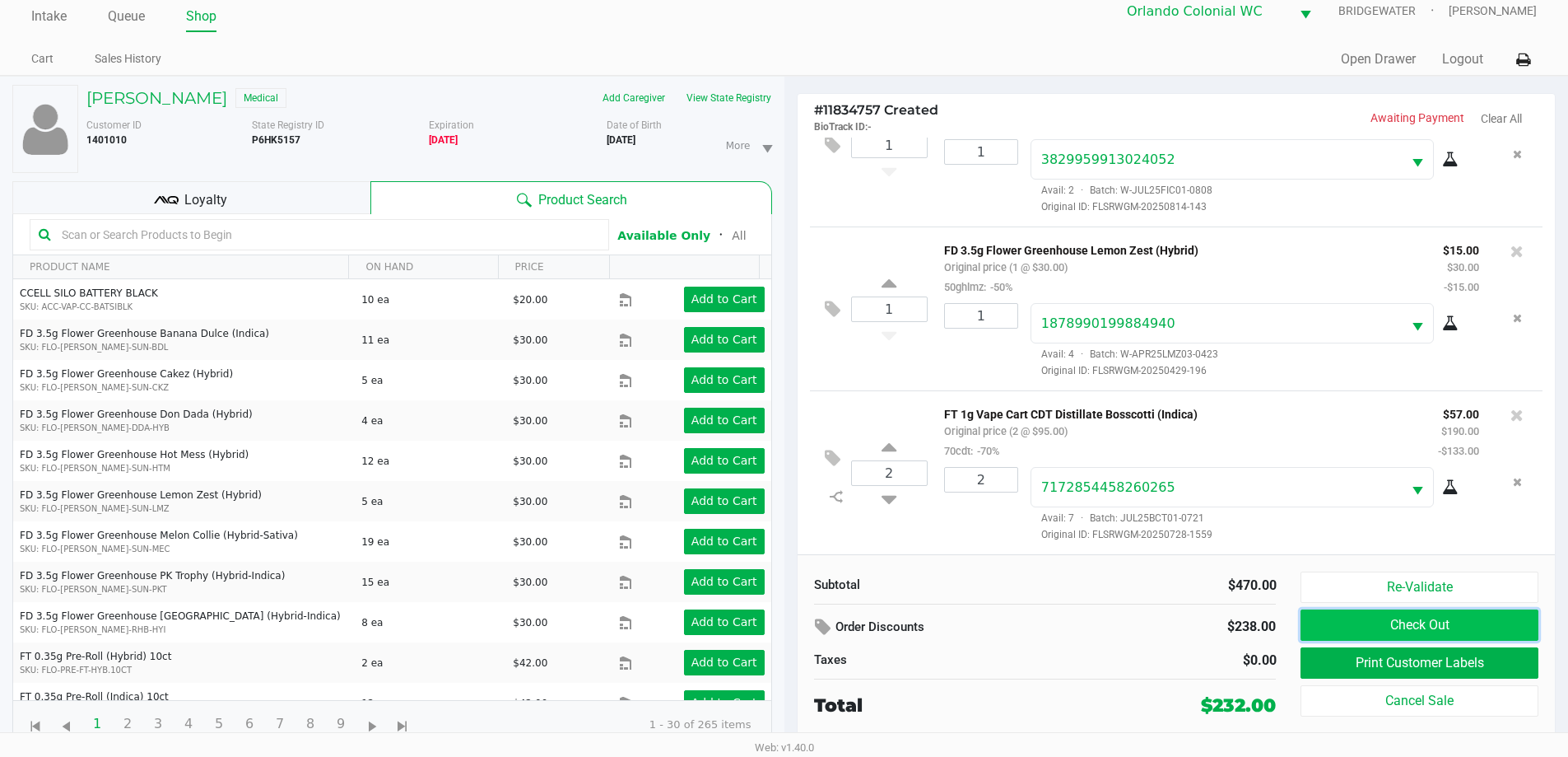
click at [1489, 627] on button "Check Out" at bounding box center [1419, 625] width 237 height 31
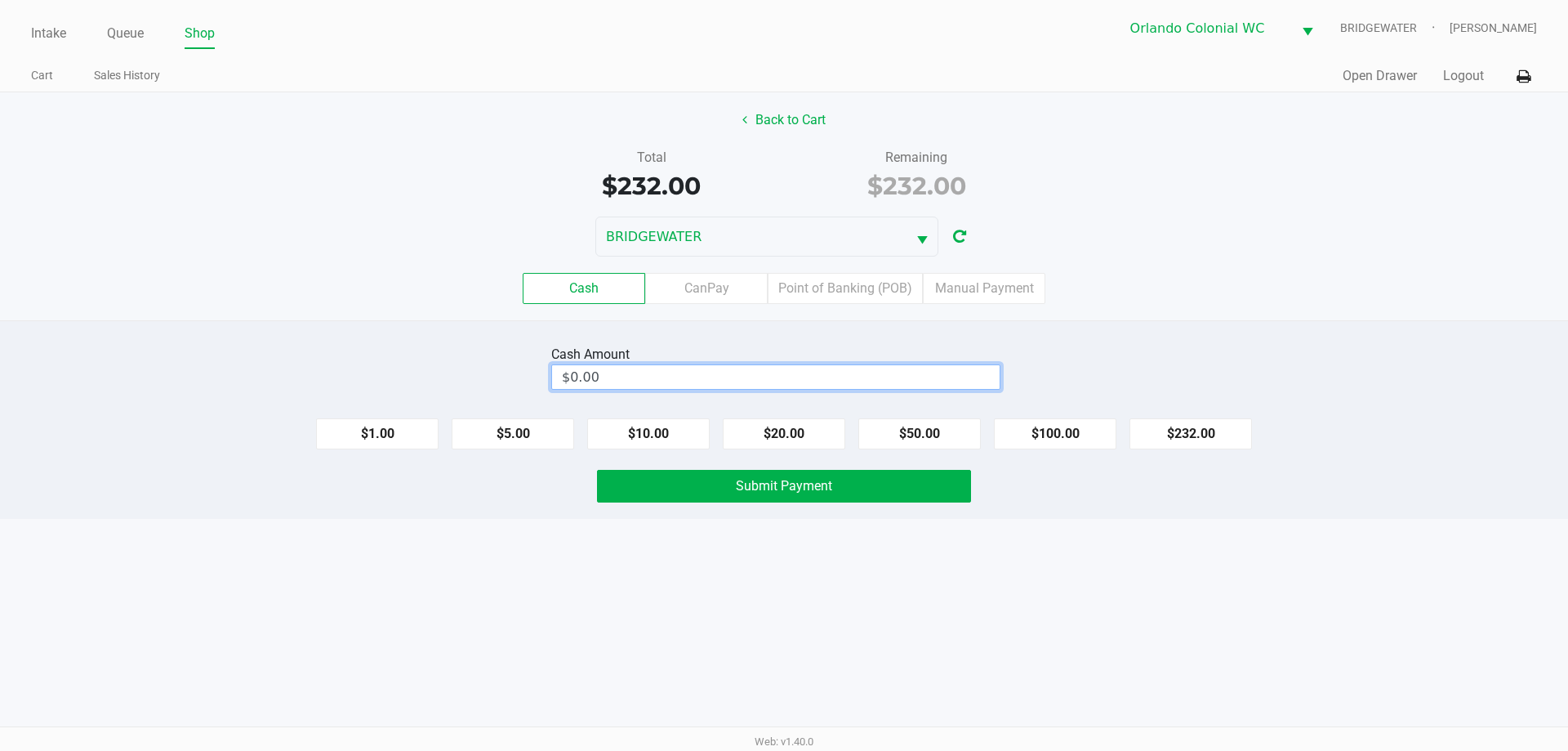
click at [714, 377] on input "$0.00" at bounding box center [775, 377] width 447 height 24
click at [814, 495] on button "Submit Payment" at bounding box center [784, 486] width 374 height 32
type input "$240.00"
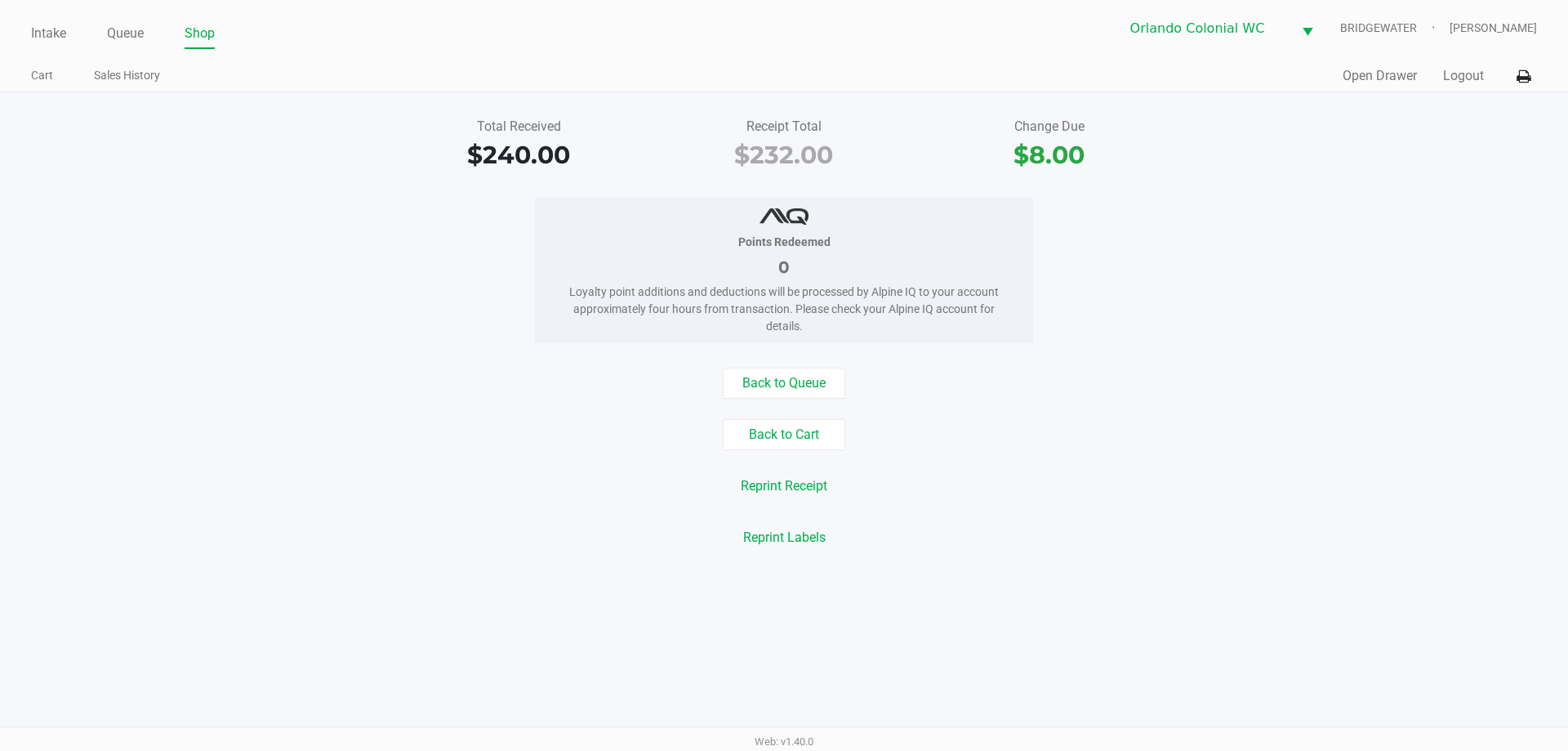
click at [38, 31] on link "Intake" at bounding box center [48, 33] width 35 height 23
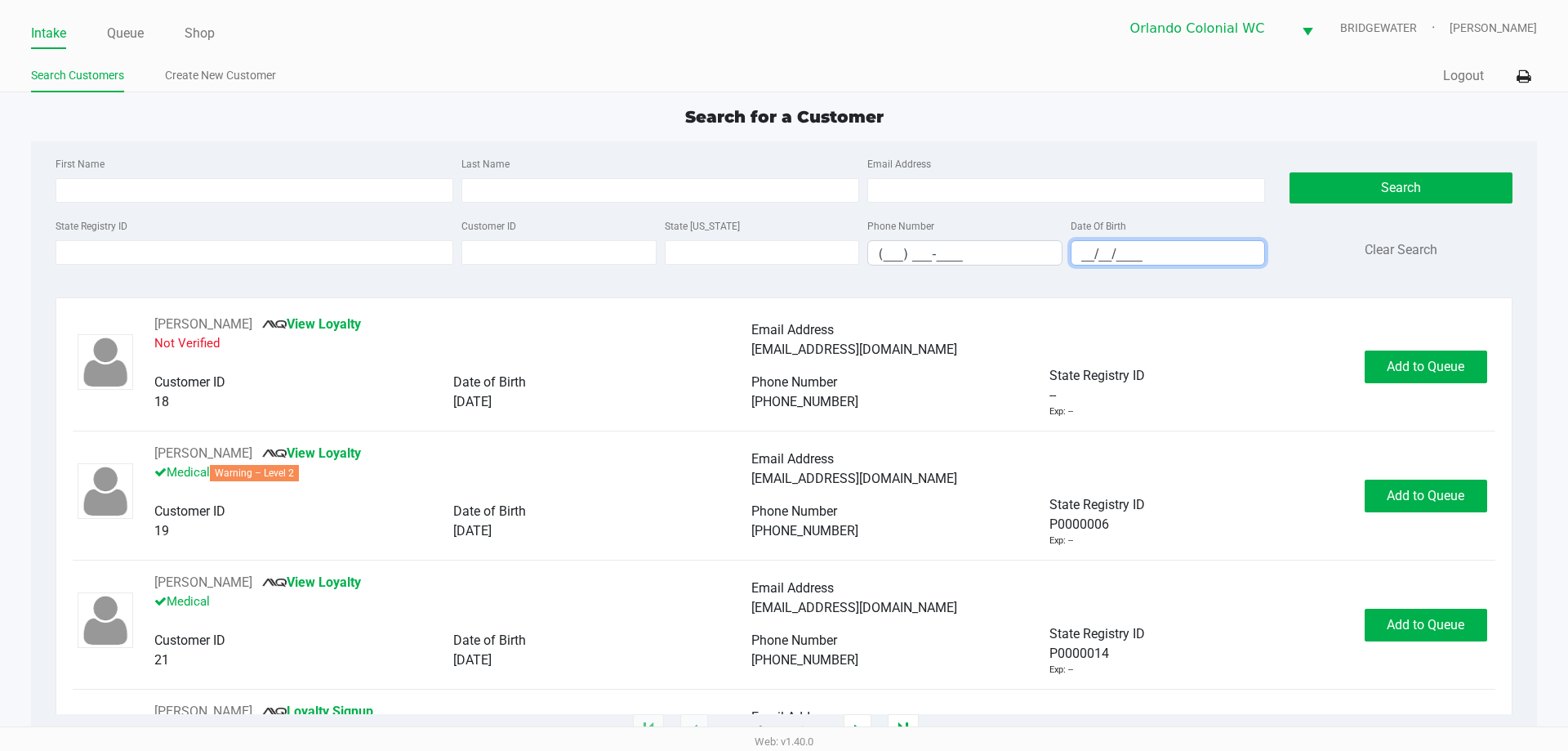
click at [1083, 253] on input "__/__/____" at bounding box center [1168, 253] width 194 height 26
type input "[DATE]"
click at [631, 188] on input "Last Name" at bounding box center [661, 190] width 398 height 25
type input "baylie"
click at [1409, 198] on button "Search" at bounding box center [1400, 188] width 222 height 31
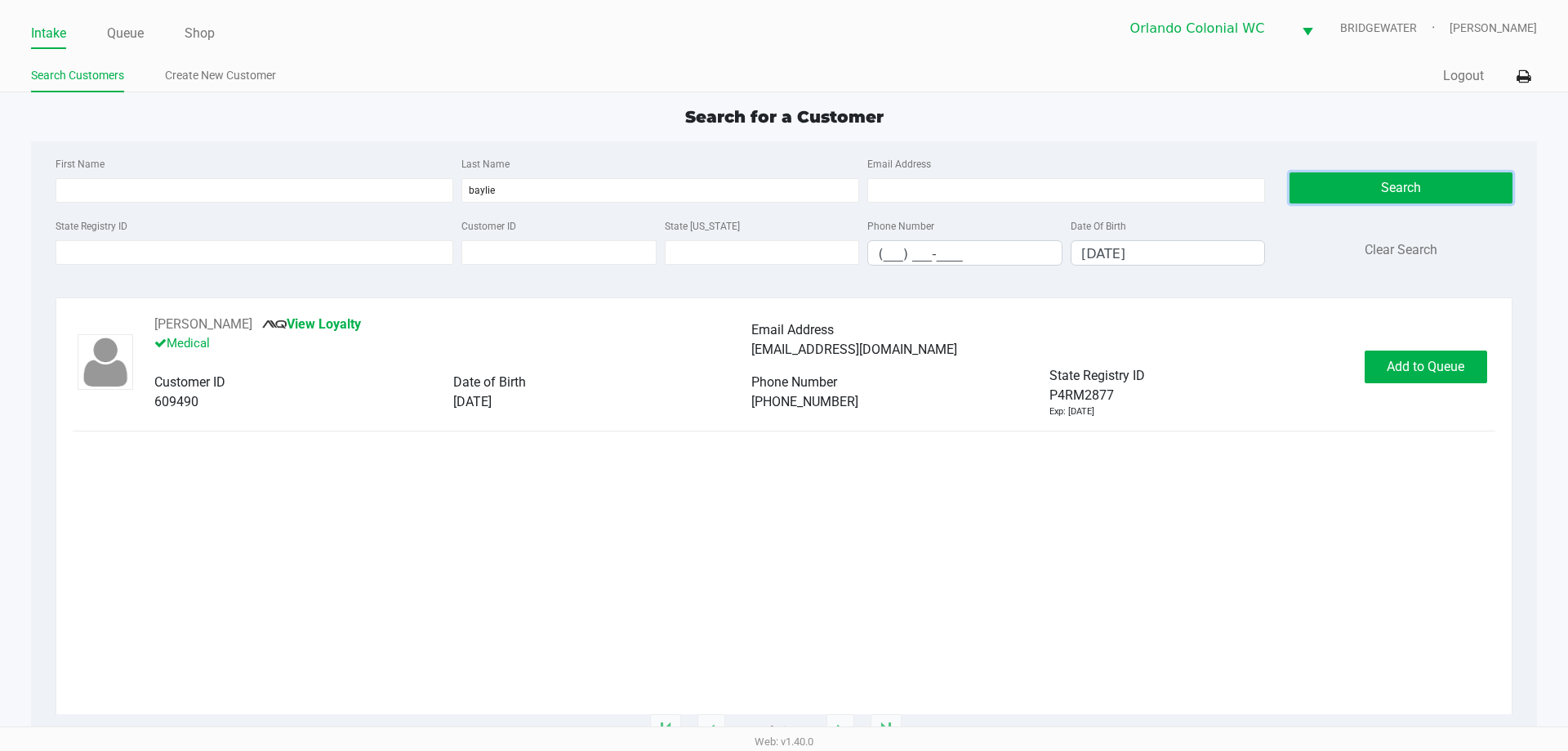
click at [1249, 372] on div "State Registry ID" at bounding box center [1198, 375] width 298 height 20
click at [1444, 360] on span "Add to Queue" at bounding box center [1425, 367] width 77 height 15
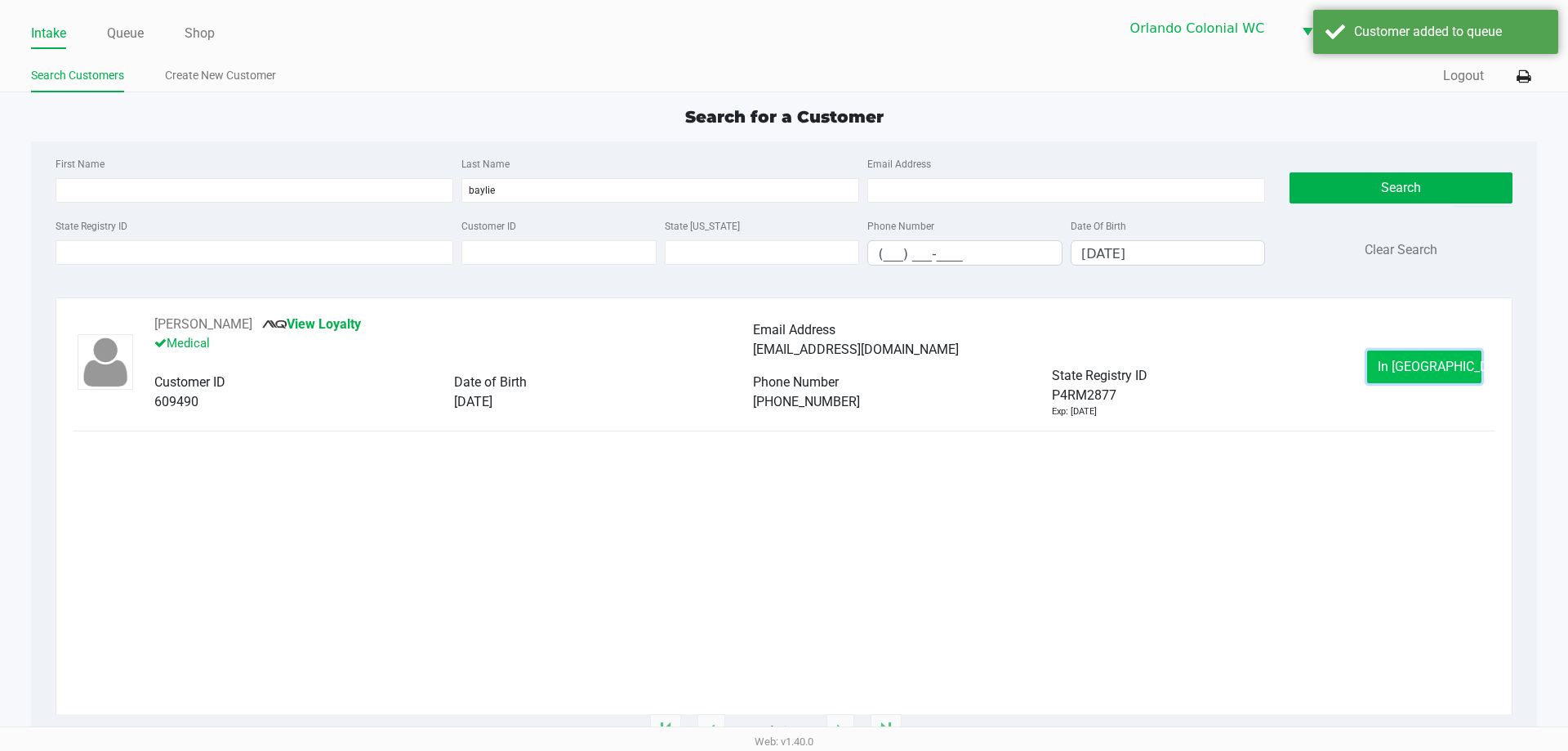
click at [1424, 371] on span "In [GEOGRAPHIC_DATA]" at bounding box center [1446, 367] width 137 height 15
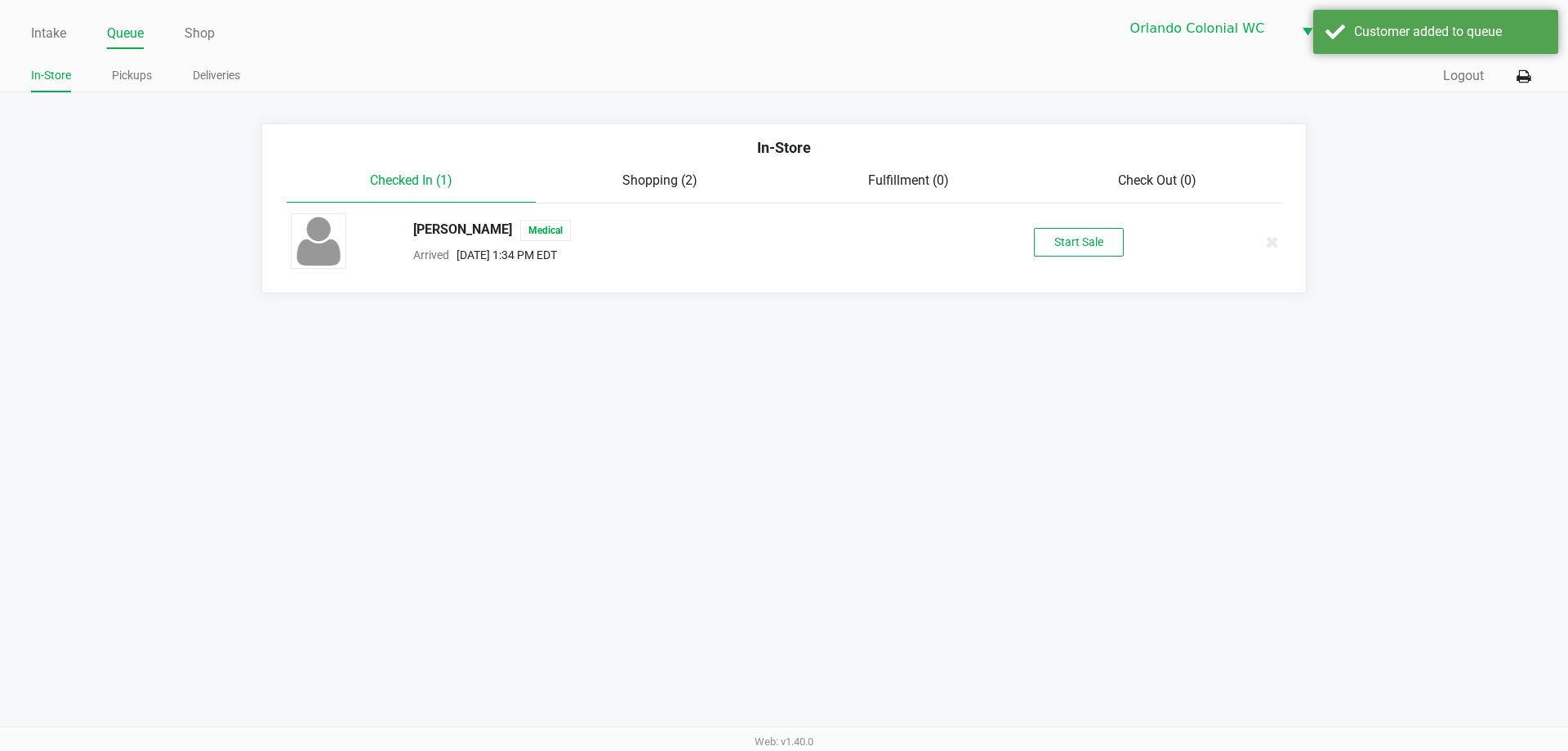
click at [946, 263] on div "Arrived [DATE] 1:34 PM EDT" at bounding box center [677, 254] width 551 height 20
click at [1103, 241] on button "Start Sale" at bounding box center [1079, 242] width 90 height 29
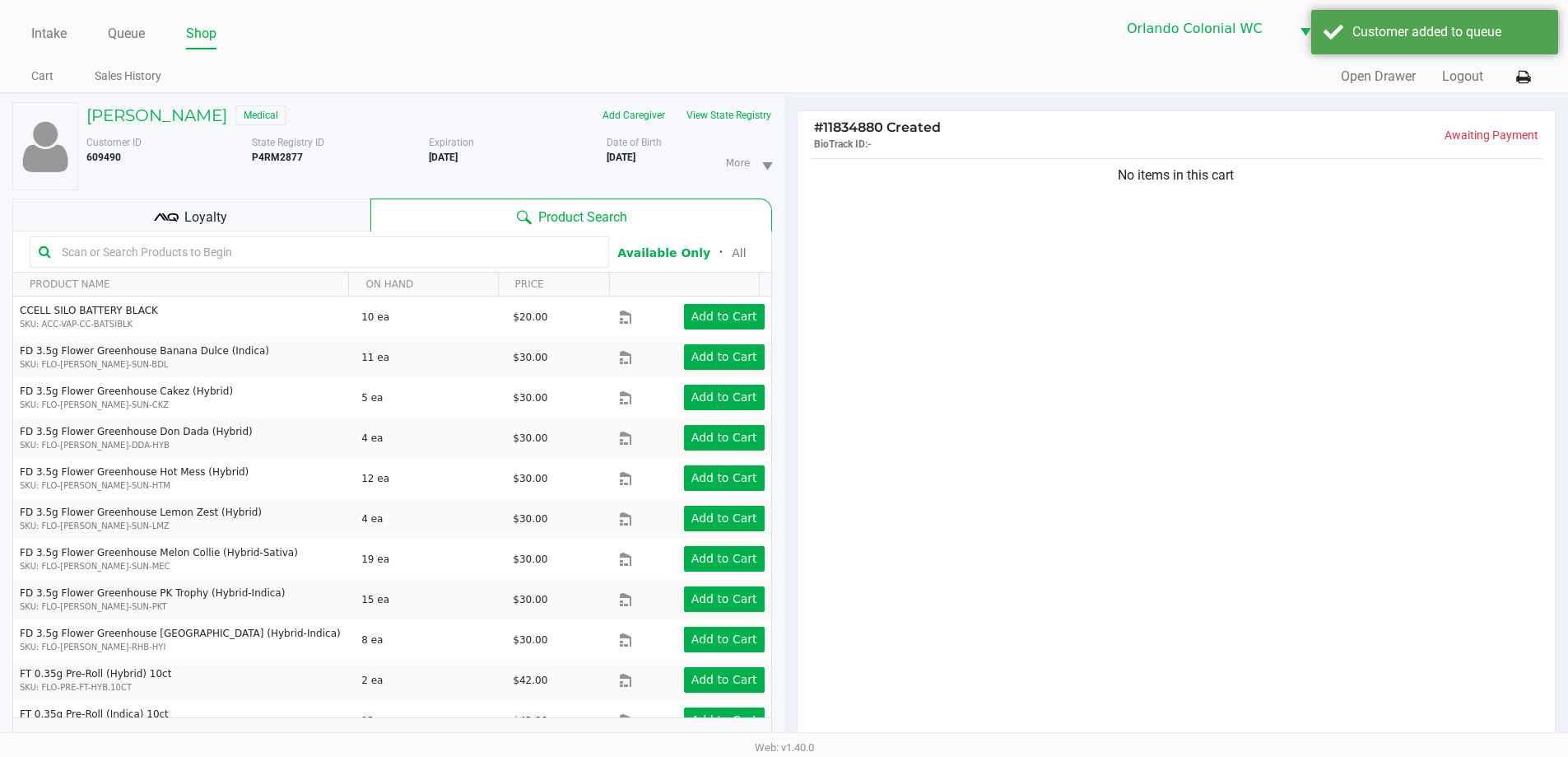
click at [1188, 255] on div "No items in this cart" at bounding box center [1176, 454] width 758 height 598
click at [1209, 320] on div "No items in this cart" at bounding box center [1176, 454] width 758 height 598
click at [1167, 329] on div "No items in this cart" at bounding box center [1176, 454] width 758 height 598
click at [1213, 354] on div "No items in this cart" at bounding box center [1176, 454] width 758 height 598
click at [1244, 386] on div "No items in this cart" at bounding box center [1176, 454] width 758 height 598
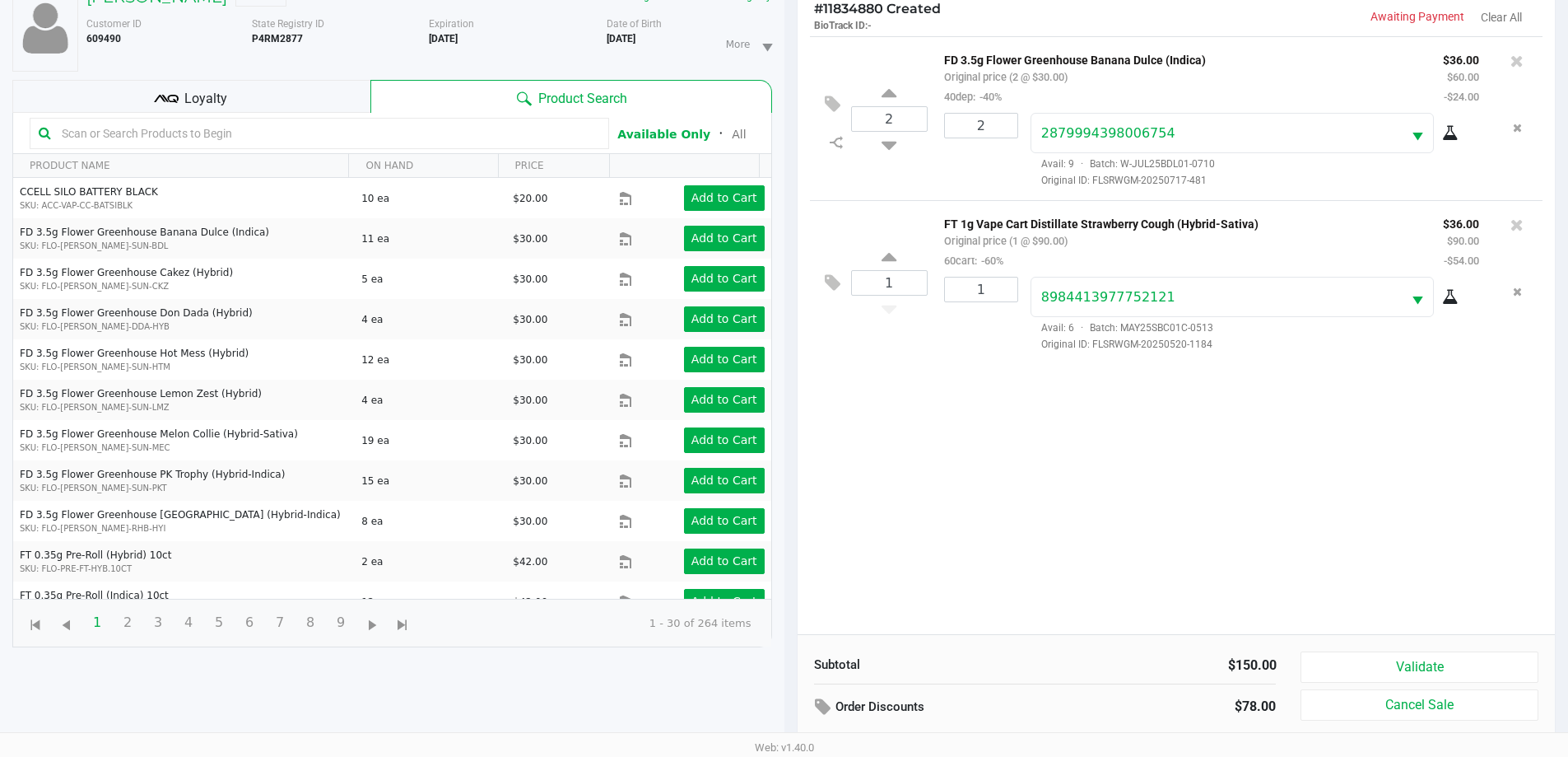
scroll to position [177, 0]
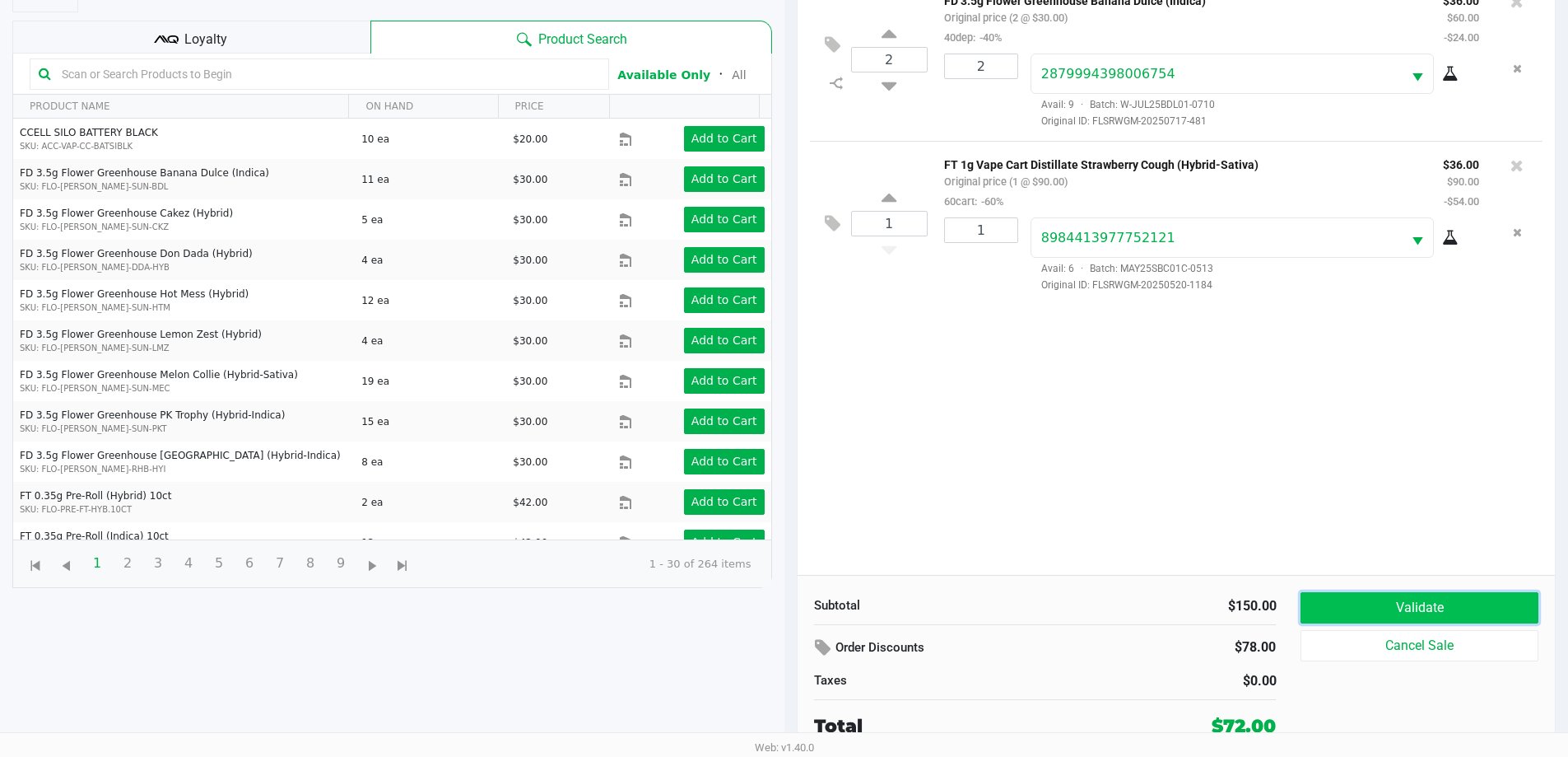
click at [1462, 601] on button "Validate" at bounding box center [1419, 608] width 237 height 31
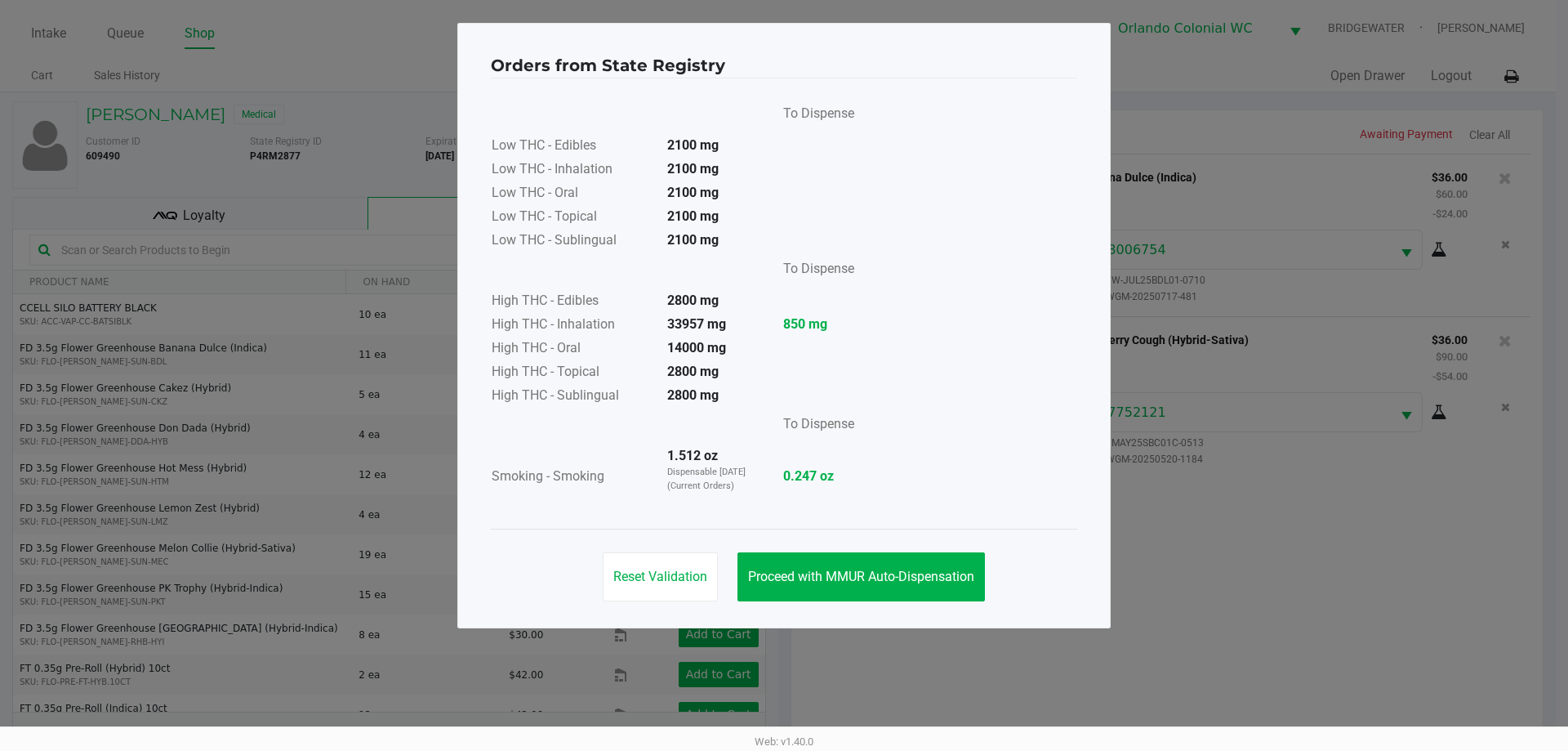
click at [877, 577] on span "Proceed with MMUR Auto-Dispensation" at bounding box center [861, 576] width 226 height 15
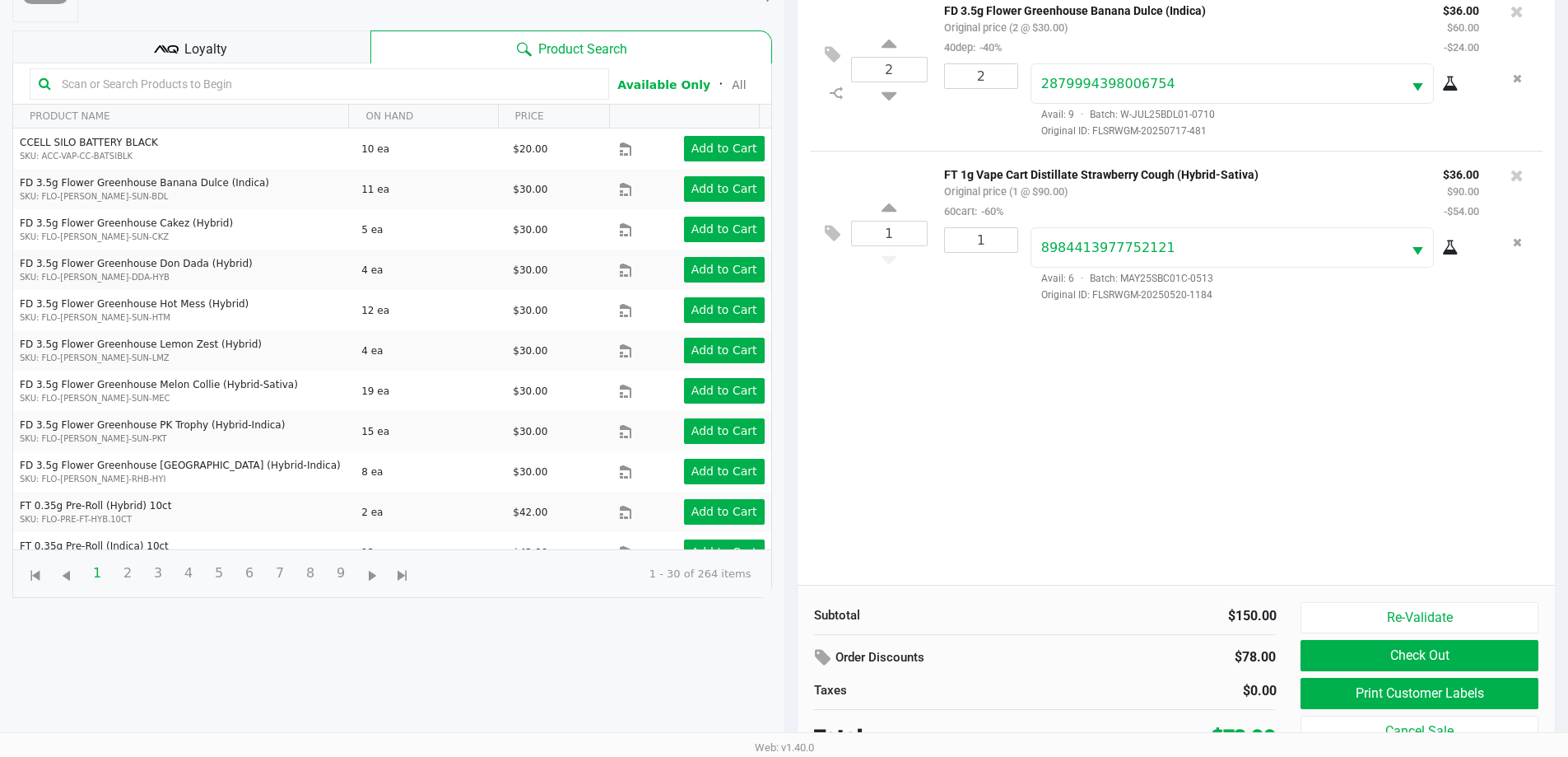
scroll to position [177, 0]
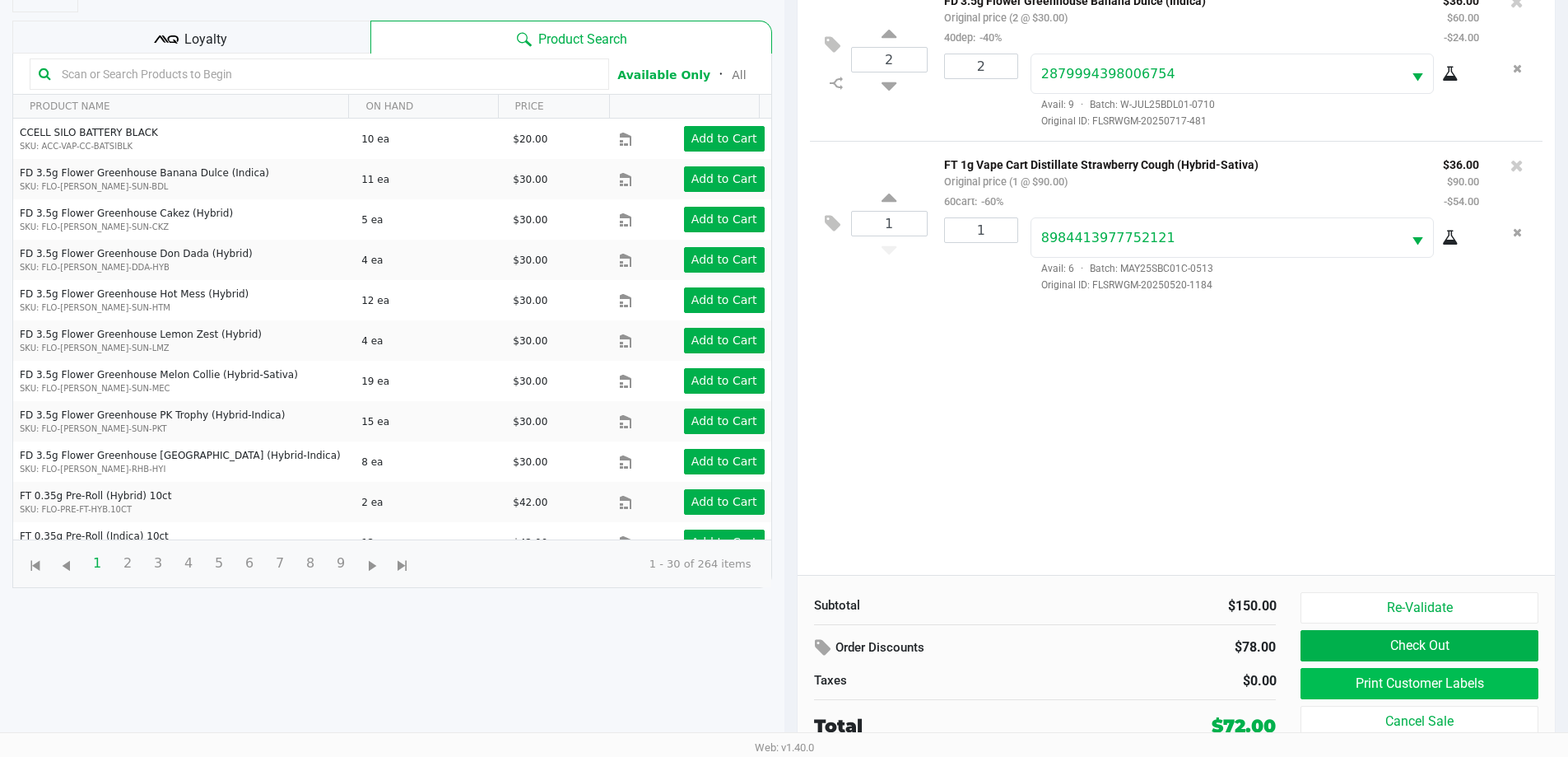
click at [1491, 688] on button "Print Customer Labels" at bounding box center [1419, 683] width 237 height 31
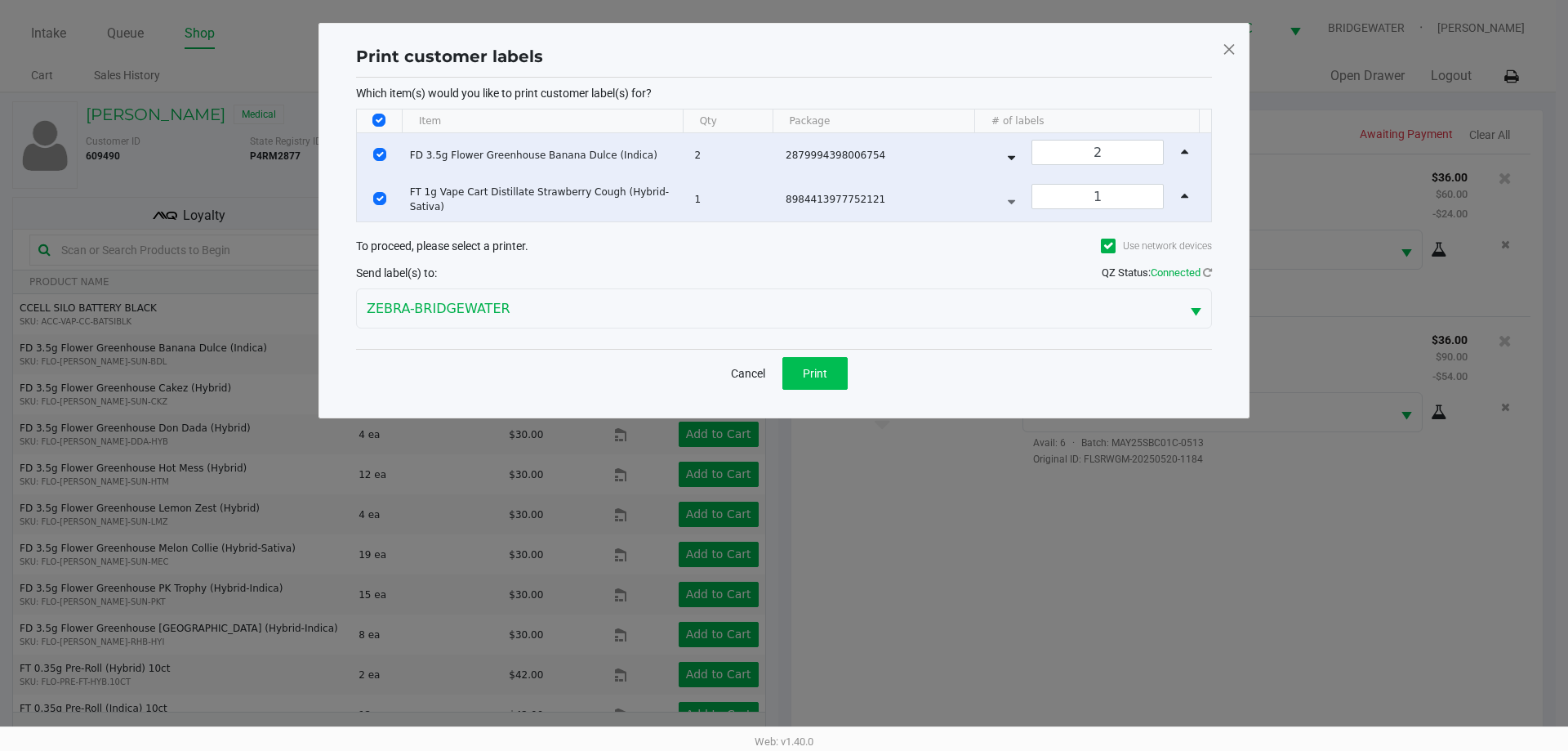
click at [832, 375] on button "Print" at bounding box center [815, 373] width 65 height 32
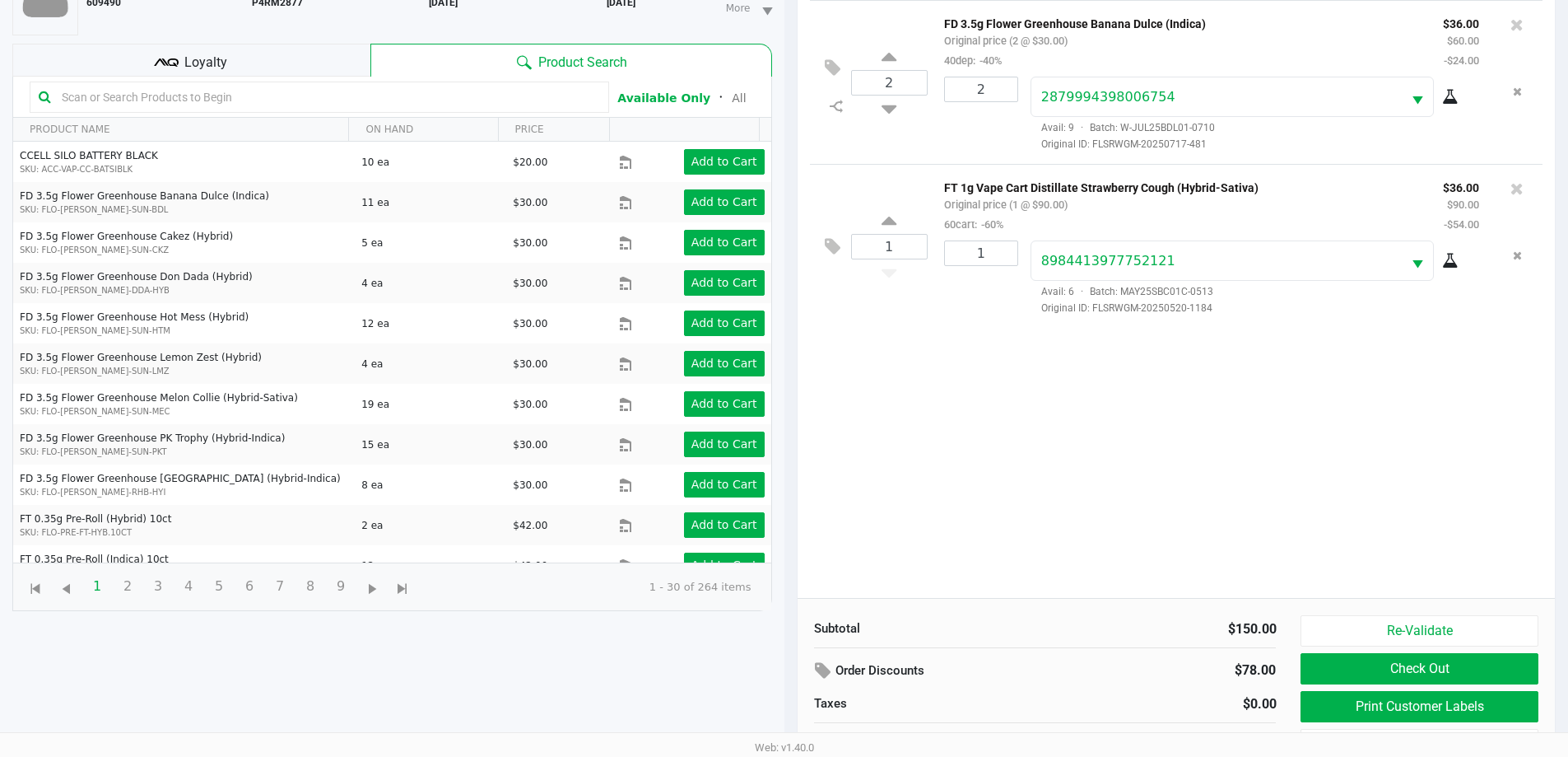
scroll to position [177, 0]
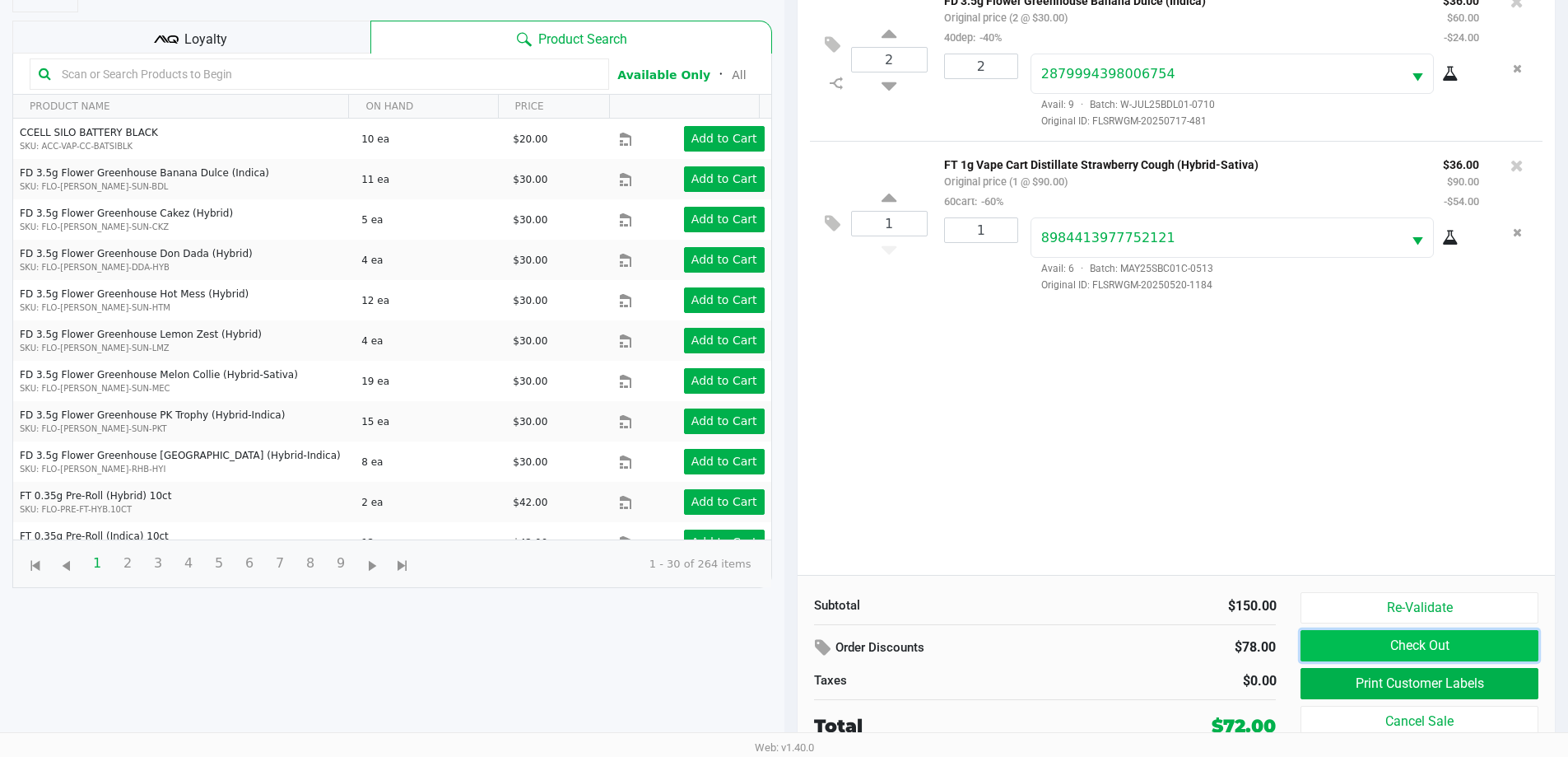
click at [1487, 642] on button "Check Out" at bounding box center [1419, 646] width 237 height 31
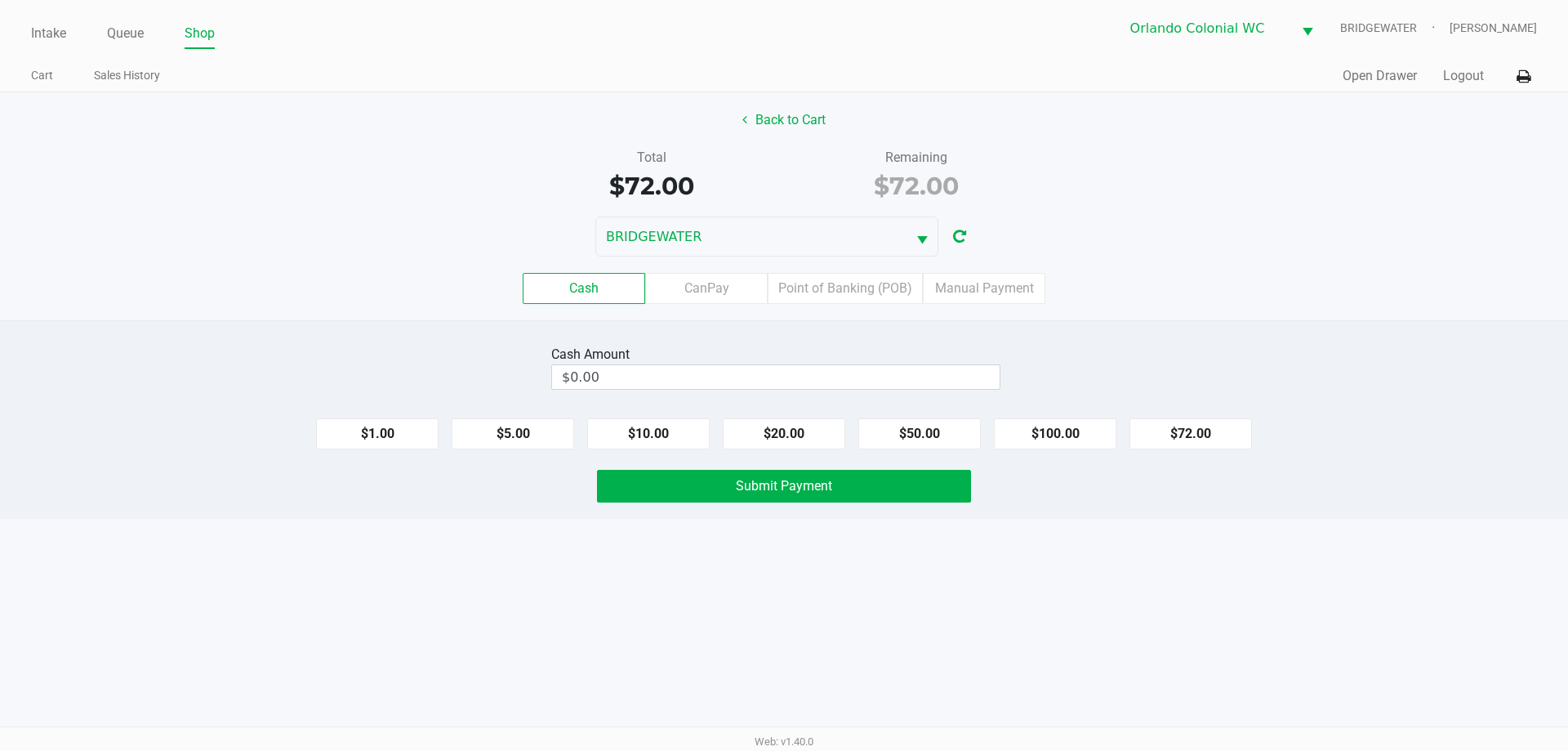
click at [730, 373] on input "$0.00" at bounding box center [775, 377] width 447 height 24
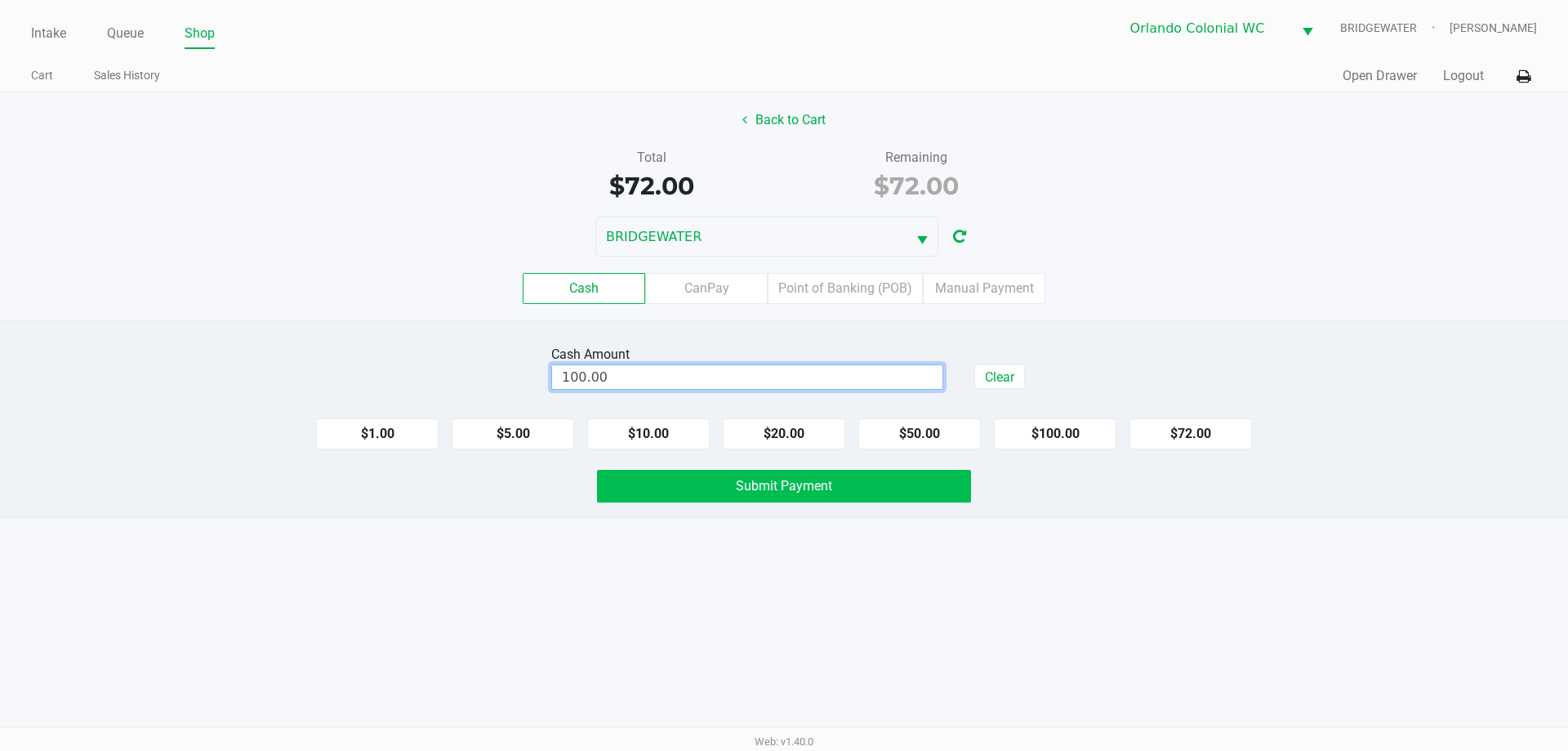
click at [879, 475] on button "Submit Payment" at bounding box center [784, 486] width 374 height 32
type input "$100.00"
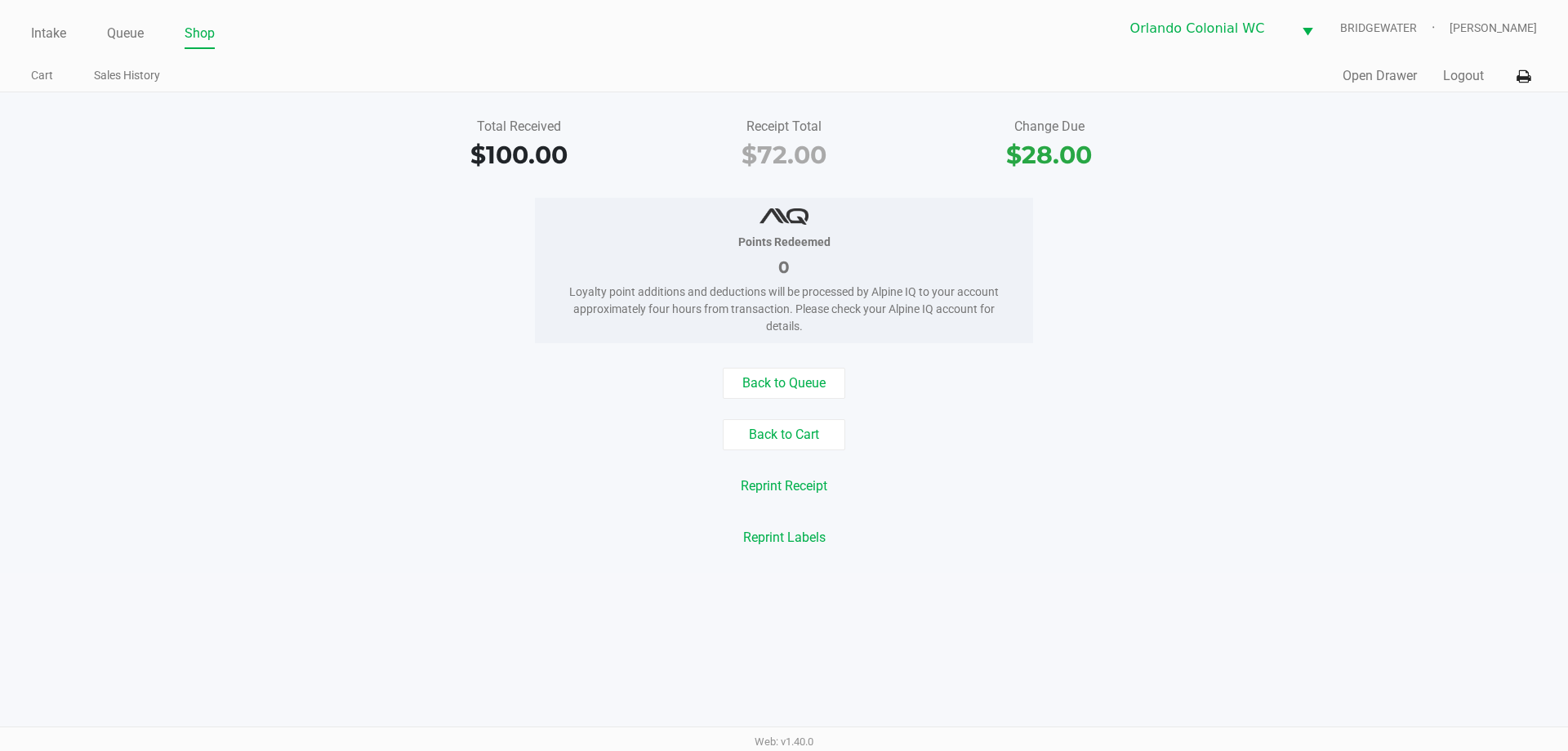
click at [296, 344] on div "Total Received $100.00 Receipt Total $72.00 Change Due $28.00 Points Redeemed 0…" at bounding box center [784, 333] width 1568 height 481
click at [344, 219] on div "Points Redeemed 0 Loyalty point additions and deductions will be processed by A…" at bounding box center [784, 270] width 1593 height 145
click at [292, 184] on div "Total Received $100.00 Receipt Total $72.00 Change Due $28.00 Points Redeemed 0…" at bounding box center [784, 333] width 1568 height 481
drag, startPoint x: 47, startPoint y: 33, endPoint x: 50, endPoint y: 43, distance: 10.4
click at [47, 34] on link "Intake" at bounding box center [48, 33] width 35 height 23
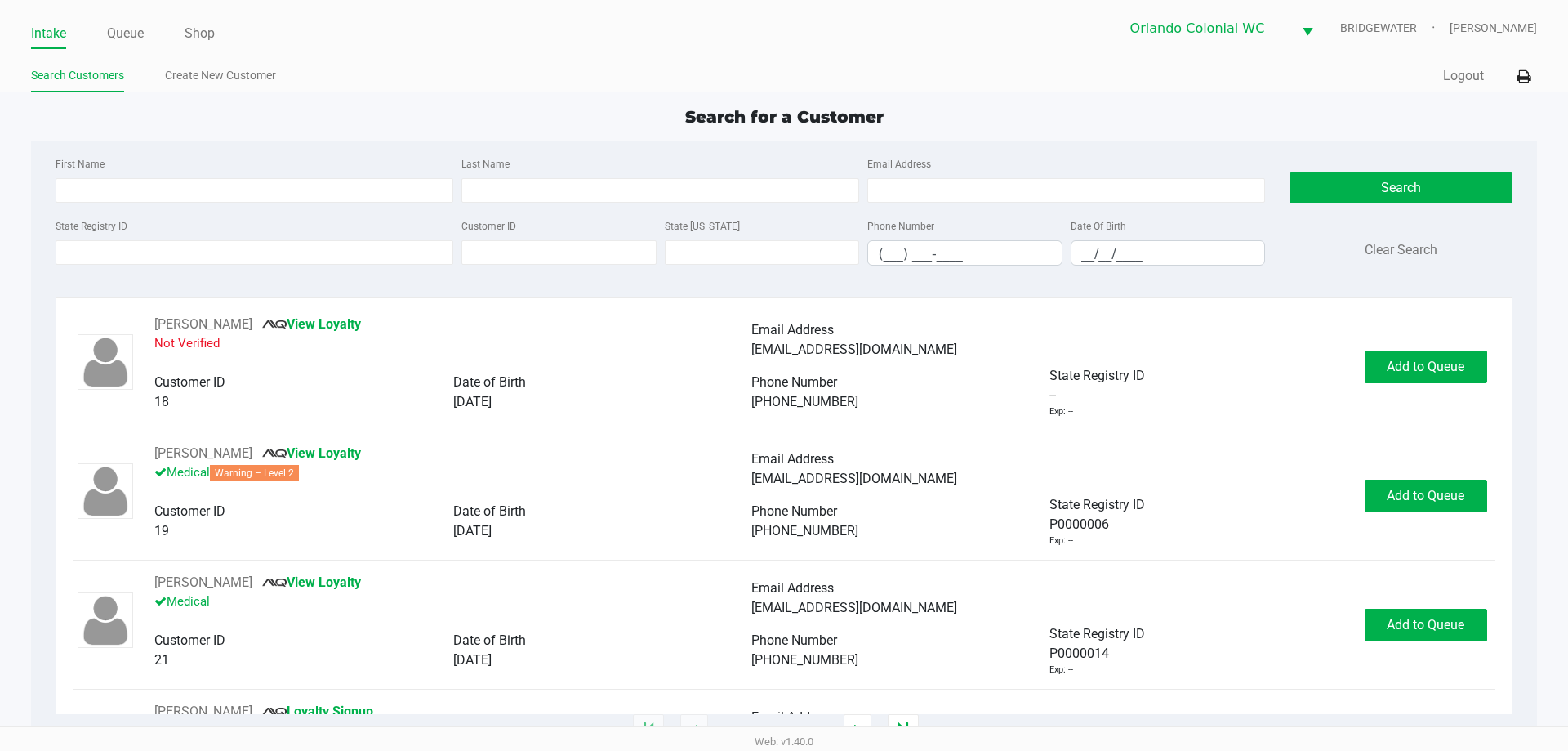
click at [403, 66] on ul "Search Customers Create New Customer" at bounding box center [407, 77] width 753 height 28
click at [389, 67] on ul "Search Customers Create New Customer" at bounding box center [407, 77] width 753 height 28
click at [1084, 252] on input "__/__/____" at bounding box center [1168, 253] width 194 height 26
type input "[DATE]"
click at [649, 187] on input "Last Name" at bounding box center [661, 190] width 398 height 25
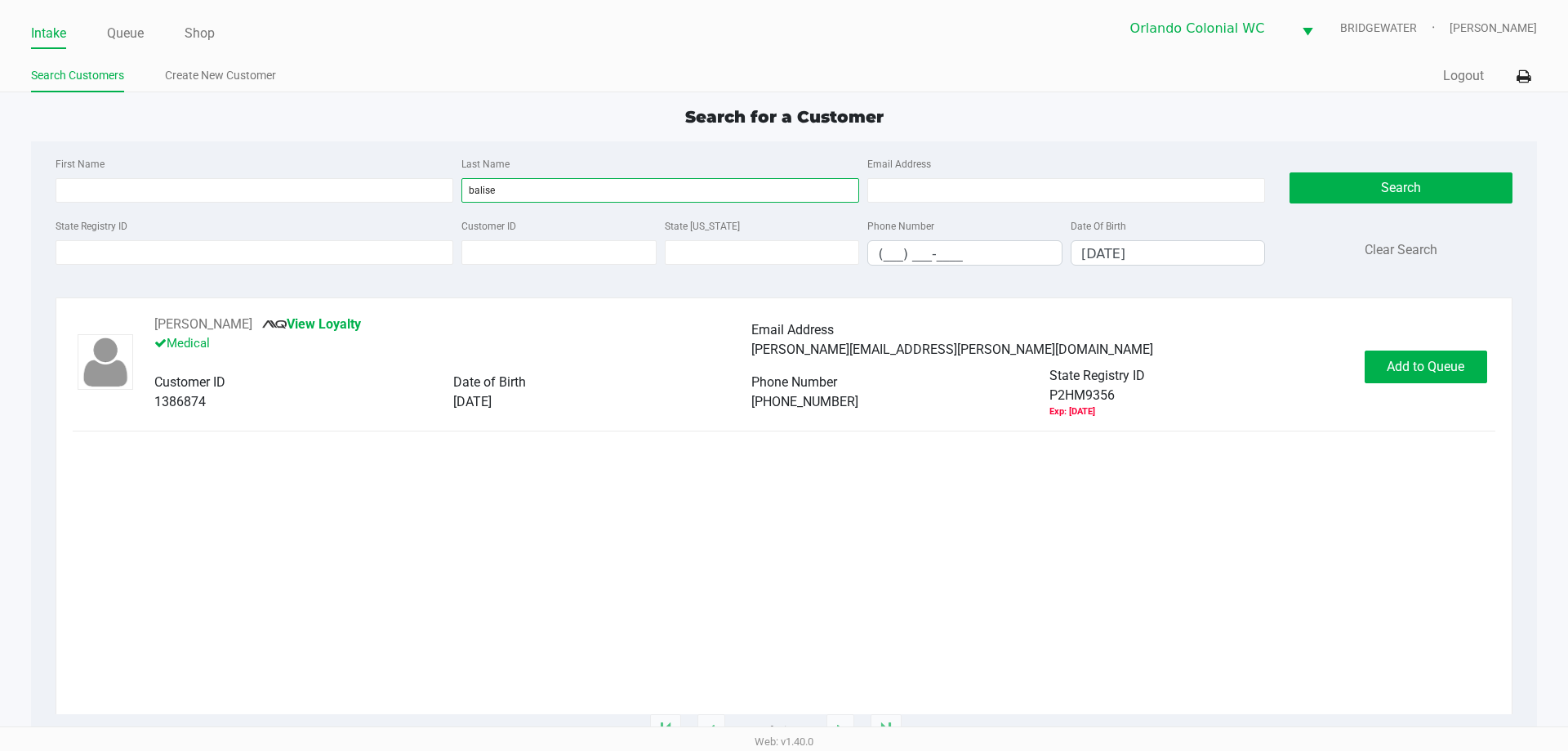
type input "balise"
click at [1183, 367] on div "State Registry ID" at bounding box center [1198, 375] width 298 height 20
click at [1384, 411] on div "[PERSON_NAME] View Loyalty Medical Email Address [PERSON_NAME][EMAIL_ADDRESS][P…" at bounding box center [783, 367] width 1422 height 104
click at [1430, 374] on button "Add to Queue" at bounding box center [1426, 367] width 122 height 32
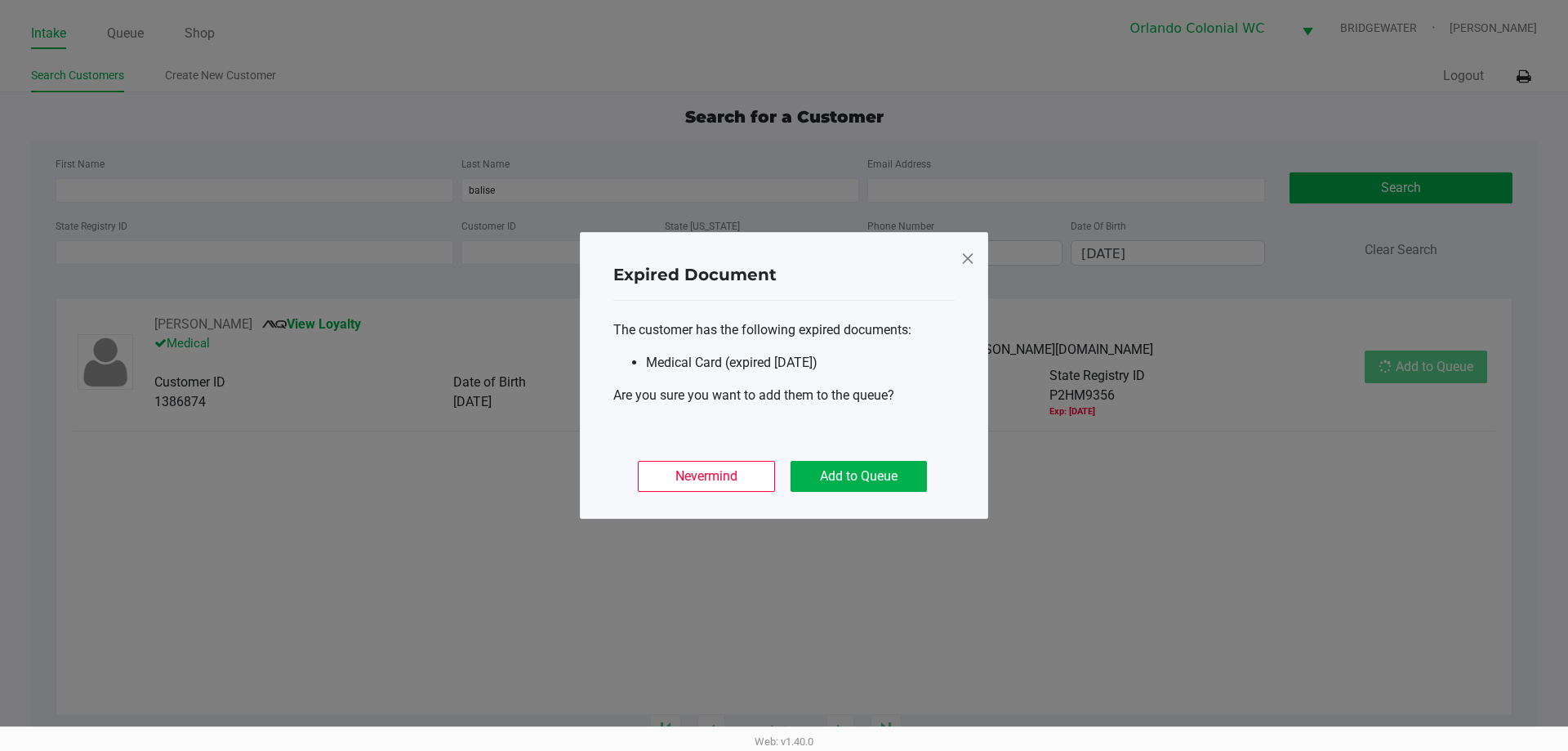
click at [891, 476] on button "Add to Queue" at bounding box center [859, 476] width 136 height 31
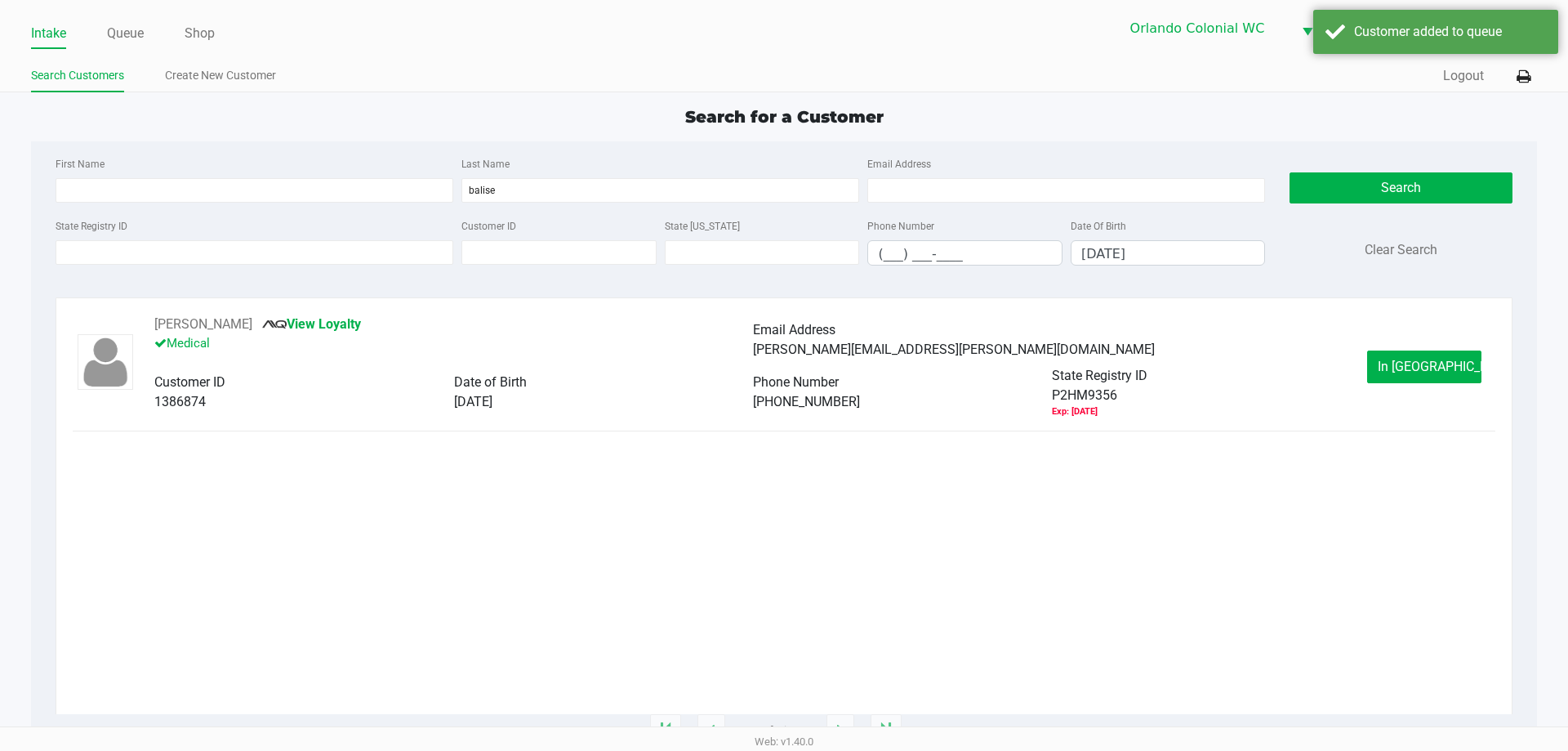
click at [1427, 366] on span "In [GEOGRAPHIC_DATA]" at bounding box center [1446, 367] width 137 height 15
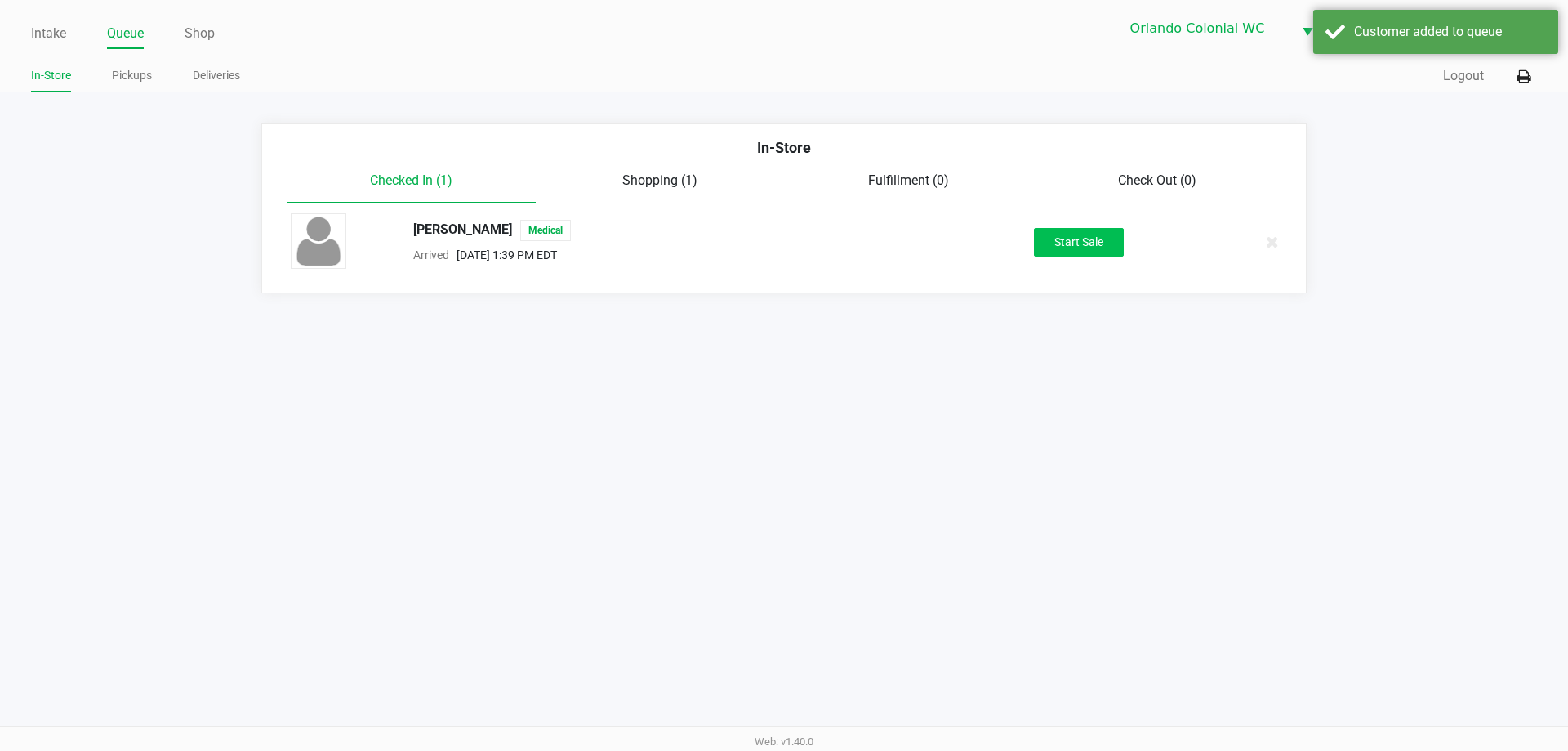
click at [1074, 245] on button "Start Sale" at bounding box center [1079, 242] width 90 height 29
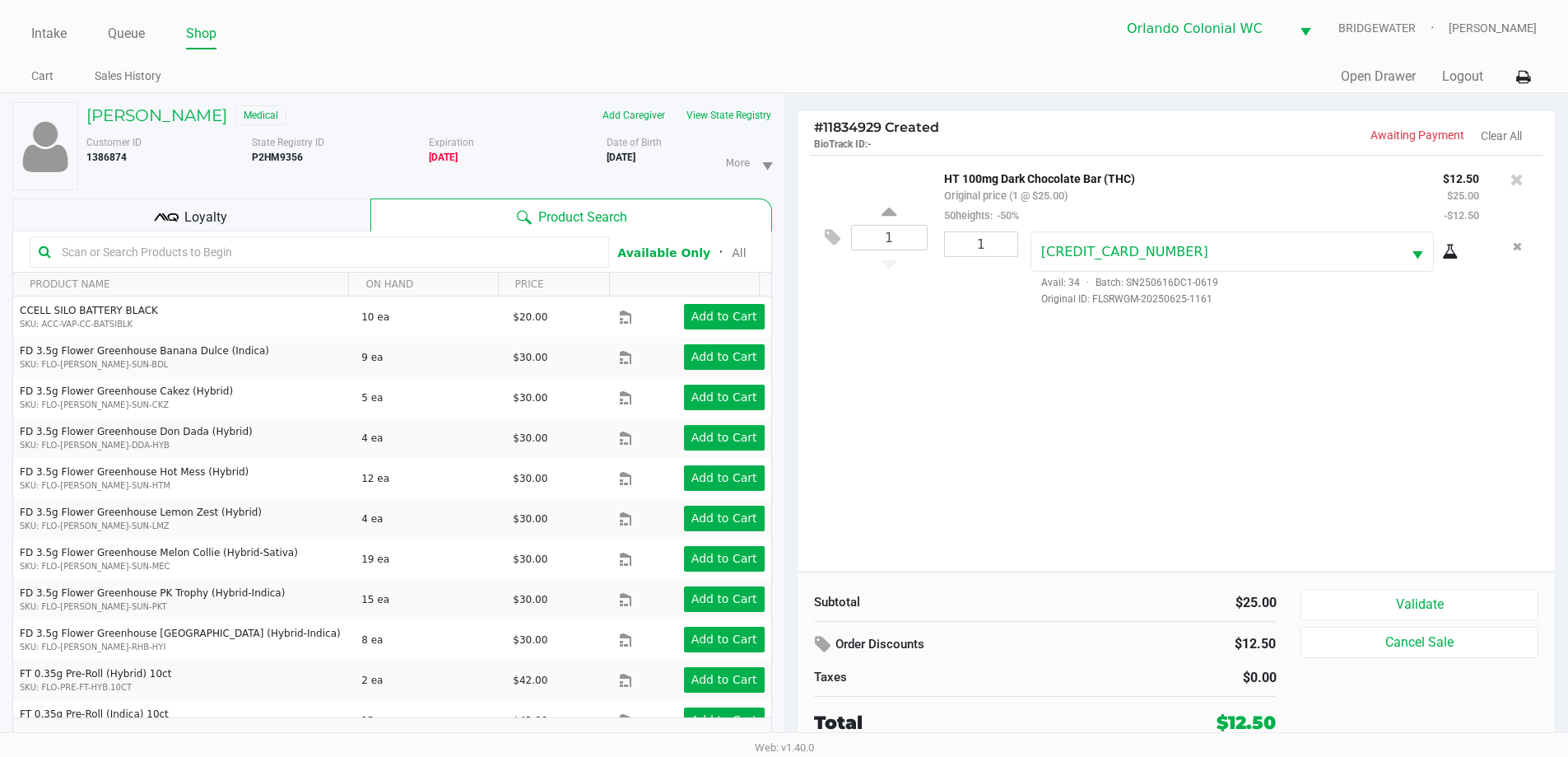
scroll to position [17, 0]
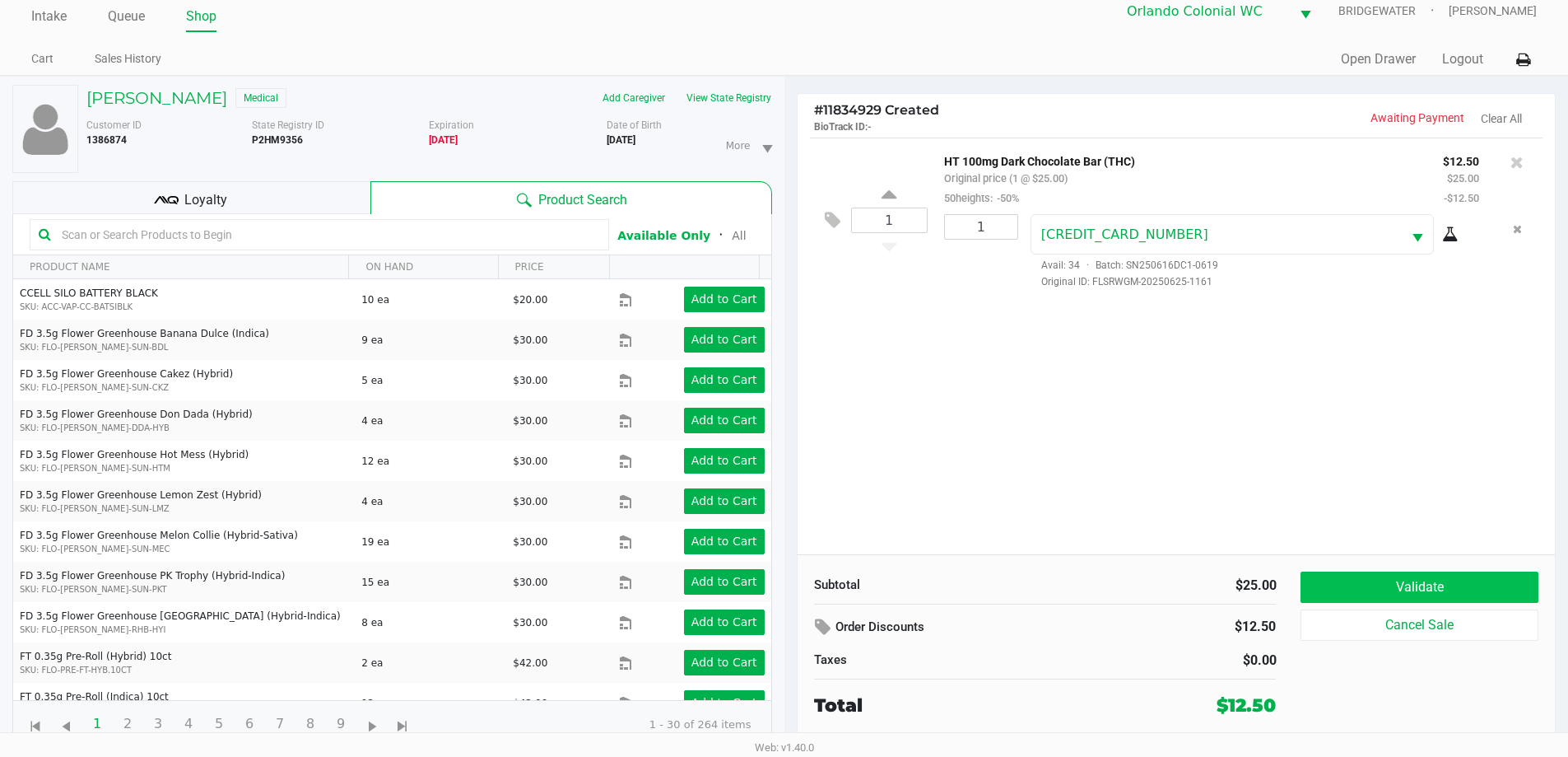
click at [1462, 578] on button "Validate" at bounding box center [1419, 587] width 237 height 31
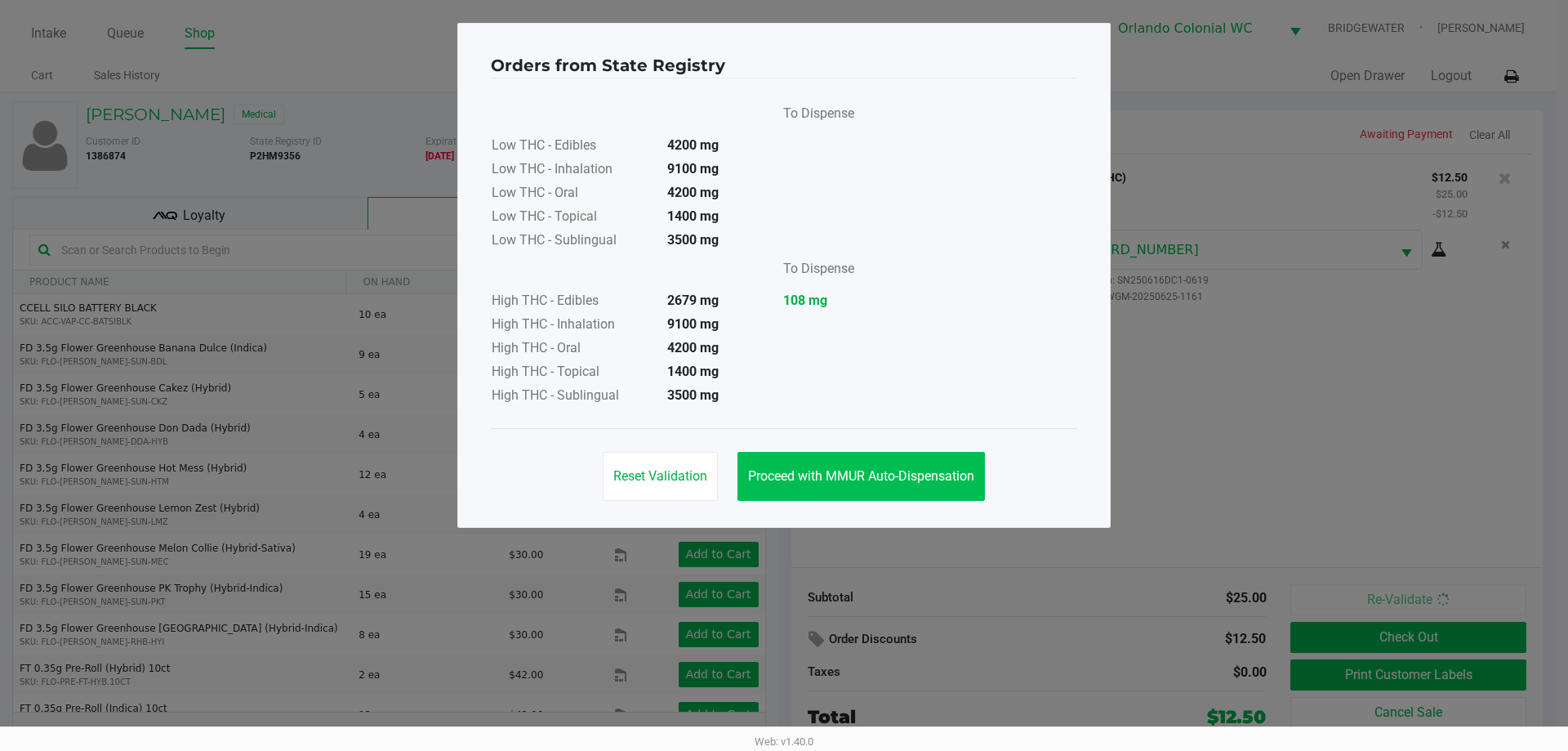
click at [903, 489] on button "Proceed with MMUR Auto-Dispensation" at bounding box center [861, 476] width 247 height 49
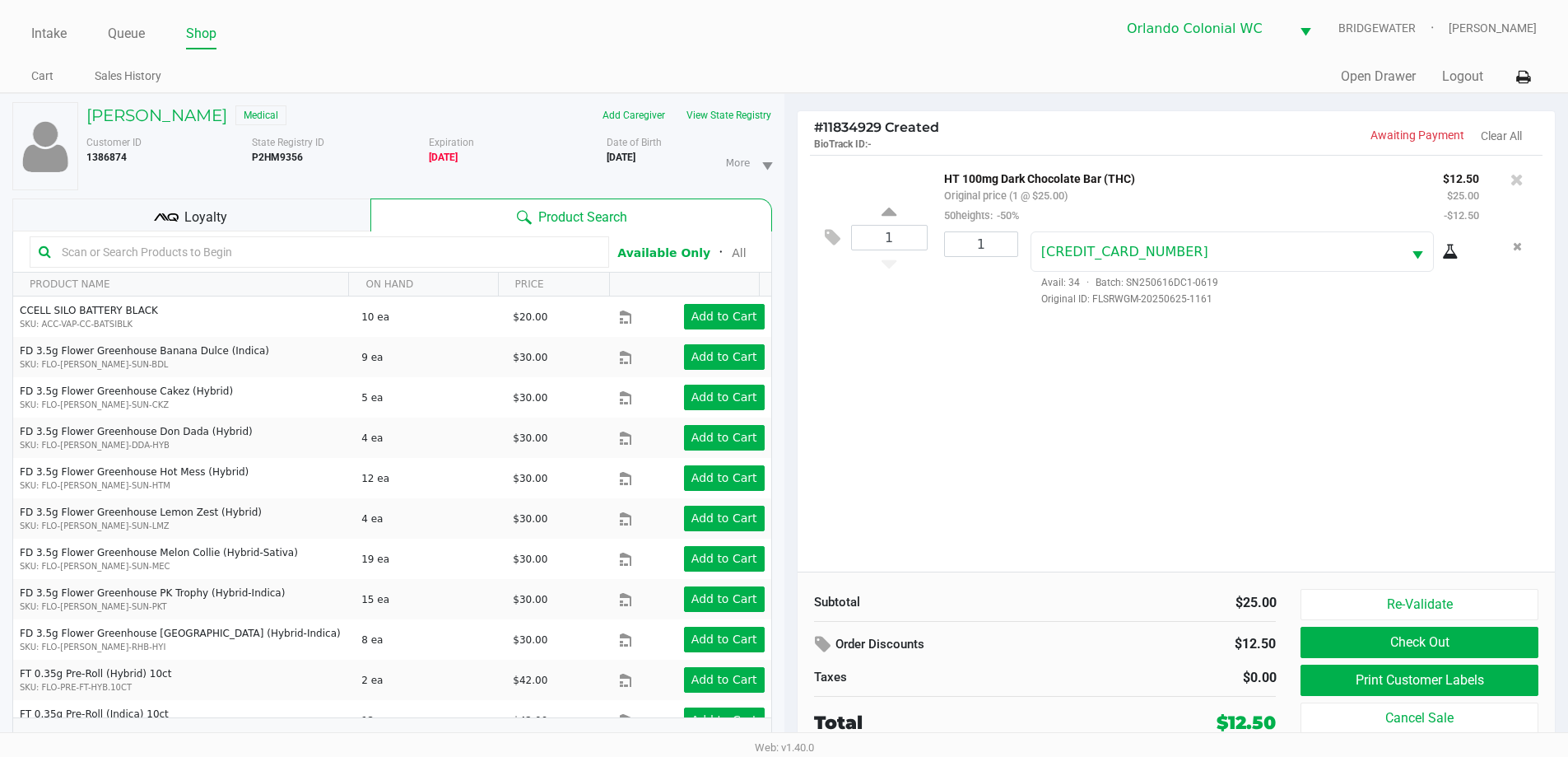
scroll to position [17, 0]
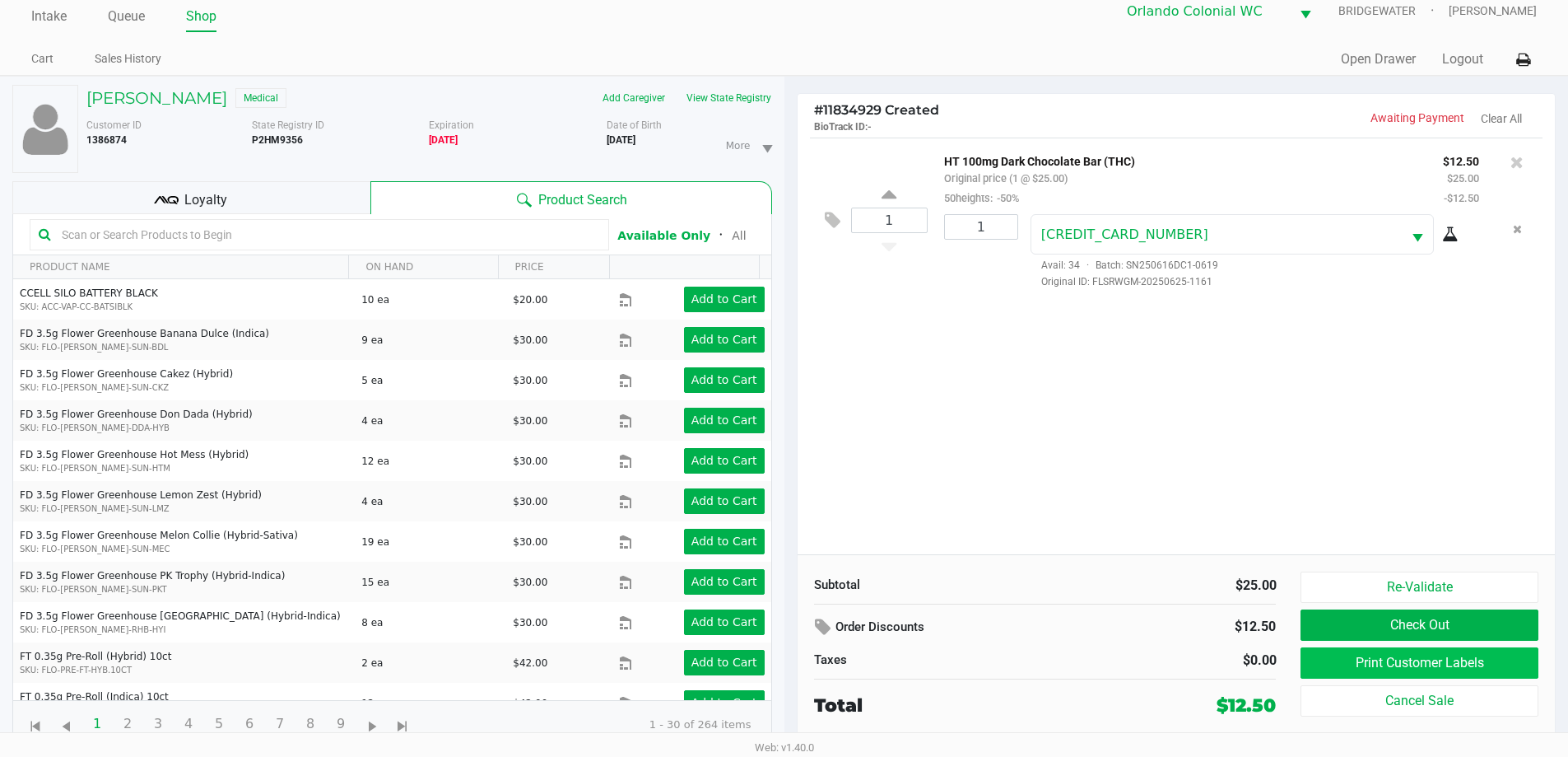
click at [1516, 674] on button "Print Customer Labels" at bounding box center [1419, 663] width 237 height 31
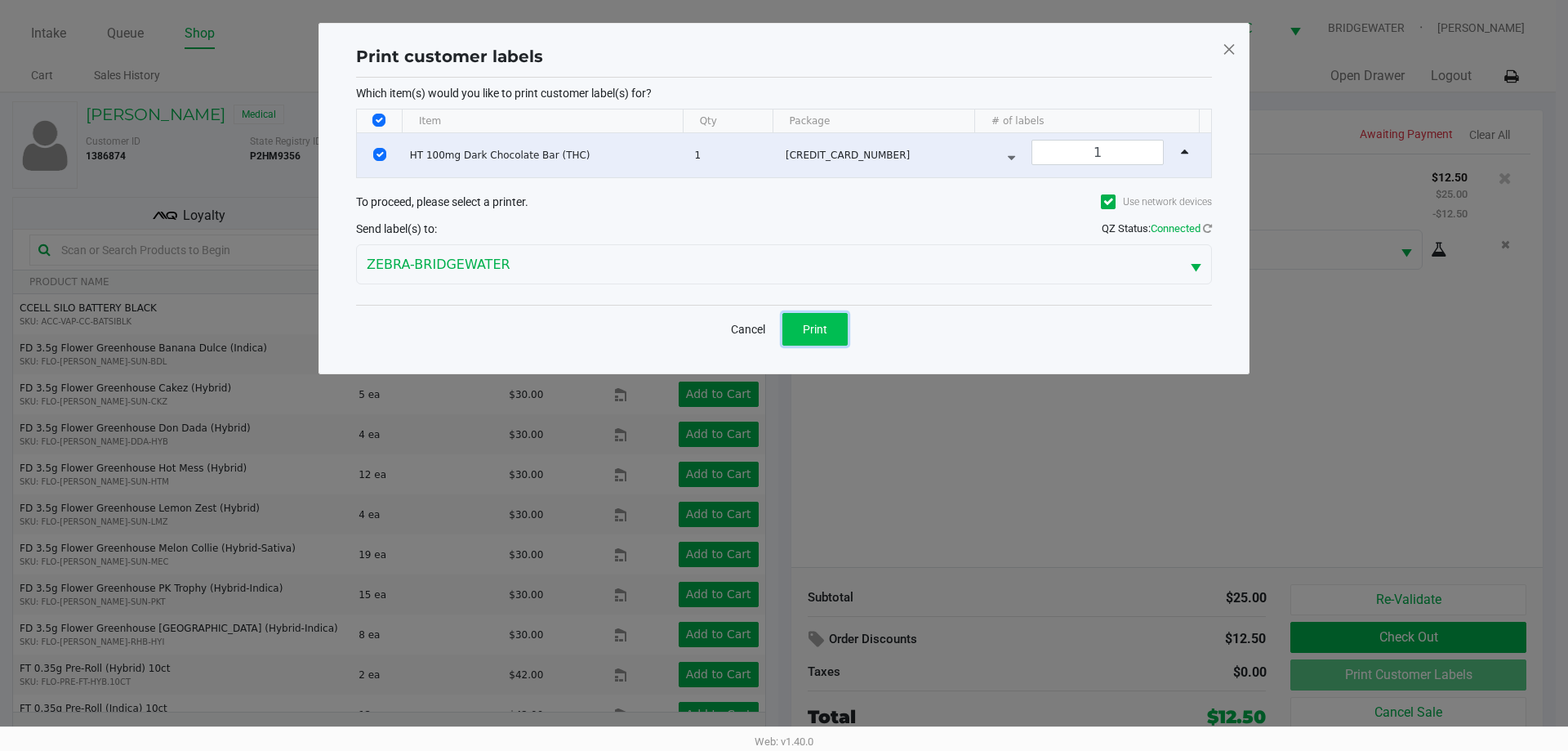
click at [816, 333] on span "Print" at bounding box center [815, 328] width 25 height 13
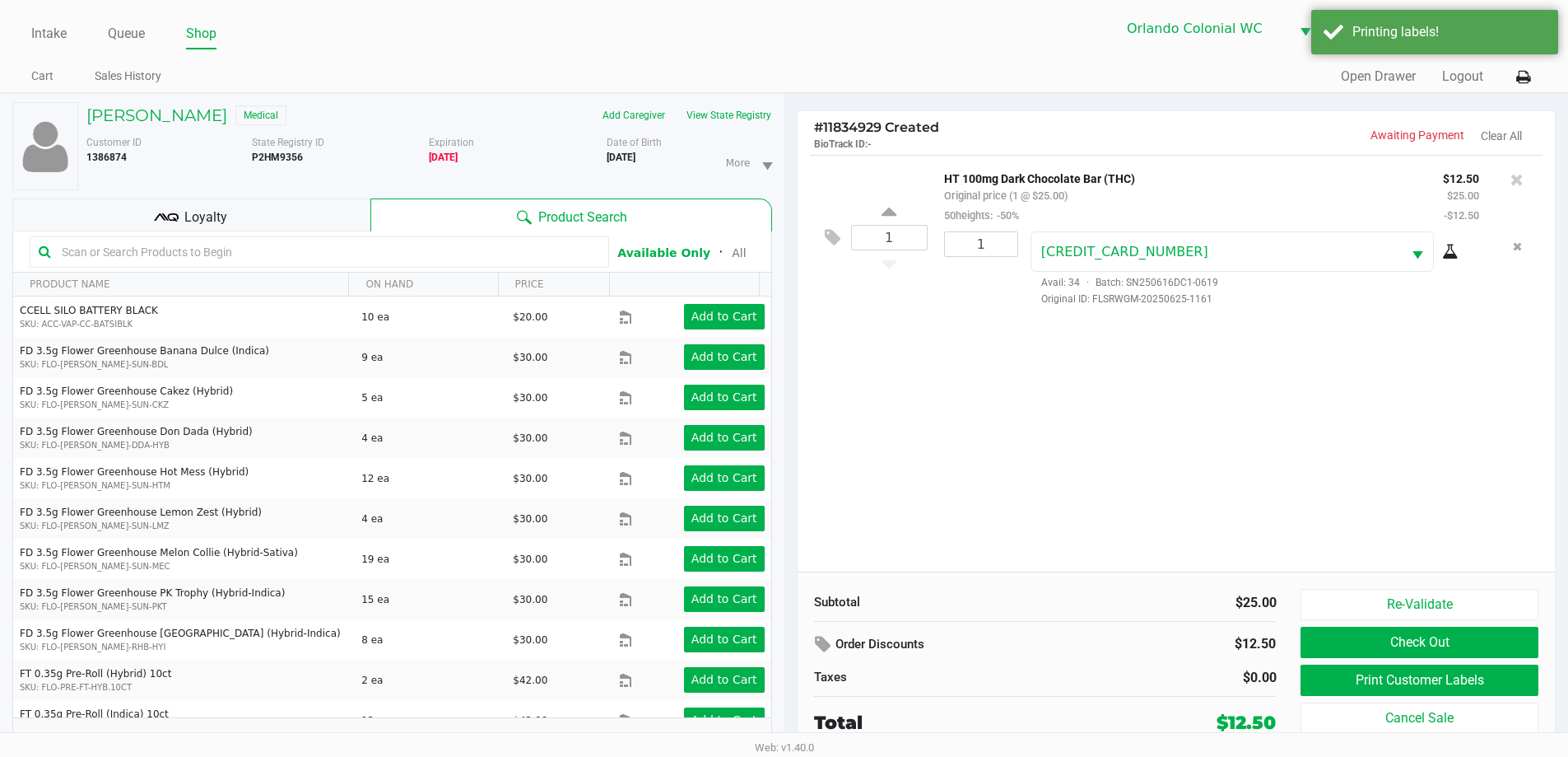
scroll to position [17, 0]
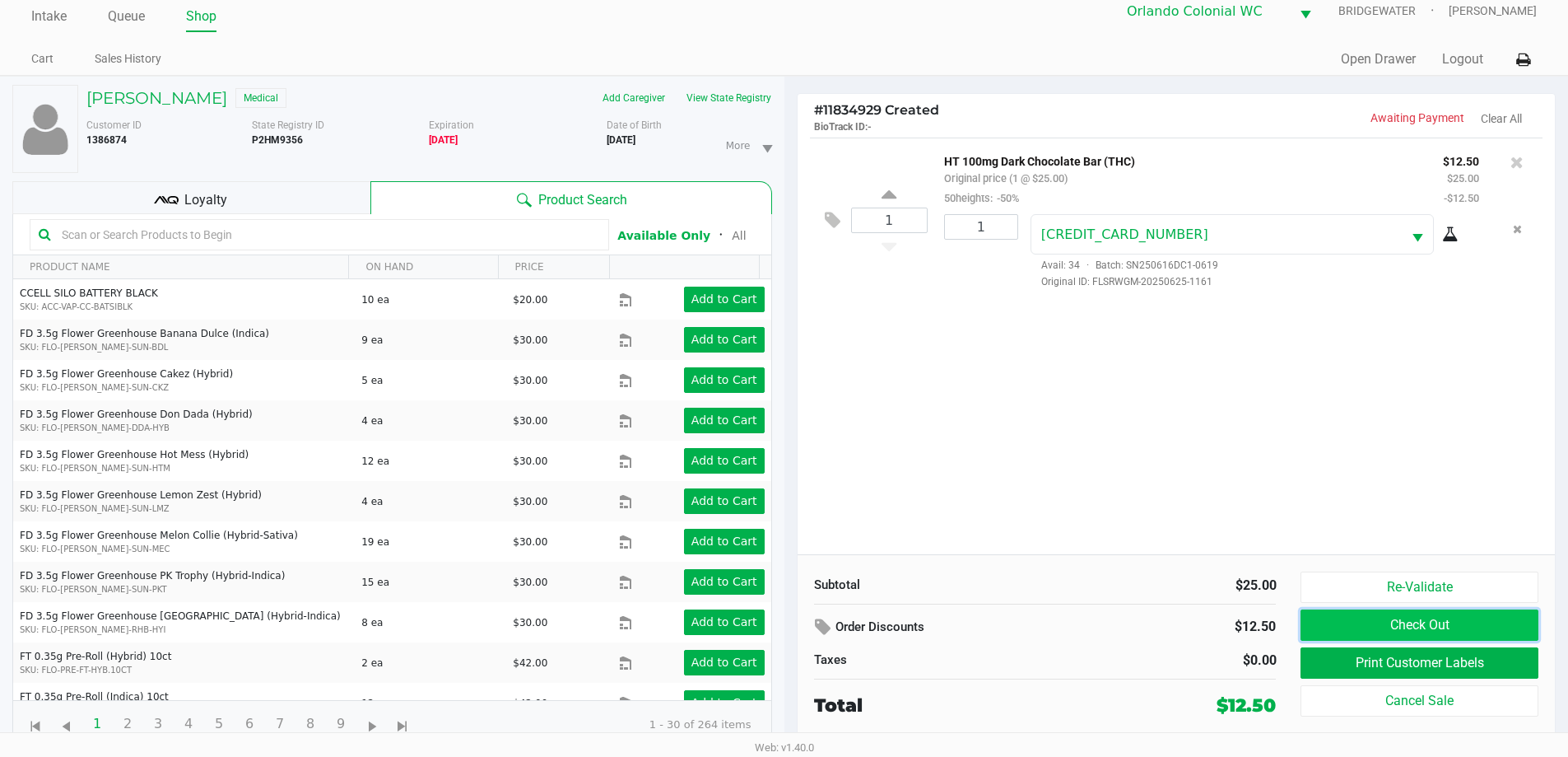
click at [1493, 620] on button "Check Out" at bounding box center [1419, 625] width 237 height 31
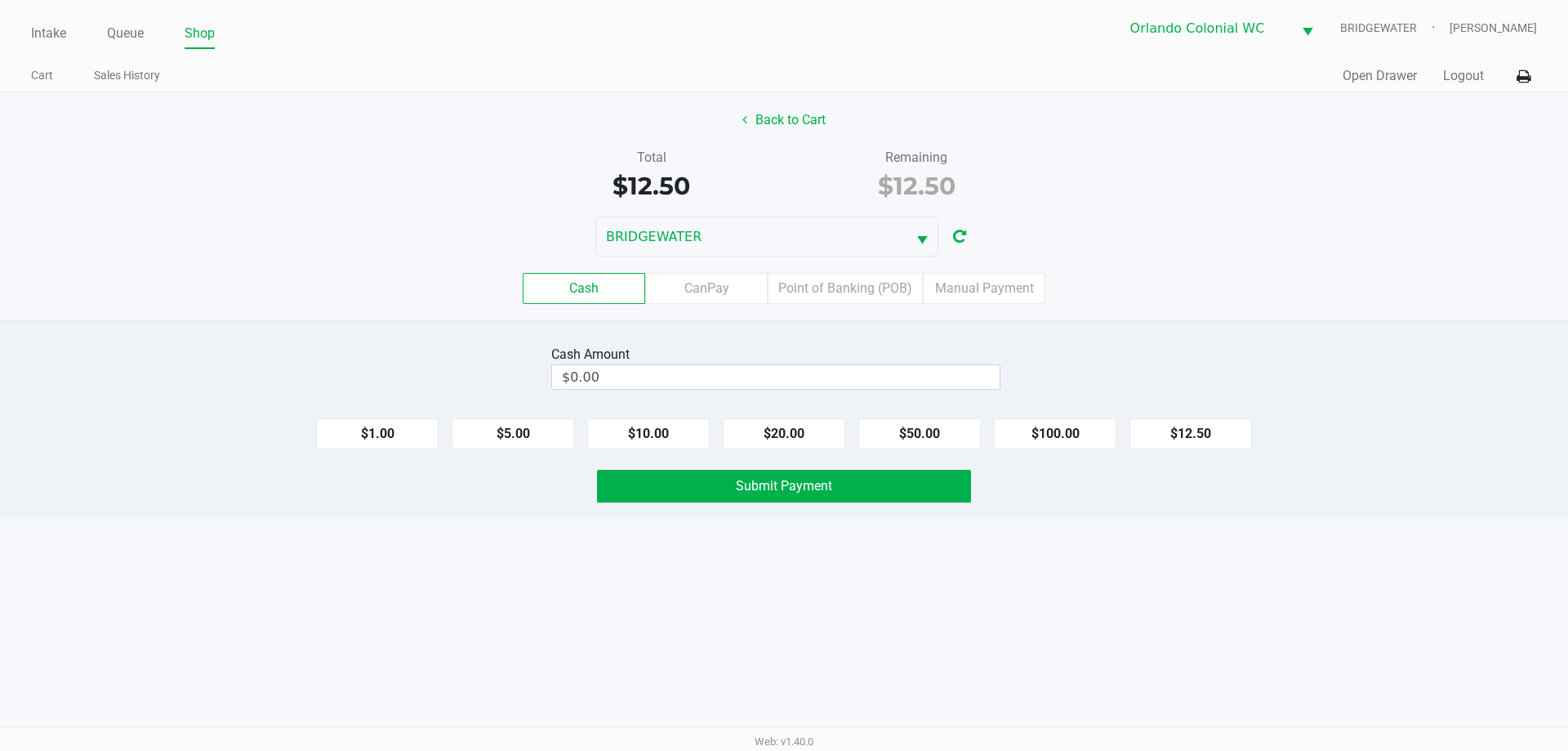
click at [647, 380] on input "$0.00" at bounding box center [775, 377] width 447 height 24
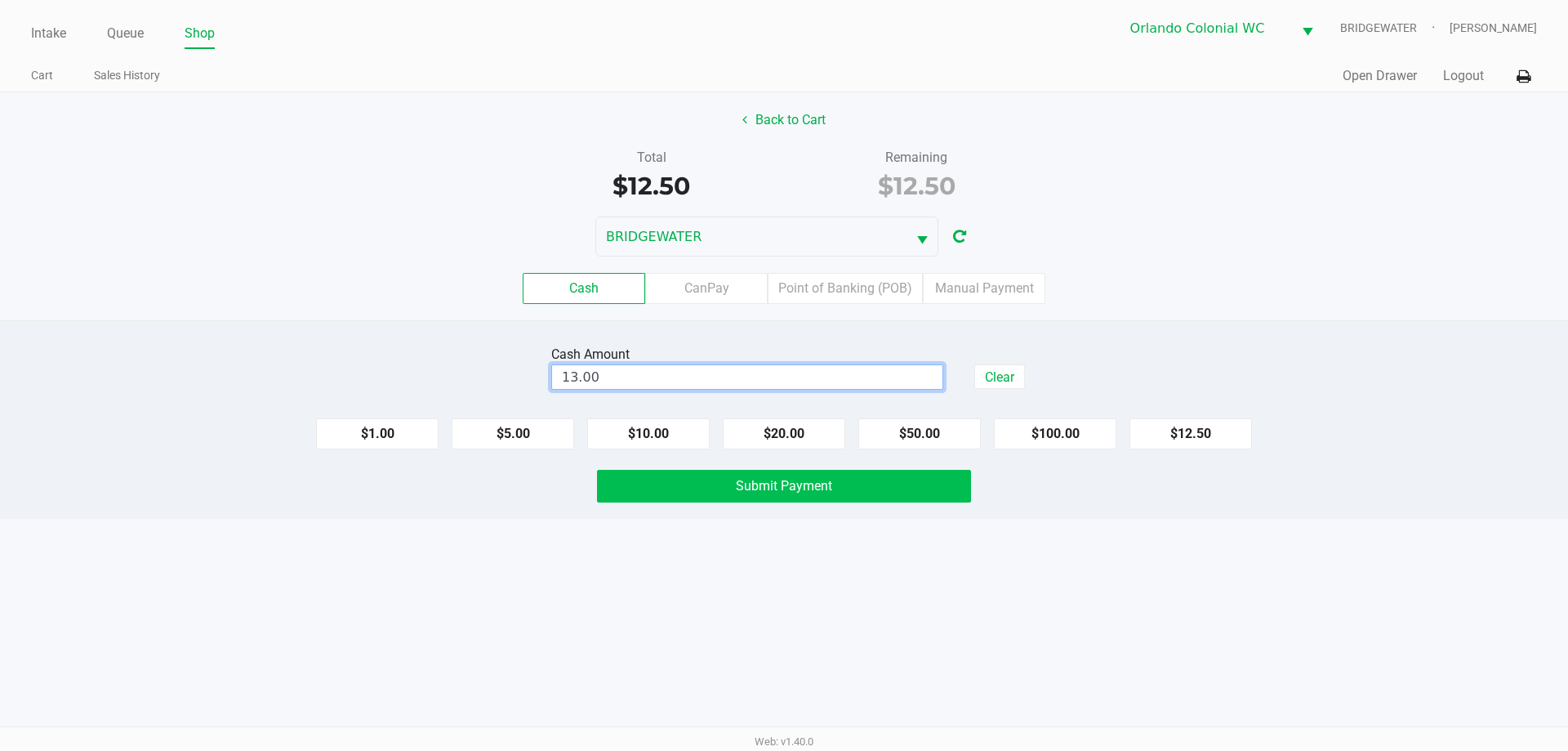
click at [909, 495] on button "Submit Payment" at bounding box center [784, 486] width 374 height 32
type input "$13.00"
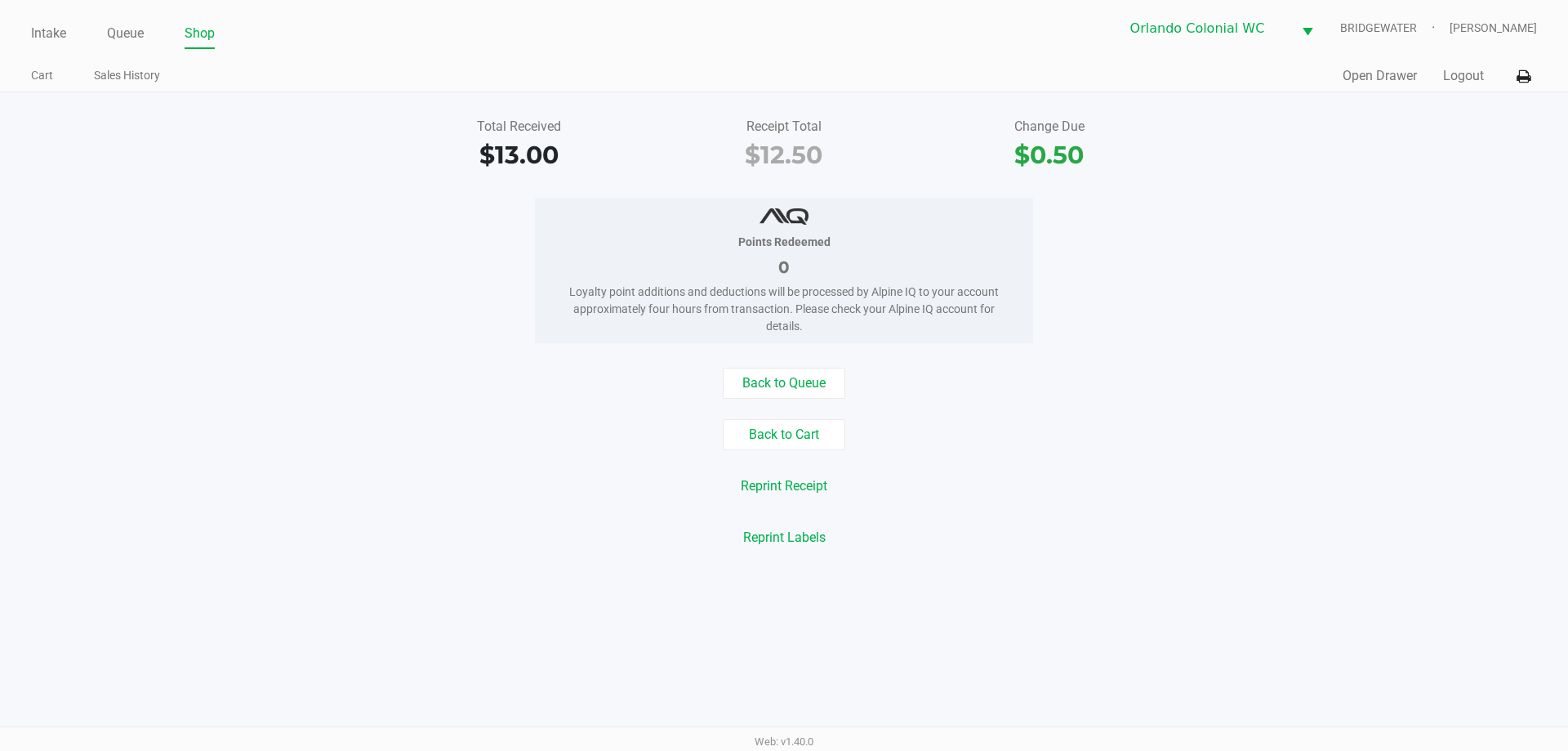
click at [381, 287] on div "Points Redeemed 0 Loyalty point additions and deductions will be processed by A…" at bounding box center [784, 270] width 1593 height 145
click at [66, 38] on link "Intake" at bounding box center [48, 33] width 35 height 23
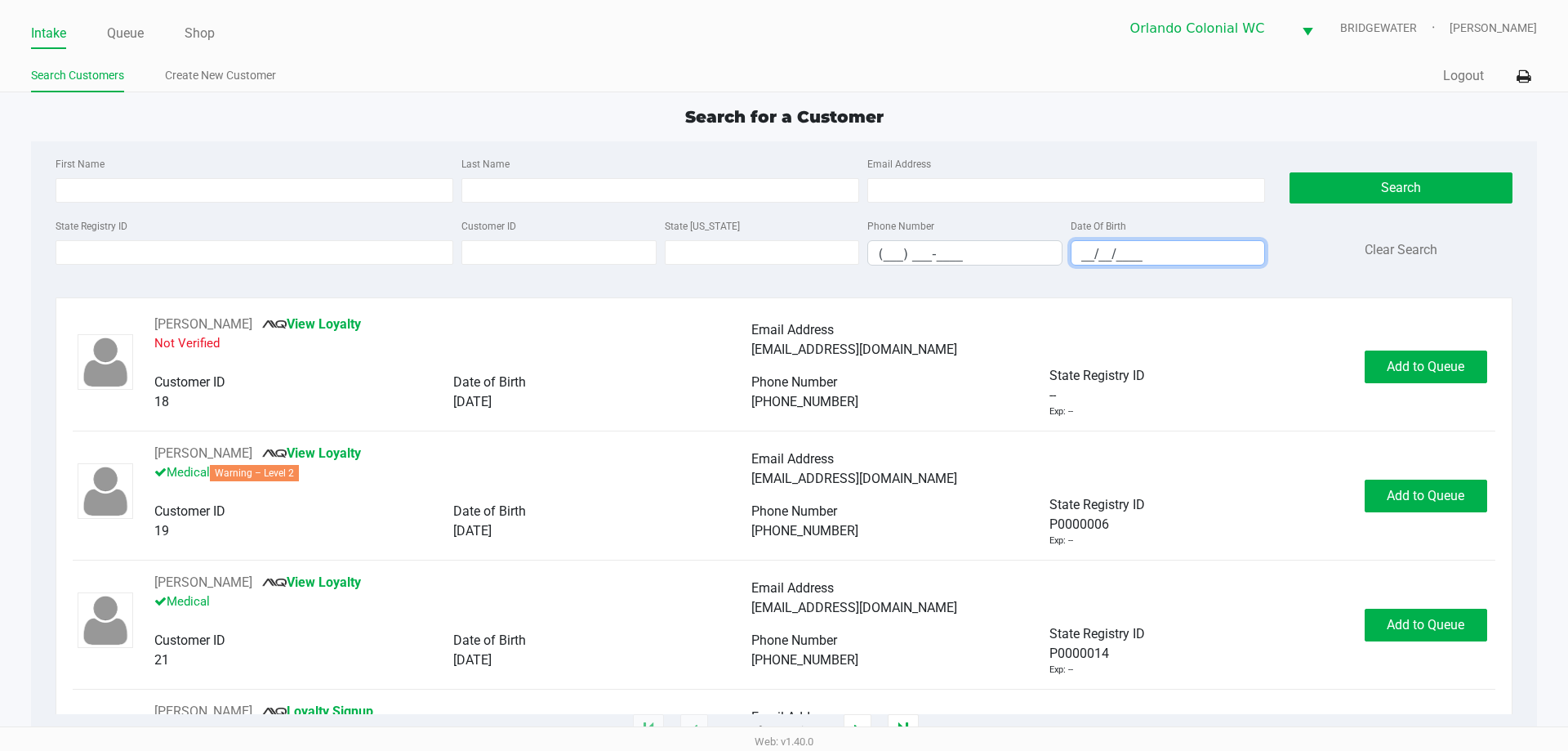
click at [1088, 257] on input "__/__/____" at bounding box center [1168, 253] width 194 height 26
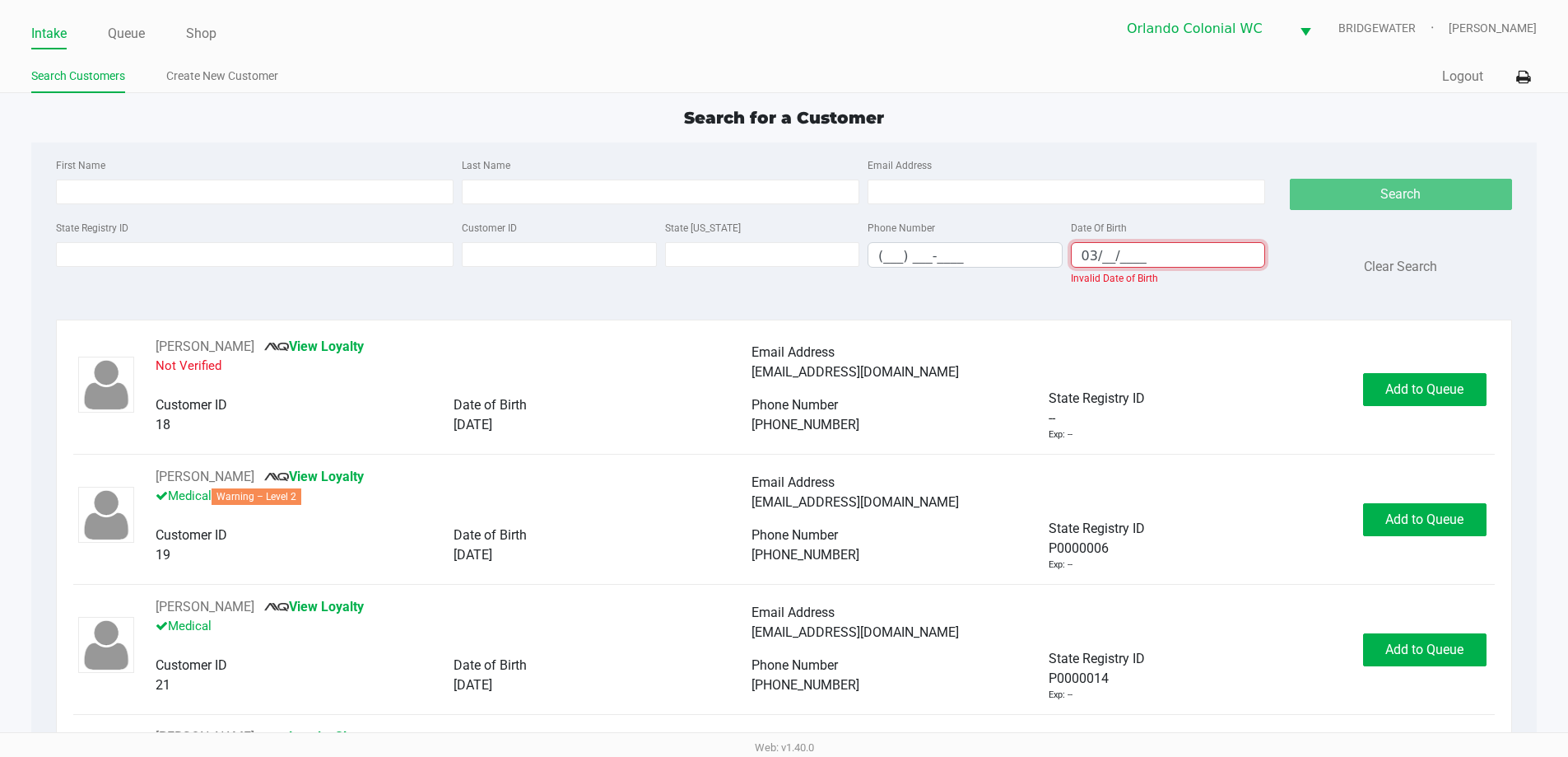
type input "03/__/____"
click at [156, 31] on ul "Intake Queue Shop" at bounding box center [407, 34] width 752 height 28
click at [153, 29] on ul "Intake Queue Shop" at bounding box center [407, 34] width 752 height 28
click at [149, 40] on ul "Intake Queue Shop" at bounding box center [407, 34] width 752 height 28
click at [141, 33] on link "Queue" at bounding box center [126, 33] width 37 height 23
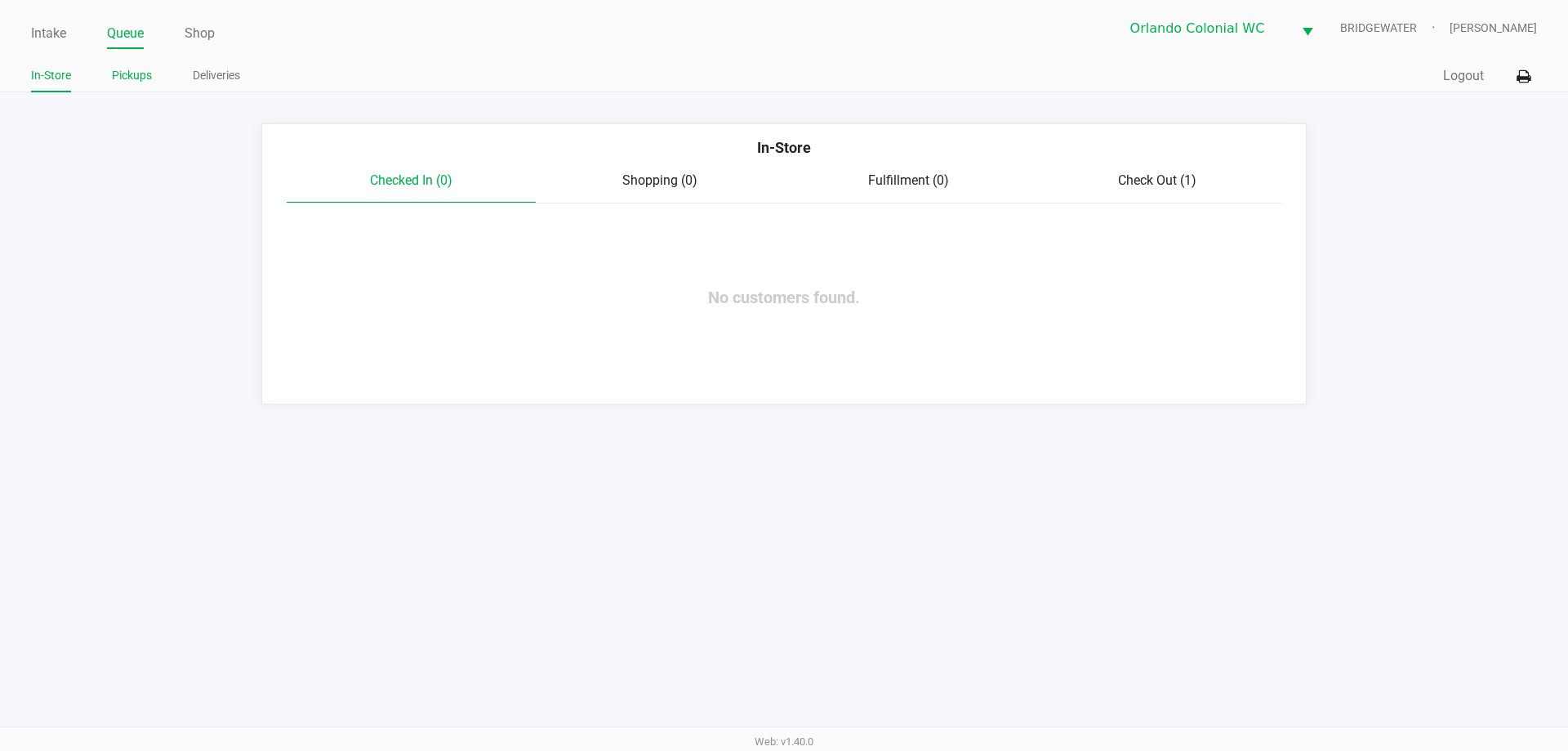
click at [135, 79] on link "Pickups" at bounding box center [132, 76] width 40 height 20
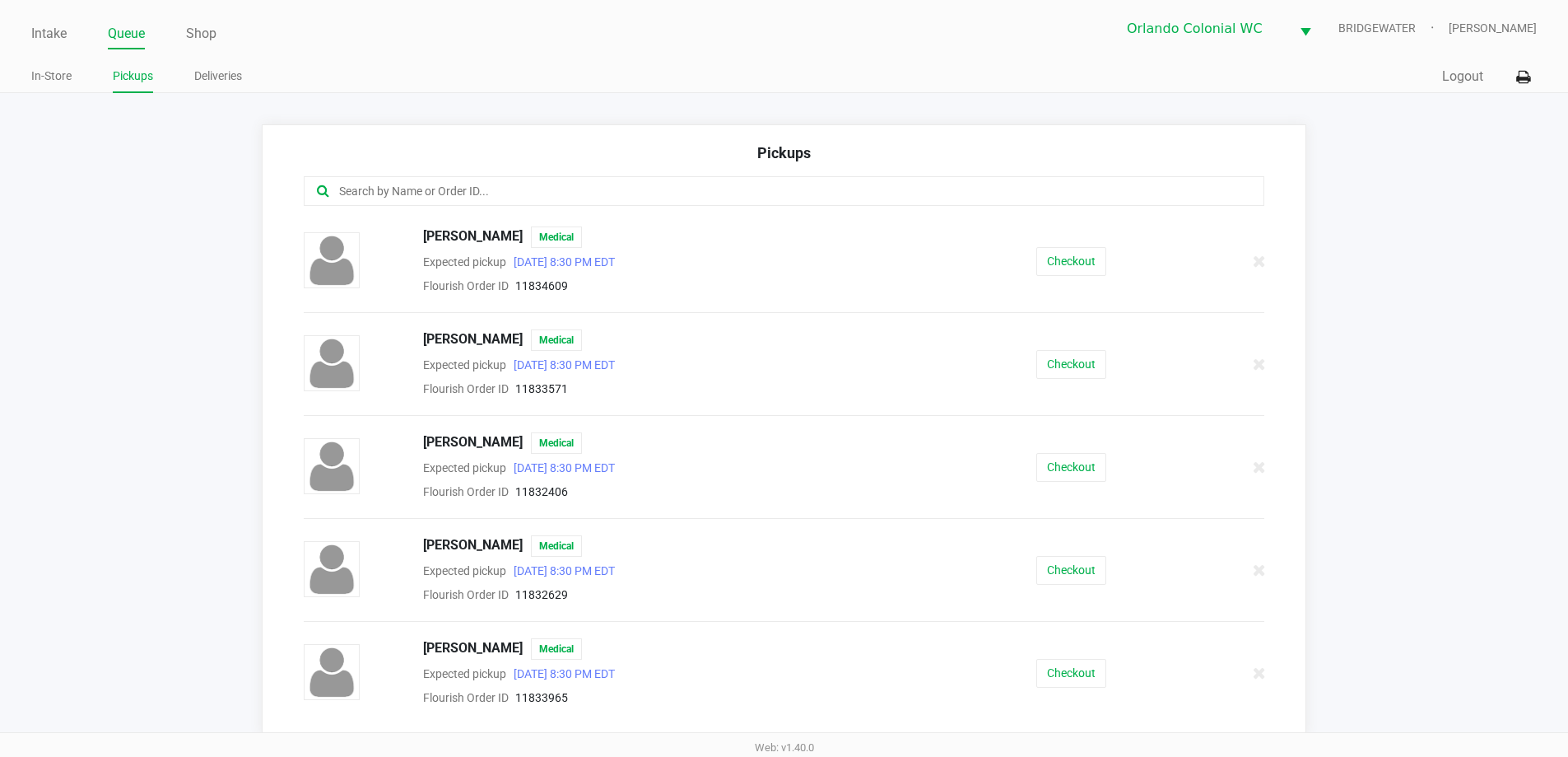
click at [625, 199] on input "text" at bounding box center [758, 191] width 841 height 19
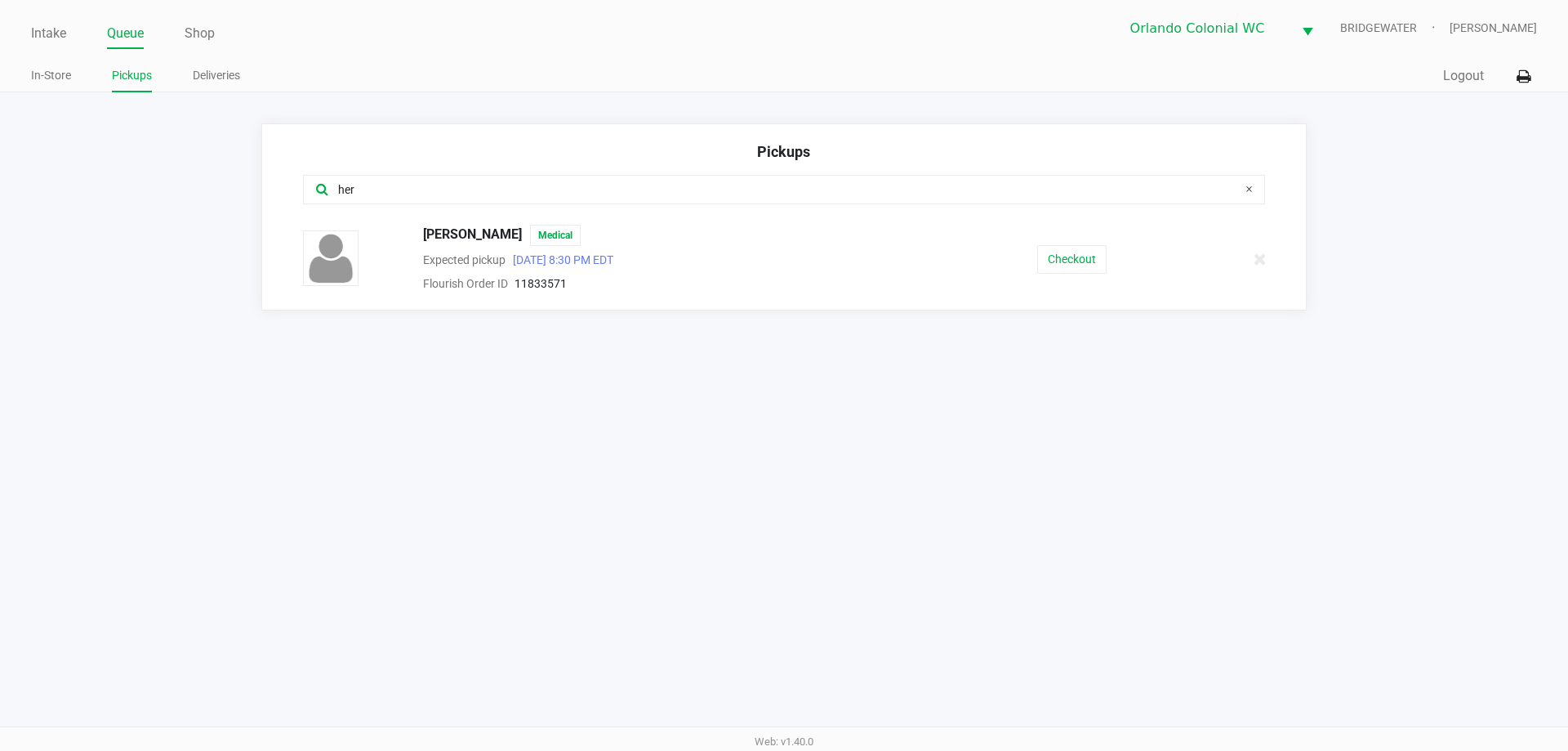
type input "her"
click at [872, 267] on div "Expected pickup [DATE] 8:30 PM EDT" at bounding box center [679, 259] width 538 height 20
click at [1090, 264] on button "Checkout" at bounding box center [1072, 259] width 70 height 29
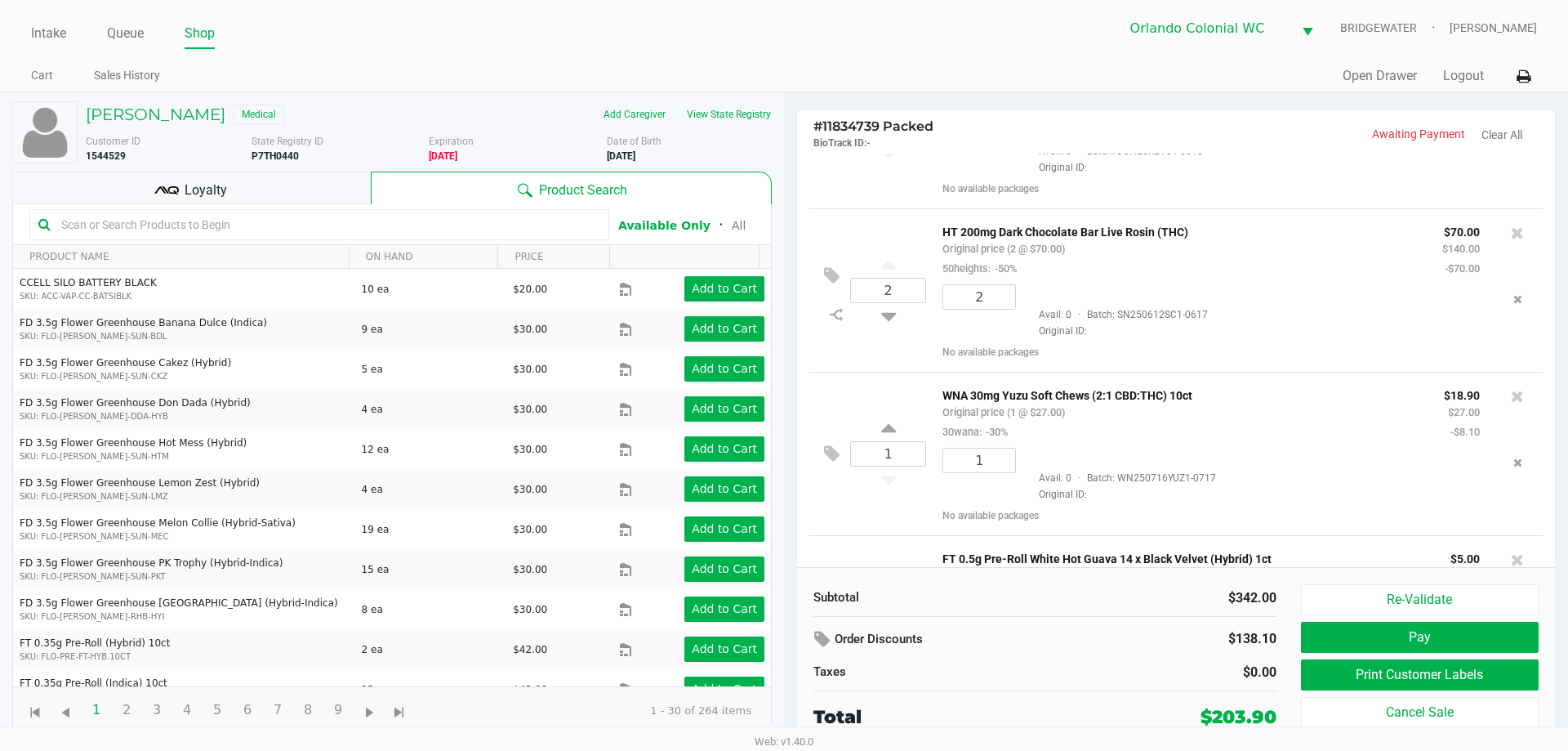
scroll to position [468, 0]
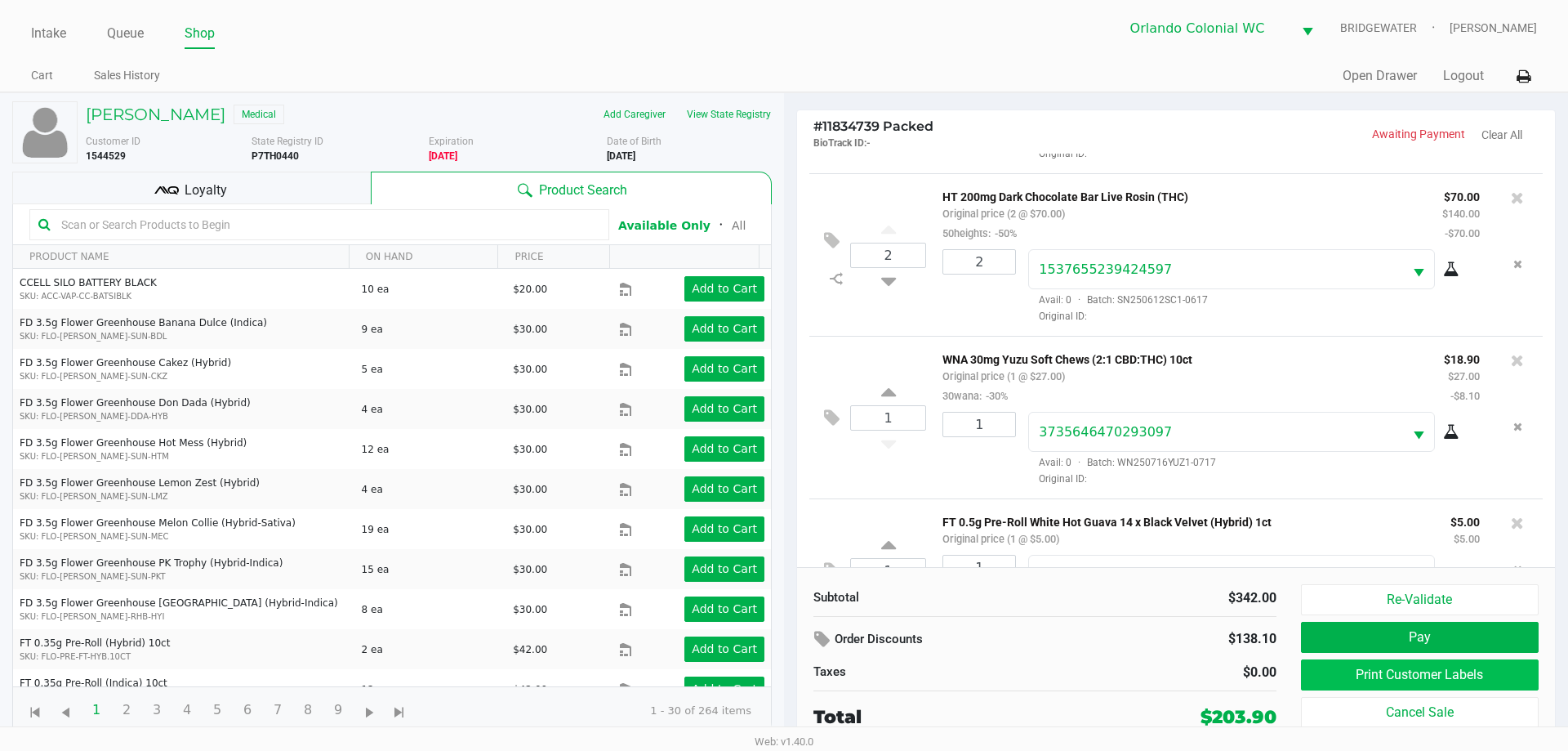
click at [1525, 676] on button "Print Customer Labels" at bounding box center [1419, 674] width 237 height 31
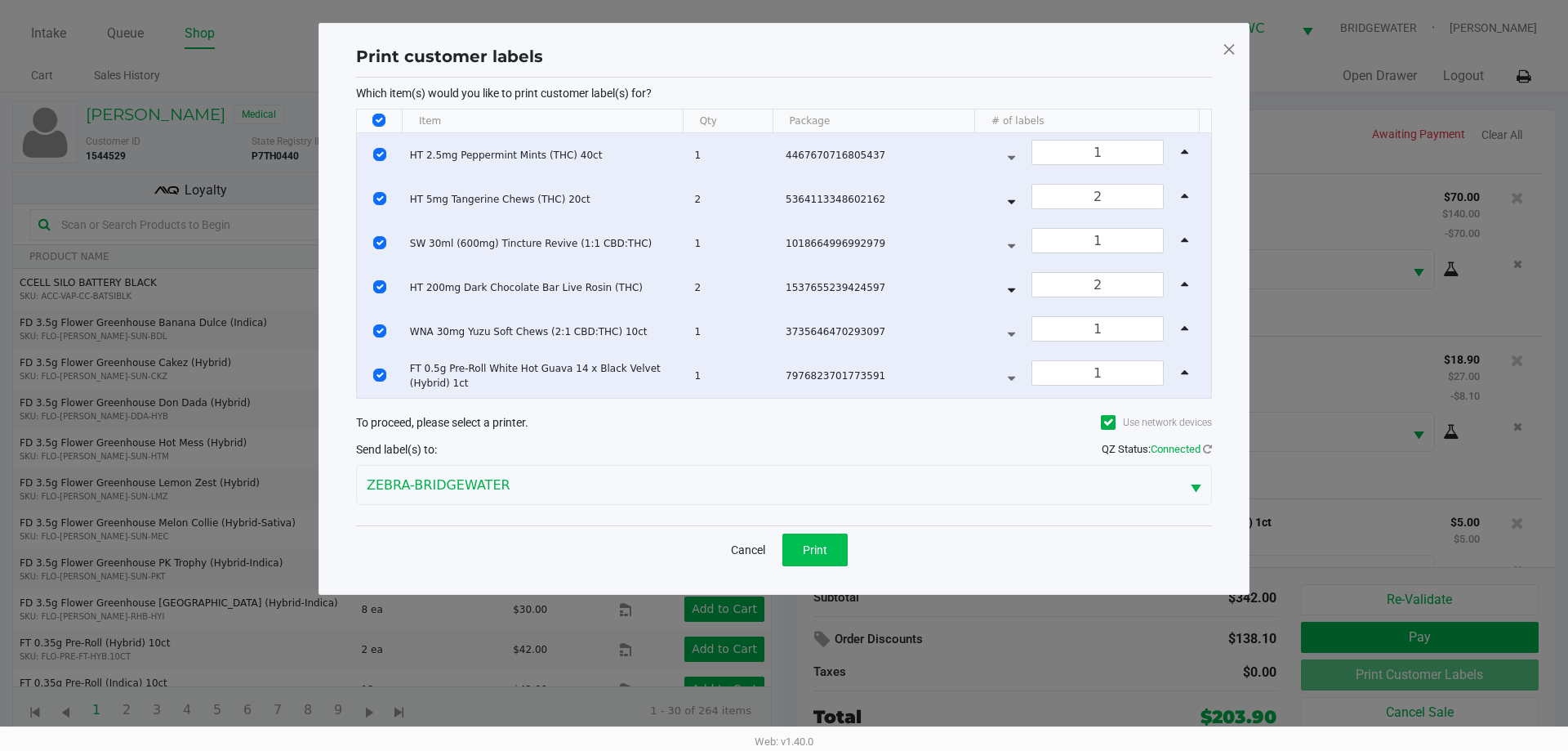
click at [808, 555] on span "Print" at bounding box center [815, 549] width 25 height 13
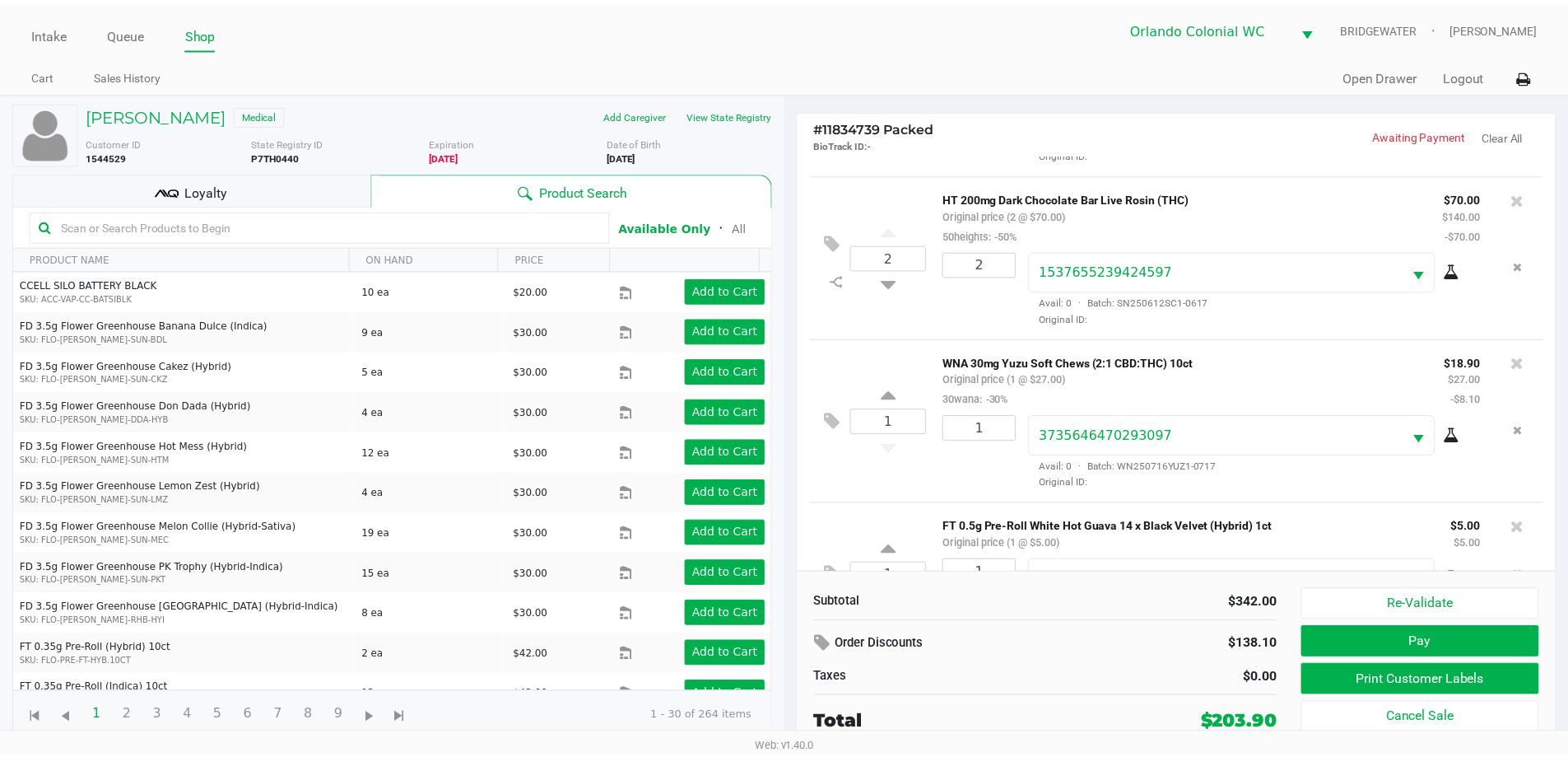
scroll to position [552, 0]
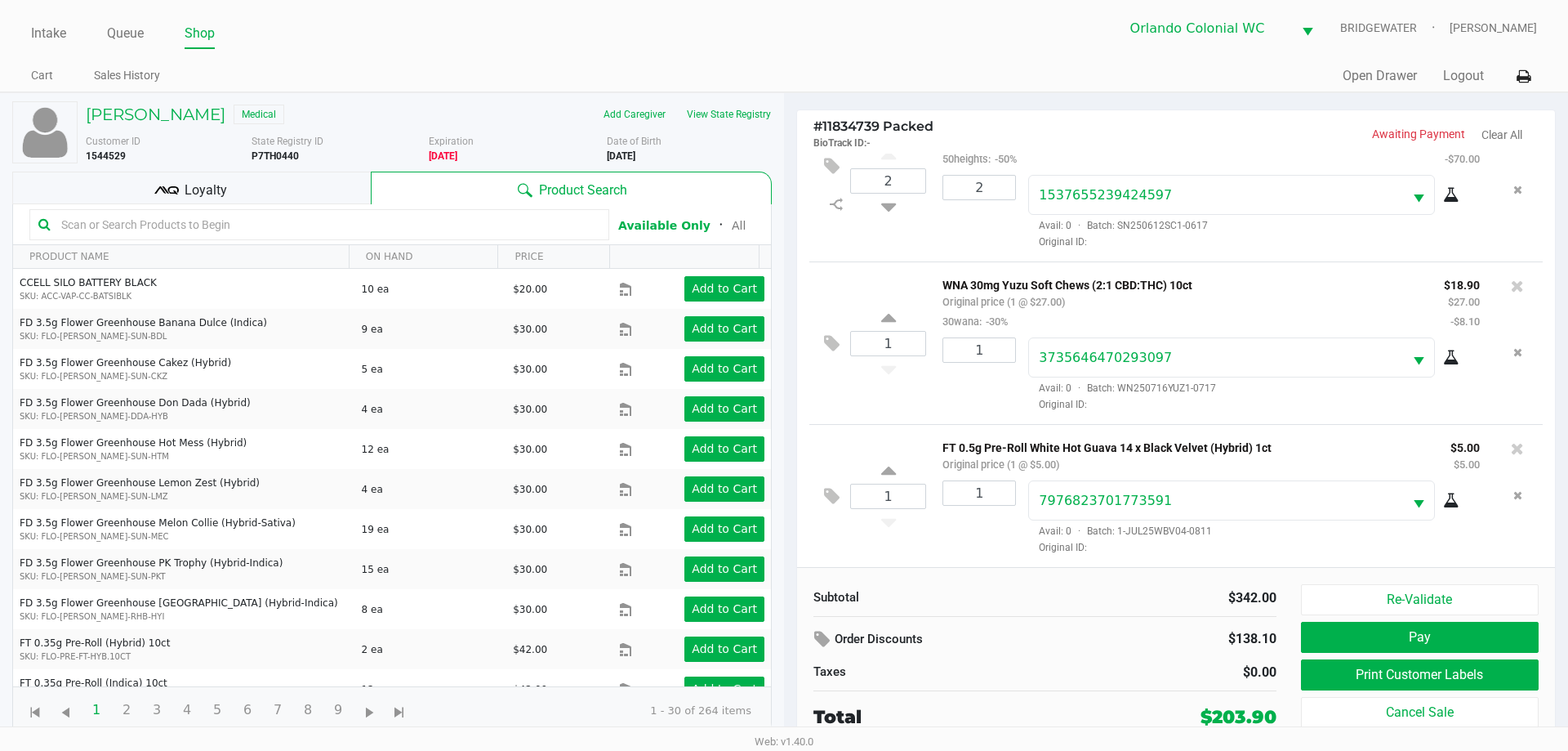
click at [302, 191] on div "Loyalty" at bounding box center [191, 188] width 359 height 32
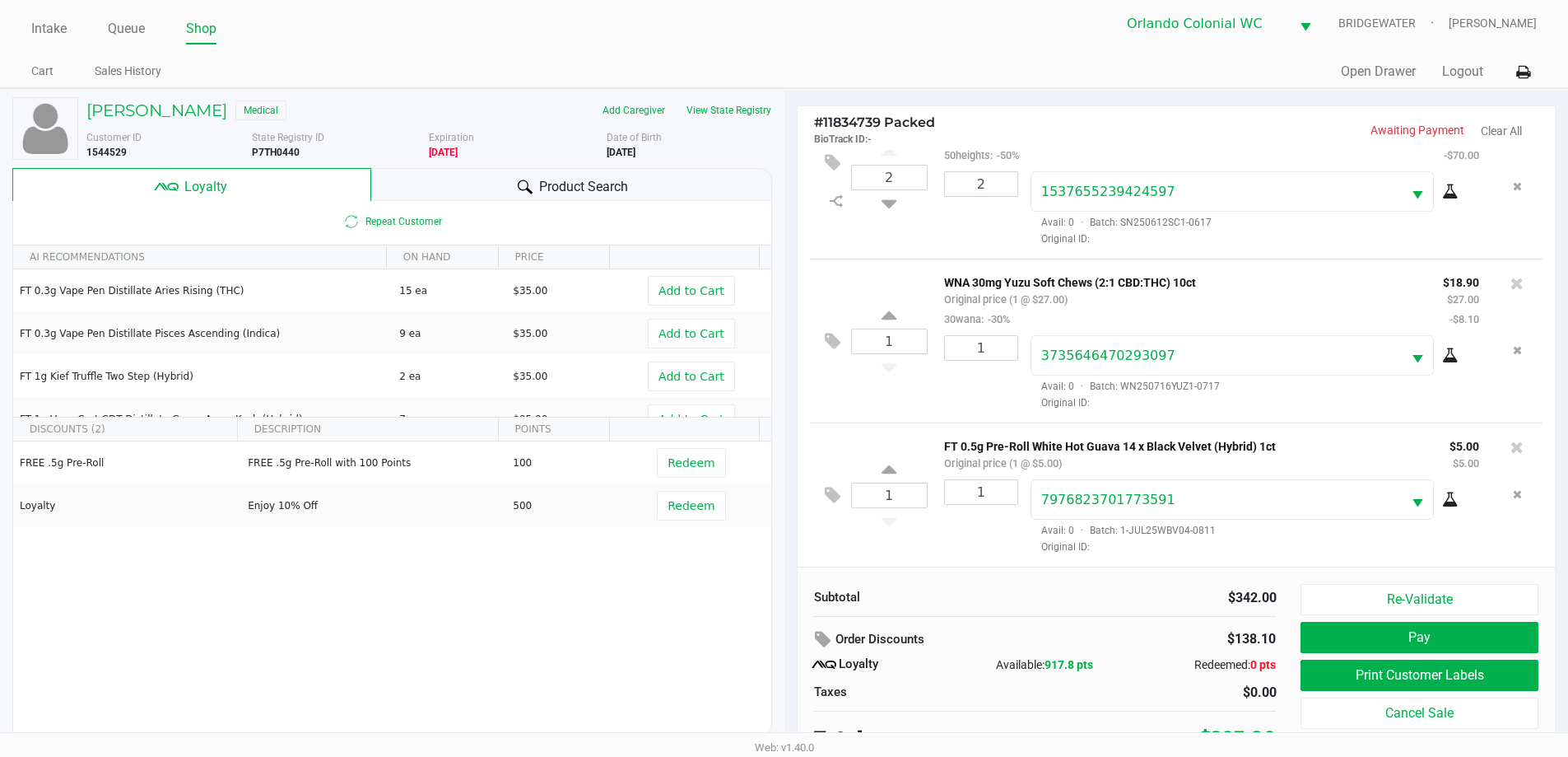
scroll to position [16, 0]
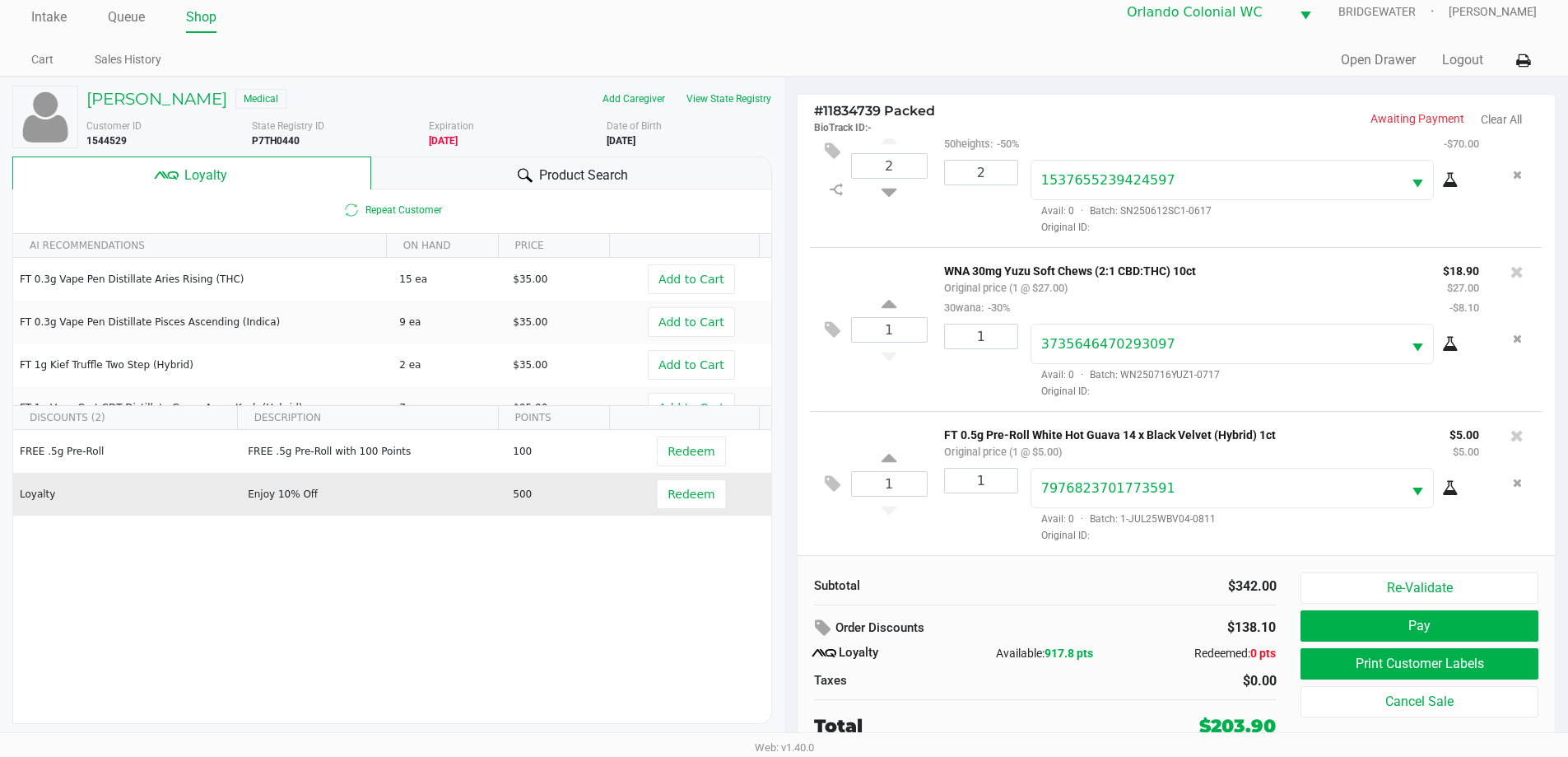
click at [470, 502] on td "Enjoy 10% Off" at bounding box center [372, 494] width 265 height 43
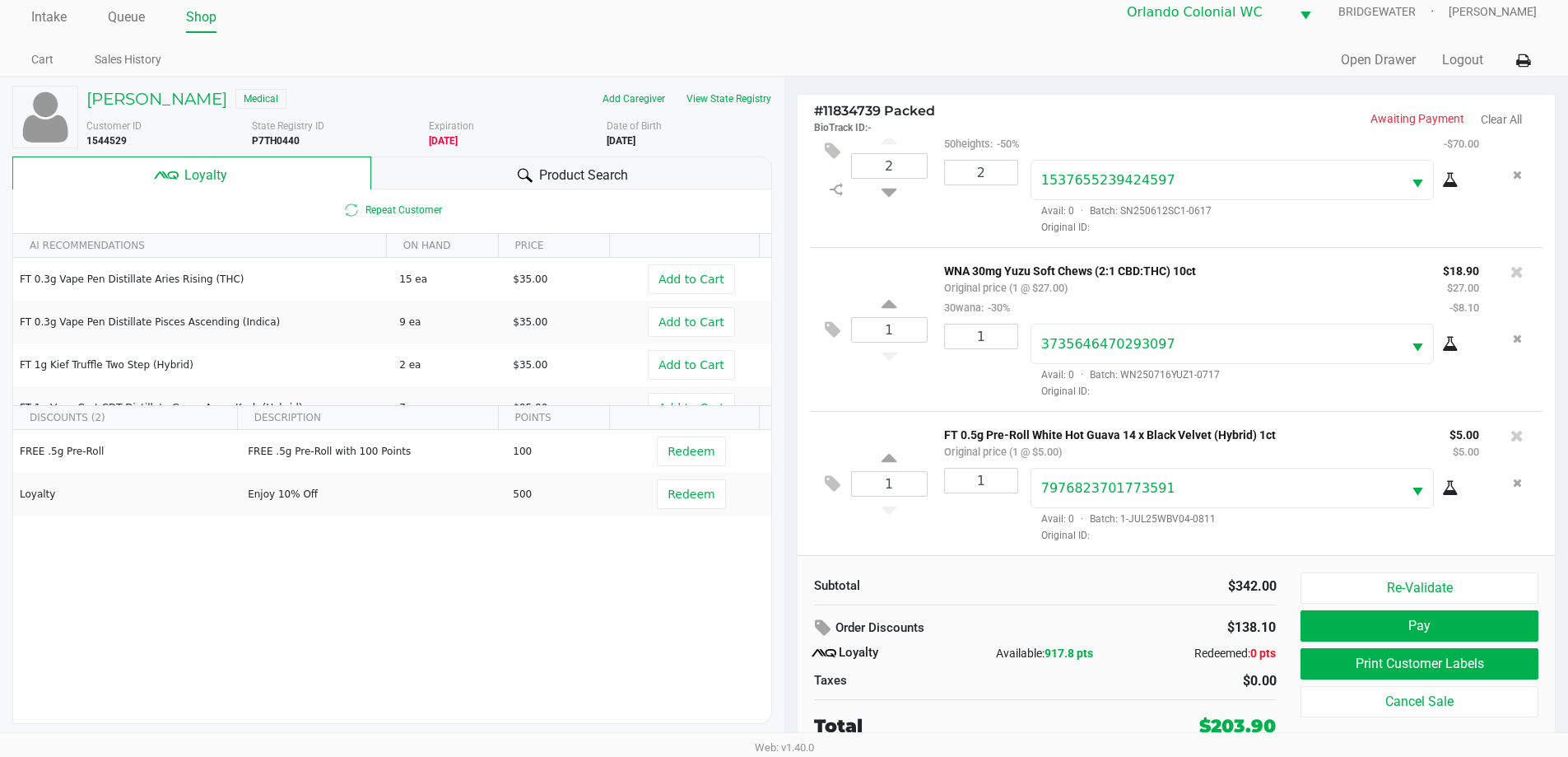
click at [524, 177] on icon at bounding box center [524, 175] width 15 height 15
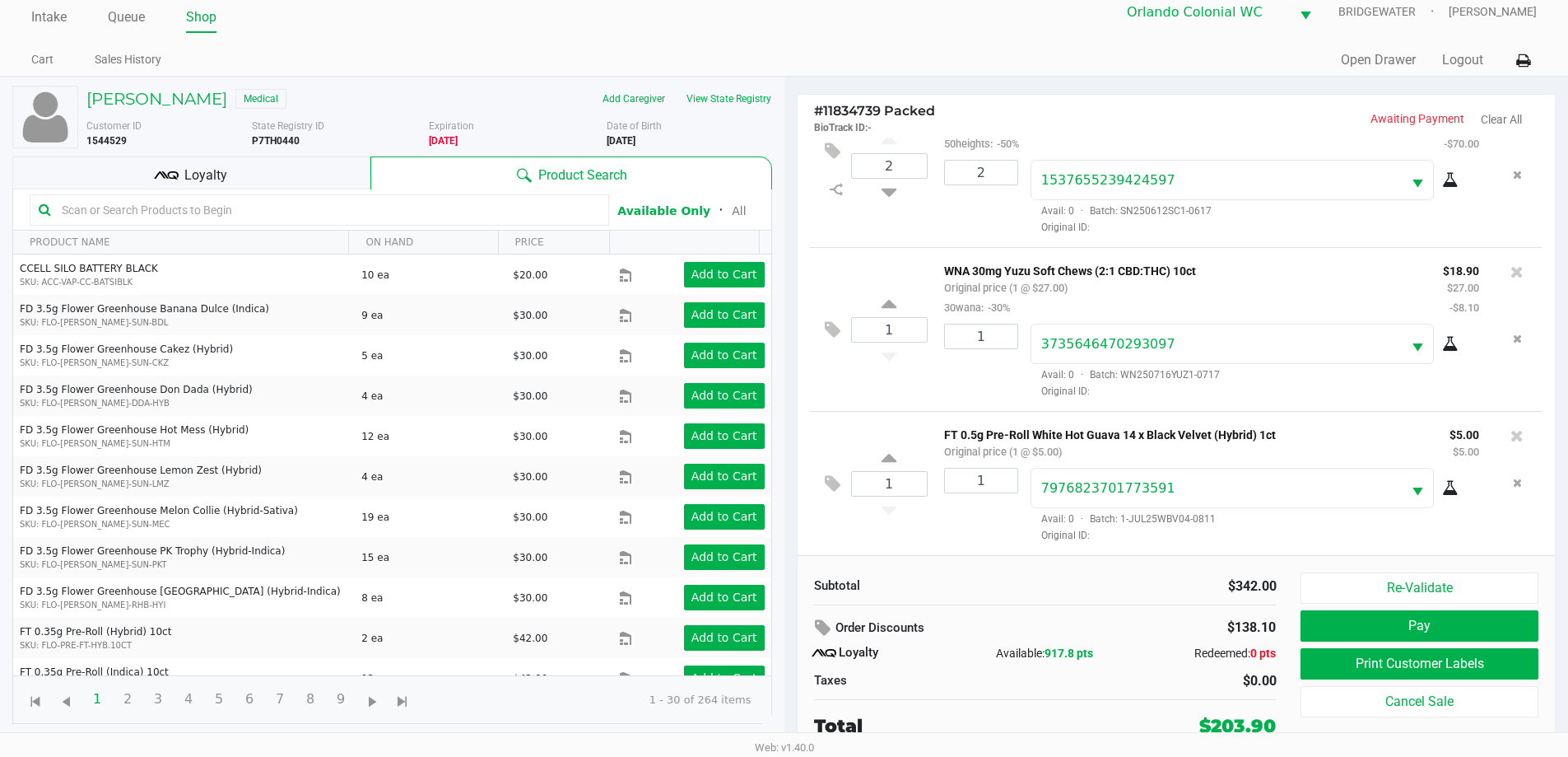
click at [311, 208] on input "text" at bounding box center [327, 210] width 545 height 25
type input "m"
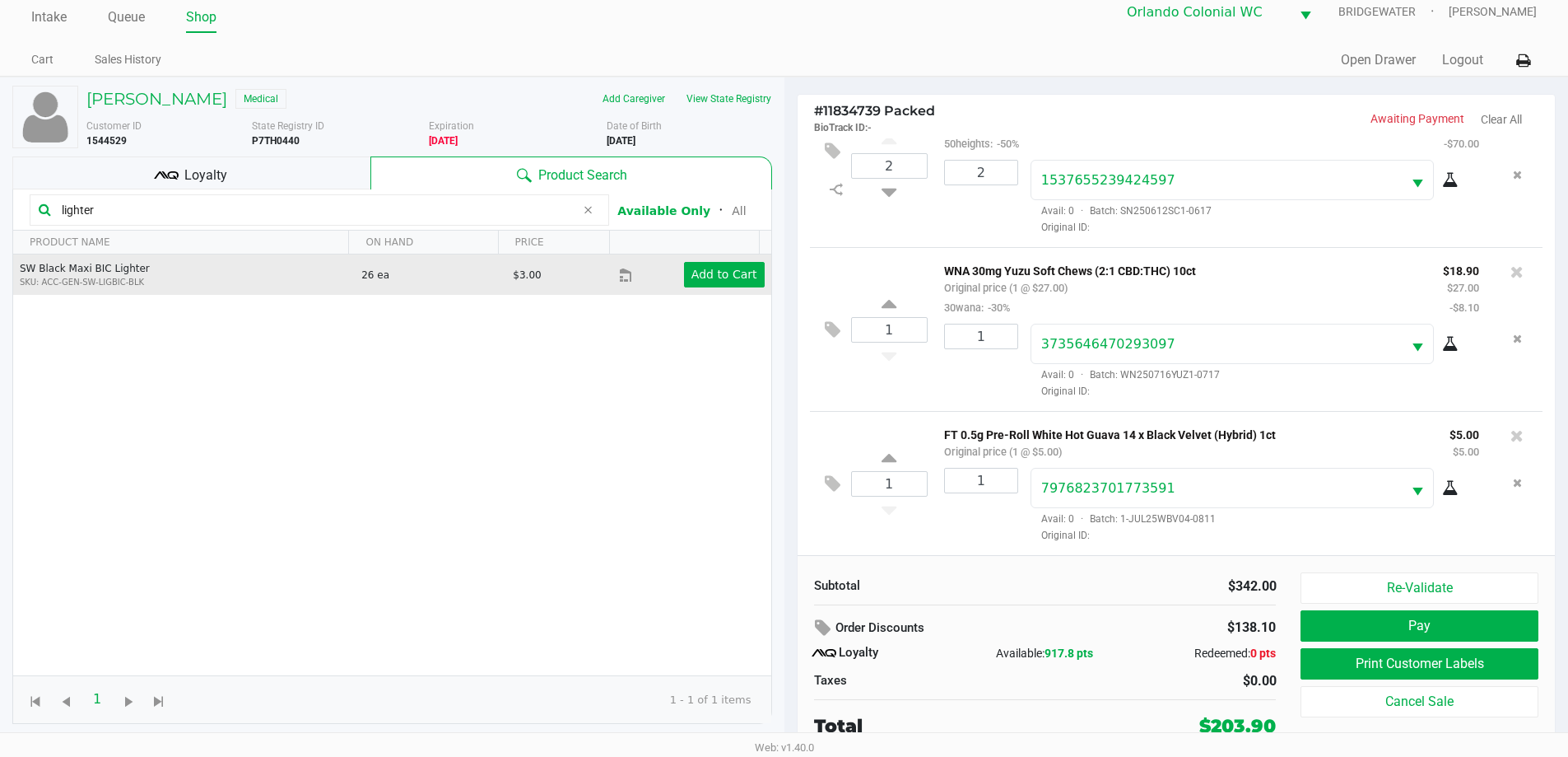
type input "lighter"
click at [251, 279] on p "SKU: ACC-GEN-SW-LIGBIC-BLK" at bounding box center [183, 282] width 327 height 12
click at [728, 280] on app-button-loader "Add to Cart" at bounding box center [724, 273] width 66 height 13
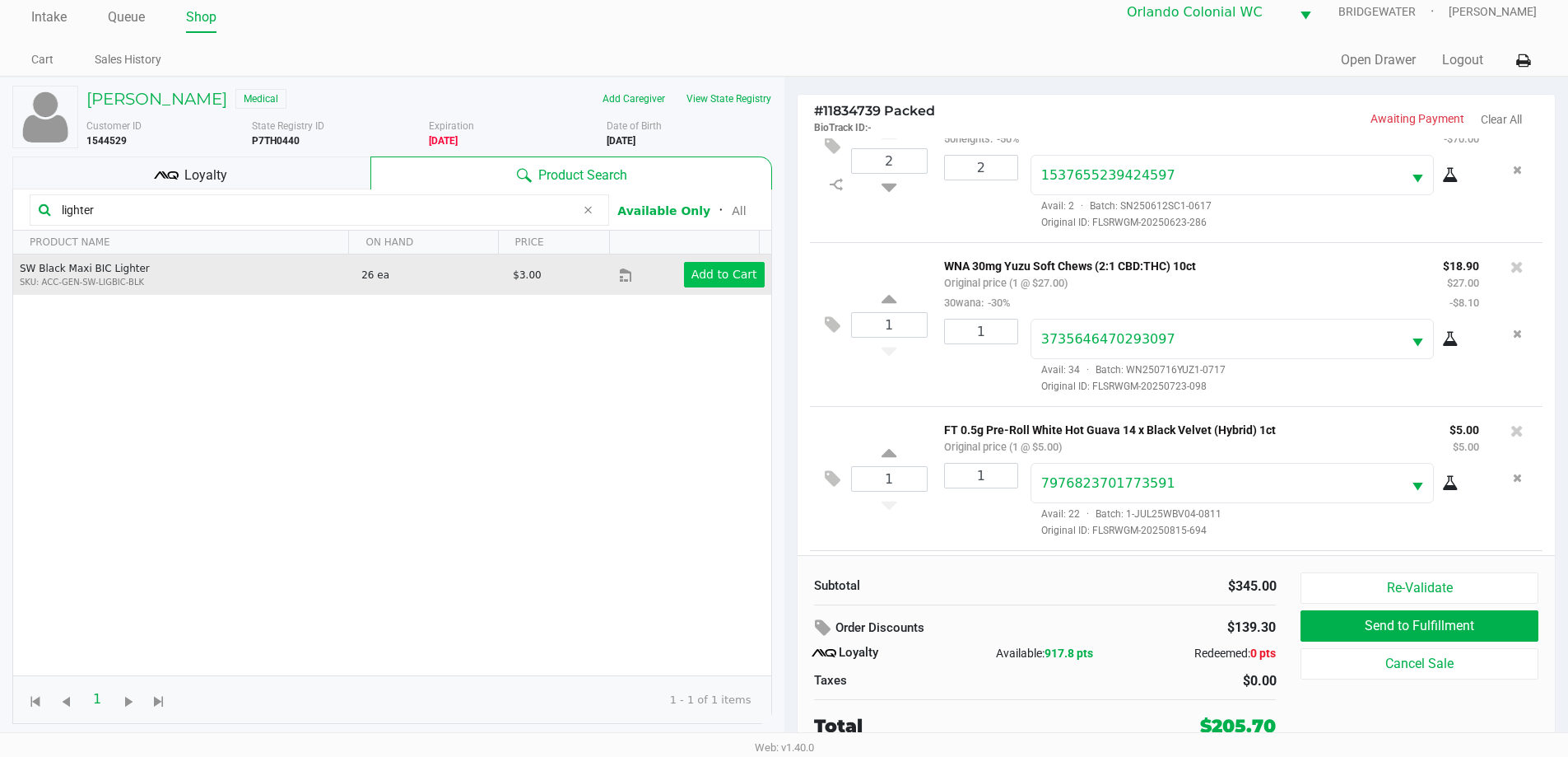
scroll to position [655, 0]
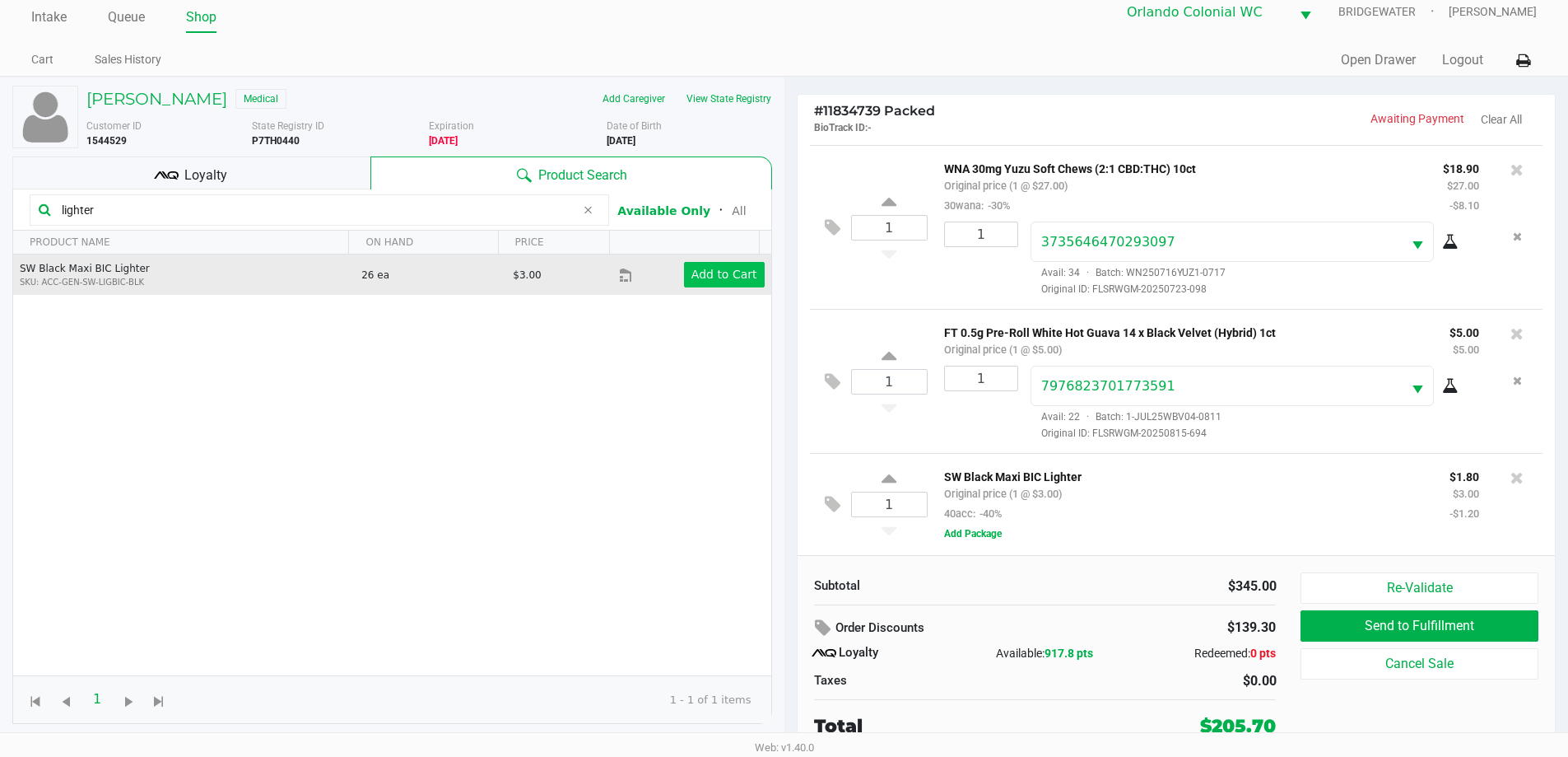
click at [989, 533] on button "Add Package" at bounding box center [973, 533] width 57 height 15
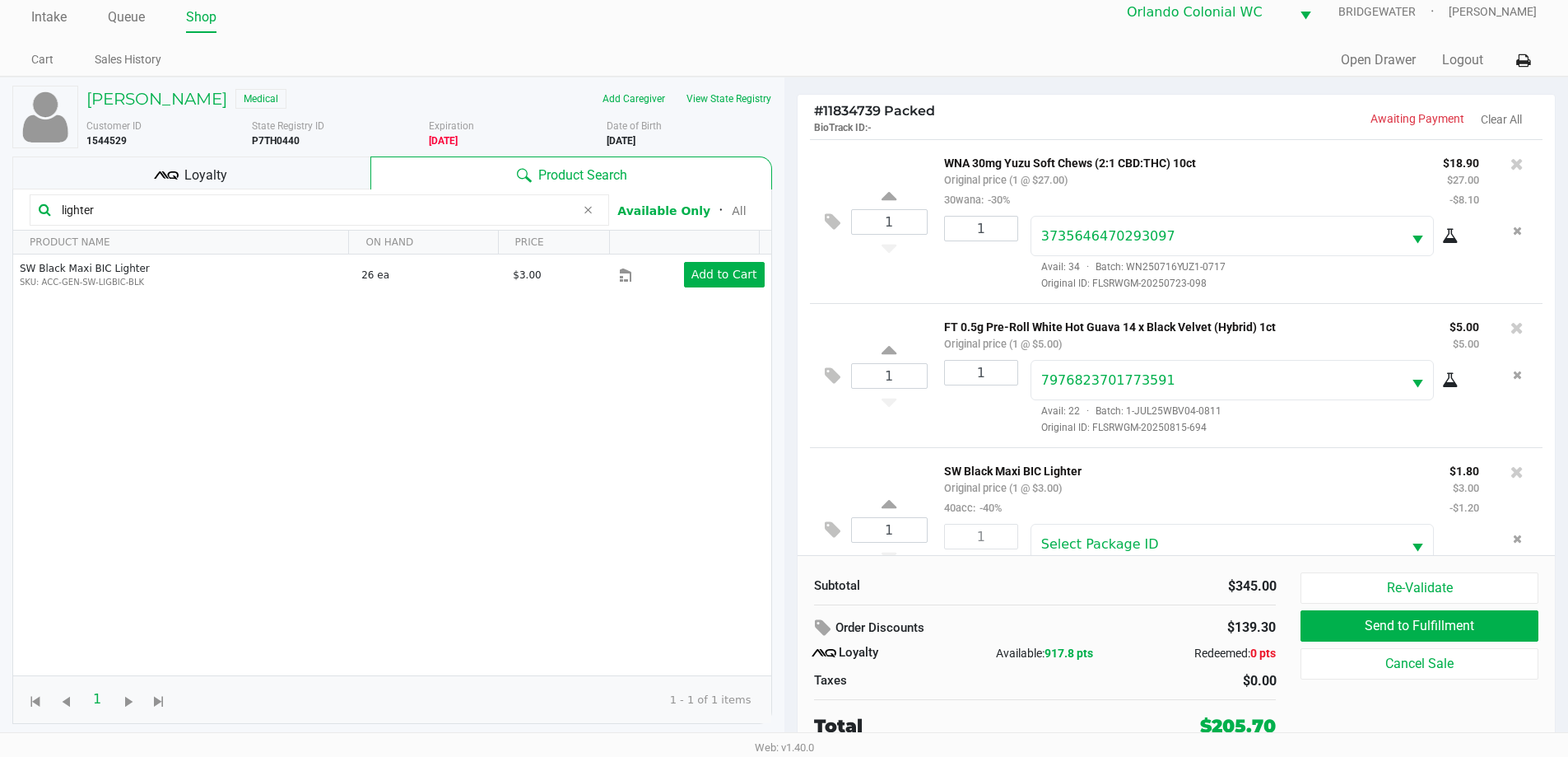
scroll to position [717, 0]
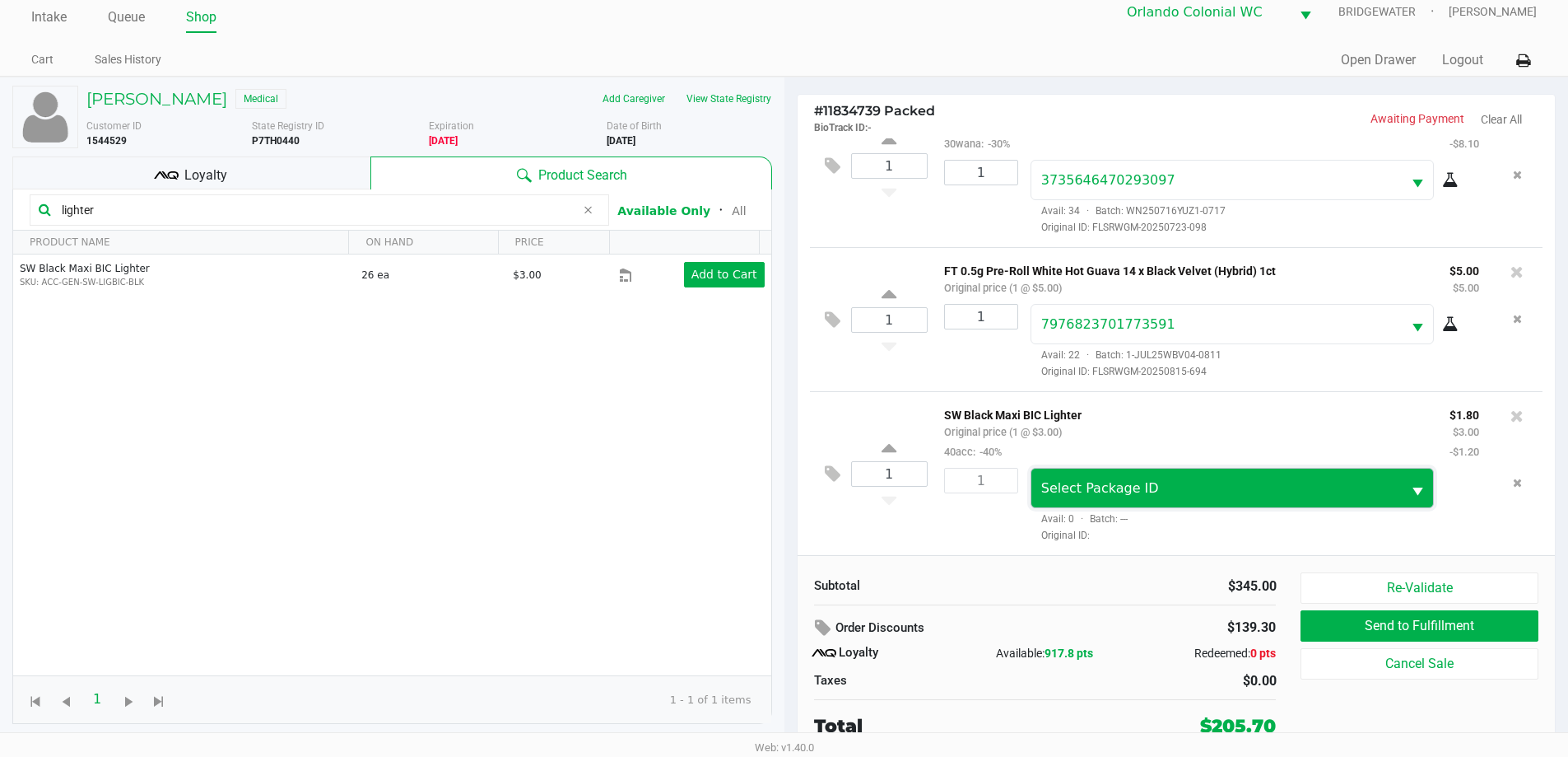
click at [1350, 491] on span "Select Package ID" at bounding box center [1217, 488] width 351 height 20
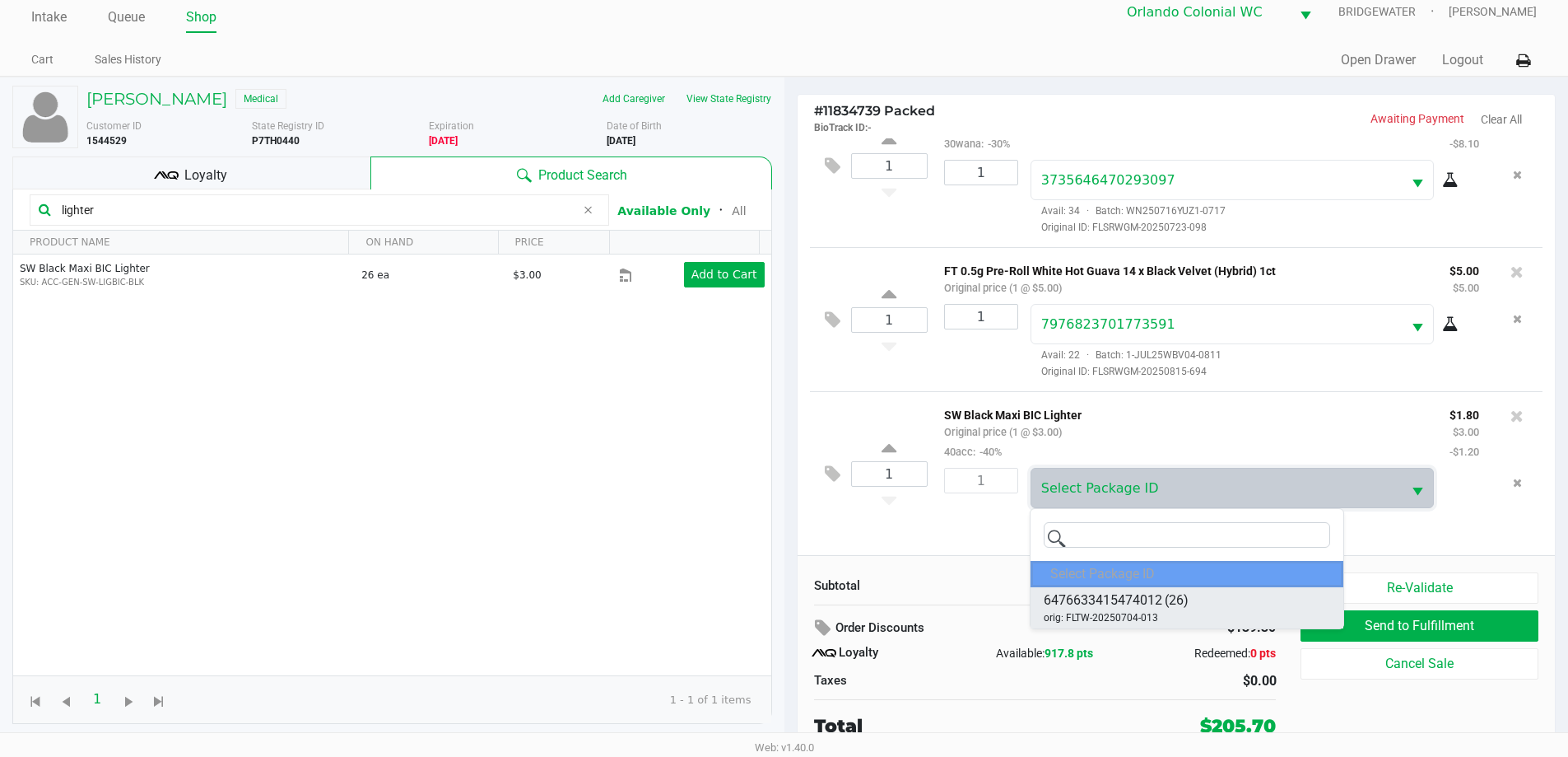
click at [1186, 610] on span "(26)" at bounding box center [1176, 600] width 24 height 20
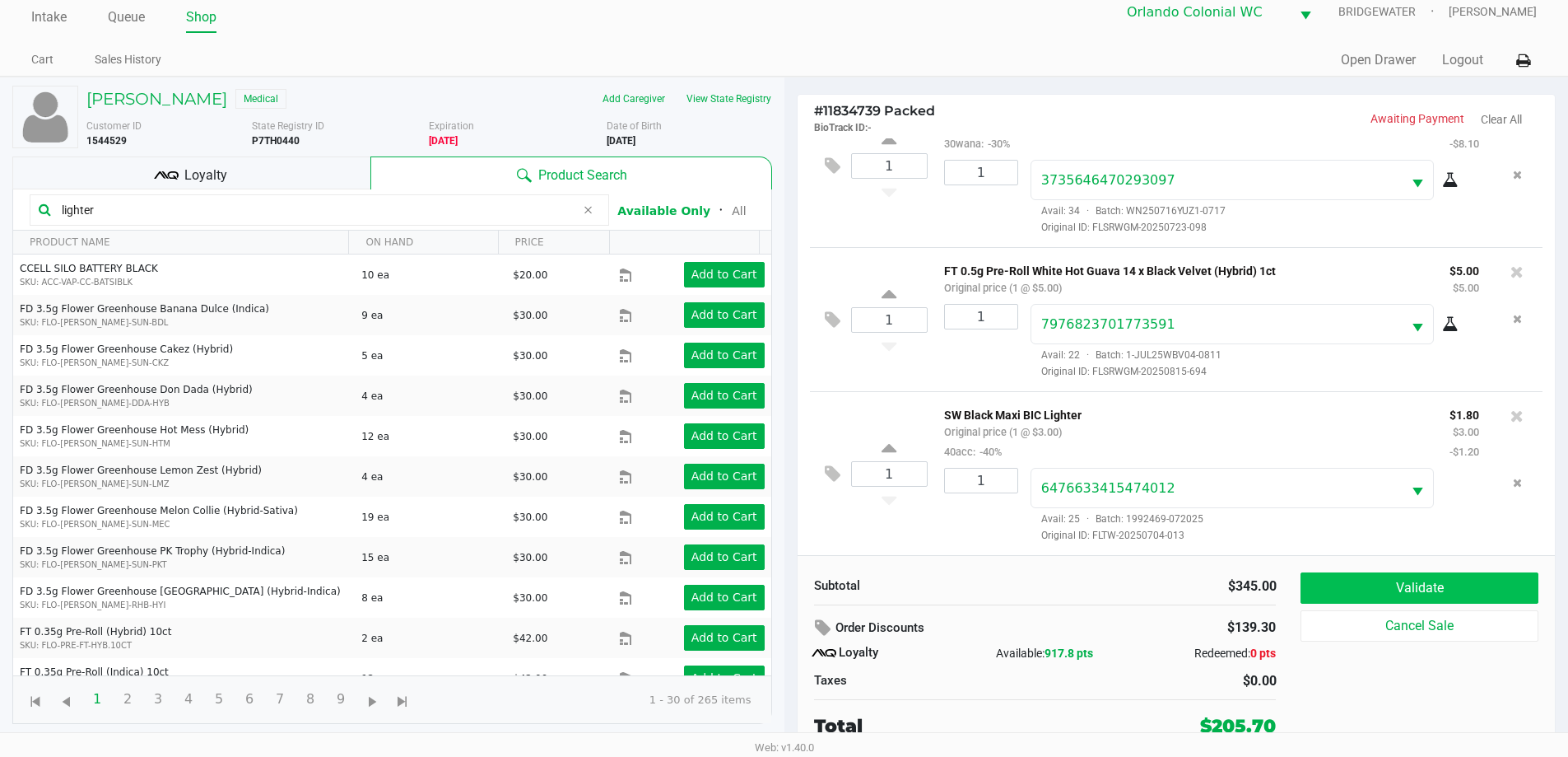
click at [1510, 590] on button "Validate" at bounding box center [1419, 588] width 237 height 31
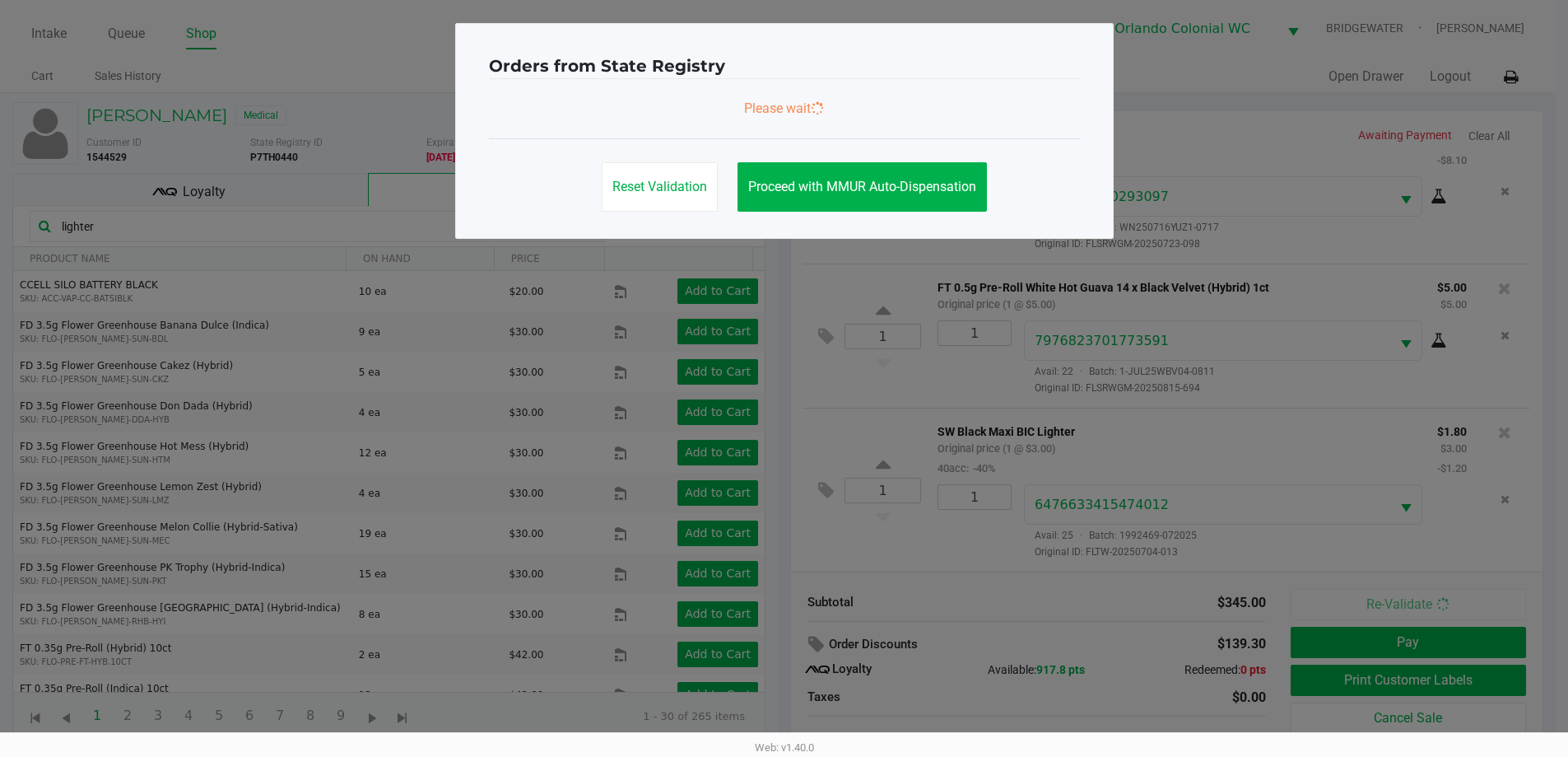
scroll to position [0, 0]
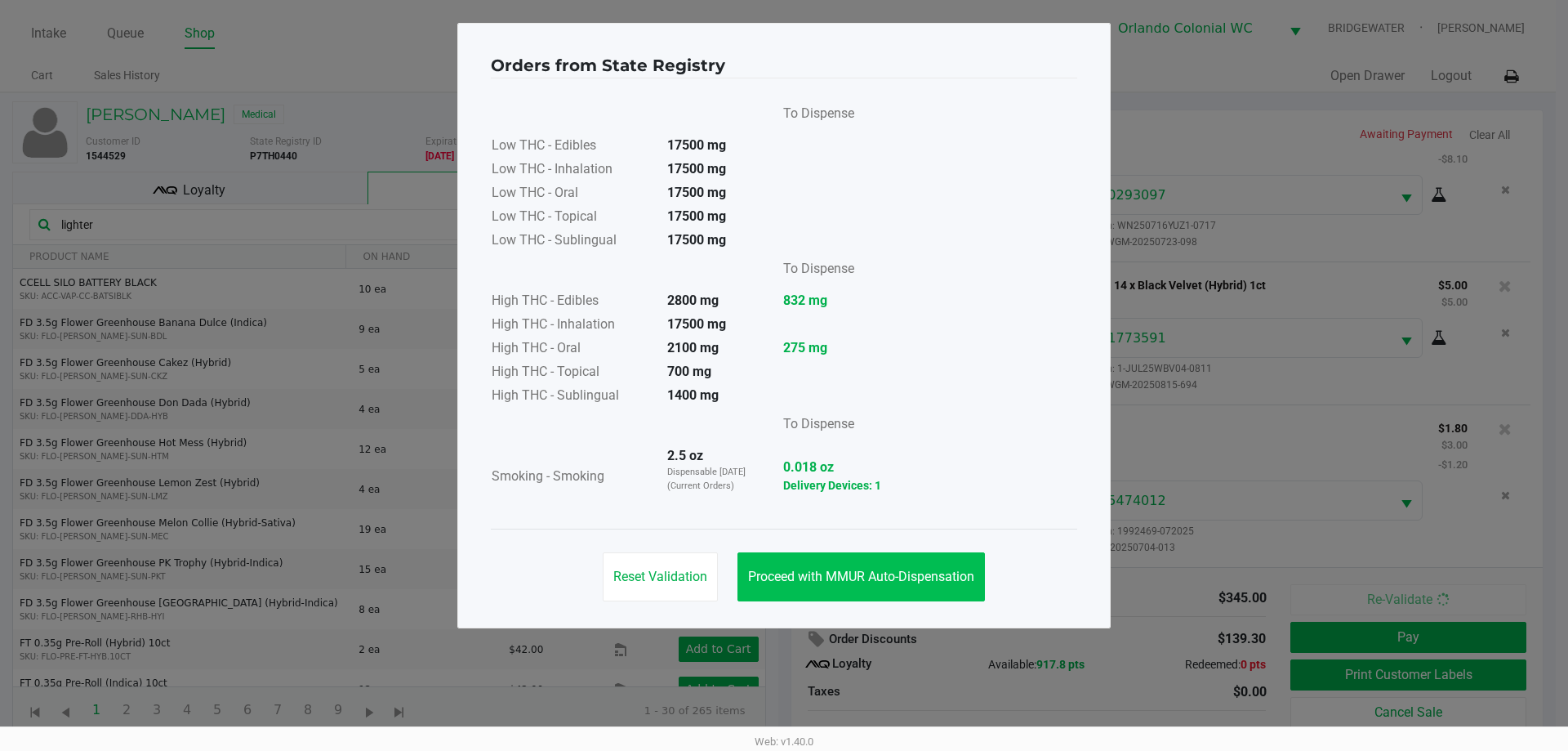
click at [912, 575] on span "Proceed with MMUR Auto-Dispensation" at bounding box center [861, 576] width 226 height 15
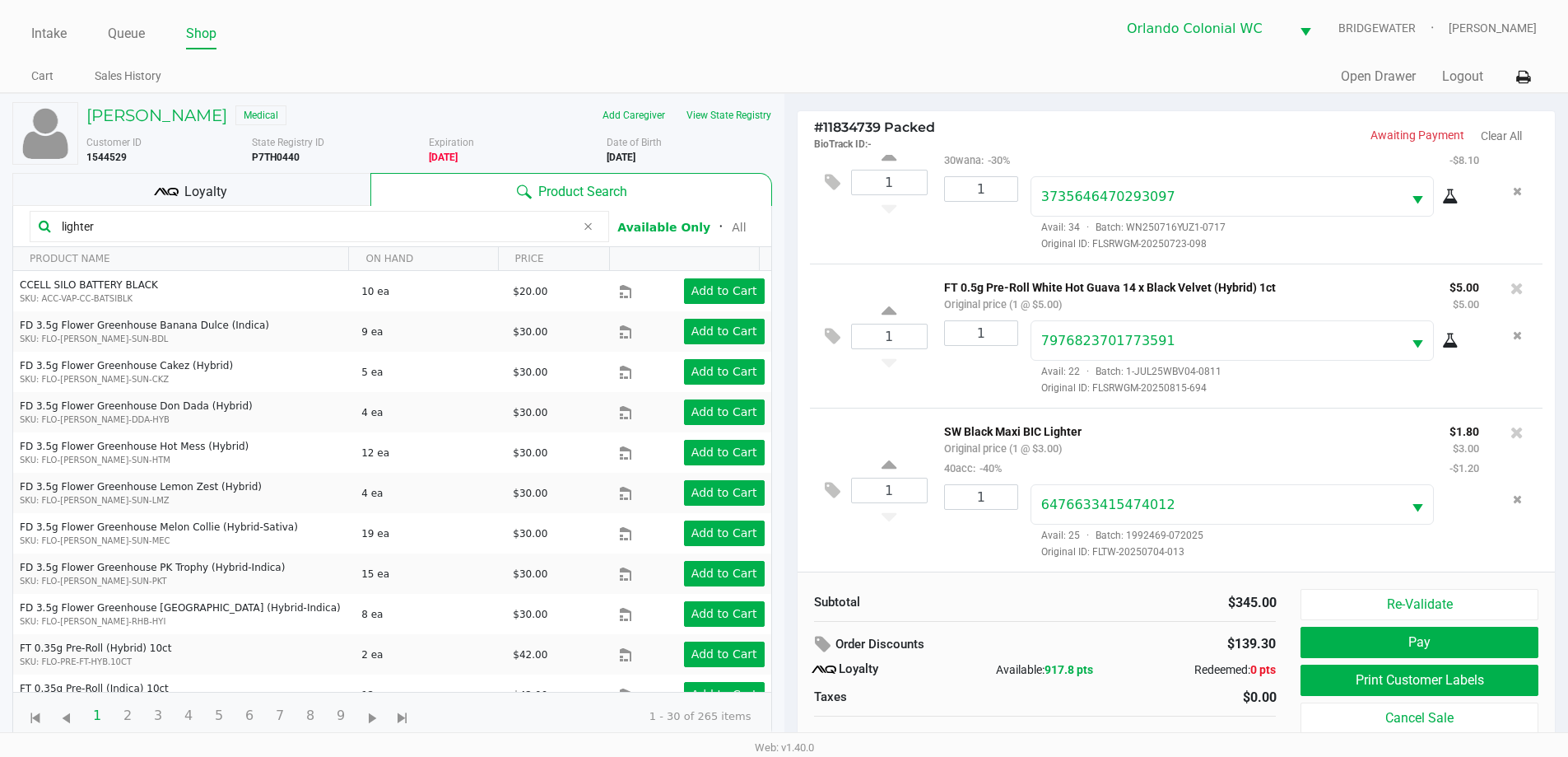
scroll to position [16, 0]
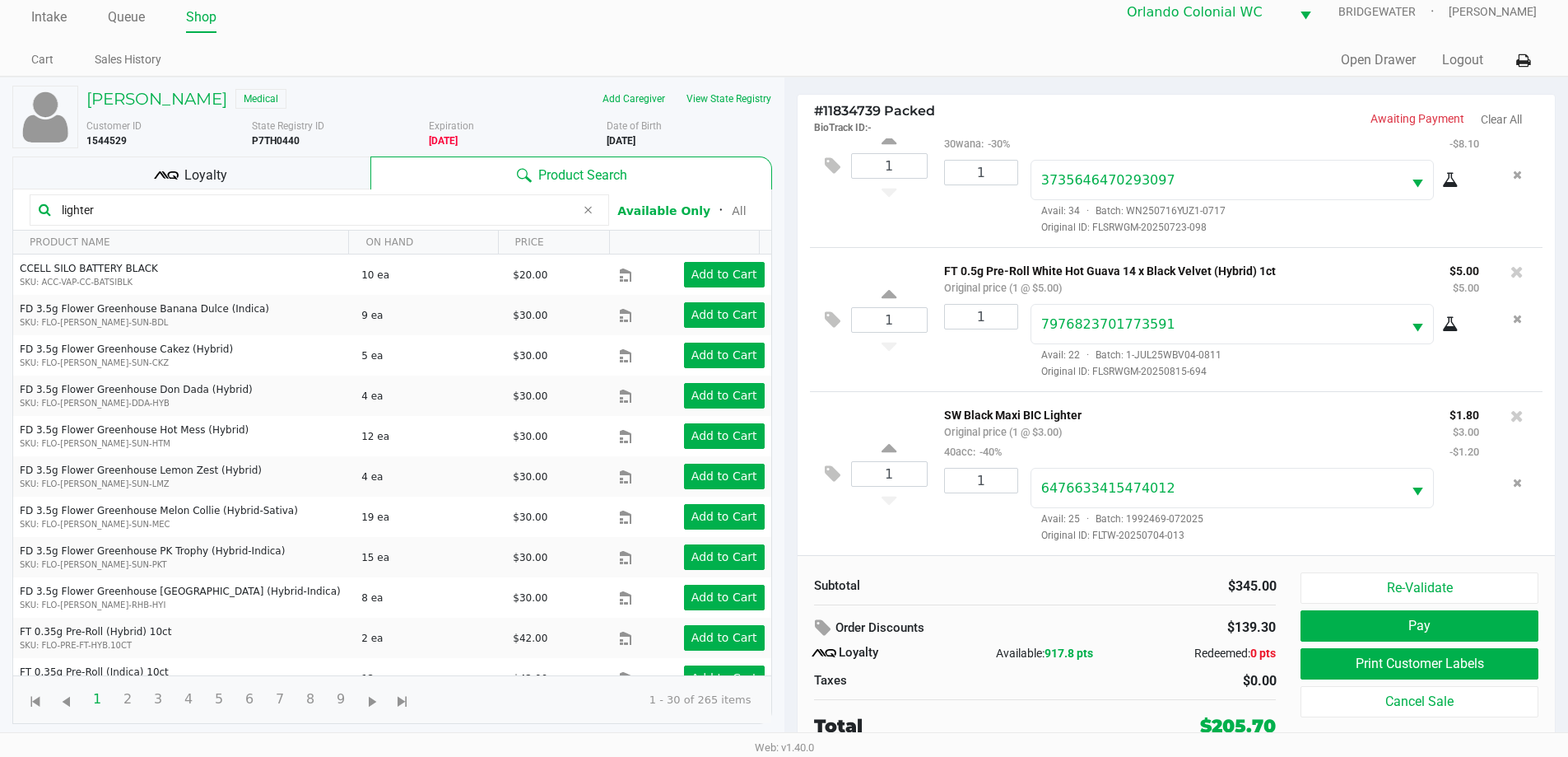
click at [1507, 664] on button "Print Customer Labels" at bounding box center [1419, 664] width 237 height 31
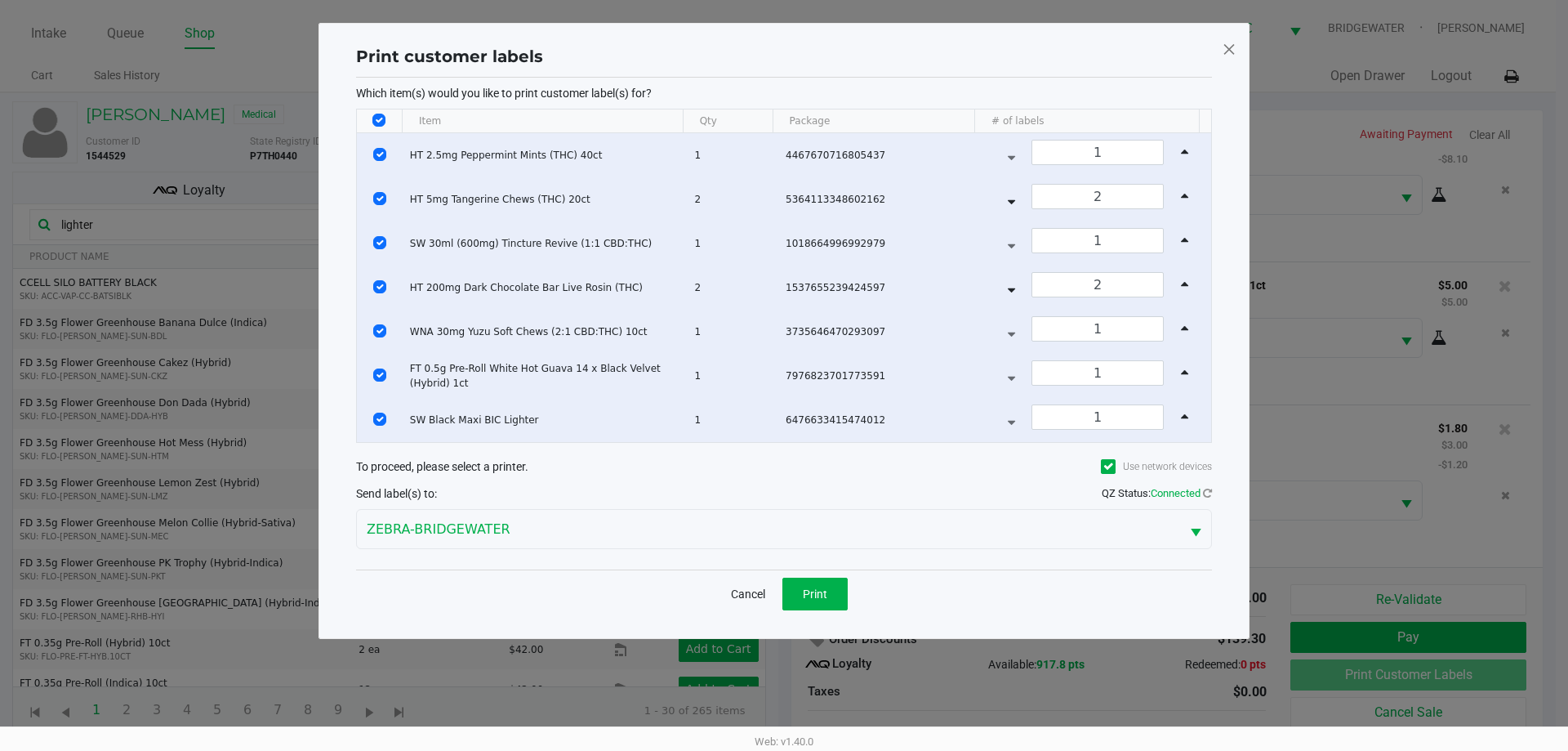
click at [378, 114] on input "Select All Rows" at bounding box center [378, 120] width 13 height 13
checkbox input "false"
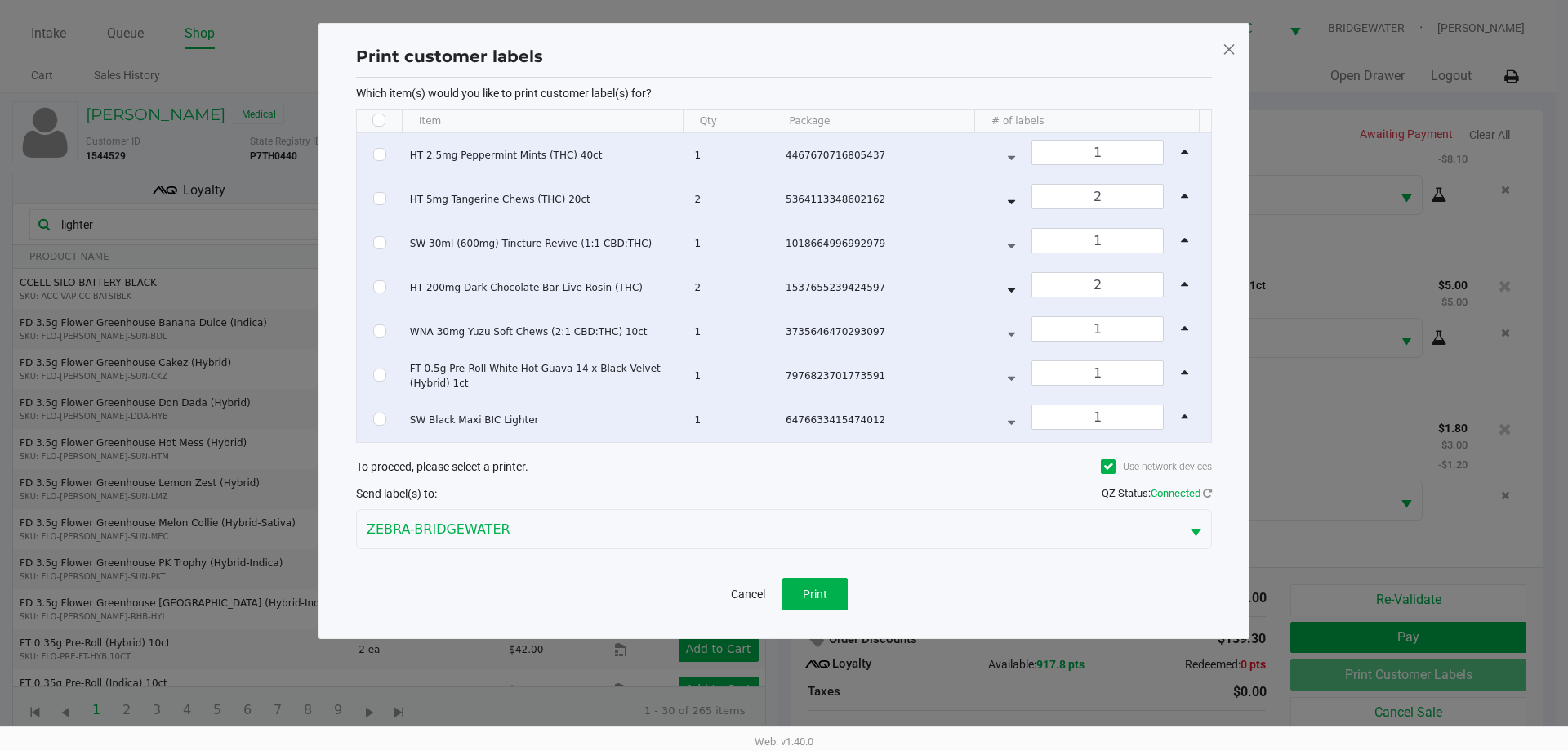
checkbox input "false"
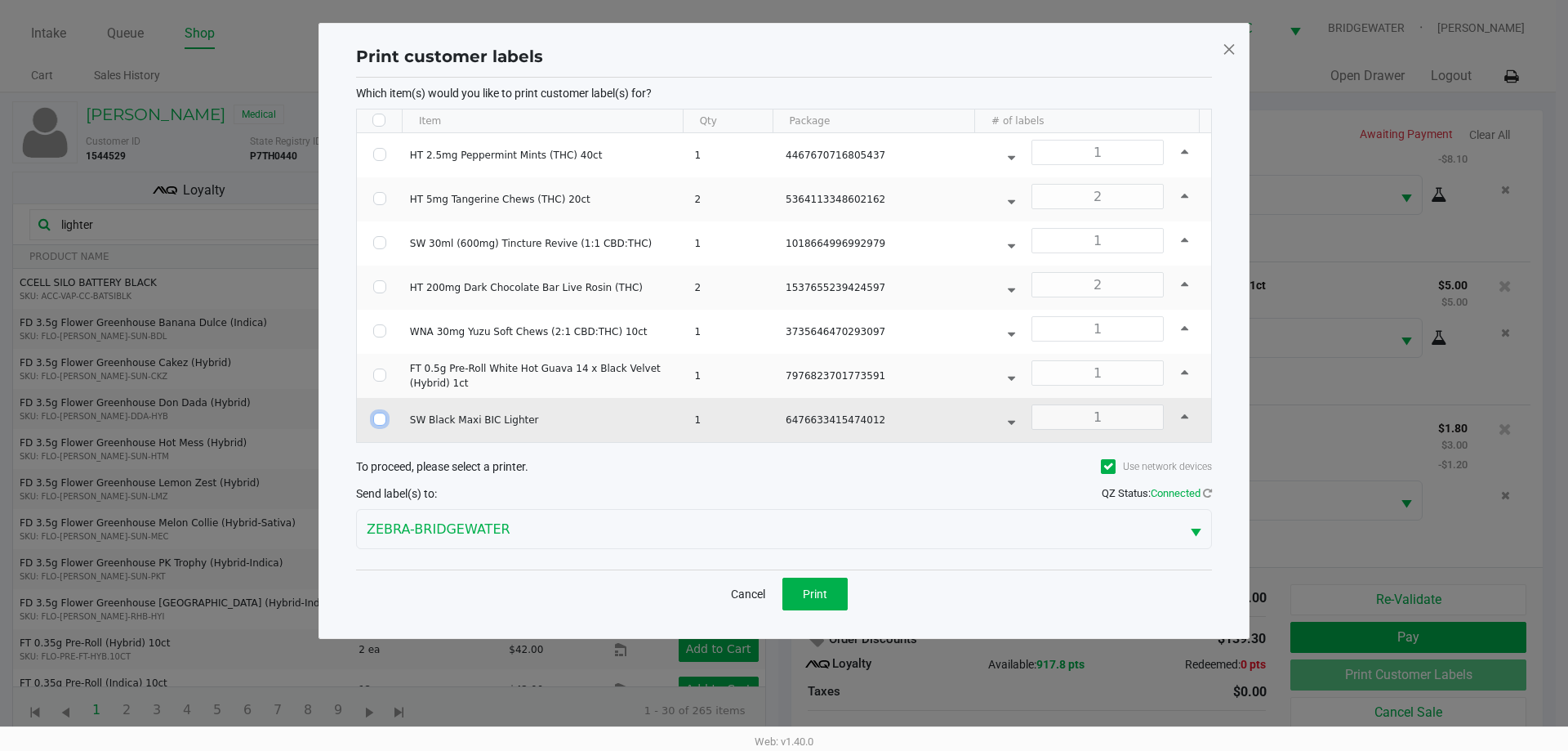
click at [377, 424] on input "Select Row" at bounding box center [379, 418] width 13 height 13
checkbox input "true"
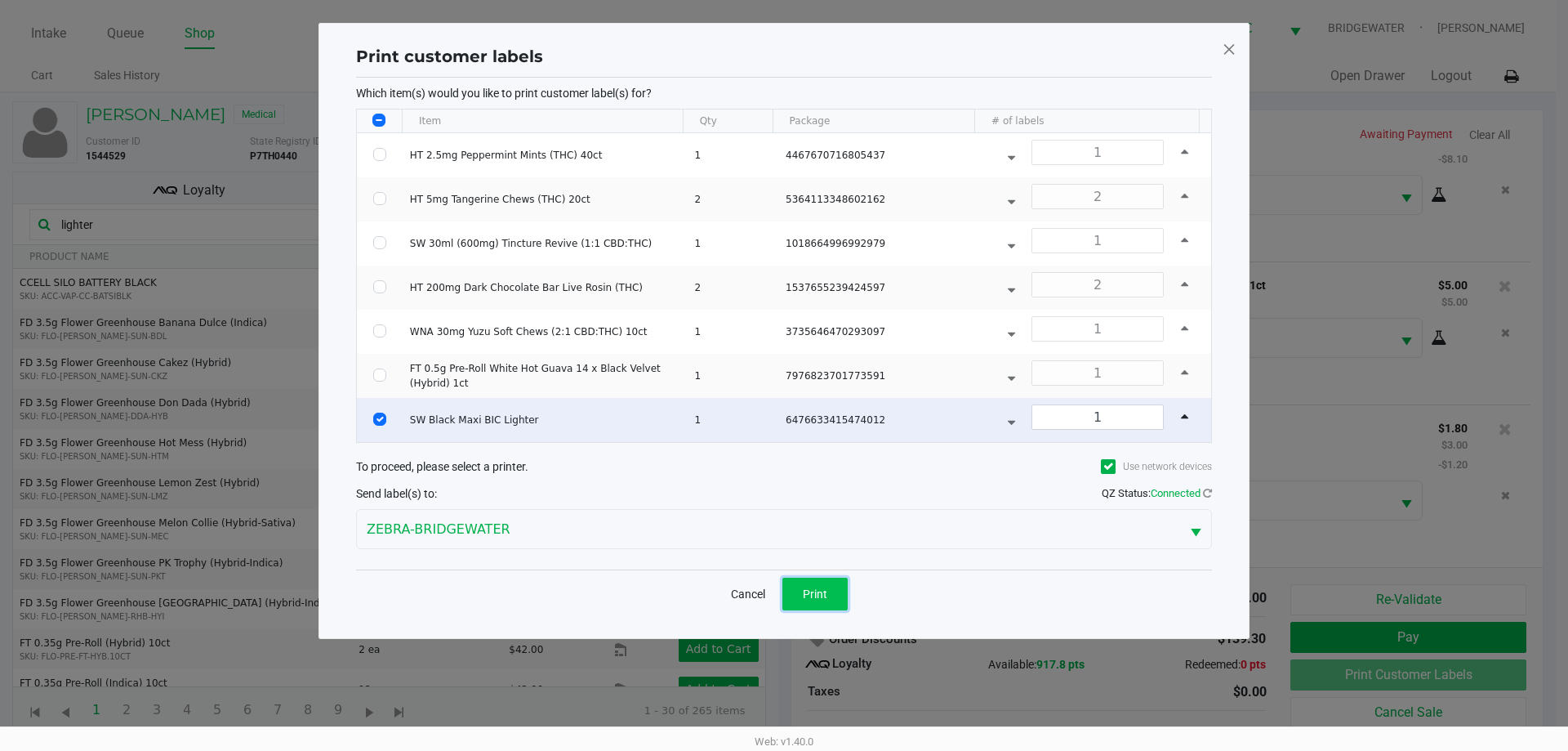
click at [833, 595] on button "Print" at bounding box center [815, 594] width 65 height 32
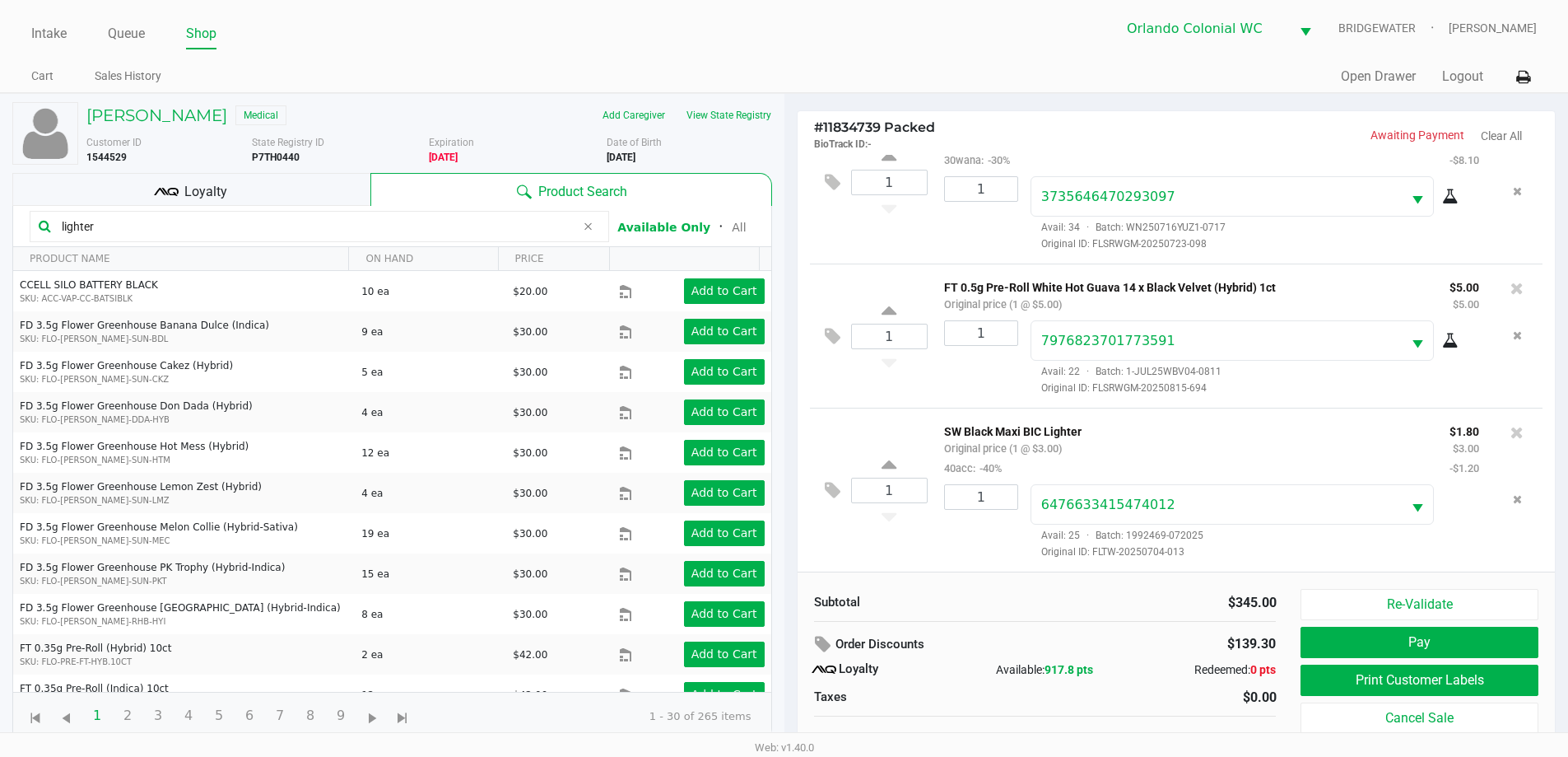
scroll to position [16, 0]
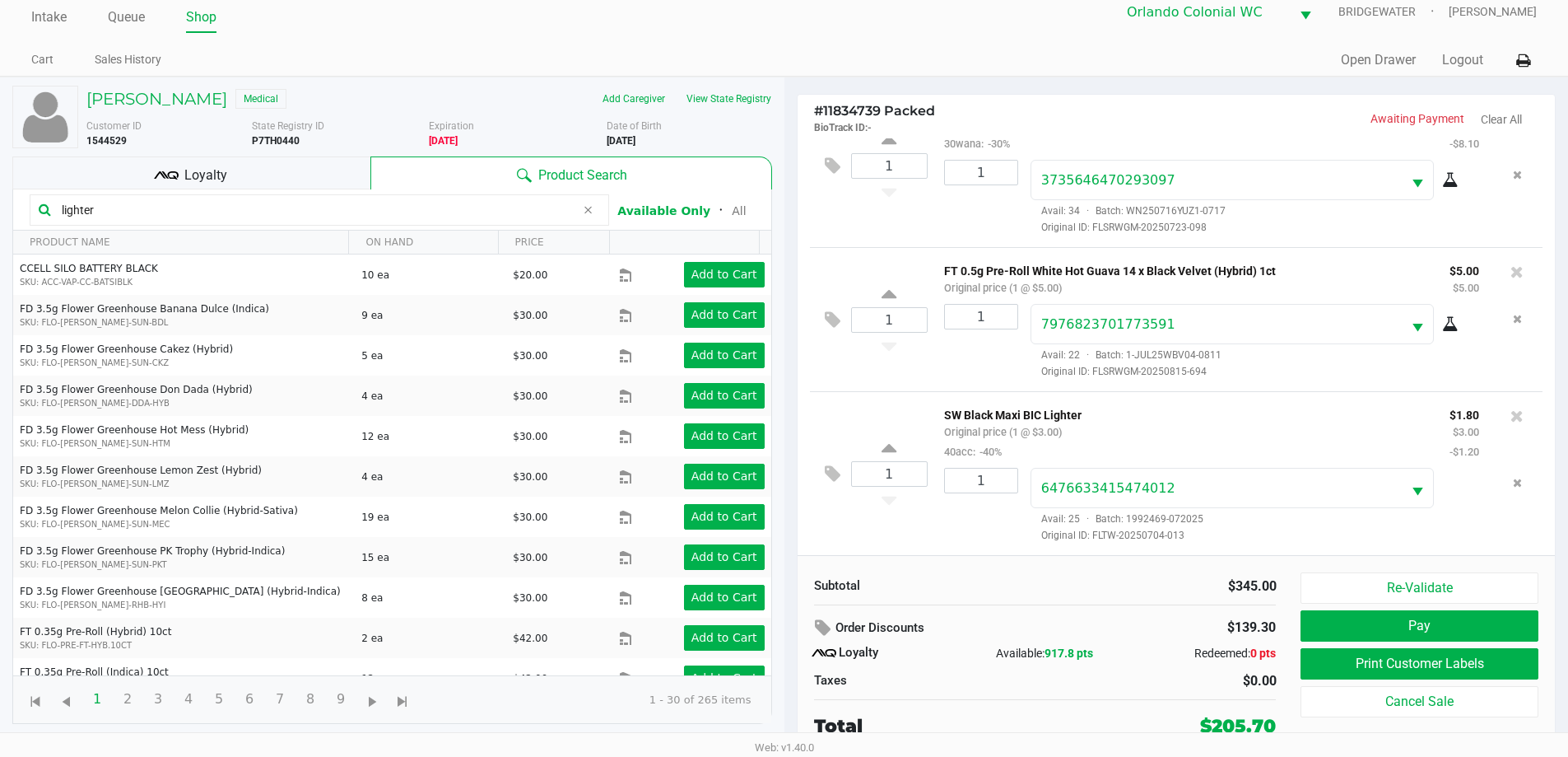
click at [287, 183] on div "Loyalty" at bounding box center [191, 172] width 358 height 33
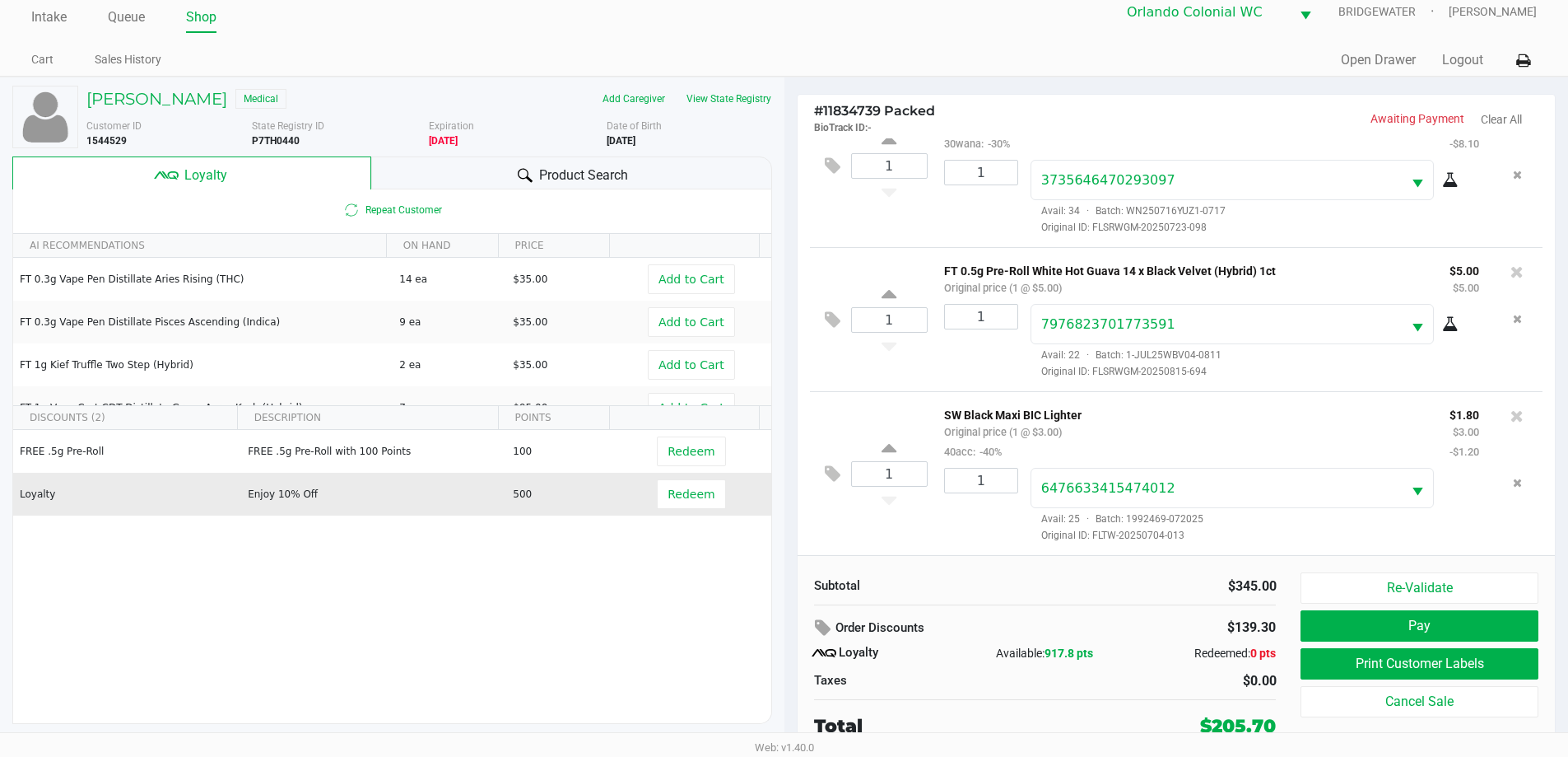
click at [431, 511] on td "Enjoy 10% Off" at bounding box center [372, 494] width 265 height 43
click at [673, 507] on button "Redeem" at bounding box center [691, 494] width 69 height 30
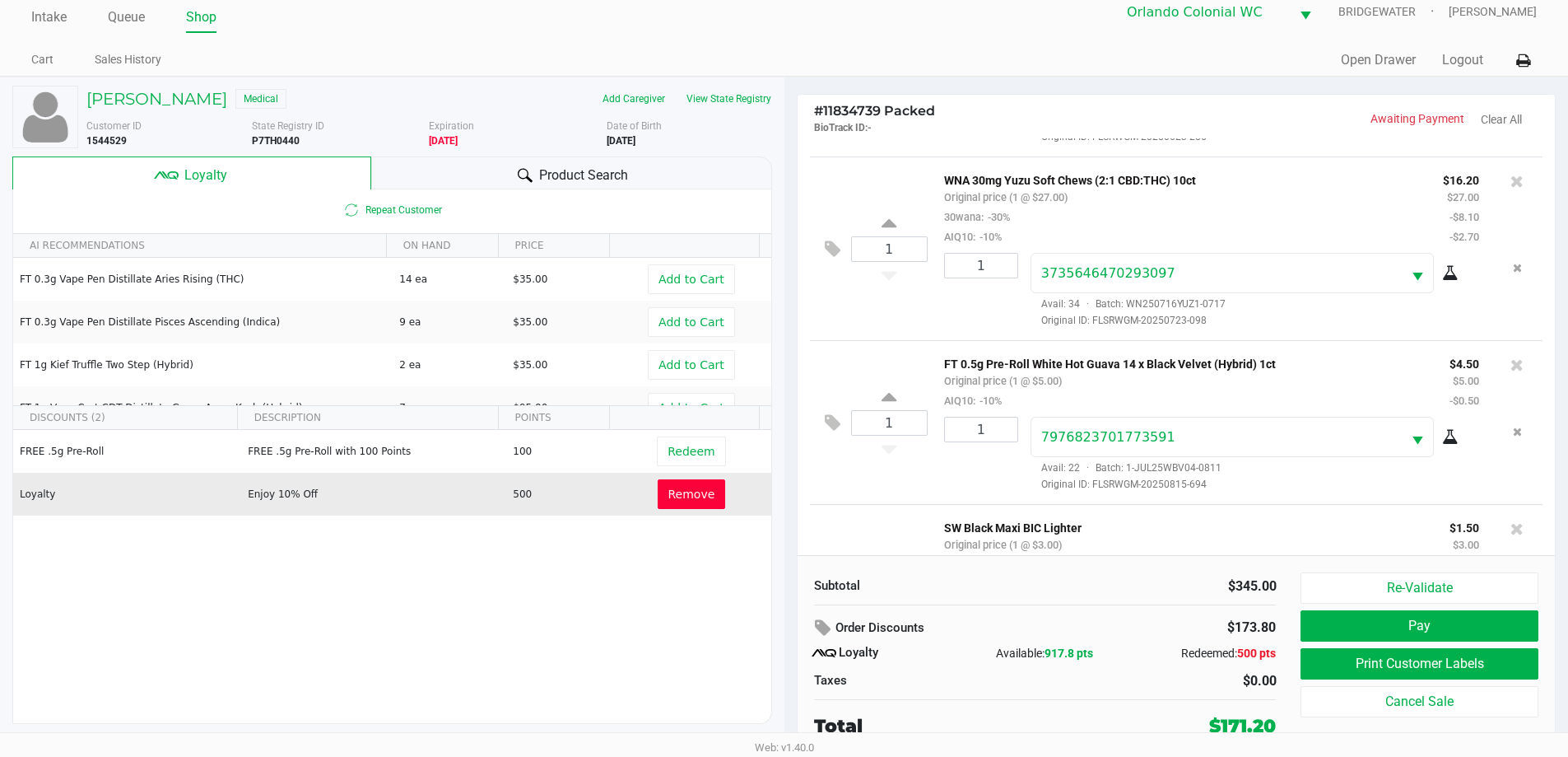
scroll to position [855, 0]
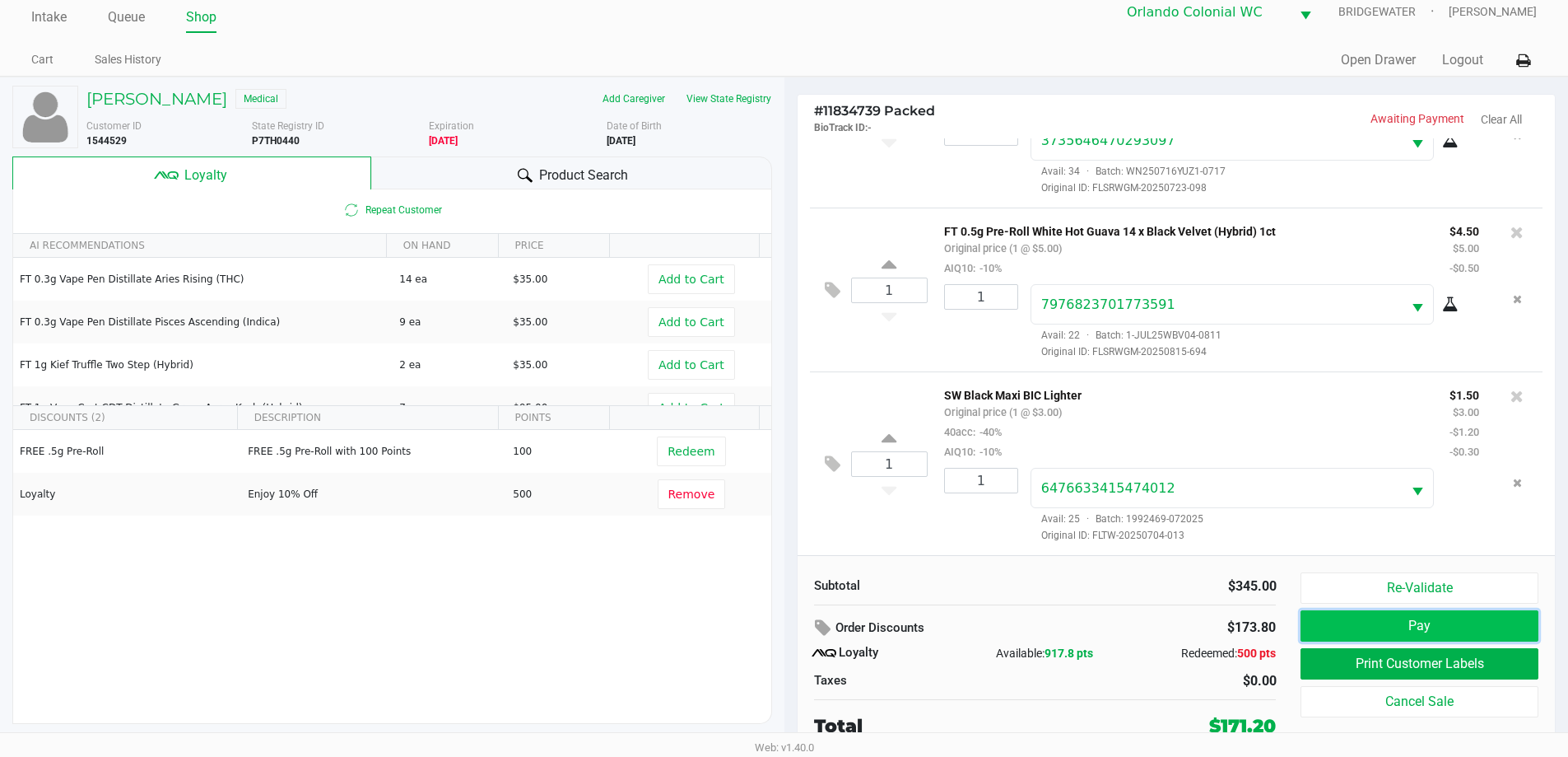
click at [1500, 632] on button "Pay" at bounding box center [1419, 626] width 237 height 31
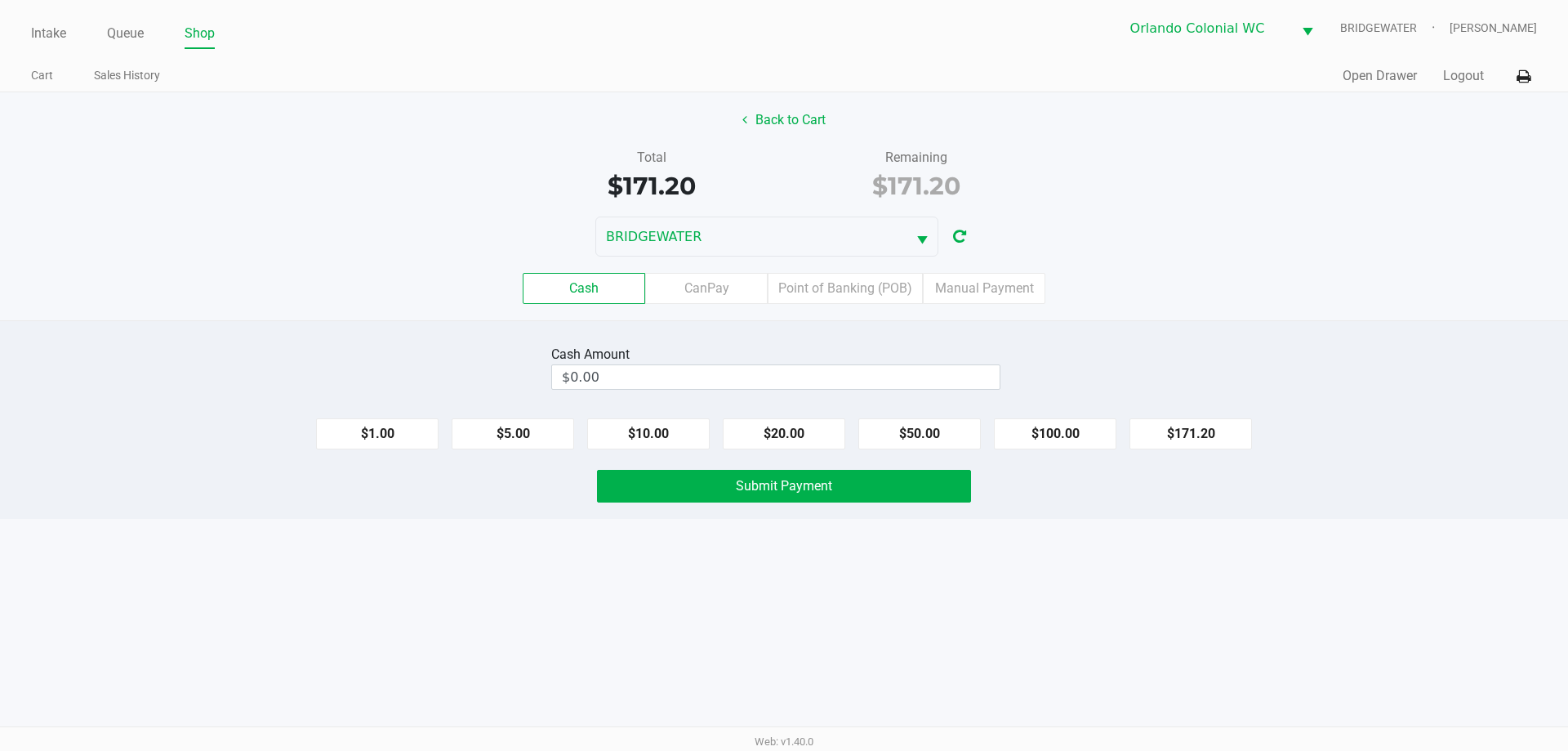
click at [452, 315] on div "Cash CanPay Point of Banking (POB) Manual Payment" at bounding box center [784, 288] width 1593 height 64
click at [881, 625] on div "Intake Queue Shop Orlando Colonial [PERSON_NAME] [PERSON_NAME] Cart Sales Histo…" at bounding box center [784, 375] width 1568 height 751
click at [872, 301] on label "Point of Banking (POB)" at bounding box center [845, 288] width 155 height 31
click at [0, 0] on 7 "Point of Banking (POB)" at bounding box center [0, 0] width 0 height 0
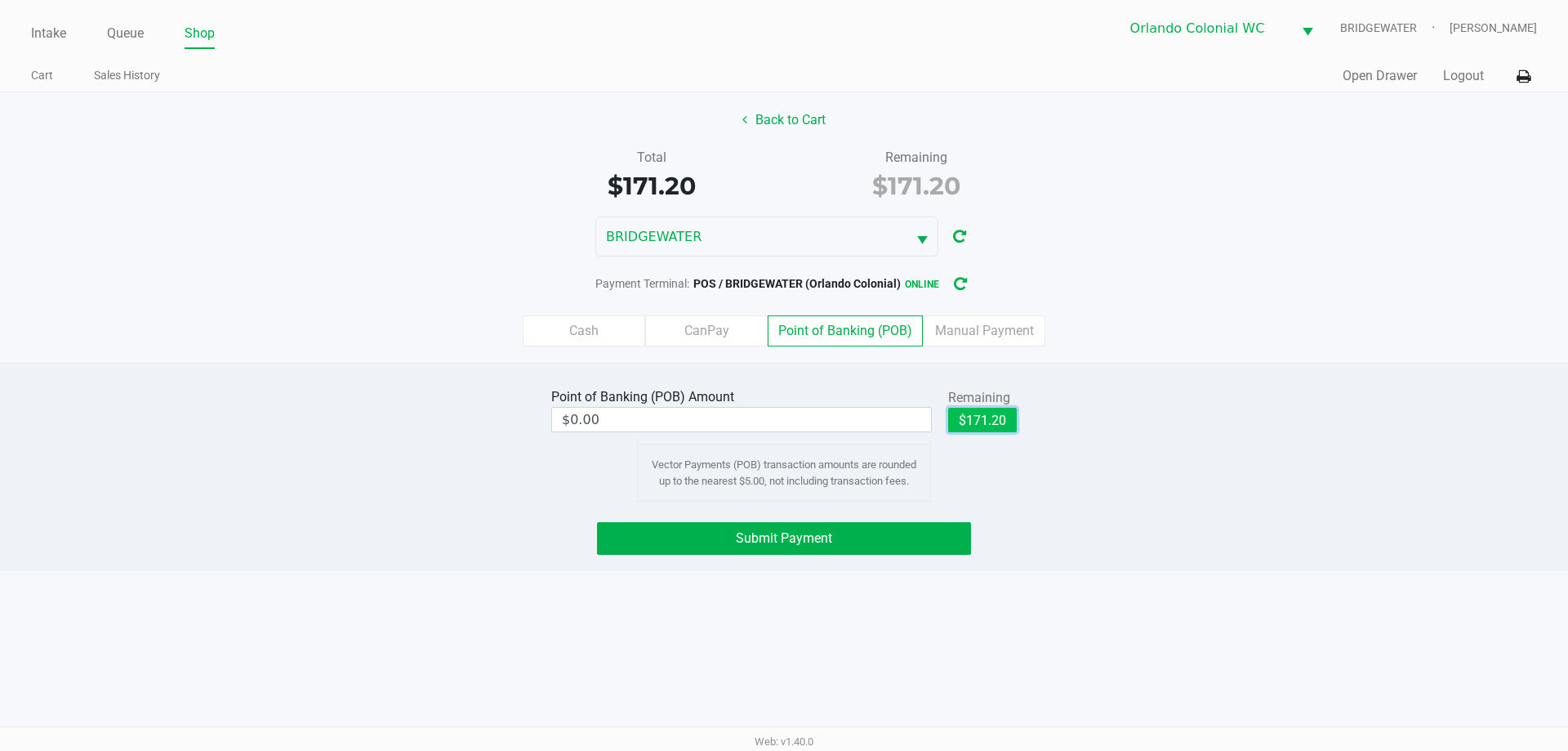
click at [986, 423] on button "$171.20" at bounding box center [982, 419] width 69 height 25
type input "$171.20"
click at [937, 541] on button "Submit Payment" at bounding box center [784, 538] width 374 height 32
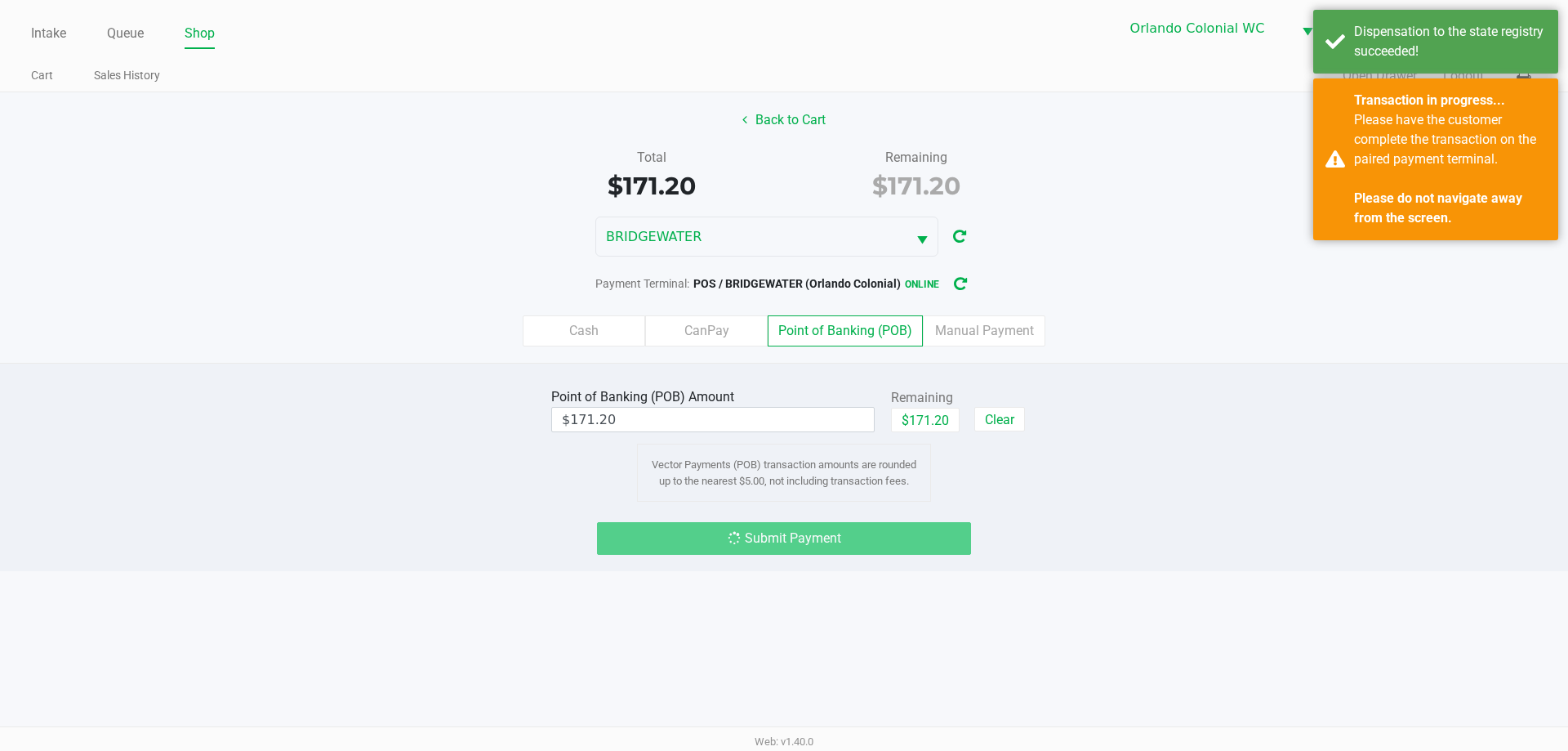
click at [1406, 208] on div "Please have the customer complete the transaction on the paired payment termina…" at bounding box center [1450, 169] width 192 height 117
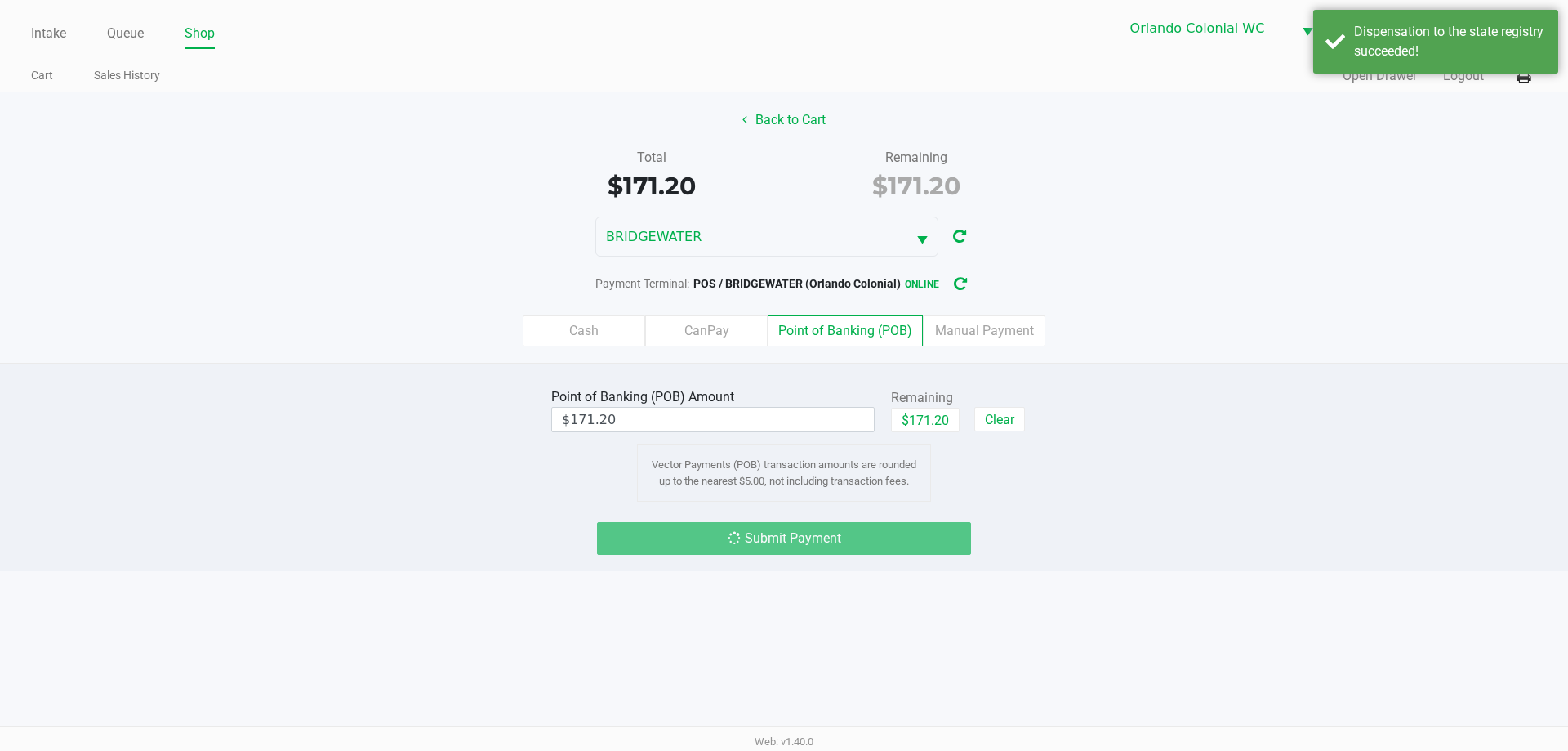
click at [1424, 52] on div "Dispensation to the state registry succeeded!" at bounding box center [1450, 42] width 192 height 39
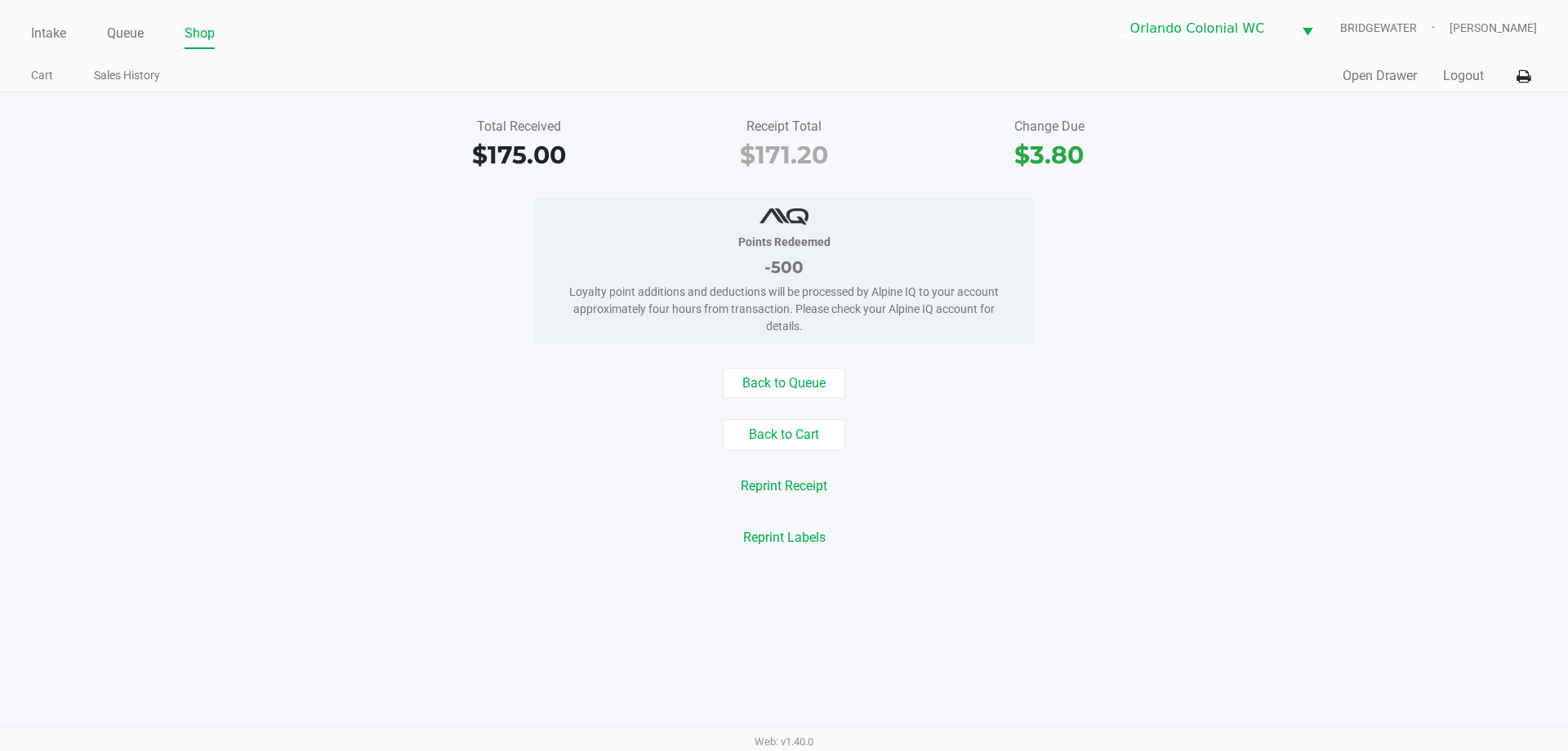
drag, startPoint x: 1424, startPoint y: 52, endPoint x: 0, endPoint y: 687, distance: 1559.2
click at [423, 241] on div "Points Redeemed -500 Loyalty point additions and deductions will be processed b…" at bounding box center [784, 270] width 1593 height 145
click at [59, 32] on link "Intake" at bounding box center [48, 33] width 35 height 23
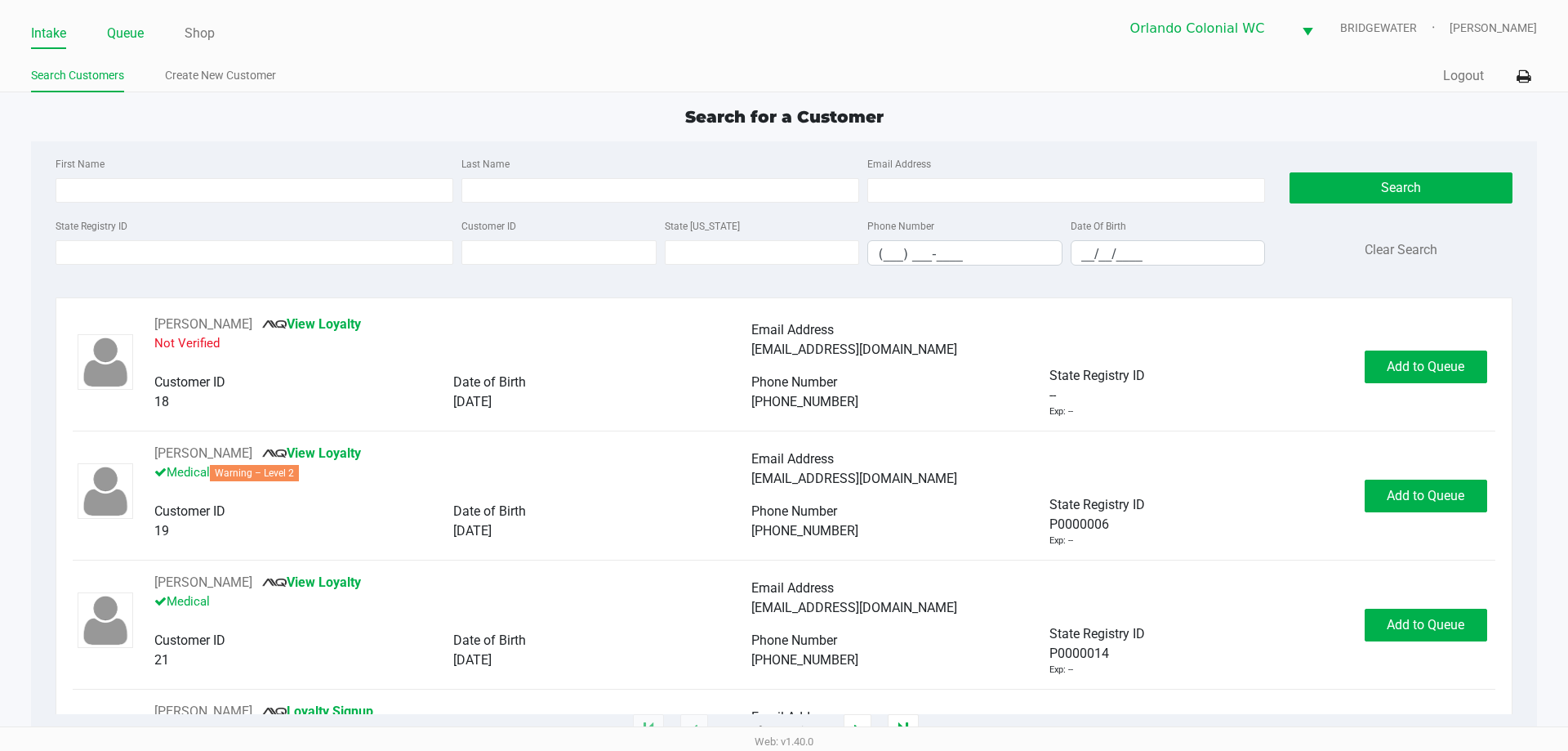
click at [134, 37] on link "Queue" at bounding box center [125, 33] width 37 height 23
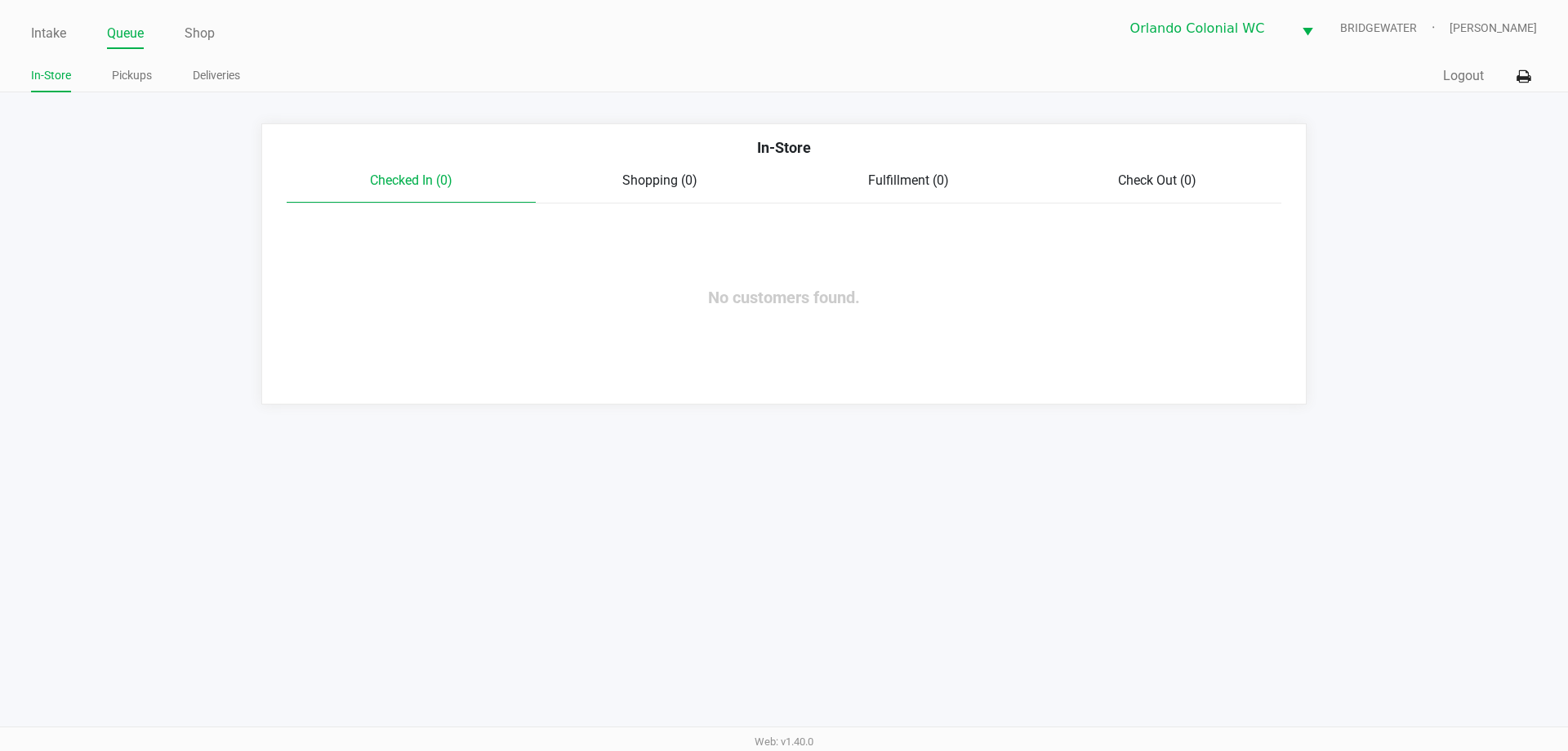
click at [57, 40] on link "Intake" at bounding box center [48, 33] width 35 height 23
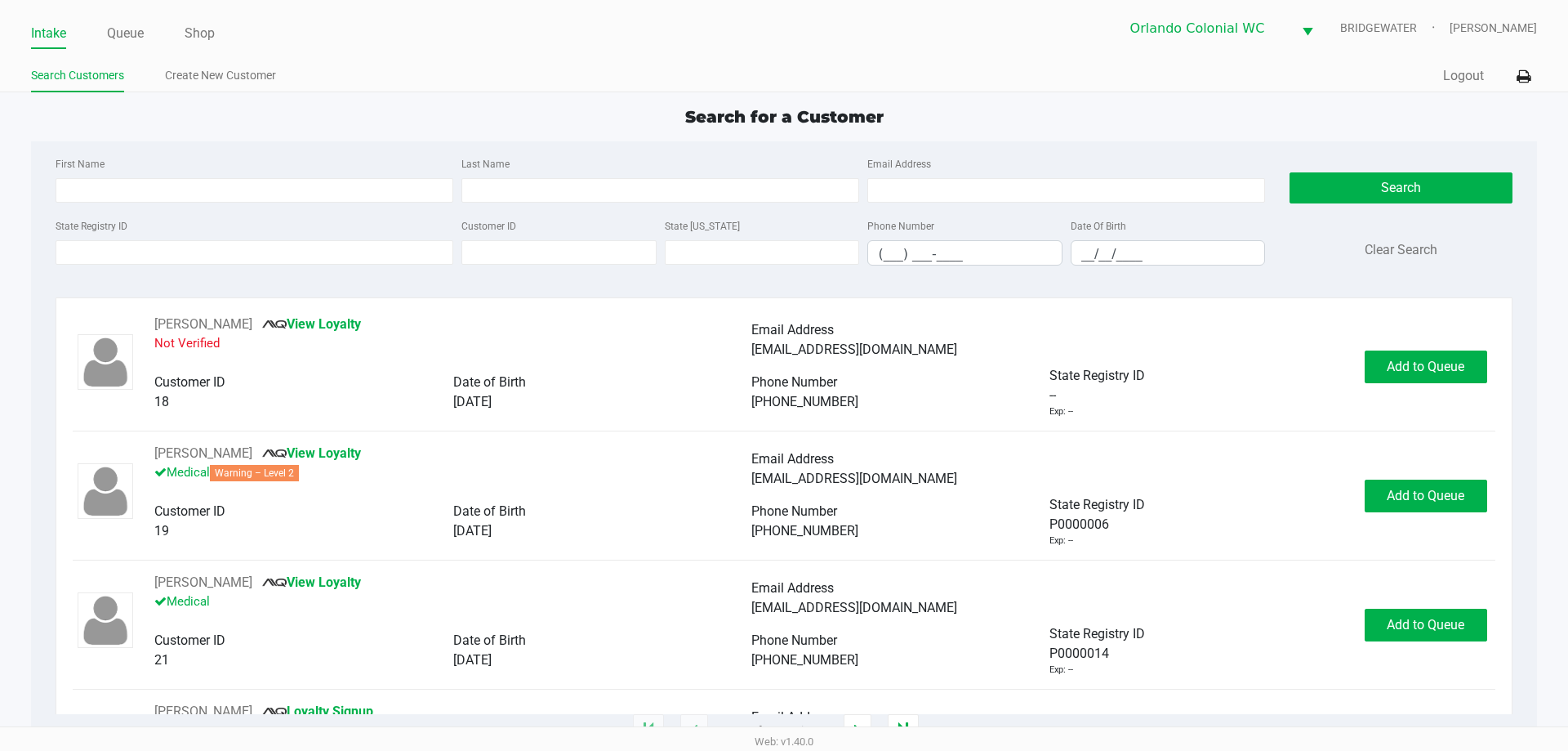
click at [711, 282] on div "First Name Last Name Email Address State Registry ID Customer ID State [US_STAT…" at bounding box center [783, 216] width 1480 height 150
click at [730, 282] on div "First Name Last Name Email Address State Registry ID Customer ID State [US_STAT…" at bounding box center [783, 216] width 1480 height 150
click at [900, 123] on div "Search for a Customer" at bounding box center [783, 117] width 1530 height 25
drag, startPoint x: 903, startPoint y: 122, endPoint x: 643, endPoint y: 121, distance: 260.0
click at [643, 121] on div "Search for a Customer" at bounding box center [783, 117] width 1530 height 25
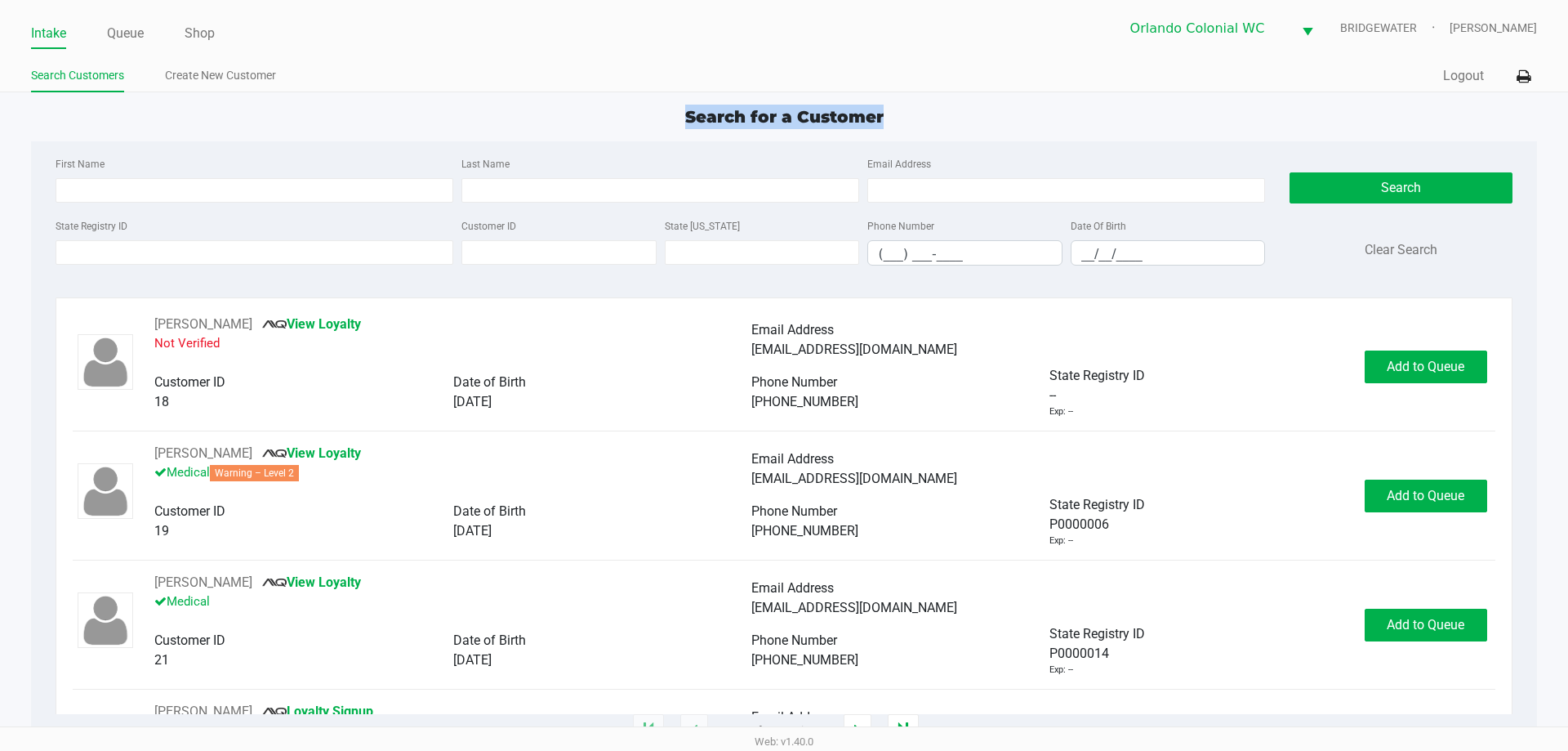
click at [643, 121] on div "Search for a Customer" at bounding box center [783, 117] width 1530 height 25
click at [1085, 247] on input "__/__/____" at bounding box center [1168, 253] width 194 height 26
type input "[DATE]"
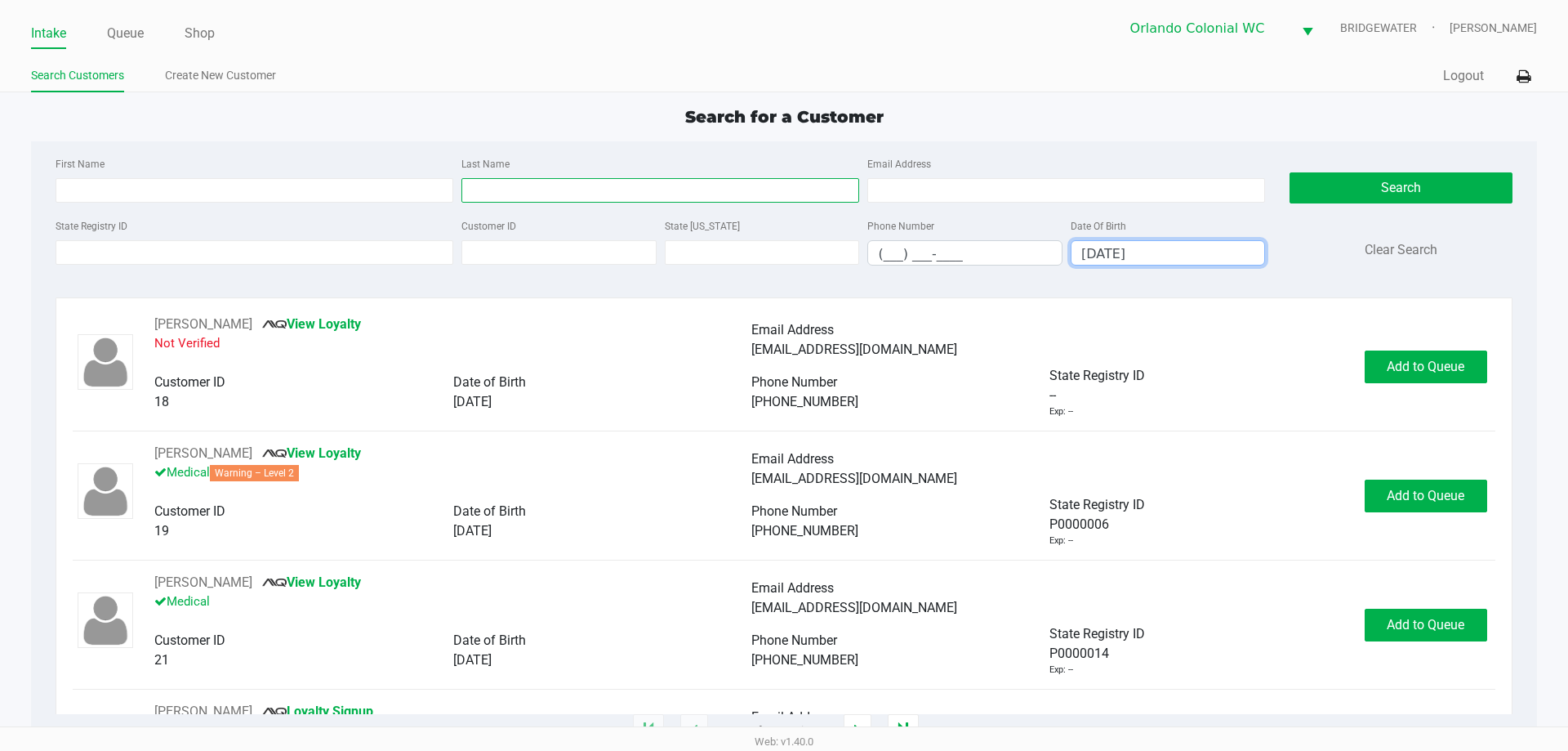
click at [781, 191] on input "Last Name" at bounding box center [661, 190] width 398 height 25
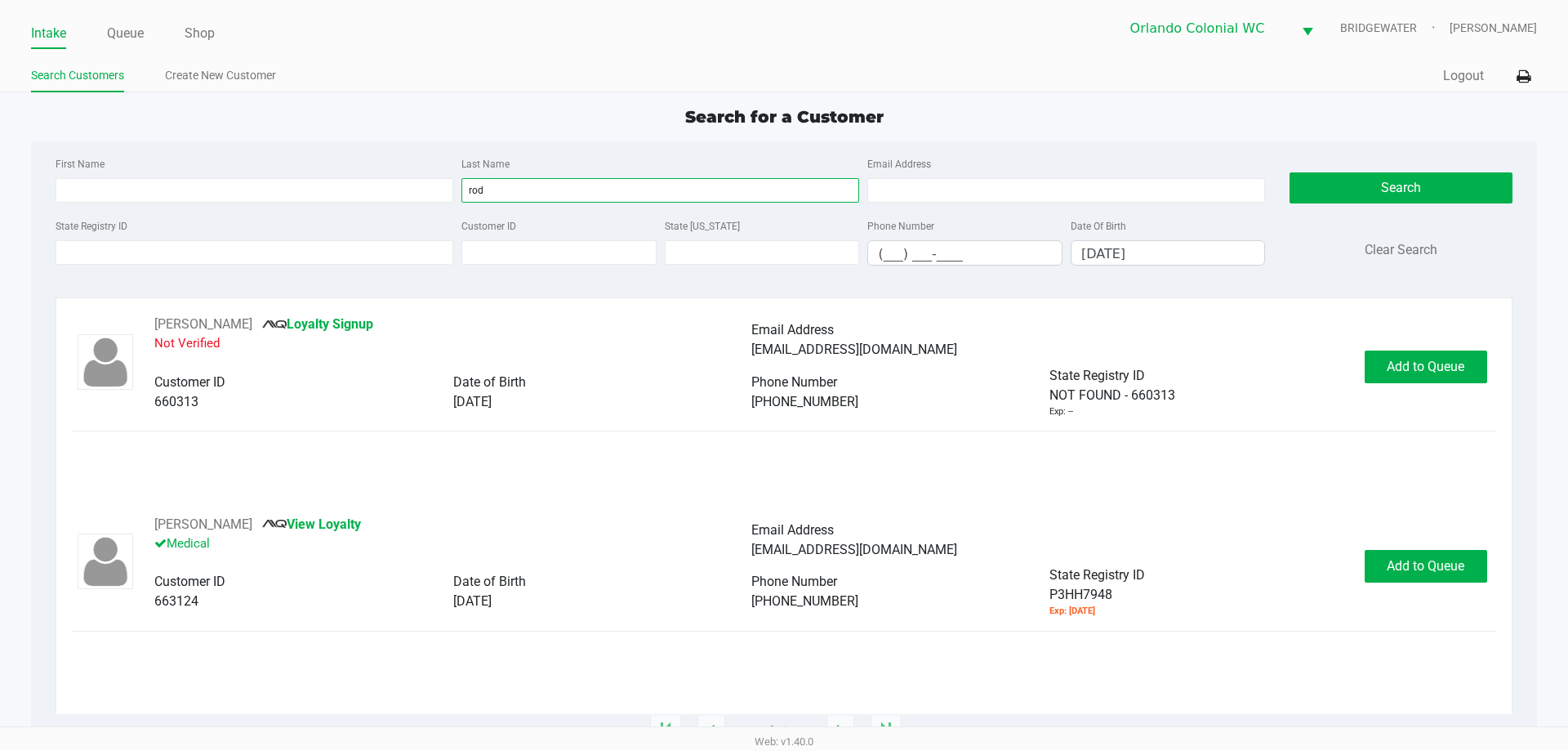
type input "rod"
click at [1234, 363] on div "[PERSON_NAME] Loyalty Signup Not Verified Email Address [EMAIL_ADDRESS][DOMAIN_…" at bounding box center [751, 340] width 1193 height 52
click at [1207, 512] on div "[PERSON_NAME] Loyalty Signup Not Verified Email Address [EMAIL_ADDRESS][DOMAIN_…" at bounding box center [783, 414] width 1422 height 200
click at [1205, 508] on div "[PERSON_NAME] Loyalty Signup Not Verified Email Address [EMAIL_ADDRESS][DOMAIN_…" at bounding box center [783, 414] width 1422 height 200
click at [1172, 521] on div "Email Address" at bounding box center [1050, 530] width 597 height 20
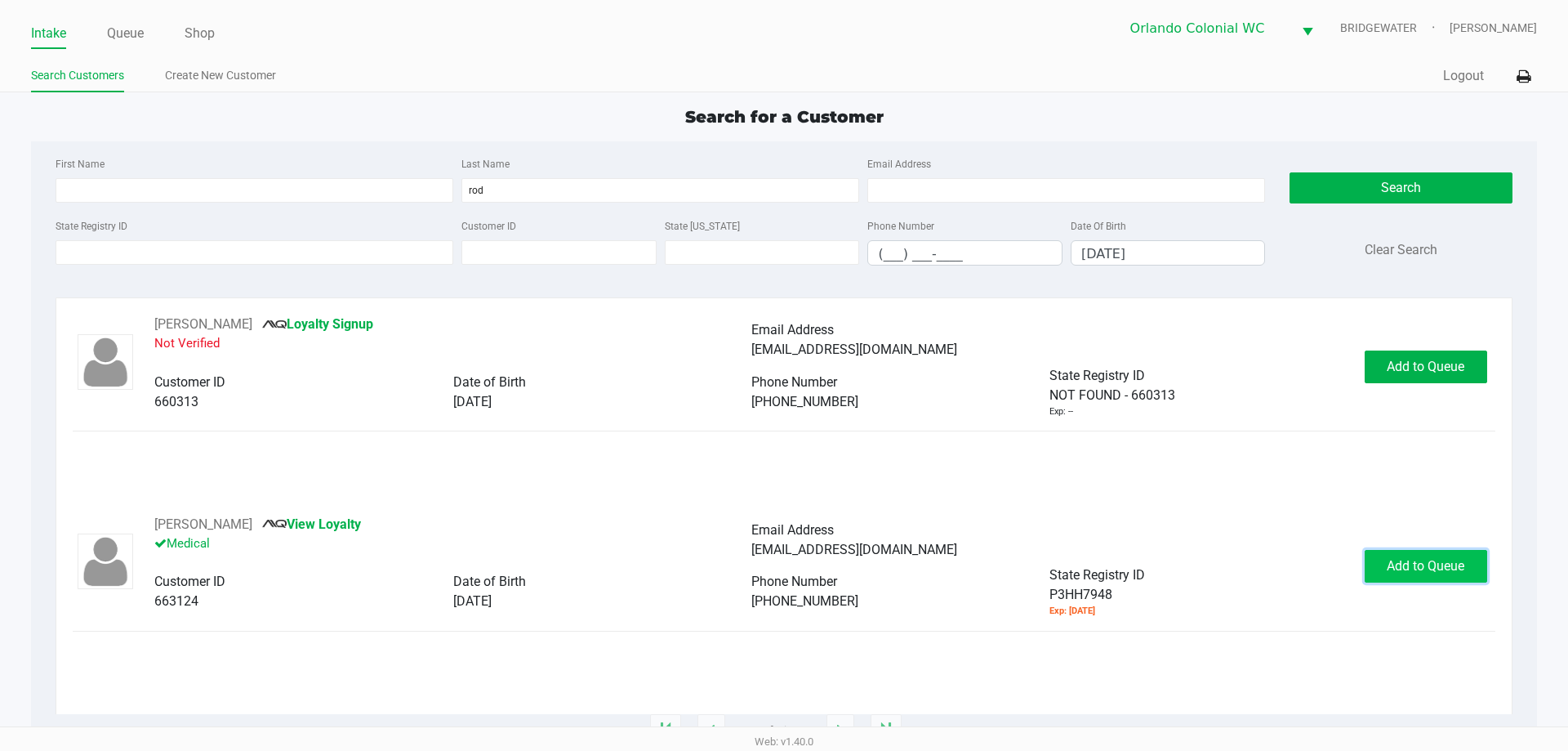
click at [1382, 572] on button "Add to Queue" at bounding box center [1426, 566] width 122 height 32
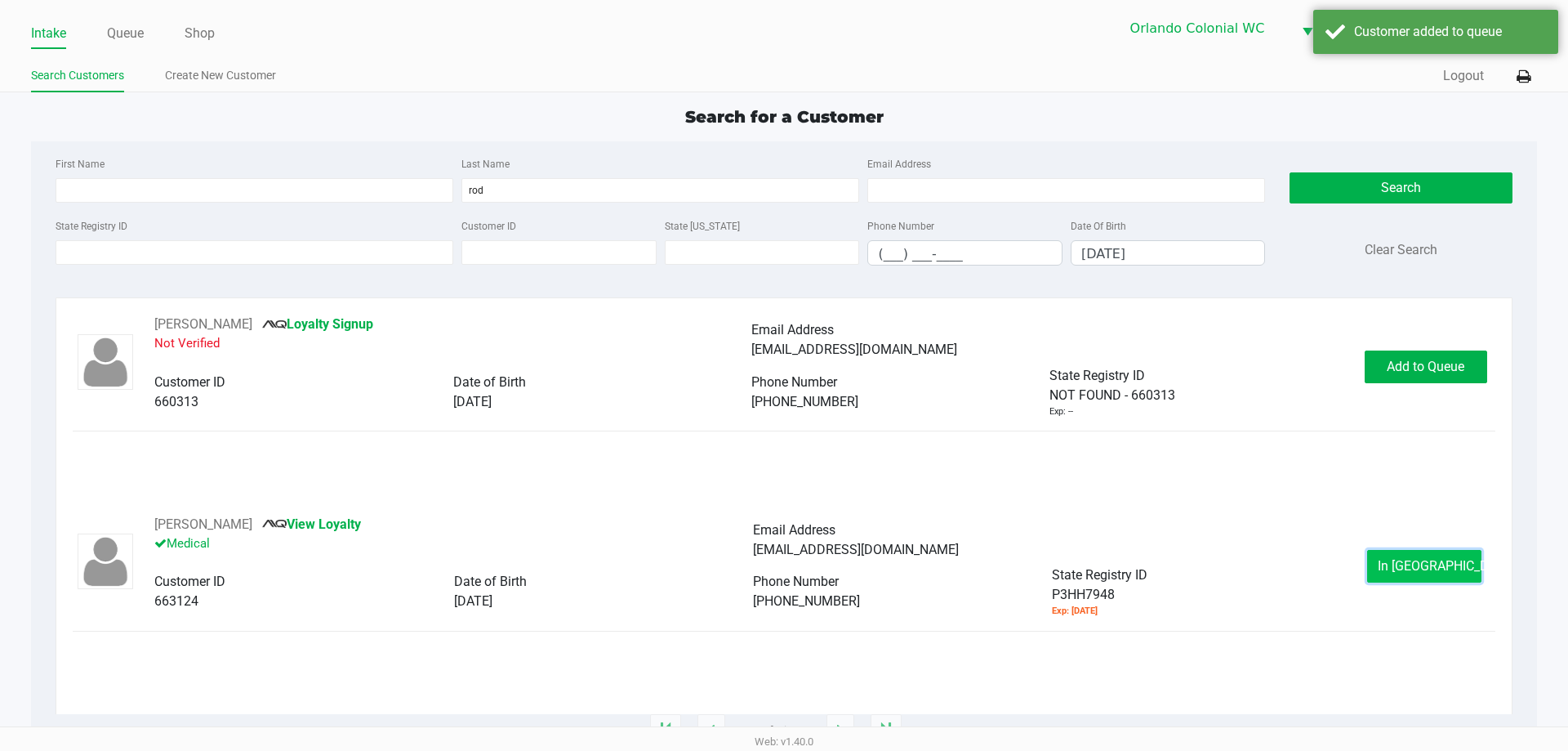
click at [1406, 581] on button "In [GEOGRAPHIC_DATA]" at bounding box center [1424, 566] width 114 height 32
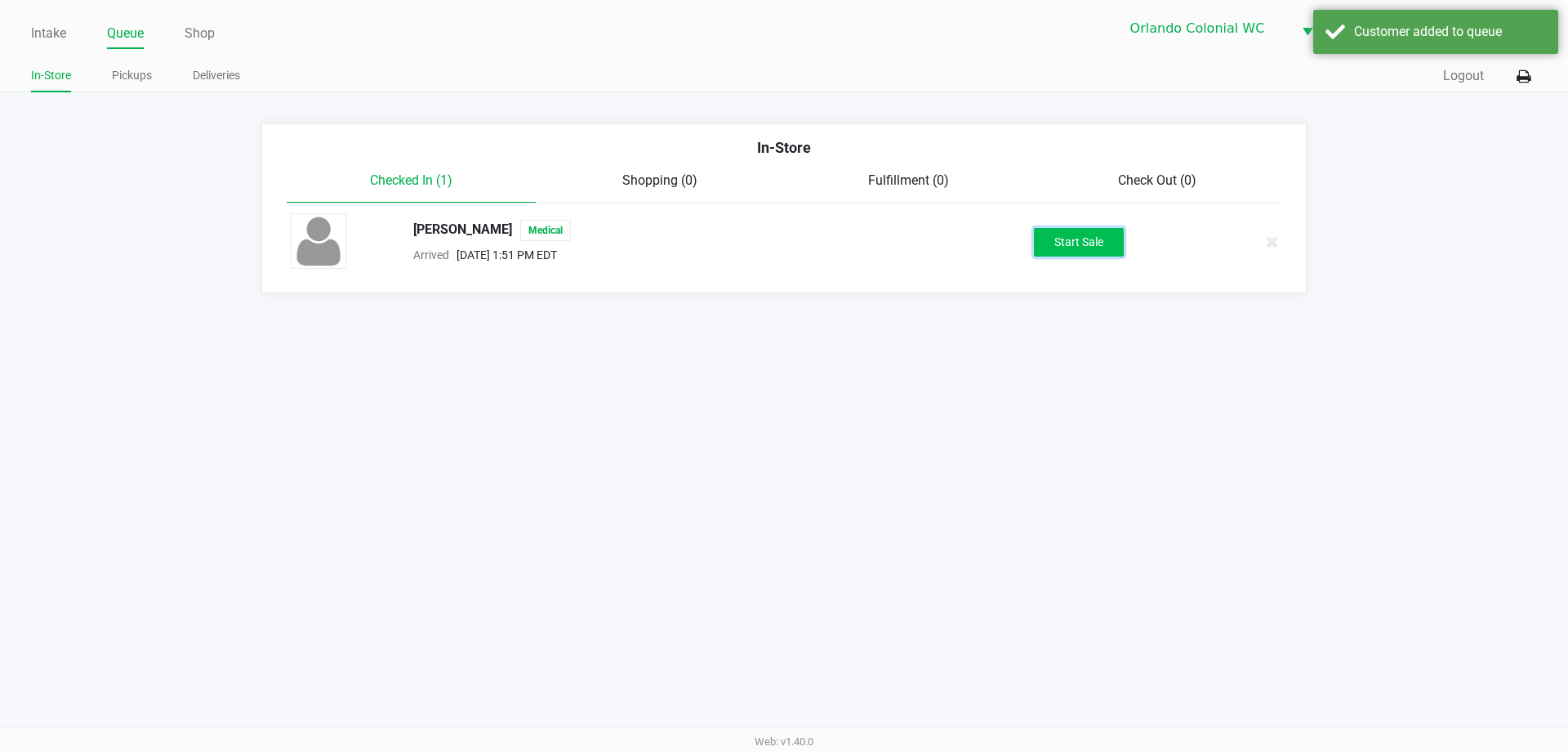
click at [1074, 252] on button "Start Sale" at bounding box center [1079, 242] width 90 height 29
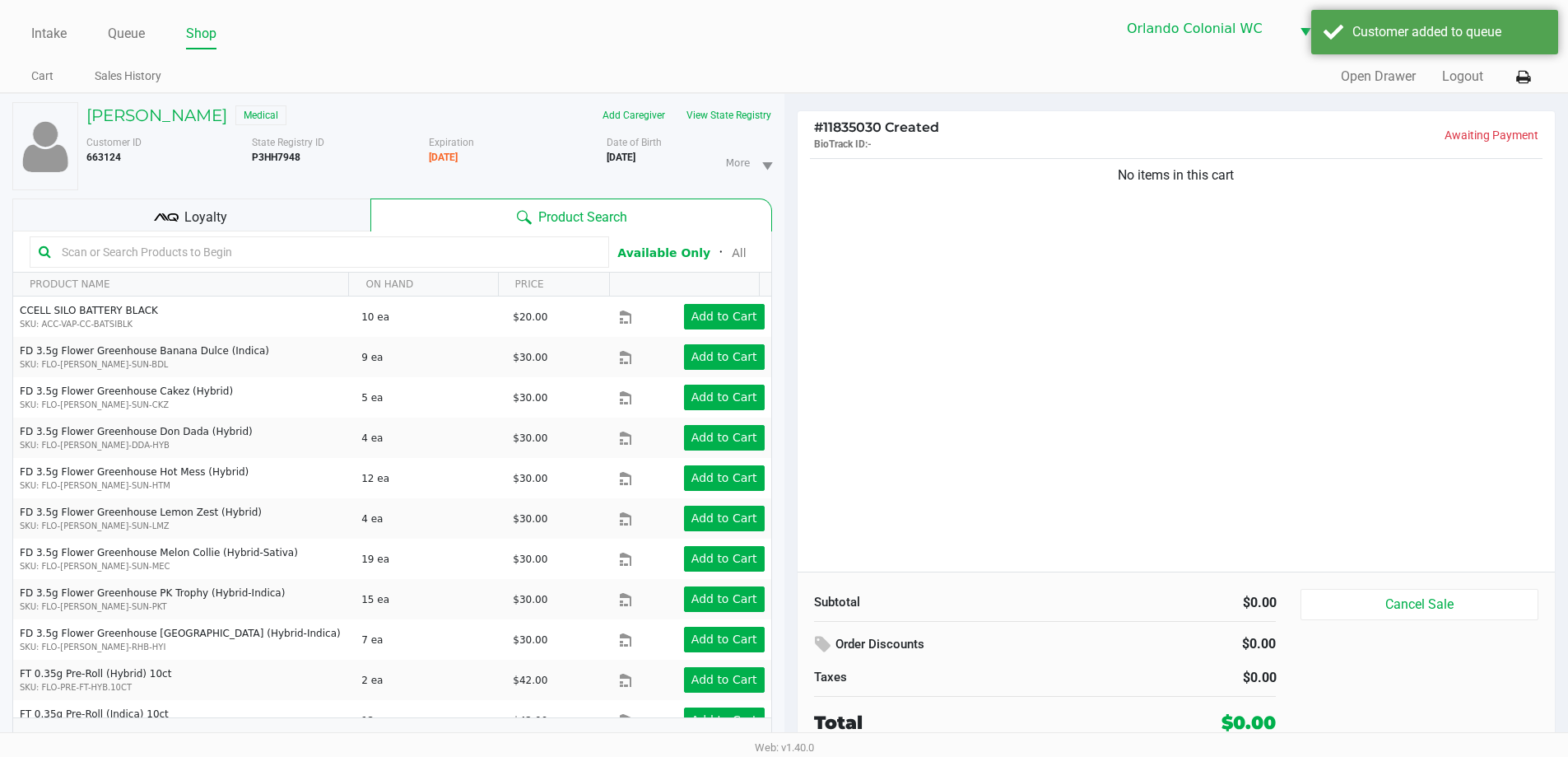
click at [1086, 266] on div "No items in this cart" at bounding box center [1176, 363] width 758 height 417
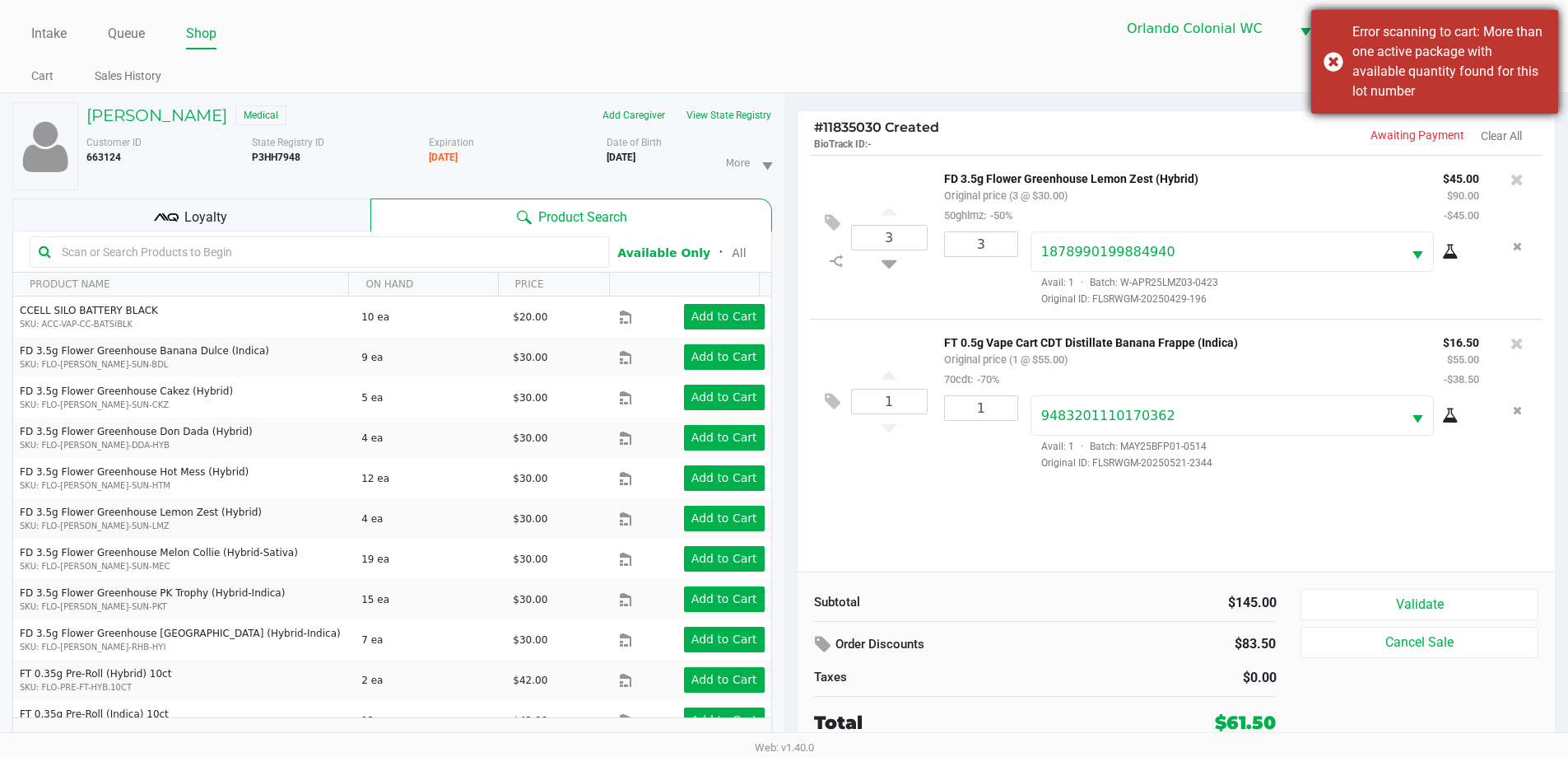
click at [1332, 63] on div "Error scanning to cart: More than one active package with available quantity fo…" at bounding box center [1434, 62] width 247 height 104
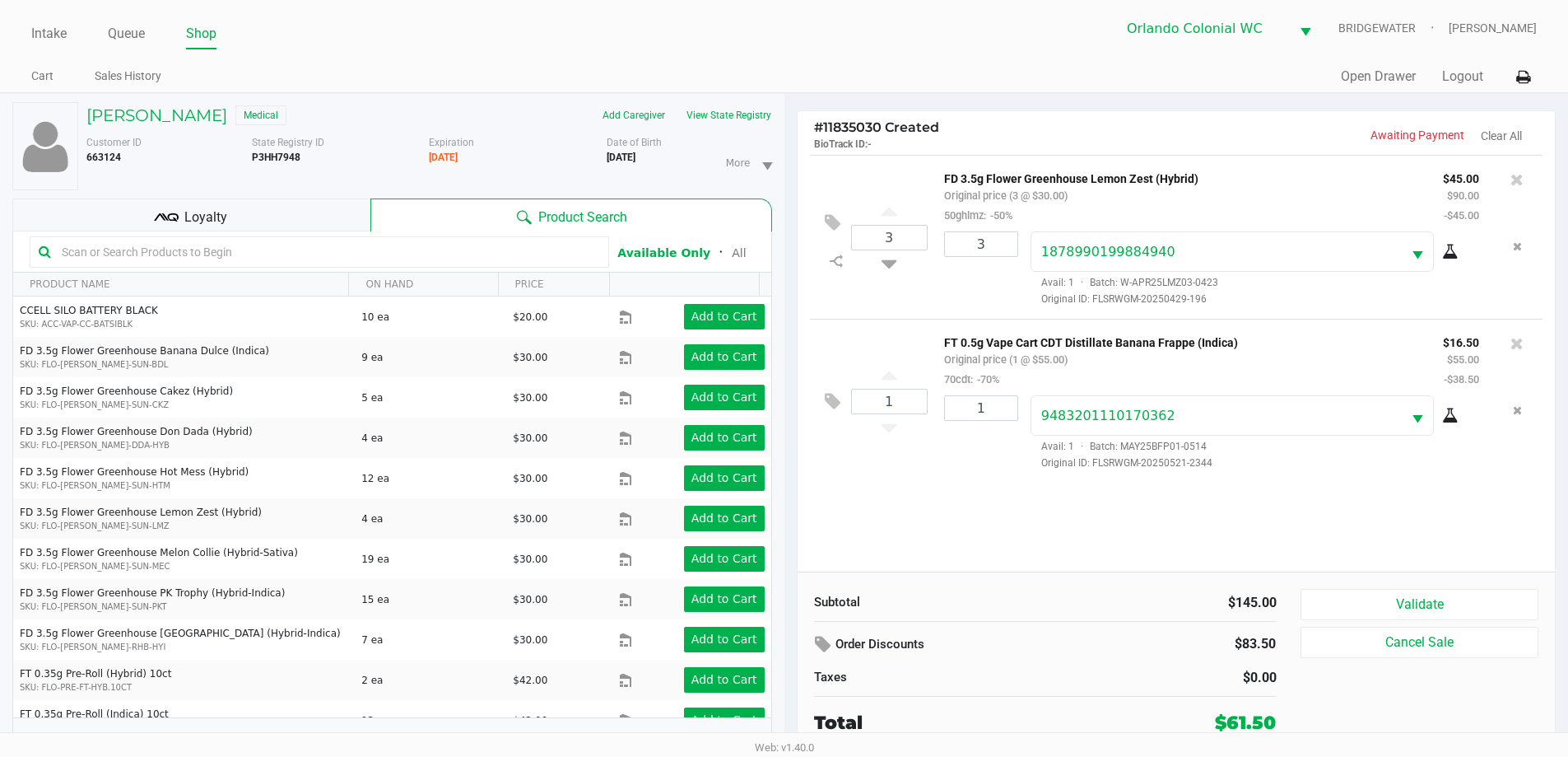
scroll to position [17, 0]
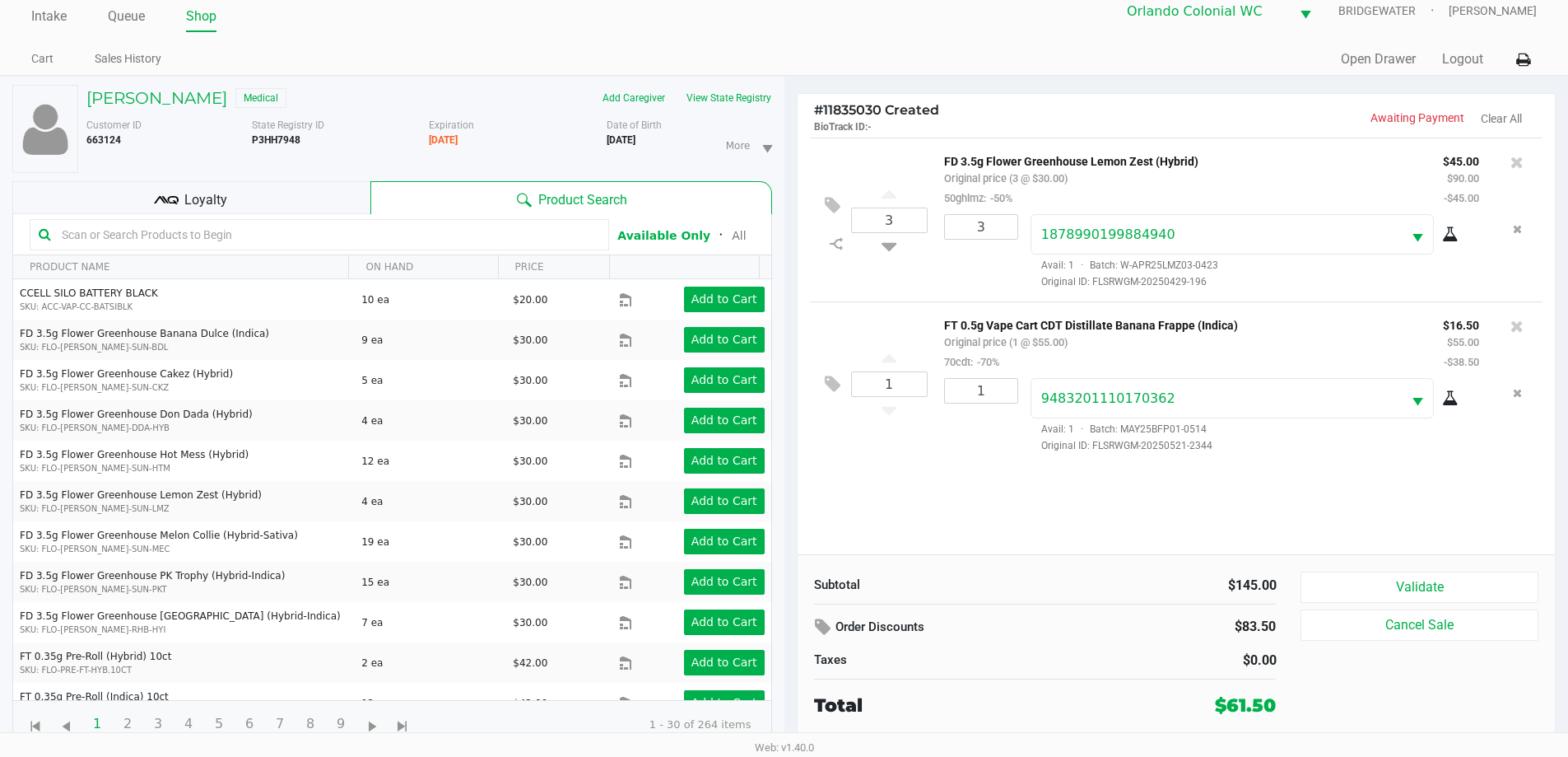
click at [907, 443] on div "1 FT 0.5g Vape Cart CDT Distillate Banana Frappe (Indica) Original price (1 @ $…" at bounding box center [1176, 383] width 733 height 164
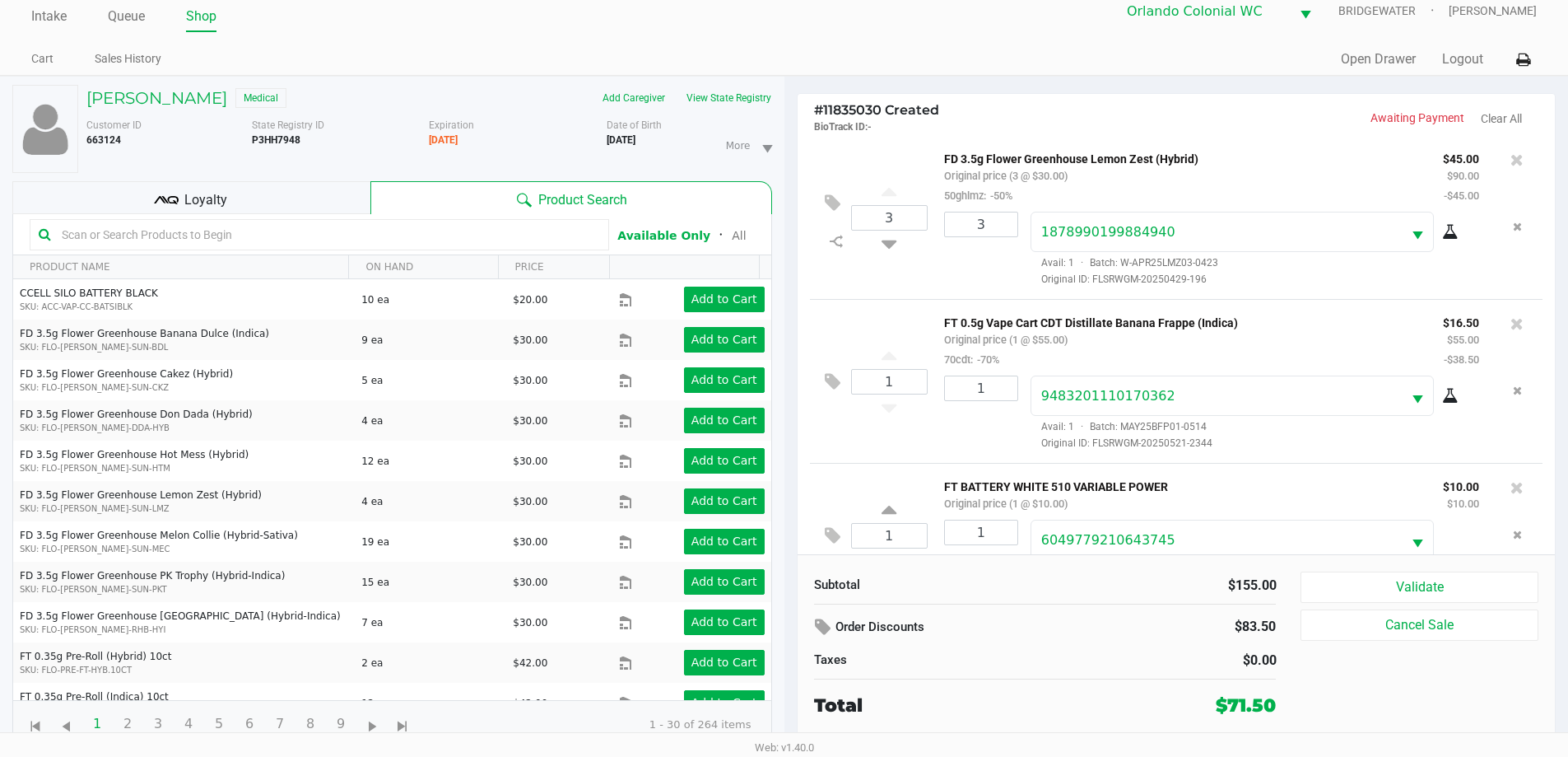
scroll to position [57, 0]
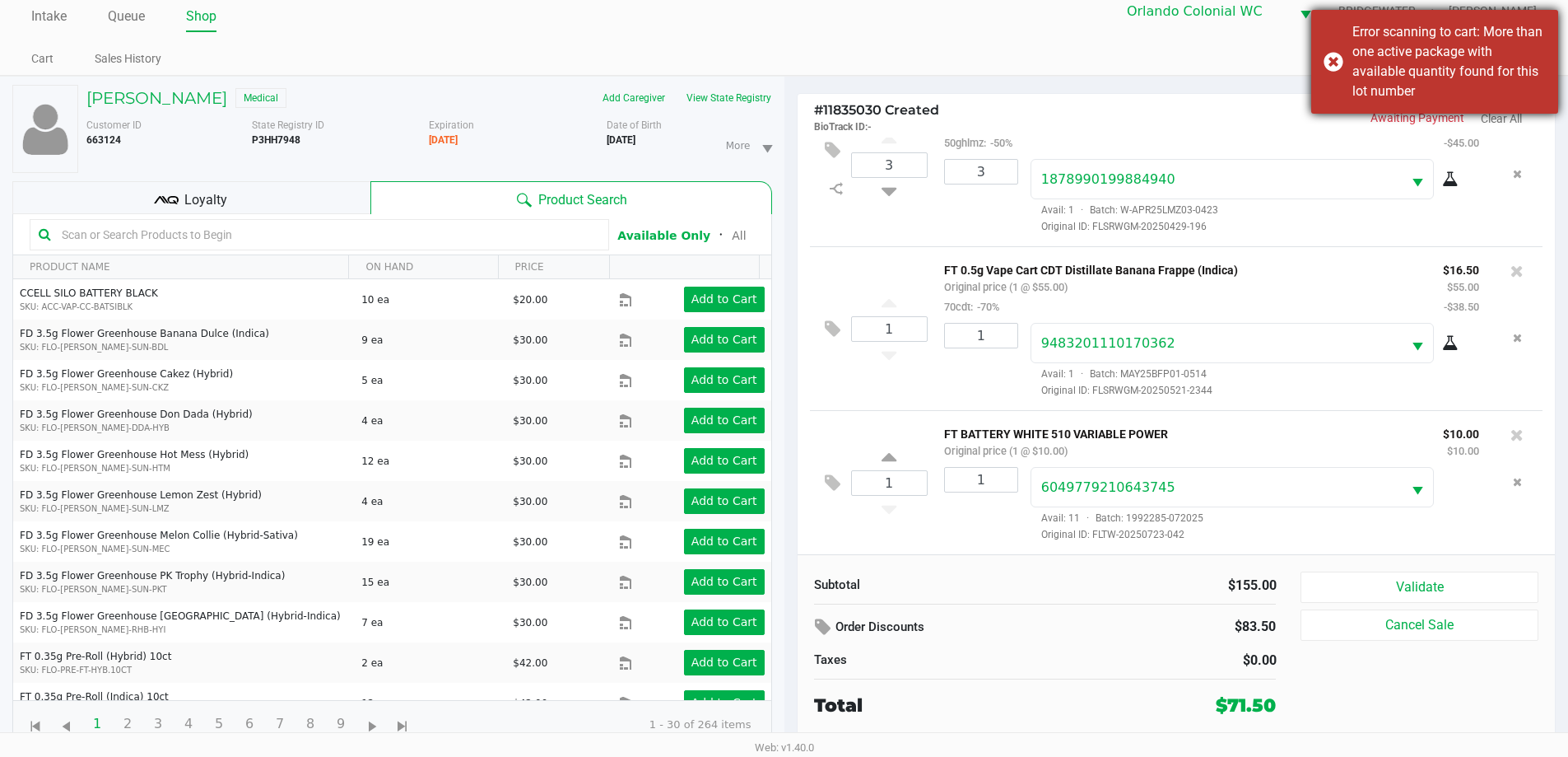
click at [1335, 64] on div "Error scanning to cart: More than one active package with available quantity fo…" at bounding box center [1434, 62] width 247 height 104
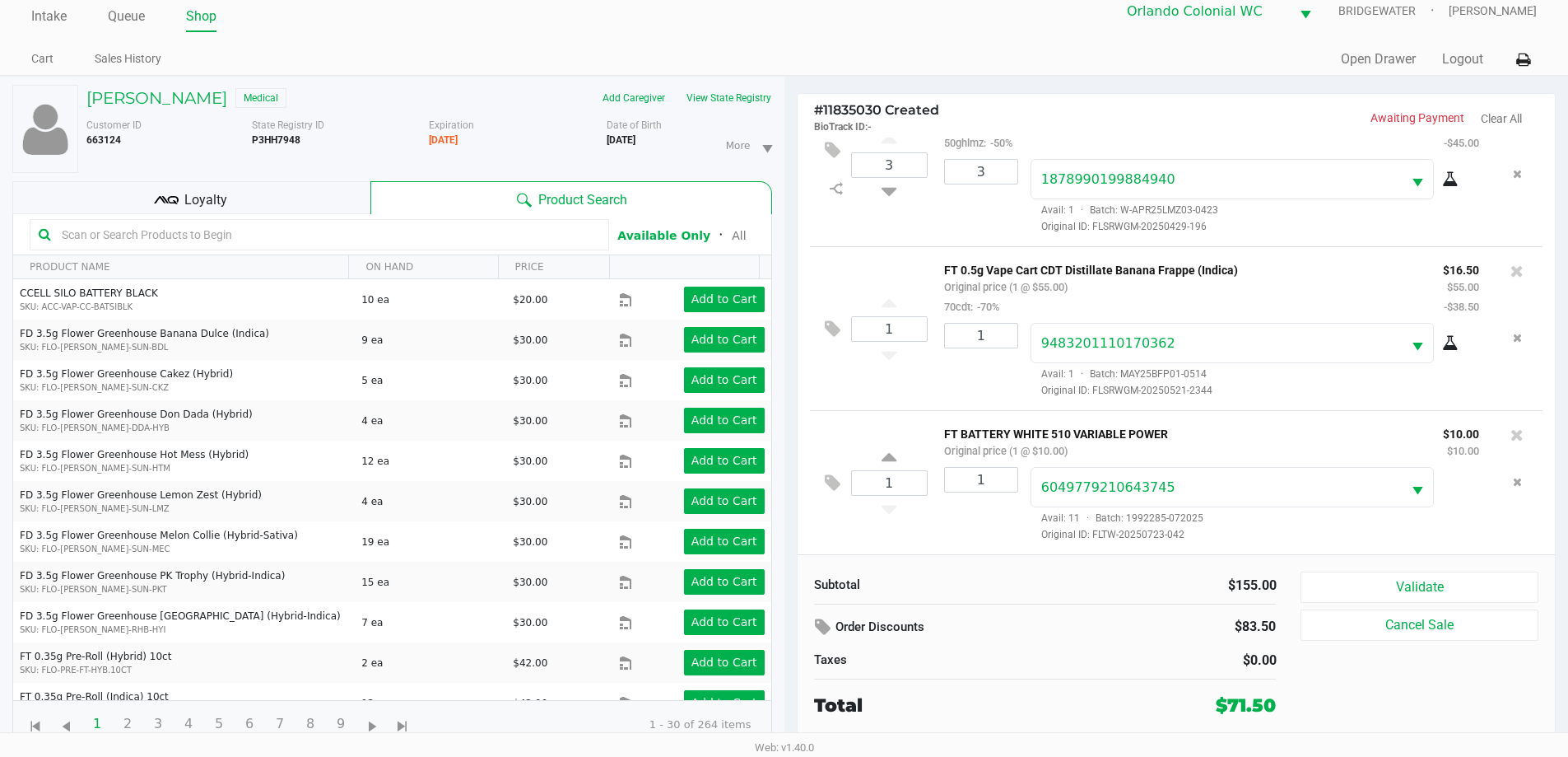
click at [210, 195] on span "Loyalty" at bounding box center [206, 200] width 43 height 20
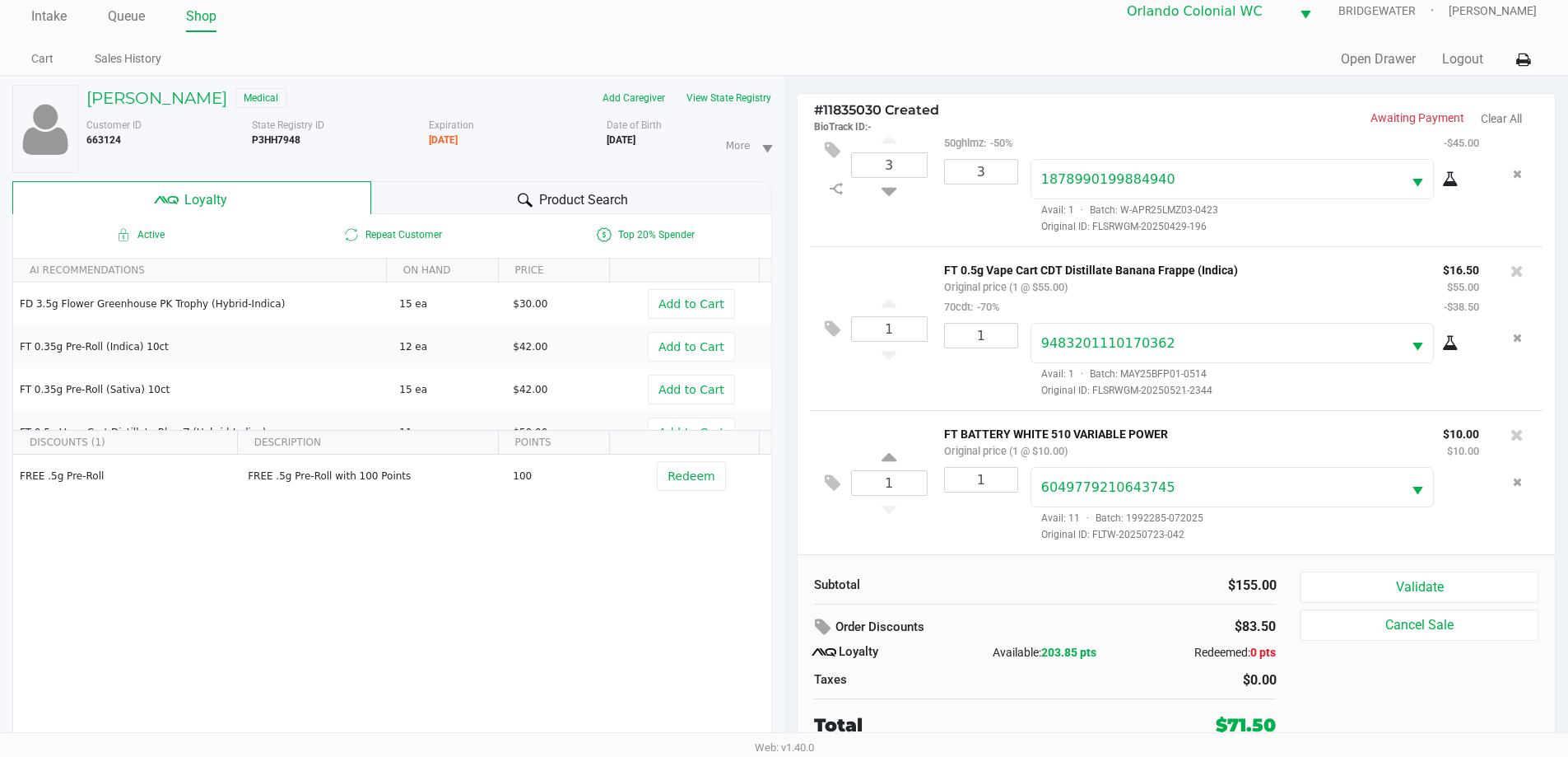
click at [464, 195] on div "Product Search" at bounding box center [572, 197] width 401 height 33
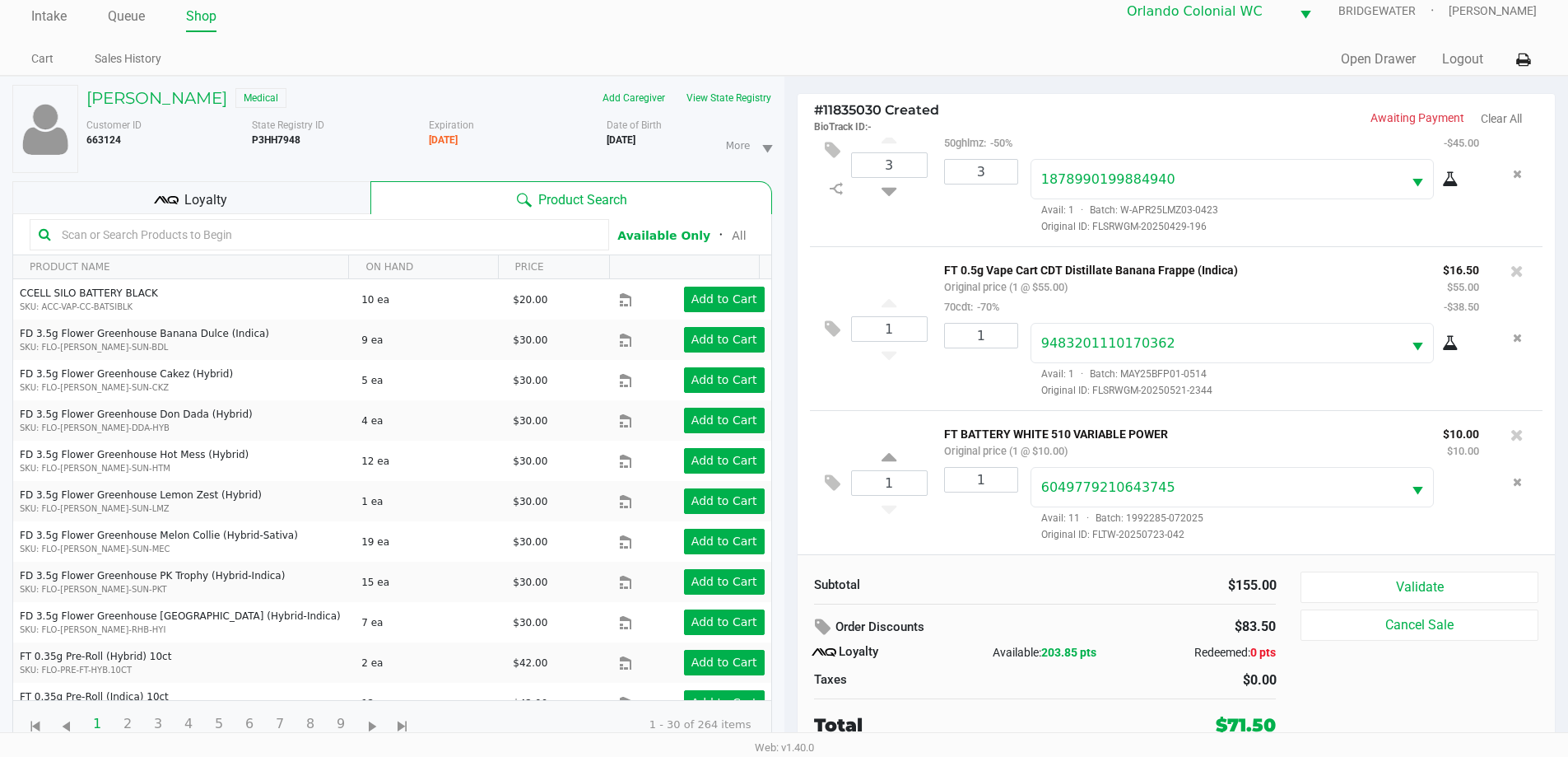
click at [440, 229] on input "text" at bounding box center [327, 234] width 545 height 25
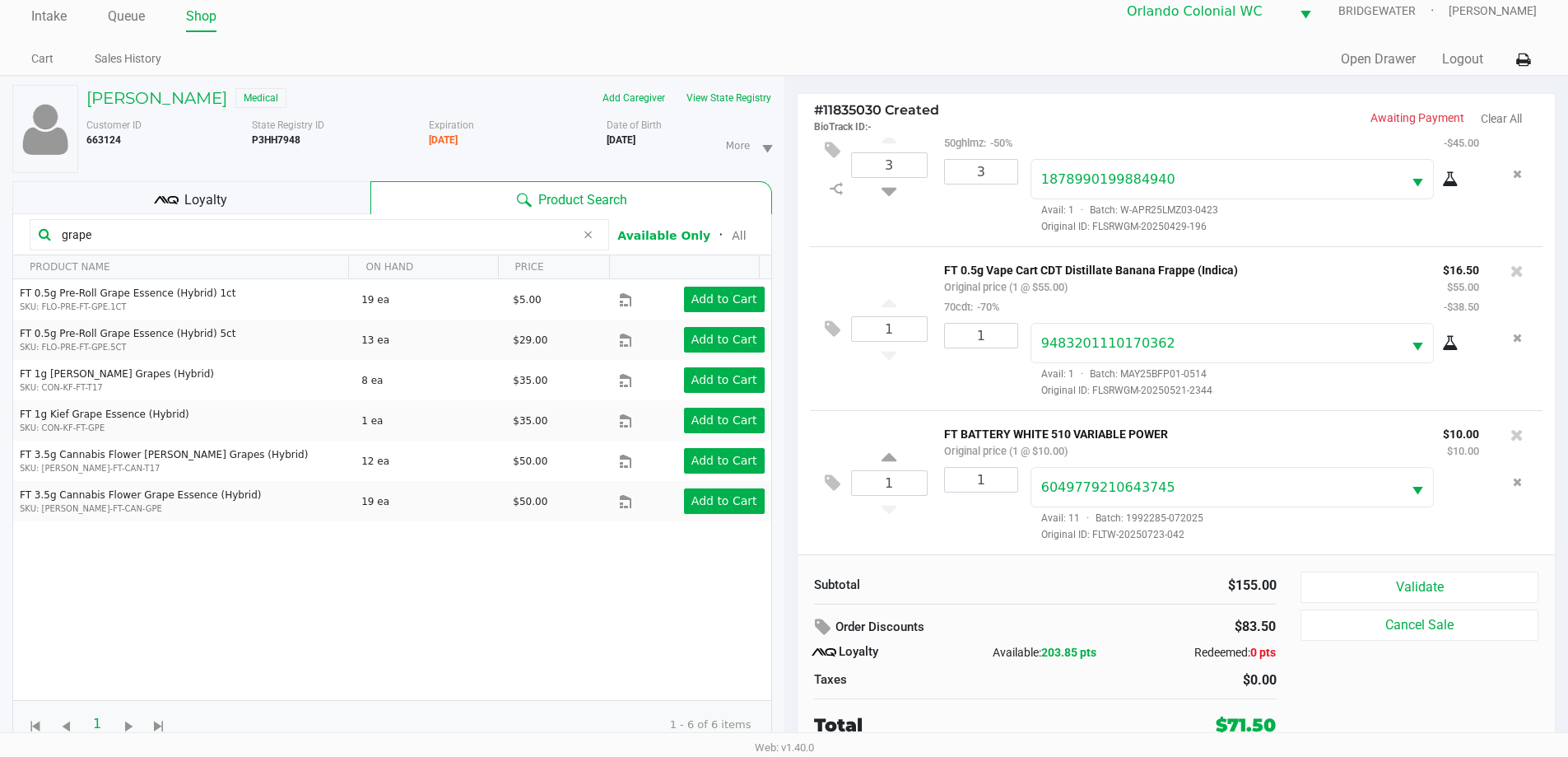
type input "grape"
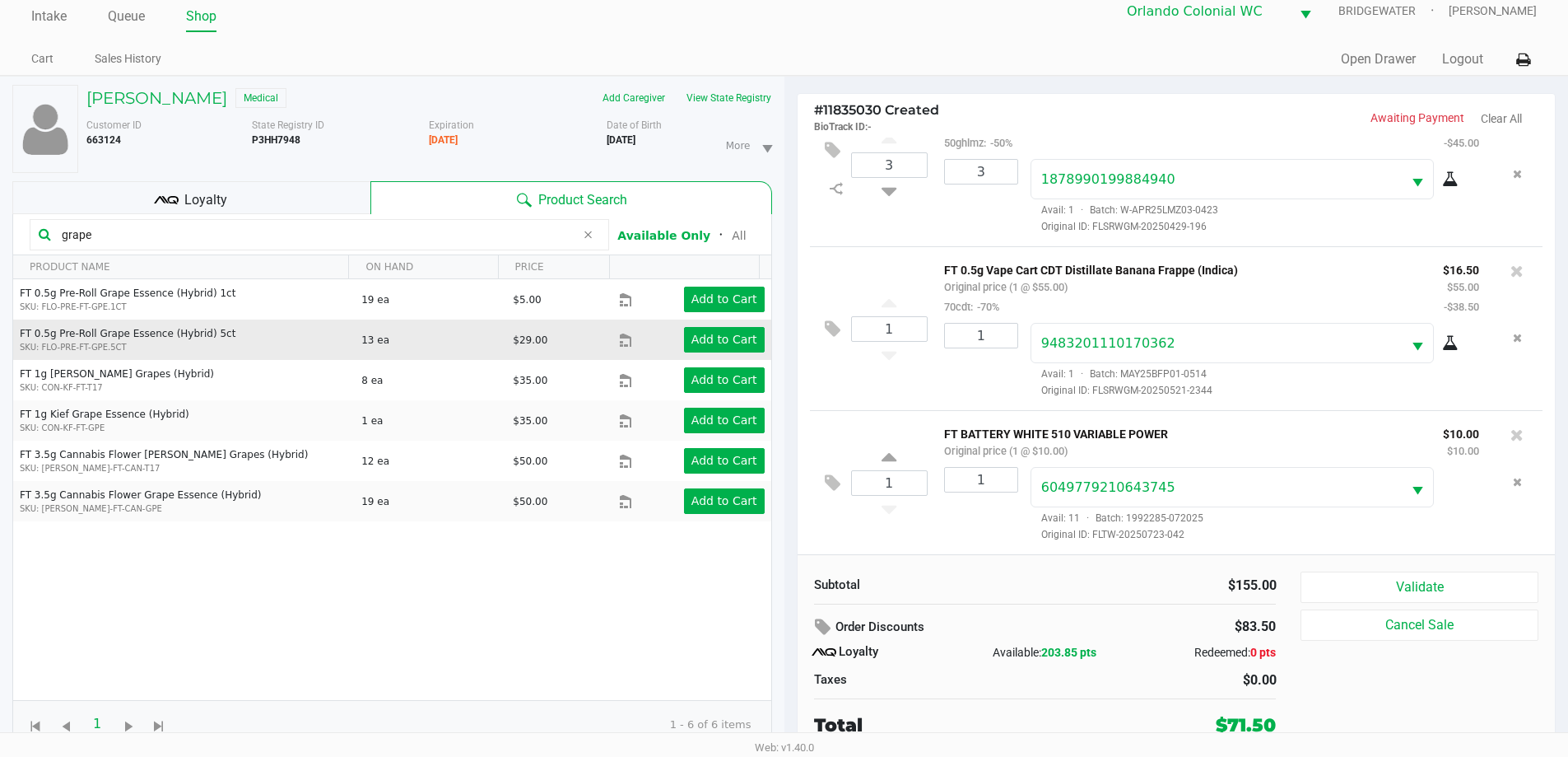
click at [271, 346] on p "SKU: FLO-PRE-FT-GPE.5CT" at bounding box center [183, 347] width 327 height 12
click at [715, 344] on app-button-loader "Add to Cart" at bounding box center [724, 339] width 66 height 13
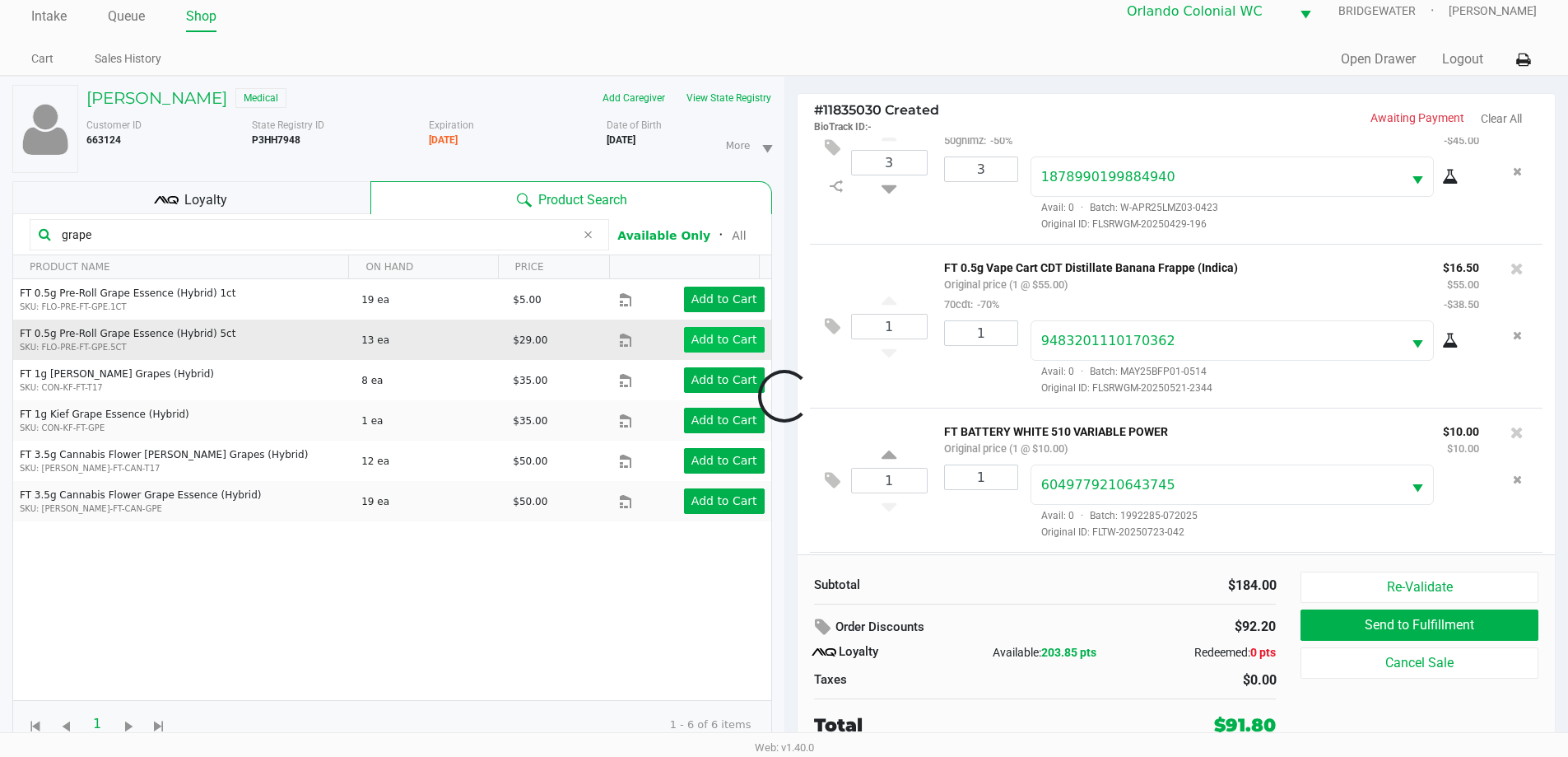
scroll to position [160, 0]
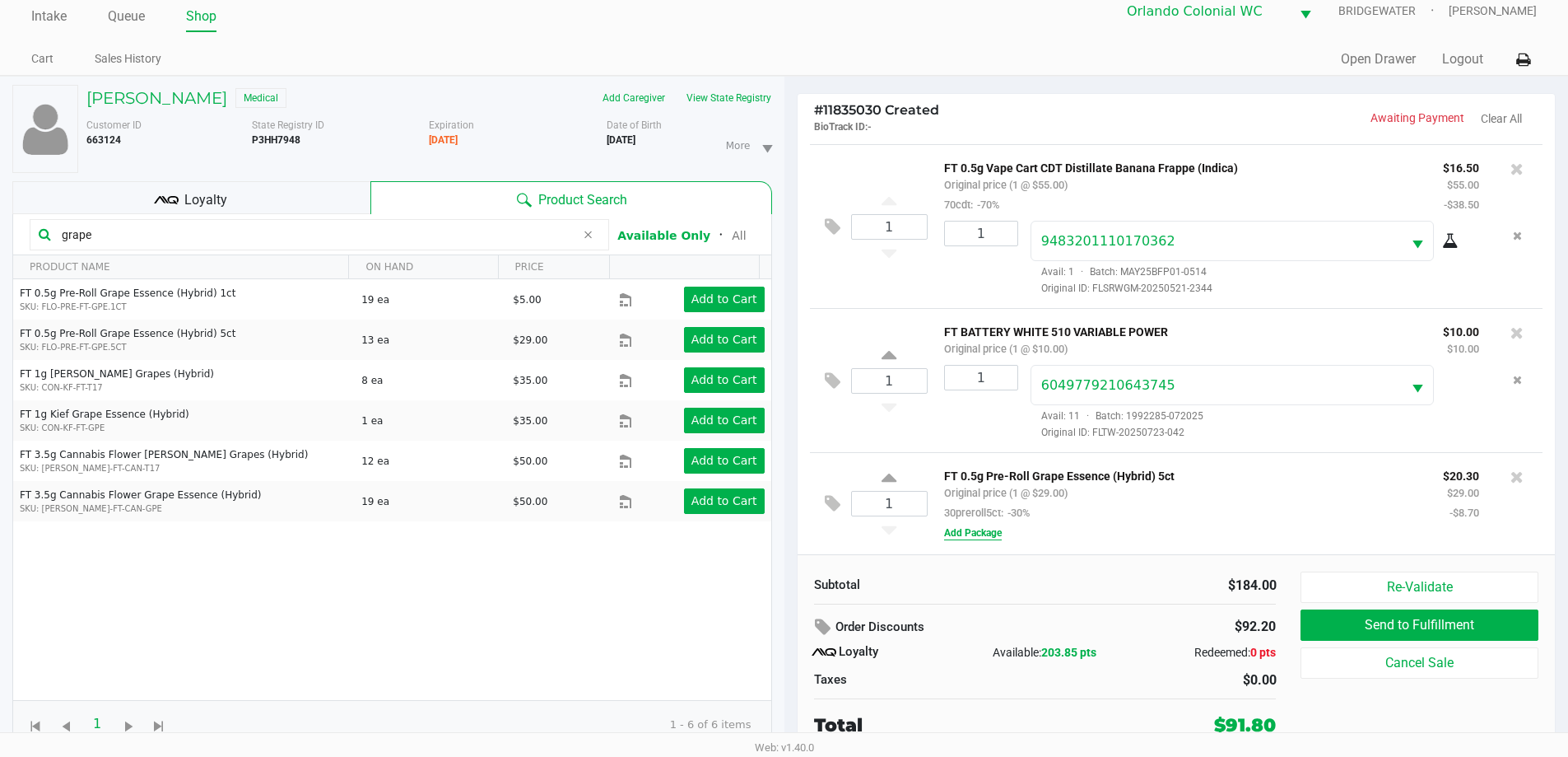
click at [983, 536] on button "Add Package" at bounding box center [973, 532] width 57 height 15
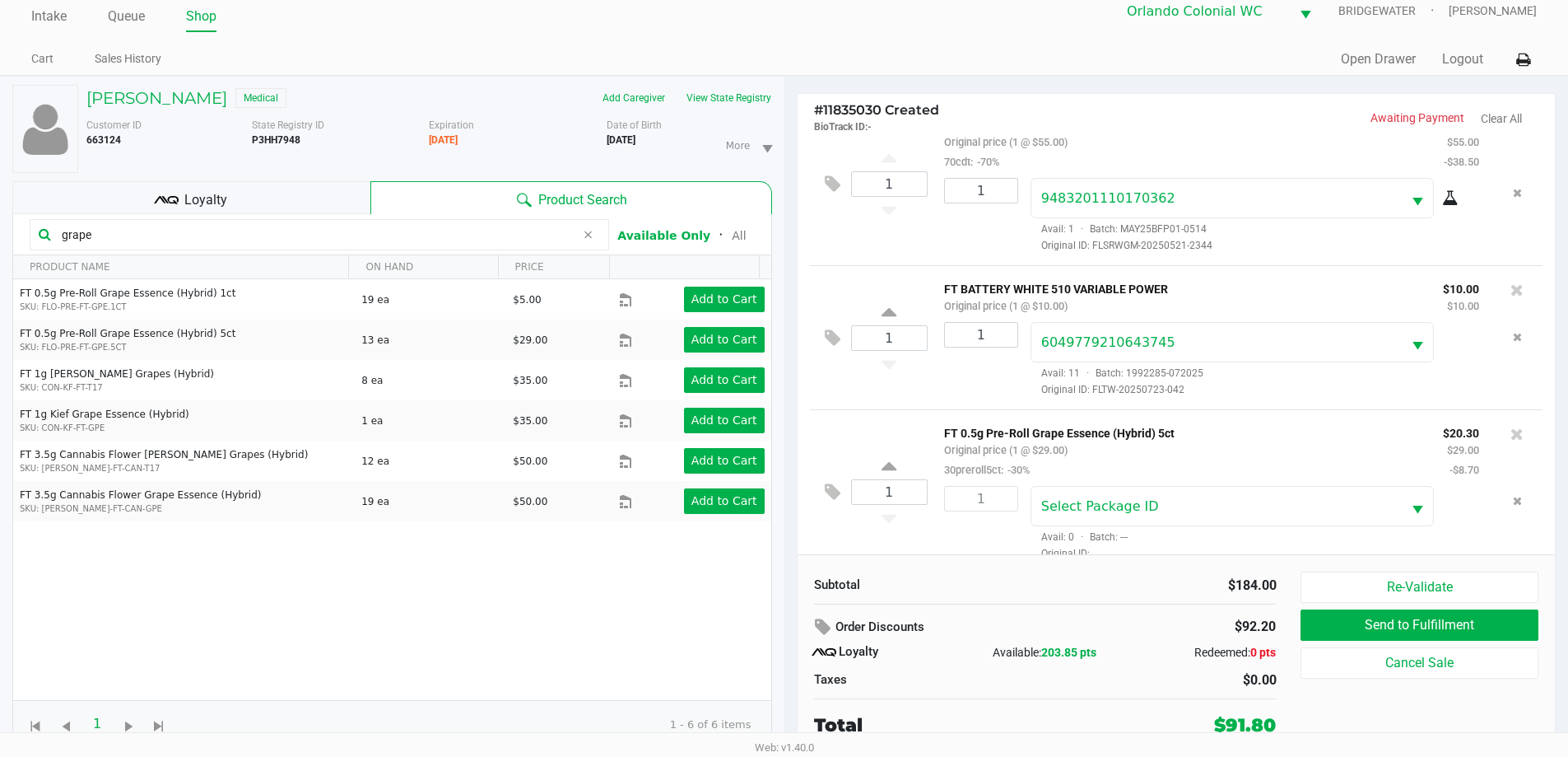
scroll to position [222, 0]
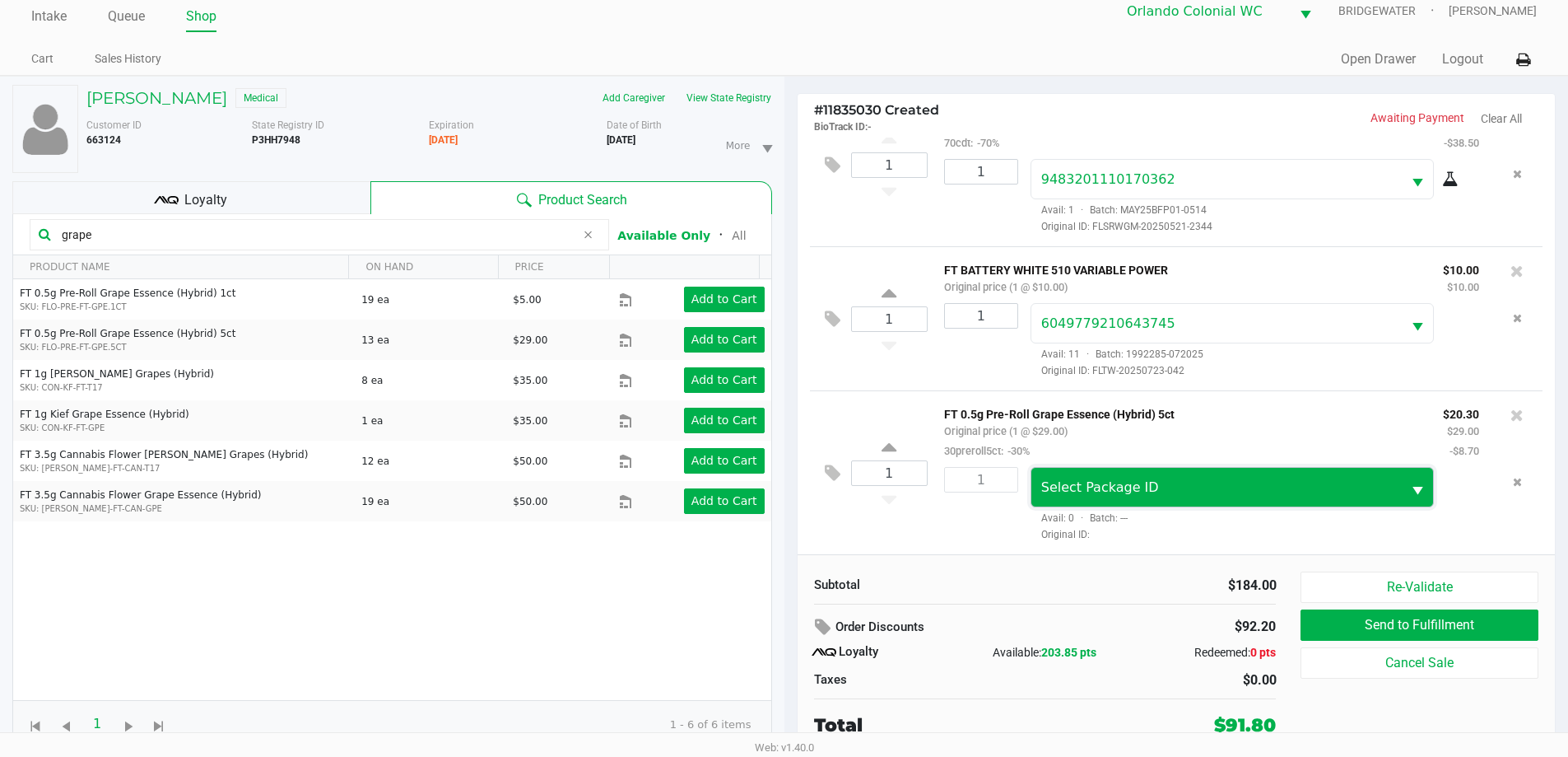
click at [1247, 493] on span "Select Package ID" at bounding box center [1217, 487] width 351 height 20
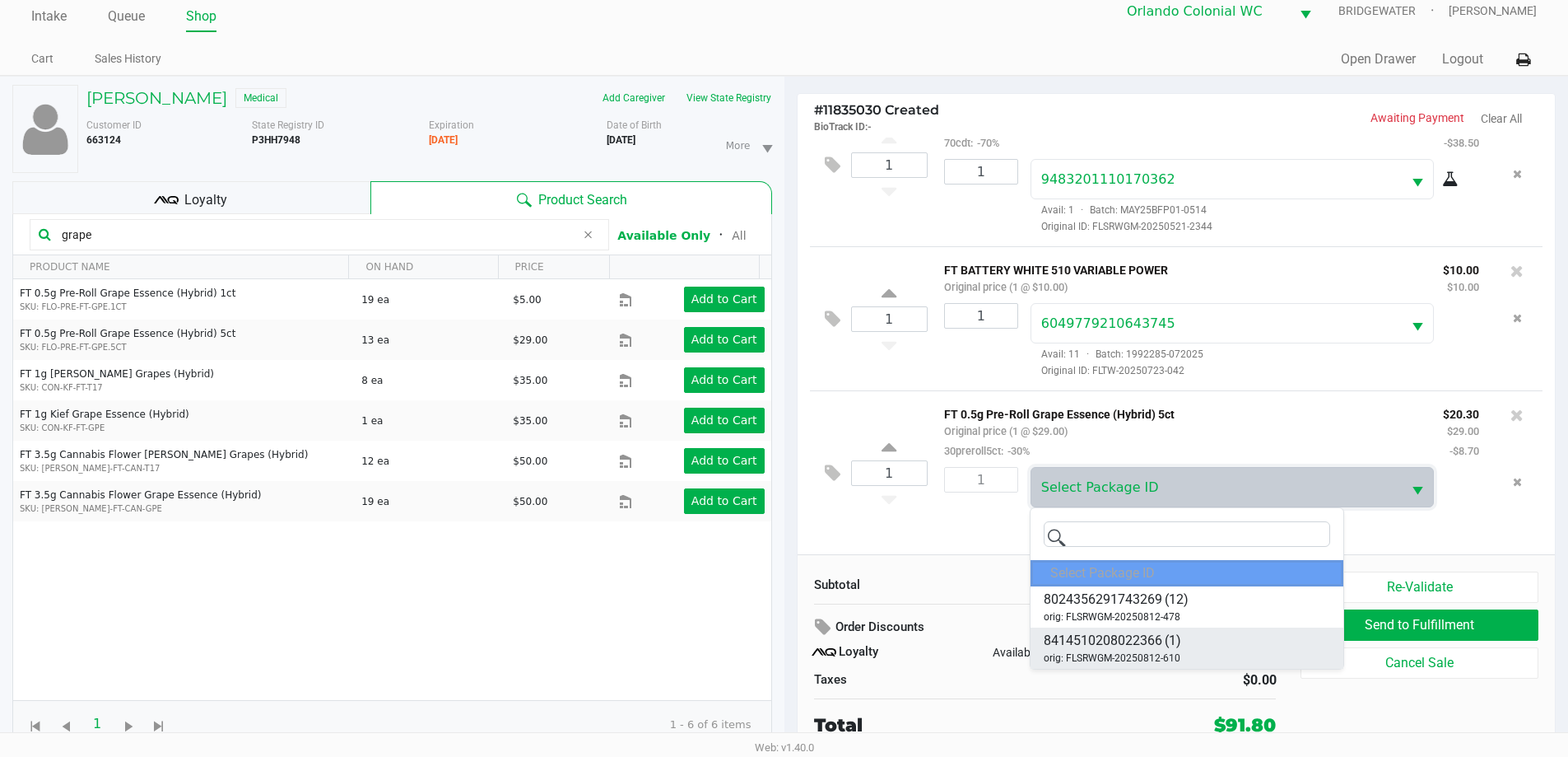
click at [1222, 639] on li "8414510208022366 (1) orig: FLSRWGM-20250812-610" at bounding box center [1187, 648] width 313 height 41
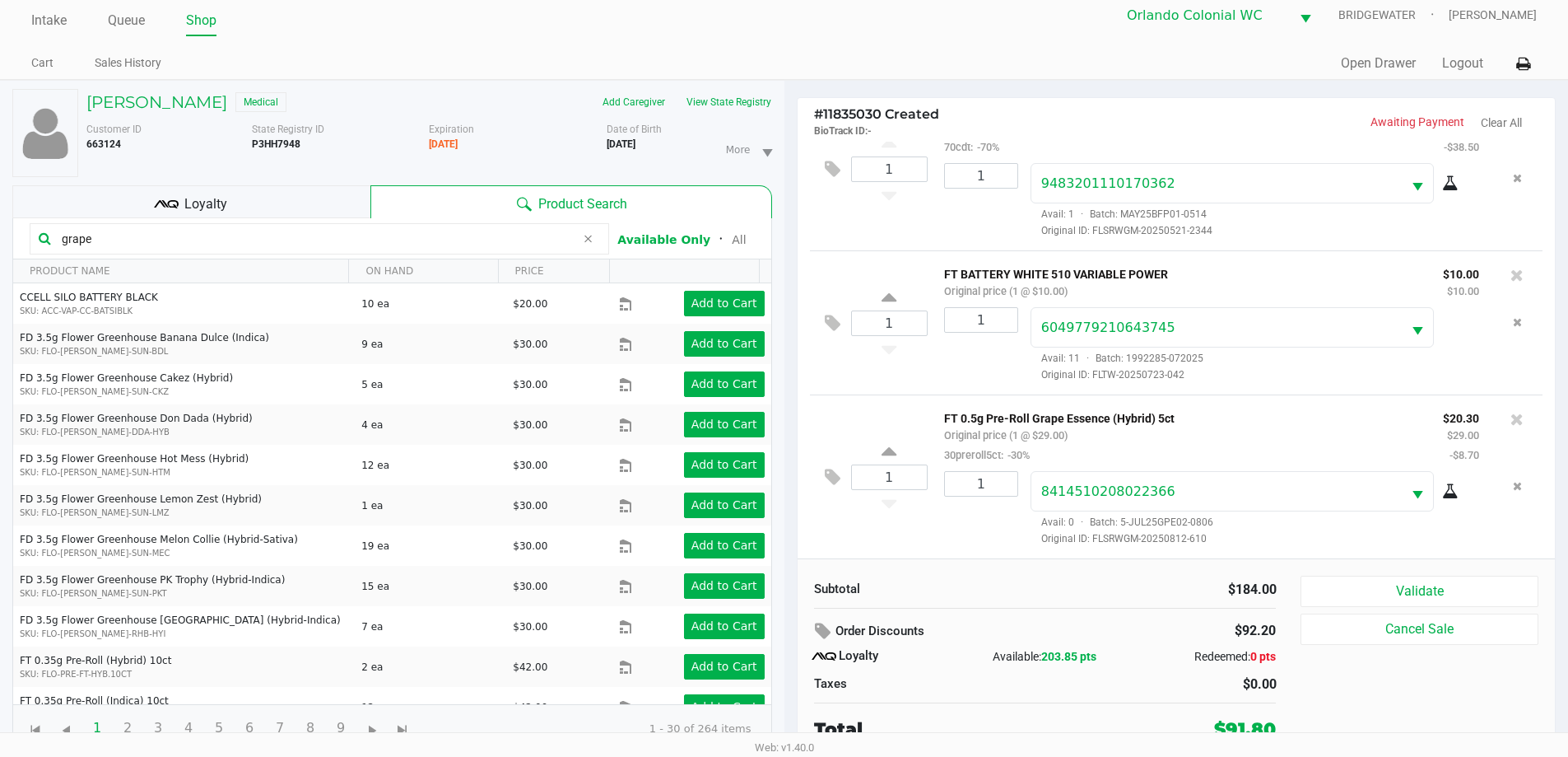
scroll to position [17, 0]
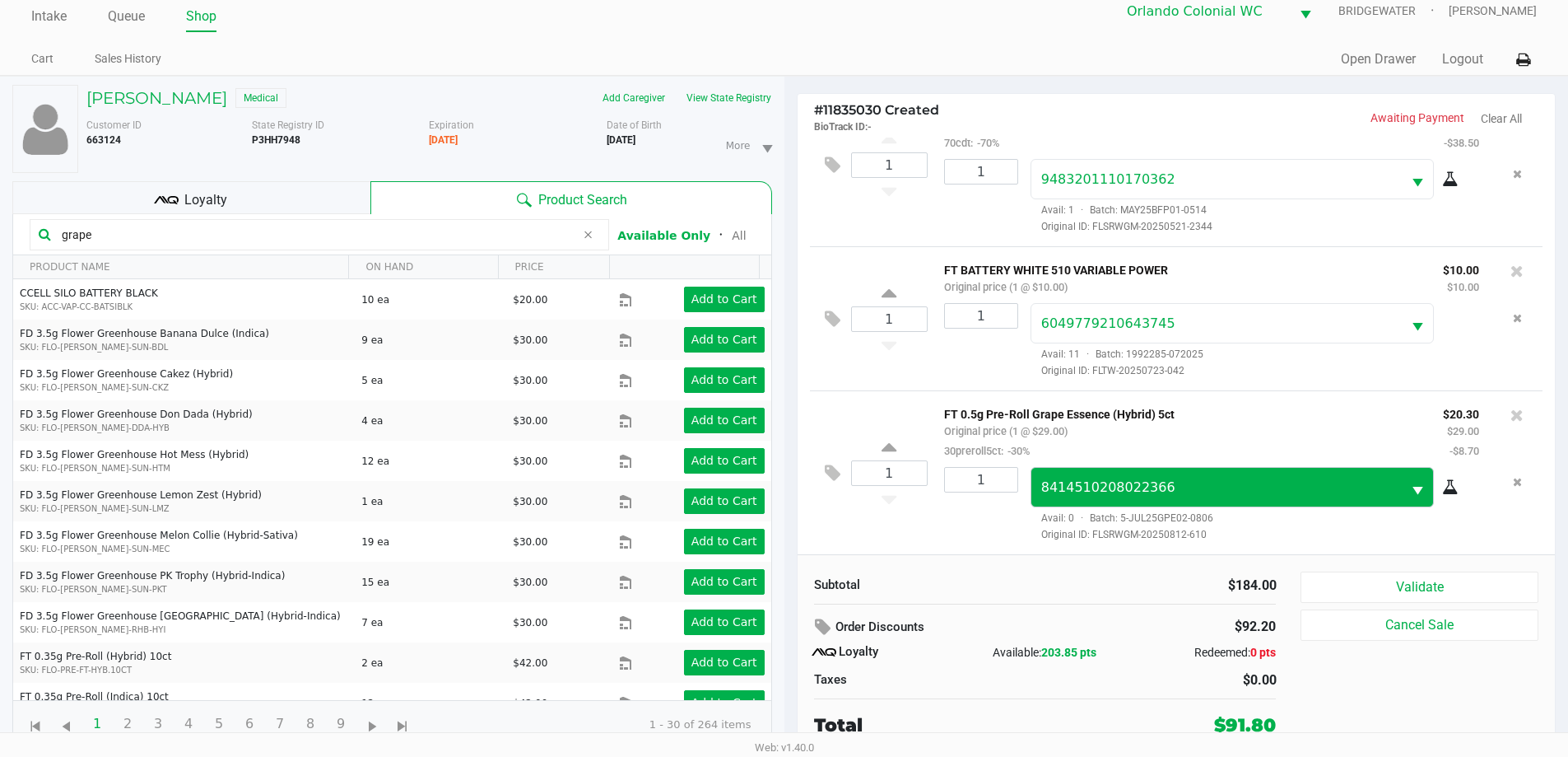
click at [1488, 587] on button "Validate" at bounding box center [1419, 587] width 237 height 31
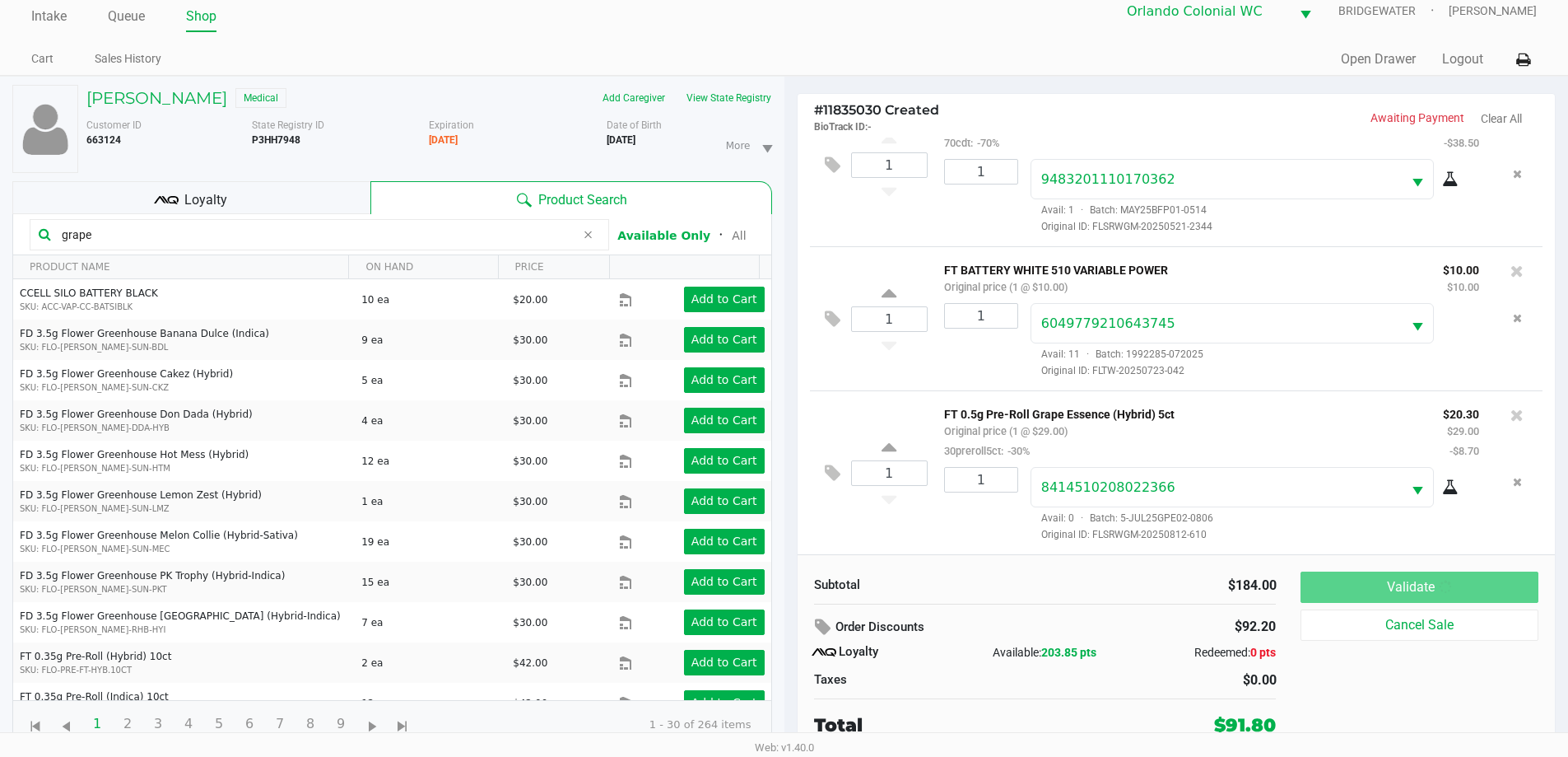
scroll to position [0, 0]
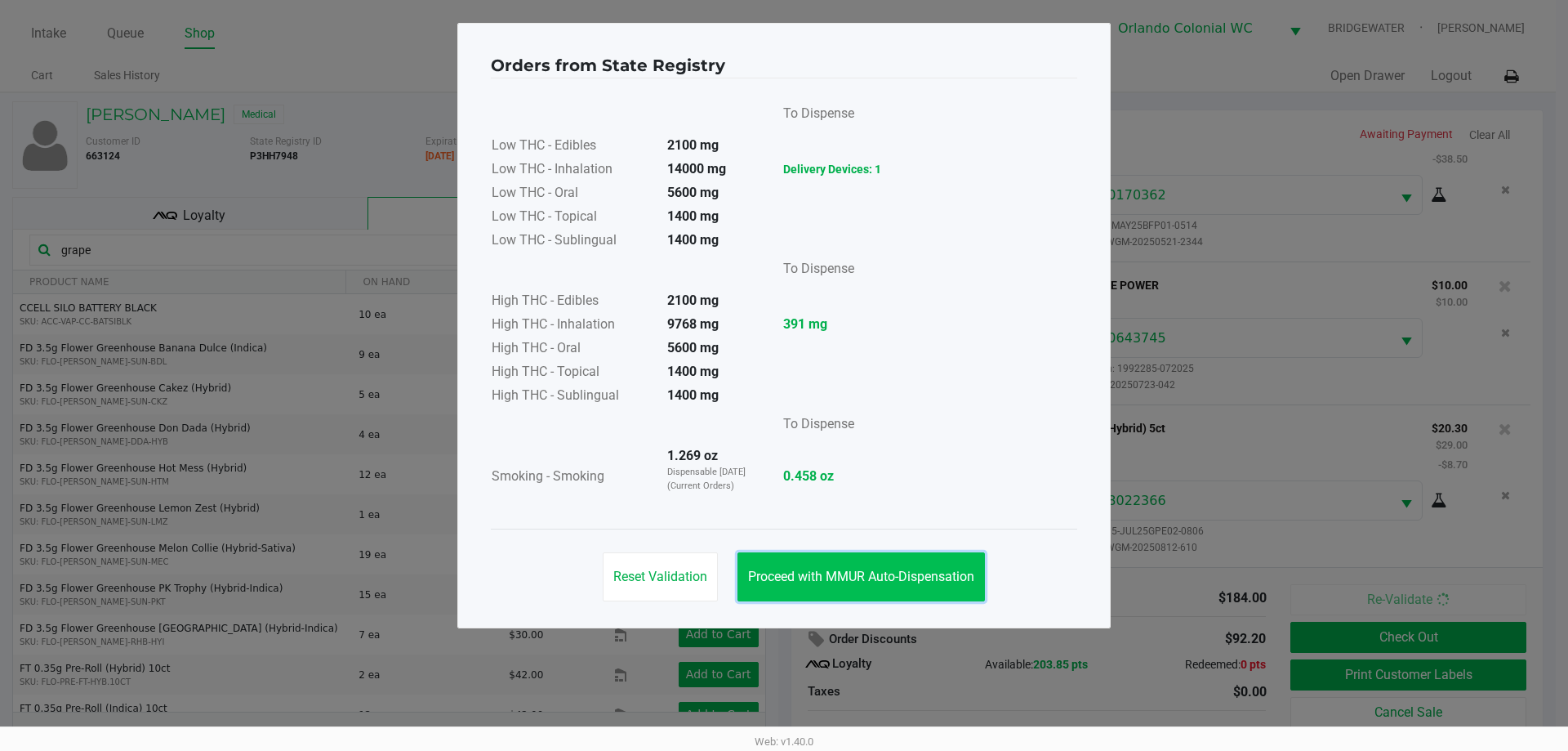
click at [918, 572] on span "Proceed with MMUR Auto-Dispensation" at bounding box center [861, 576] width 226 height 15
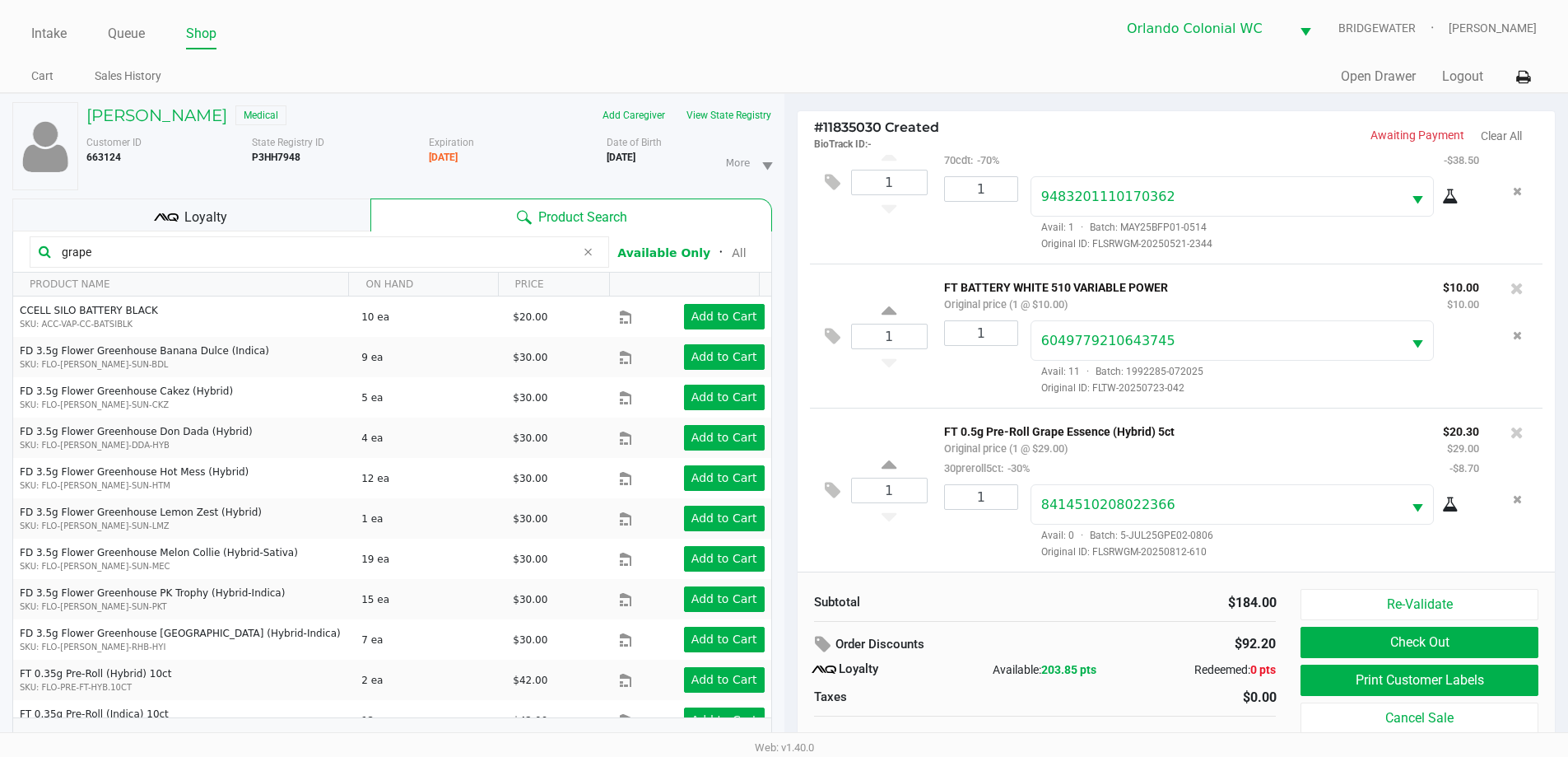
click at [1509, 685] on button "Print Customer Labels" at bounding box center [1419, 680] width 237 height 31
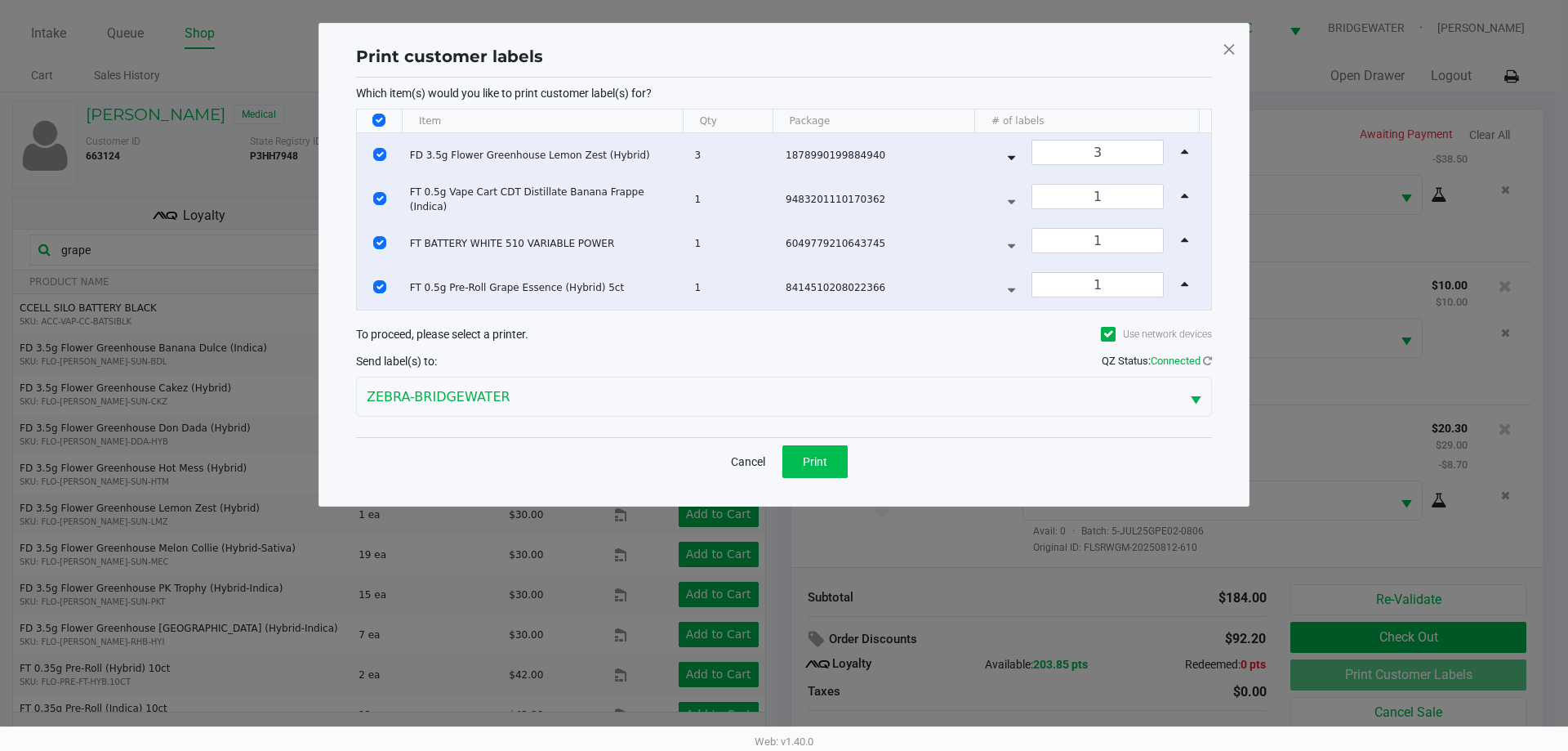
click at [816, 455] on span "Print" at bounding box center [815, 461] width 25 height 13
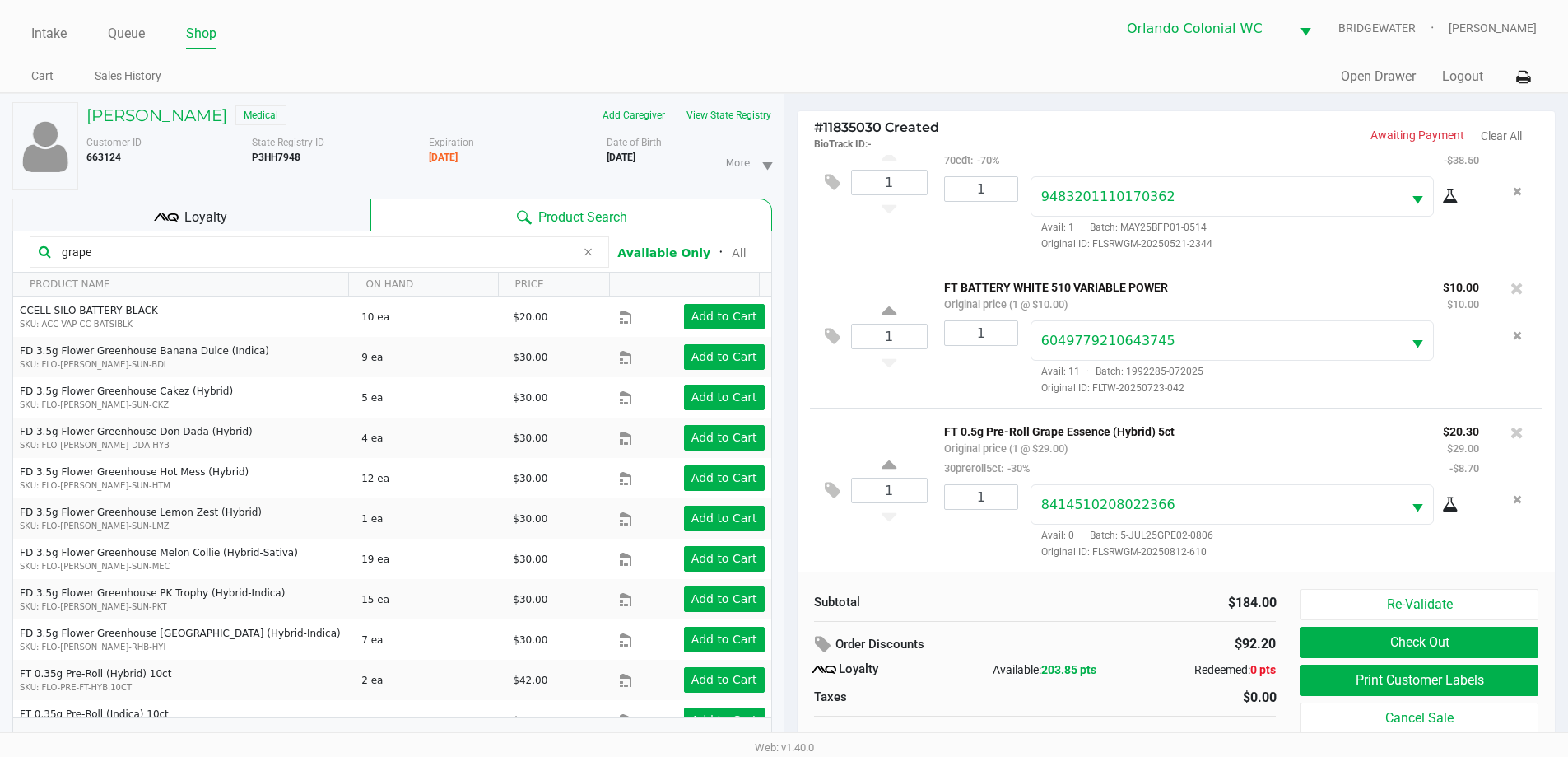
scroll to position [17, 0]
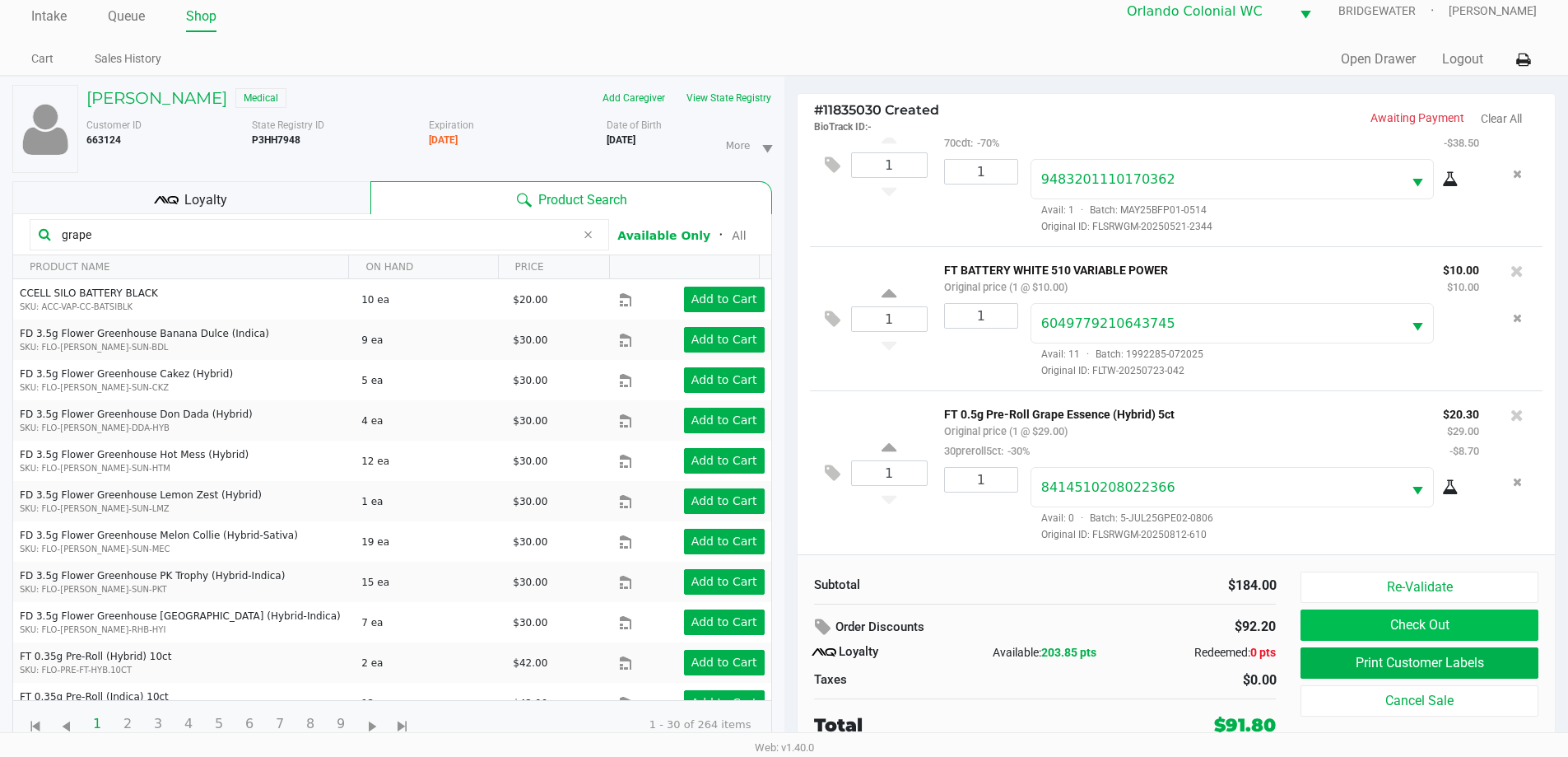
click at [1495, 626] on button "Check Out" at bounding box center [1419, 625] width 237 height 31
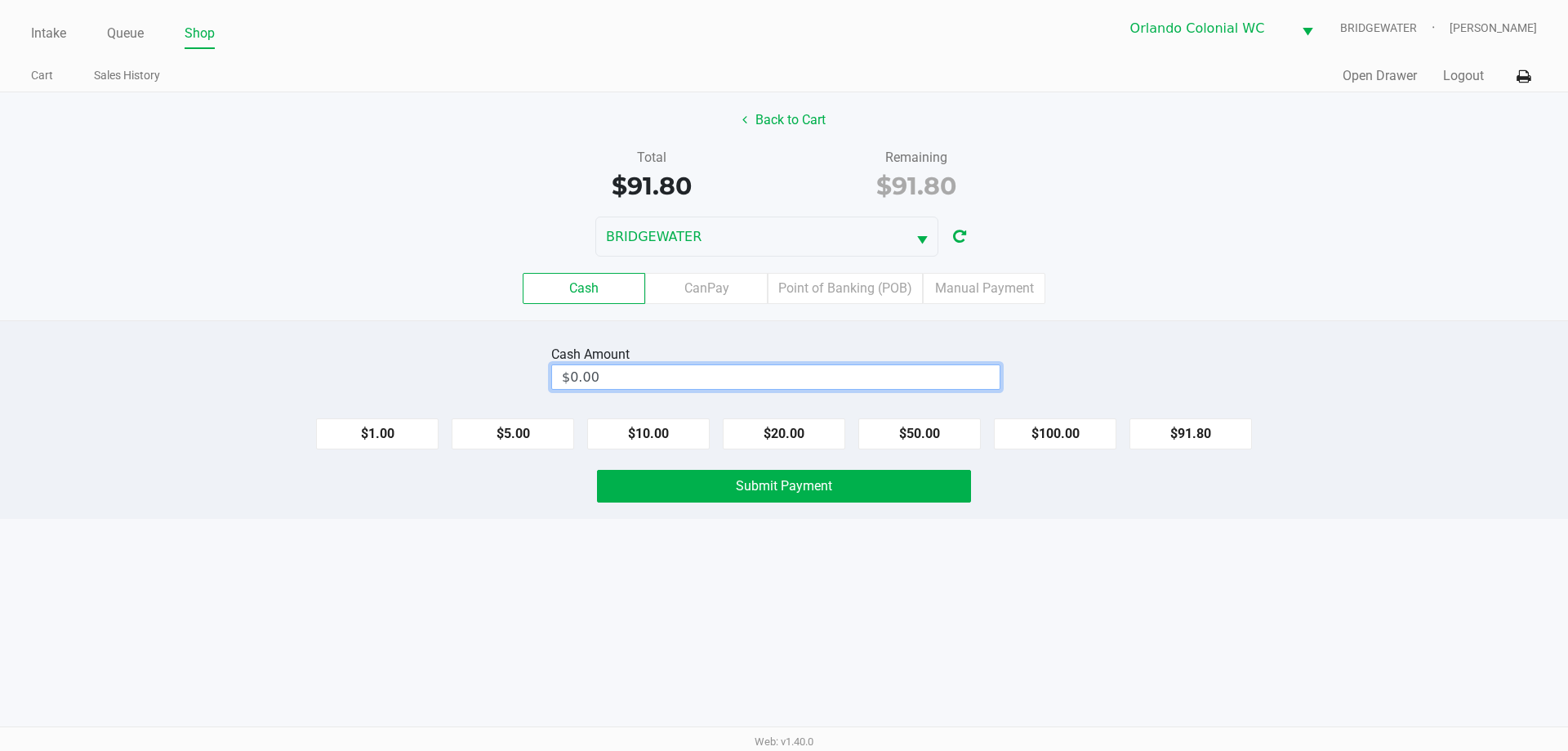
click at [750, 377] on input "$0.00" at bounding box center [775, 377] width 447 height 24
click at [910, 373] on input "0" at bounding box center [775, 377] width 447 height 24
click at [900, 489] on button "Submit Payment" at bounding box center [784, 486] width 374 height 32
type input "$95.00"
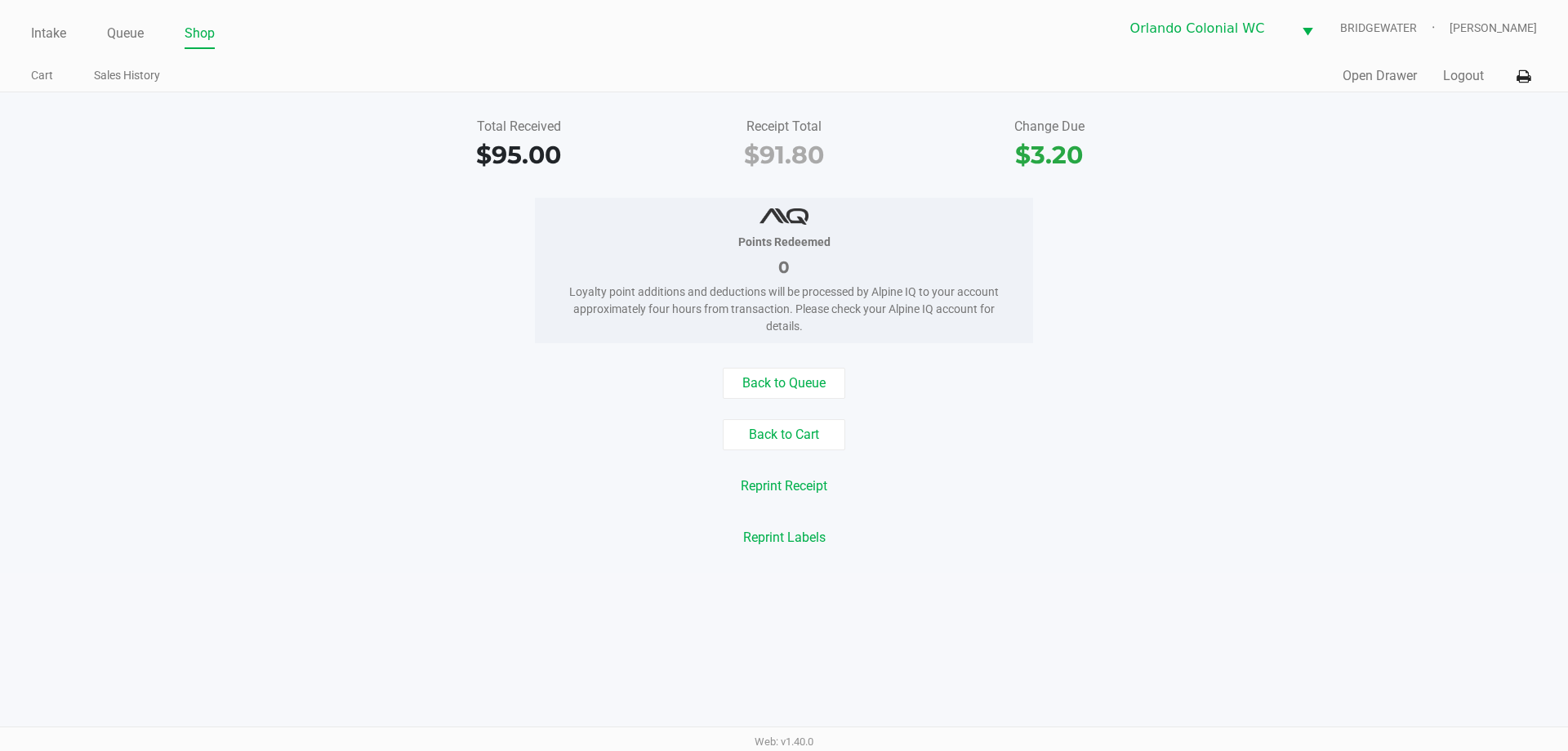
click at [1364, 462] on div "Back to Queue Back to Cart Reprint Receipt Reprint Labels" at bounding box center [784, 460] width 1593 height 185
click at [1353, 468] on div "Back to Queue Back to Cart Reprint Receipt Reprint Labels" at bounding box center [784, 460] width 1593 height 185
click at [465, 279] on div "Points Redeemed 0 Loyalty point additions and deductions will be processed by A…" at bounding box center [784, 270] width 1593 height 145
click at [47, 31] on link "Intake" at bounding box center [48, 33] width 35 height 23
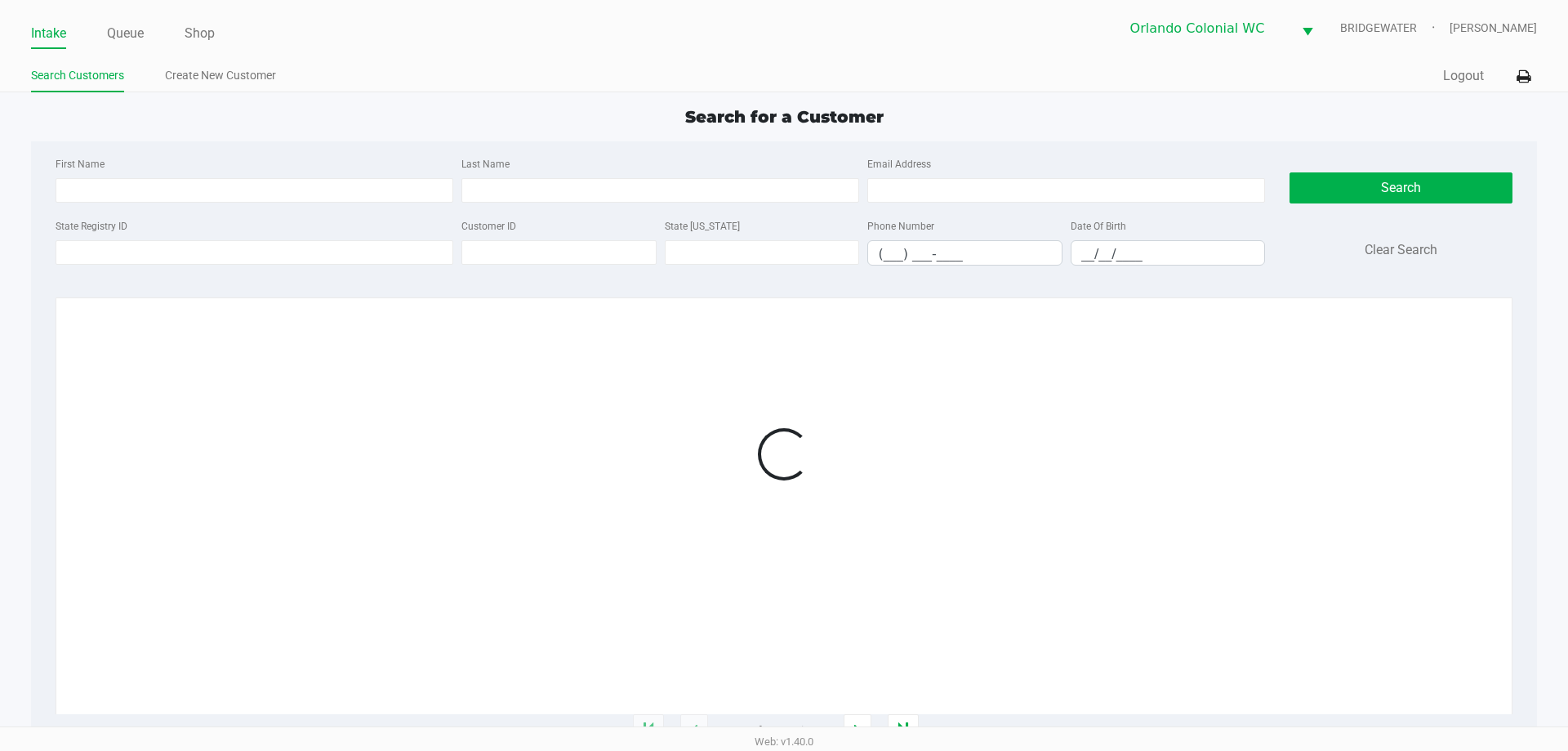
click at [560, 136] on div "Search for a Customer First Name Last Name Email Address State Registry ID Cust…" at bounding box center [783, 418] width 1505 height 627
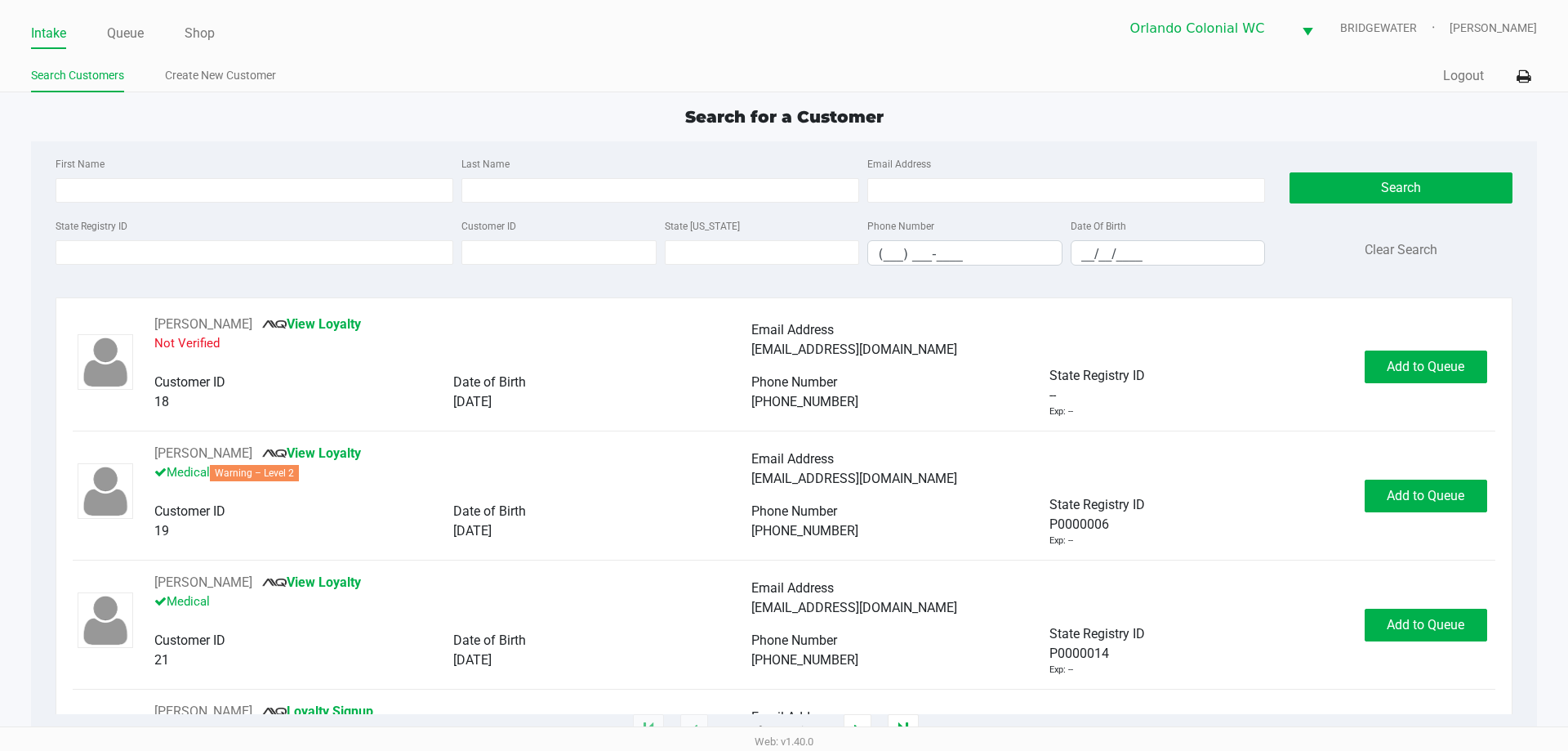
click at [560, 355] on div "[PERSON_NAME] View Loyalty Not Verified" at bounding box center [453, 340] width 597 height 52
click at [609, 327] on div "[PERSON_NAME] View Loyalty Not Verified" at bounding box center [453, 340] width 597 height 52
click at [904, 60] on div "Intake Queue Shop Orlando Colonial [PERSON_NAME] [PERSON_NAME] Search Customers…" at bounding box center [784, 46] width 1568 height 93
click at [1084, 254] on input "__/__/____" at bounding box center [1168, 253] width 194 height 26
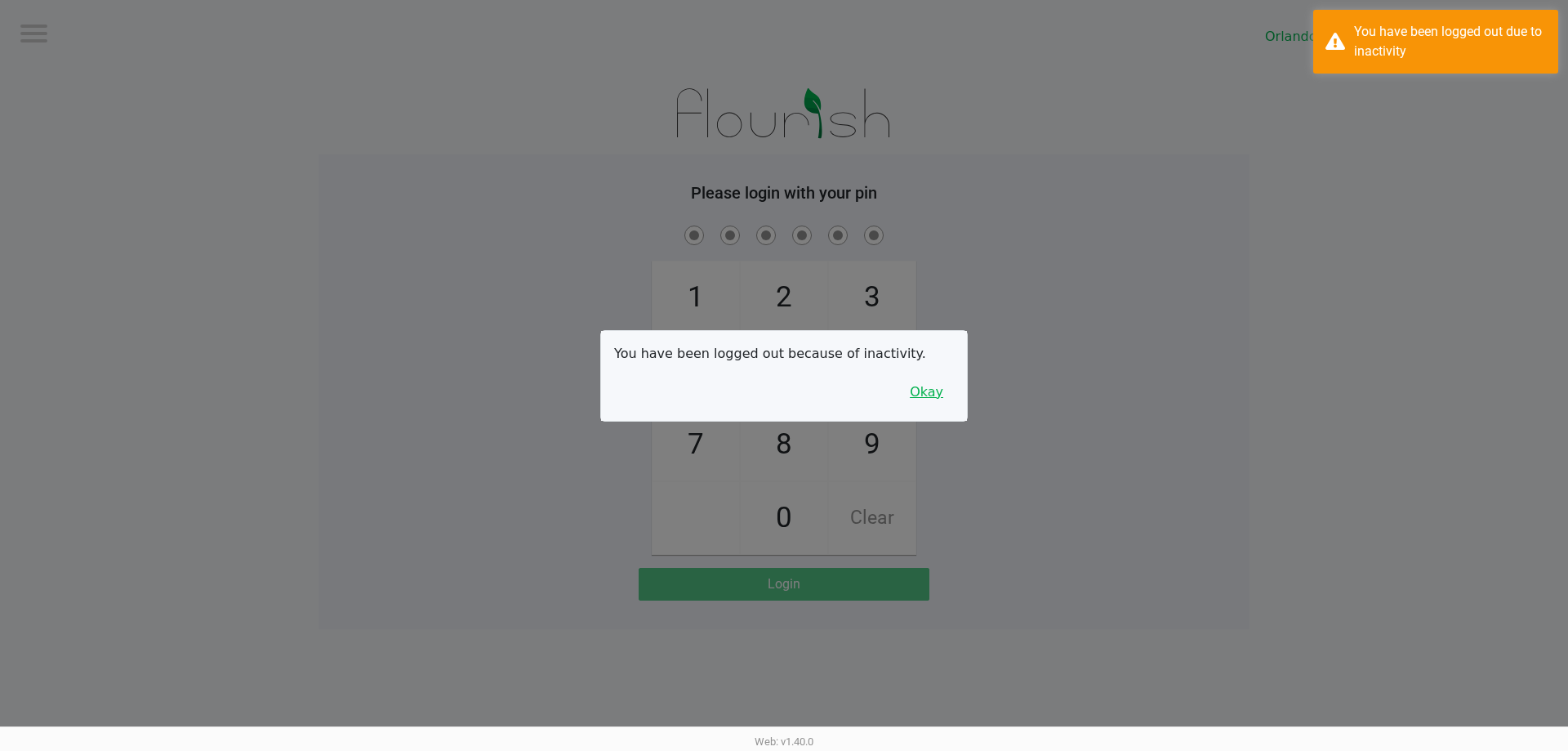
click at [927, 384] on button "Okay" at bounding box center [926, 392] width 54 height 31
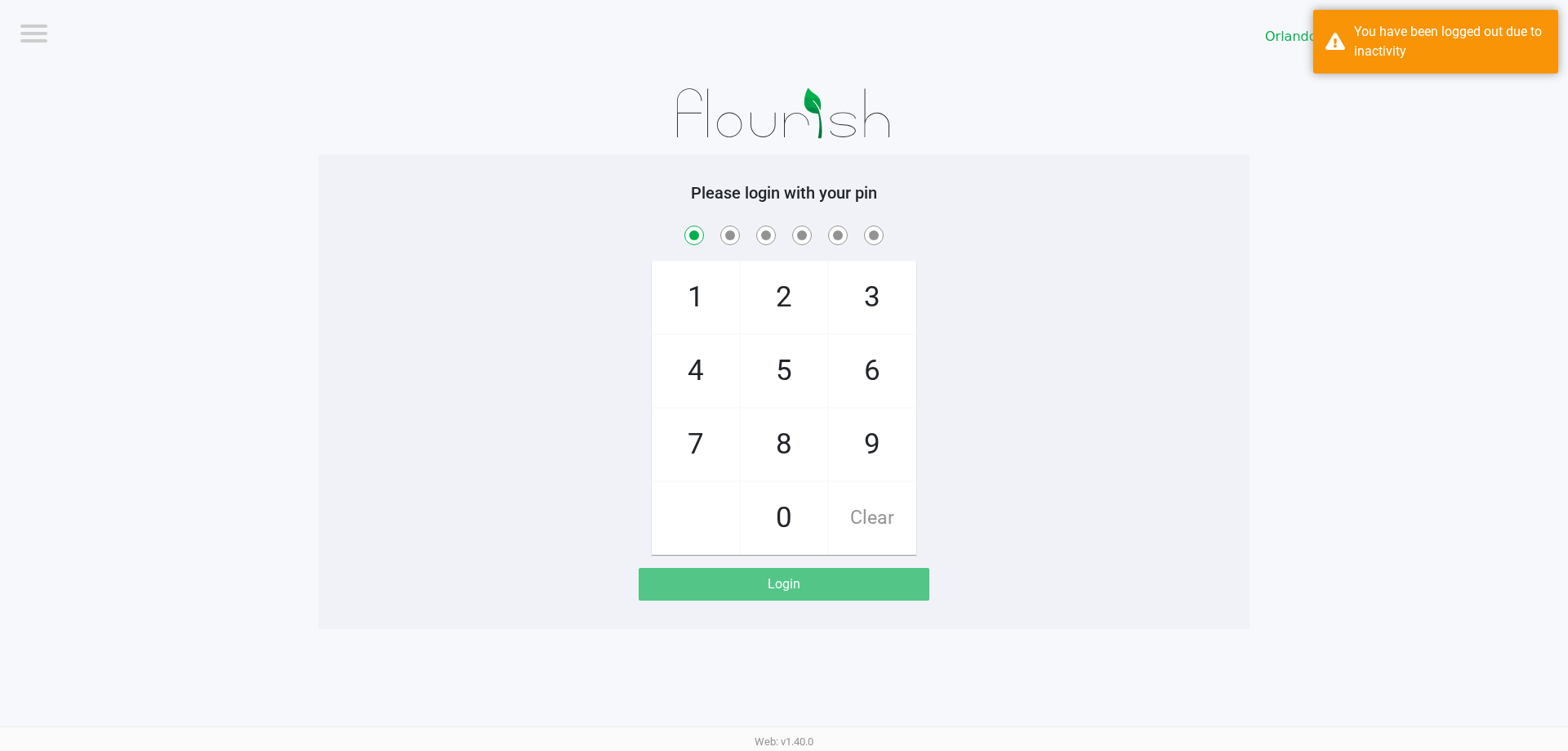
checkbox input "true"
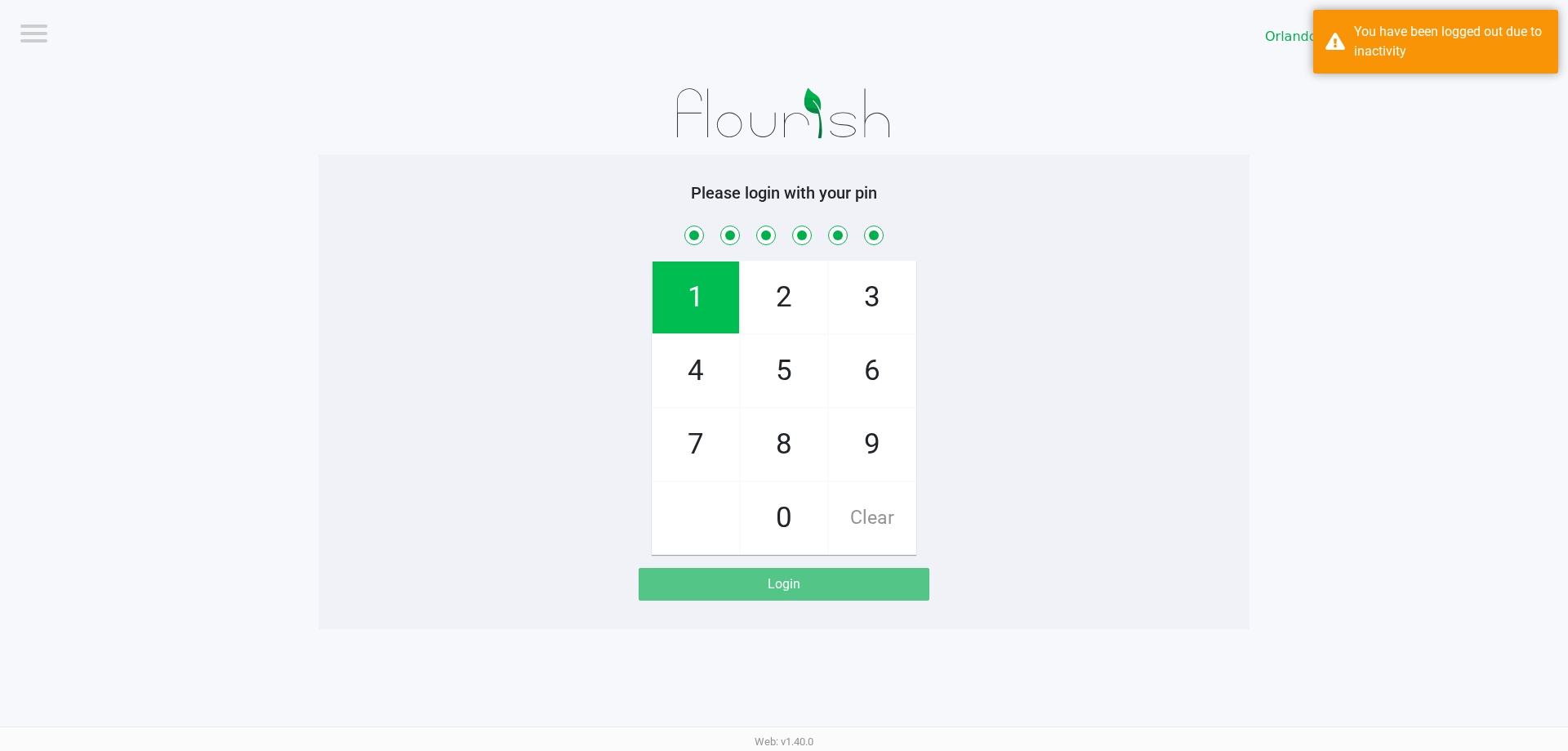
checkbox input "true"
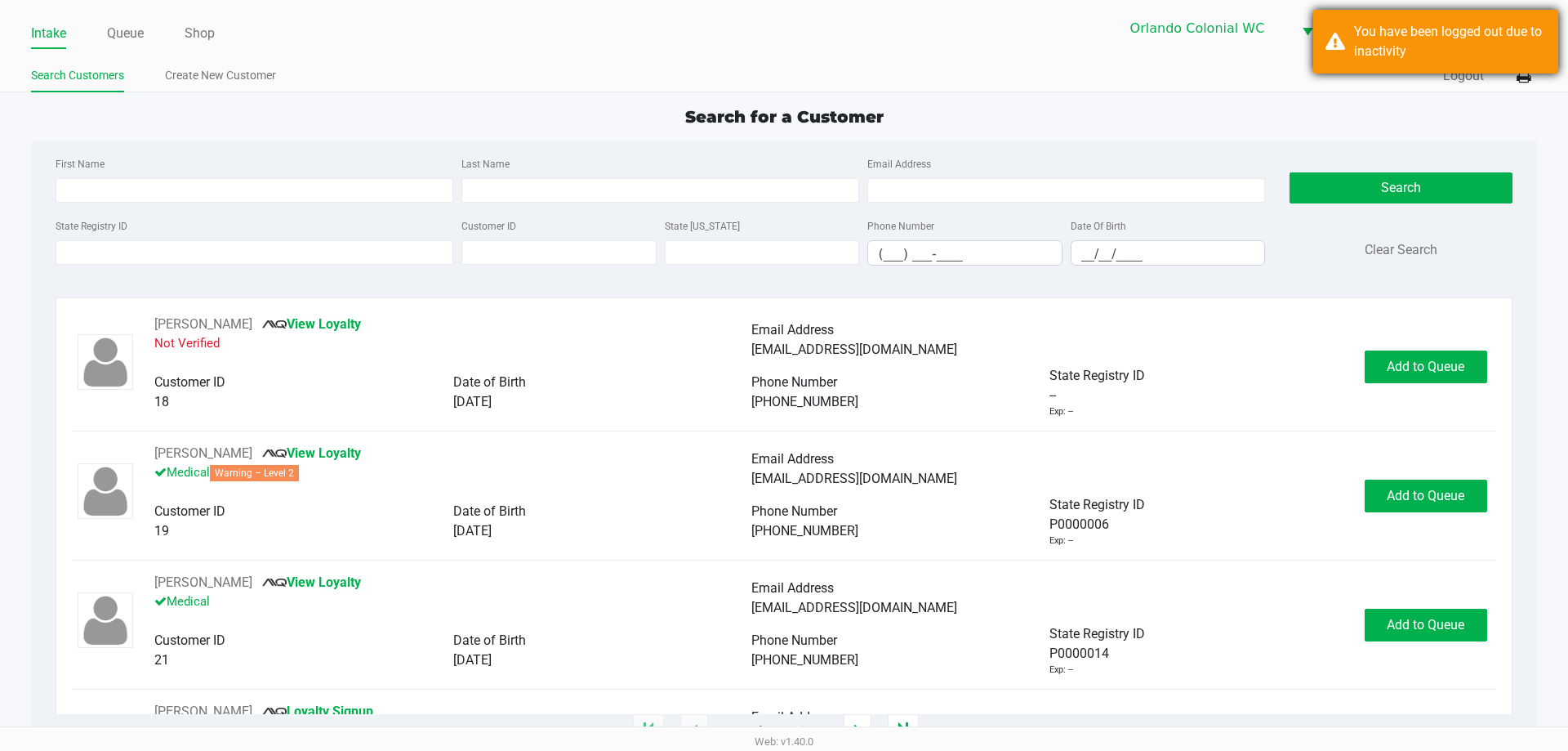
click at [1370, 34] on div "You have been logged out due to inactivity" at bounding box center [1450, 42] width 192 height 39
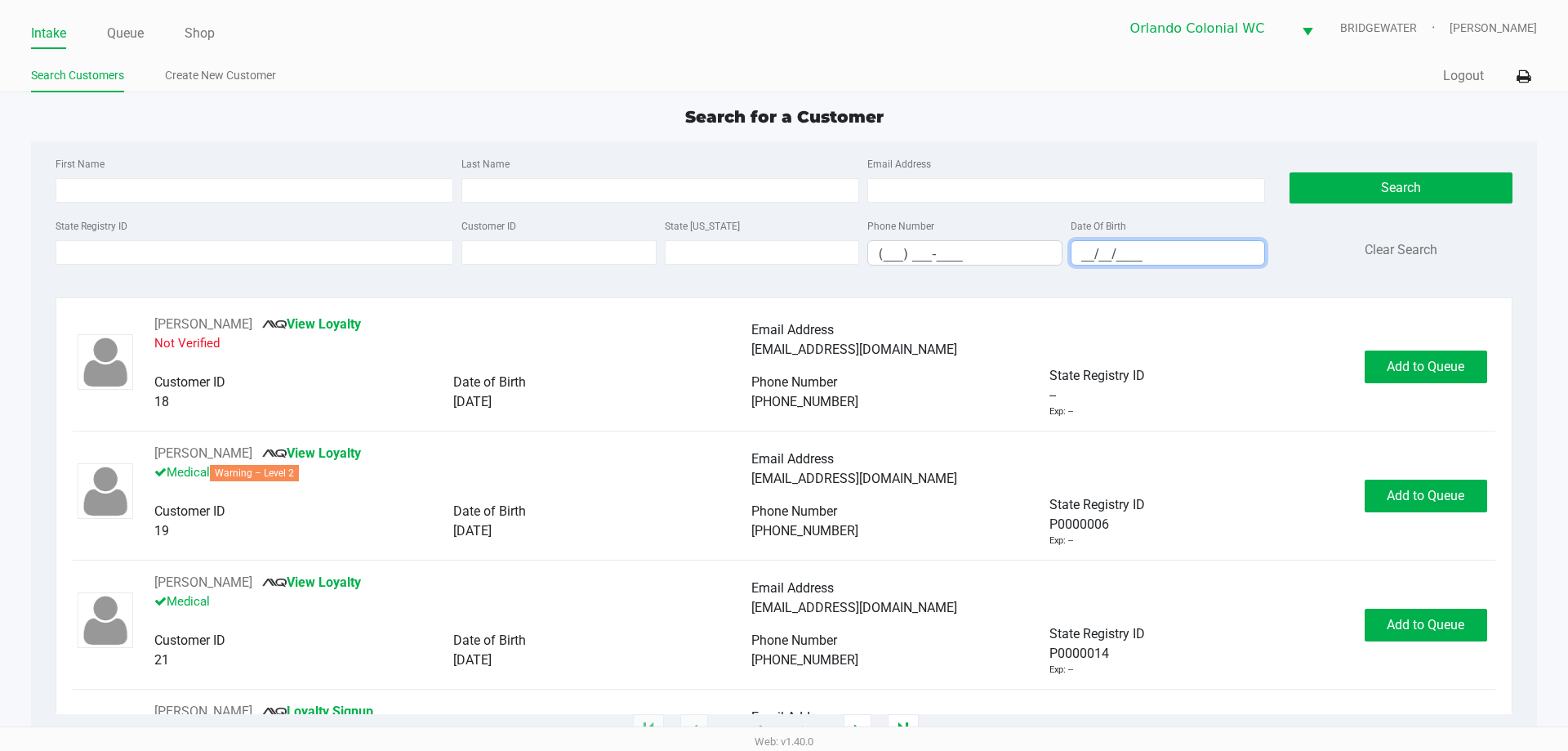
click at [1087, 249] on input "__/__/____" at bounding box center [1168, 253] width 194 height 26
type input "[DATE]"
click at [603, 183] on input "Last Name" at bounding box center [661, 190] width 398 height 25
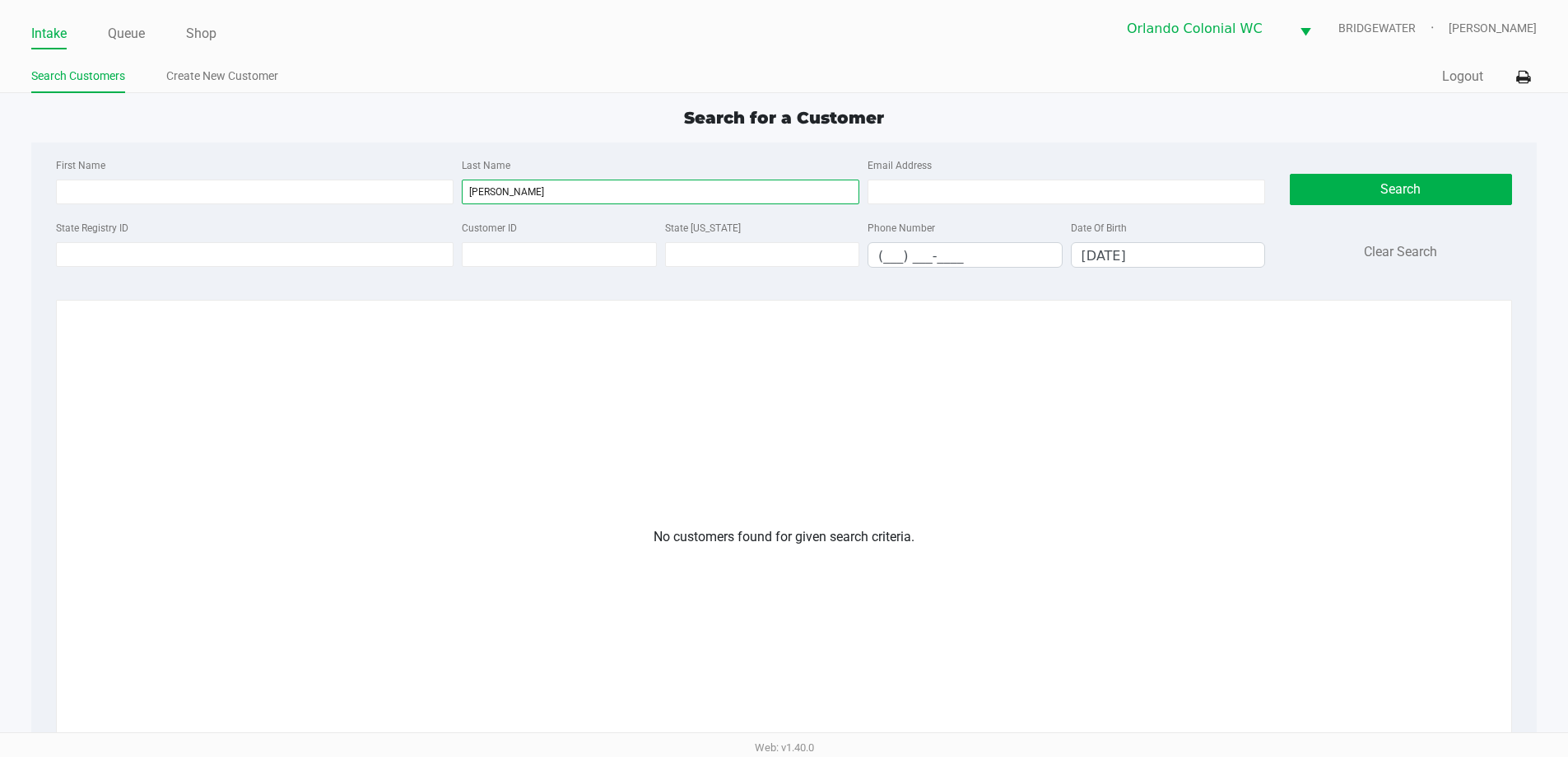
type input "[PERSON_NAME]"
drag, startPoint x: 754, startPoint y: 303, endPoint x: 1265, endPoint y: 222, distance: 517.4
click at [760, 303] on div "No customers found for given search criteria." at bounding box center [783, 623] width 1456 height 647
drag, startPoint x: 1167, startPoint y: 260, endPoint x: 984, endPoint y: 259, distance: 183.0
click at [984, 259] on div "State Registry ID Customer ID State [US_STATE] Phone Number (___) ___-____ Date…" at bounding box center [661, 249] width 1218 height 63
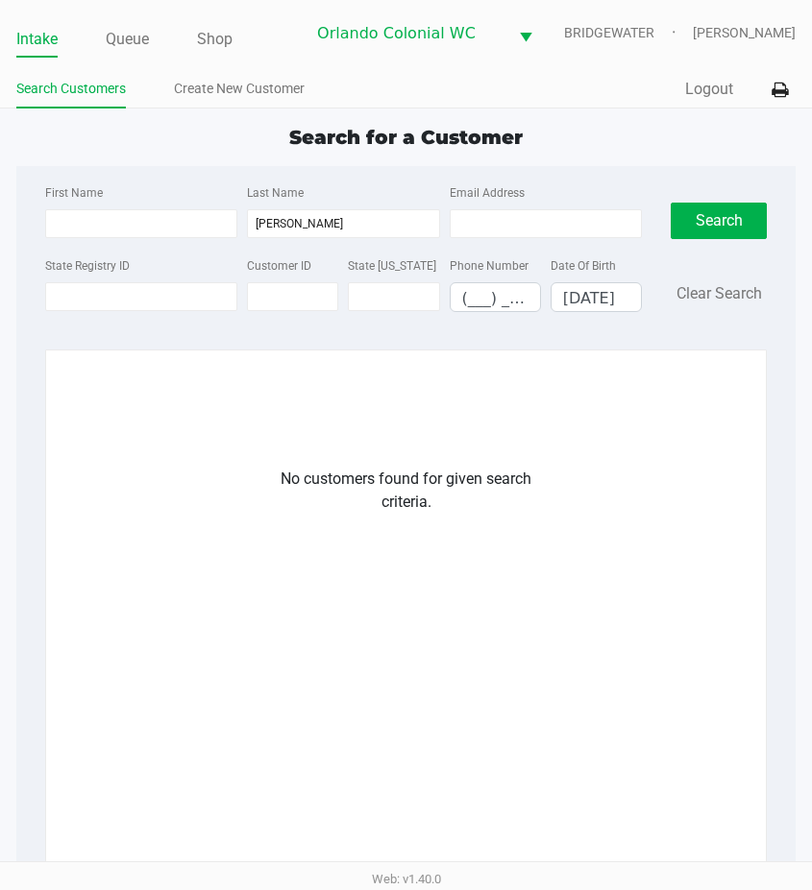
drag, startPoint x: 442, startPoint y: 351, endPoint x: 433, endPoint y: 343, distance: 11.6
click at [442, 351] on div "No customers found for given search criteria." at bounding box center [405, 658] width 721 height 616
click at [255, 82] on link "Create New Customer" at bounding box center [239, 89] width 131 height 24
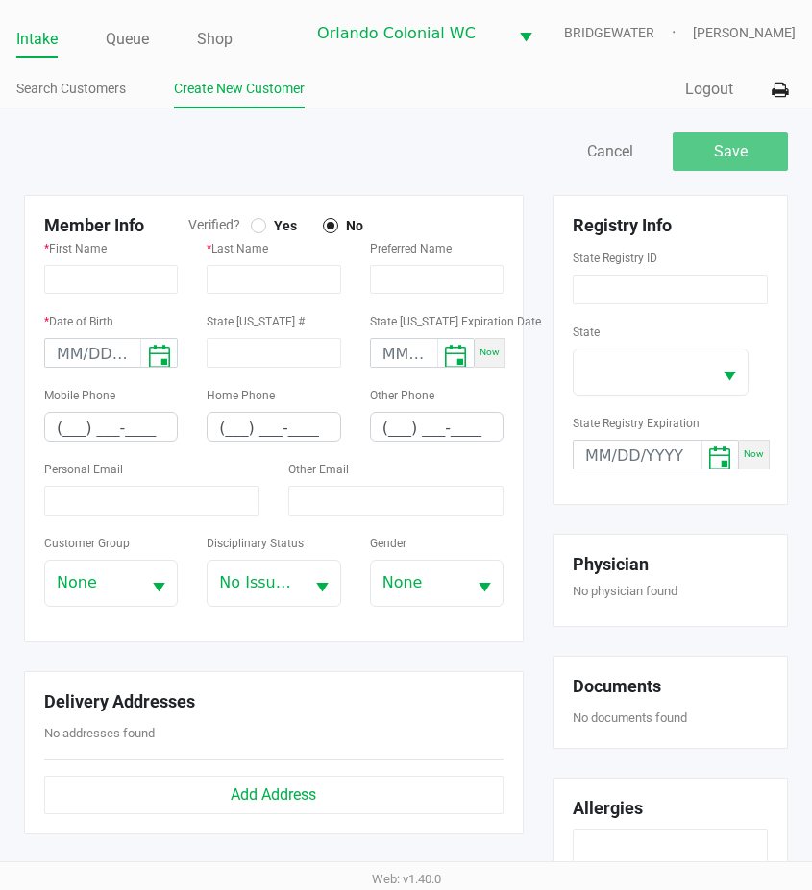
click at [263, 225] on div at bounding box center [258, 225] width 15 height 15
click at [122, 274] on input "text" at bounding box center [111, 279] width 134 height 29
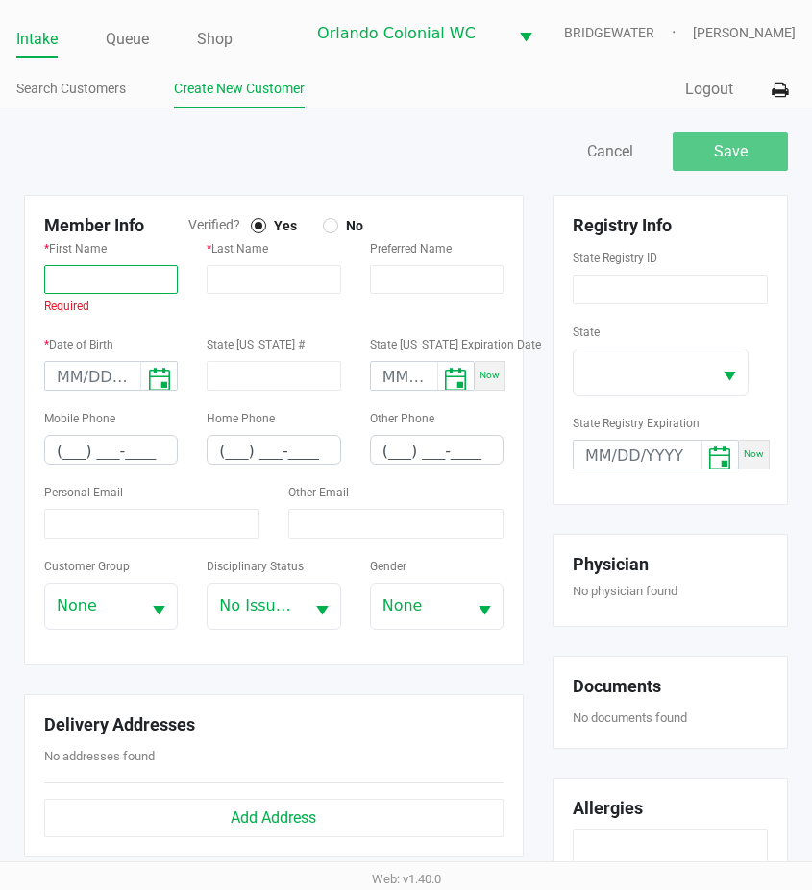
click at [94, 291] on input "text" at bounding box center [111, 279] width 134 height 29
paste input "[PERSON_NAME]"
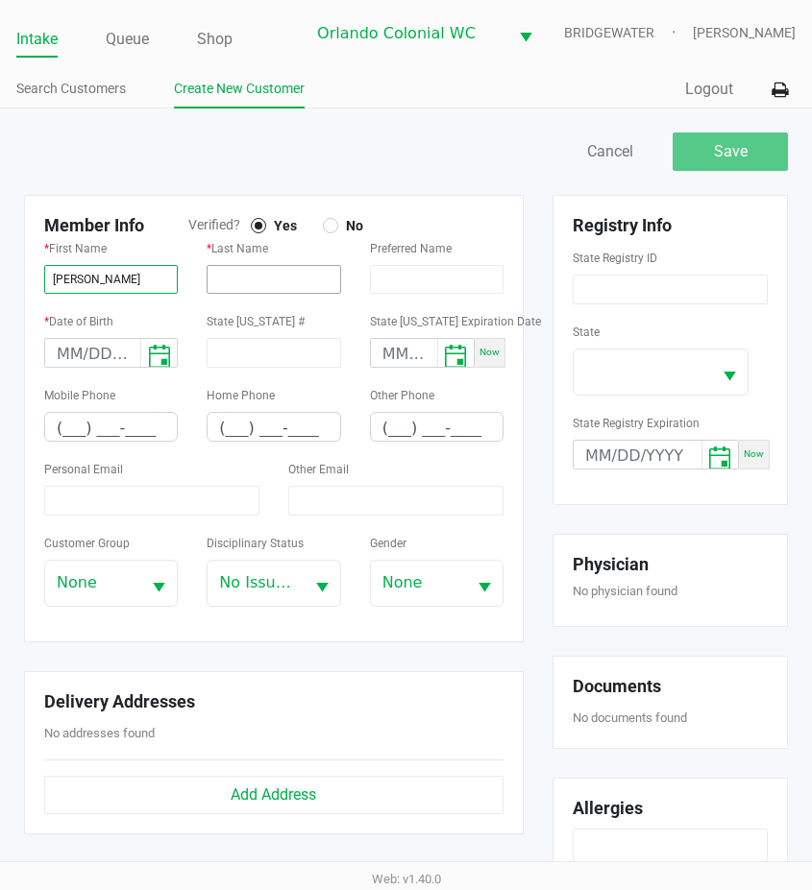
type input "[PERSON_NAME]"
click at [267, 279] on input "text" at bounding box center [274, 279] width 134 height 29
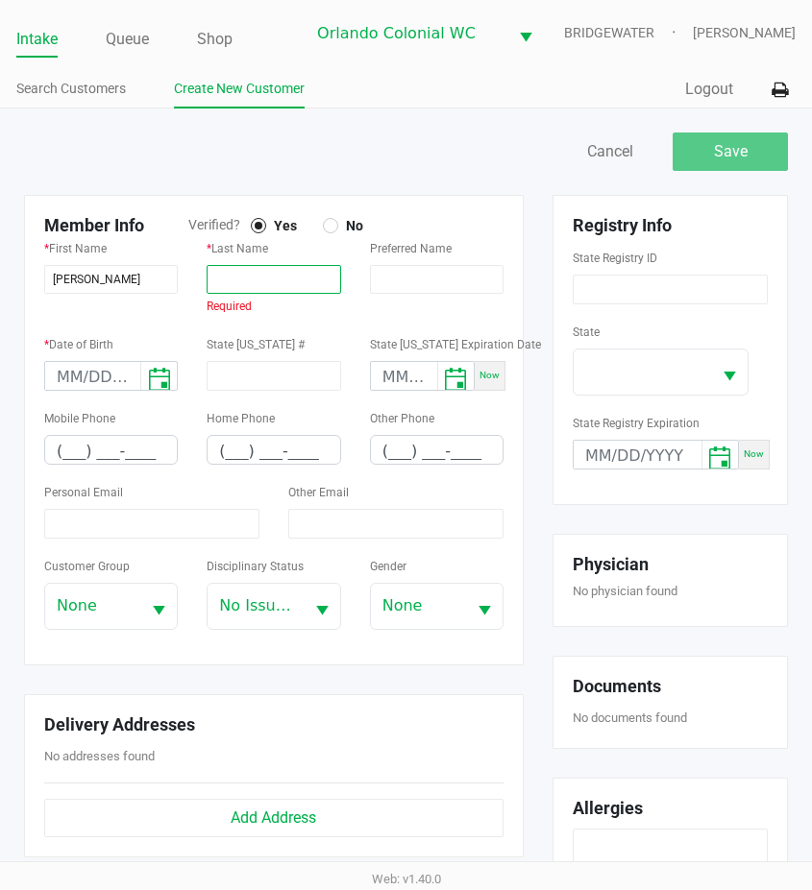
click at [227, 285] on input "text" at bounding box center [274, 279] width 134 height 29
paste input "[PERSON_NAME]"
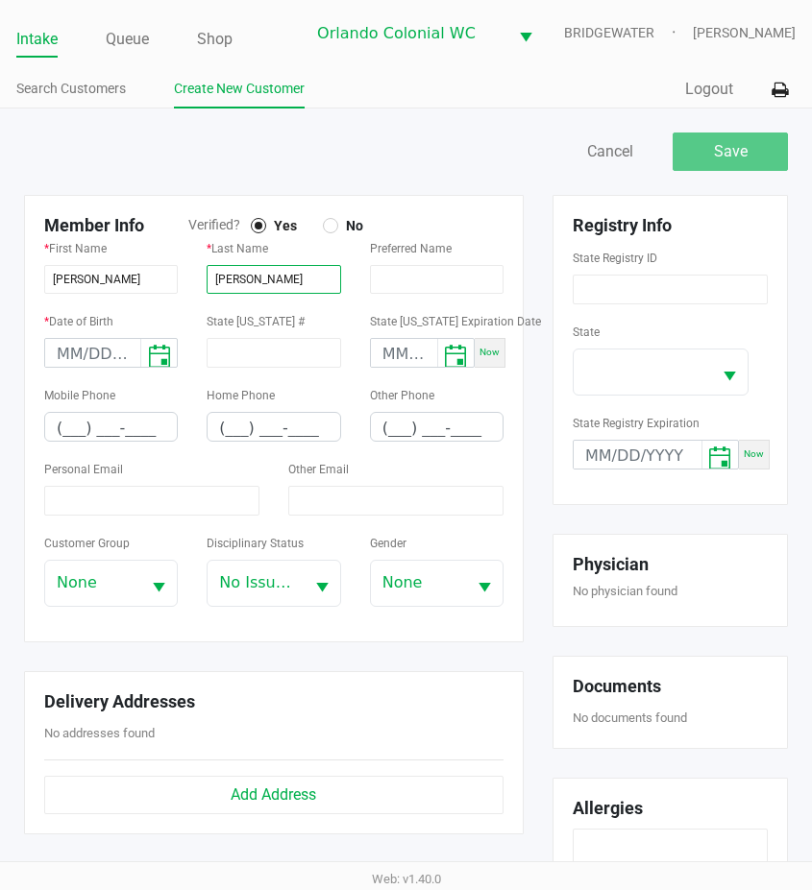
type input "[PERSON_NAME]"
type input "month/day/year"
click at [53, 360] on input "month/day/year" at bounding box center [92, 354] width 95 height 30
click at [58, 363] on input "month/day/year" at bounding box center [92, 354] width 95 height 30
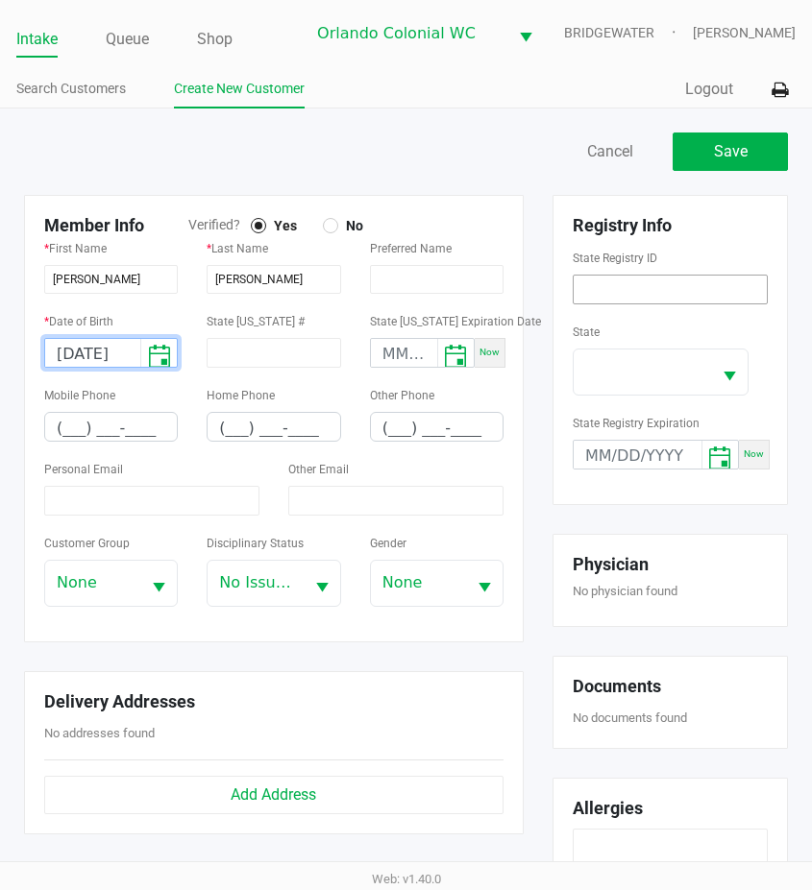
type input "[DATE]"
click at [705, 287] on input at bounding box center [669, 290] width 195 height 30
click at [610, 308] on form "Registry Info State Registry ID State State Registry Expiration Now" at bounding box center [669, 350] width 195 height 270
click at [648, 302] on input at bounding box center [669, 290] width 195 height 30
paste input "P2MT6570"
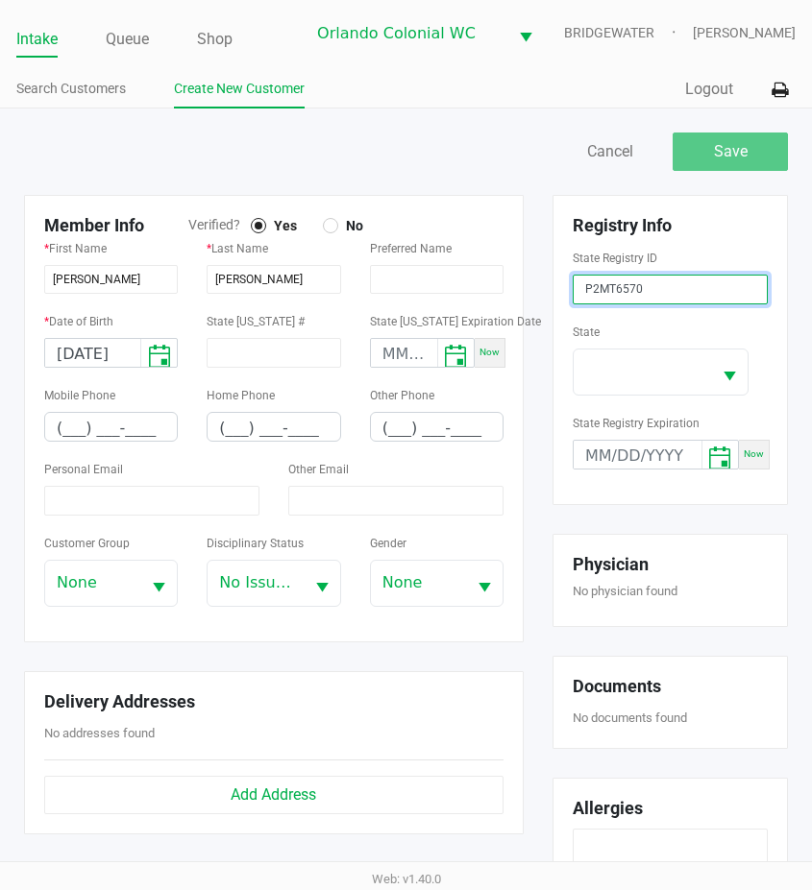
type input "P2MT6570"
click at [612, 396] on div "State State Registry Expiration Now" at bounding box center [669, 402] width 195 height 165
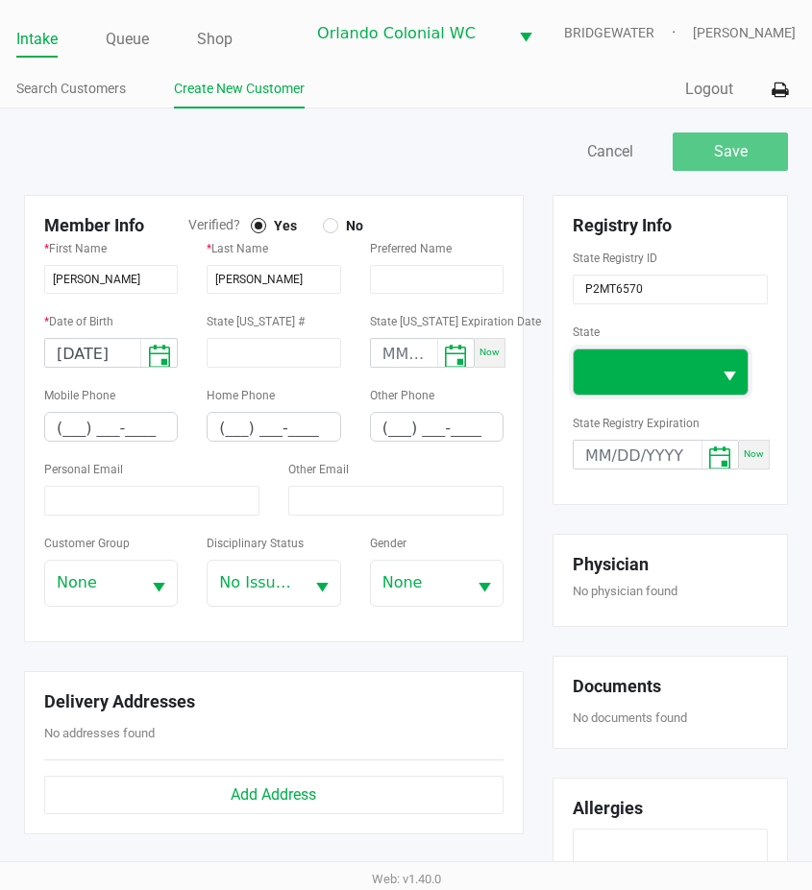
click at [638, 376] on span at bounding box center [642, 371] width 114 height 23
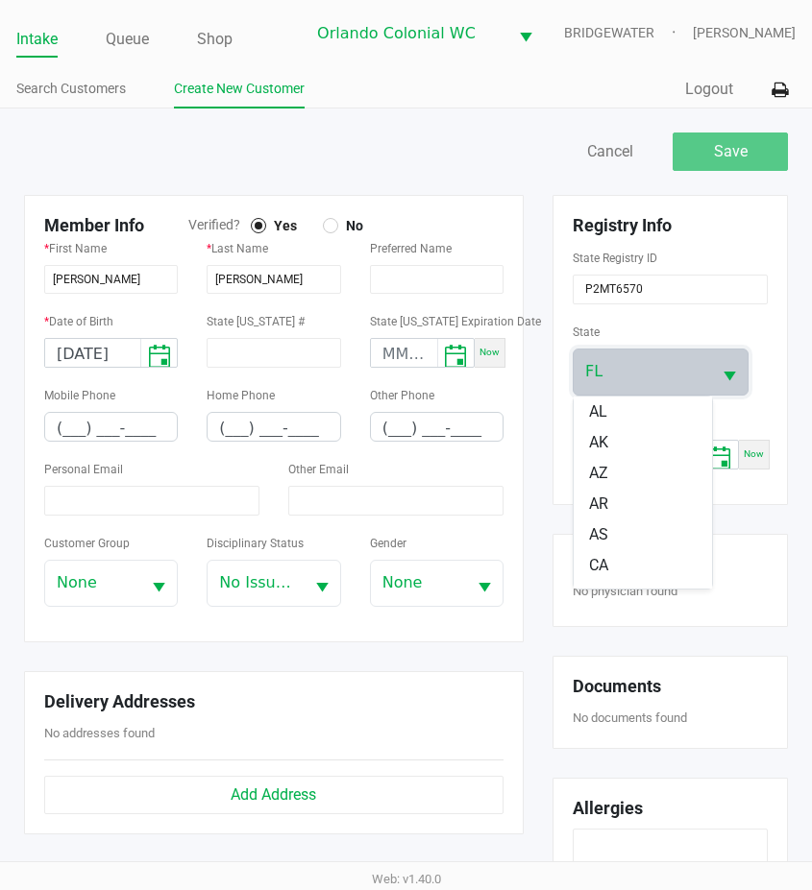
scroll to position [146, 0]
click at [618, 565] on li "FL" at bounding box center [642, 573] width 138 height 31
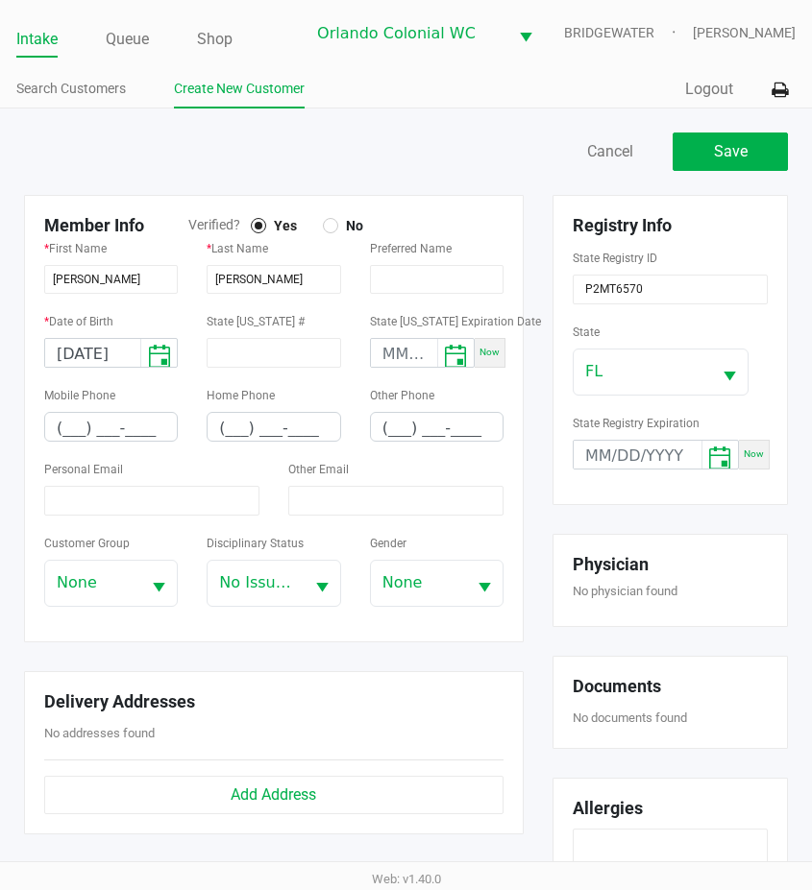
click at [543, 494] on div "Registry Info State Registry ID P2MT6570 State [US_STATE] State Registry Expira…" at bounding box center [670, 350] width 264 height 310
click at [532, 375] on div "Member Info Verified? Yes No * First Name [PERSON_NAME] * Last Name [PERSON_NAM…" at bounding box center [274, 419] width 528 height 448
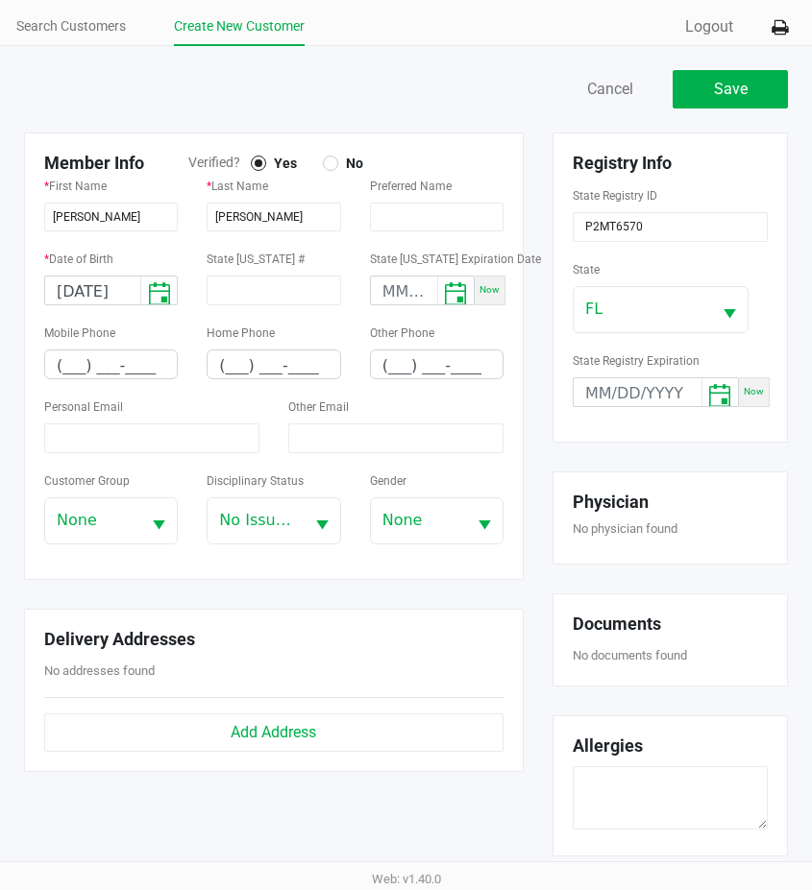
scroll to position [96, 0]
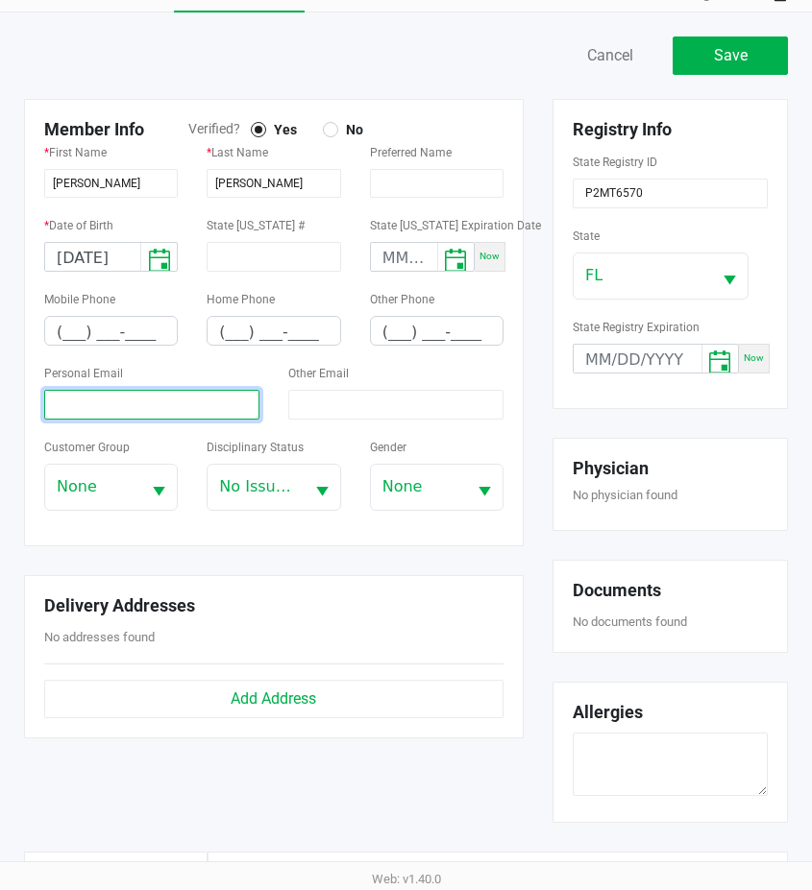
click at [123, 409] on input at bounding box center [151, 405] width 215 height 30
click at [142, 402] on input at bounding box center [151, 405] width 215 height 30
paste input "[EMAIL_ADDRESS][DOMAIN_NAME]"
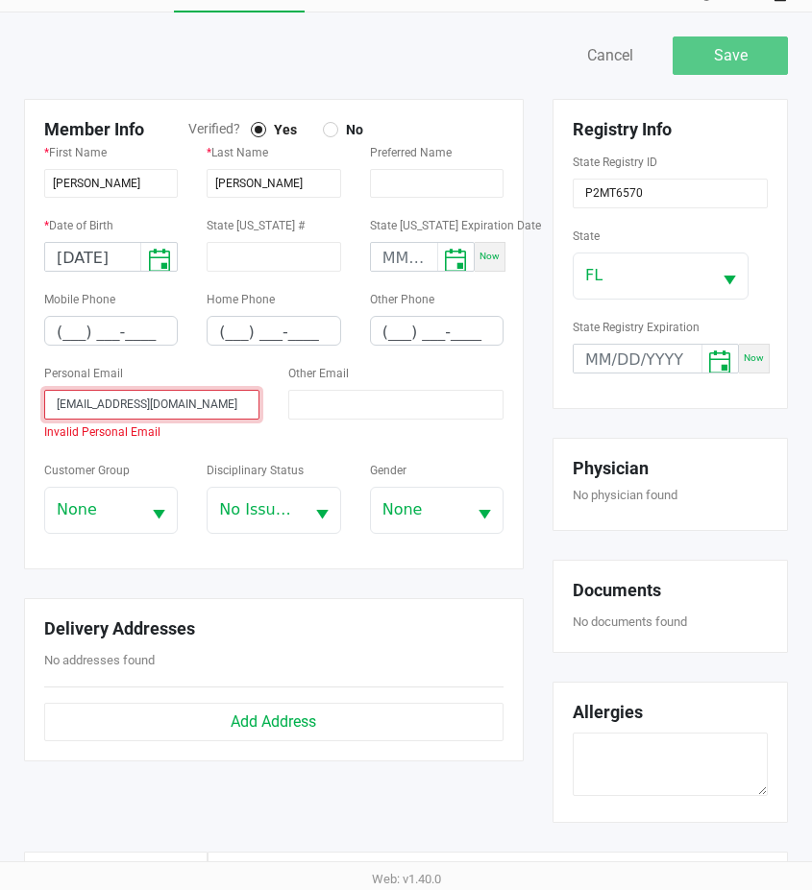
click at [58, 405] on input "[EMAIL_ADDRESS][DOMAIN_NAME]" at bounding box center [151, 405] width 215 height 30
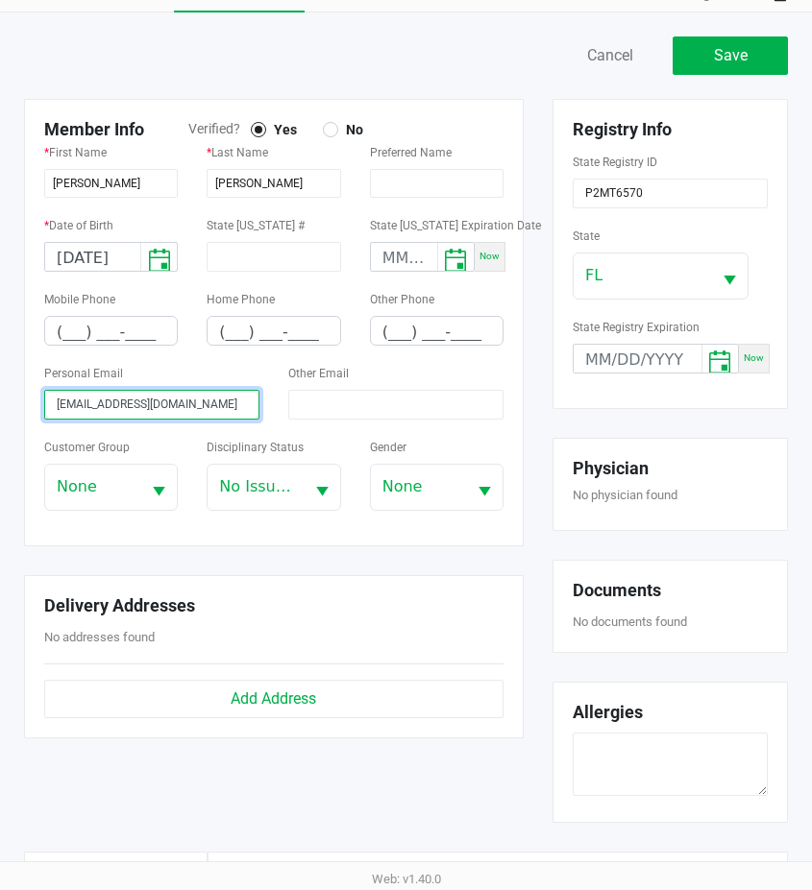
type input "[EMAIL_ADDRESS][DOMAIN_NAME]"
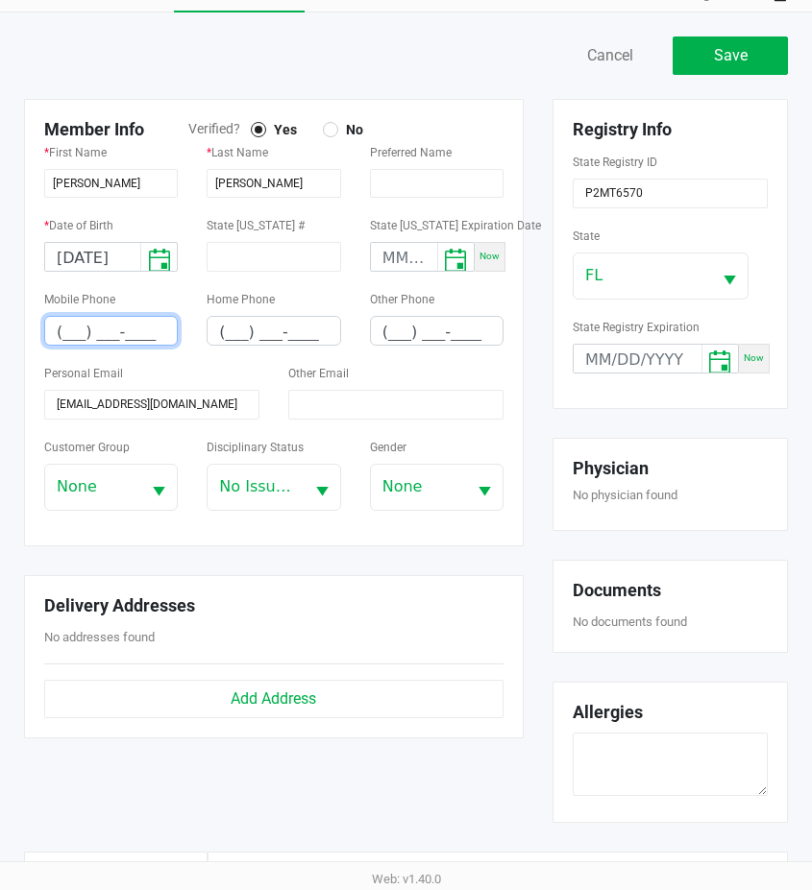
click at [74, 334] on input "(___) ___-____" at bounding box center [111, 332] width 132 height 30
type input "[PHONE_NUMBER]"
click at [541, 370] on div "Registry Info State Registry ID P2MT6570 State [US_STATE] State Registry Expira…" at bounding box center [670, 254] width 264 height 310
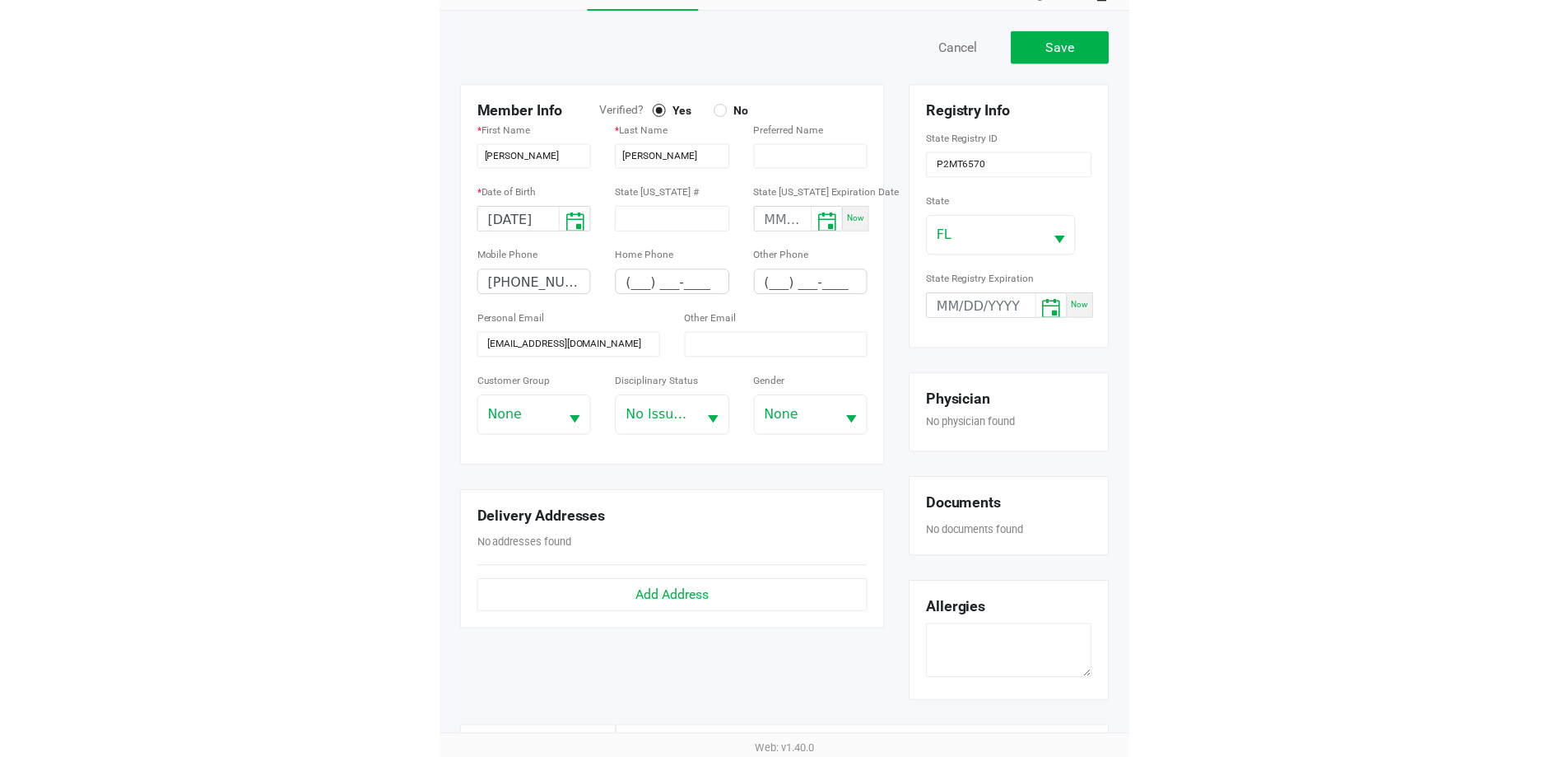
scroll to position [0, 0]
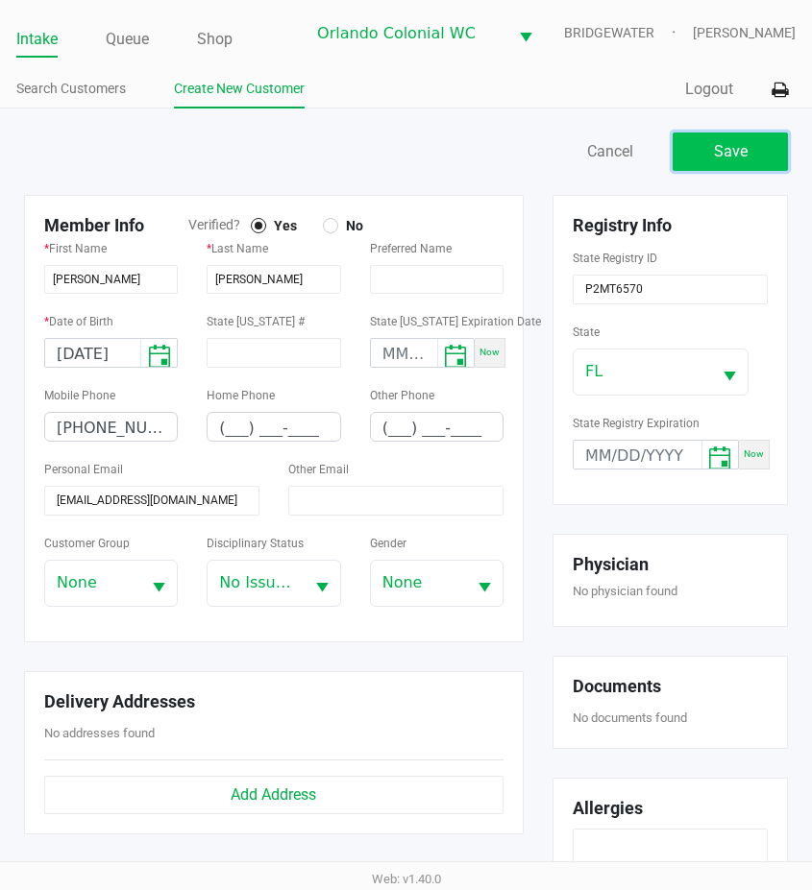
click at [748, 141] on button "Save" at bounding box center [729, 152] width 115 height 38
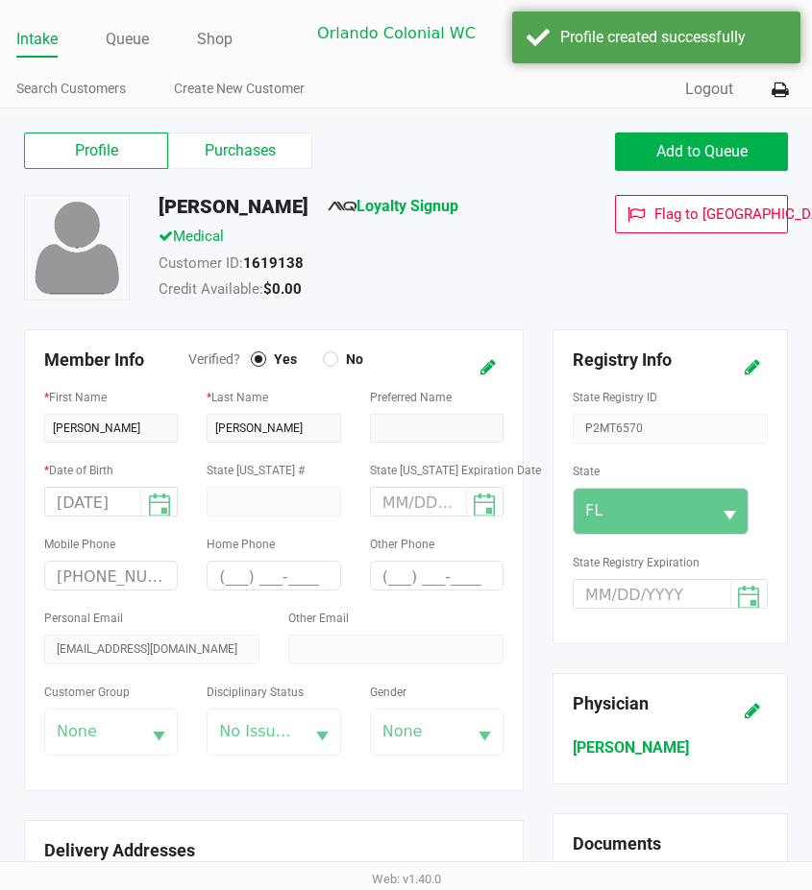
type input "---"
type input "( __) ___-____"
type input "---"
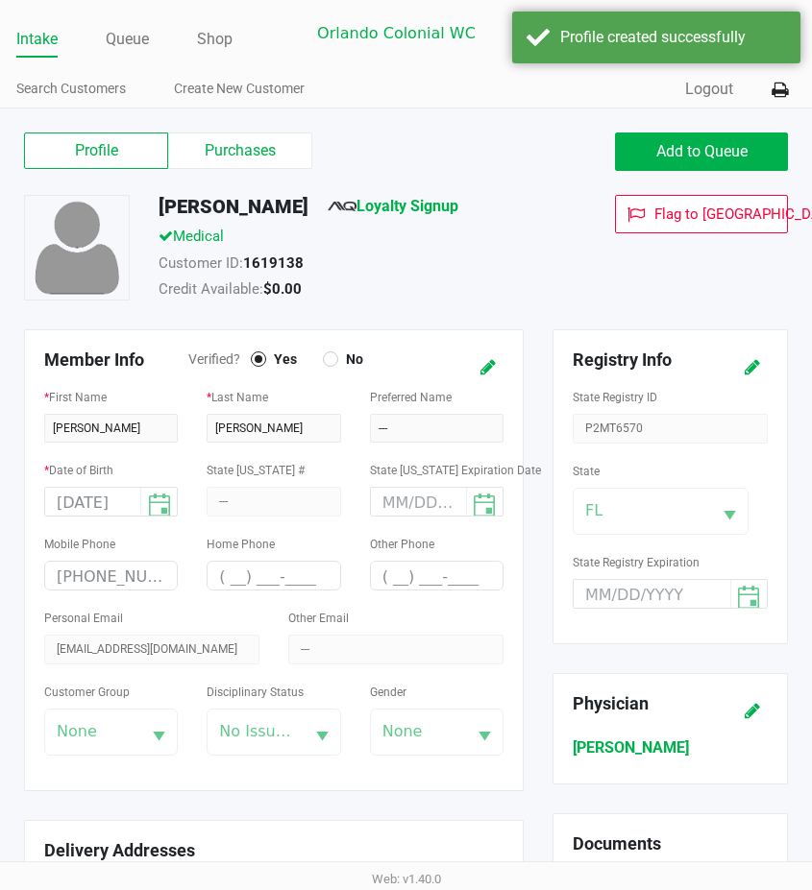
click at [557, 253] on div "Customer ID: 1619138" at bounding box center [363, 266] width 439 height 27
click at [673, 151] on span "Add to Queue" at bounding box center [701, 151] width 91 height 18
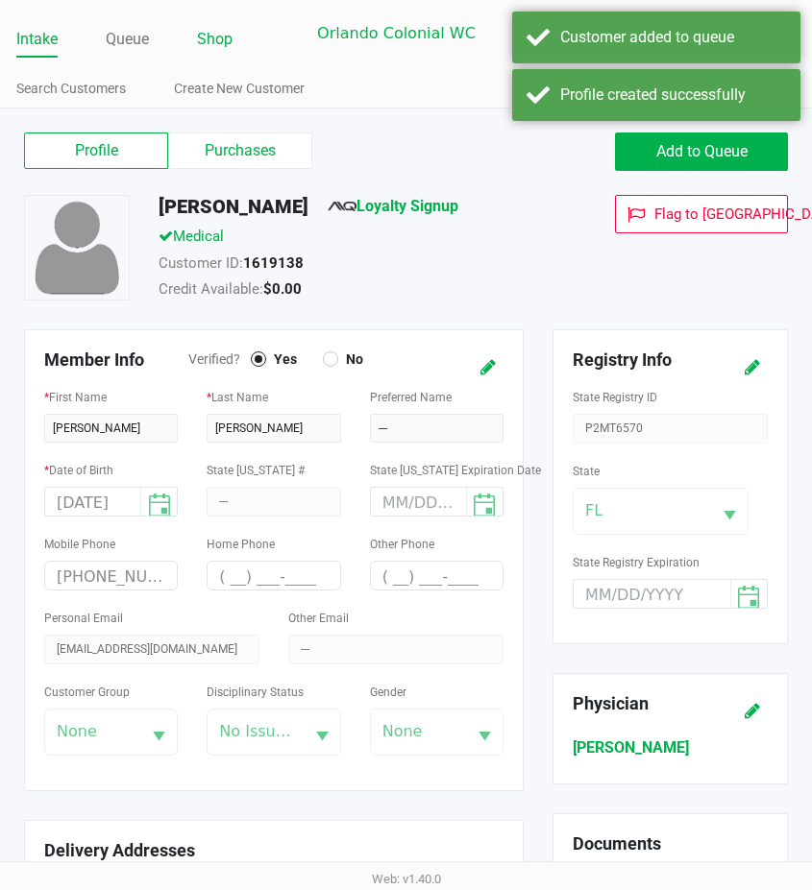
click at [226, 27] on link "Shop" at bounding box center [215, 39] width 36 height 27
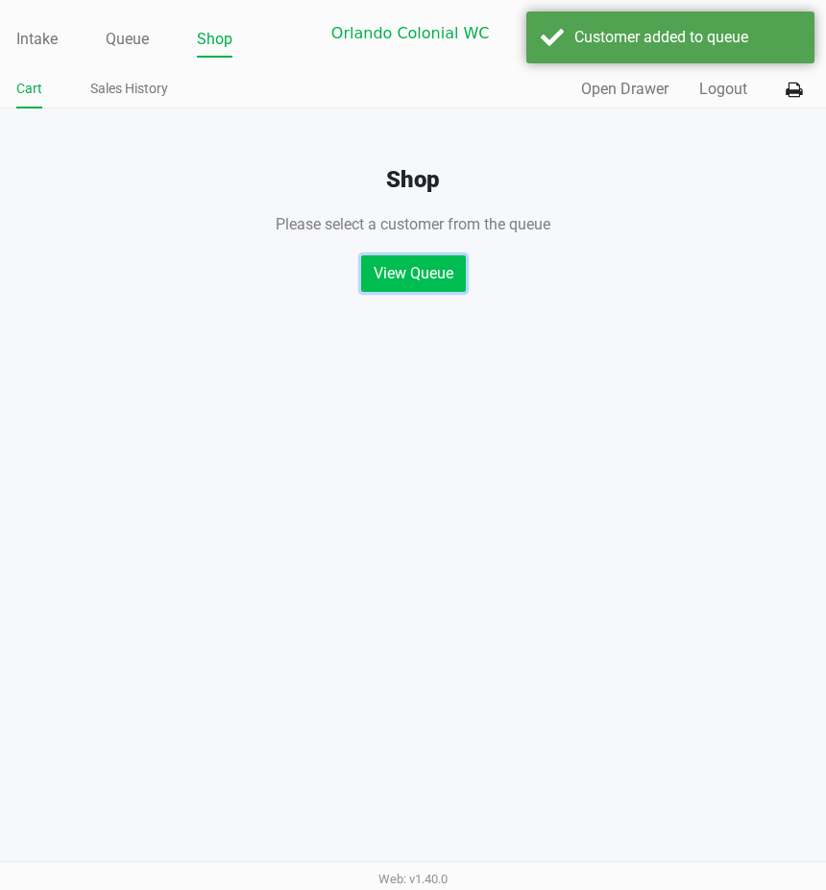
click at [437, 275] on button "View Queue" at bounding box center [413, 273] width 105 height 36
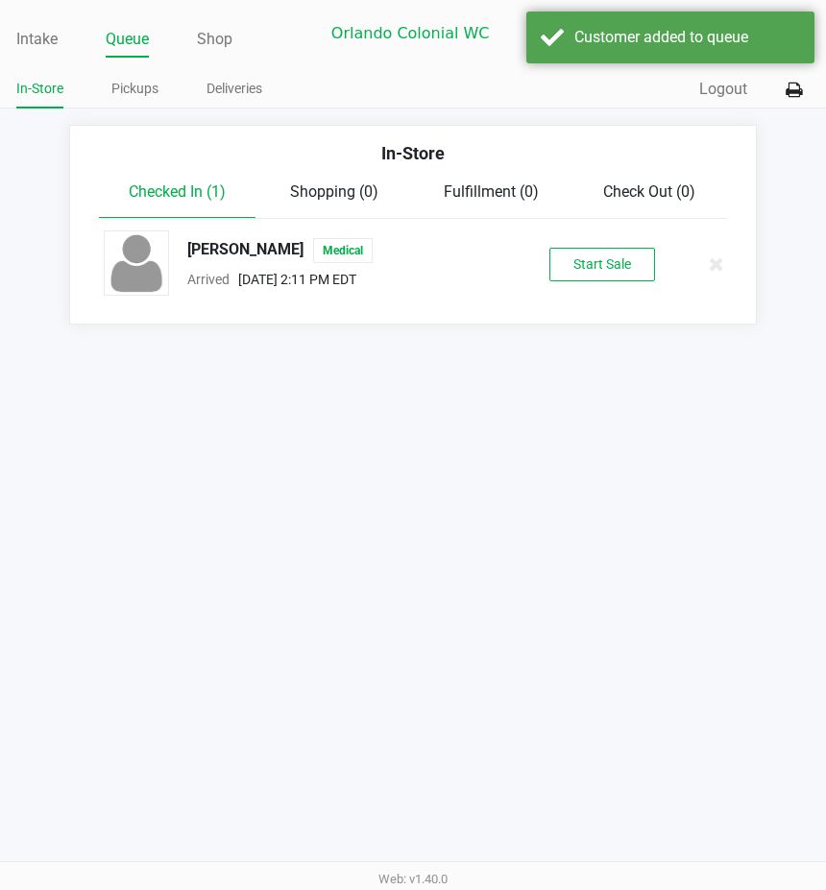
click at [611, 283] on div "[PERSON_NAME] Medical Arrived [DATE] 2:11 PM EDT Start Sale" at bounding box center [413, 264] width 648 height 67
click at [615, 269] on button "Start Sale" at bounding box center [602, 265] width 106 height 34
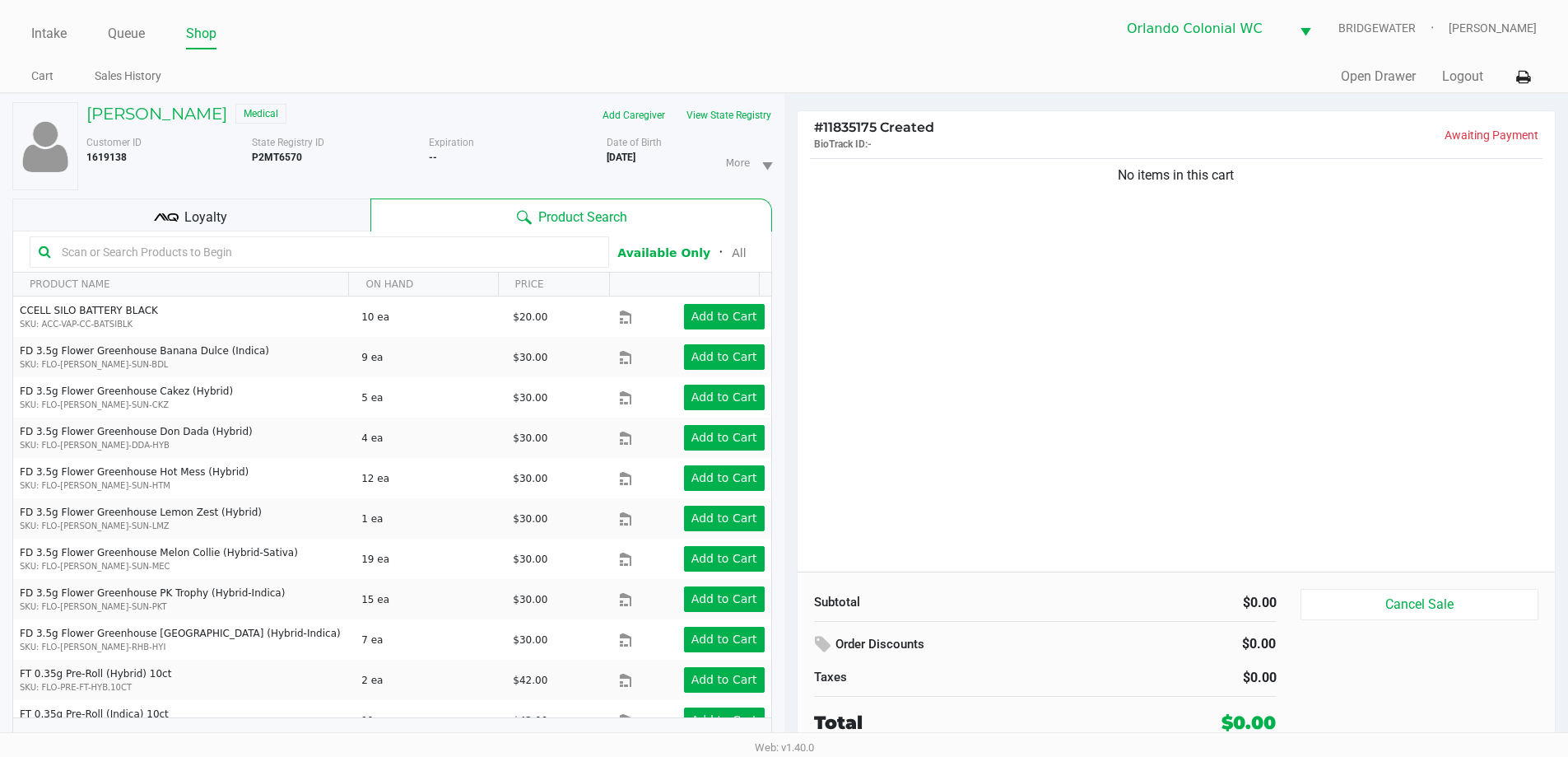
click at [942, 250] on div "No items in this cart" at bounding box center [1176, 363] width 758 height 417
click at [1068, 308] on div "No items in this cart" at bounding box center [1176, 363] width 758 height 417
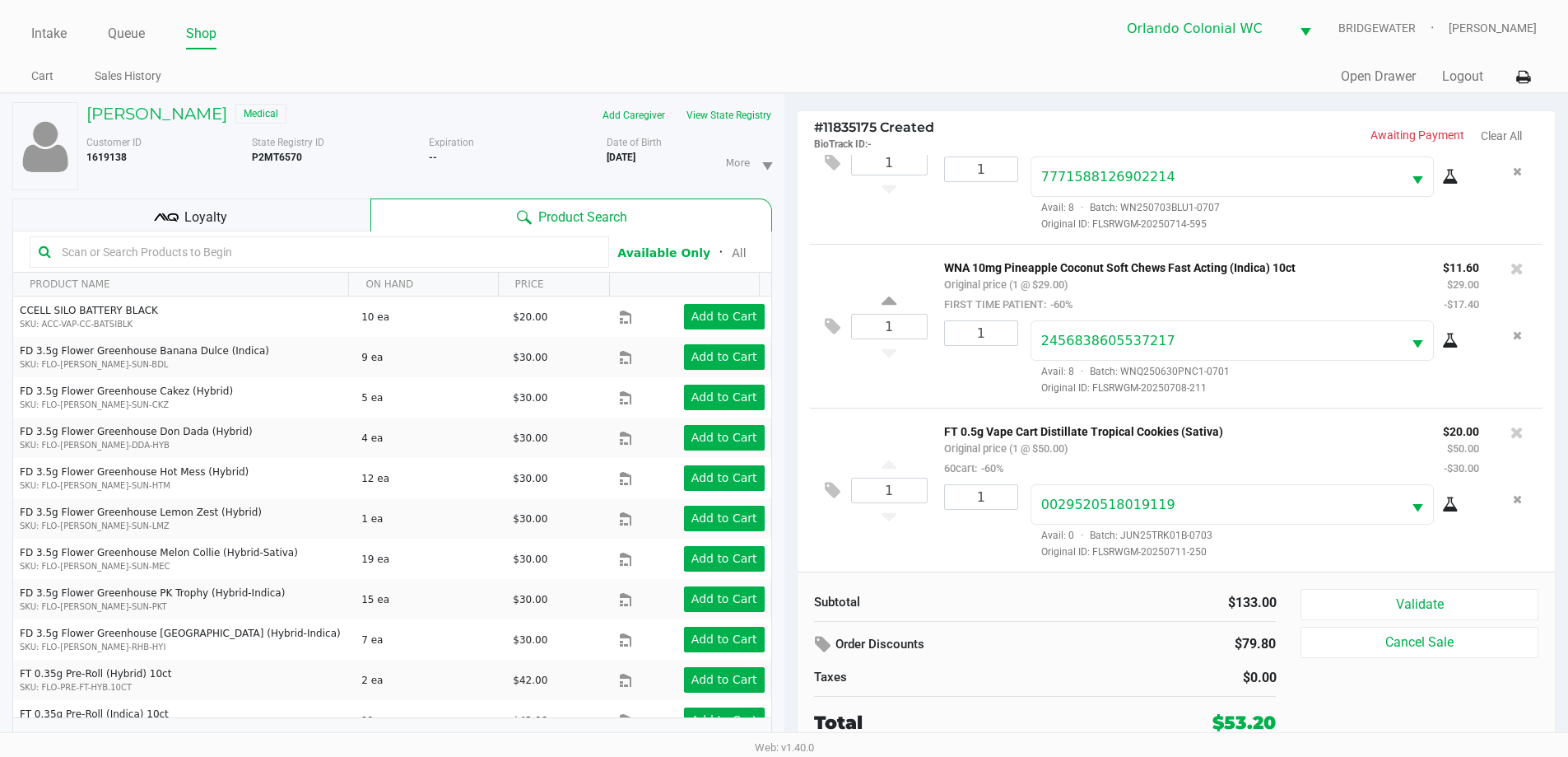
scroll to position [17, 0]
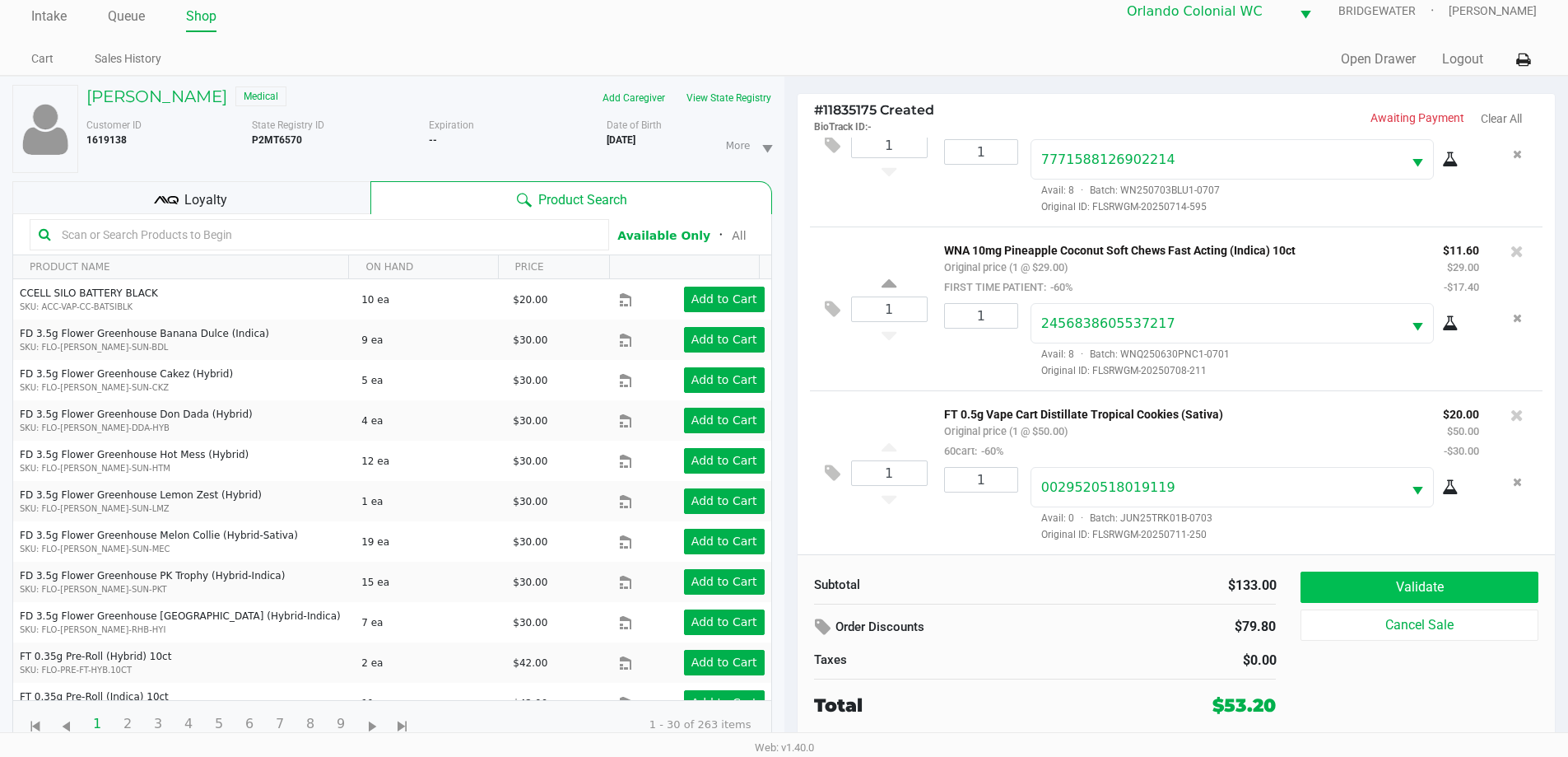
click at [1503, 583] on button "Validate" at bounding box center [1419, 587] width 237 height 31
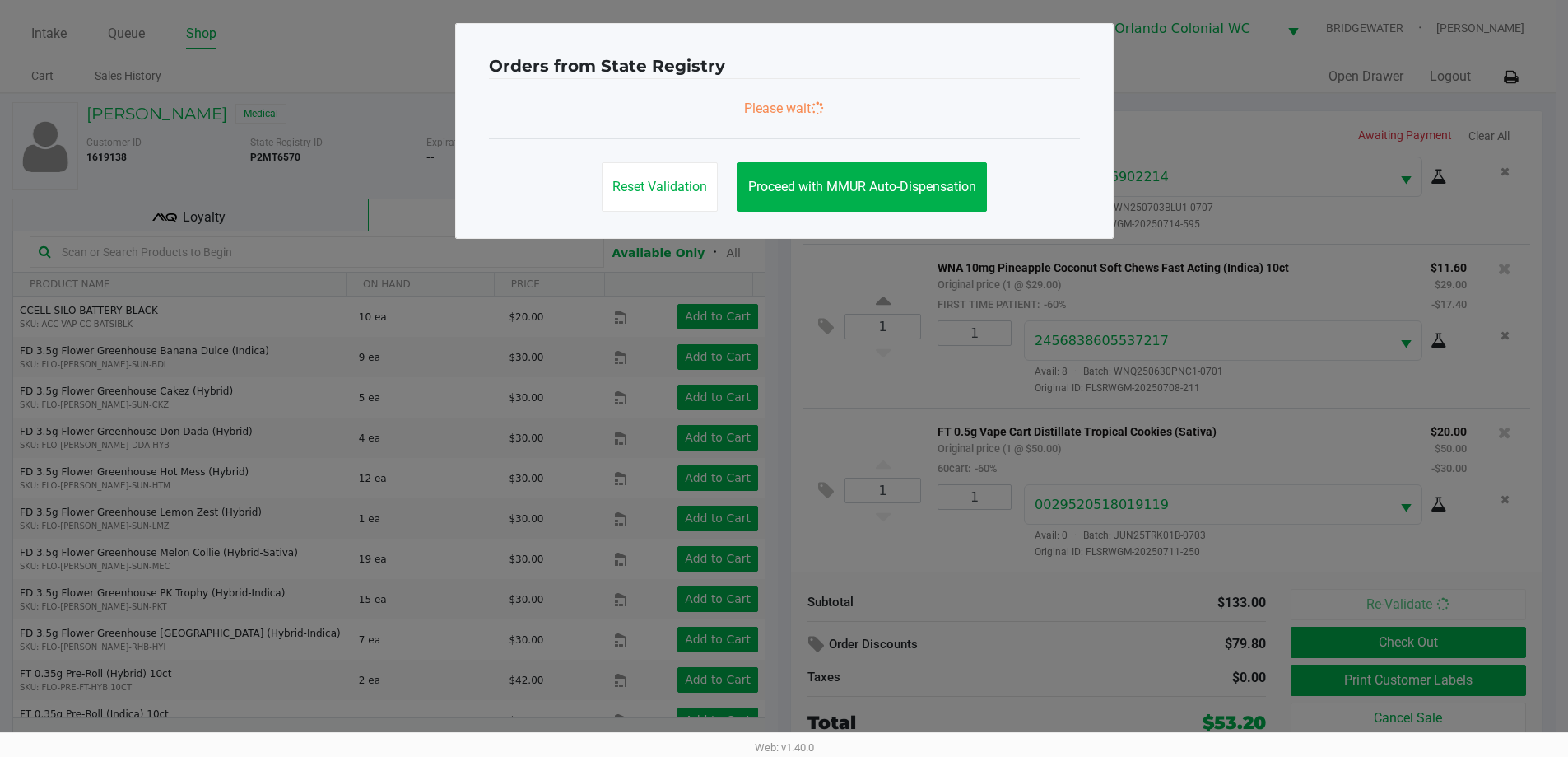
scroll to position [0, 0]
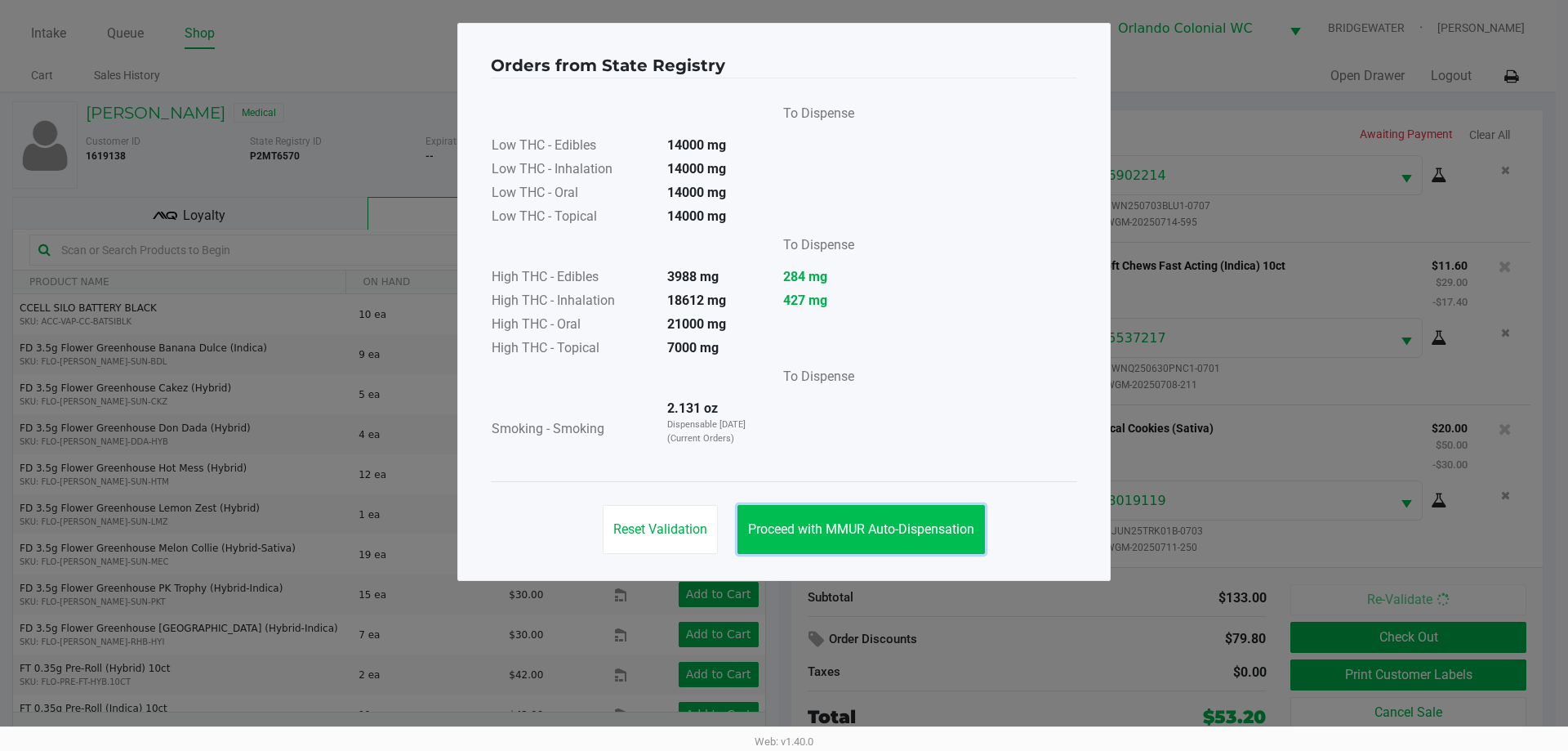
click at [974, 529] on span "Proceed with MMUR Auto-Dispensation" at bounding box center [861, 529] width 226 height 15
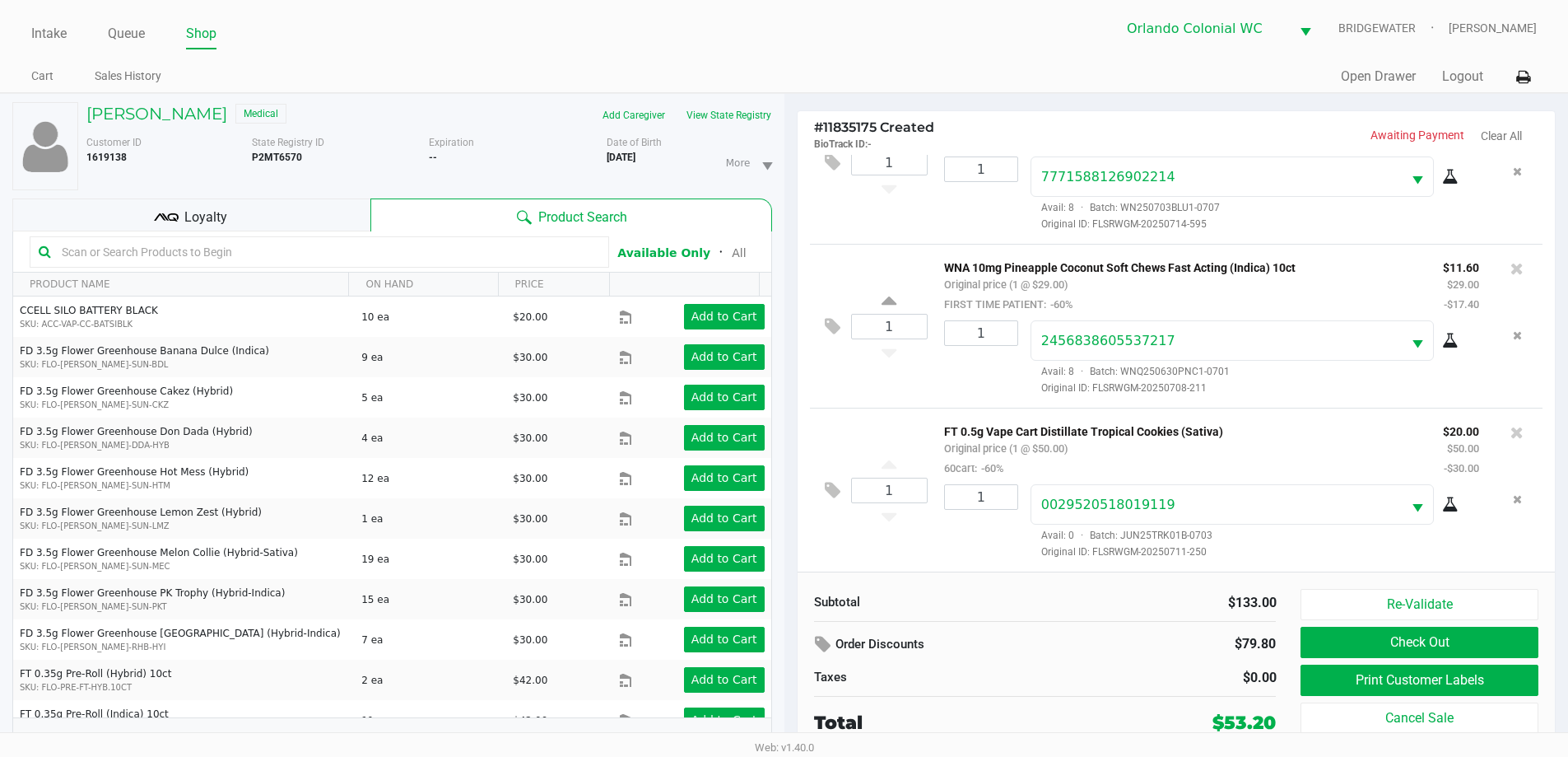
scroll to position [17, 0]
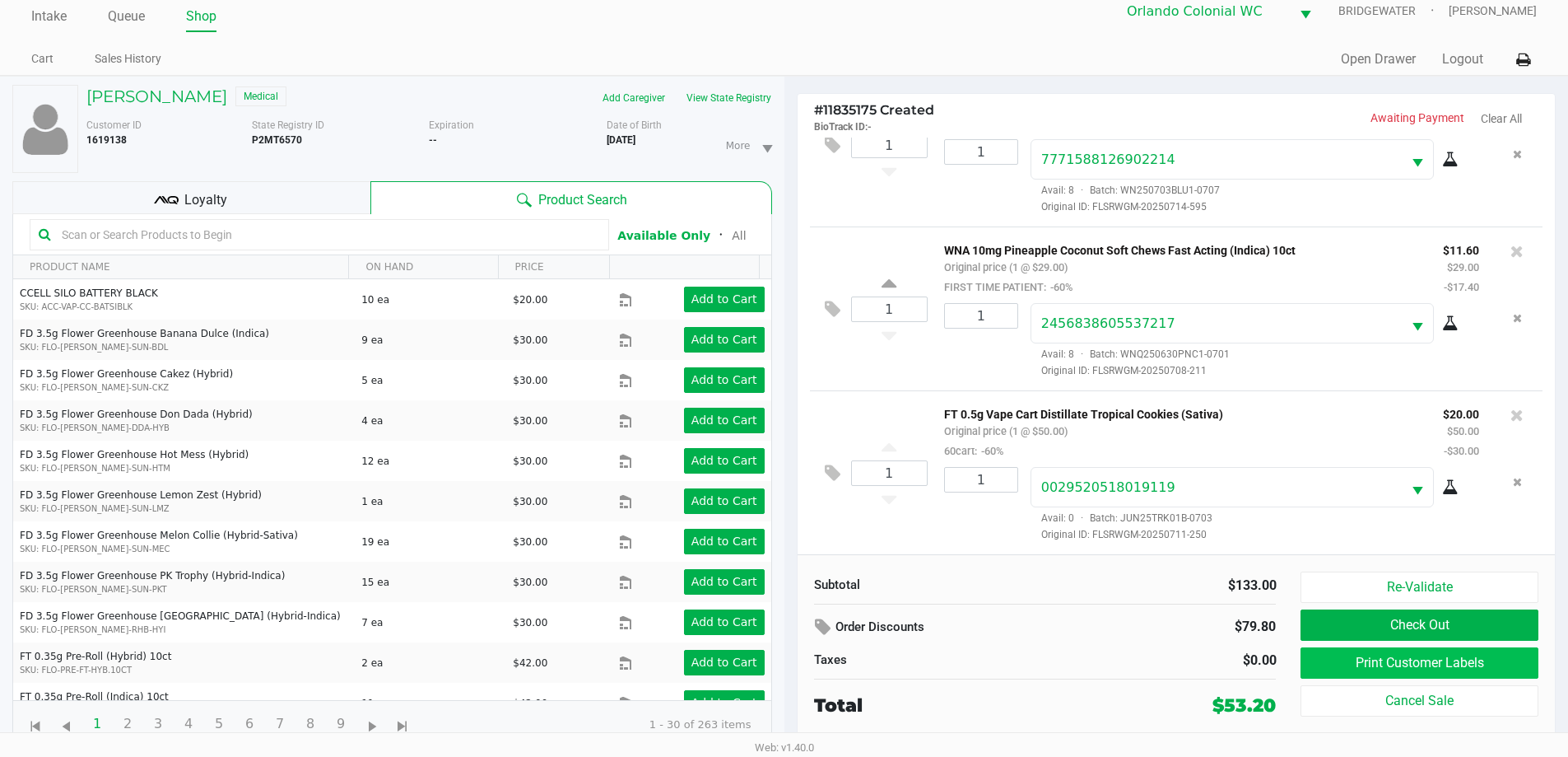
click at [1514, 674] on button "Print Customer Labels" at bounding box center [1419, 663] width 237 height 31
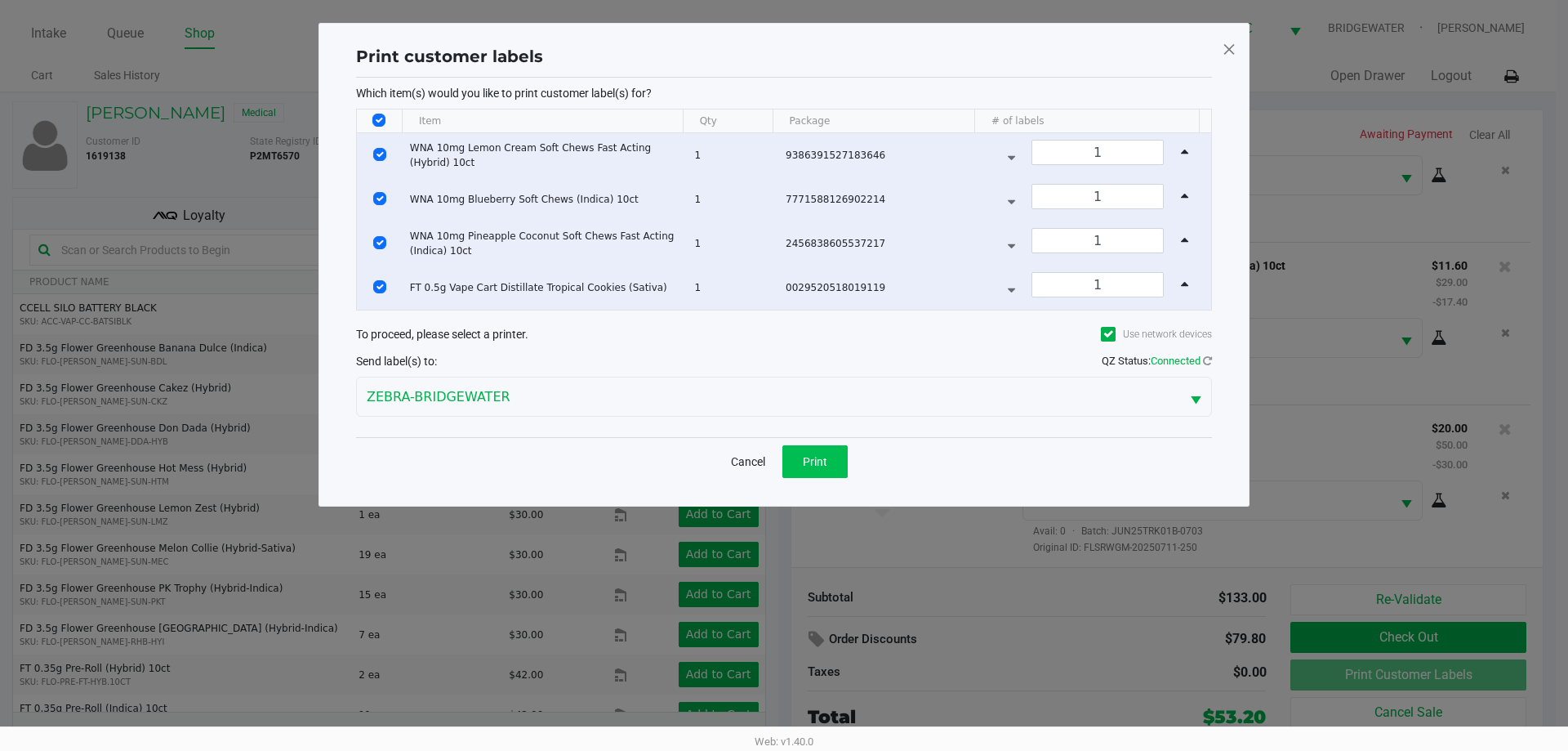
click at [827, 460] on button "Print" at bounding box center [815, 461] width 65 height 32
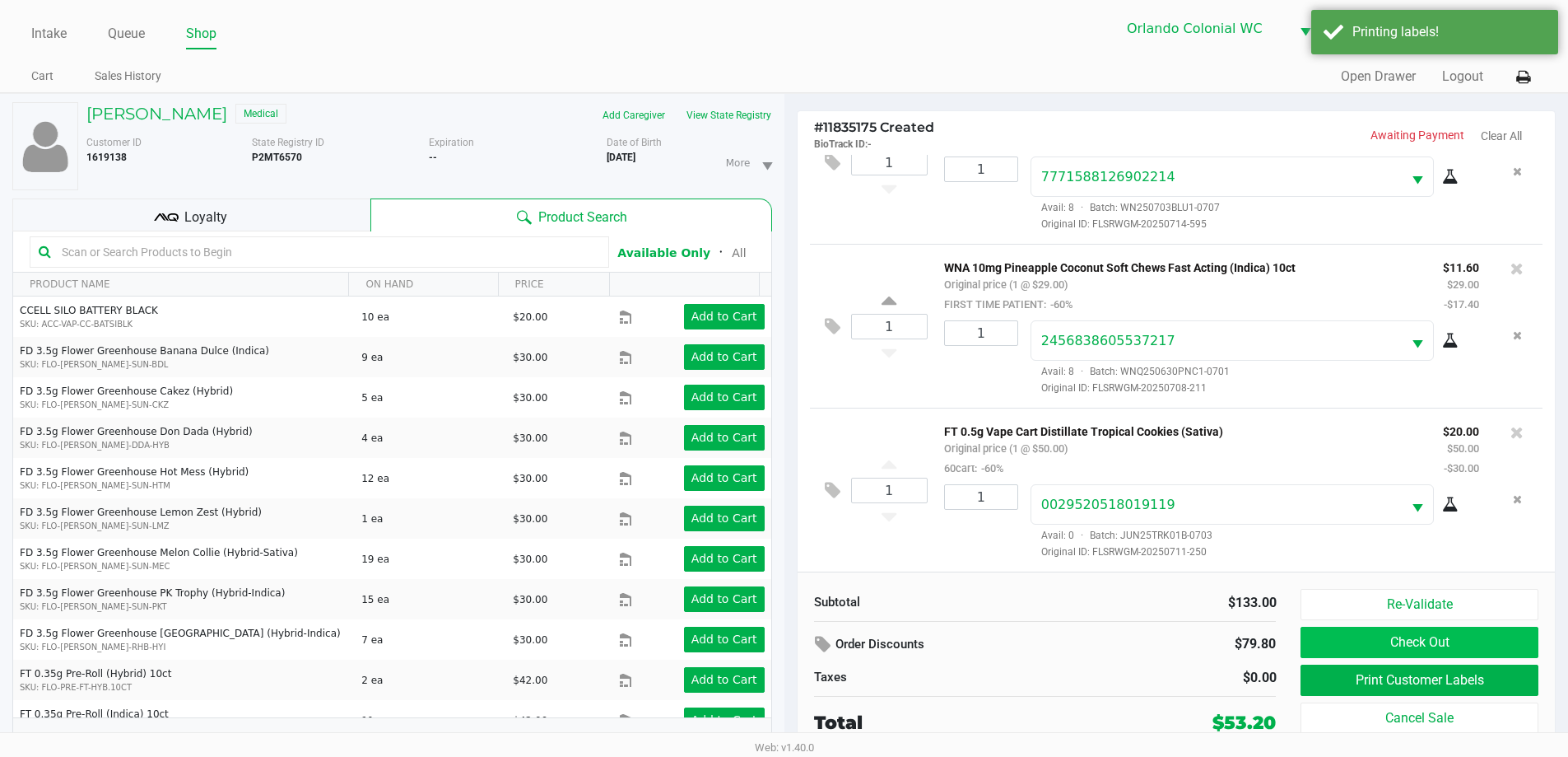
click at [1496, 648] on button "Check Out" at bounding box center [1419, 642] width 237 height 31
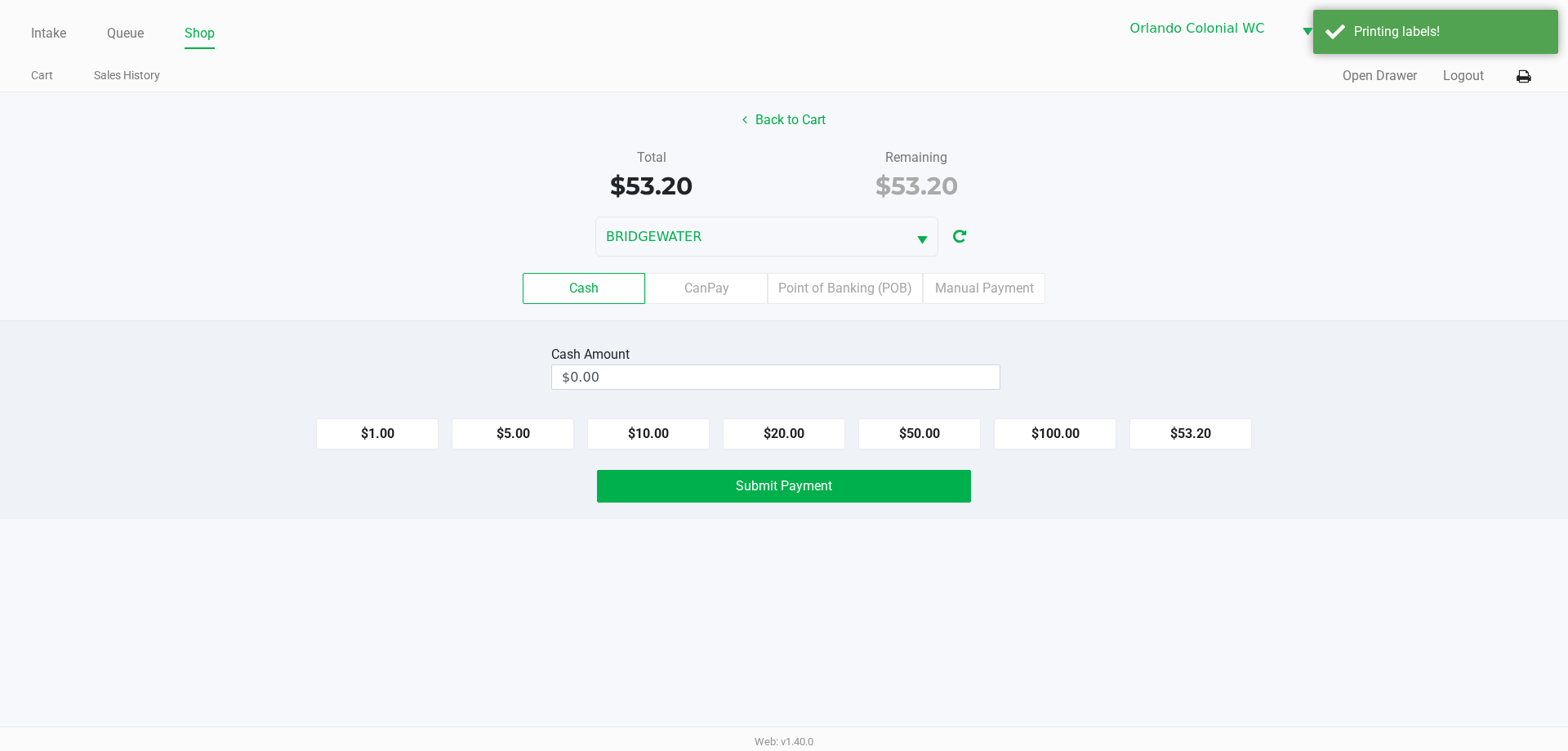
click at [876, 294] on label "Point of Banking (POB)" at bounding box center [845, 288] width 155 height 31
click at [0, 0] on 7 "Point of Banking (POB)" at bounding box center [0, 0] width 0 height 0
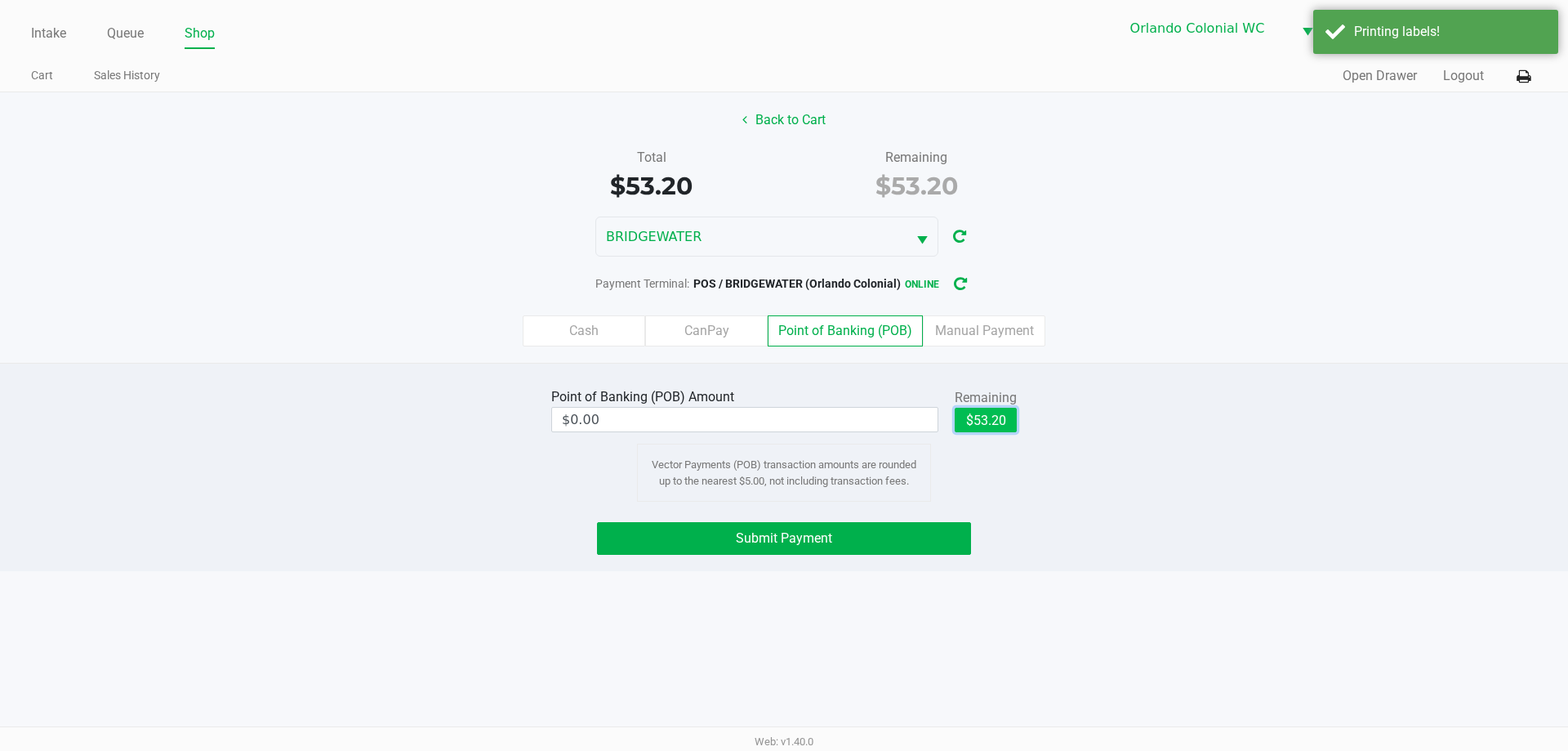
click at [986, 423] on button "$53.20" at bounding box center [986, 419] width 62 height 25
type input "$53.20"
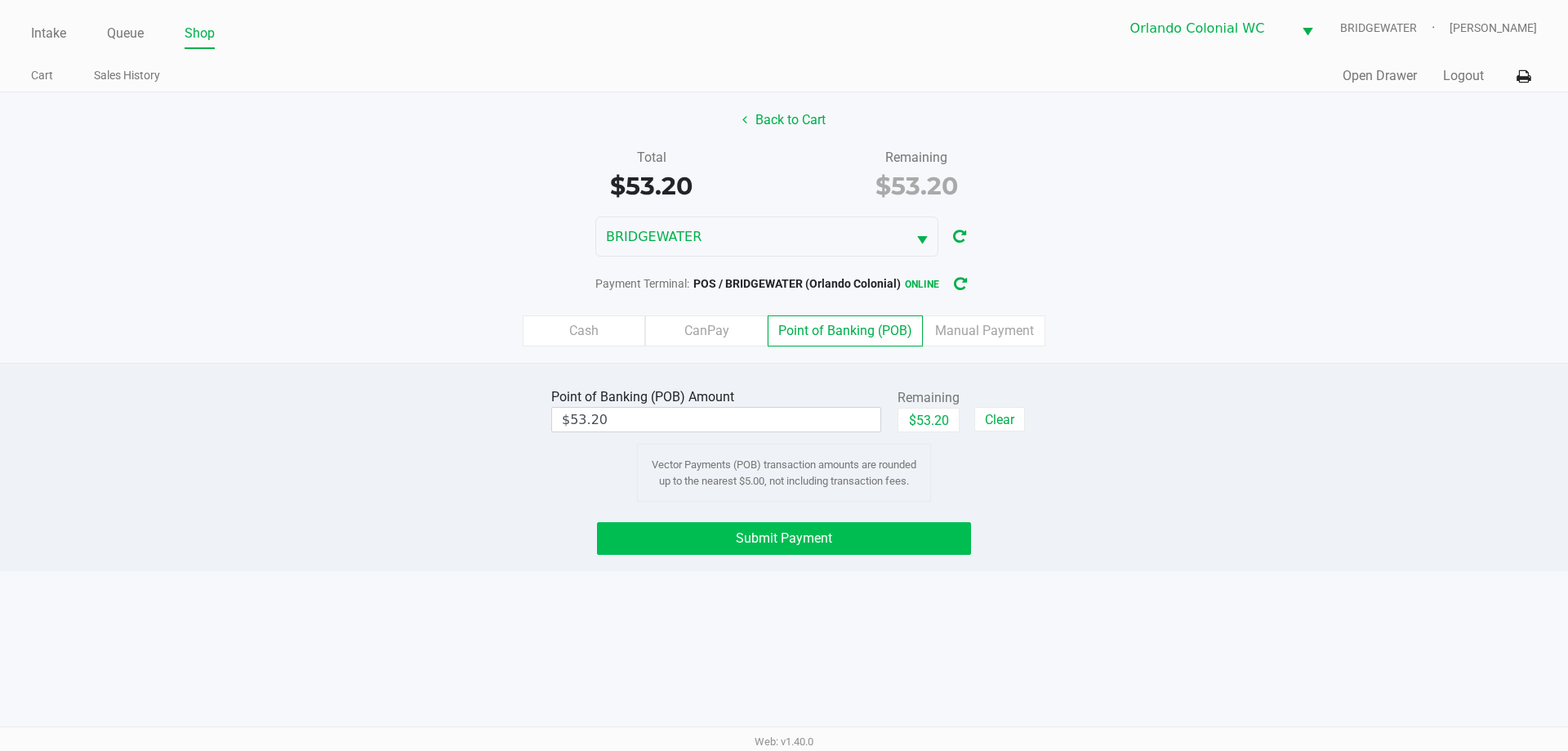
click at [895, 528] on button "Submit Payment" at bounding box center [784, 538] width 374 height 32
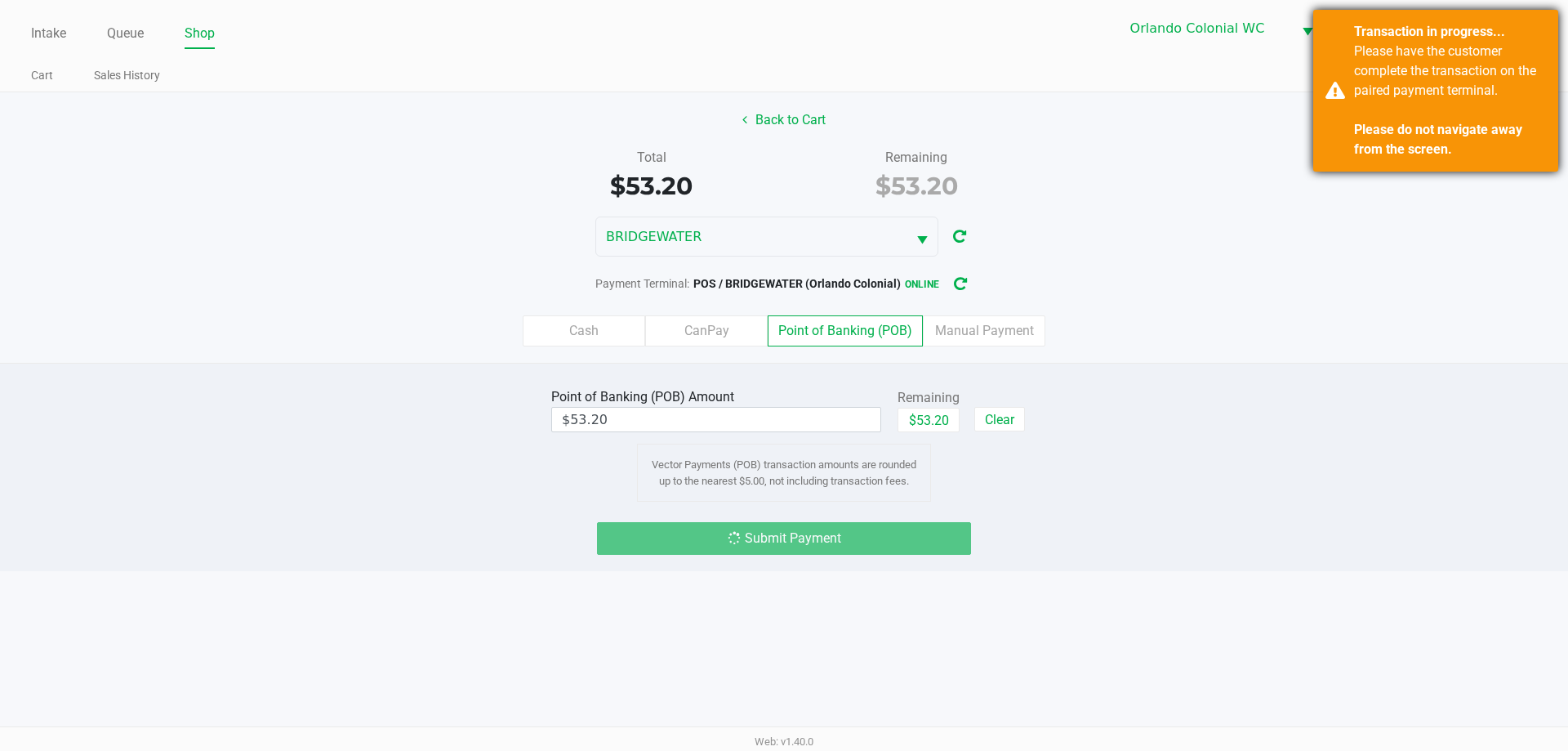
click at [1413, 131] on strong "Please do not navigate away from the screen." at bounding box center [1438, 139] width 168 height 35
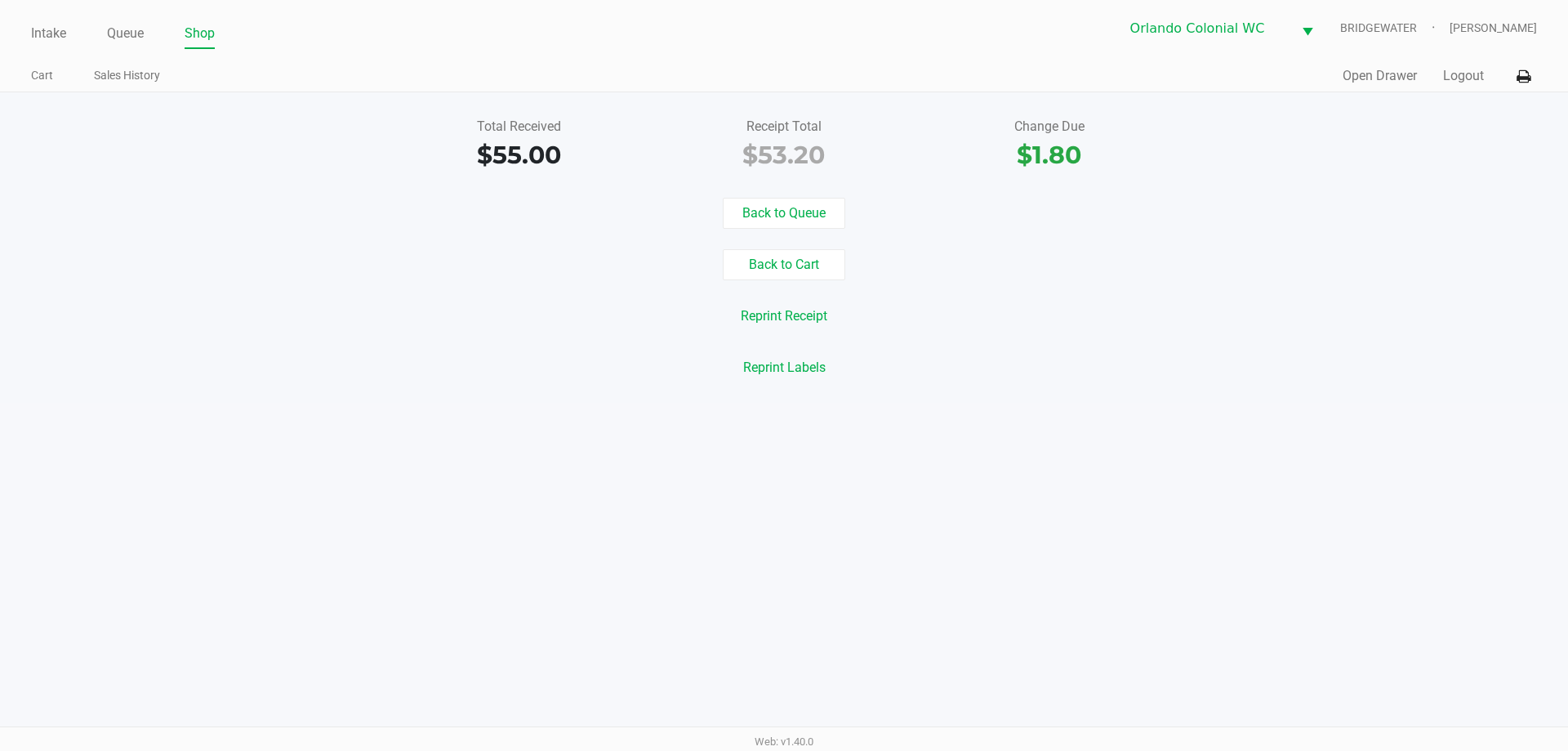
click at [47, 42] on link "Intake" at bounding box center [48, 33] width 35 height 23
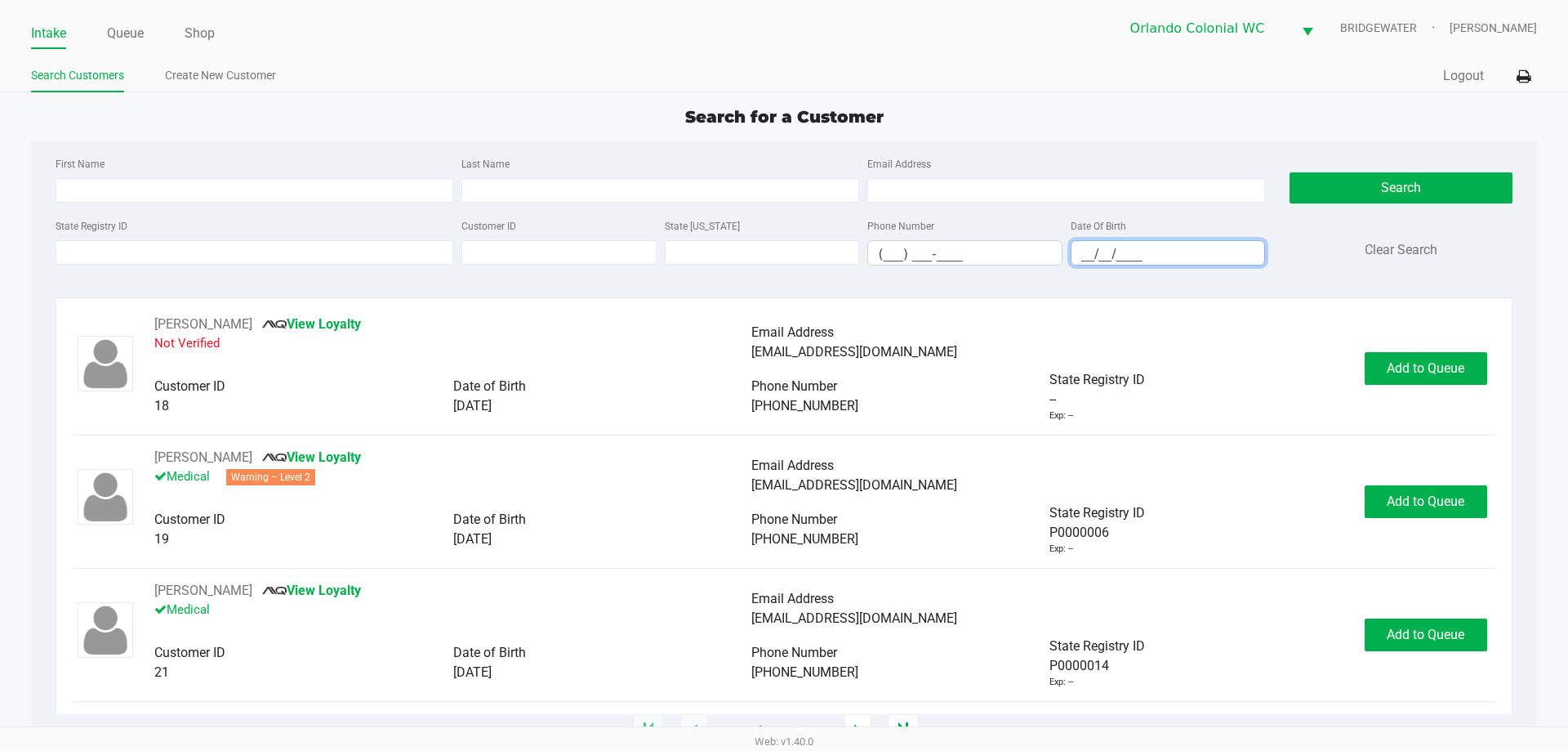
click at [1082, 258] on input "__/__/____" at bounding box center [1168, 253] width 194 height 26
type input "[DATE]"
click at [617, 193] on input "Last Name" at bounding box center [661, 190] width 398 height 25
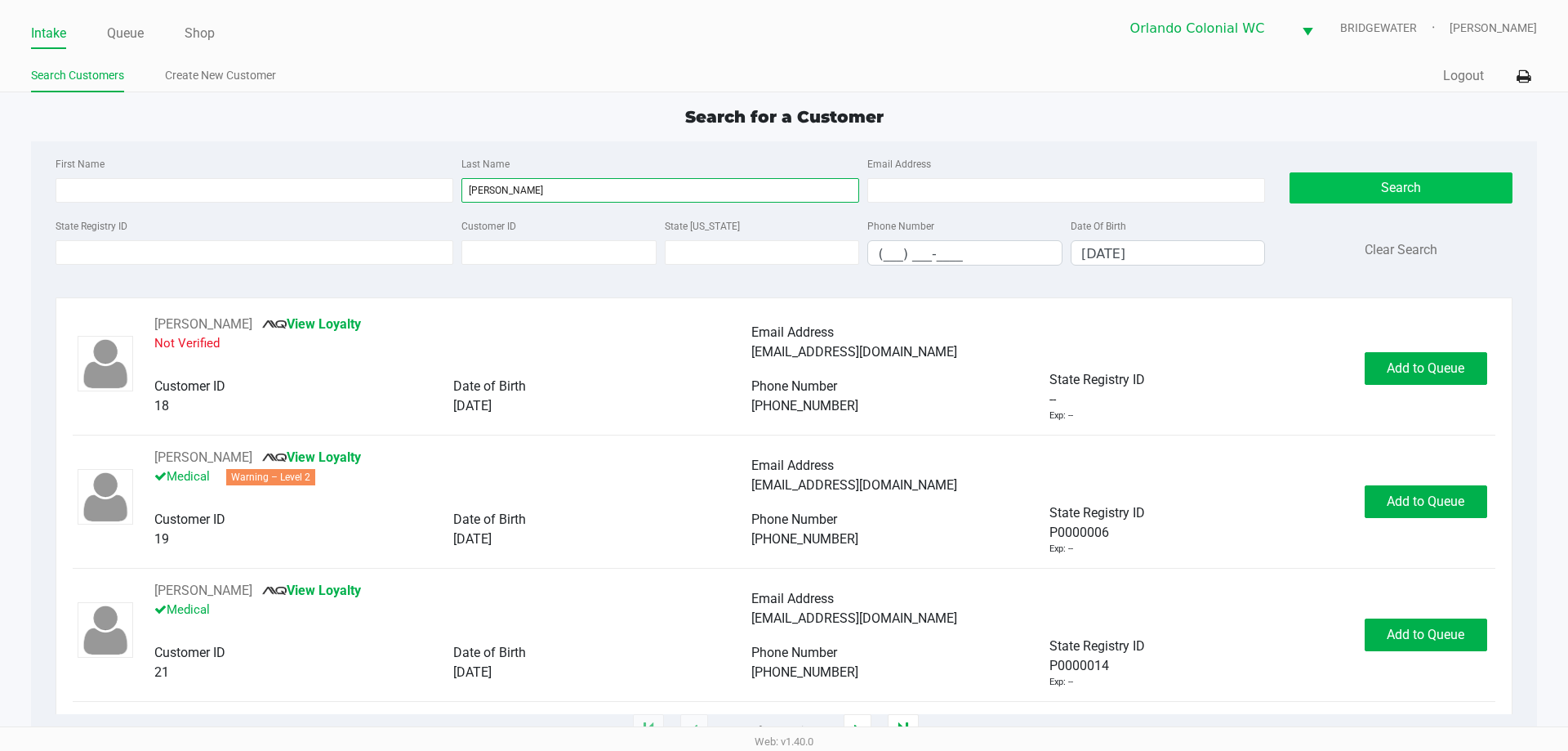
type input "[PERSON_NAME]"
click at [1383, 179] on button "Search" at bounding box center [1400, 188] width 222 height 31
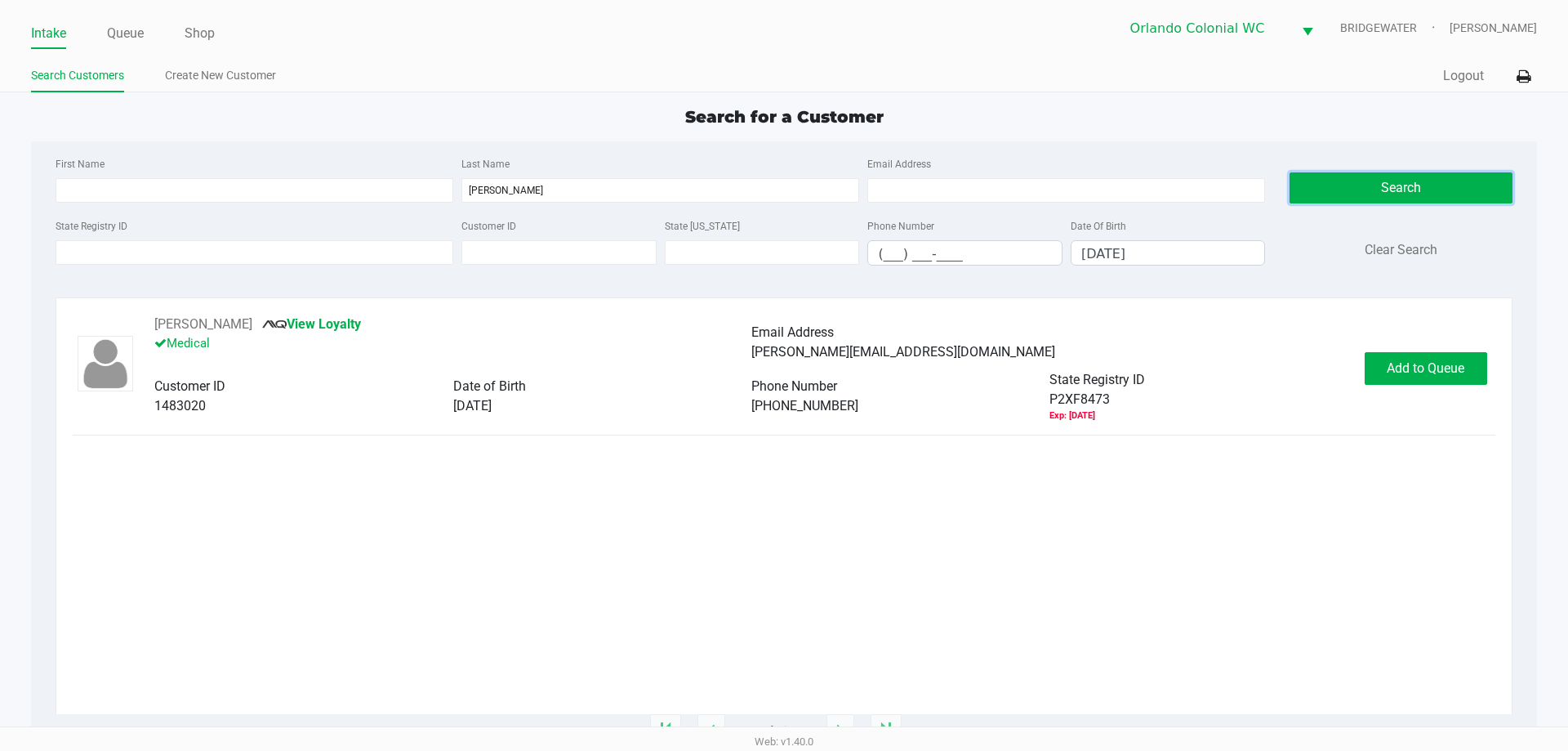
click at [940, 374] on div "Phone Number [PHONE_NUMBER] State Registry ID P2XF8473 Exp: [DATE]" at bounding box center [1050, 396] width 597 height 53
click at [1245, 379] on div "State Registry ID" at bounding box center [1198, 379] width 298 height 20
click at [1449, 400] on div "[PERSON_NAME] View Loyalty Medical Email Address [PERSON_NAME][EMAIL_ADDRESS][D…" at bounding box center [783, 368] width 1422 height 108
click at [1427, 369] on span "Add to Queue" at bounding box center [1425, 368] width 77 height 15
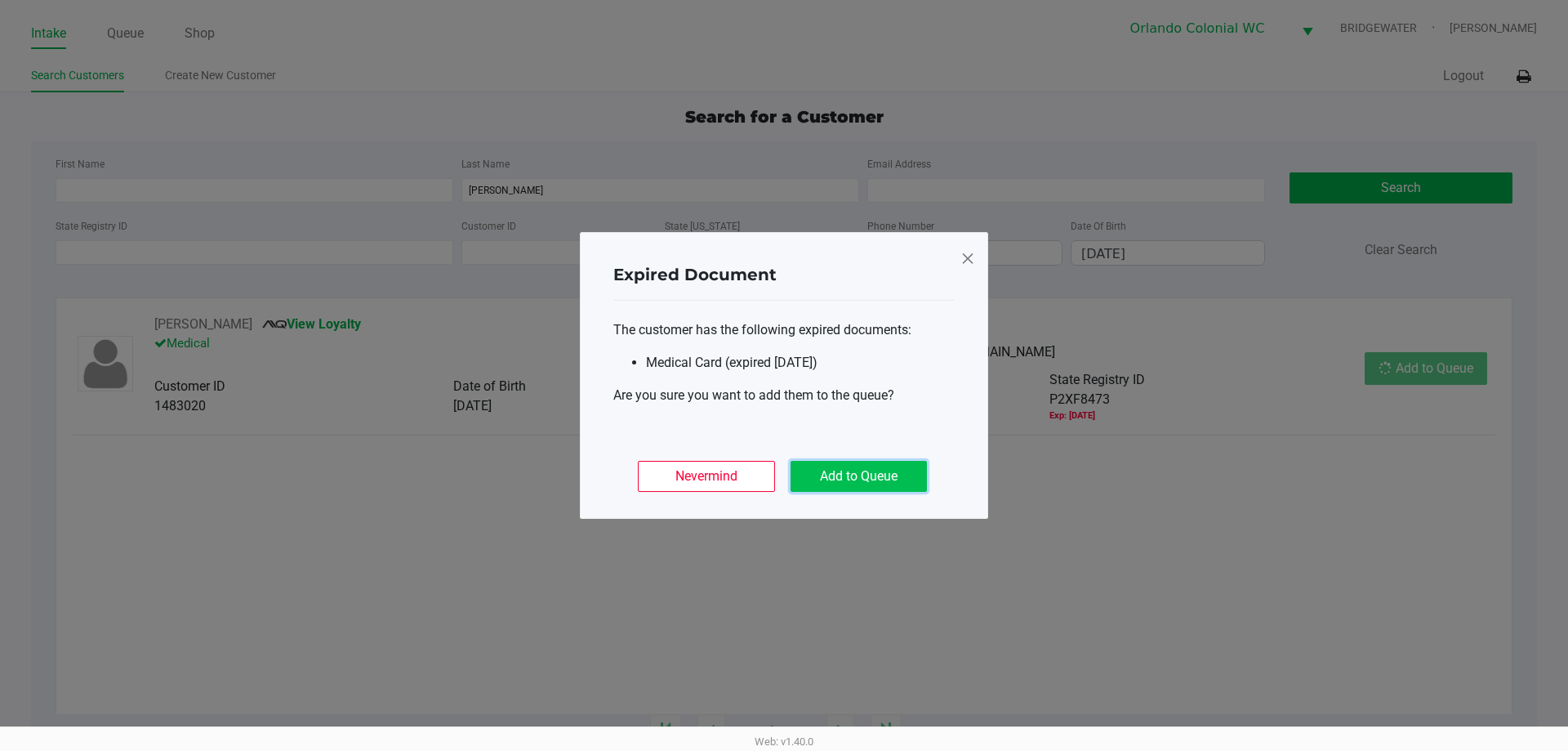
click at [904, 490] on button "Add to Queue" at bounding box center [859, 476] width 136 height 31
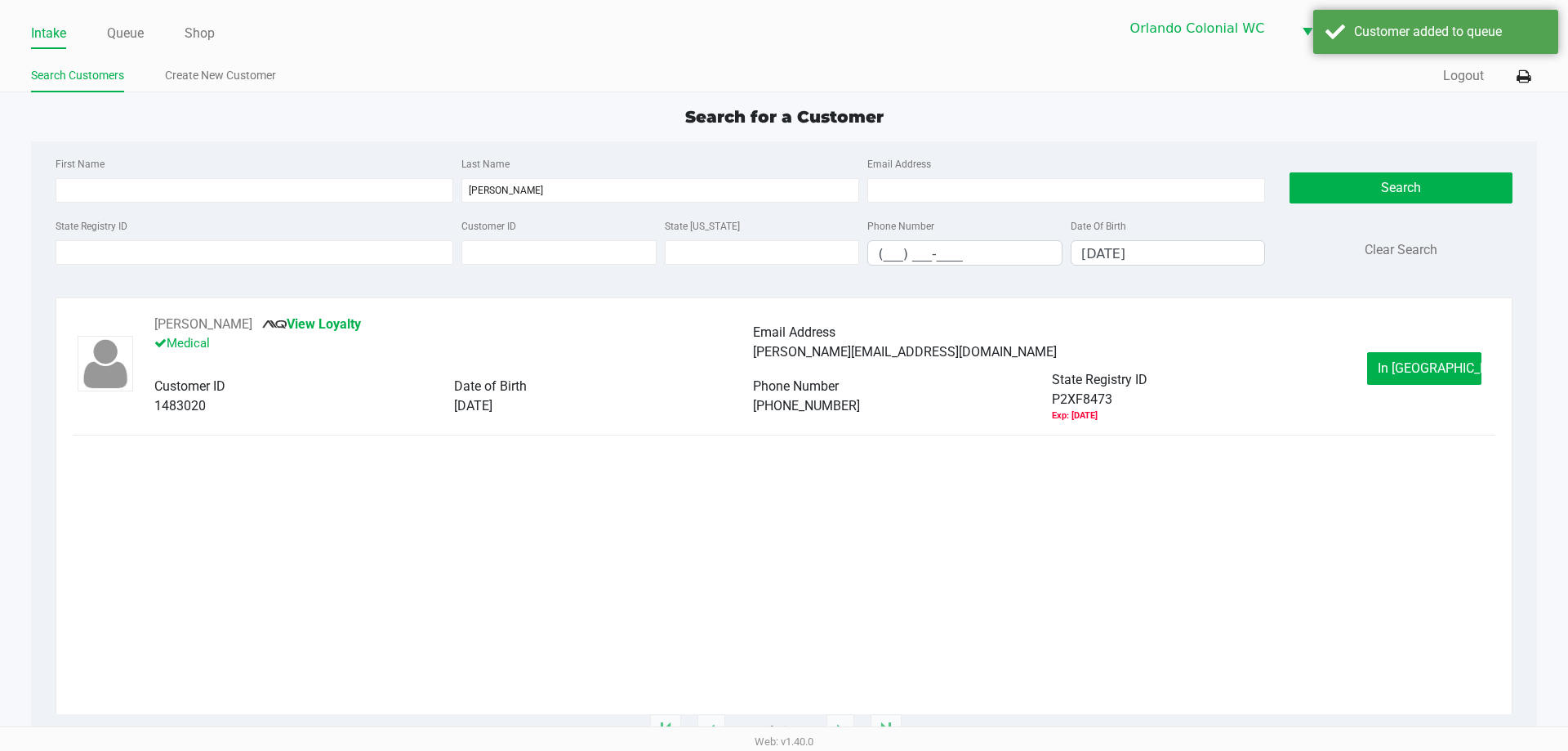
click at [1291, 353] on div "[PERSON_NAME][EMAIL_ADDRESS][DOMAIN_NAME]" at bounding box center [1052, 351] width 598 height 20
click at [1435, 361] on span "In [GEOGRAPHIC_DATA]" at bounding box center [1446, 368] width 137 height 15
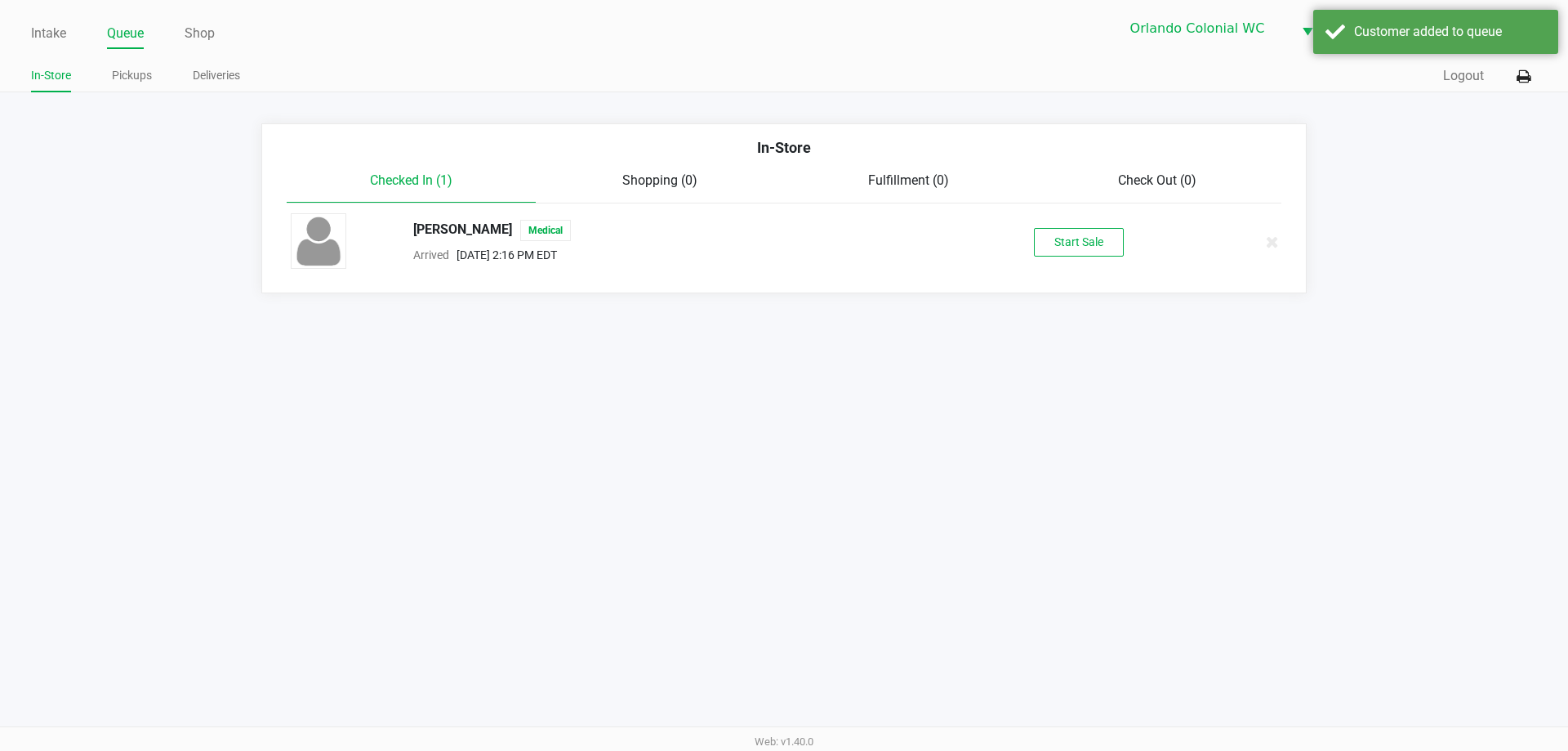
click at [1098, 240] on button "Start Sale" at bounding box center [1079, 242] width 90 height 29
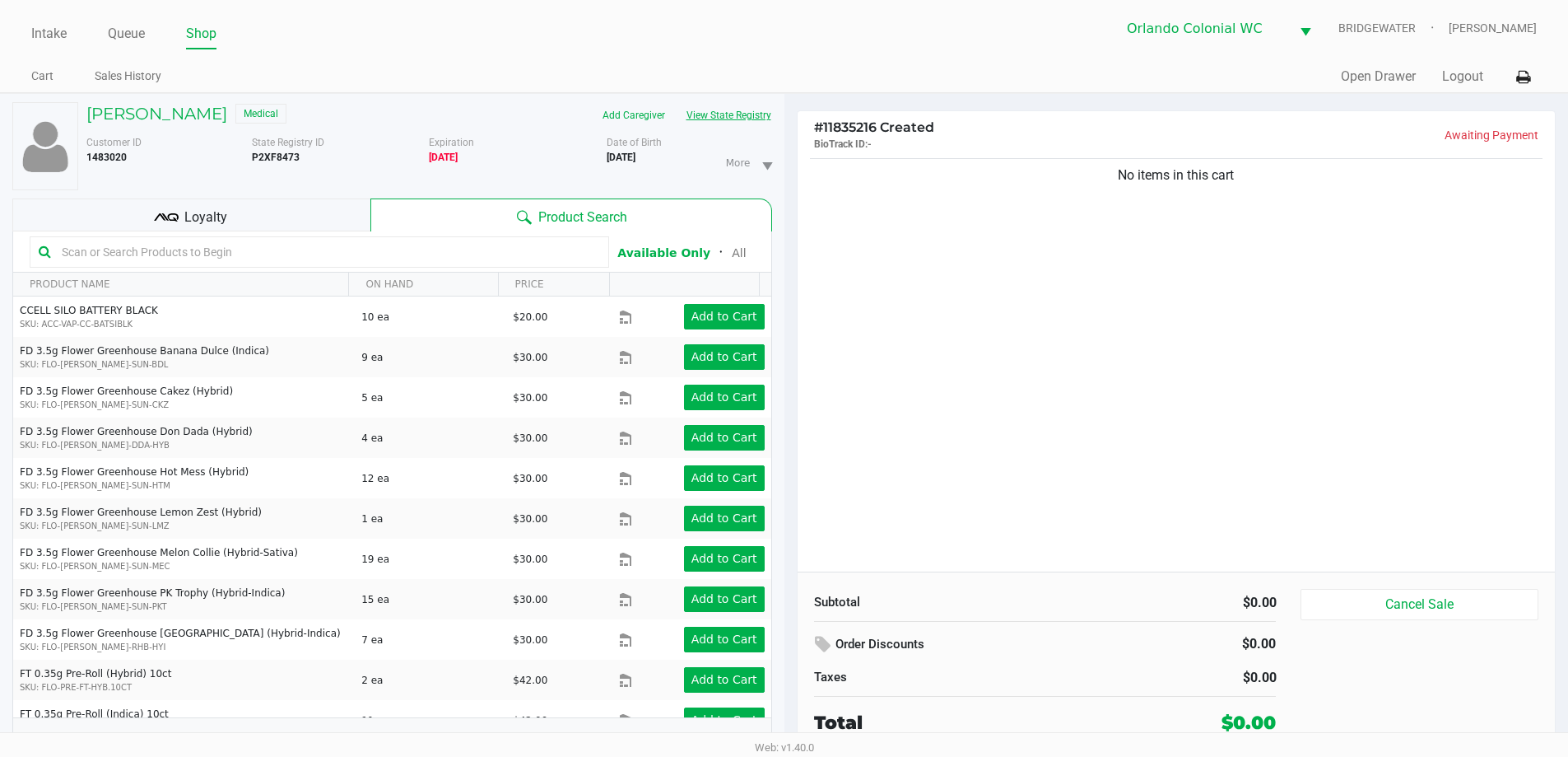
click at [727, 112] on button "View State Registry" at bounding box center [724, 115] width 96 height 27
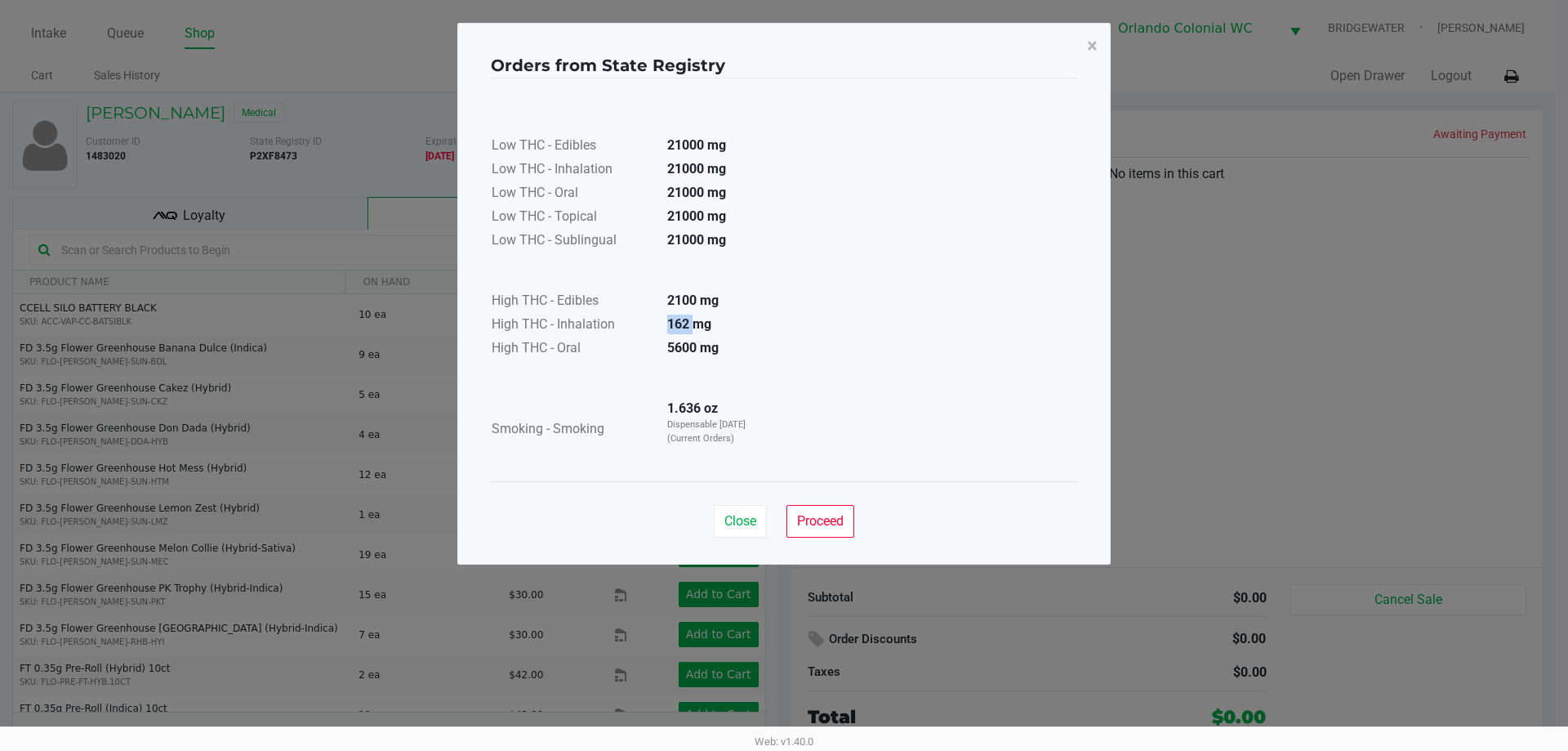
drag, startPoint x: 666, startPoint y: 324, endPoint x: 698, endPoint y: 327, distance: 32.1
click at [698, 327] on td "162 mg" at bounding box center [711, 326] width 114 height 24
click at [698, 327] on strong "162 mg" at bounding box center [690, 324] width 44 height 15
click at [707, 328] on strong "162 mg" at bounding box center [690, 324] width 44 height 15
drag, startPoint x: 766, startPoint y: 327, endPoint x: 662, endPoint y: 323, distance: 104.1
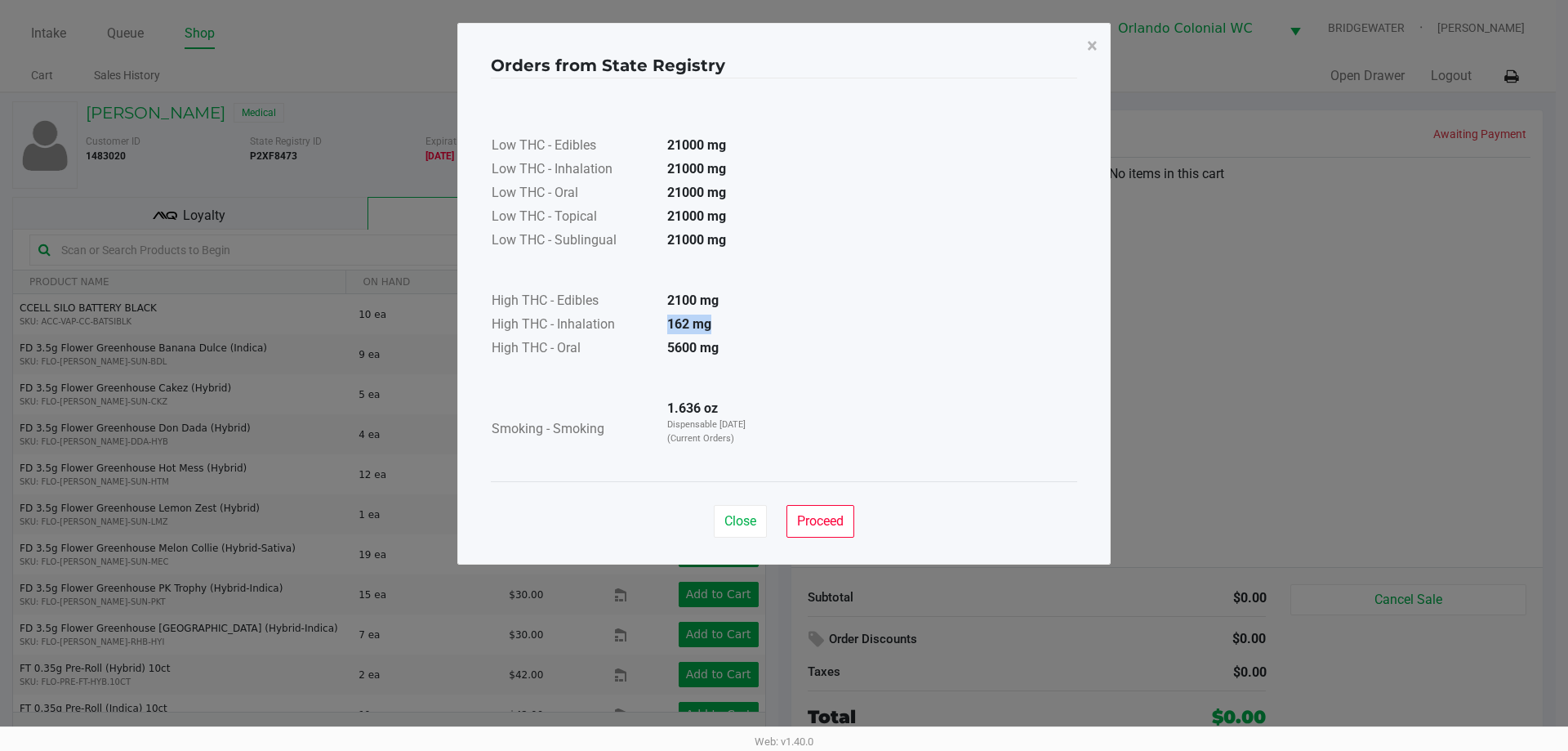
click at [662, 323] on td "162 mg" at bounding box center [711, 326] width 114 height 24
click at [648, 322] on td "High THC - Inhalation" at bounding box center [572, 326] width 163 height 24
click at [997, 263] on div "Low THC - Edibles 21000 mg Low THC - Inhalation 21000 mg Low THC - Oral 21000 m…" at bounding box center [784, 279] width 587 height 363
click at [931, 279] on div "Low THC - Edibles 21000 mg Low THC - Inhalation 21000 mg Low THC - Oral 21000 m…" at bounding box center [784, 279] width 587 height 363
click at [997, 74] on div "Orders from State Registry ×" at bounding box center [784, 59] width 587 height 38
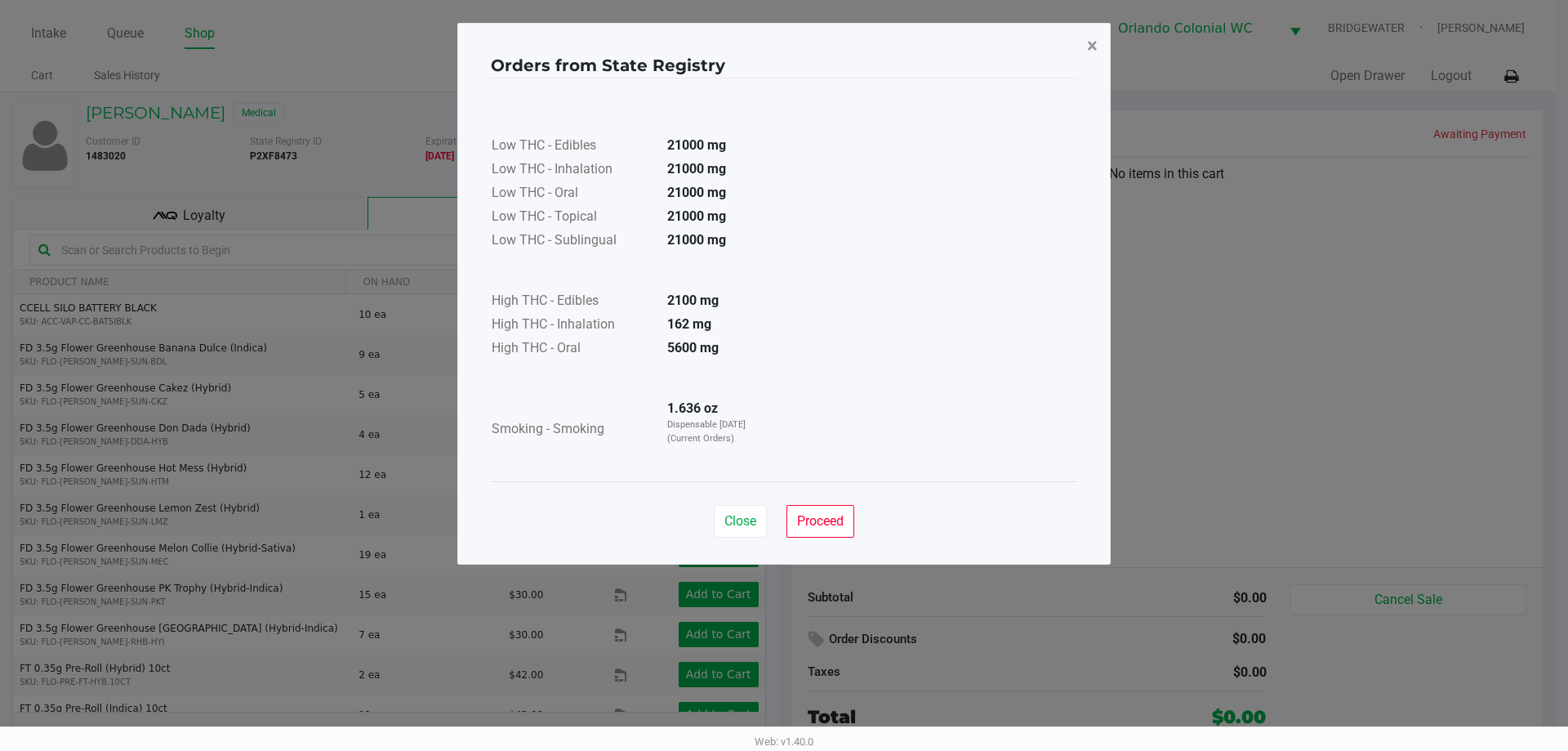
click at [1088, 43] on span "×" at bounding box center [1092, 45] width 10 height 23
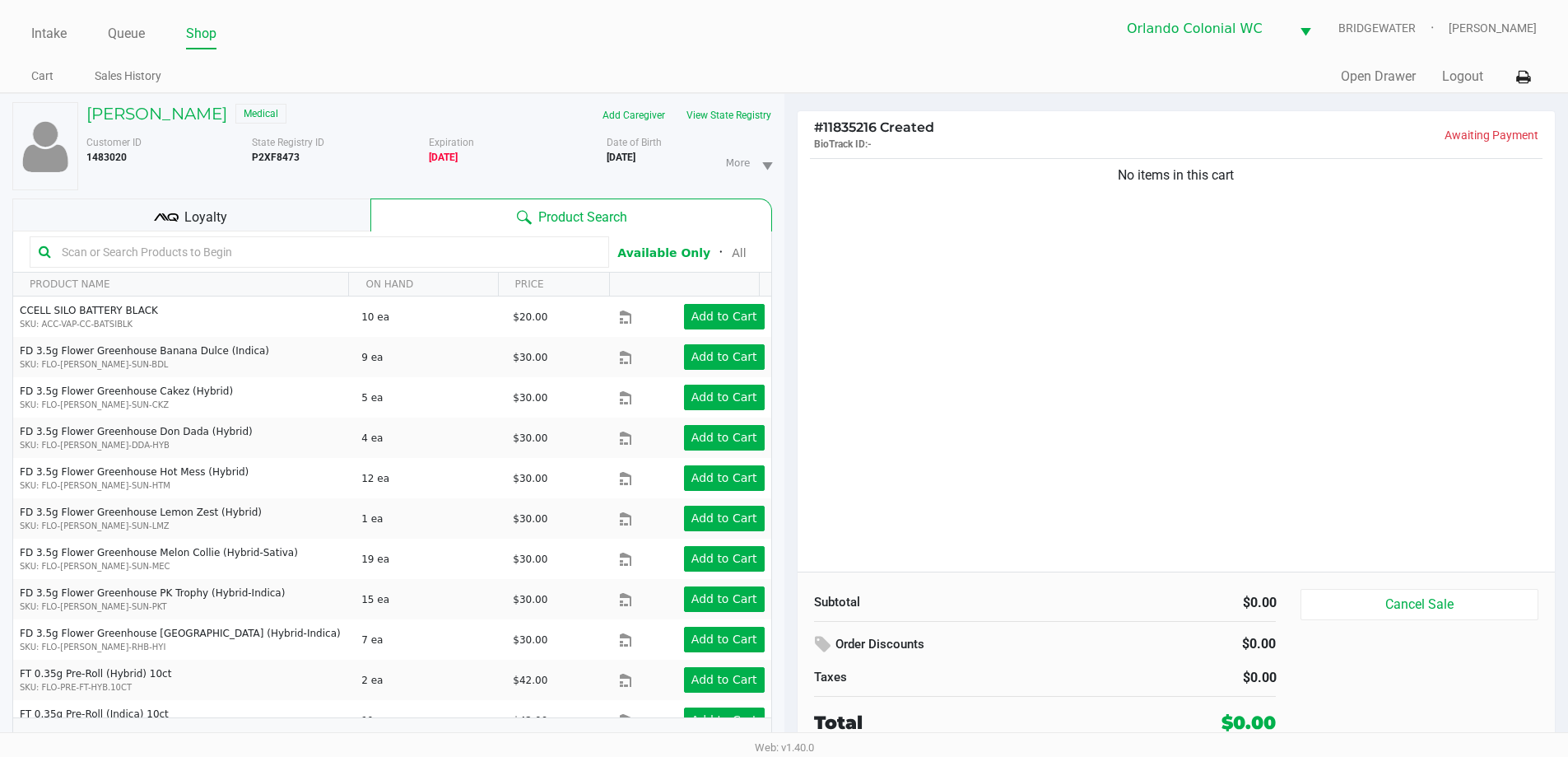
click at [1188, 267] on div "No items in this cart" at bounding box center [1176, 363] width 758 height 417
click at [1176, 305] on div "No items in this cart" at bounding box center [1176, 363] width 758 height 417
click at [750, 107] on button "View State Registry" at bounding box center [724, 115] width 96 height 27
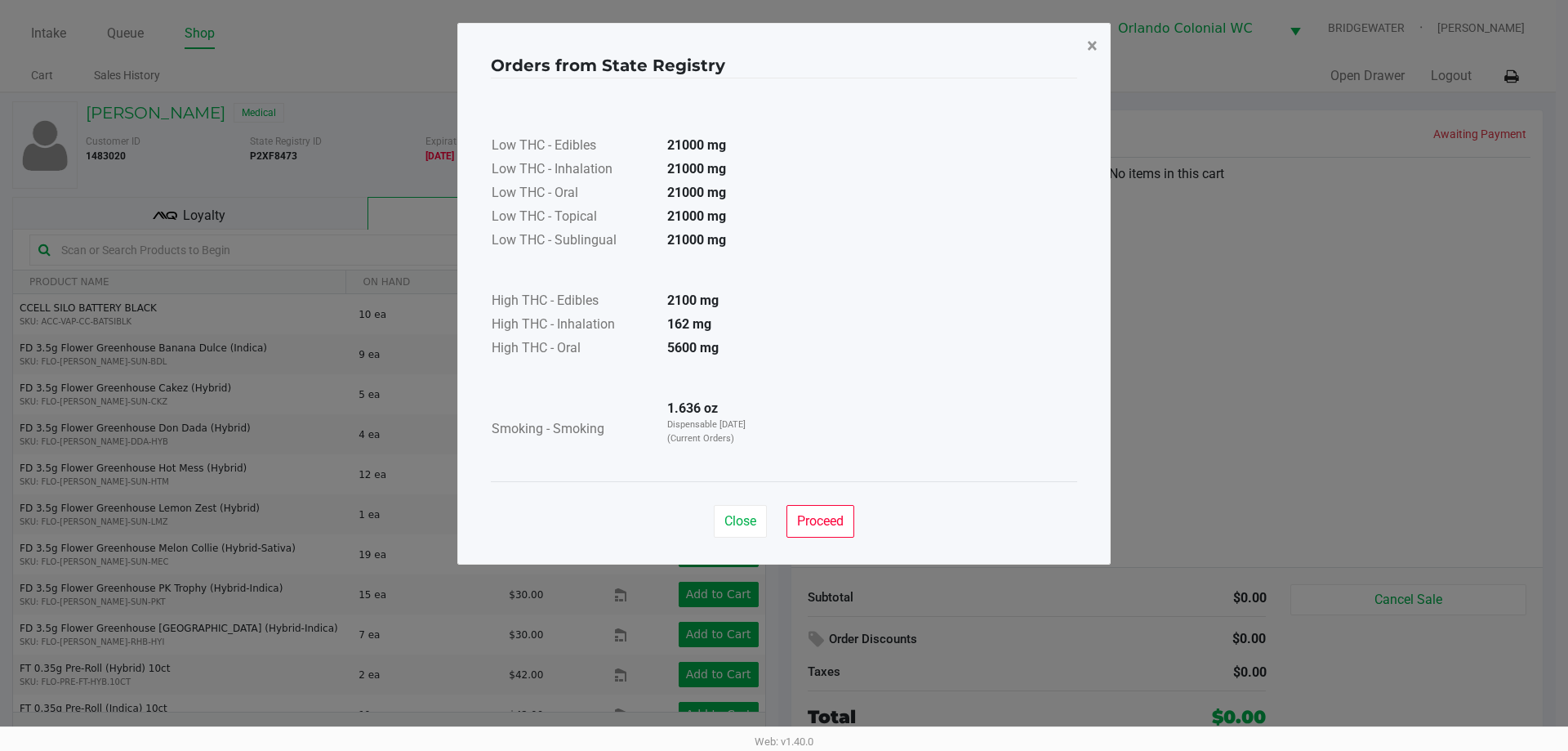
click at [1078, 48] on button "×" at bounding box center [1092, 46] width 37 height 46
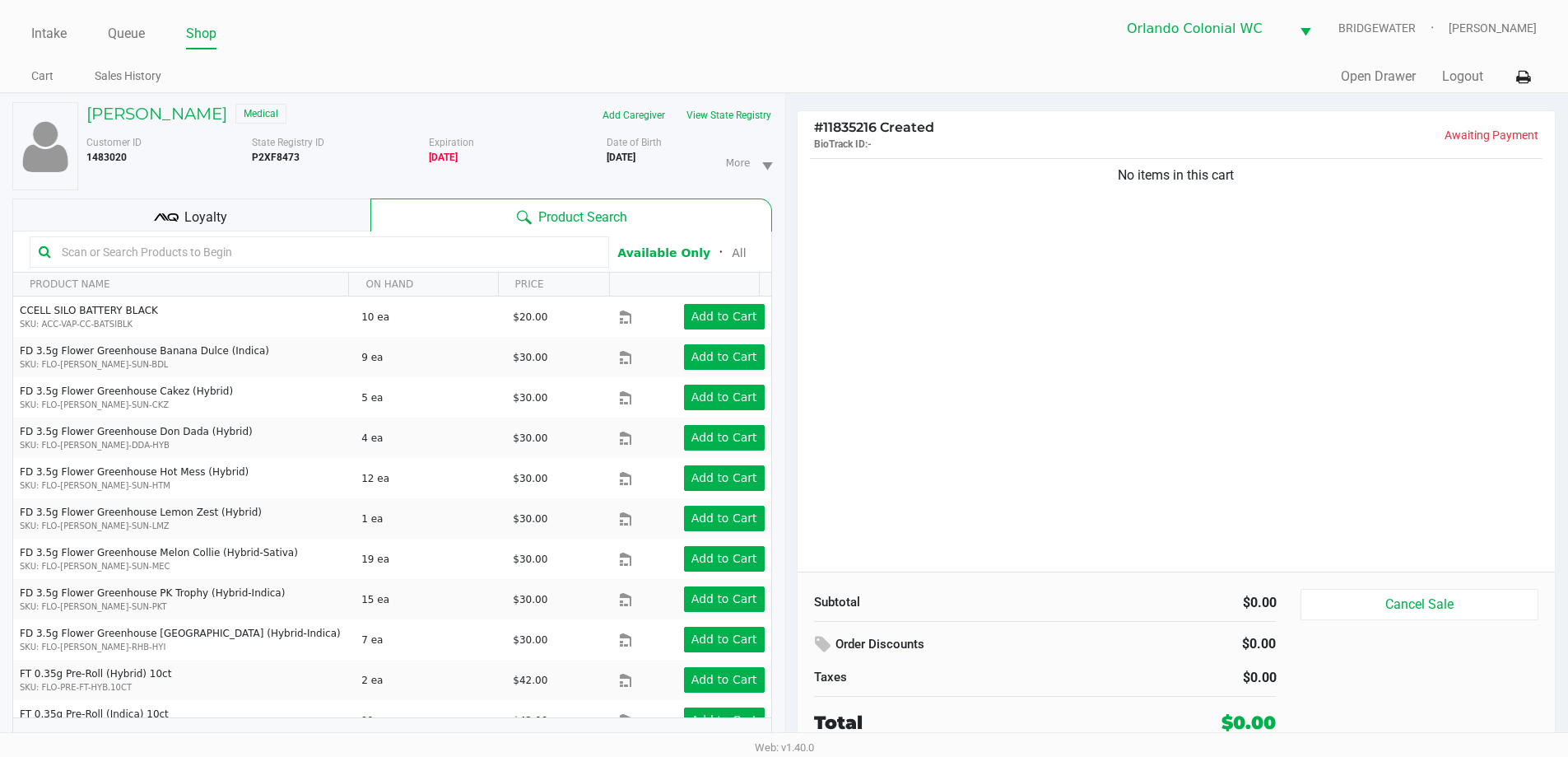
click at [1216, 323] on div "No items in this cart" at bounding box center [1176, 363] width 758 height 417
click at [1013, 375] on div "No items in this cart" at bounding box center [1176, 363] width 758 height 417
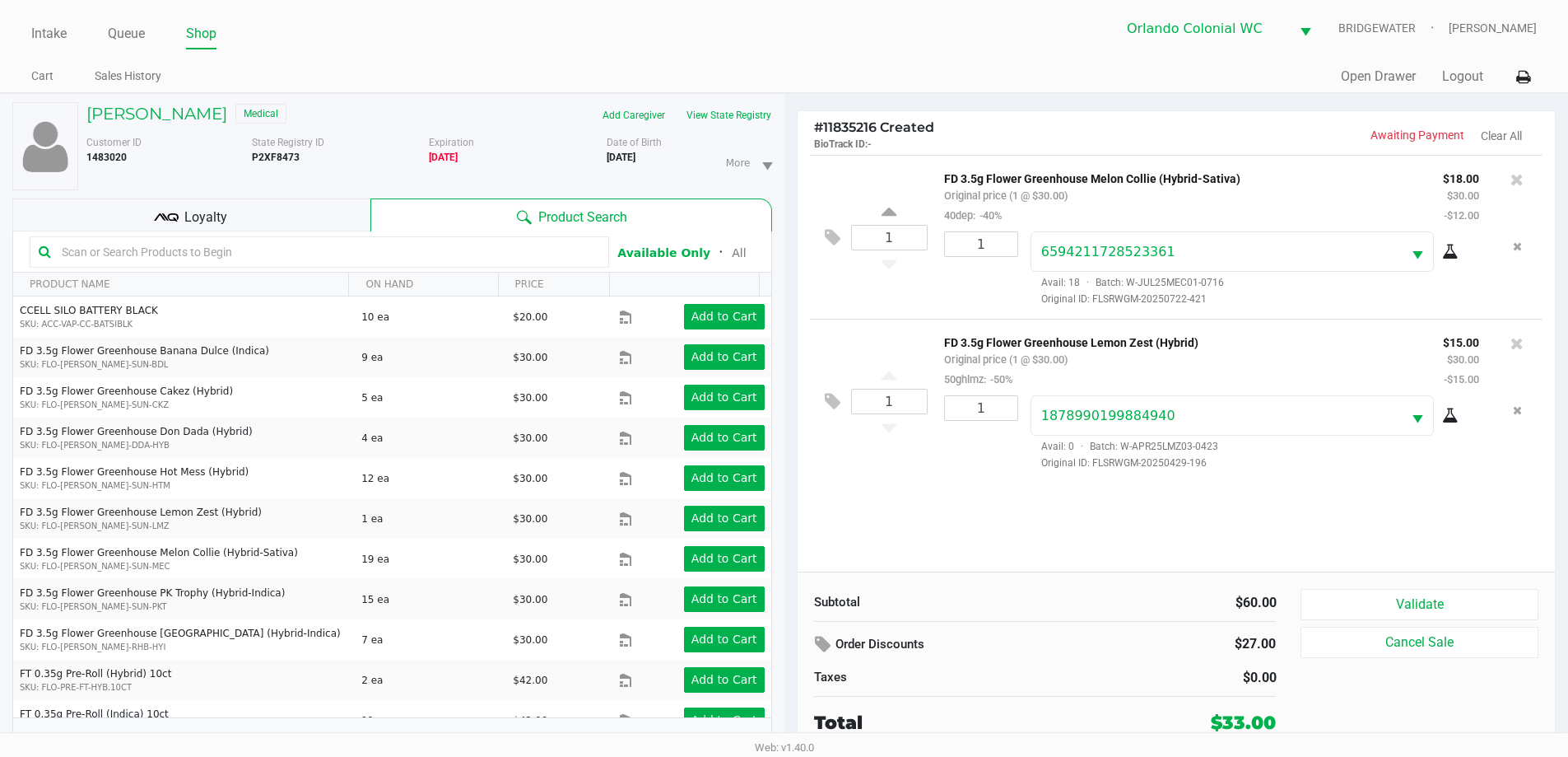
scroll to position [17, 0]
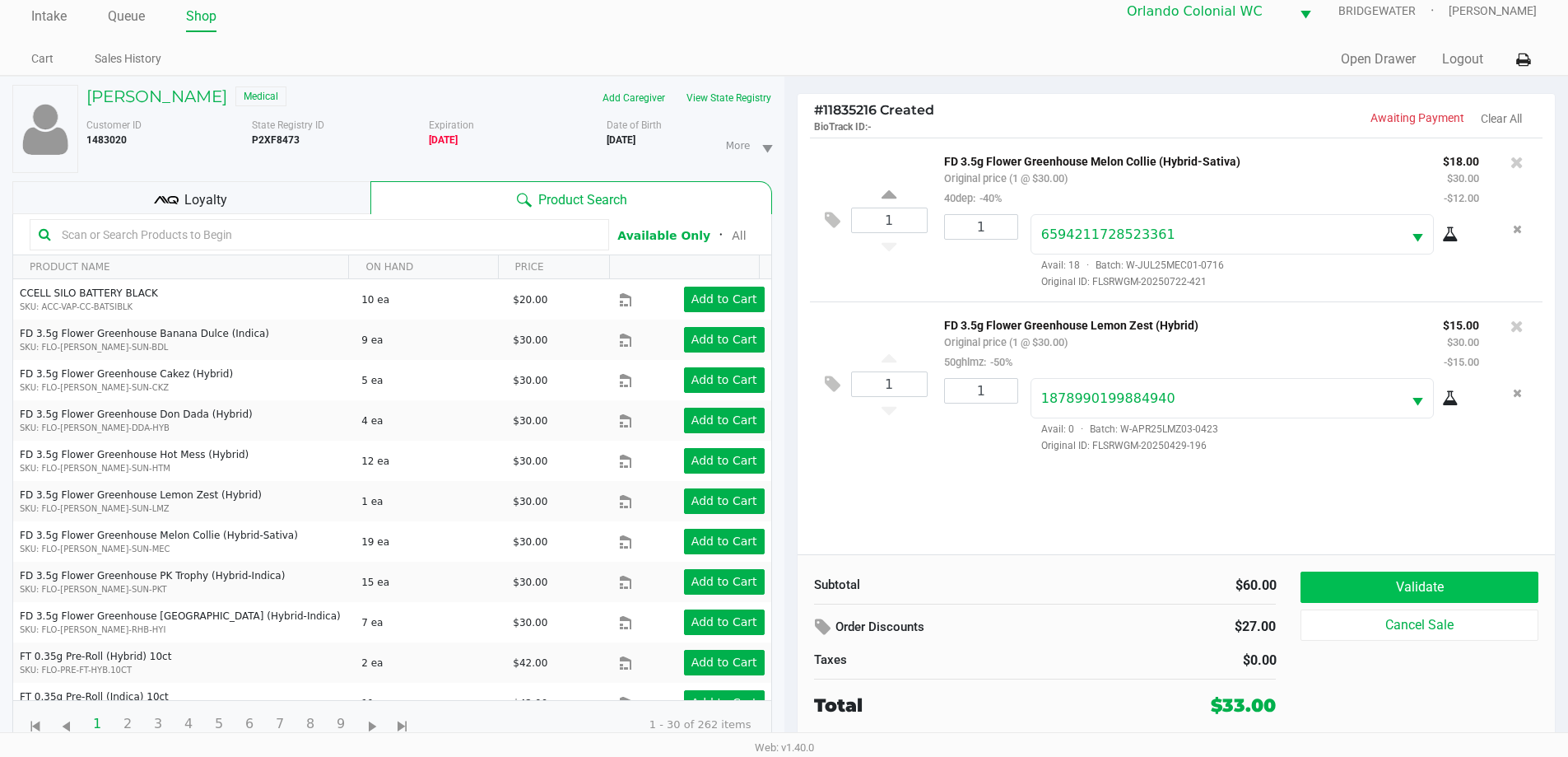
click at [1459, 585] on button "Validate" at bounding box center [1419, 587] width 237 height 31
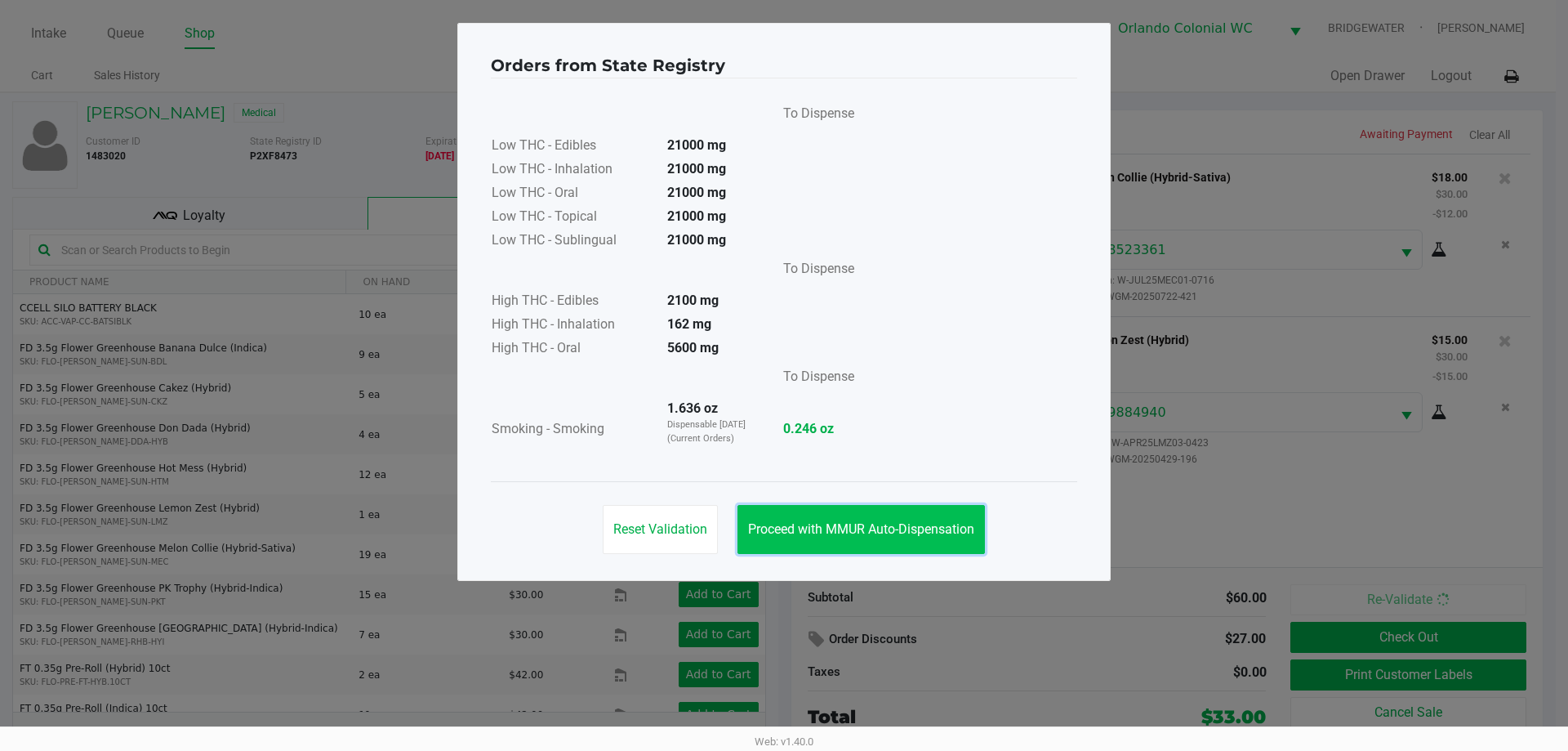
click at [852, 537] on button "Proceed with MMUR Auto-Dispensation" at bounding box center [861, 530] width 247 height 49
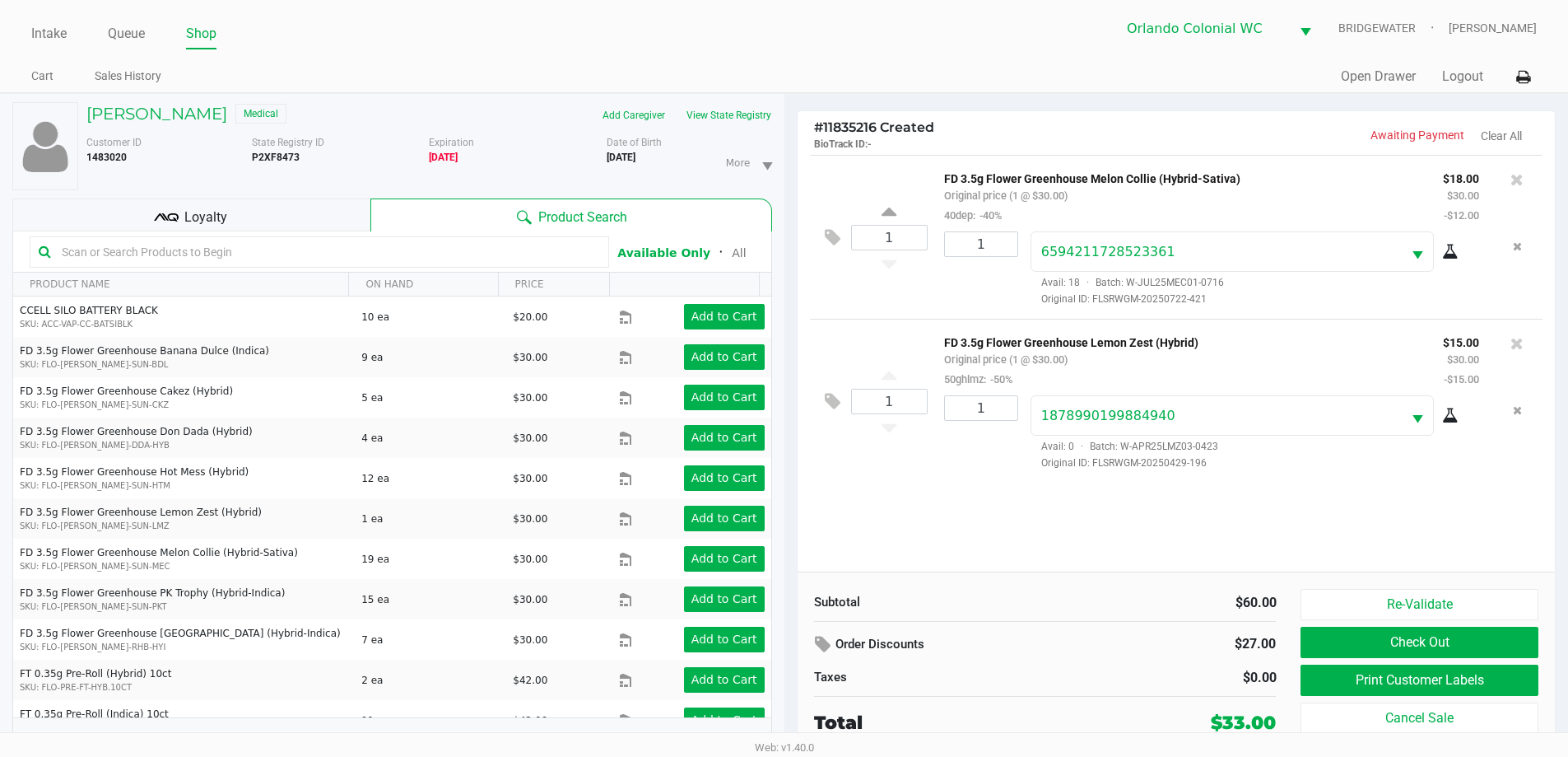
scroll to position [17, 0]
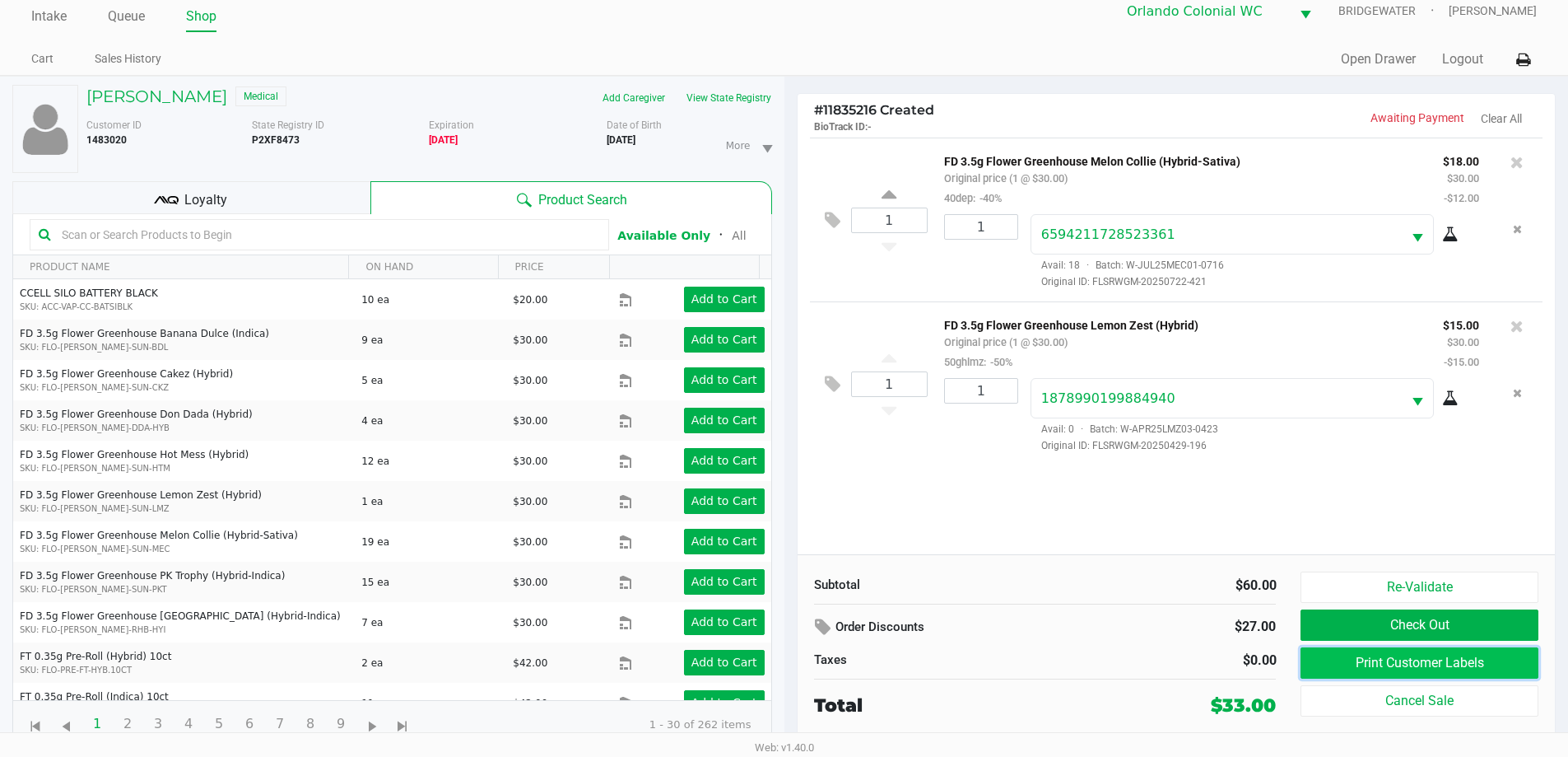
click at [1485, 662] on button "Print Customer Labels" at bounding box center [1419, 663] width 237 height 31
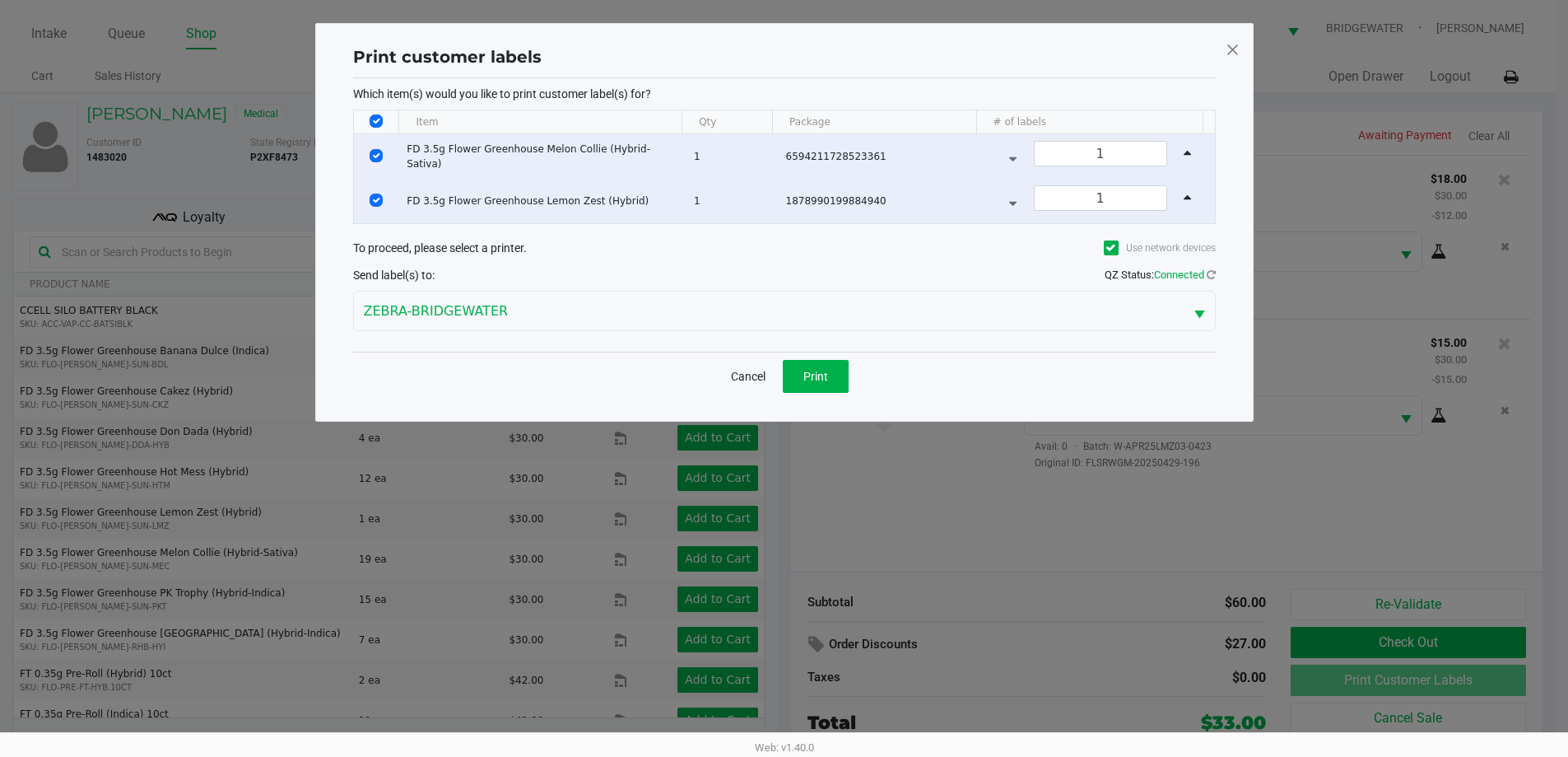
scroll to position [0, 0]
click at [835, 387] on button "Print" at bounding box center [821, 376] width 66 height 33
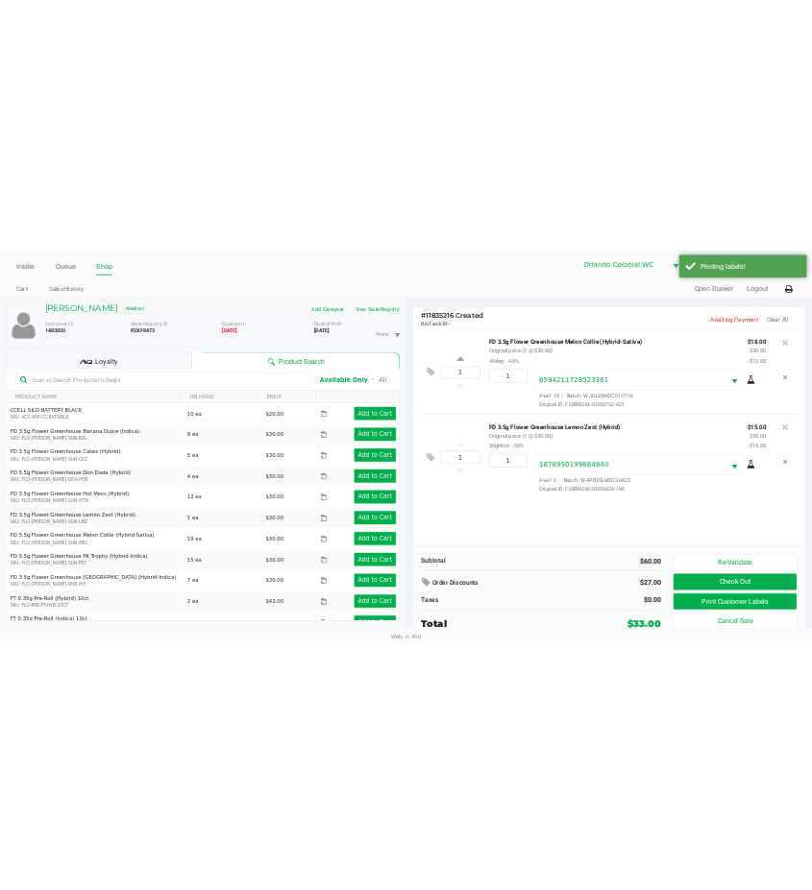
scroll to position [20, 0]
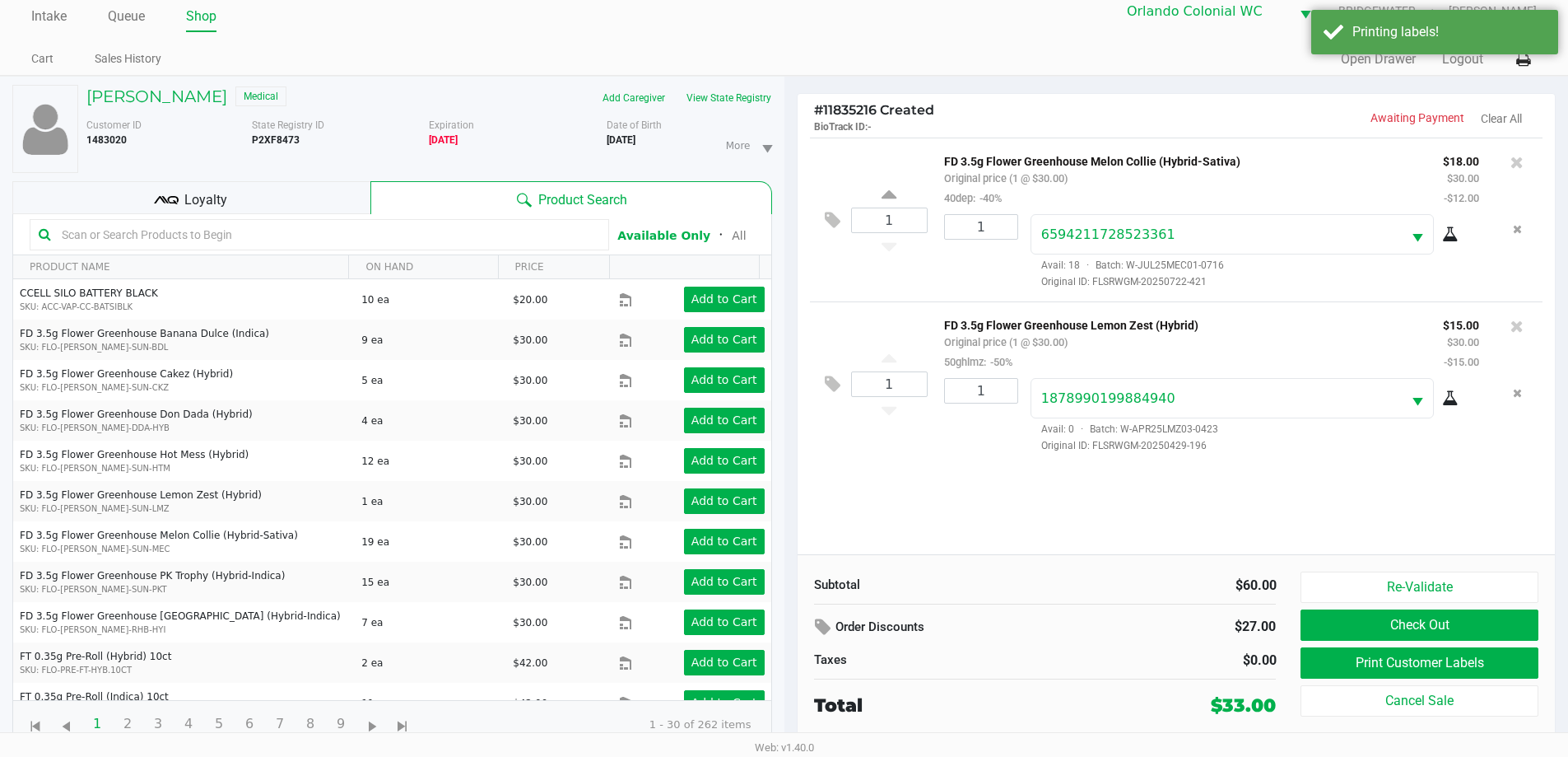
click at [1343, 39] on div "Printing labels!" at bounding box center [1434, 33] width 247 height 45
click at [895, 491] on div "1 FD 3.5g Flower Greenhouse Melon Collie (Hybrid-Sativa) Original price (1 @ $3…" at bounding box center [1176, 345] width 758 height 417
click at [1102, 510] on div "1 FD 3.5g Flower Greenhouse Melon Collie (Hybrid-Sativa) Original price (1 @ $3…" at bounding box center [1176, 345] width 758 height 417
click at [1078, 51] on div "Quick Sale Open Drawer Logout" at bounding box center [1160, 60] width 752 height 31
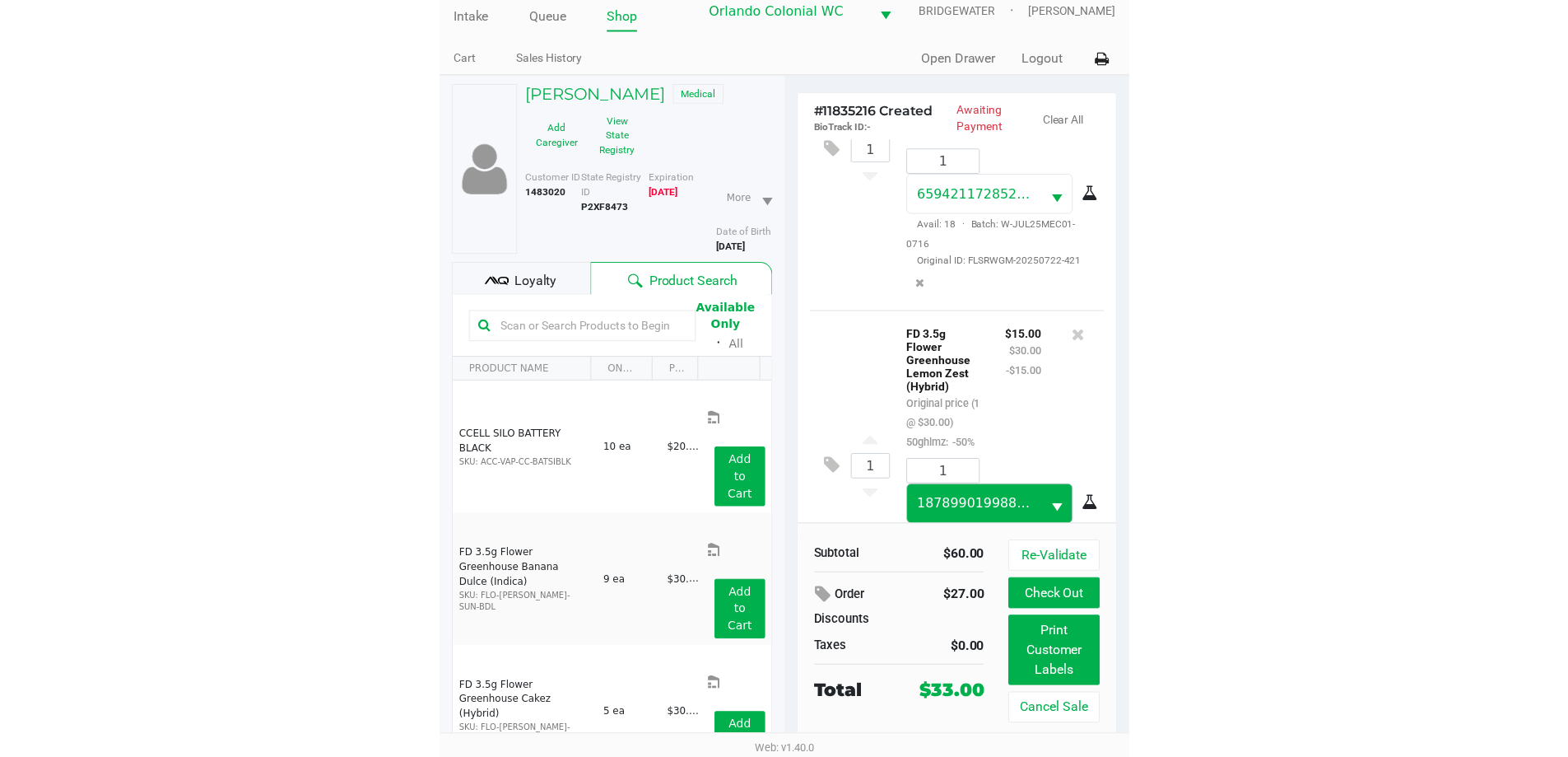
scroll to position [280, 0]
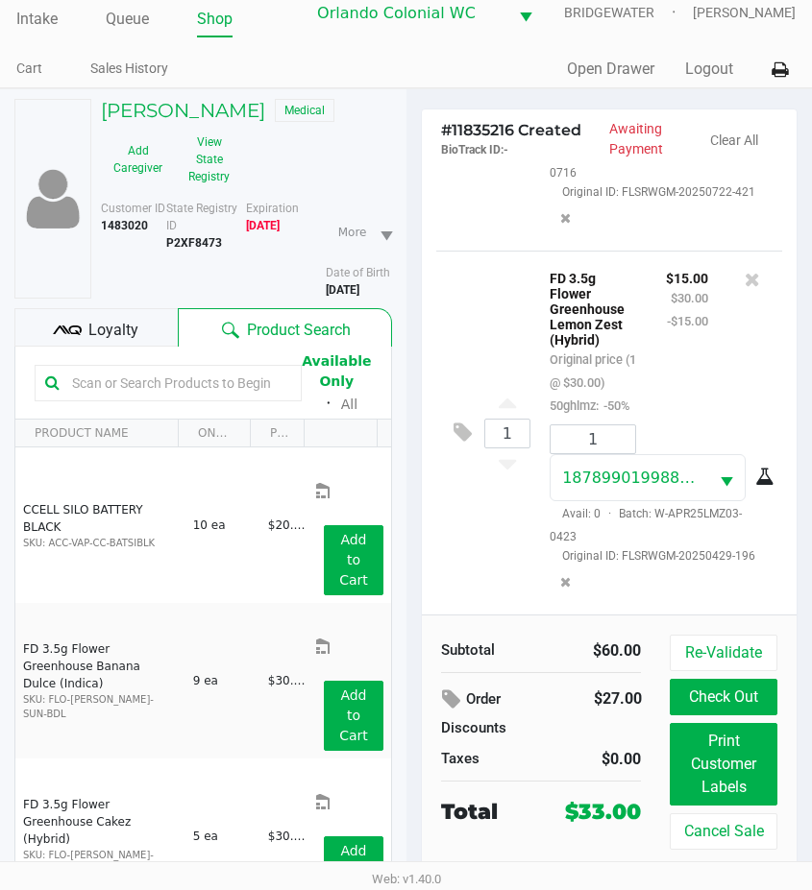
click at [198, 240] on b "P2XF8473" at bounding box center [194, 242] width 56 height 13
copy b "P2XF8473"
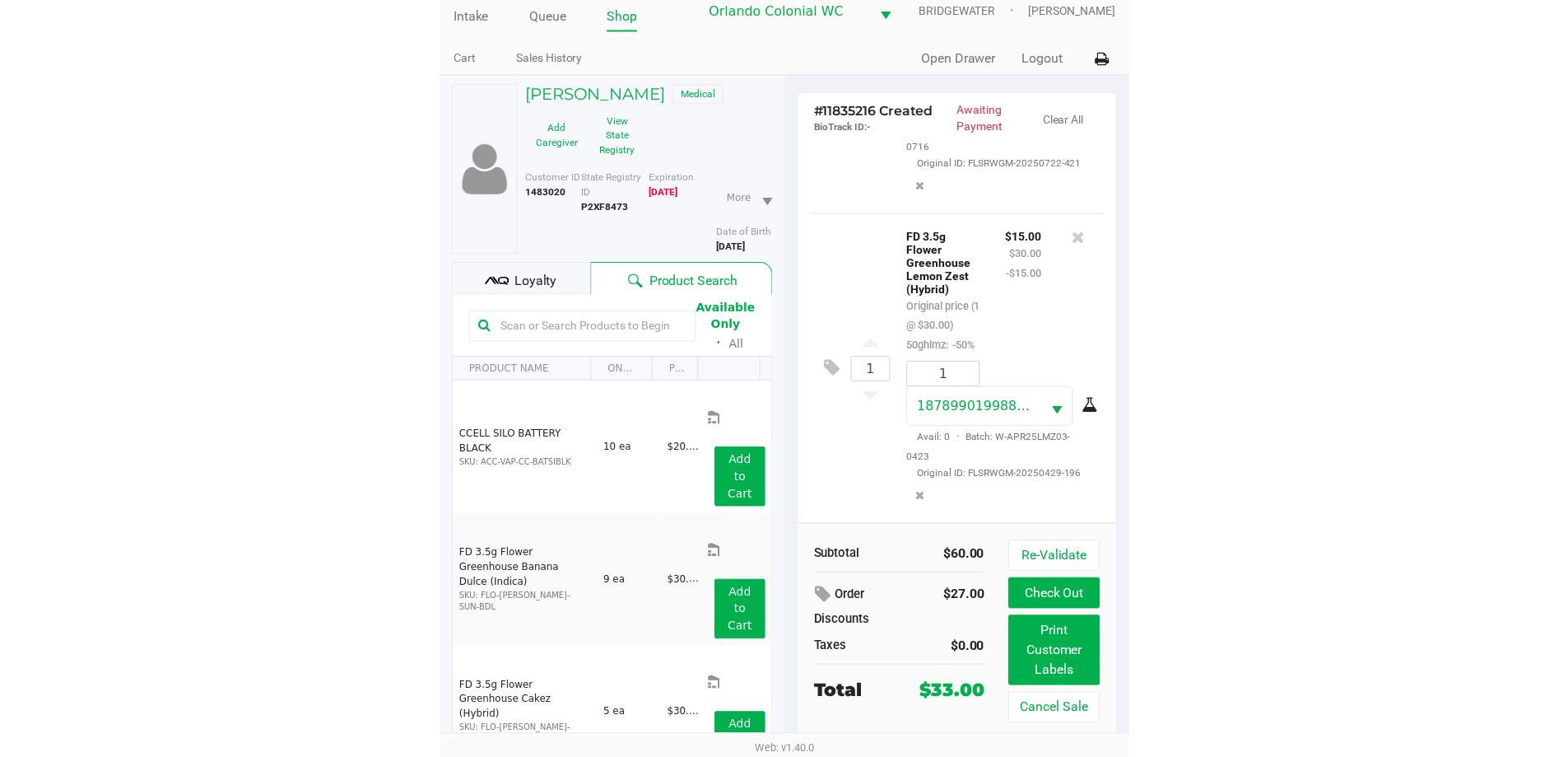
scroll to position [0, 0]
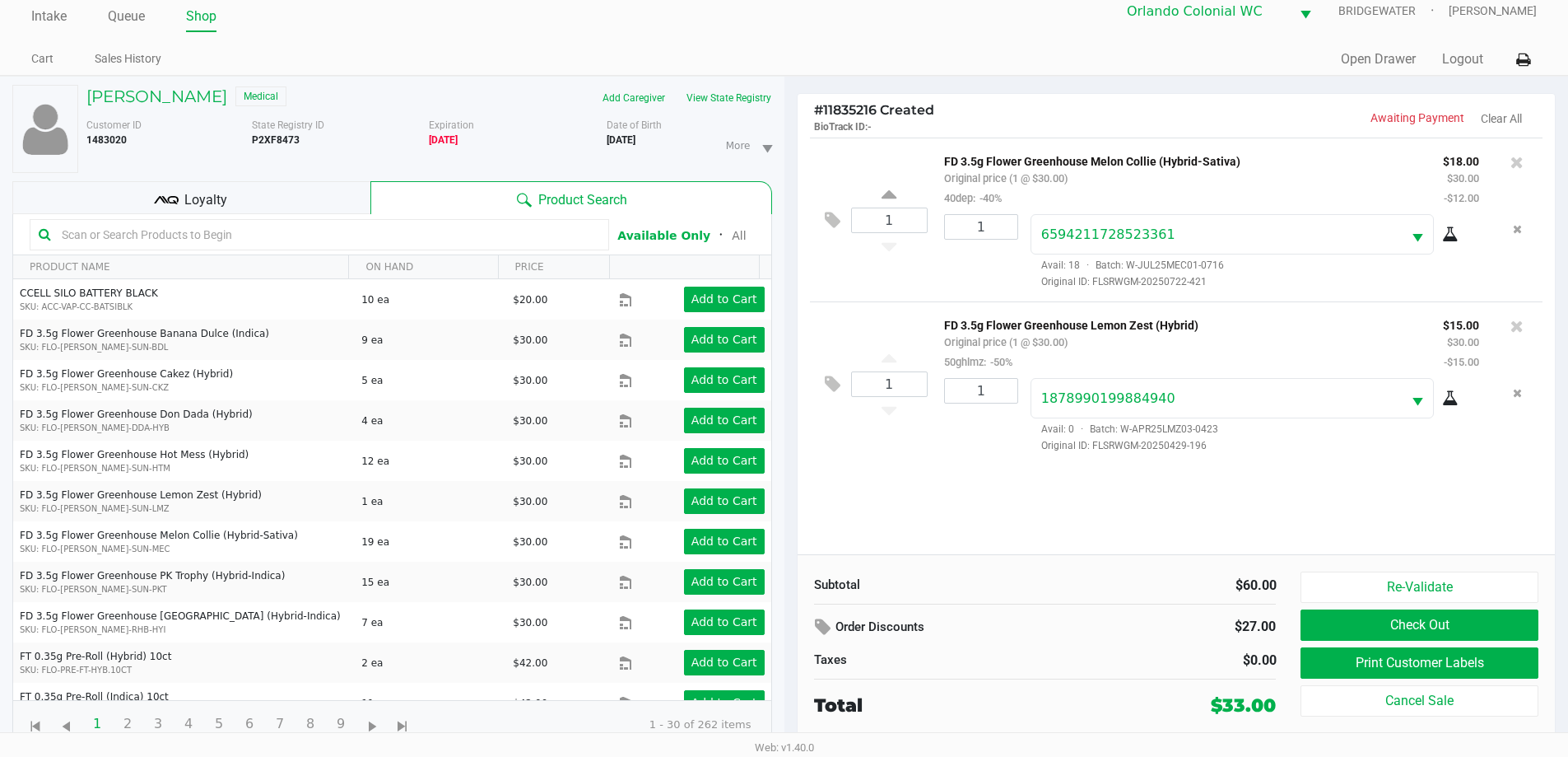
click at [1212, 473] on div "1 FD 3.5g Flower Greenhouse Melon Collie (Hybrid-Sativa) Original price (1 @ $3…" at bounding box center [1176, 345] width 758 height 417
click at [1212, 477] on div "1 FD 3.5g Flower Greenhouse Melon Collie (Hybrid-Sativa) Original price (1 @ $3…" at bounding box center [1176, 345] width 758 height 417
click at [1214, 490] on div "1 FD 3.5g Flower Greenhouse Melon Collie (Hybrid-Sativa) Original price (1 @ $3…" at bounding box center [1176, 345] width 758 height 417
click at [1254, 495] on div "1 FD 3.5g Flower Greenhouse Melon Collie (Hybrid-Sativa) Original price (1 @ $3…" at bounding box center [1176, 345] width 758 height 417
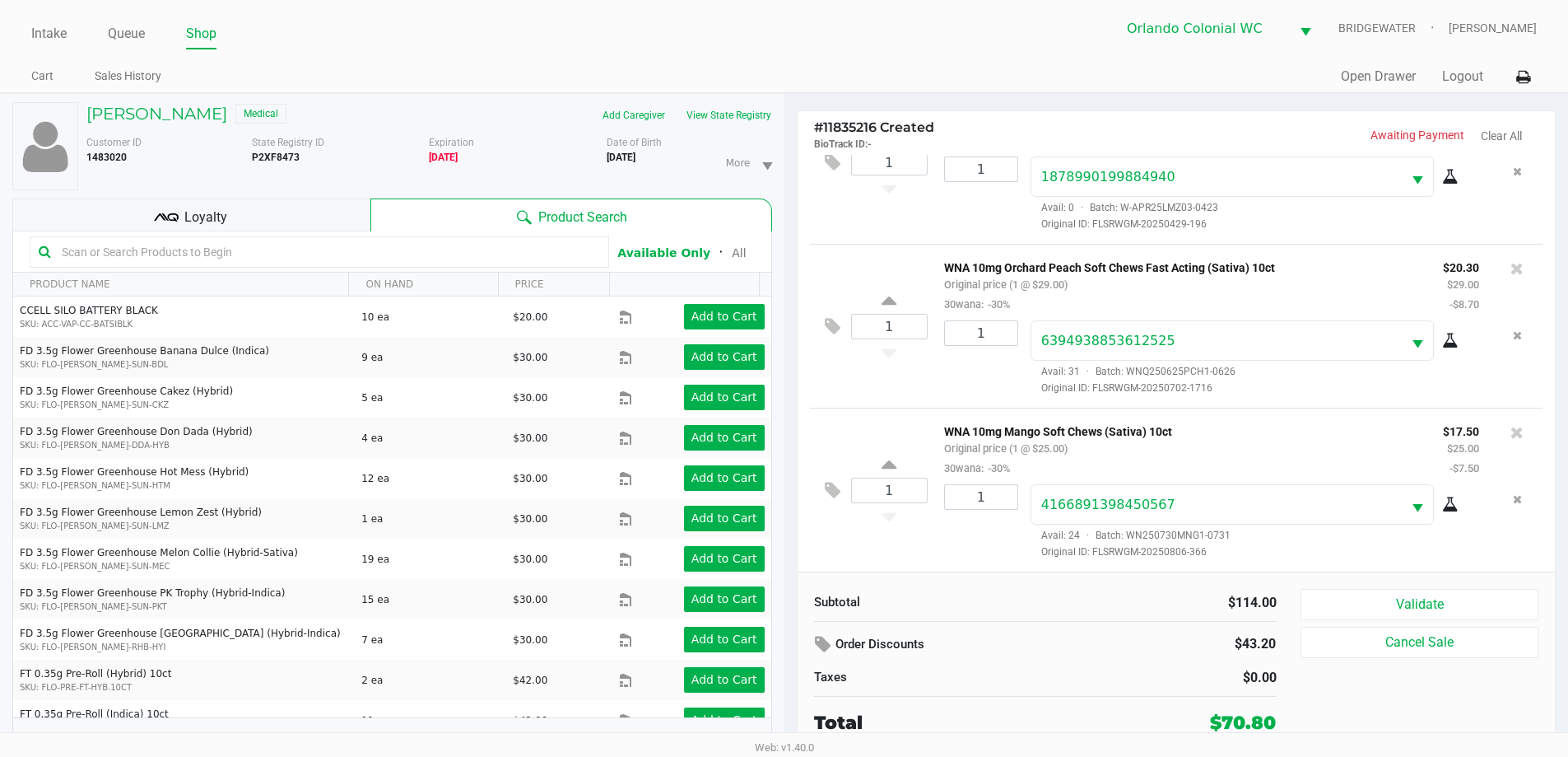
scroll to position [17, 0]
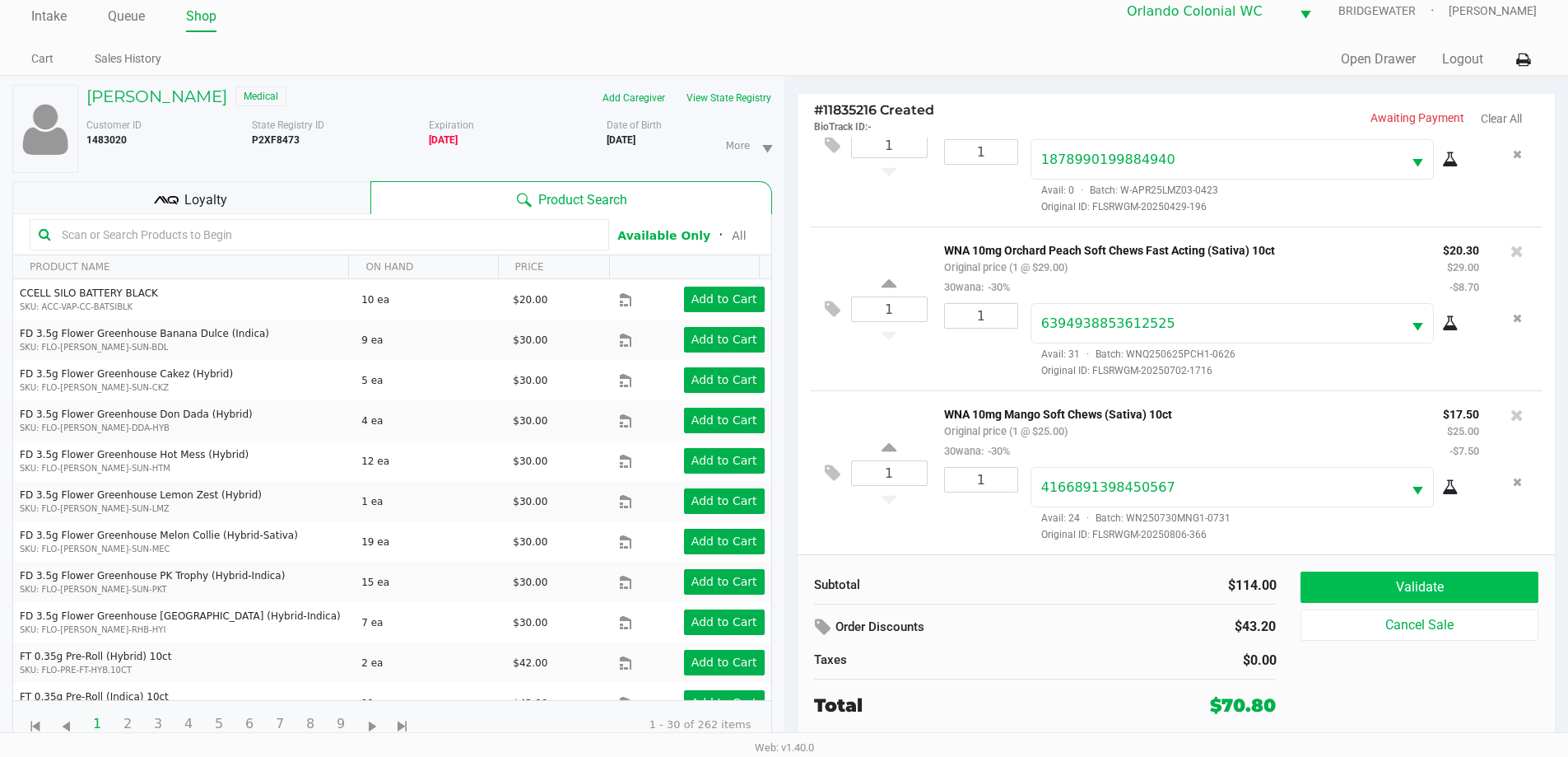
click at [1477, 574] on button "Validate" at bounding box center [1419, 587] width 237 height 31
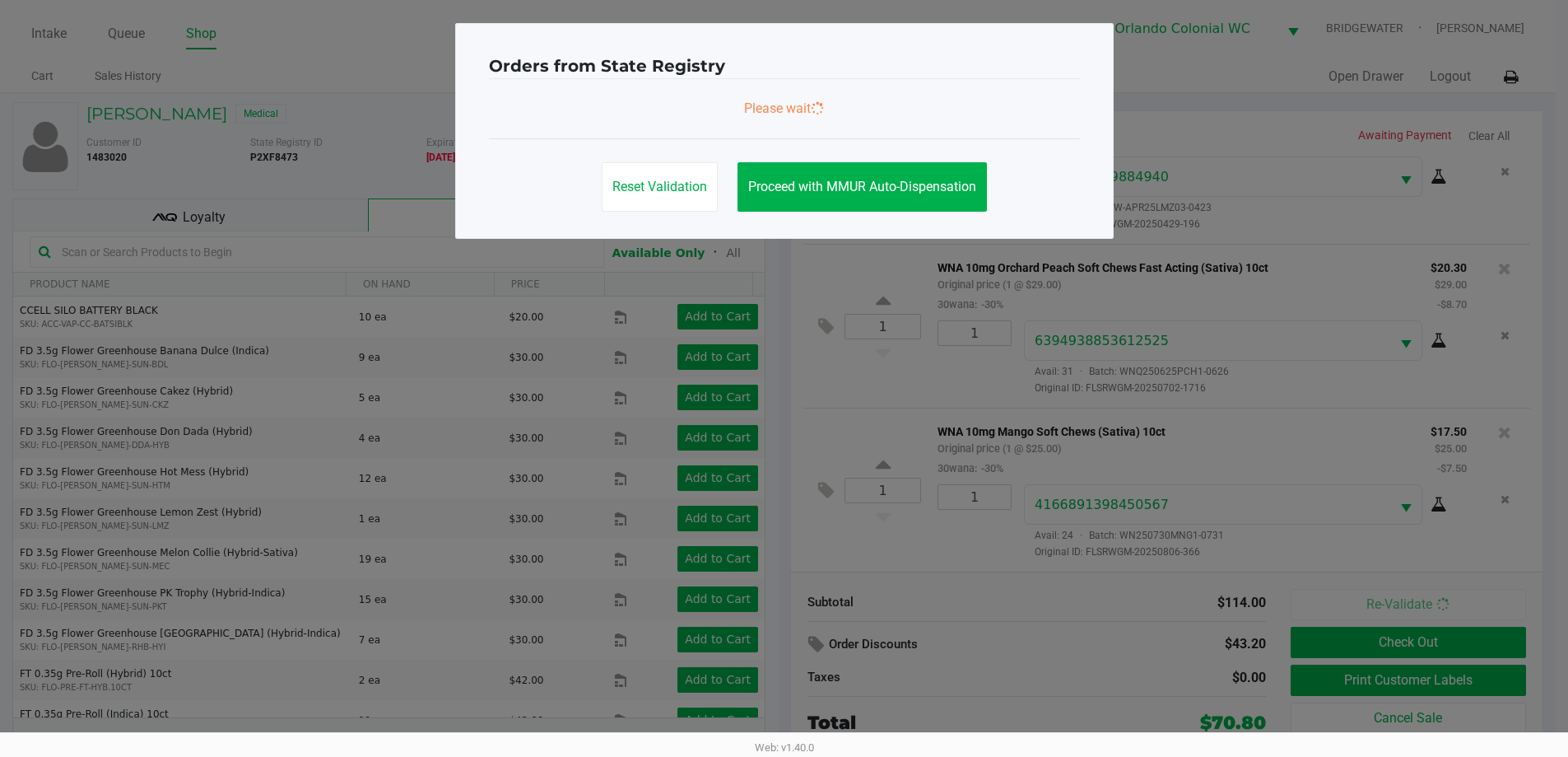
scroll to position [0, 0]
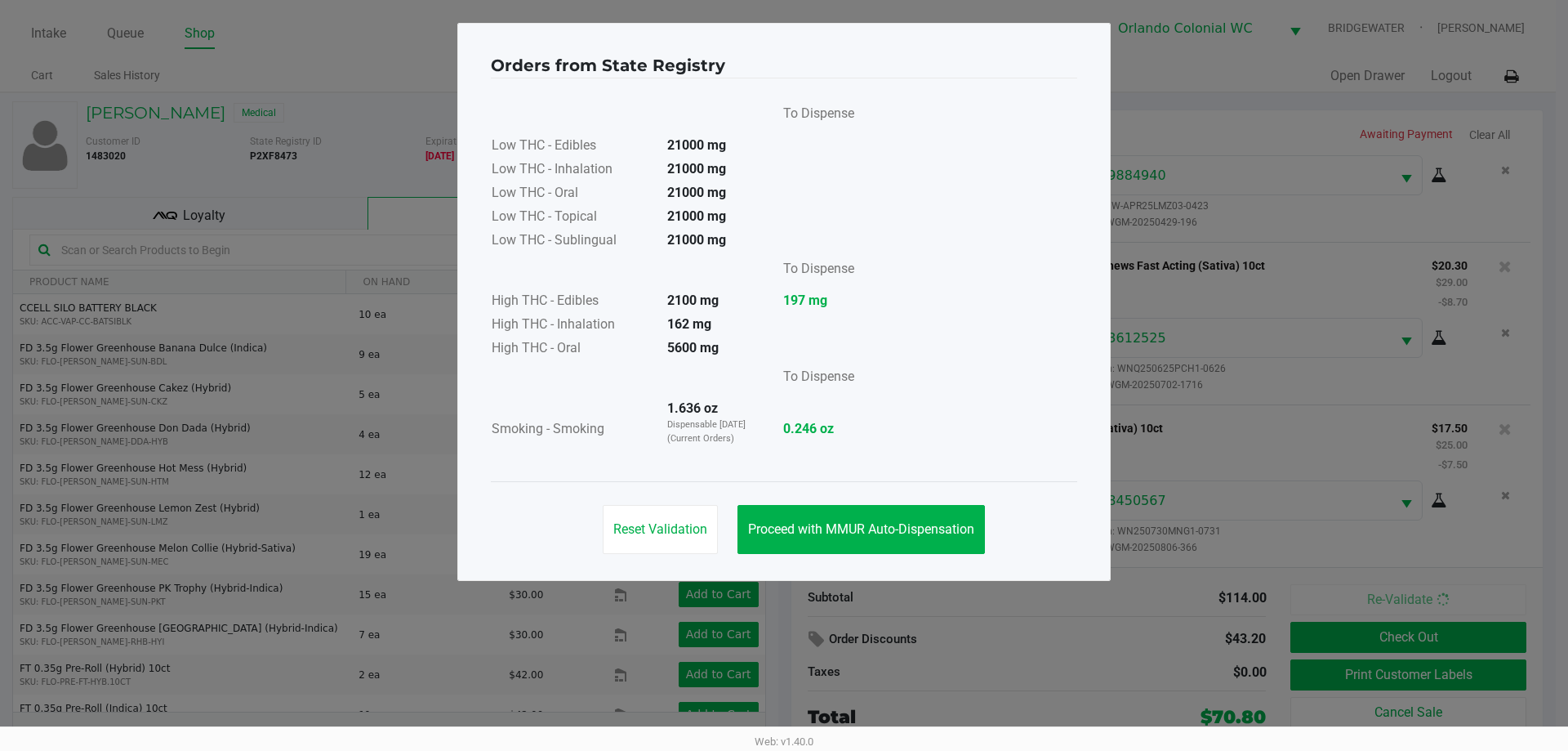
click at [945, 547] on button "Proceed with MMUR Auto-Dispensation" at bounding box center [861, 530] width 247 height 49
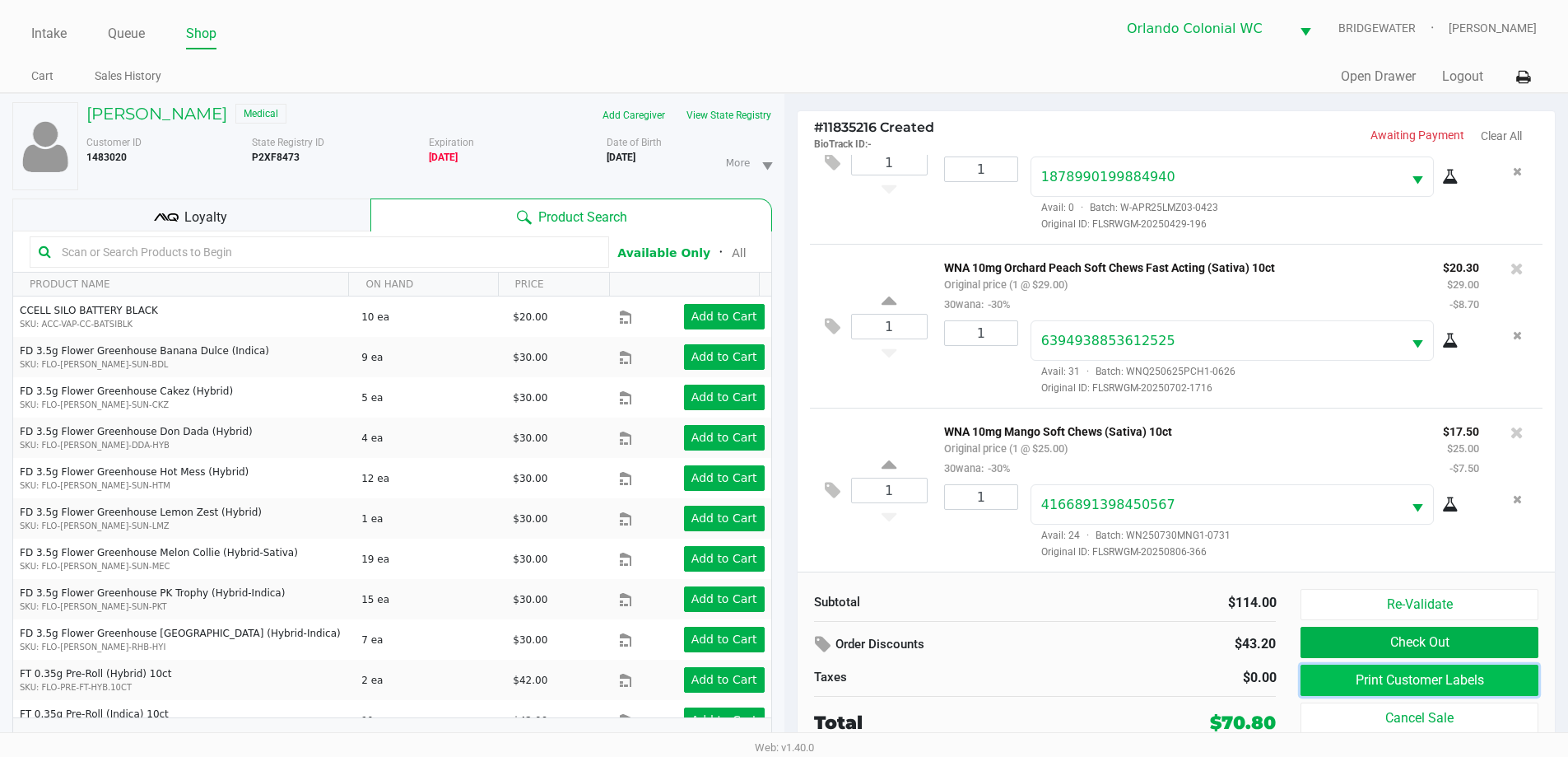
click at [1504, 678] on button "Print Customer Labels" at bounding box center [1419, 680] width 237 height 31
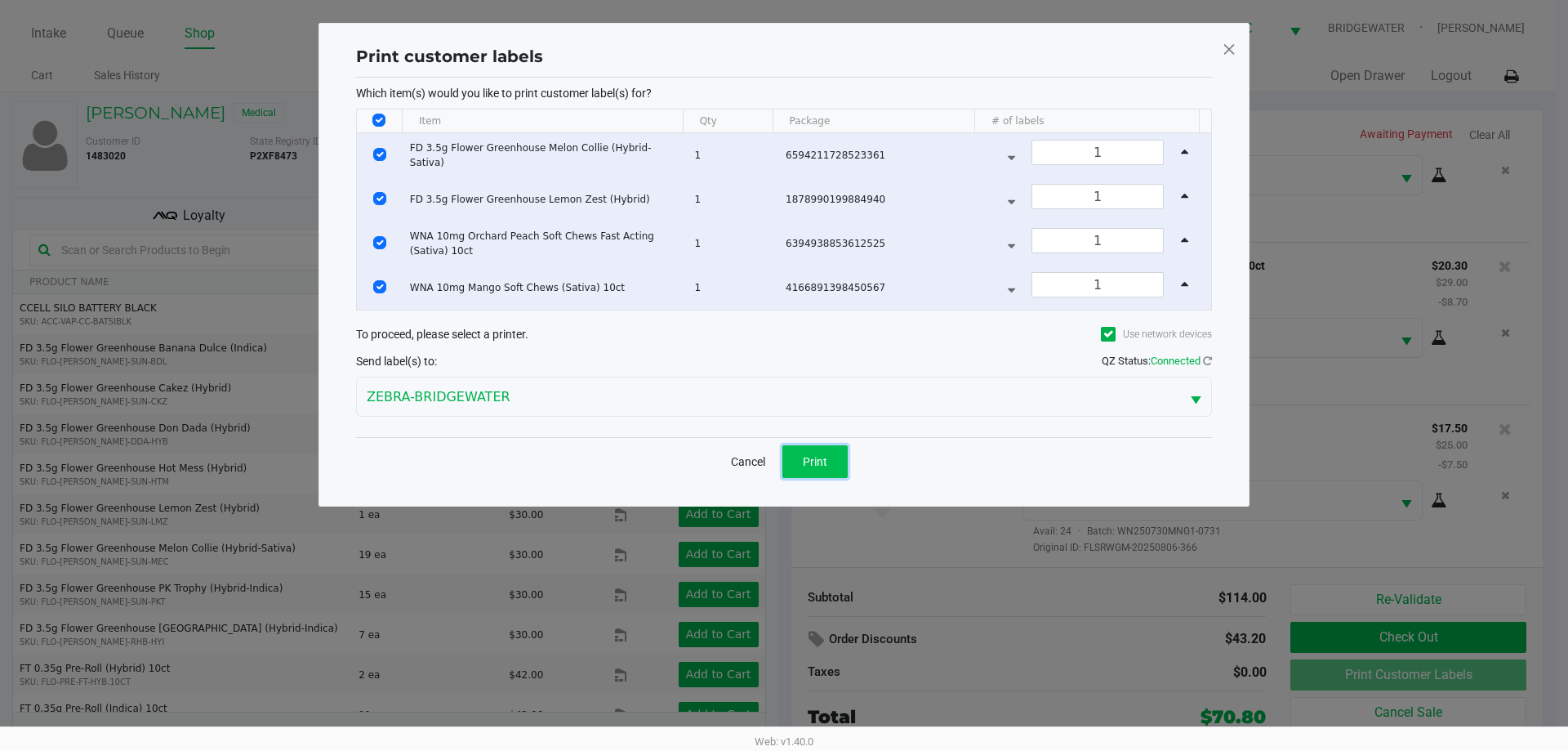
click at [832, 462] on button "Print" at bounding box center [815, 461] width 65 height 32
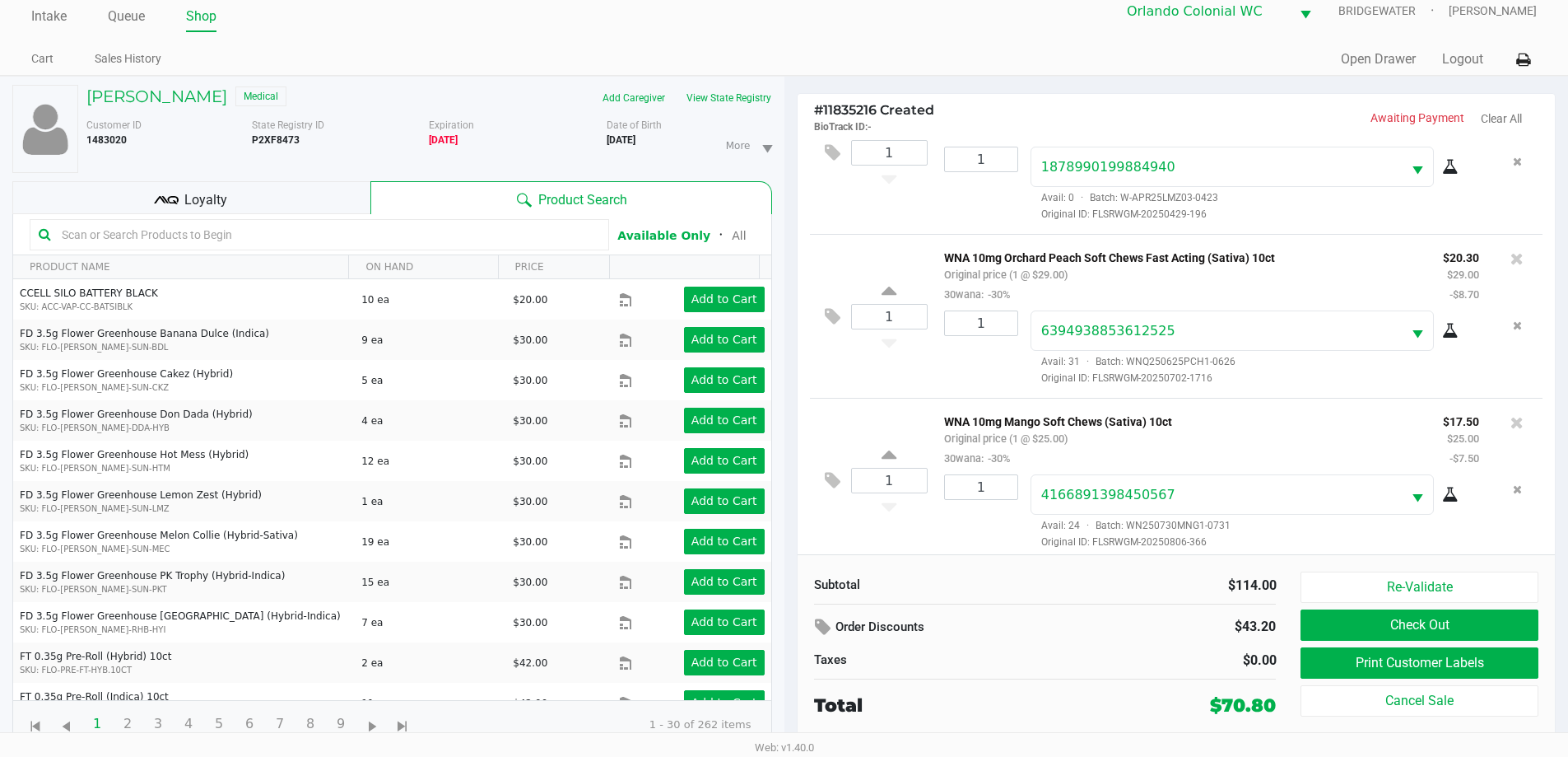
scroll to position [242, 0]
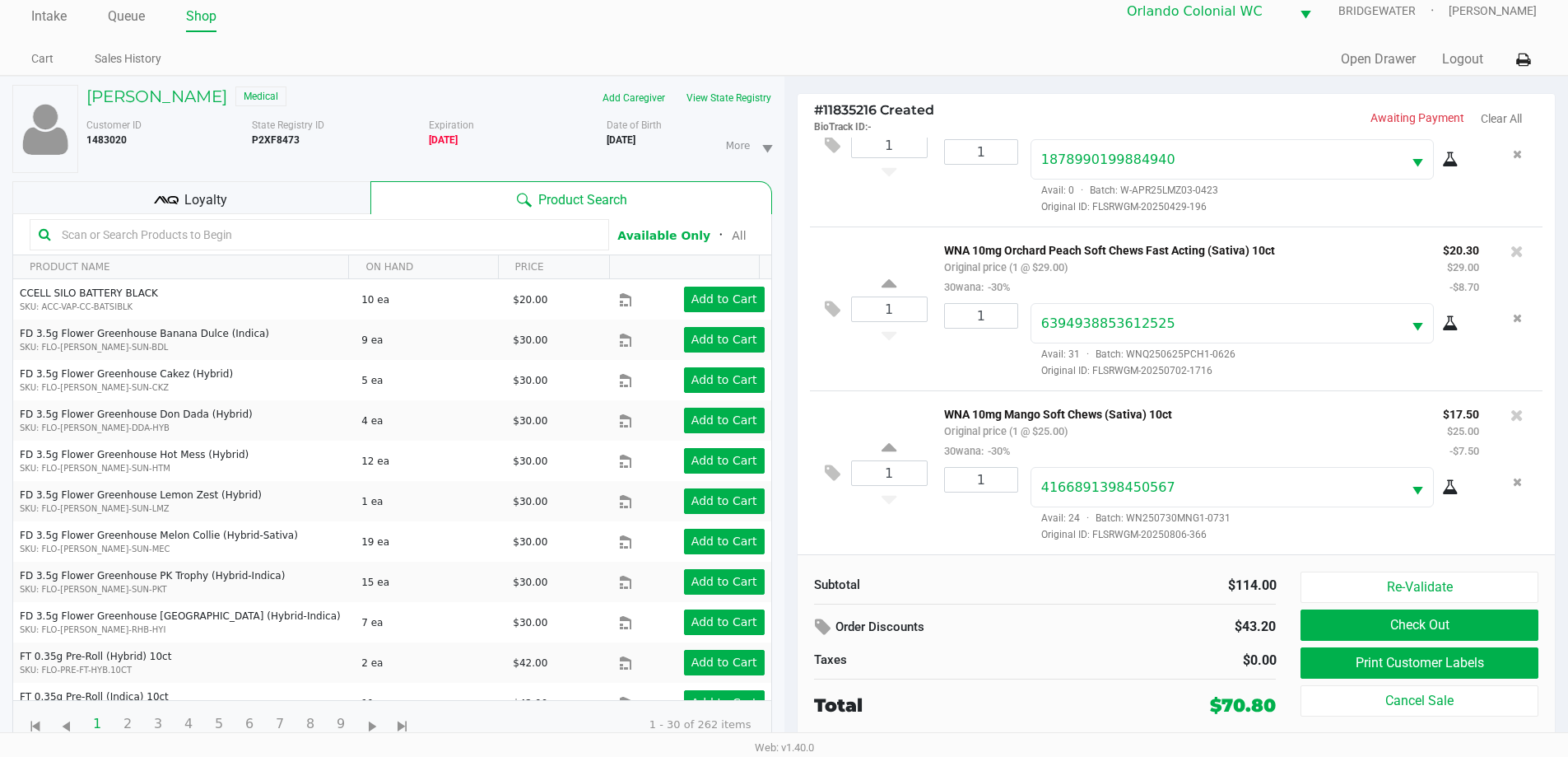
click at [1504, 628] on button "Check Out" at bounding box center [1419, 625] width 237 height 31
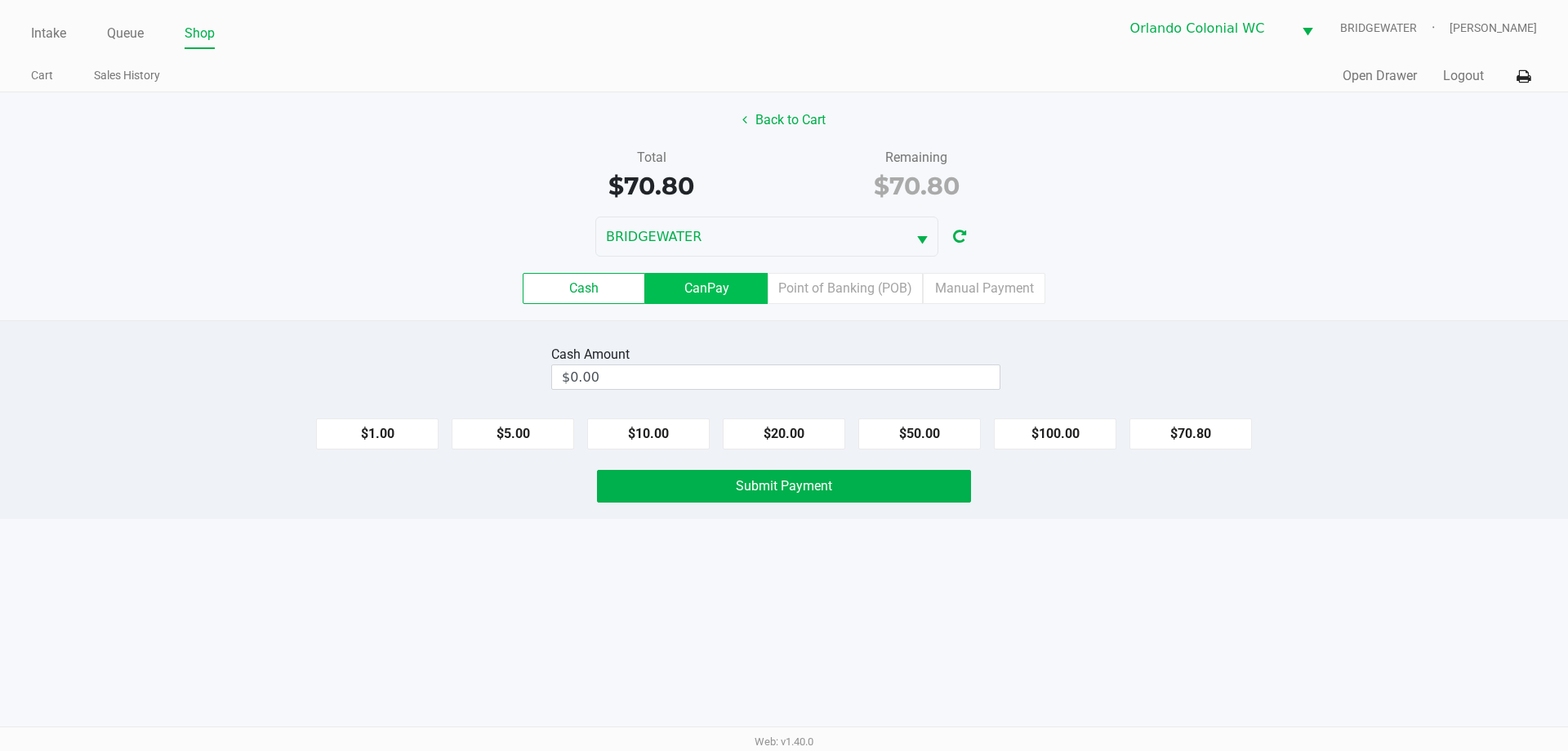
click at [723, 289] on label "CanPay" at bounding box center [707, 288] width 122 height 31
click at [0, 0] on 2 "CanPay" at bounding box center [0, 0] width 0 height 0
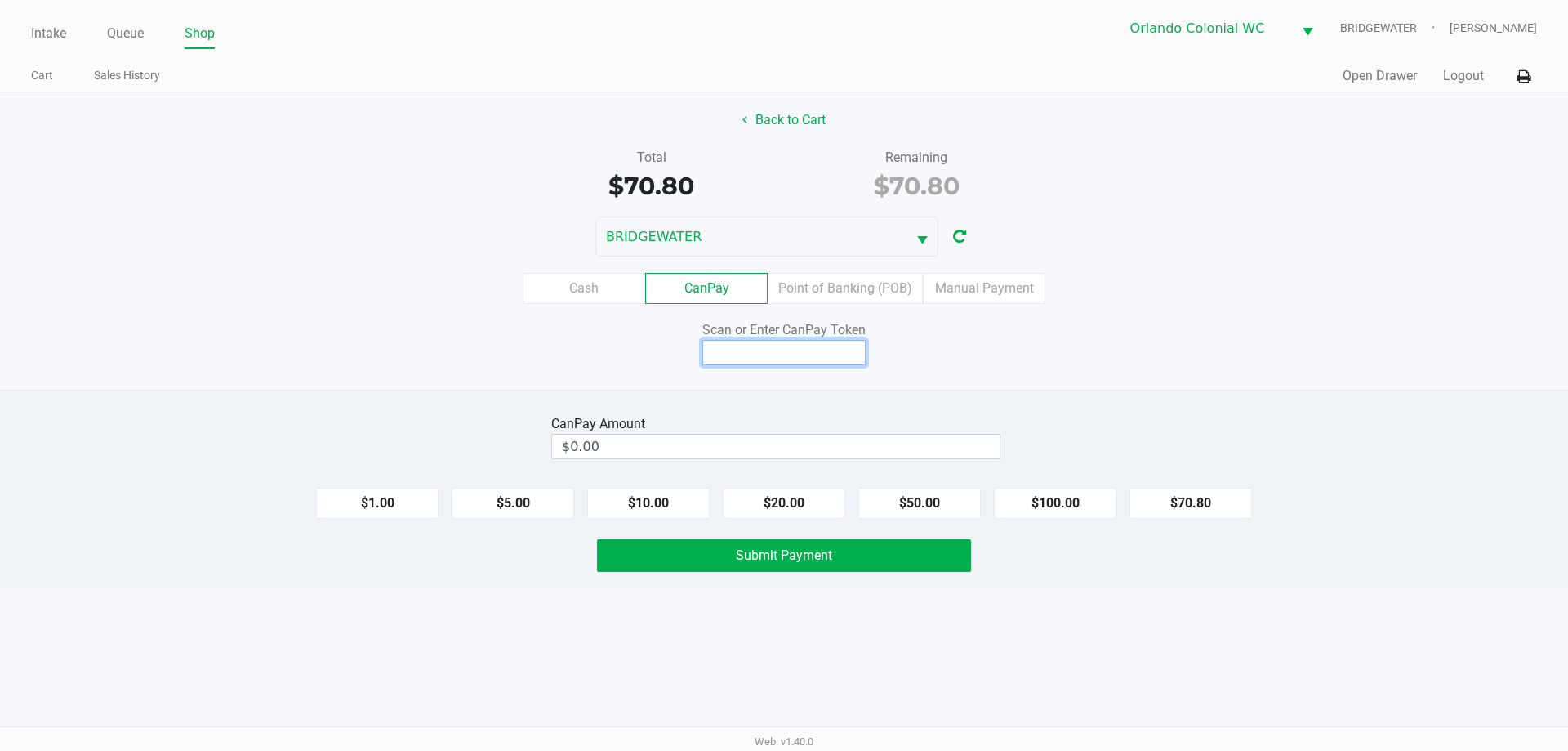
click at [837, 360] on input at bounding box center [784, 353] width 163 height 26
click at [764, 128] on button "Back to Cart" at bounding box center [784, 120] width 105 height 31
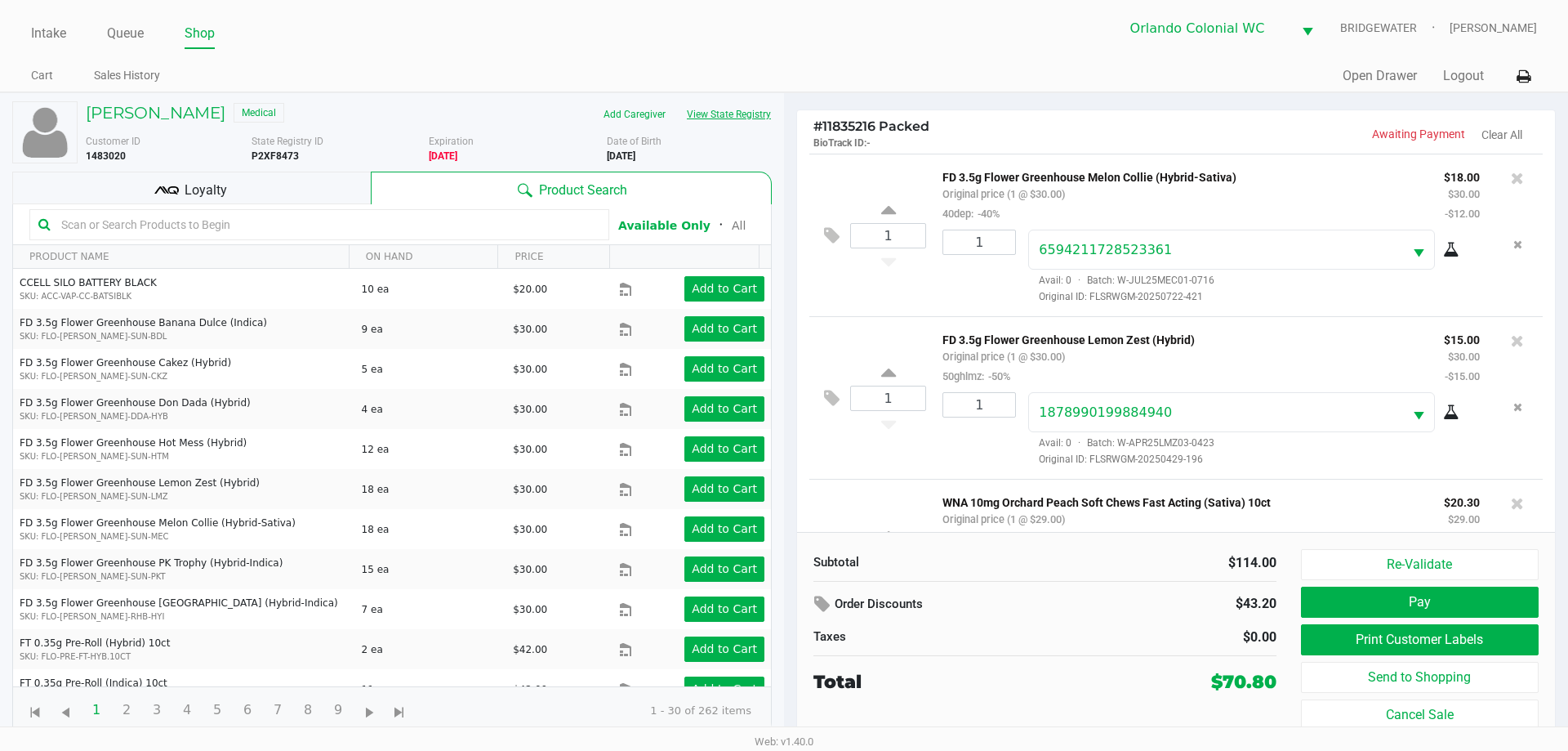
click at [738, 117] on button "View State Registry" at bounding box center [724, 114] width 95 height 26
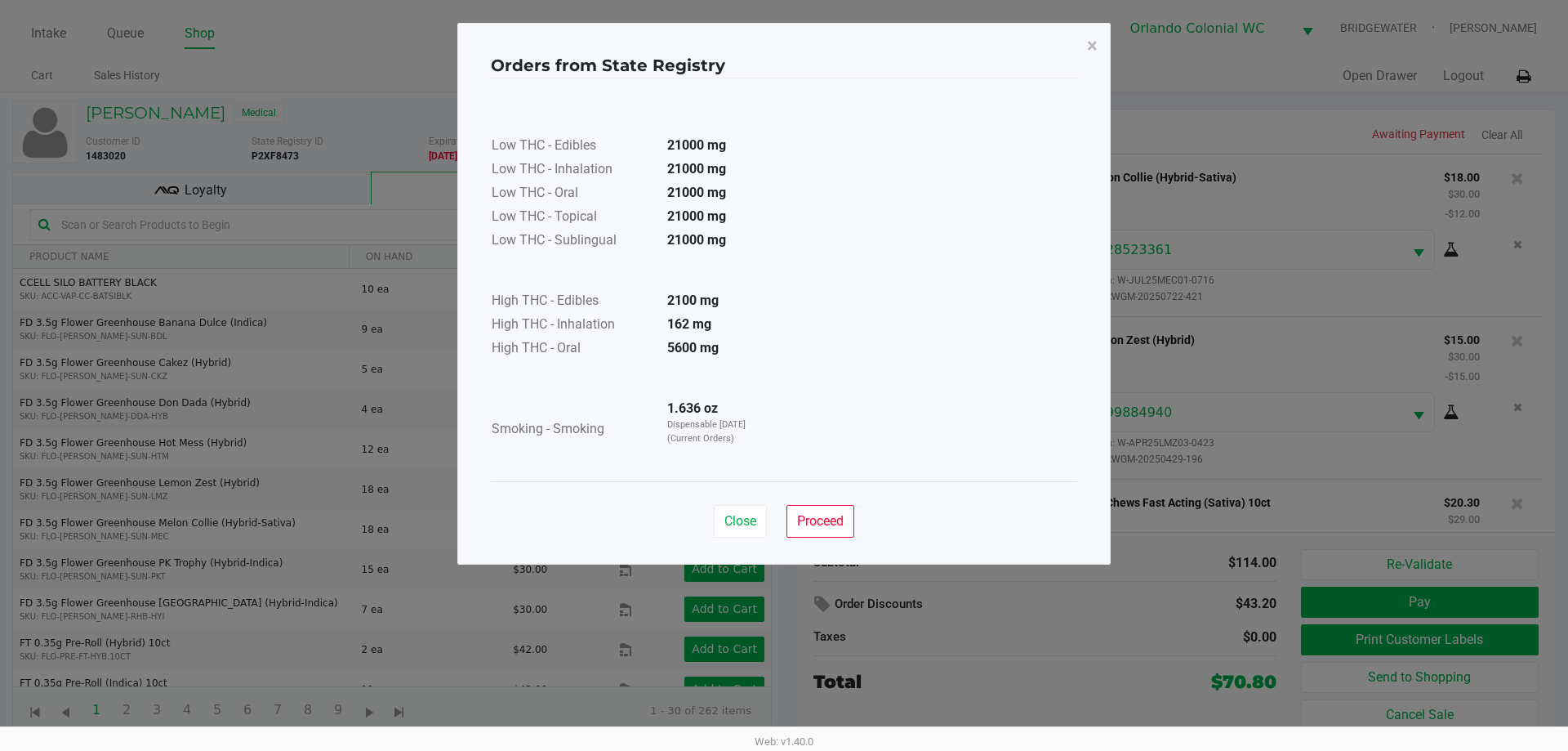
click at [1085, 54] on button "×" at bounding box center [1092, 46] width 37 height 46
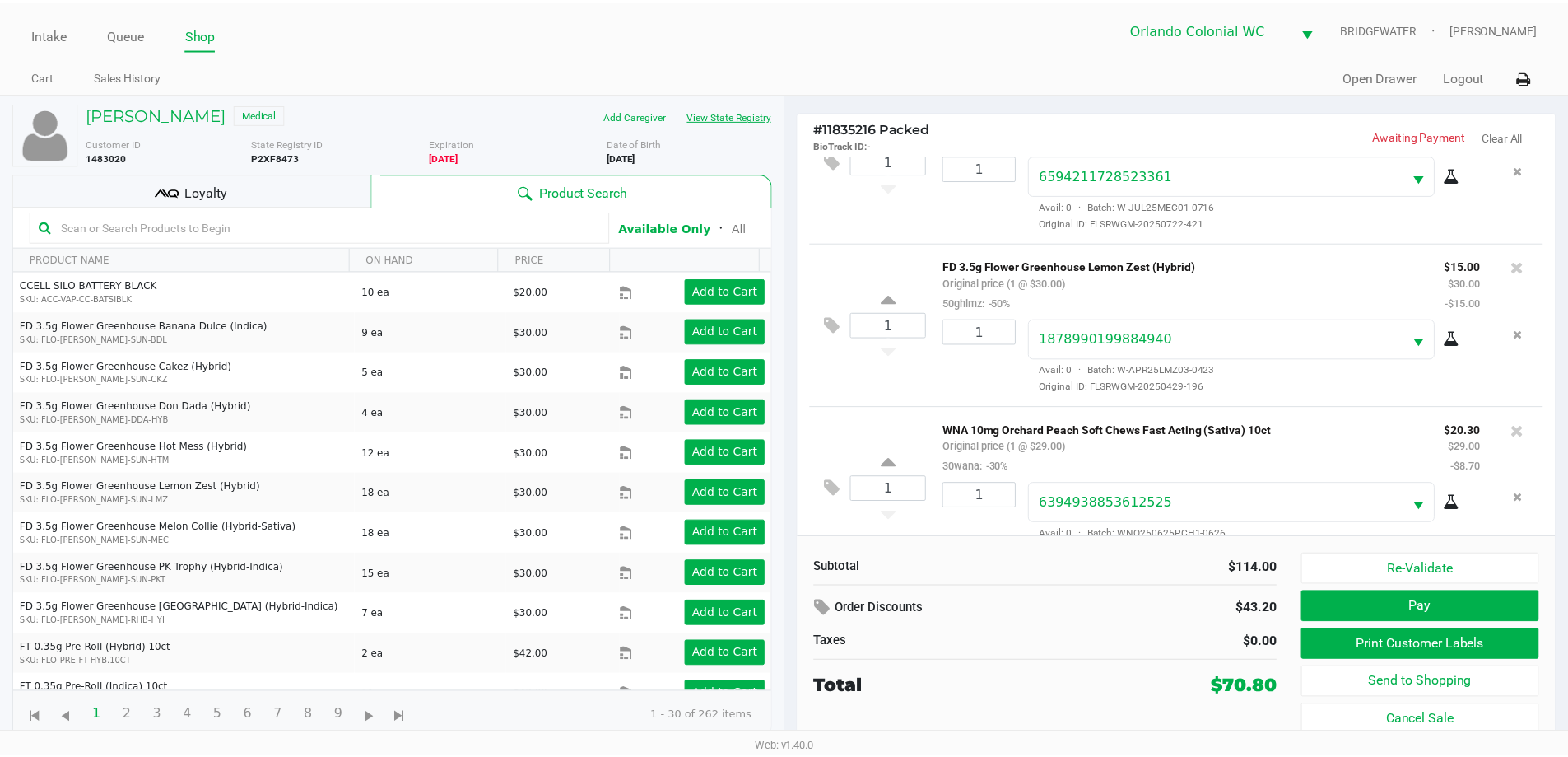
scroll to position [117, 0]
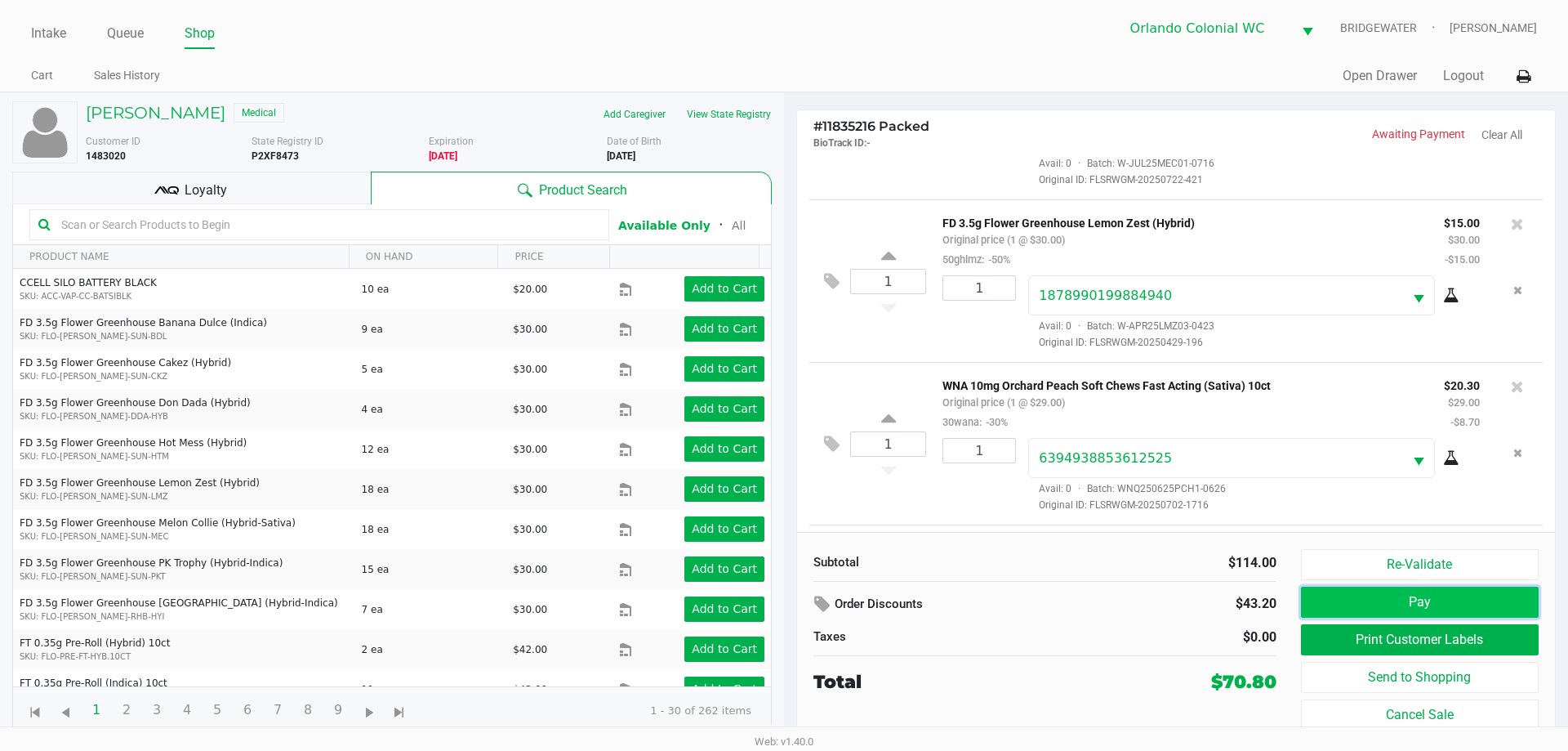
click at [1383, 605] on button "Pay" at bounding box center [1419, 602] width 237 height 31
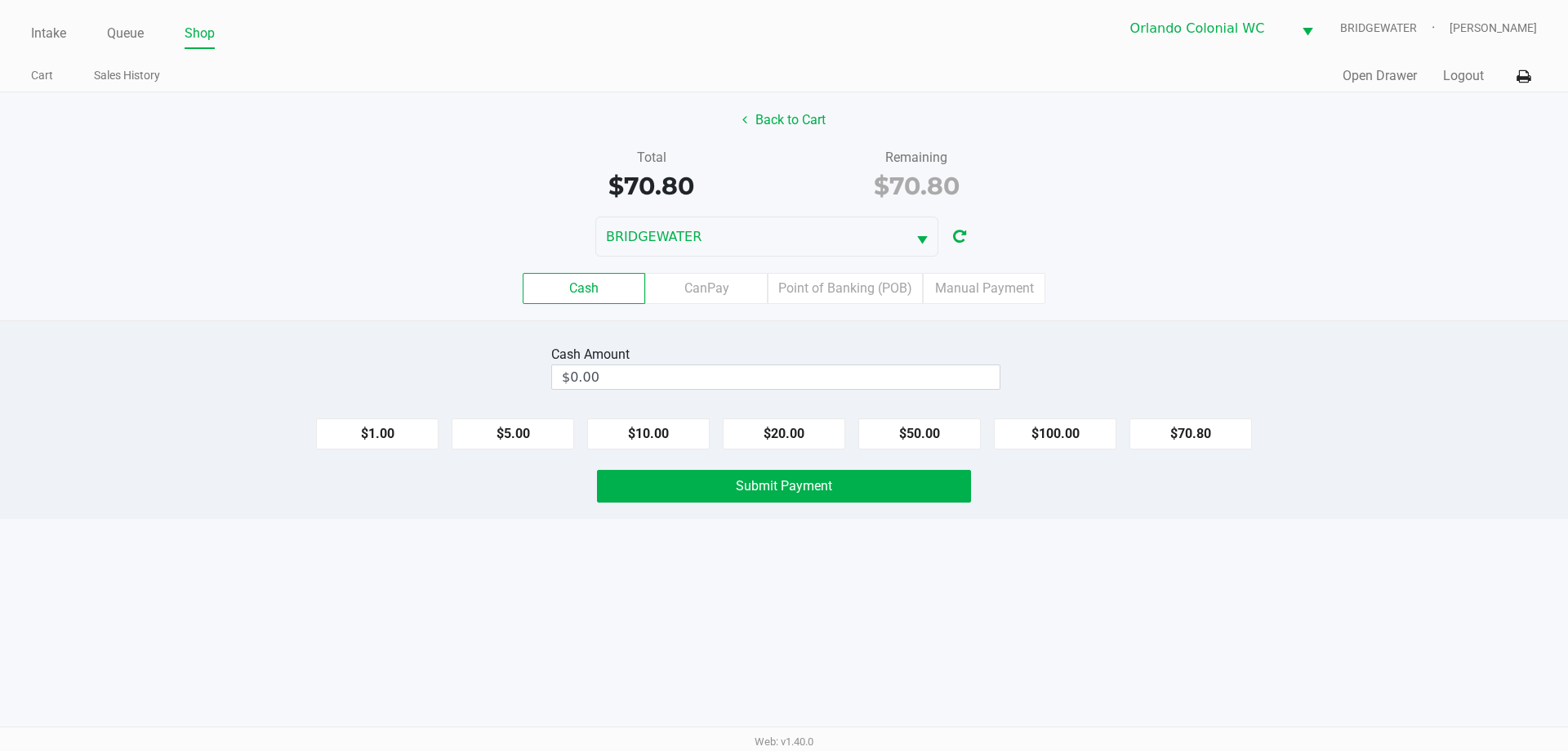
click at [719, 290] on label "CanPay" at bounding box center [707, 288] width 122 height 31
click at [0, 0] on 2 "CanPay" at bounding box center [0, 0] width 0 height 0
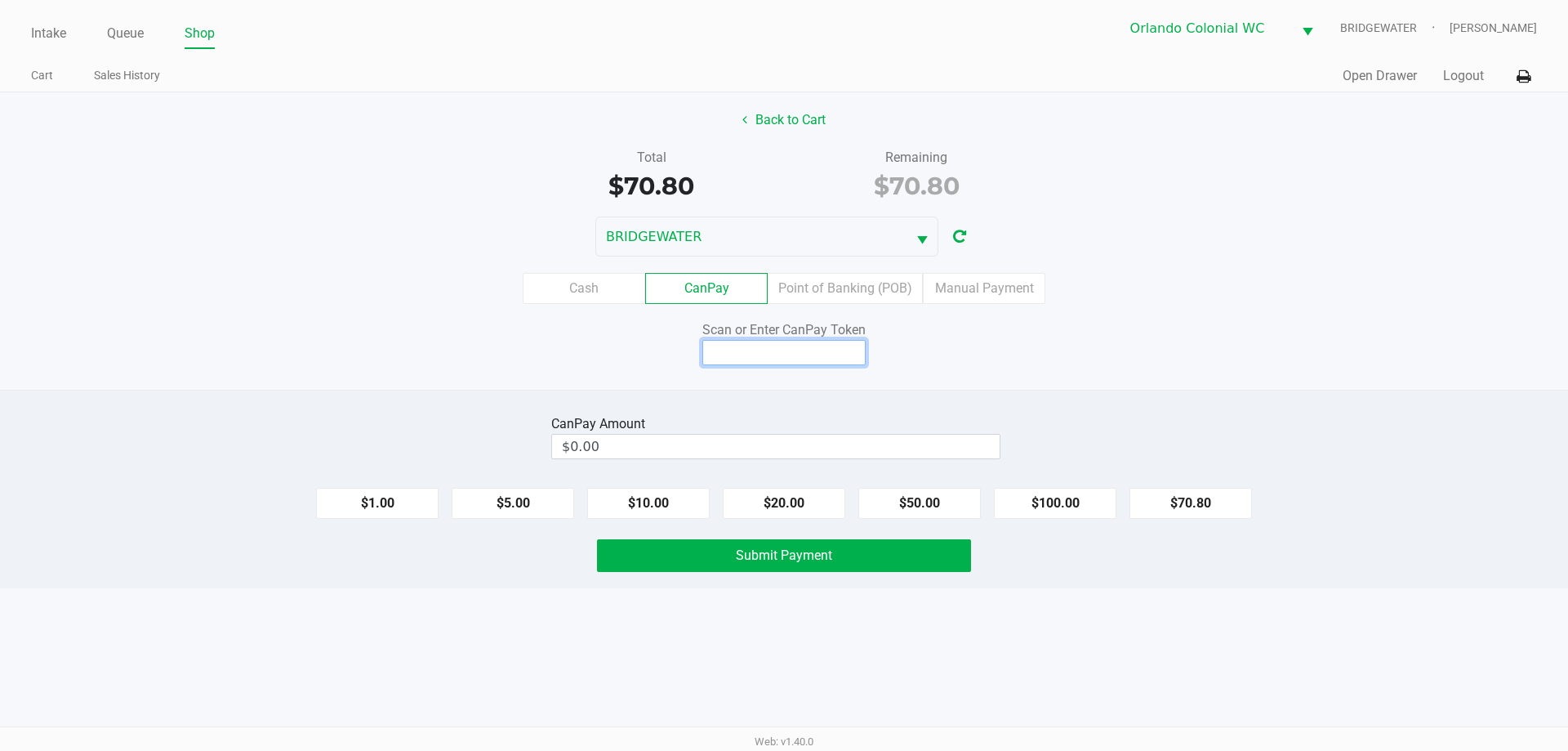
click at [799, 344] on input at bounding box center [784, 353] width 163 height 26
type input "X1832858Q"
click at [1240, 498] on button "$70.80" at bounding box center [1190, 503] width 122 height 31
type input "$70.80"
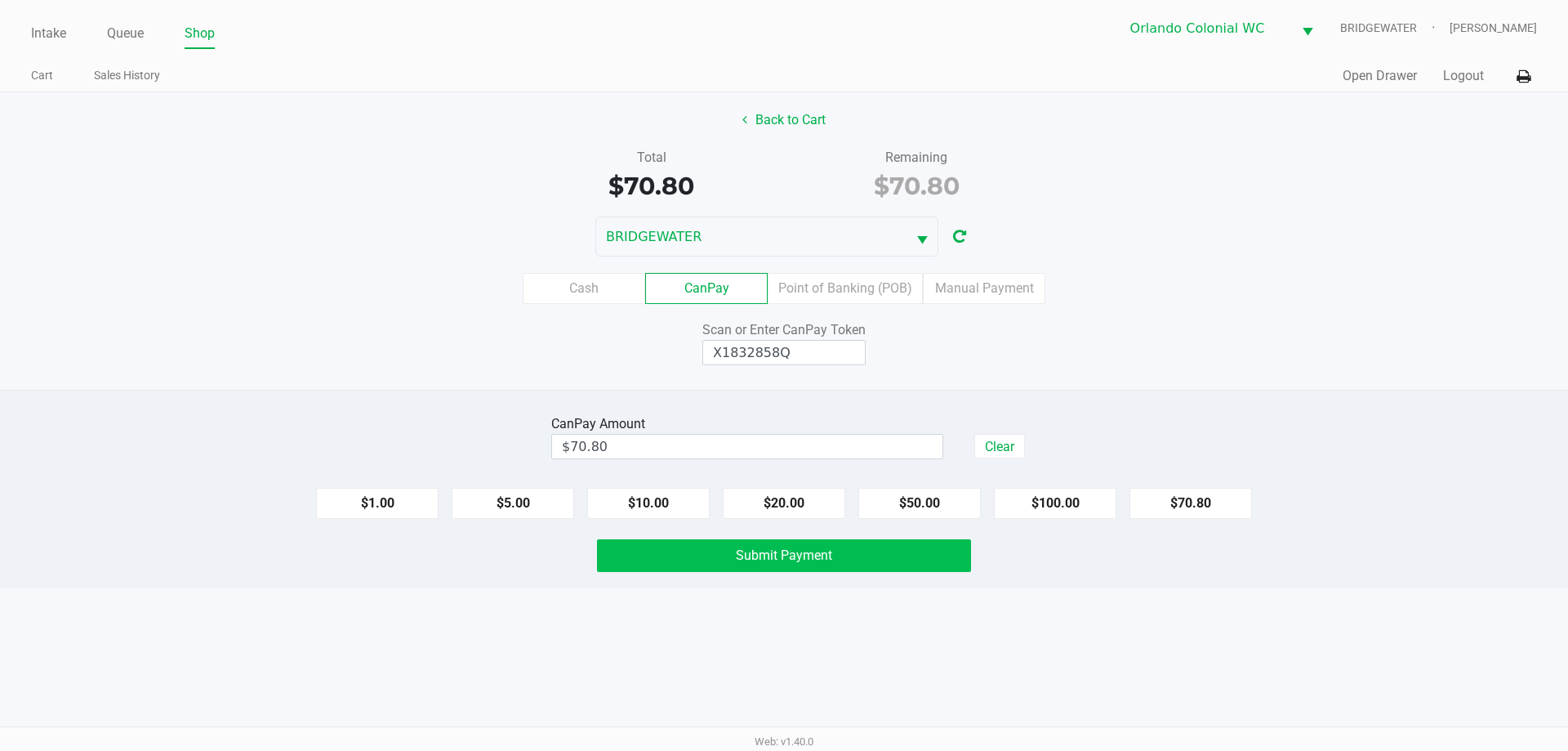
click at [751, 566] on button "Submit Payment" at bounding box center [784, 555] width 374 height 32
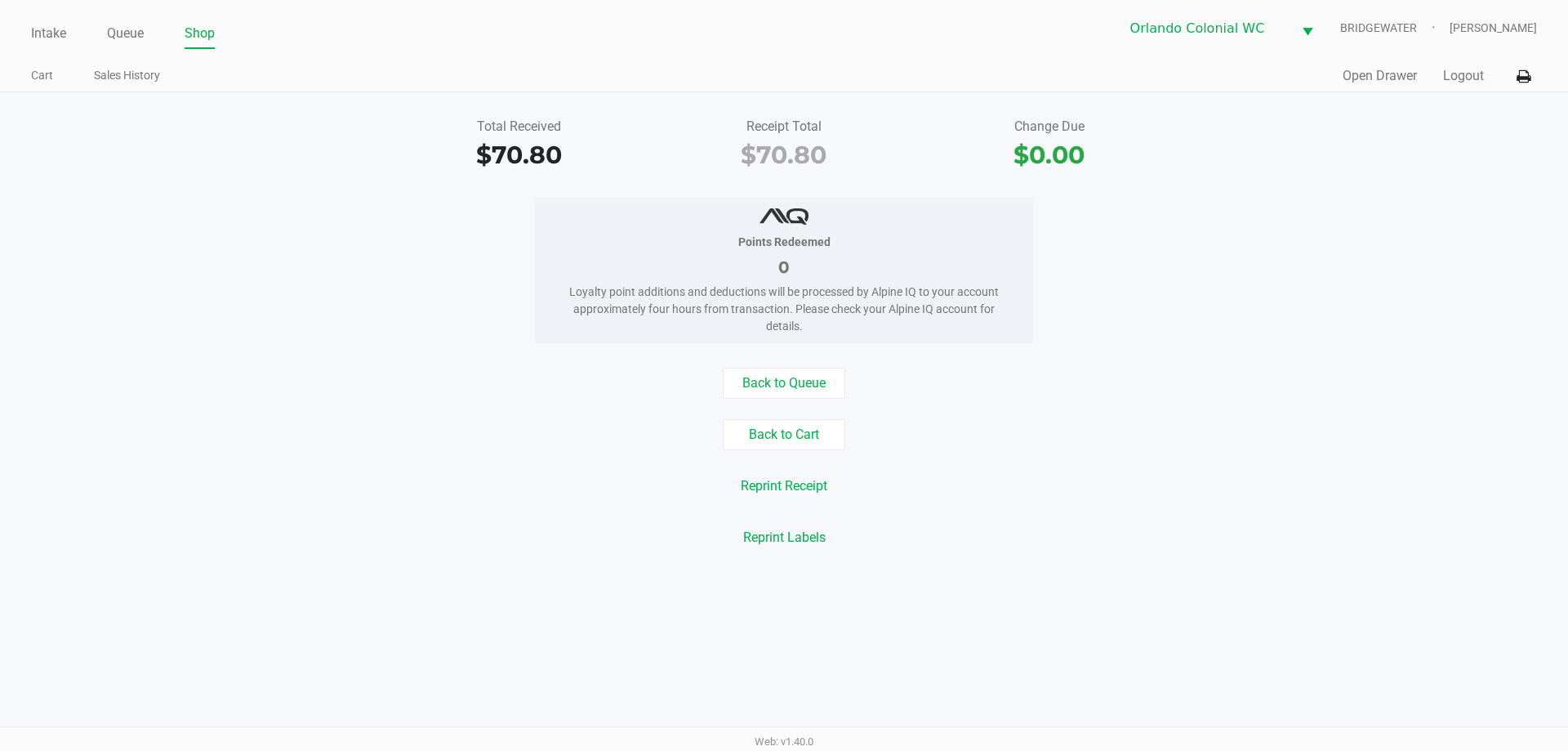
click at [311, 526] on div "Reprint Labels" at bounding box center [784, 538] width 1593 height 31
click at [1230, 478] on div "Reprint Receipt" at bounding box center [784, 486] width 1593 height 31
click at [43, 28] on link "Intake" at bounding box center [48, 33] width 35 height 23
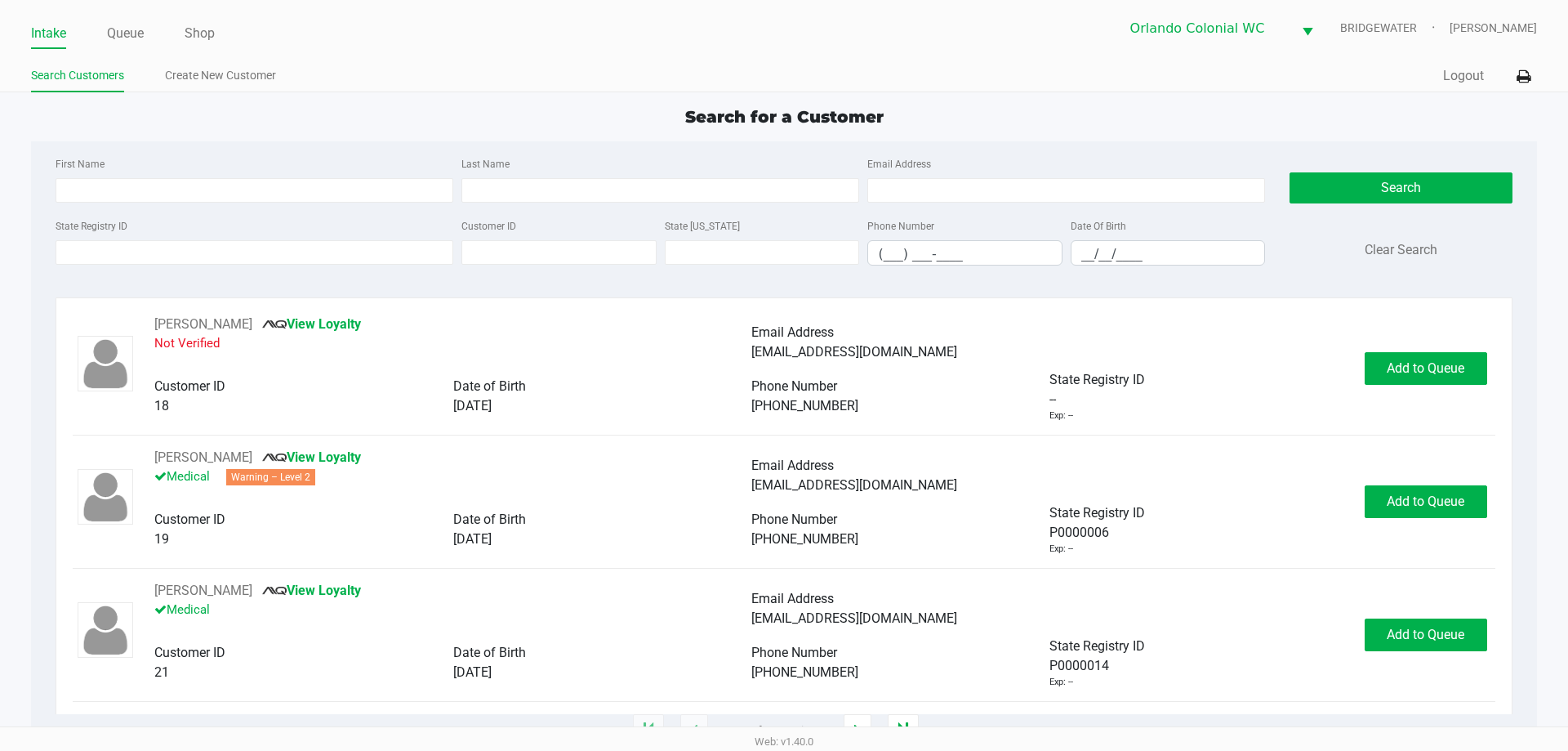
click at [1082, 265] on div "State Registry ID Customer ID State [US_STATE] Phone Number (___) ___-____ Date…" at bounding box center [661, 247] width 1218 height 63
click at [1091, 254] on input "__/__/____" at bounding box center [1168, 253] width 194 height 26
type input "[DATE]"
click at [790, 186] on input "Last Name" at bounding box center [661, 190] width 398 height 25
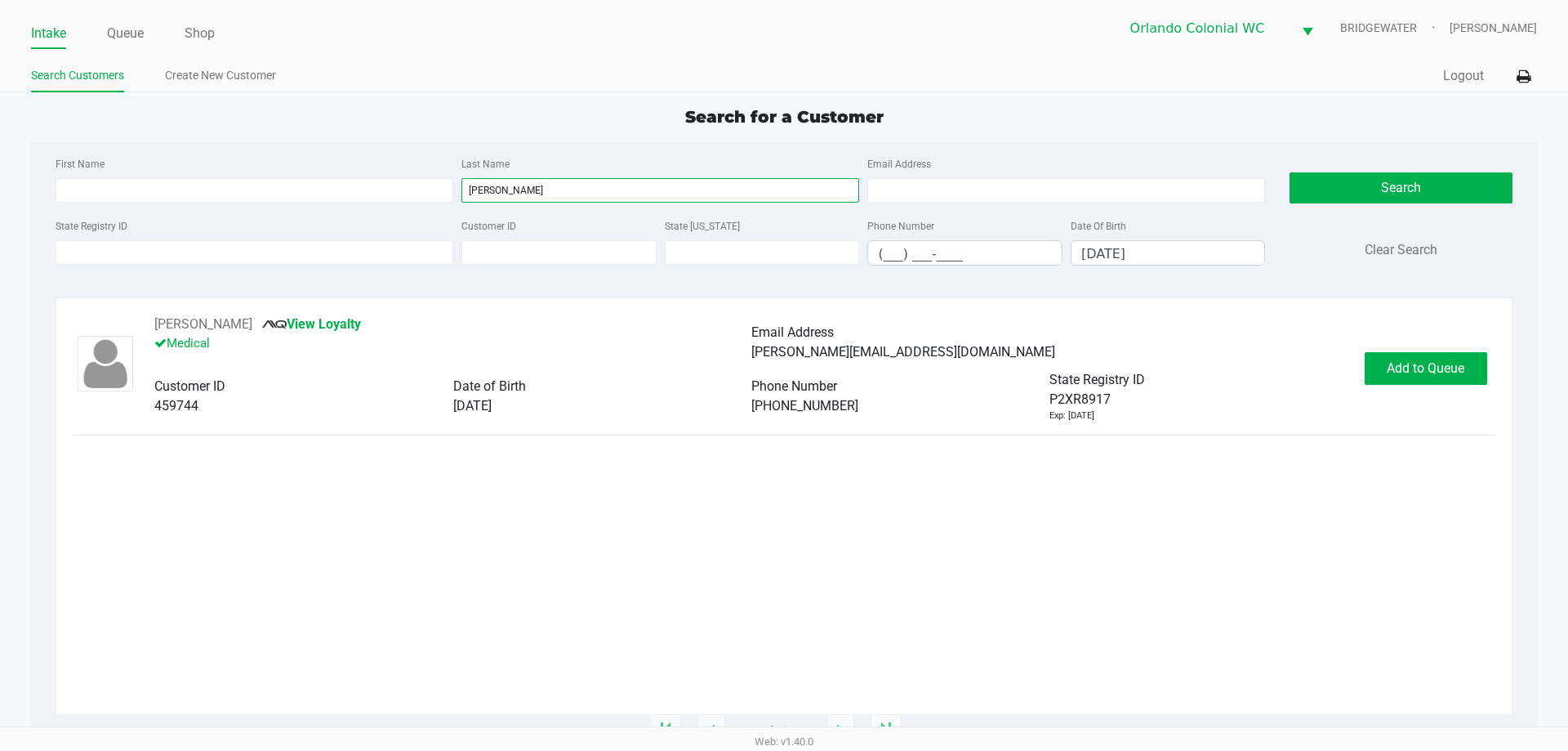
type input "[PERSON_NAME]"
click at [1218, 376] on div "State Registry ID" at bounding box center [1198, 379] width 298 height 20
click at [1433, 372] on span "Add to Queue" at bounding box center [1425, 368] width 77 height 15
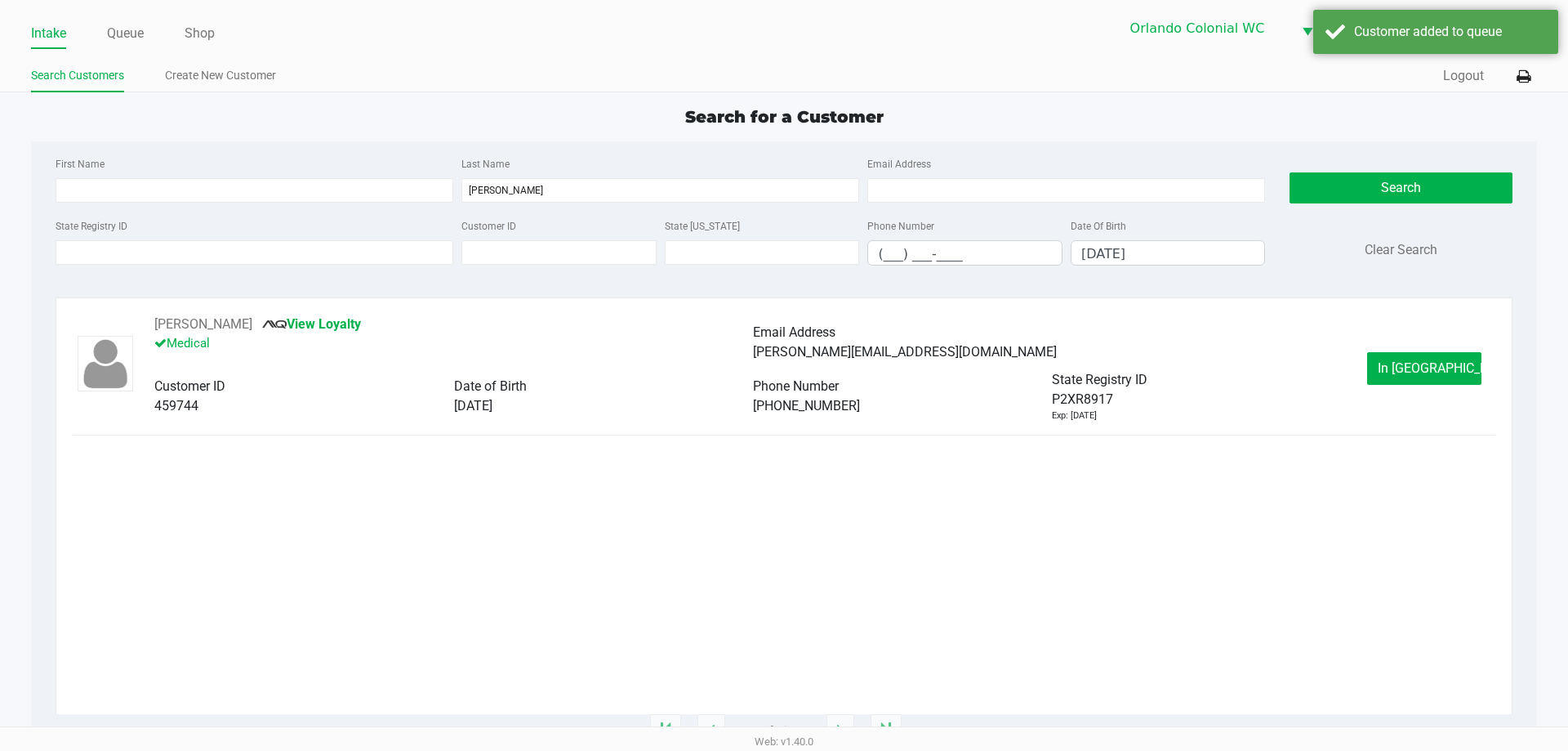
click at [1445, 368] on span "In [GEOGRAPHIC_DATA]" at bounding box center [1446, 368] width 137 height 15
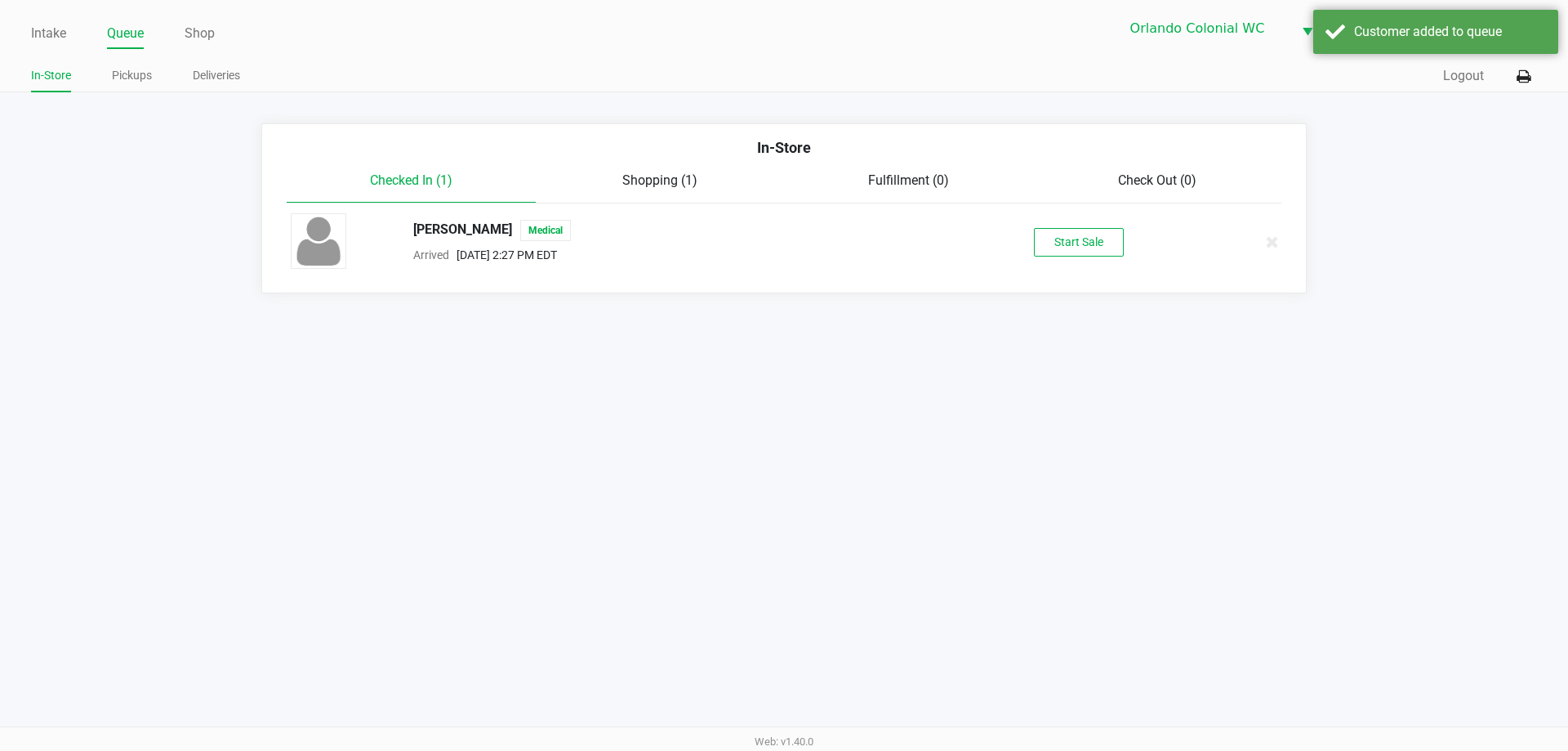
click at [947, 281] on div "In-Store Checked In (1) Shopping (1) Fulfillment (0) Check Out (0) [PERSON_NAME…" at bounding box center [783, 208] width 1045 height 170
click at [1069, 250] on button "Start Sale" at bounding box center [1079, 242] width 90 height 29
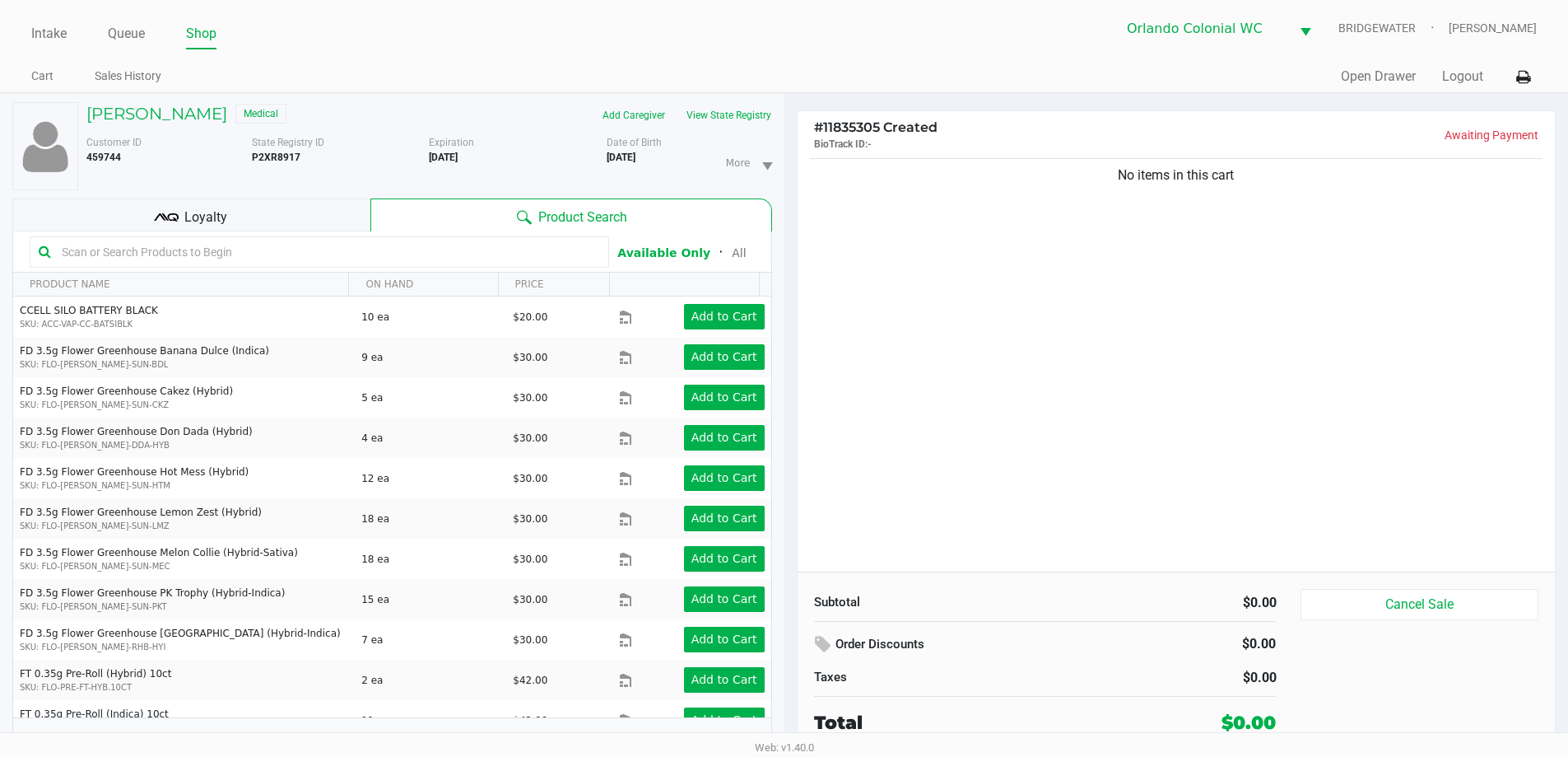
click at [1170, 298] on div "No items in this cart" at bounding box center [1176, 363] width 758 height 417
click at [1270, 336] on div "No items in this cart" at bounding box center [1176, 363] width 758 height 417
click at [1218, 398] on div "No items in this cart" at bounding box center [1176, 363] width 758 height 417
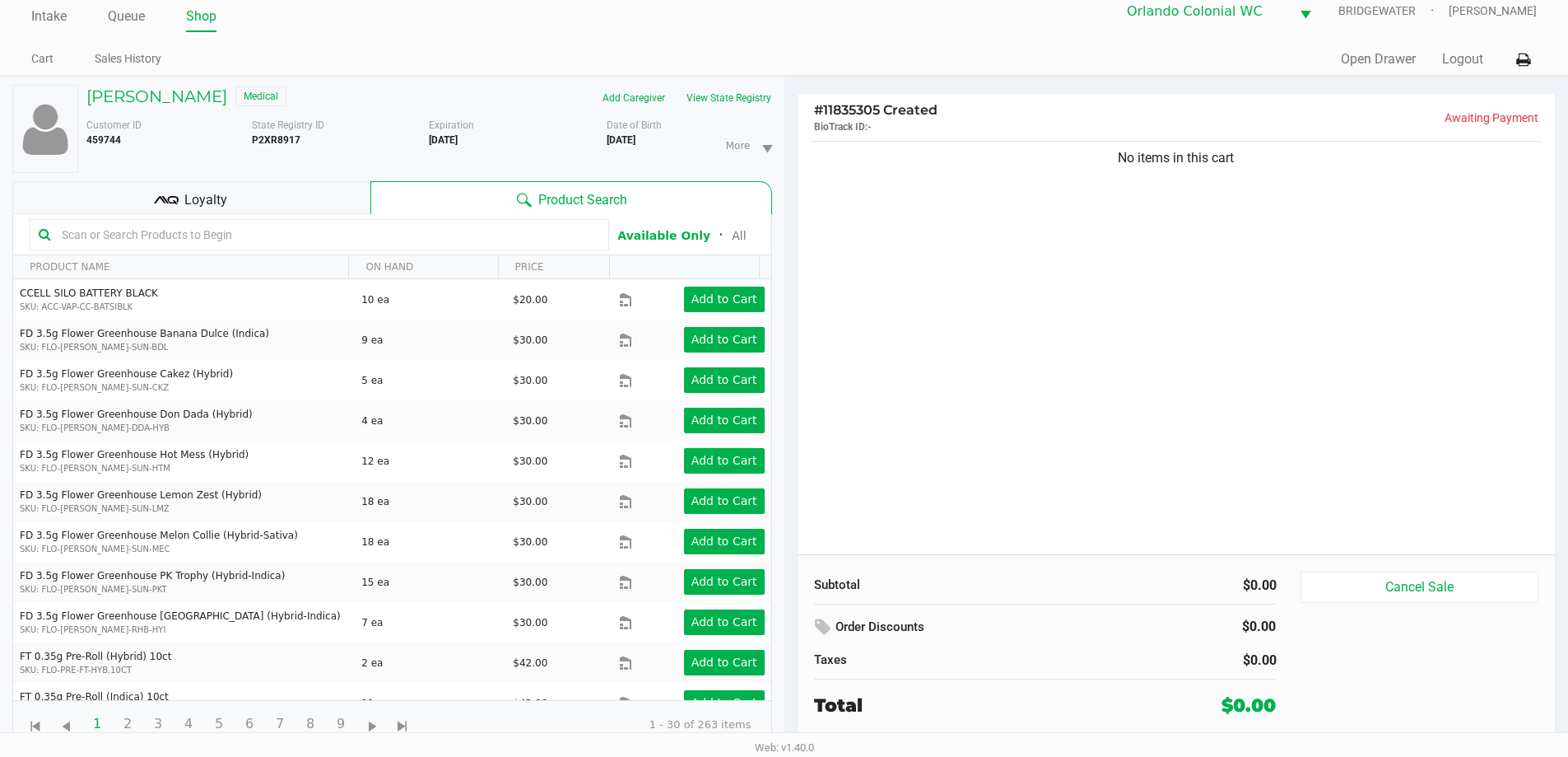
drag, startPoint x: 1254, startPoint y: 161, endPoint x: 1060, endPoint y: 171, distance: 194.3
click at [1060, 171] on div "No items in this cart" at bounding box center [1176, 345] width 758 height 417
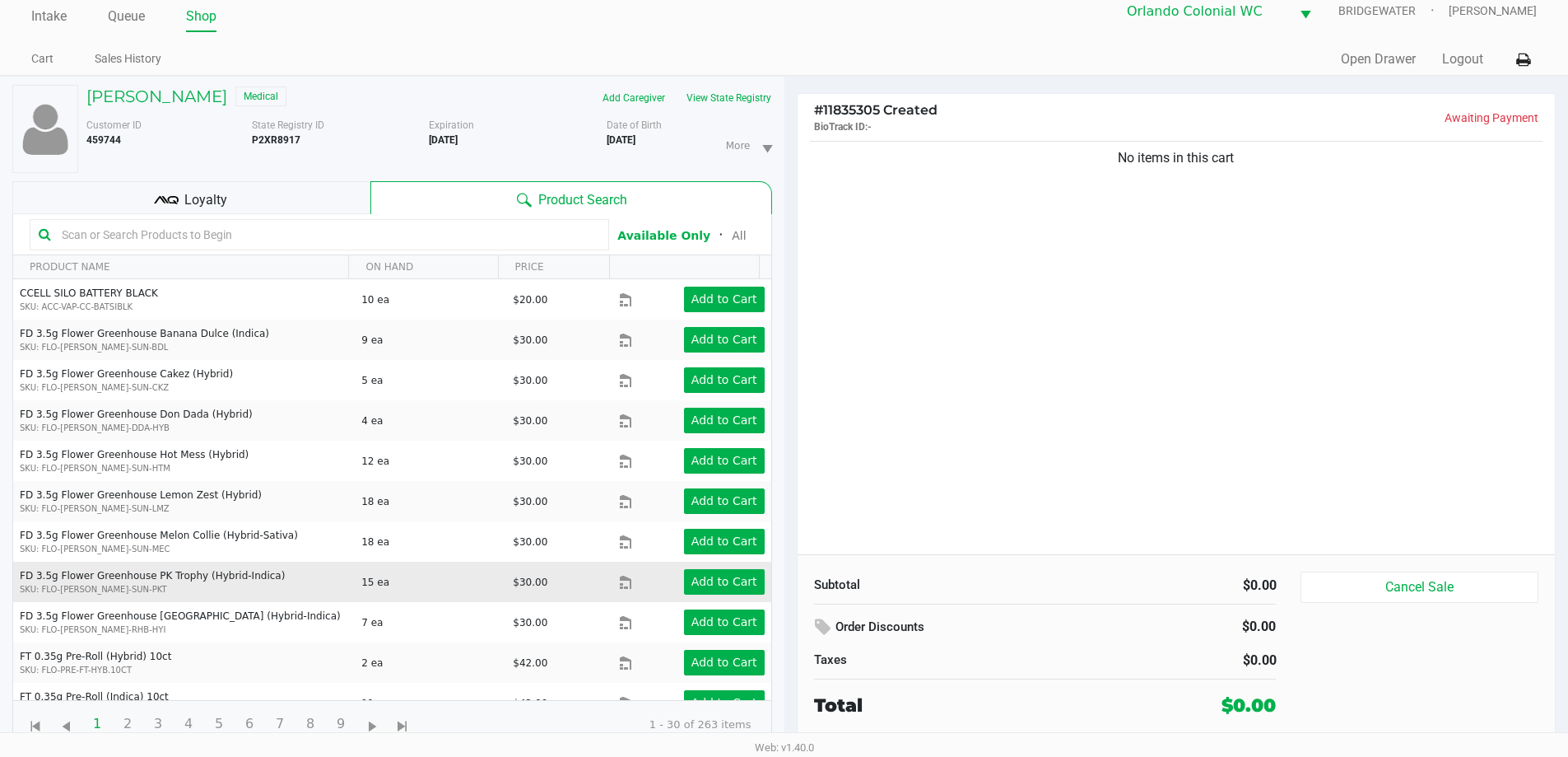
click at [200, 193] on span "Loyalty" at bounding box center [206, 200] width 43 height 20
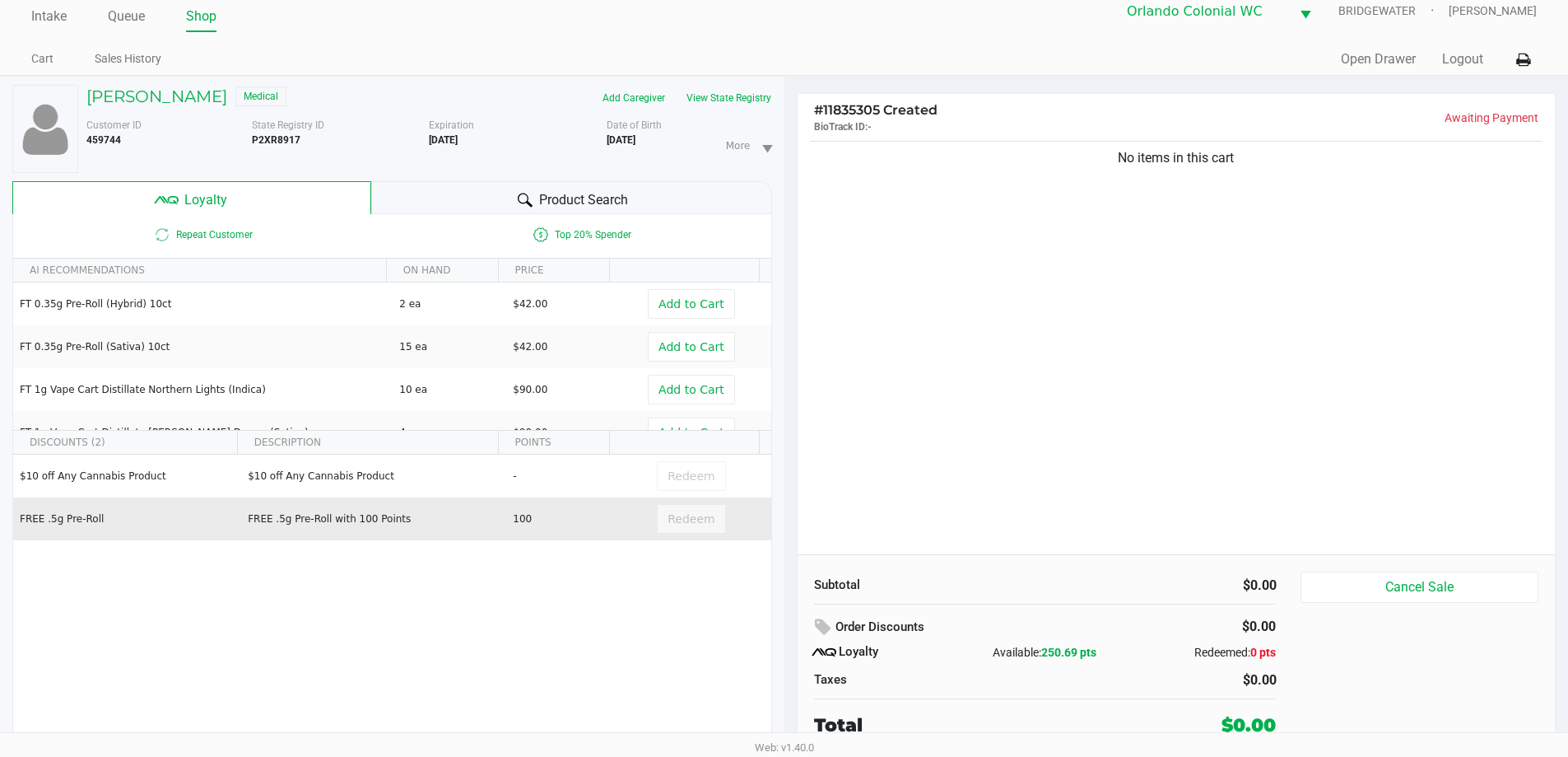
click at [285, 521] on td "FREE .5g Pre-Roll with 100 Points" at bounding box center [372, 519] width 265 height 43
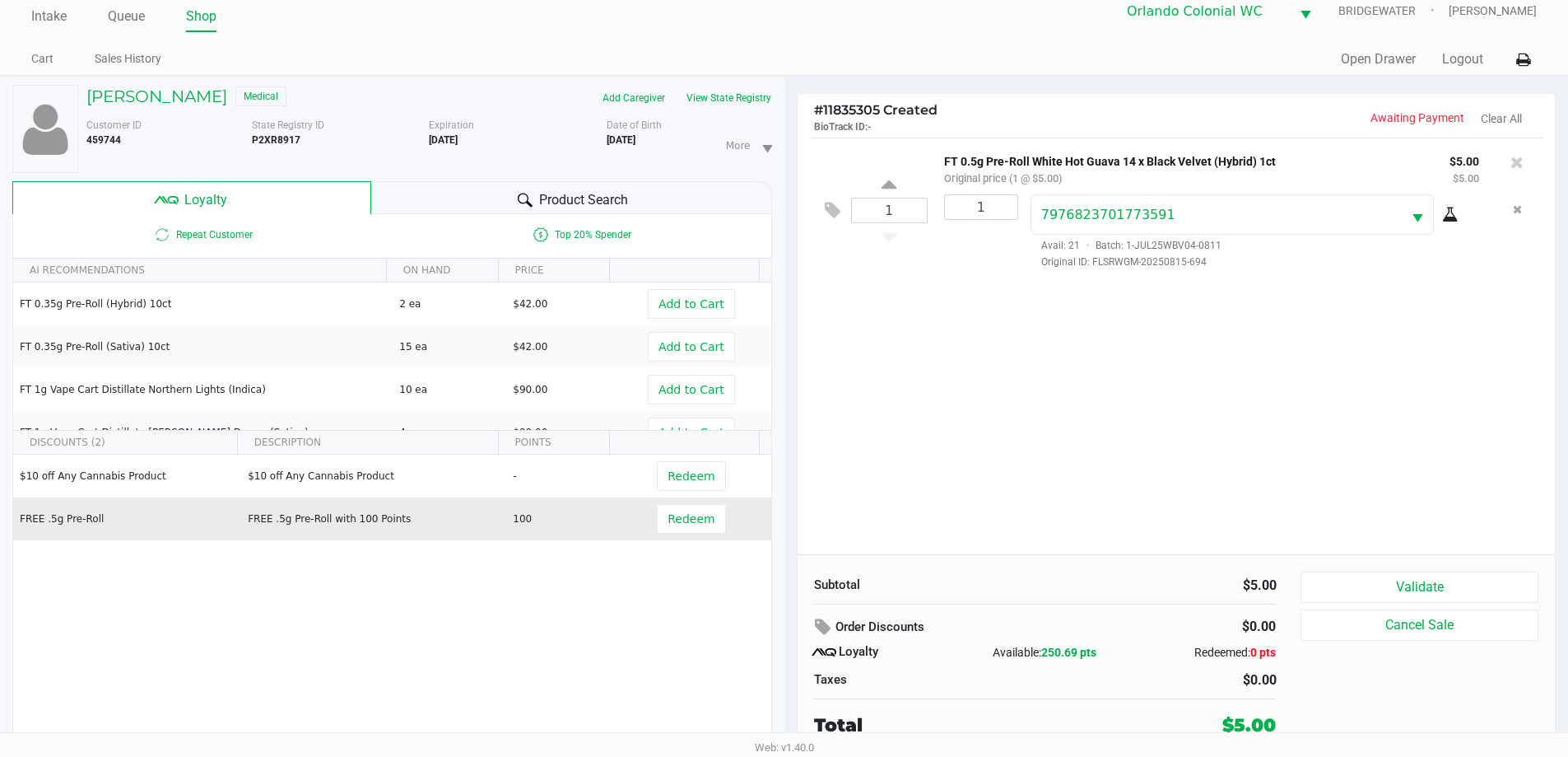
click at [569, 531] on td "100" at bounding box center [562, 519] width 114 height 43
click at [673, 530] on button "Redeem" at bounding box center [691, 519] width 69 height 30
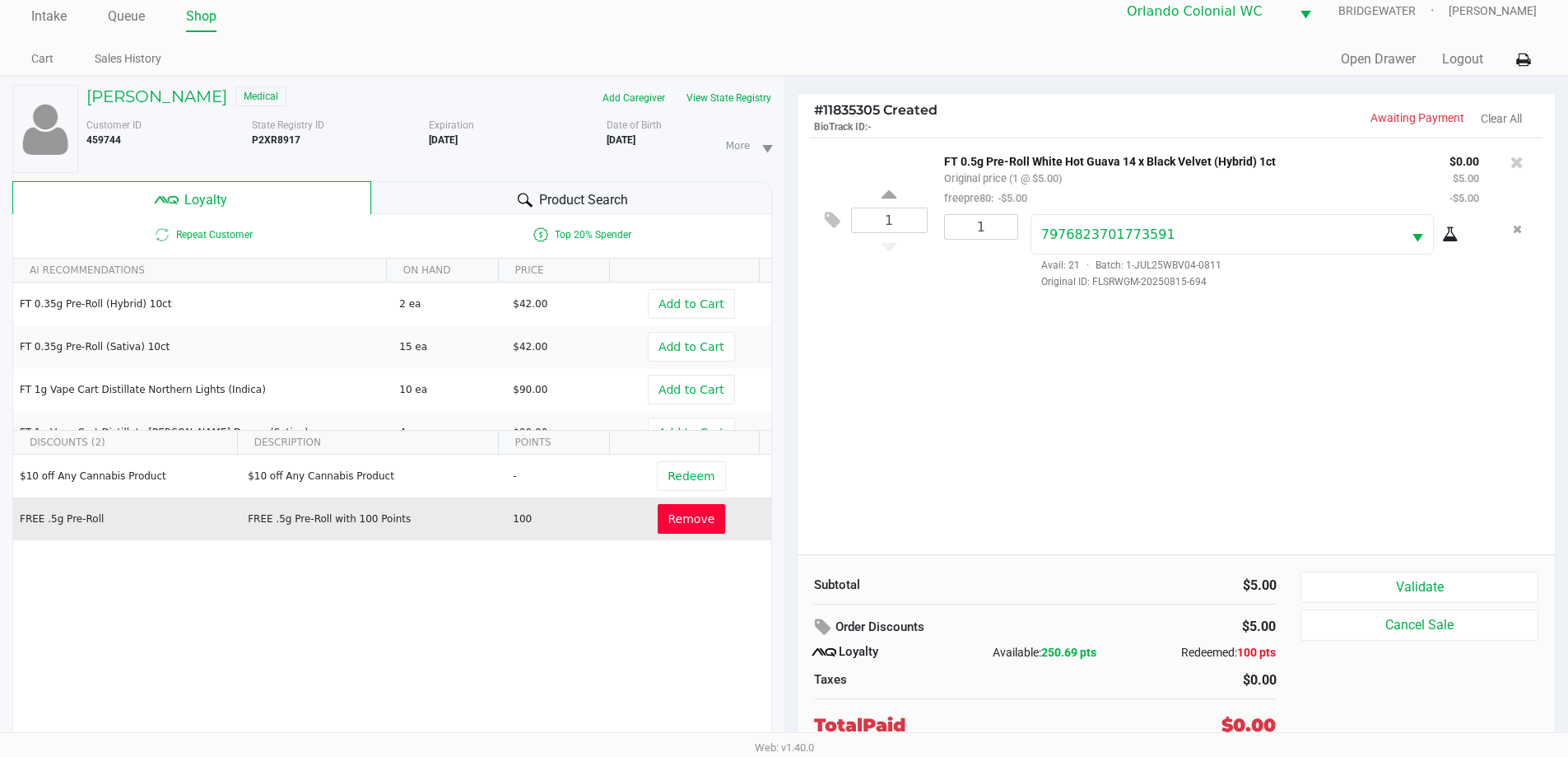
scroll to position [57, 0]
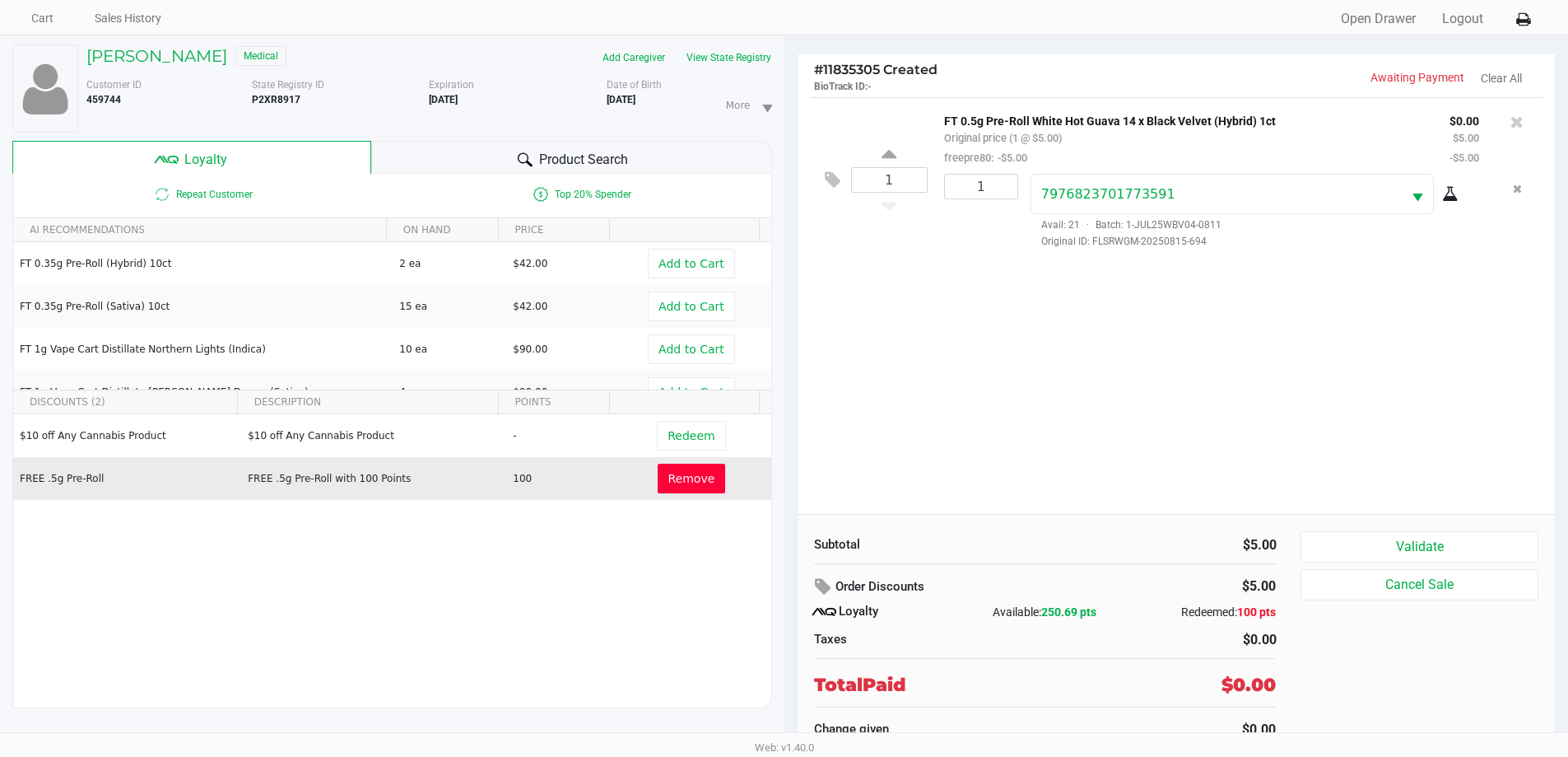
click at [1474, 547] on button "Validate" at bounding box center [1419, 547] width 237 height 31
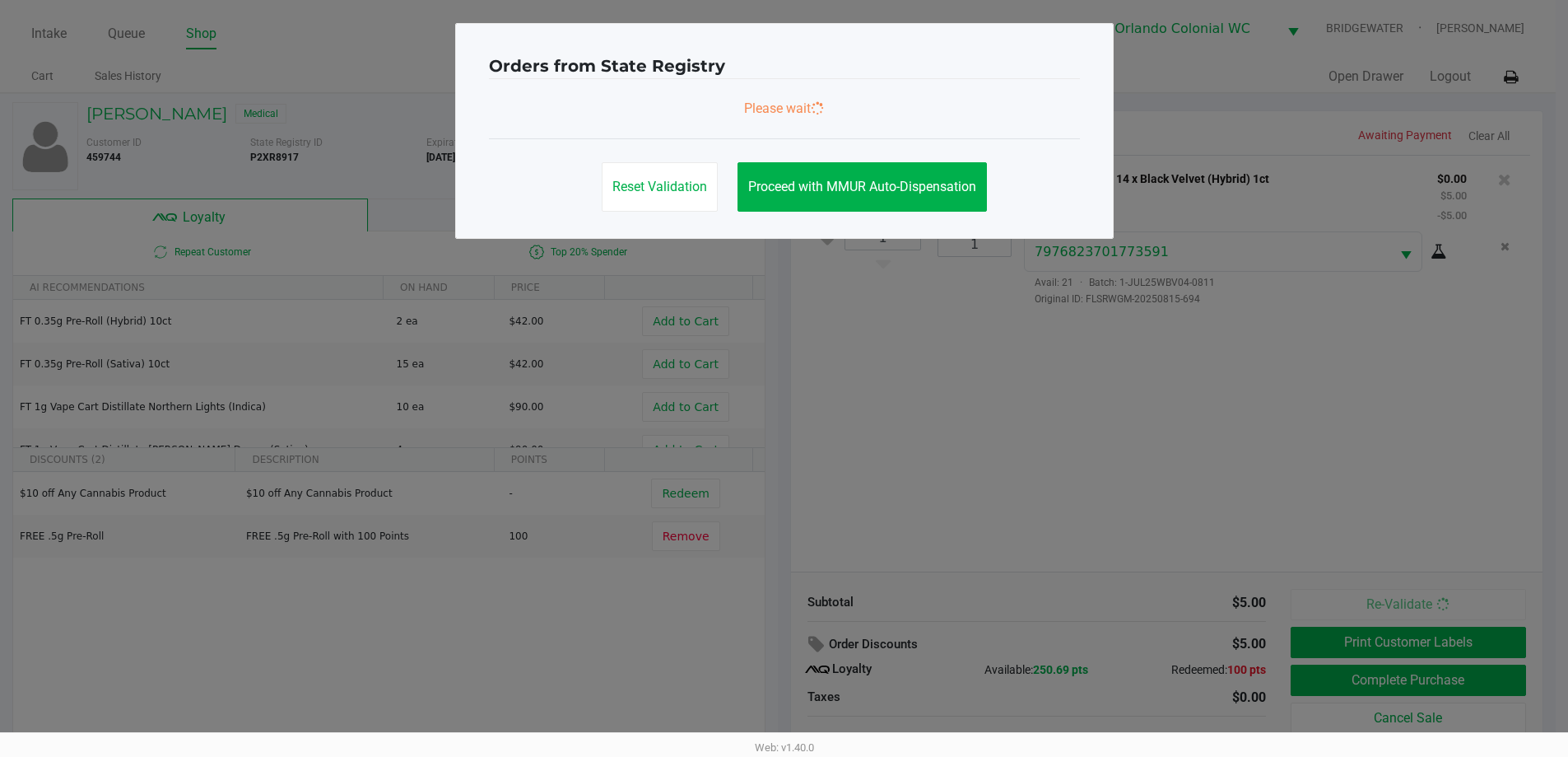
scroll to position [0, 0]
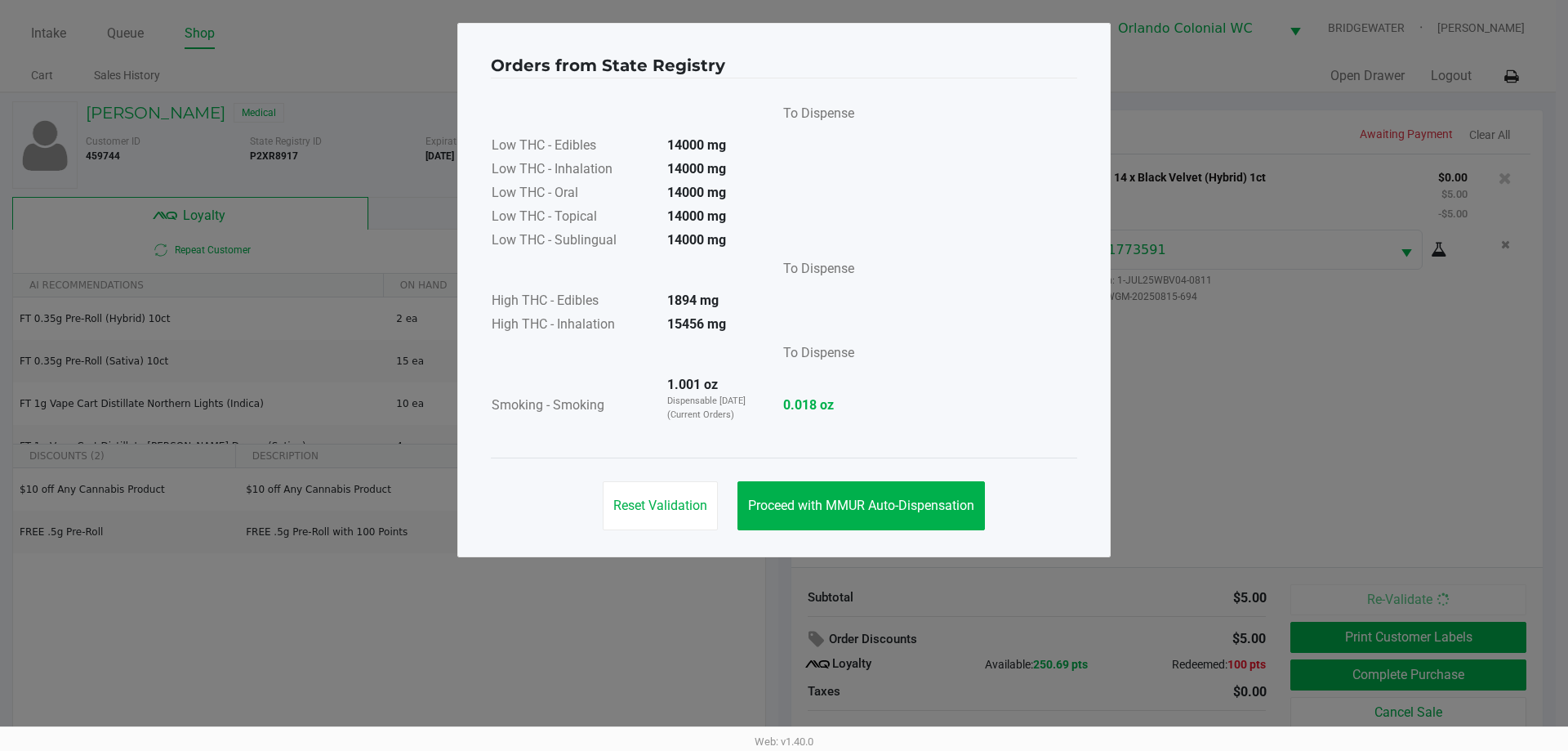
click at [931, 514] on button "Proceed with MMUR Auto-Dispensation" at bounding box center [861, 506] width 247 height 49
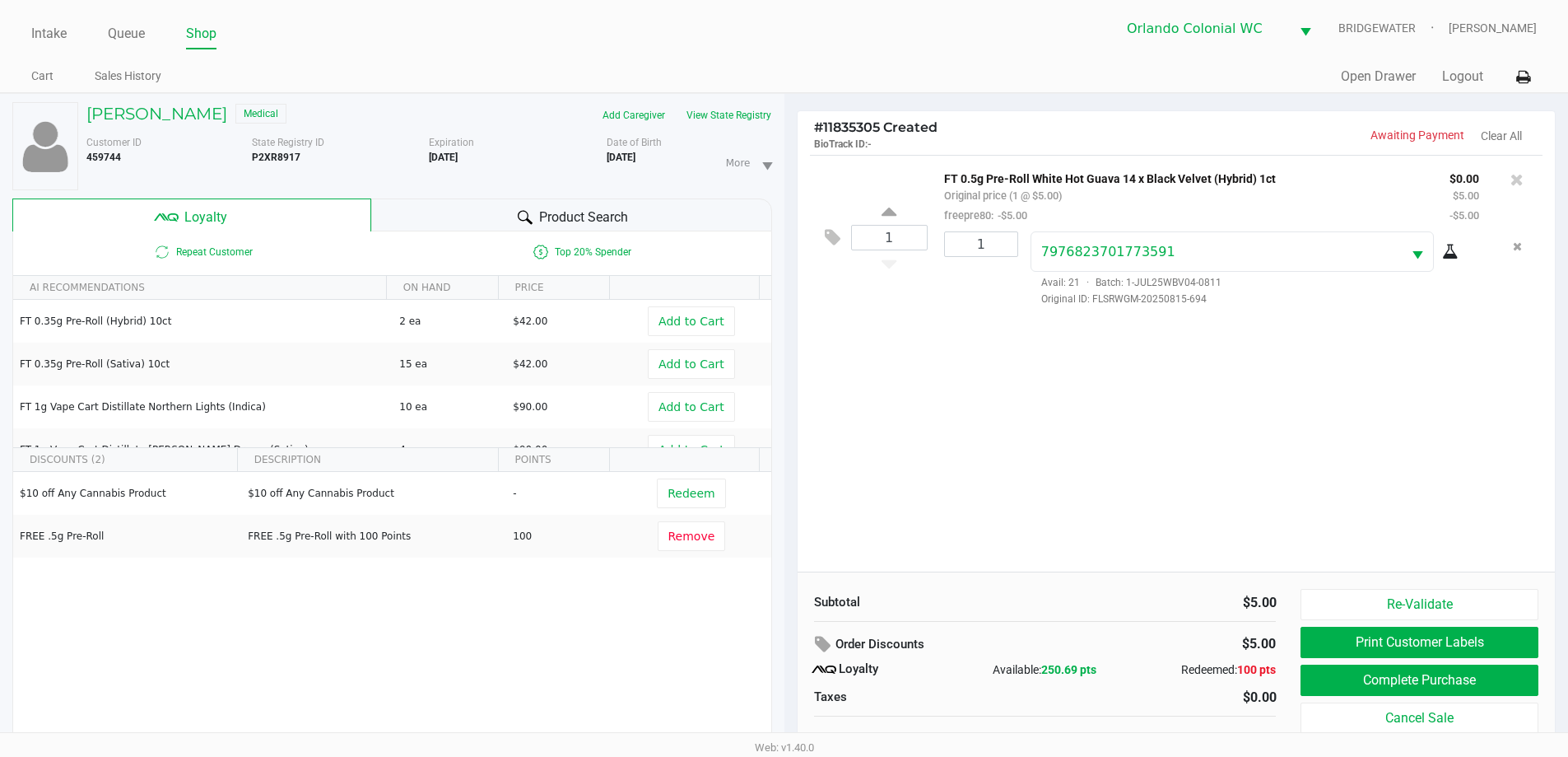
scroll to position [57, 0]
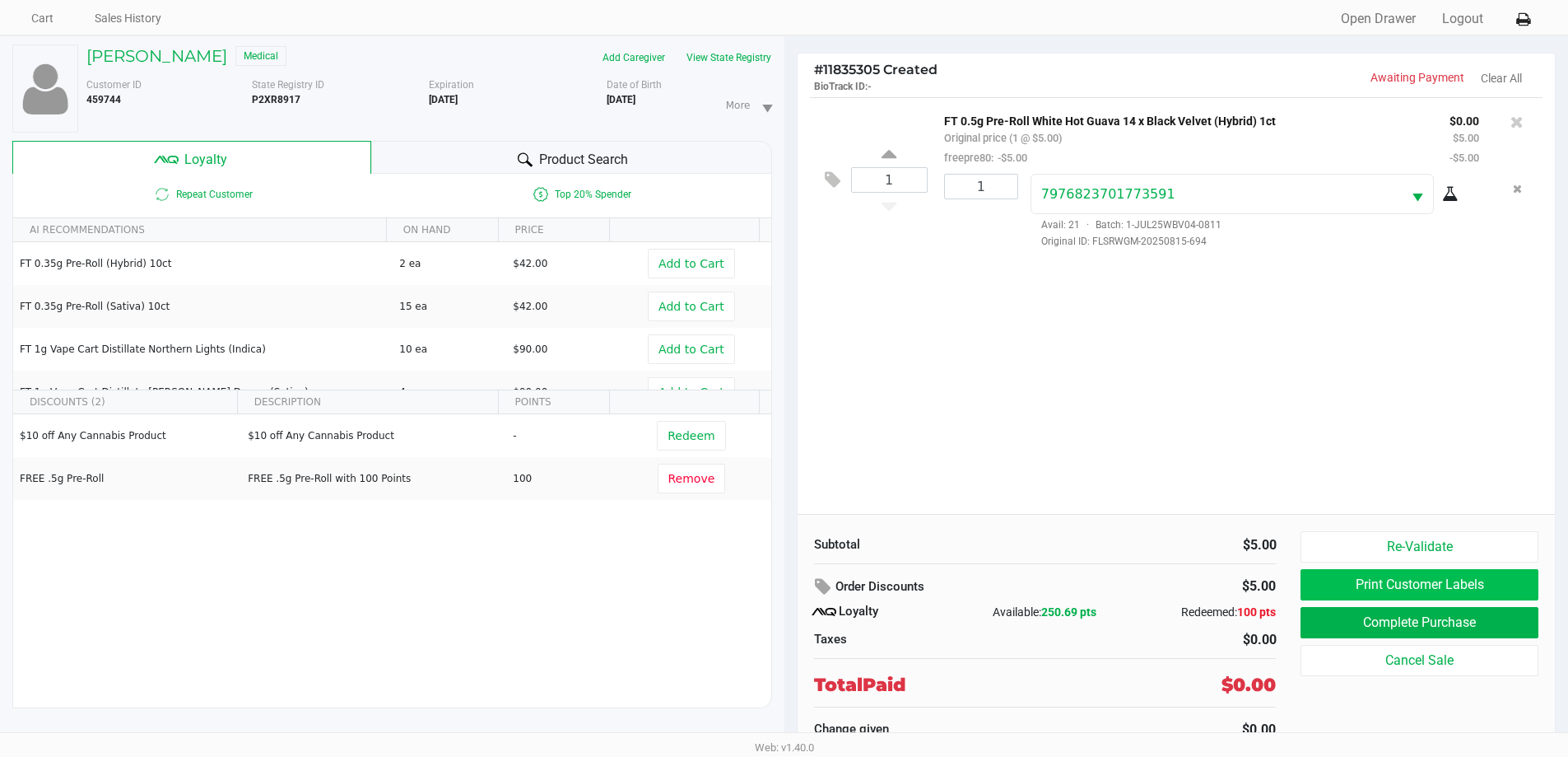
click at [1506, 592] on button "Print Customer Labels" at bounding box center [1419, 585] width 237 height 31
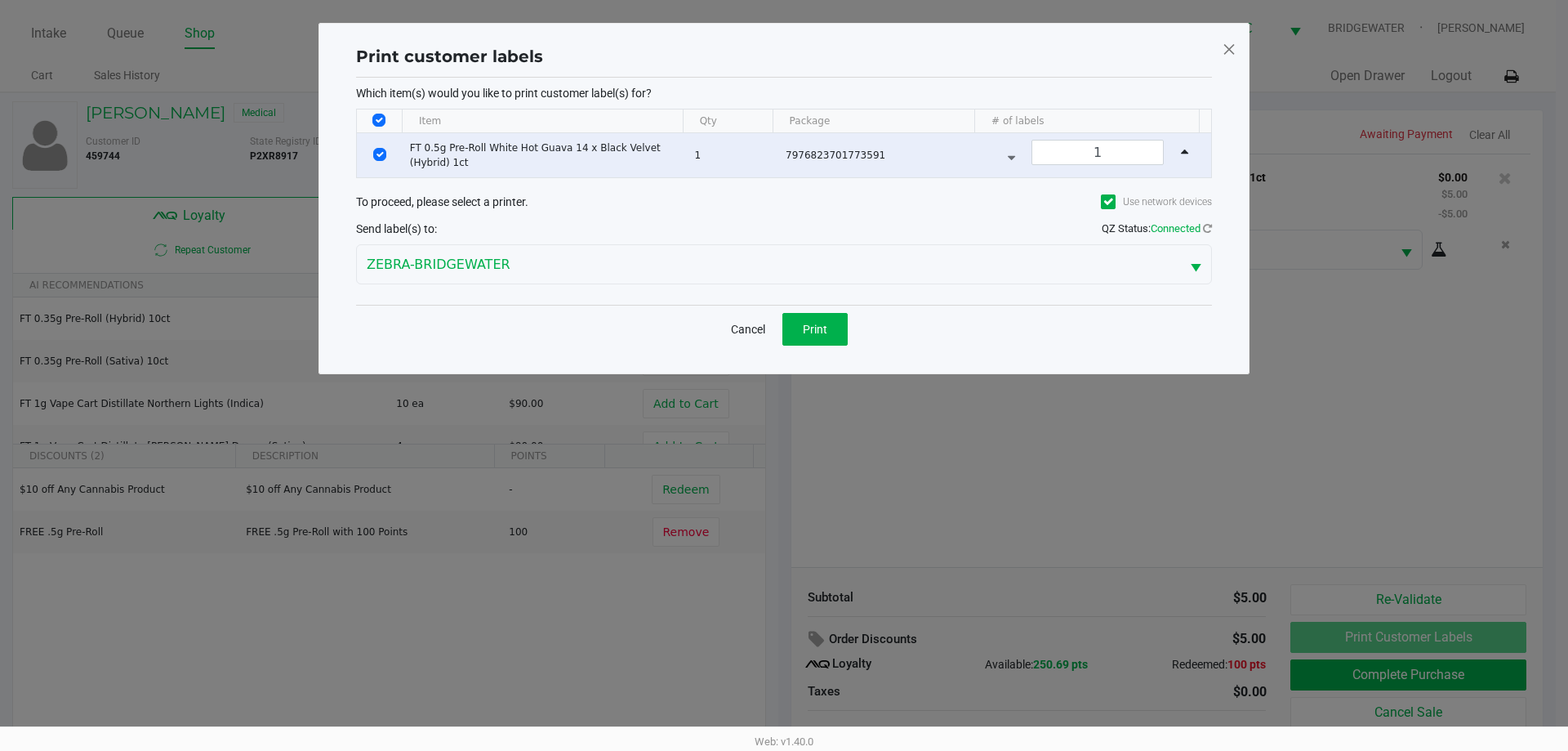
click at [816, 331] on span "Print" at bounding box center [815, 328] width 25 height 13
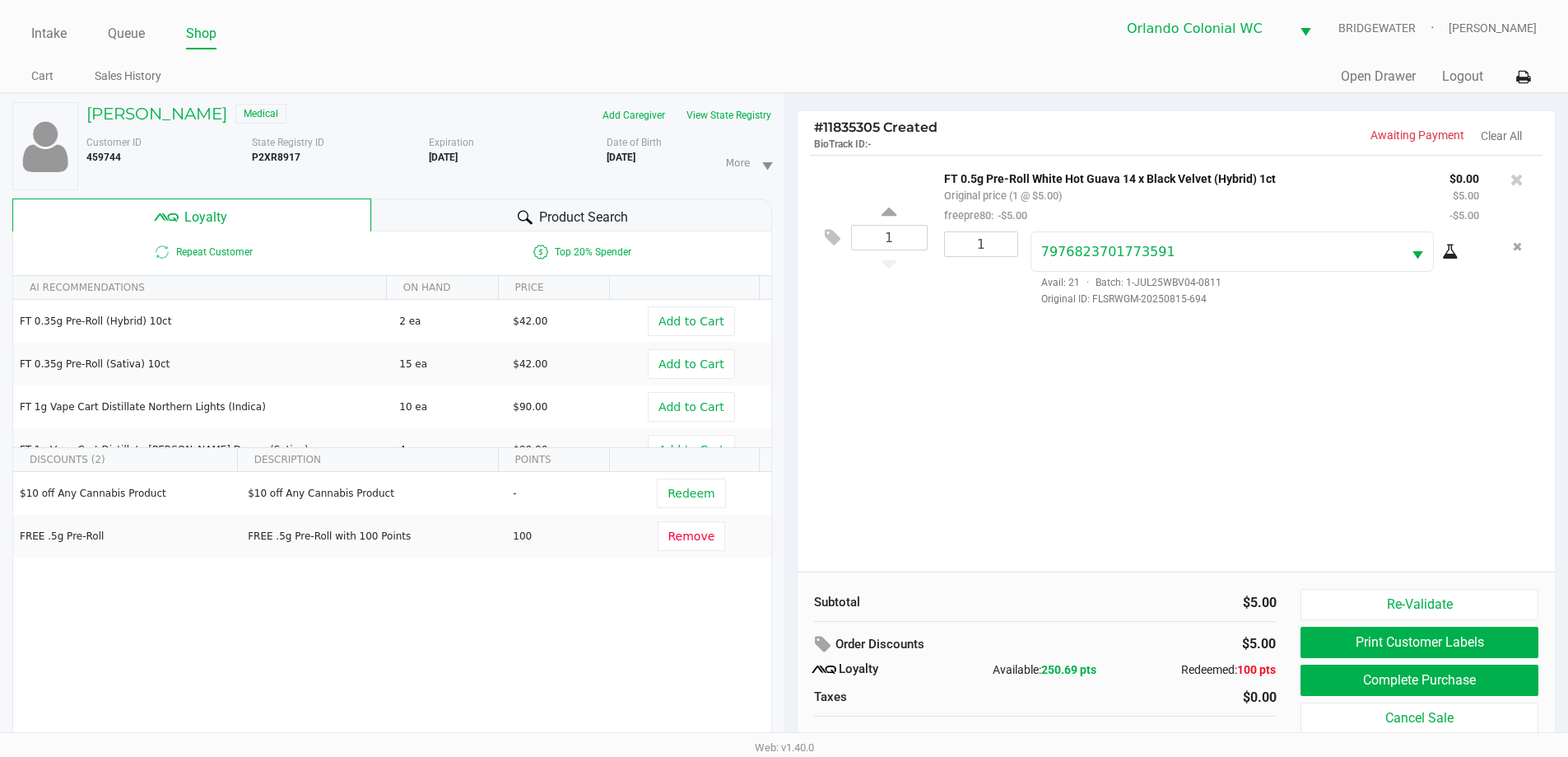
click at [1206, 391] on div "1 FT 0.5g Pre-Roll White Hot Guava 14 x Black Velvet (Hybrid) 1ct Original pric…" at bounding box center [1176, 363] width 758 height 417
click at [1200, 389] on div "1 FT 0.5g Pre-Roll White Hot Guava 14 x Black Velvet (Hybrid) 1ct Original pric…" at bounding box center [1176, 363] width 758 height 417
click at [1205, 412] on div "1 FT 0.5g Pre-Roll White Hot Guava 14 x Black Velvet (Hybrid) 1ct Original pric…" at bounding box center [1176, 363] width 758 height 417
click at [1272, 438] on div "1 FT 0.5g Pre-Roll White Hot Guava 14 x Black Velvet (Hybrid) 1ct Original pric…" at bounding box center [1176, 363] width 758 height 417
click at [1252, 440] on div "1 FT 0.5g Pre-Roll White Hot Guava 14 x Black Velvet (Hybrid) 1ct Original pric…" at bounding box center [1176, 363] width 758 height 417
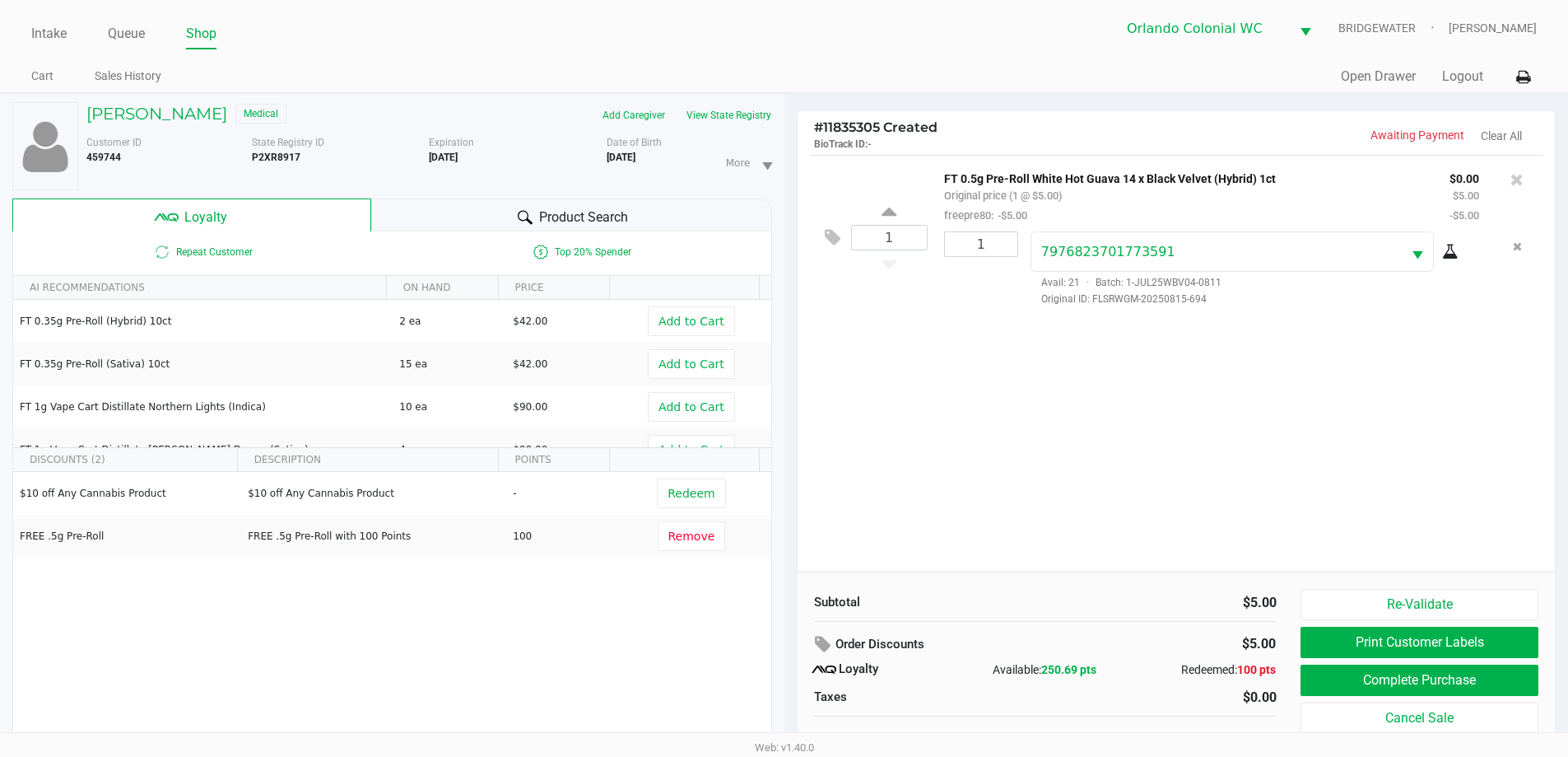
click at [1322, 490] on div "1 FT 0.5g Pre-Roll White Hot Guava 14 x Black Velvet (Hybrid) 1ct Original pric…" at bounding box center [1176, 363] width 758 height 417
click at [1323, 469] on div "1 FT 0.5g Pre-Roll White Hot Guava 14 x Black Velvet (Hybrid) 1ct Original pric…" at bounding box center [1176, 363] width 758 height 417
click at [1370, 471] on div "1 FT 0.5g Pre-Roll White Hot Guava 14 x Black Velvet (Hybrid) 1ct Original pric…" at bounding box center [1176, 363] width 758 height 417
drag, startPoint x: 1449, startPoint y: 679, endPoint x: 1332, endPoint y: 433, distance: 272.4
click at [1332, 433] on div "# 11835305 Created BioTrack ID: - Awaiting Payment Clear All 1 FT 0.5g Pre-Roll…" at bounding box center [1176, 462] width 760 height 704
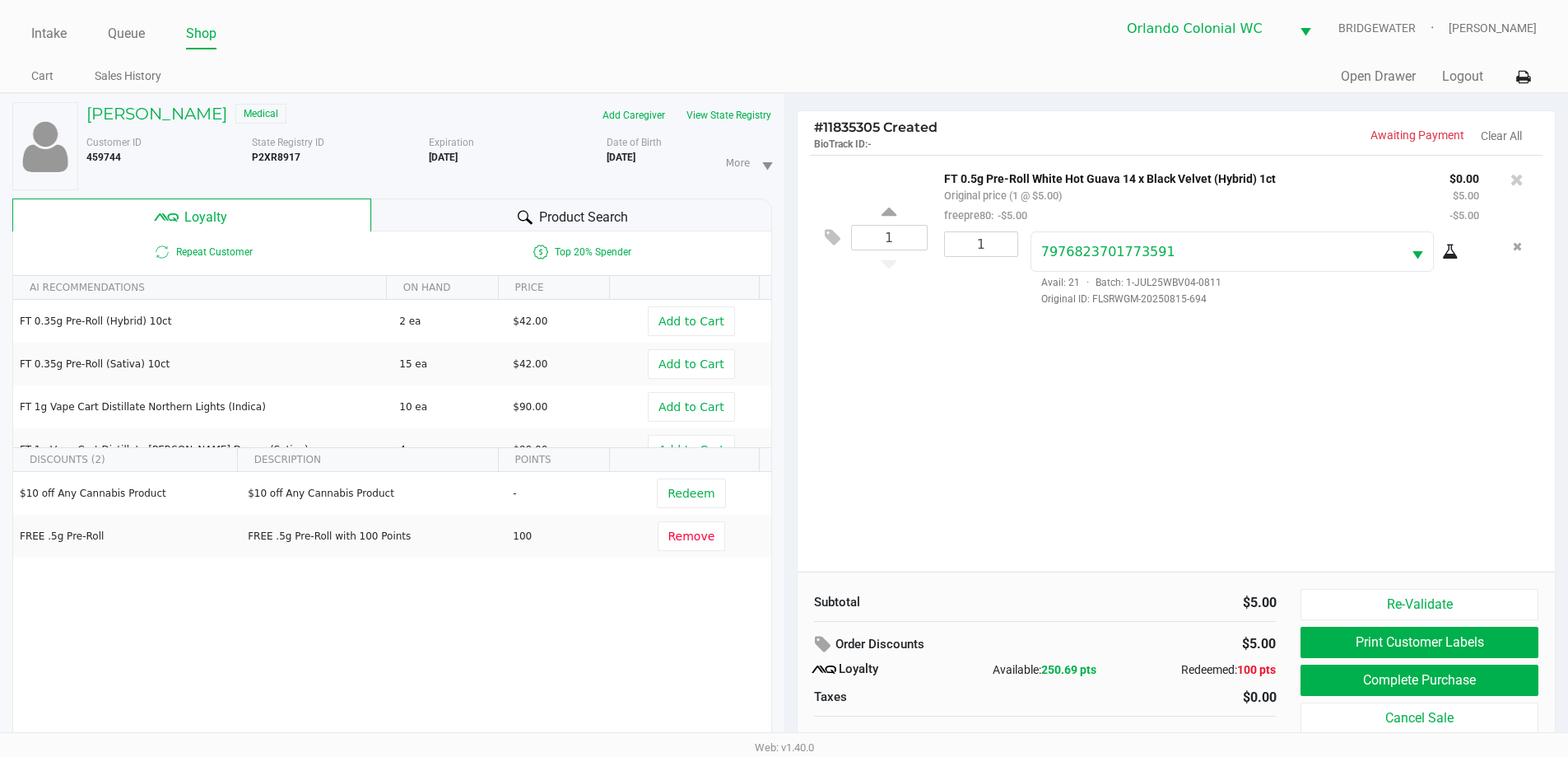
click at [1332, 433] on div "1 FT 0.5g Pre-Roll White Hot Guava 14 x Black Velvet (Hybrid) 1ct Original pric…" at bounding box center [1176, 363] width 758 height 417
click at [1332, 436] on div "1 FT 0.5g Pre-Roll White Hot Guava 14 x Black Velvet (Hybrid) 1ct Original pric…" at bounding box center [1176, 363] width 758 height 417
click at [1332, 438] on div "1 FT 0.5g Pre-Roll White Hot Guava 14 x Black Velvet (Hybrid) 1ct Original pric…" at bounding box center [1176, 363] width 758 height 417
click at [1337, 439] on div "1 FT 0.5g Pre-Roll White Hot Guava 14 x Black Velvet (Hybrid) 1ct Original pric…" at bounding box center [1176, 363] width 758 height 417
click at [1344, 441] on div "1 FT 0.5g Pre-Roll White Hot Guava 14 x Black Velvet (Hybrid) 1ct Original pric…" at bounding box center [1176, 363] width 758 height 417
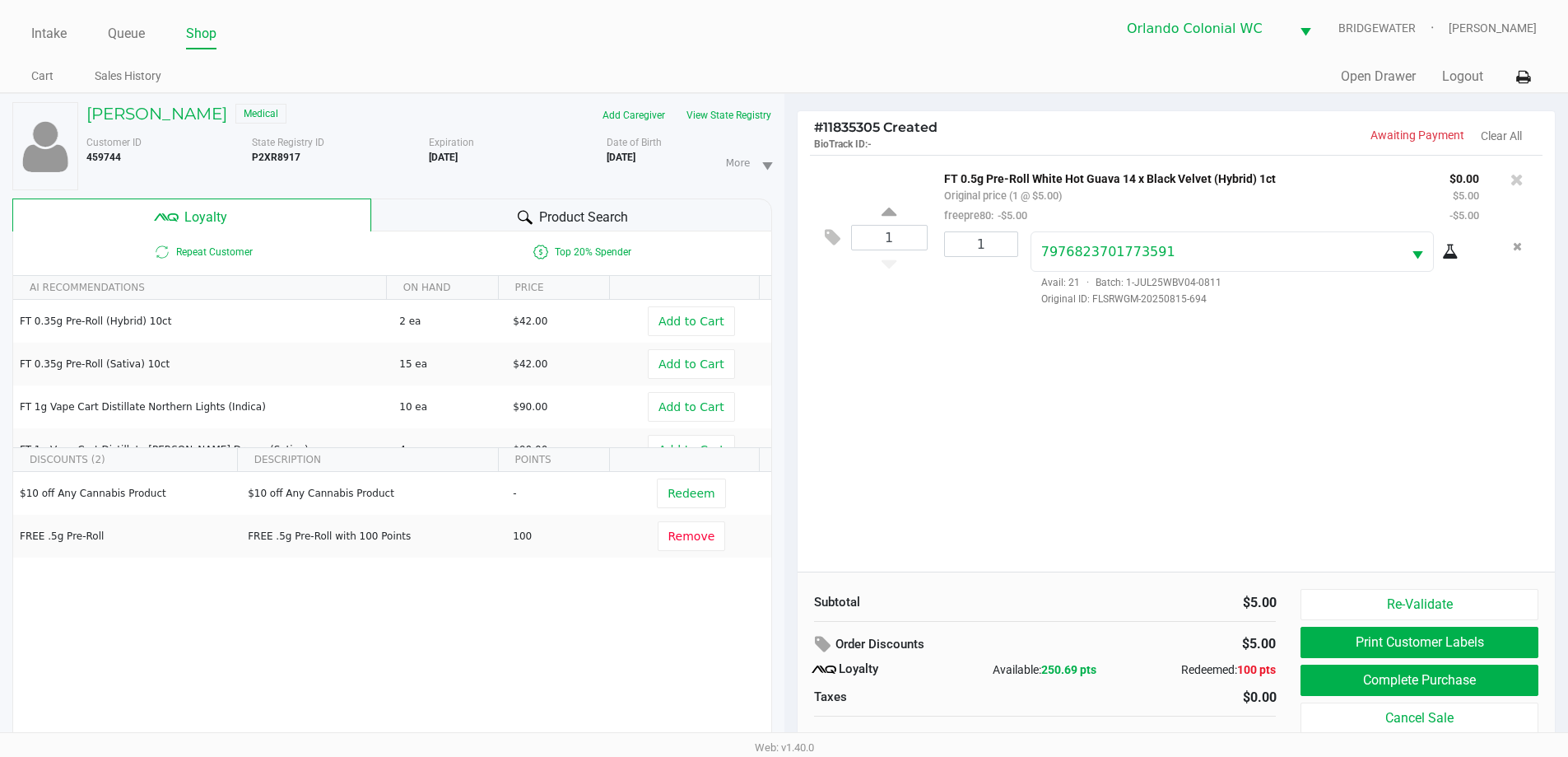
click at [1397, 520] on div "1 FT 0.5g Pre-Roll White Hot Guava 14 x Black Velvet (Hybrid) 1ct Original pric…" at bounding box center [1176, 363] width 758 height 417
click at [1433, 678] on button "Complete Purchase" at bounding box center [1419, 680] width 237 height 31
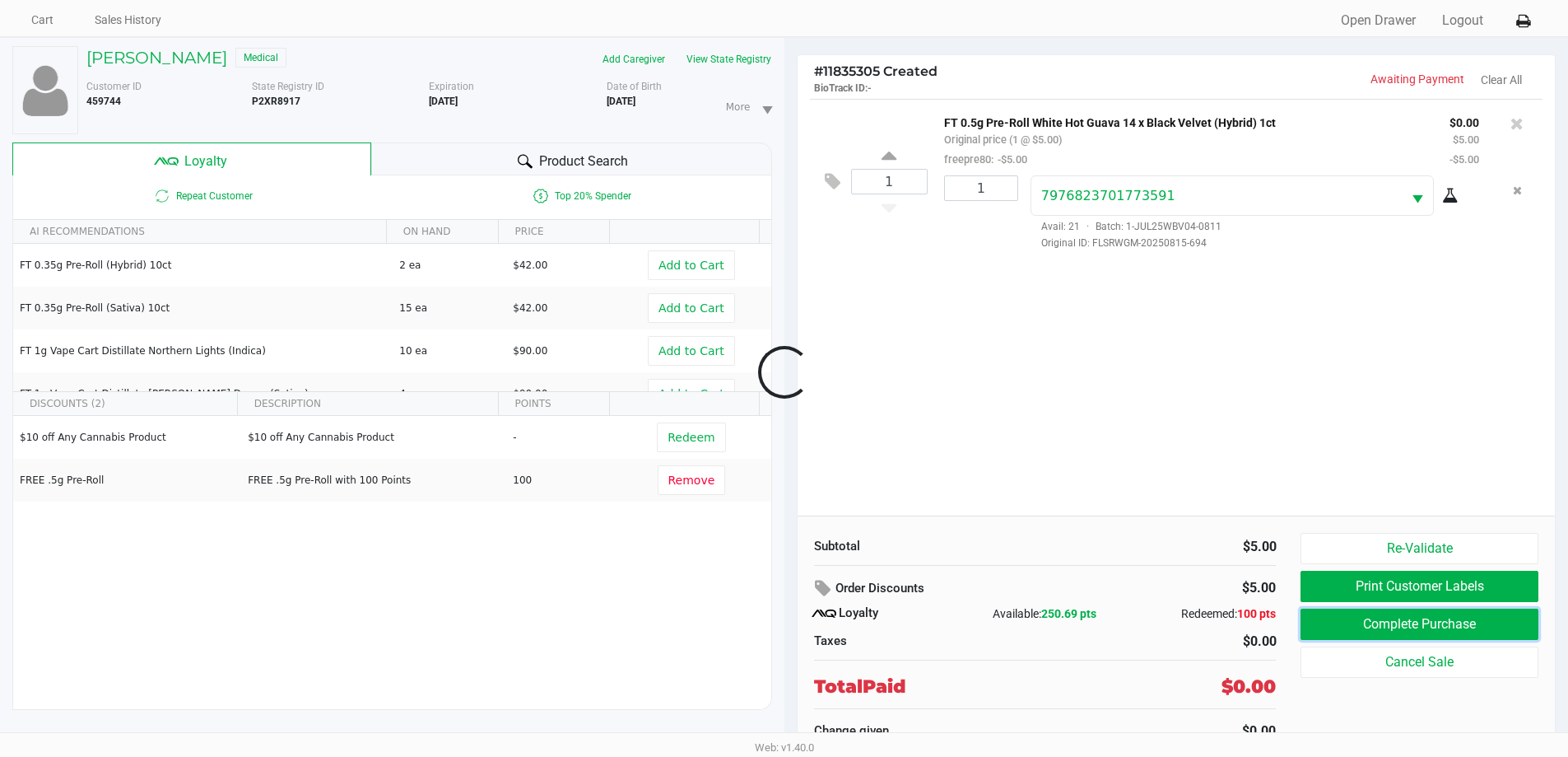
scroll to position [57, 0]
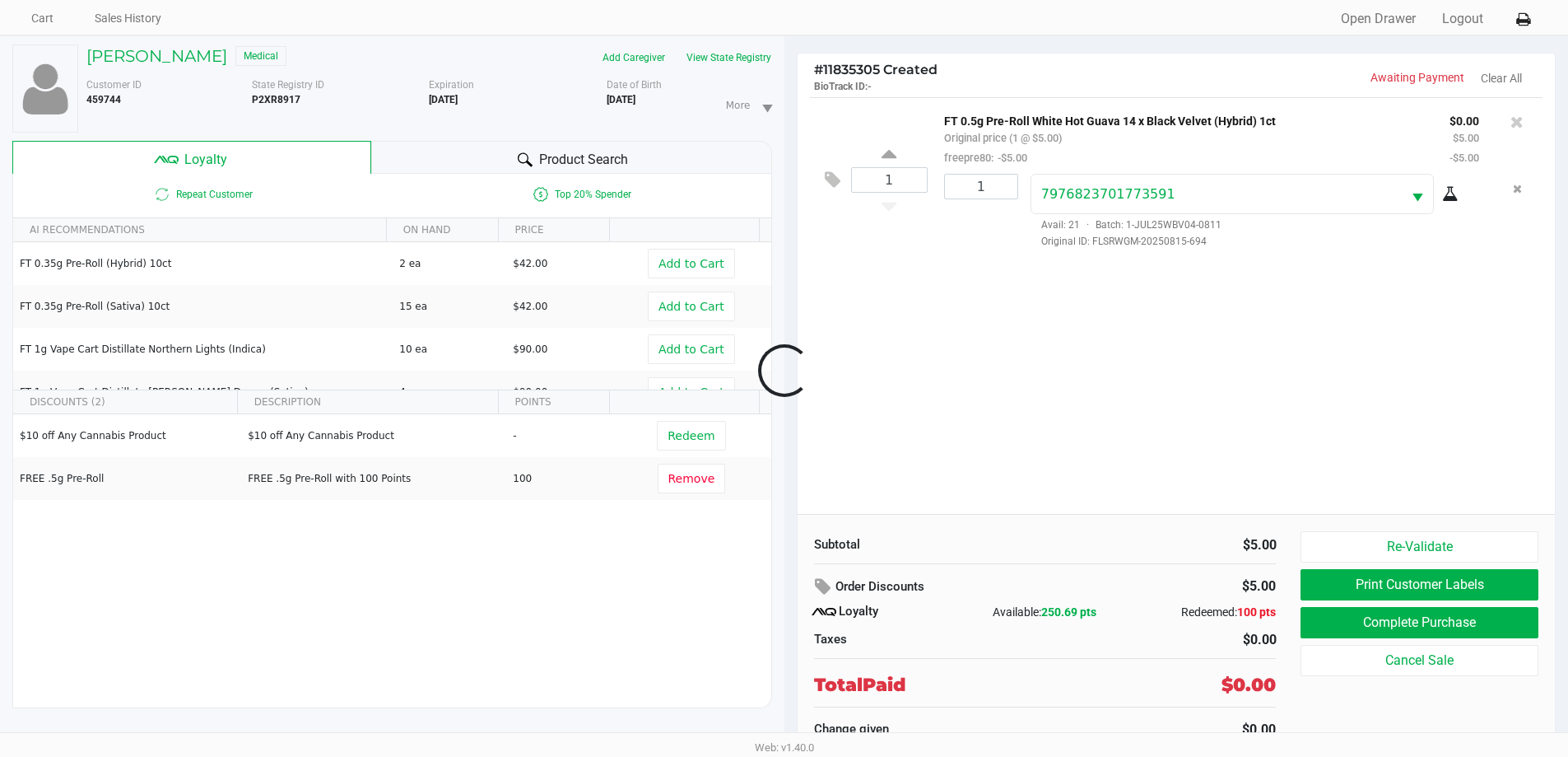
click at [1158, 489] on div at bounding box center [784, 369] width 1568 height 505
click at [1379, 618] on div at bounding box center [784, 369] width 1568 height 505
click at [1057, 419] on div at bounding box center [784, 369] width 1568 height 505
click at [1057, 400] on div at bounding box center [784, 369] width 1568 height 505
click at [1067, 406] on div at bounding box center [784, 369] width 1568 height 505
